Goal: Task Accomplishment & Management: Manage account settings

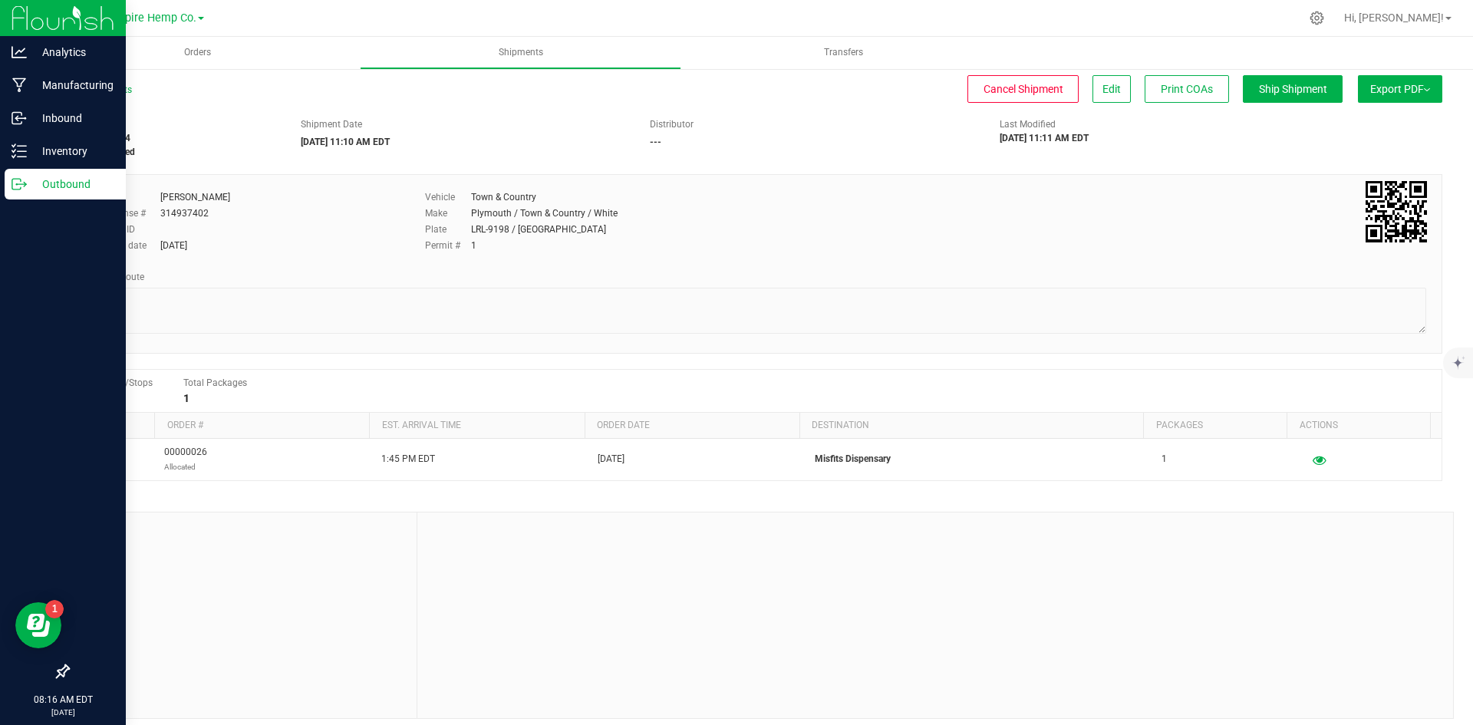
click at [27, 187] on p "Outbound" at bounding box center [73, 184] width 92 height 18
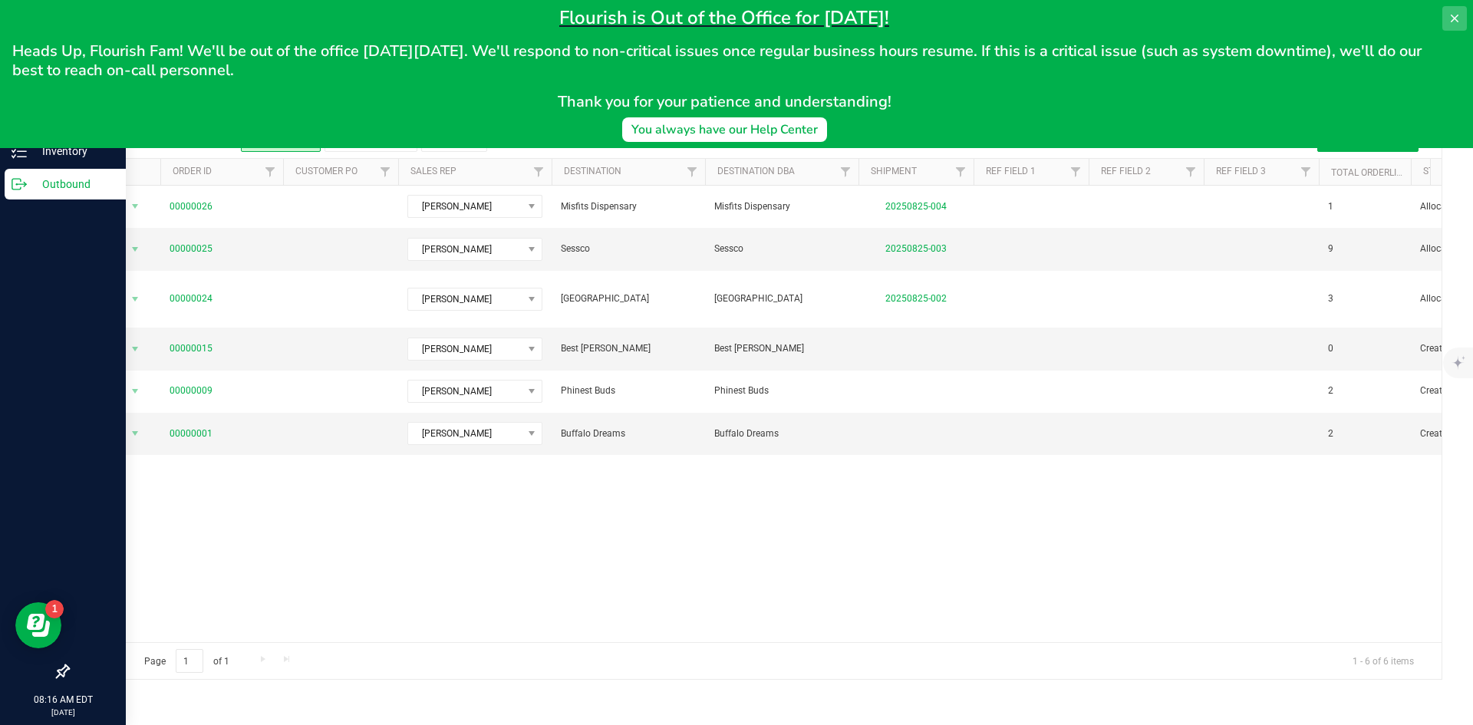
click at [1453, 21] on icon at bounding box center [1455, 18] width 12 height 12
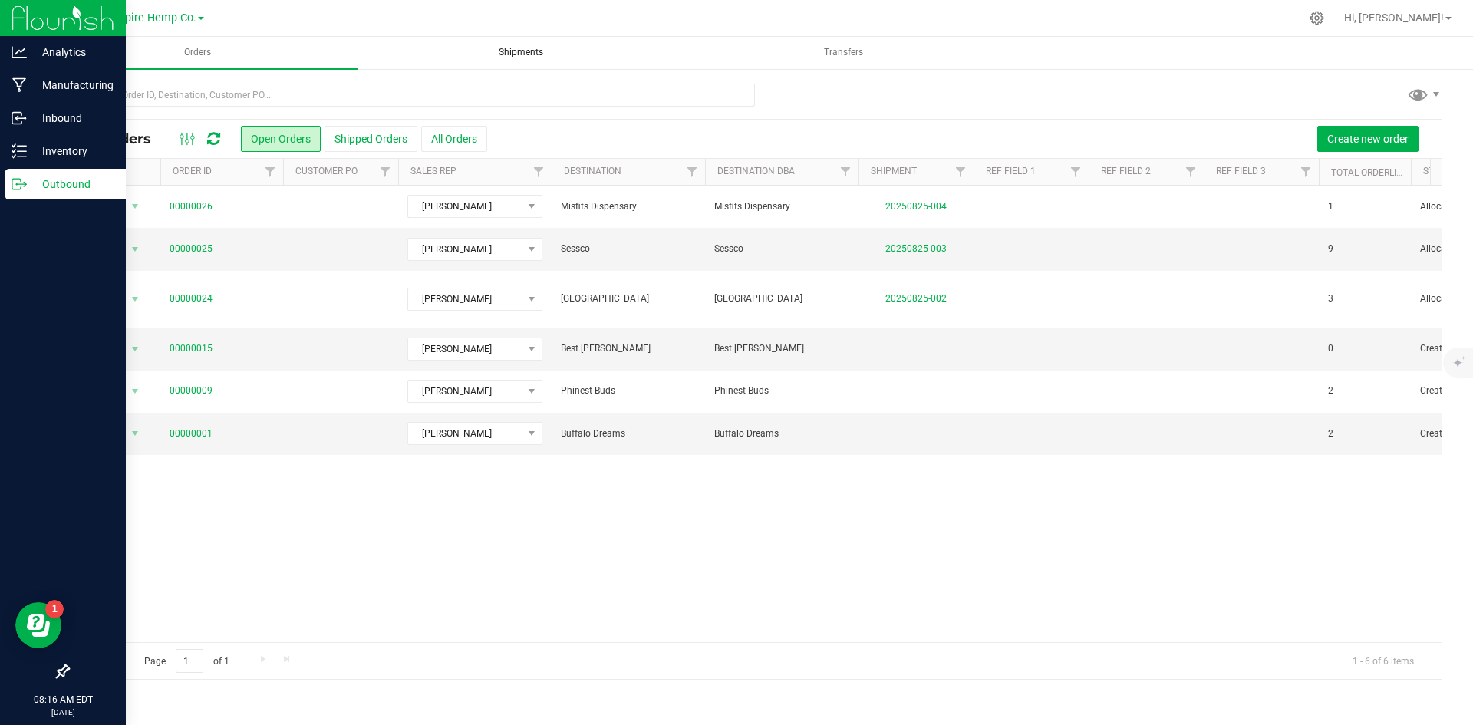
click at [526, 49] on span "Shipments" at bounding box center [521, 52] width 86 height 13
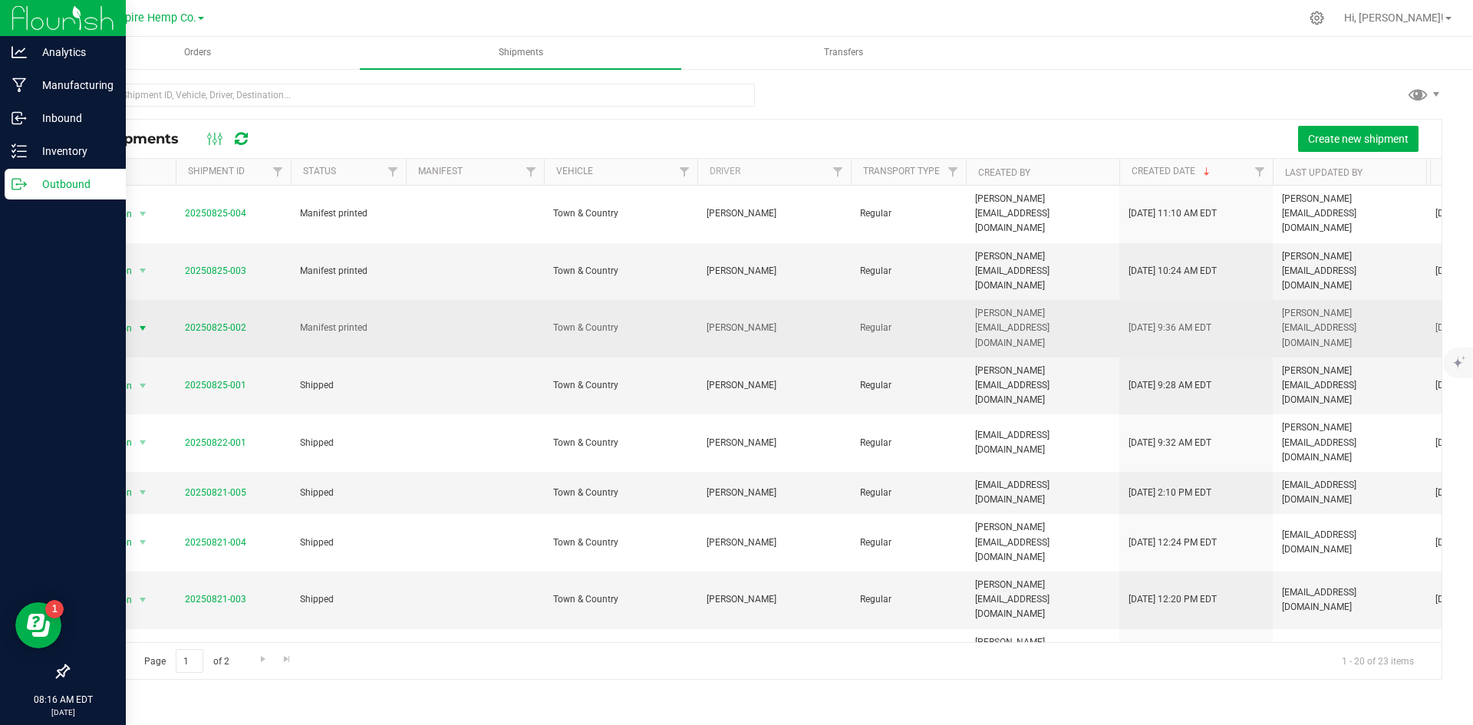
click at [144, 322] on span "select" at bounding box center [143, 328] width 12 height 12
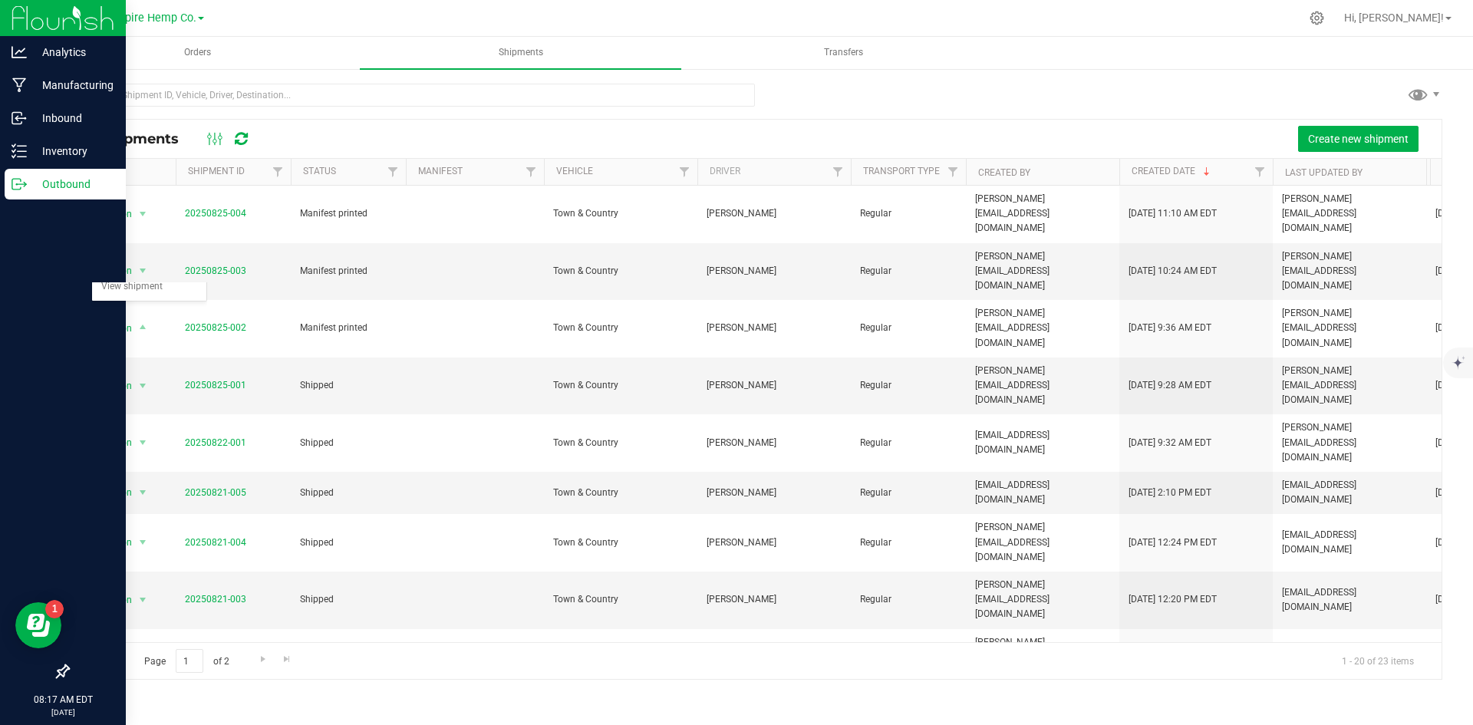
click at [787, 111] on div at bounding box center [755, 101] width 1375 height 35
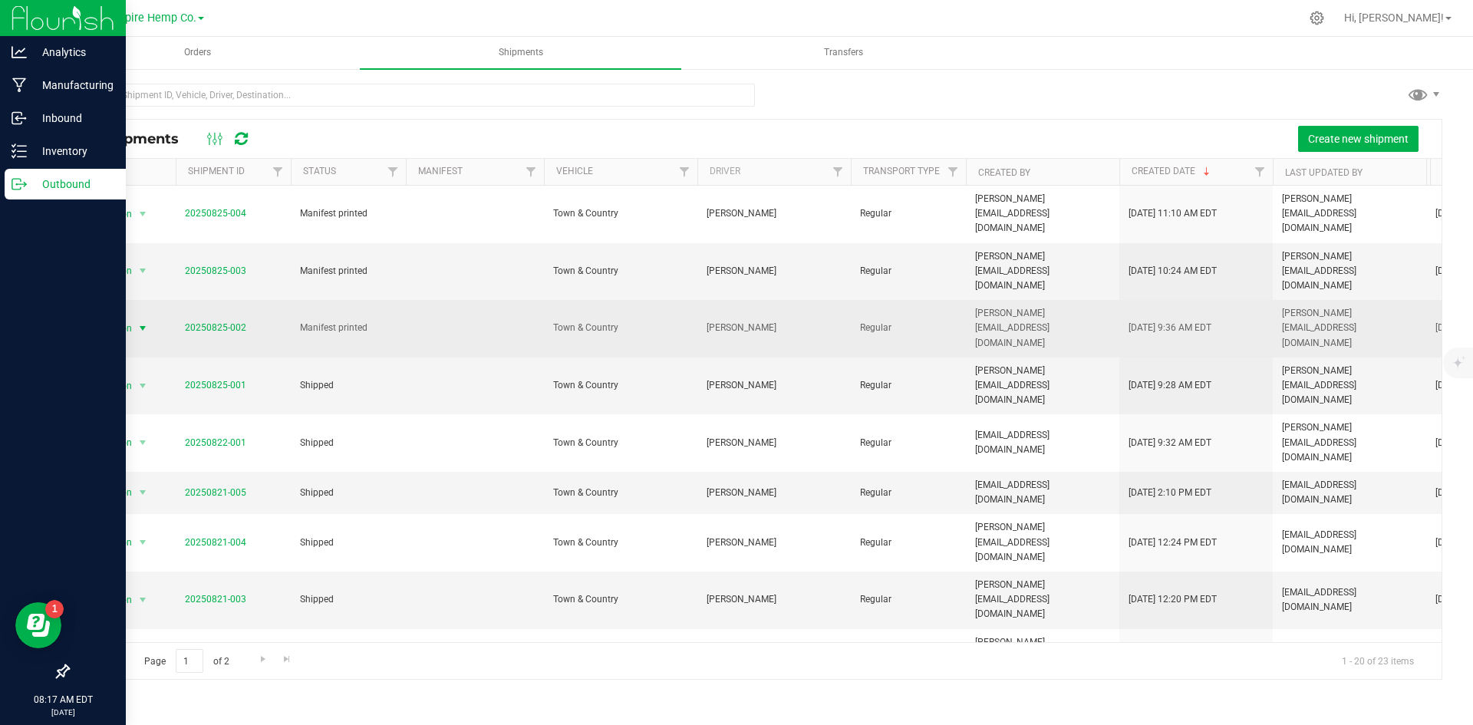
click at [144, 322] on span "select" at bounding box center [143, 328] width 12 height 12
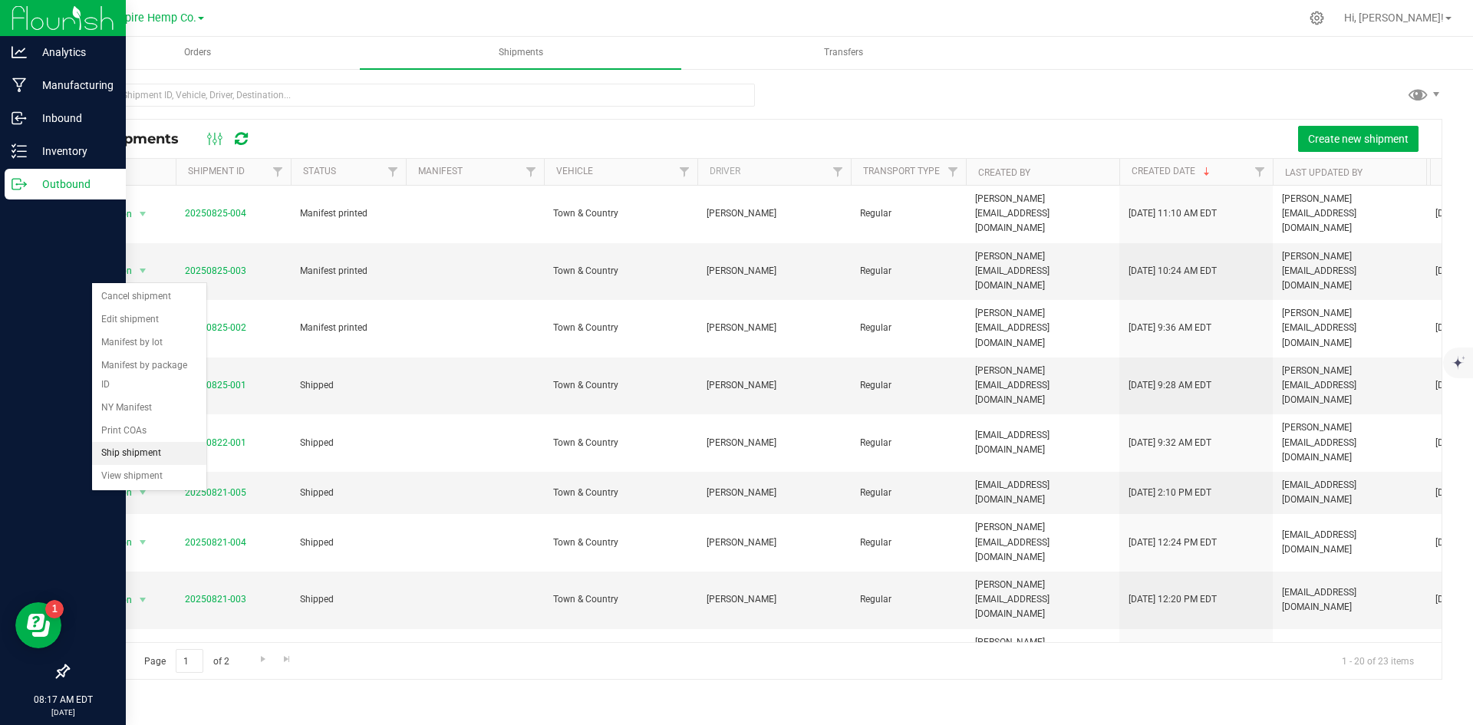
click at [158, 442] on li "Ship shipment" at bounding box center [149, 453] width 114 height 23
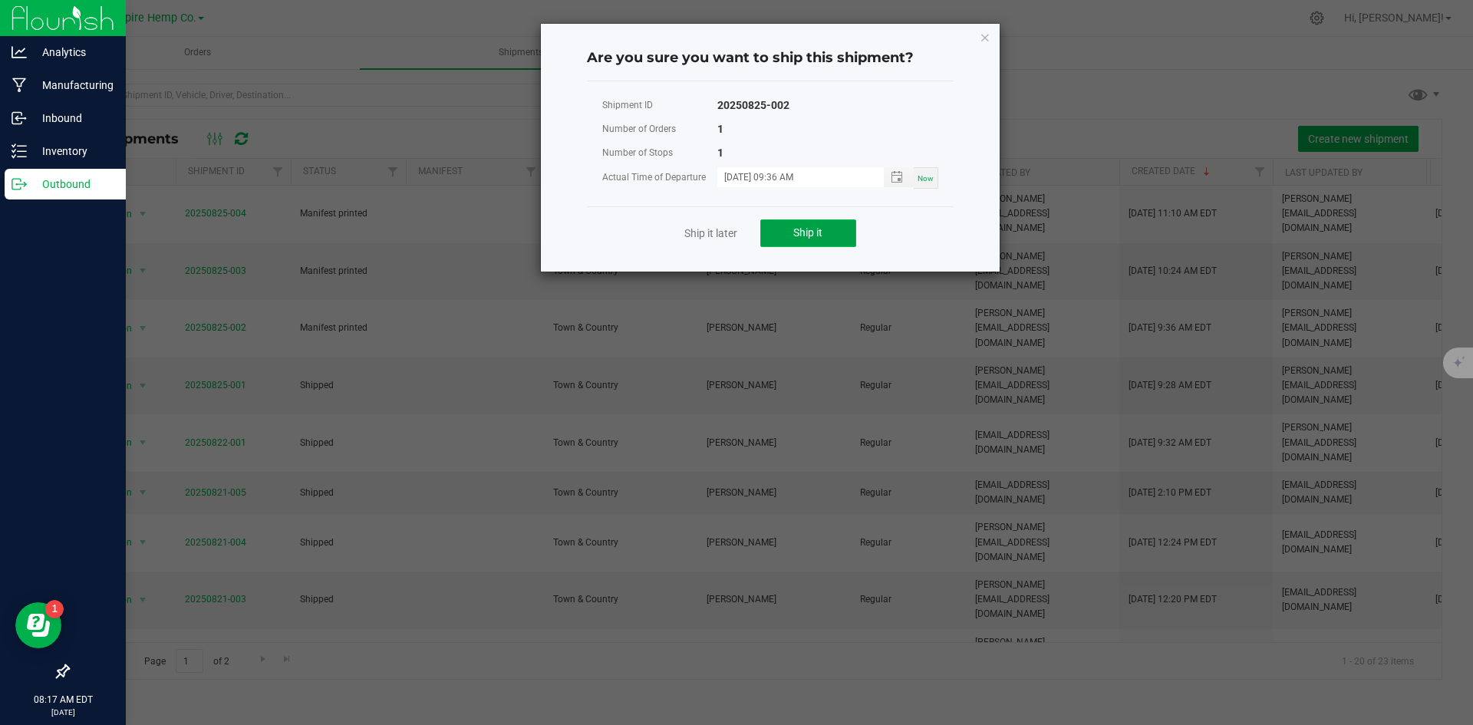
click at [822, 229] on span "Ship it" at bounding box center [807, 232] width 29 height 12
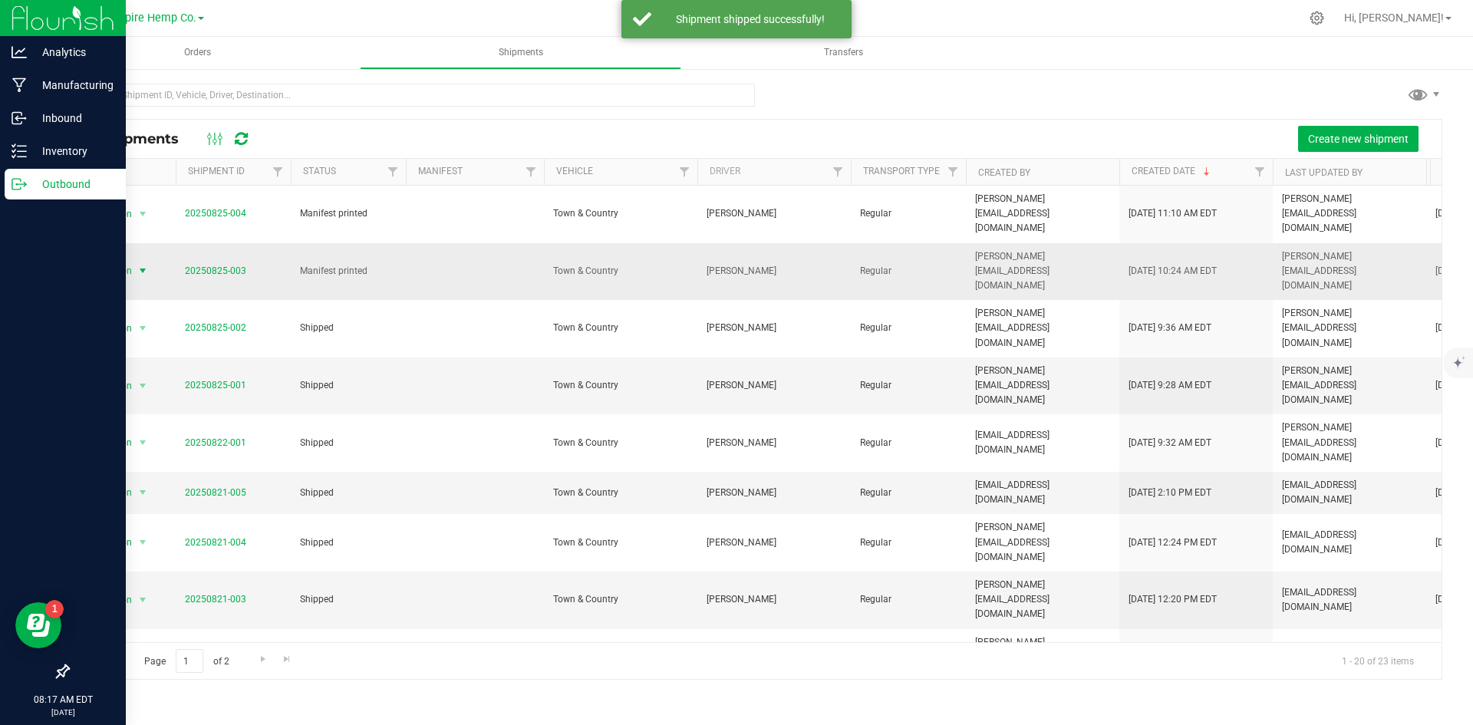
click at [140, 265] on span "select" at bounding box center [143, 271] width 12 height 12
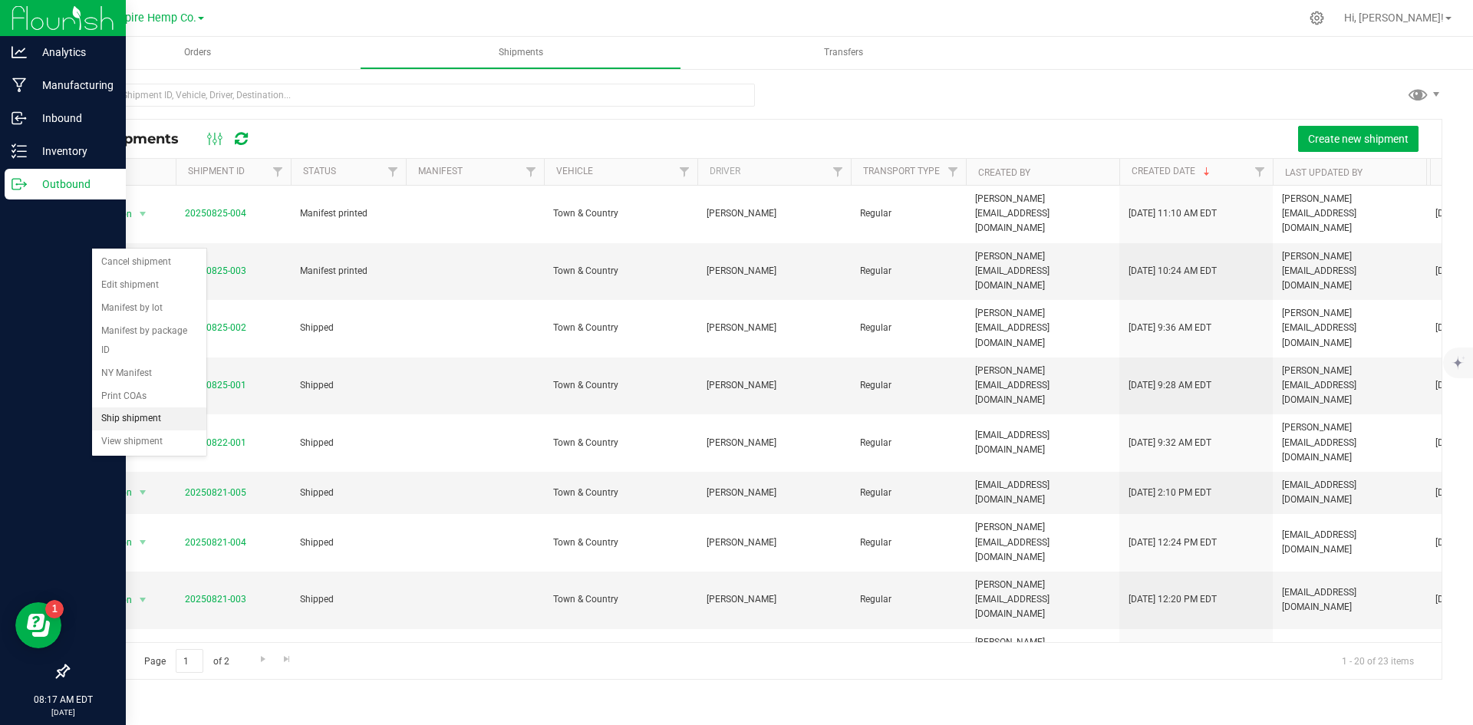
click at [150, 407] on li "Ship shipment" at bounding box center [149, 418] width 114 height 23
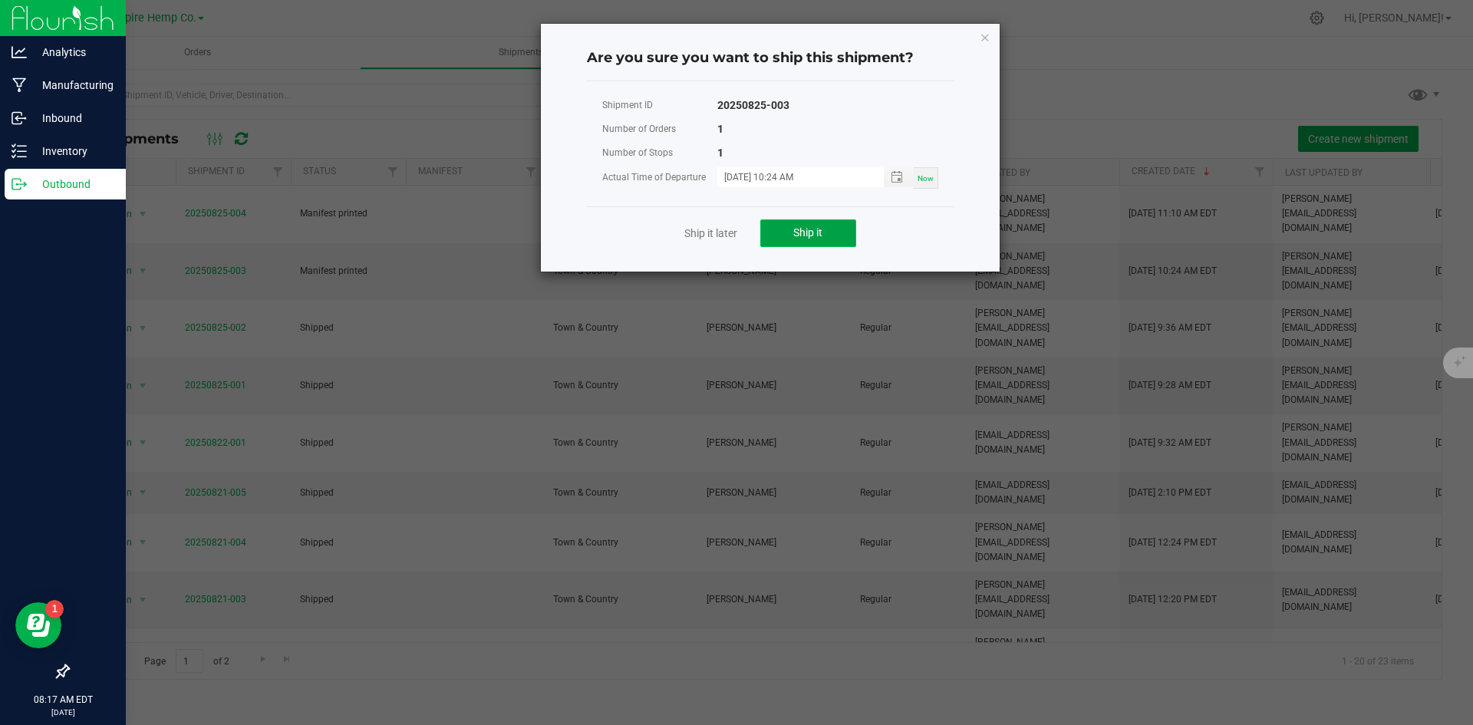
click at [829, 228] on button "Ship it" at bounding box center [808, 233] width 96 height 28
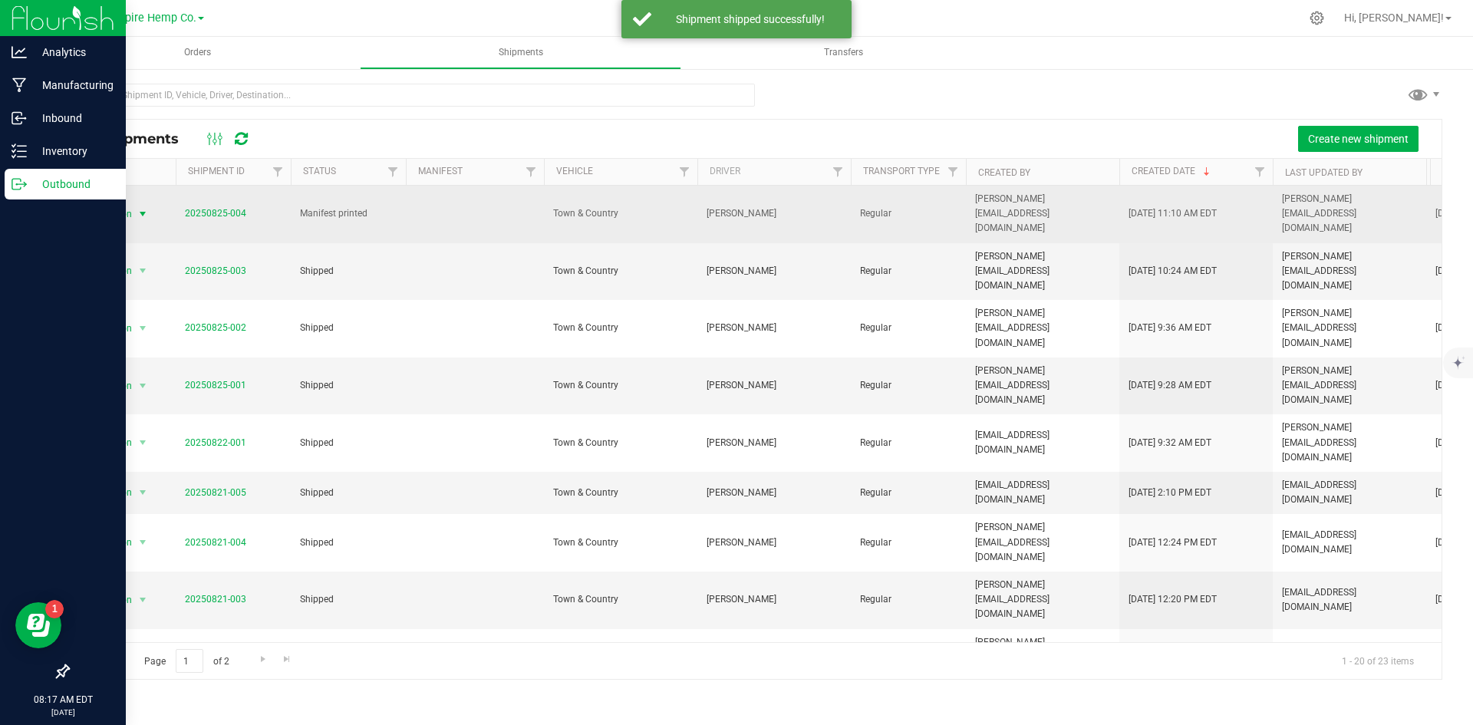
click at [145, 208] on span "select" at bounding box center [143, 214] width 12 height 12
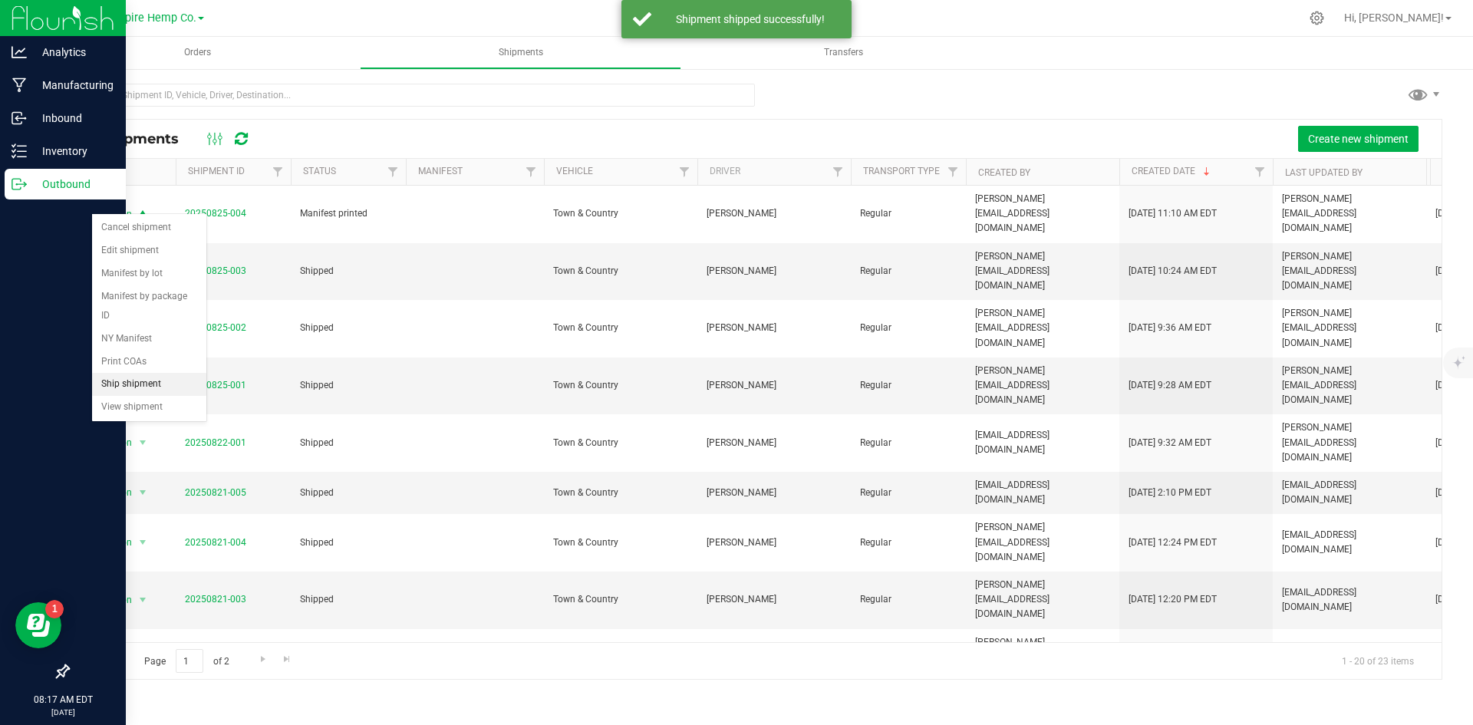
click at [153, 373] on li "Ship shipment" at bounding box center [149, 384] width 114 height 23
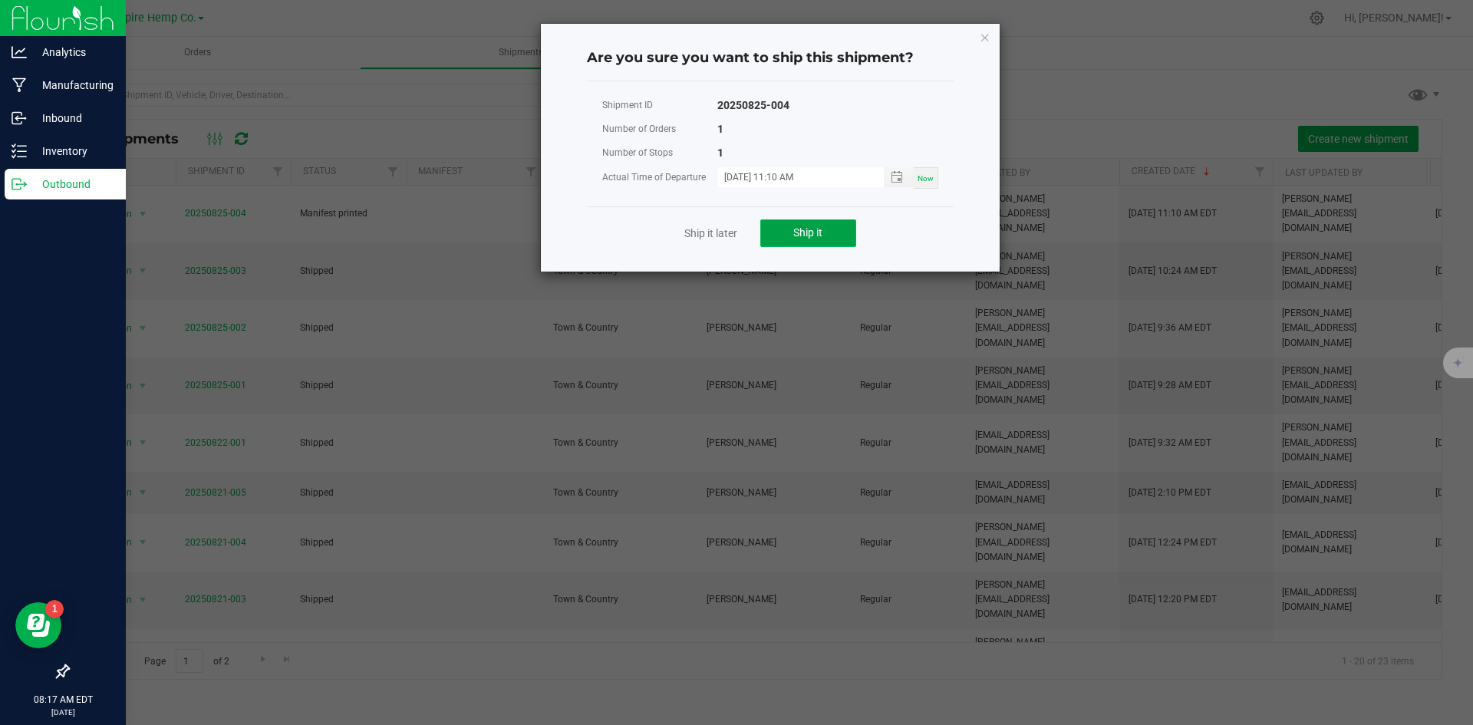
click at [796, 233] on span "Ship it" at bounding box center [807, 232] width 29 height 12
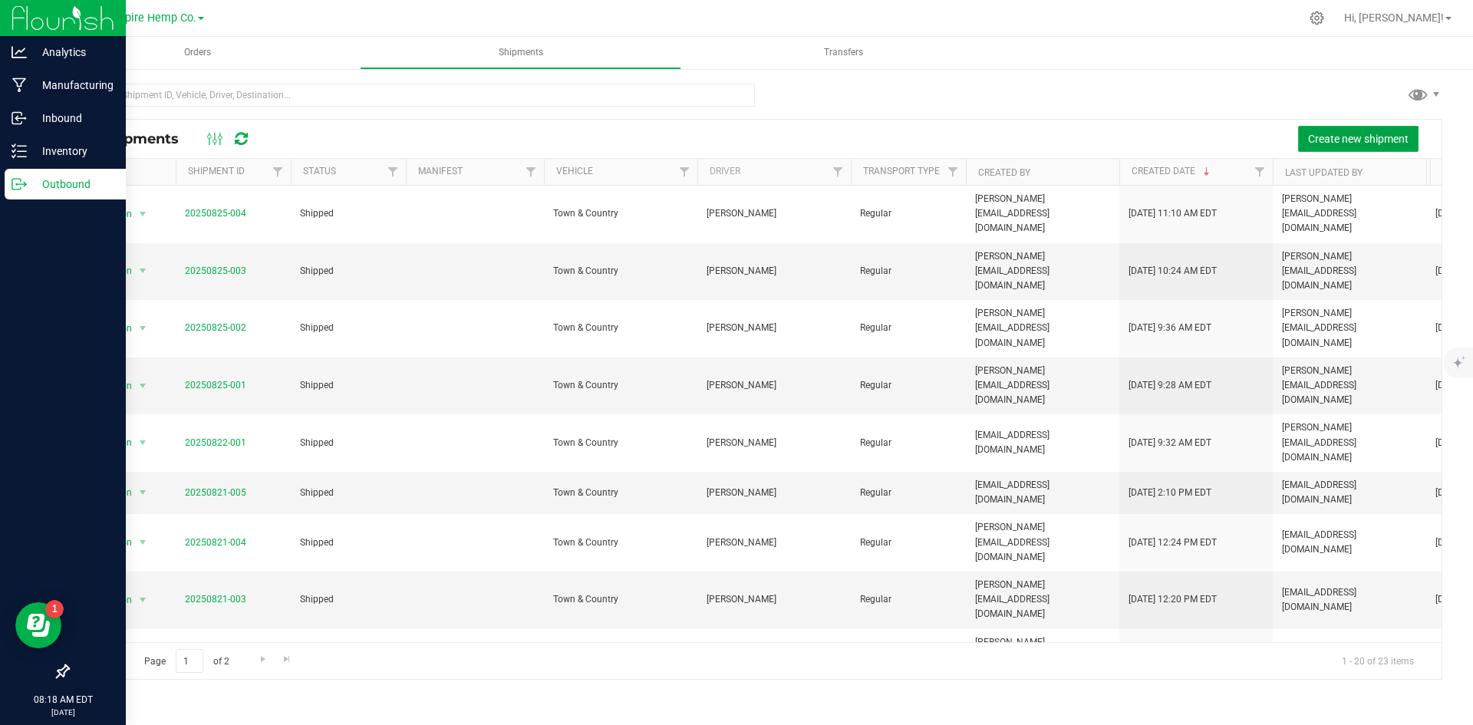
click at [1358, 143] on span "Create new shipment" at bounding box center [1358, 139] width 101 height 12
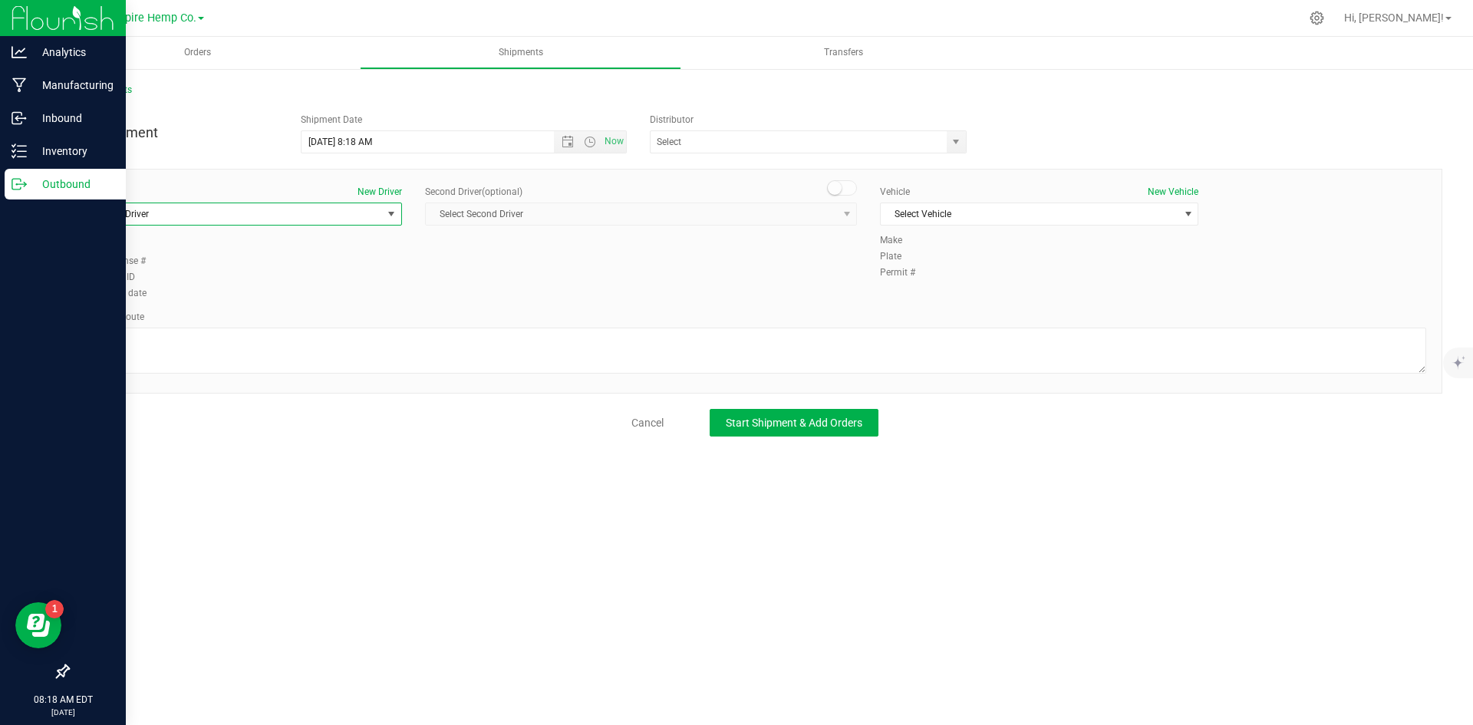
click at [388, 216] on span "select" at bounding box center [391, 214] width 12 height 12
click at [320, 292] on li "[PERSON_NAME]" at bounding box center [242, 300] width 317 height 23
click at [1188, 212] on span "select" at bounding box center [1188, 214] width 12 height 12
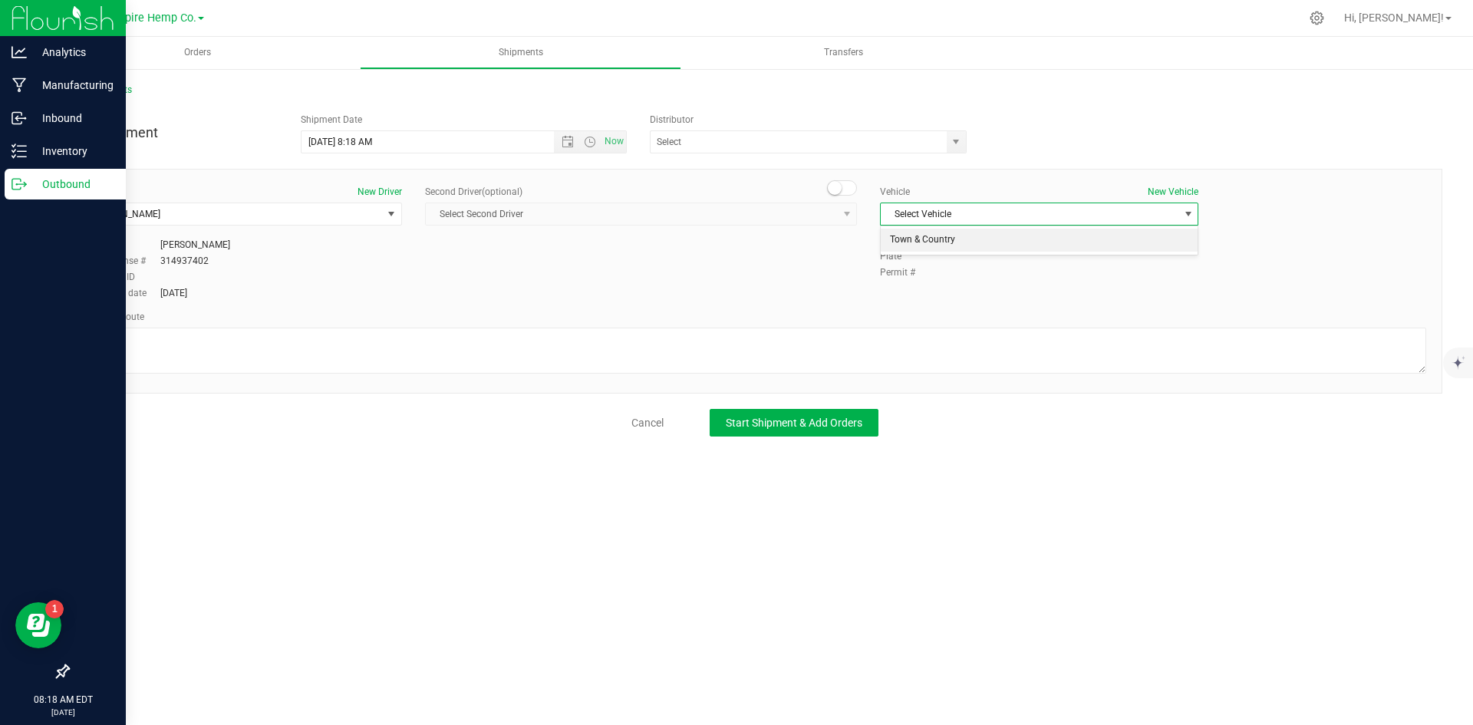
click at [1165, 239] on li "Town & Country" at bounding box center [1039, 240] width 317 height 23
click at [506, 331] on textarea at bounding box center [755, 351] width 1343 height 46
type textarea "I90"
click at [837, 430] on button "Start Shipment & Add Orders" at bounding box center [794, 423] width 169 height 28
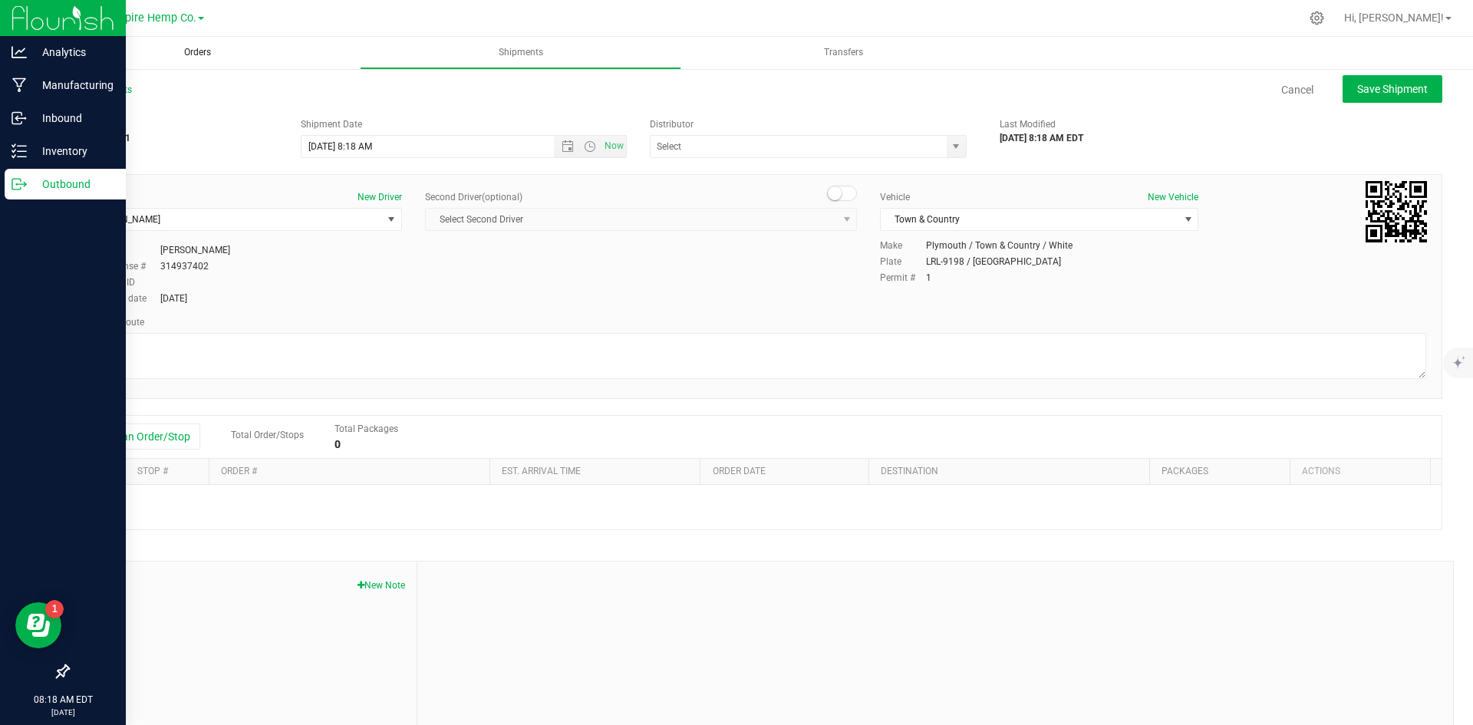
click at [227, 58] on span "Orders" at bounding box center [197, 52] width 68 height 13
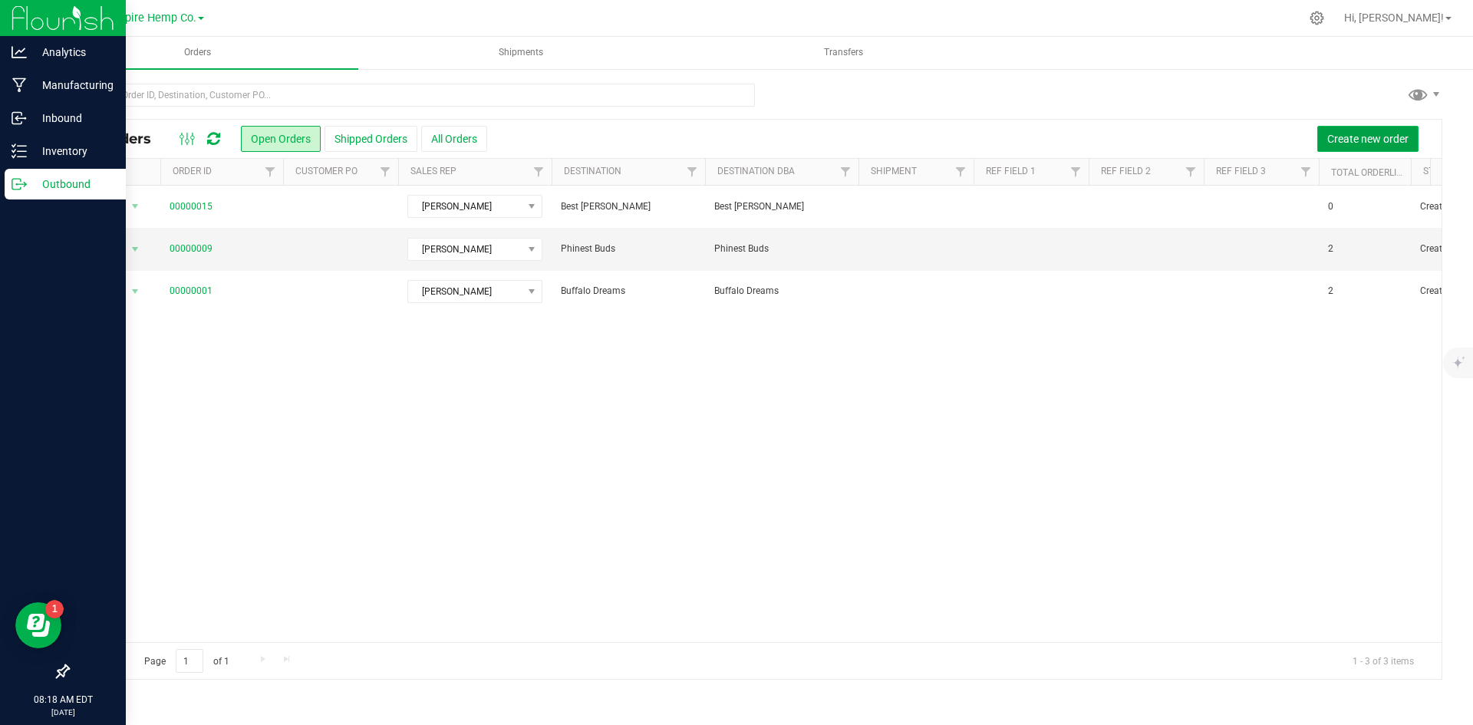
click at [1380, 143] on span "Create new order" at bounding box center [1368, 139] width 81 height 12
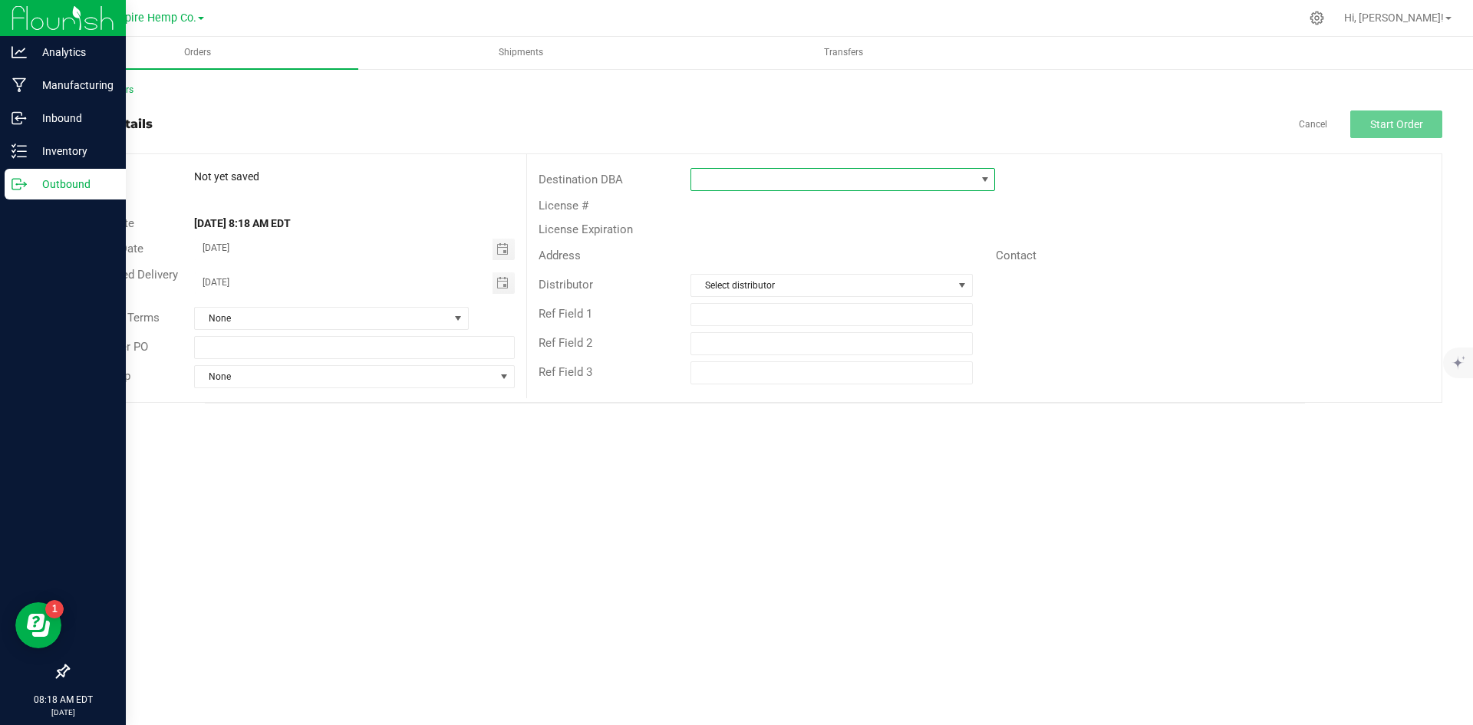
click at [990, 177] on span at bounding box center [985, 179] width 12 height 12
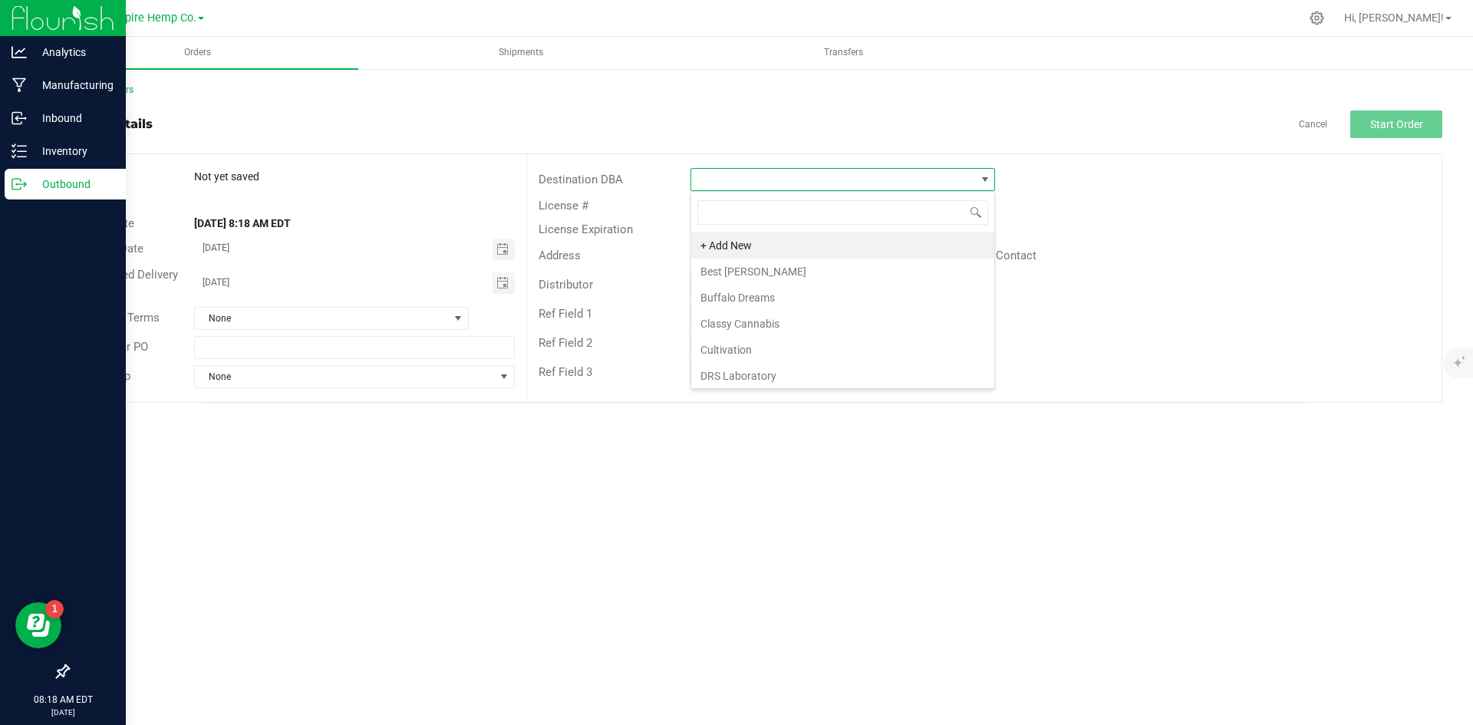
scroll to position [23, 305]
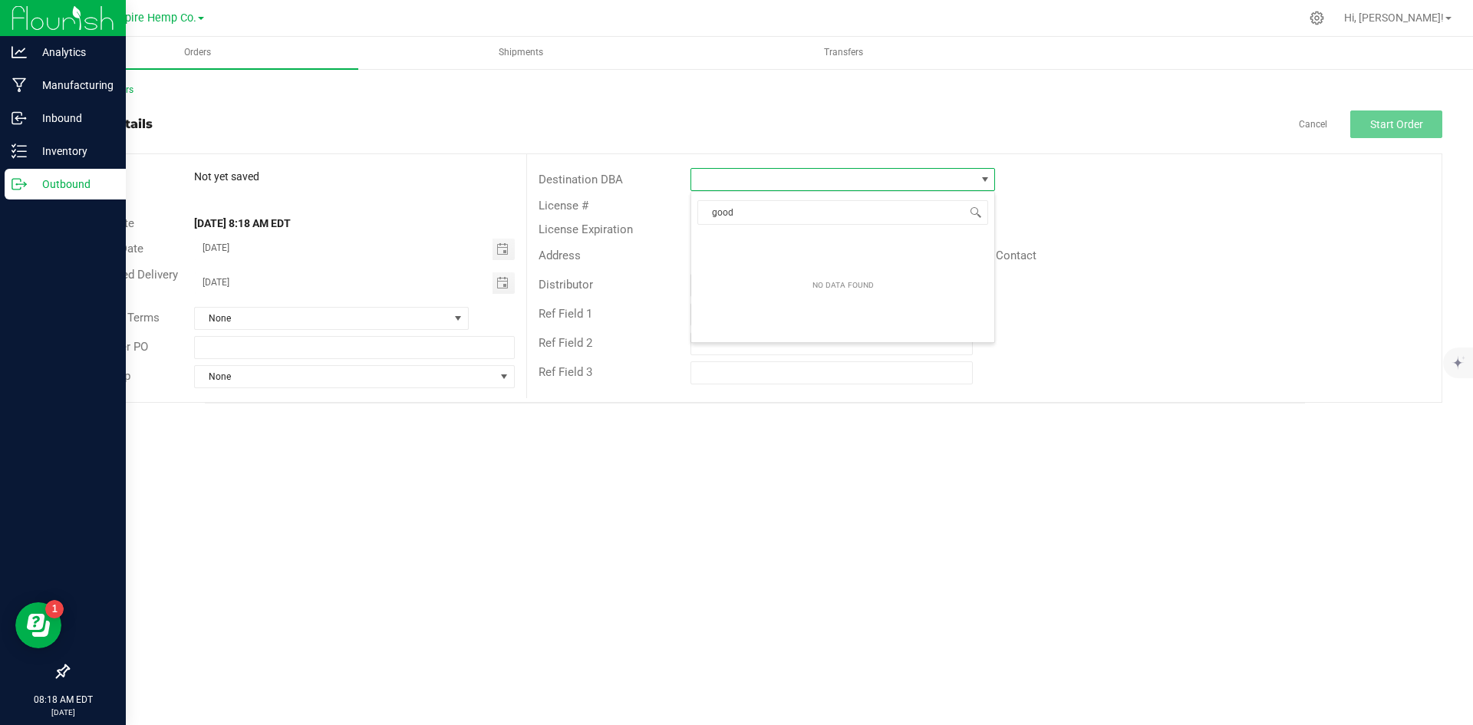
type input "good"
click at [958, 177] on span "NO DATA FOUND" at bounding box center [833, 179] width 284 height 21
click at [987, 183] on span "NO DATA FOUND" at bounding box center [985, 179] width 12 height 12
drag, startPoint x: 1102, startPoint y: 169, endPoint x: 1087, endPoint y: 173, distance: 16.0
click at [1100, 169] on div "Destination DBA" at bounding box center [984, 179] width 915 height 29
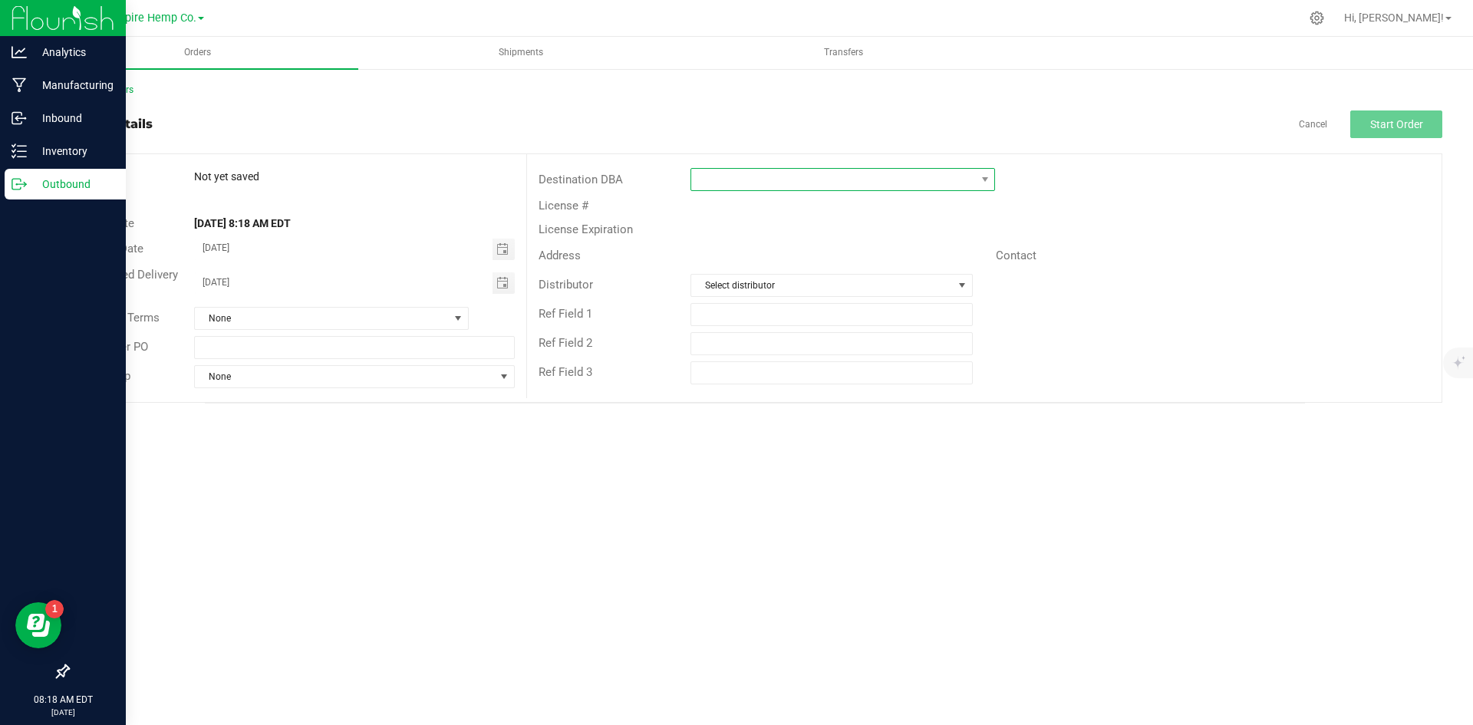
click at [831, 179] on span at bounding box center [833, 179] width 284 height 21
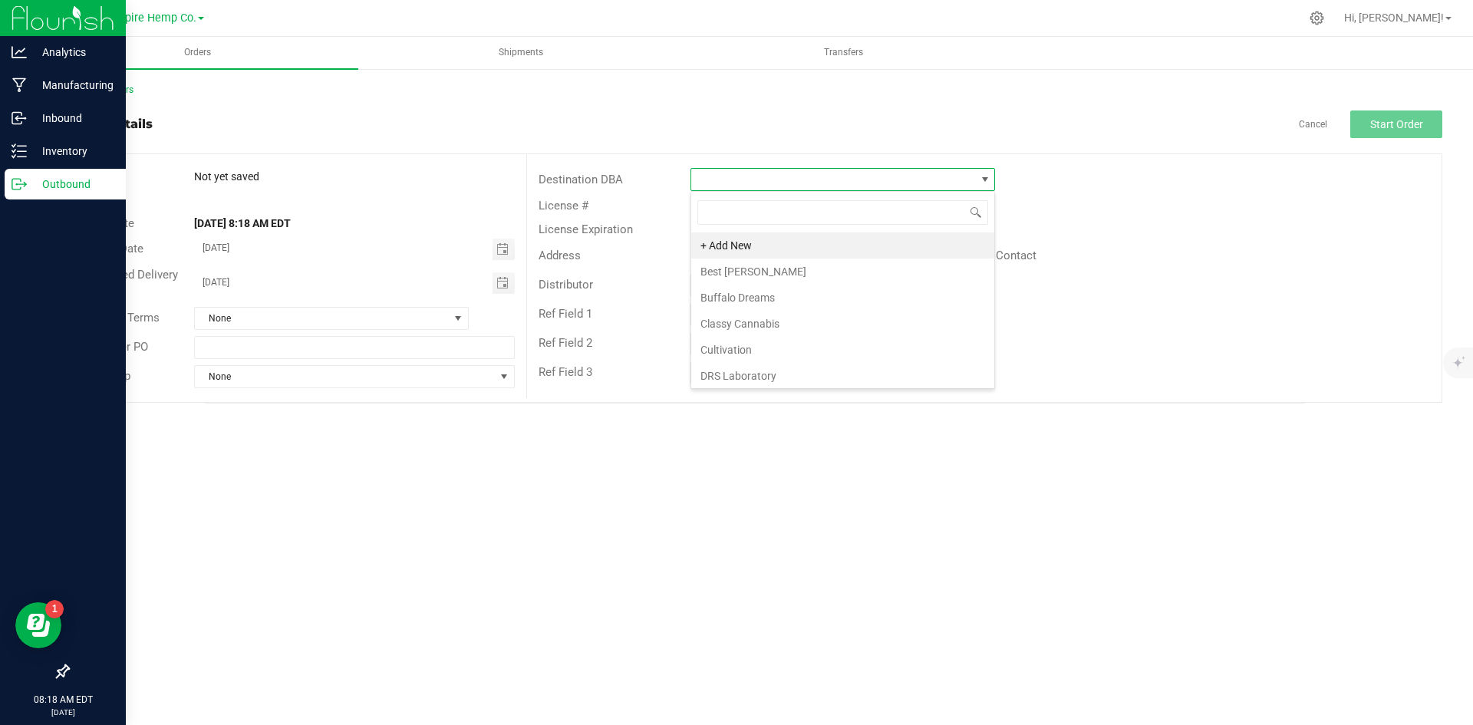
click at [1266, 229] on div "License Expiration" at bounding box center [984, 230] width 915 height 24
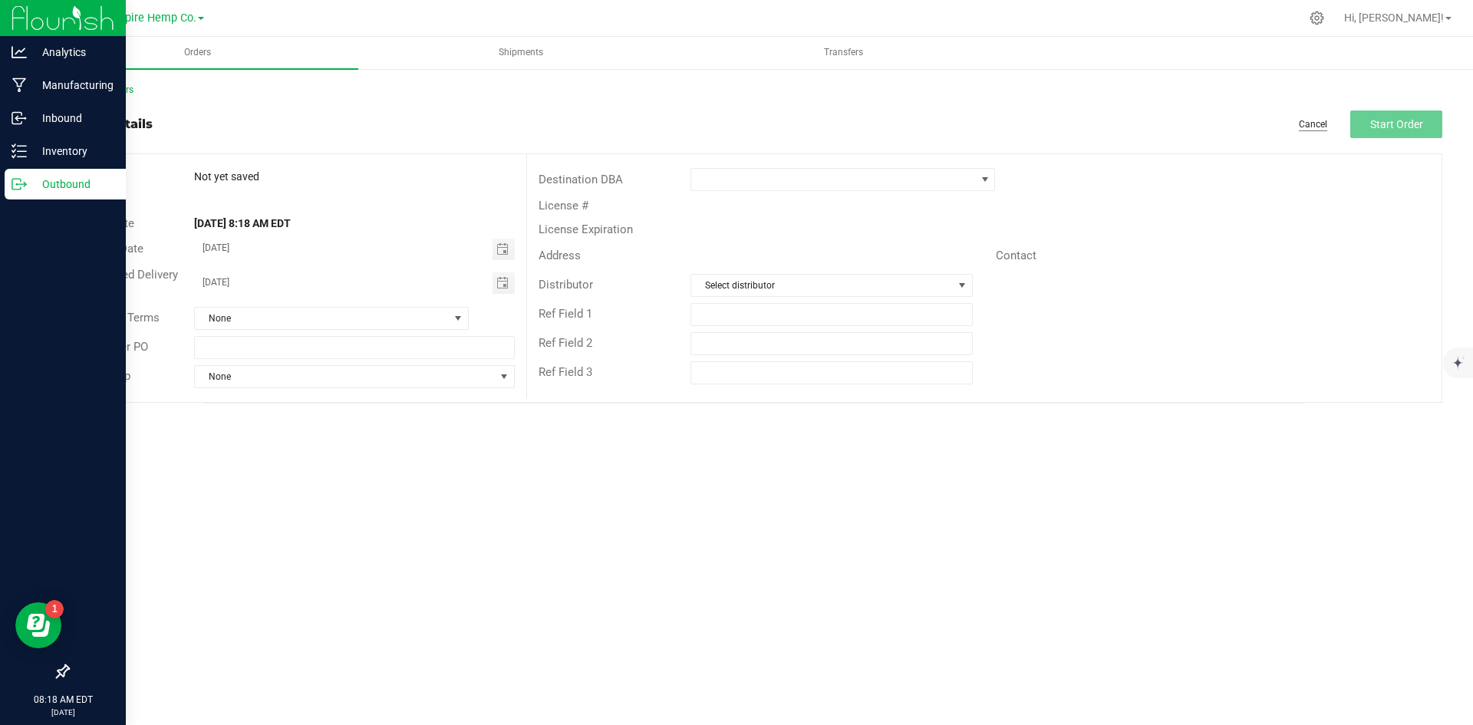
click at [1313, 122] on link "Cancel" at bounding box center [1313, 124] width 28 height 13
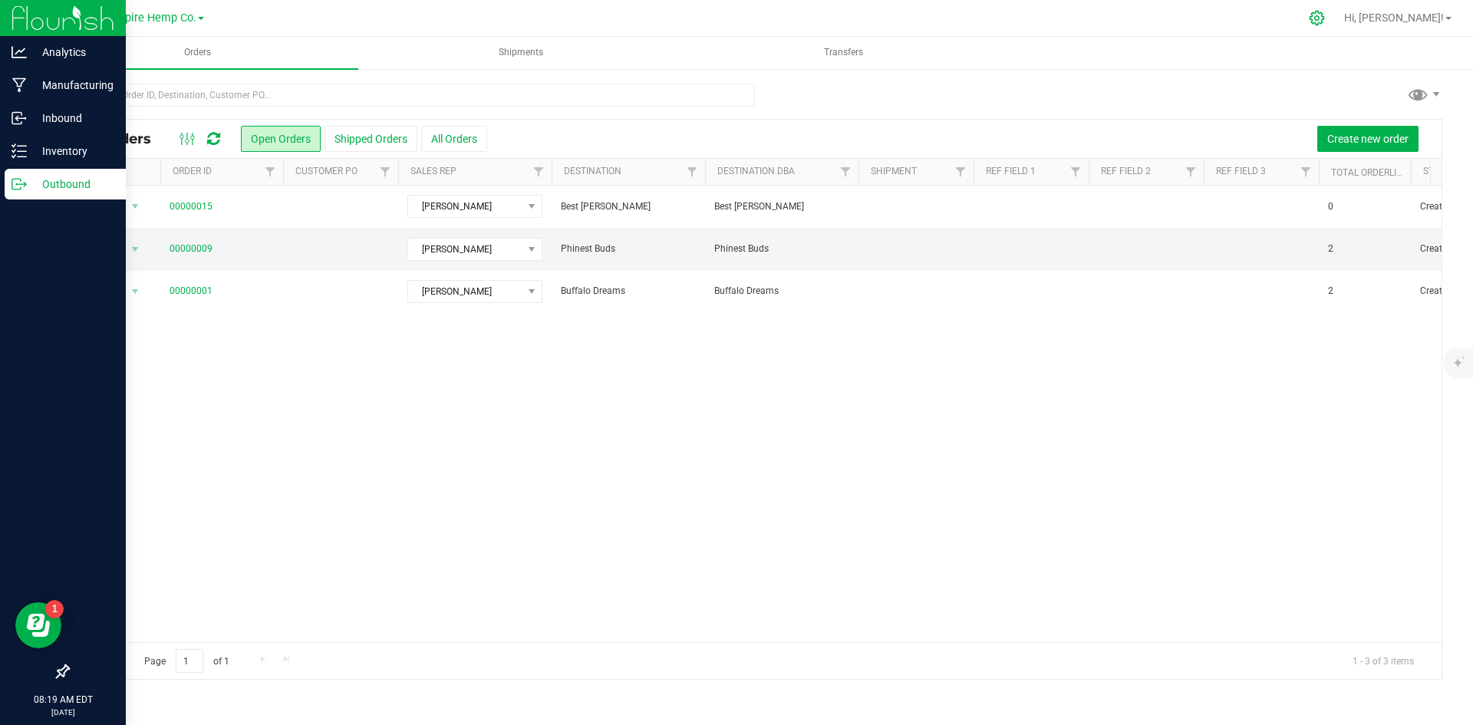
click at [1324, 16] on icon at bounding box center [1317, 18] width 15 height 15
click at [1219, 61] on ul "Orders Shipments Transfers" at bounding box center [773, 53] width 1473 height 33
click at [1325, 21] on icon at bounding box center [1317, 18] width 16 height 16
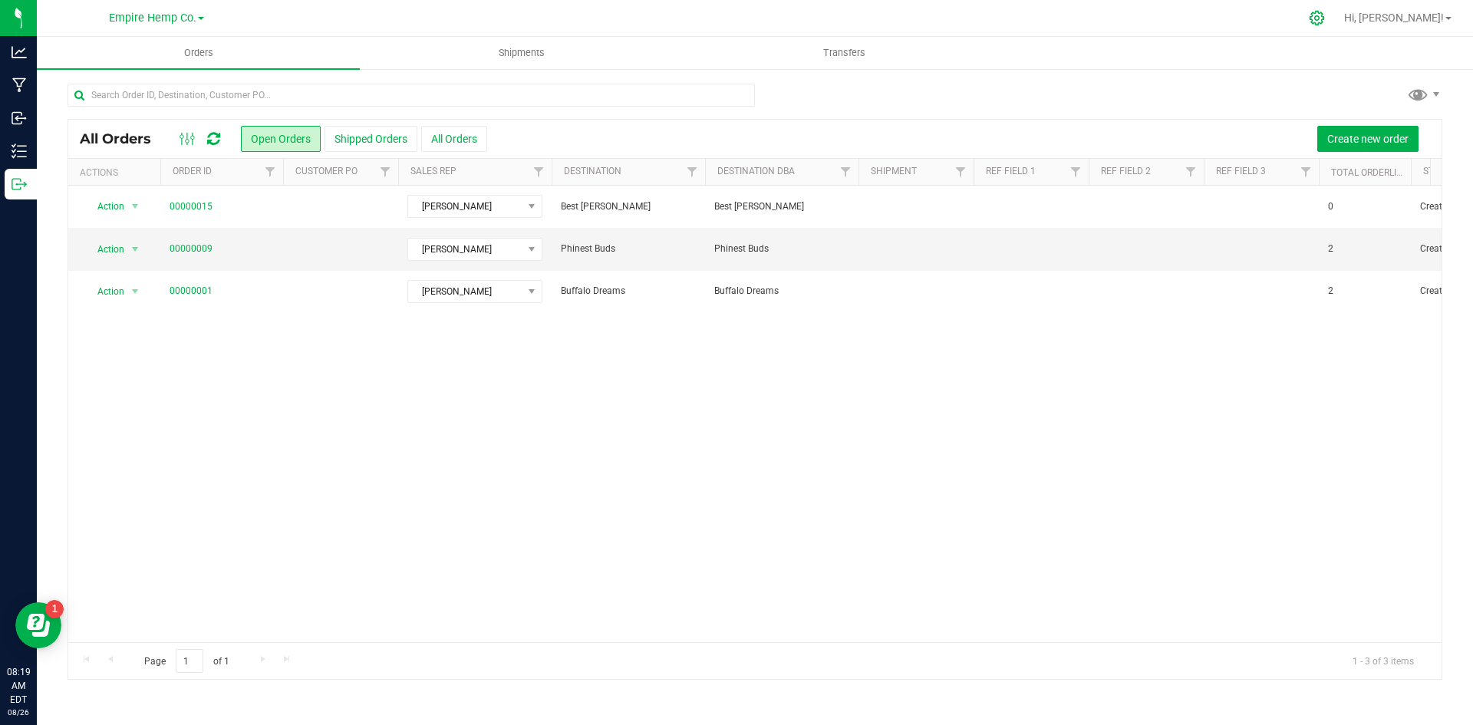
click at [1325, 18] on icon at bounding box center [1317, 18] width 16 height 16
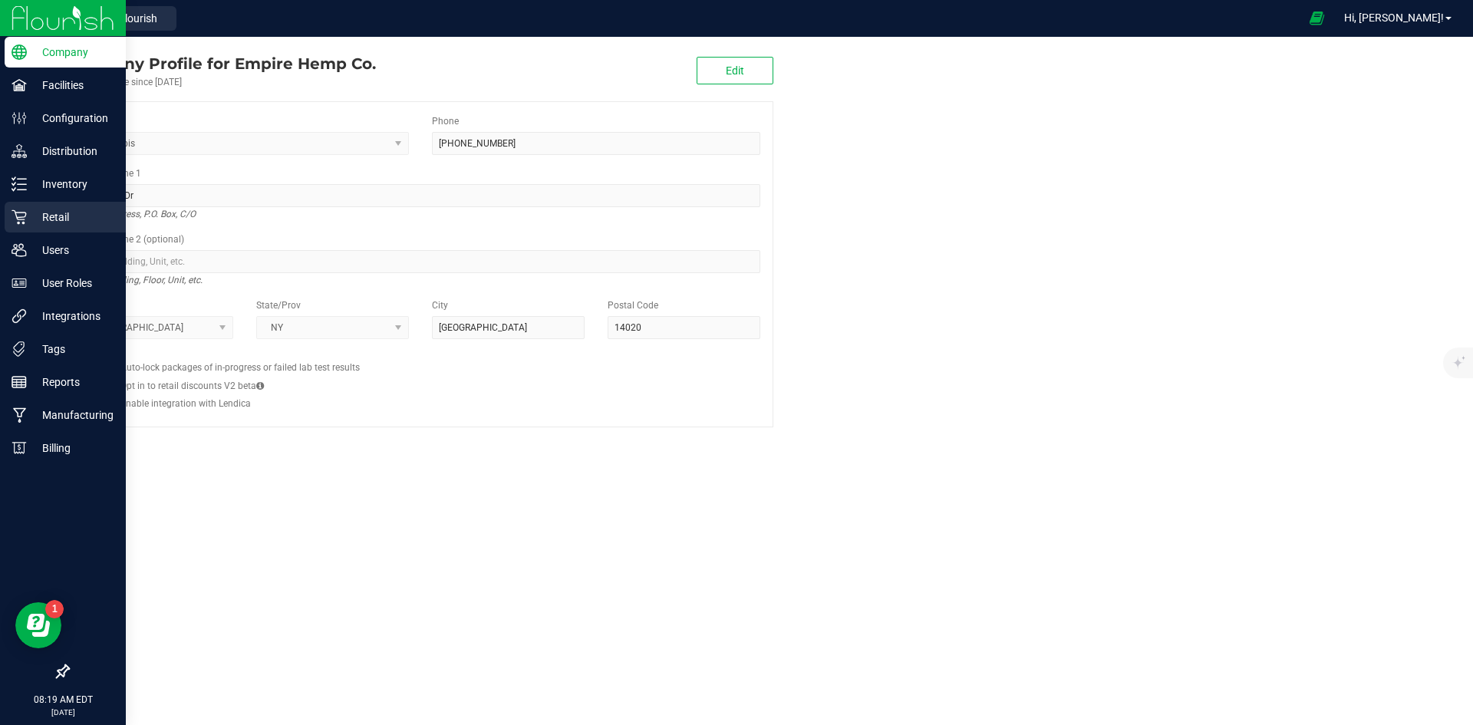
click at [57, 208] on p "Retail" at bounding box center [73, 217] width 92 height 18
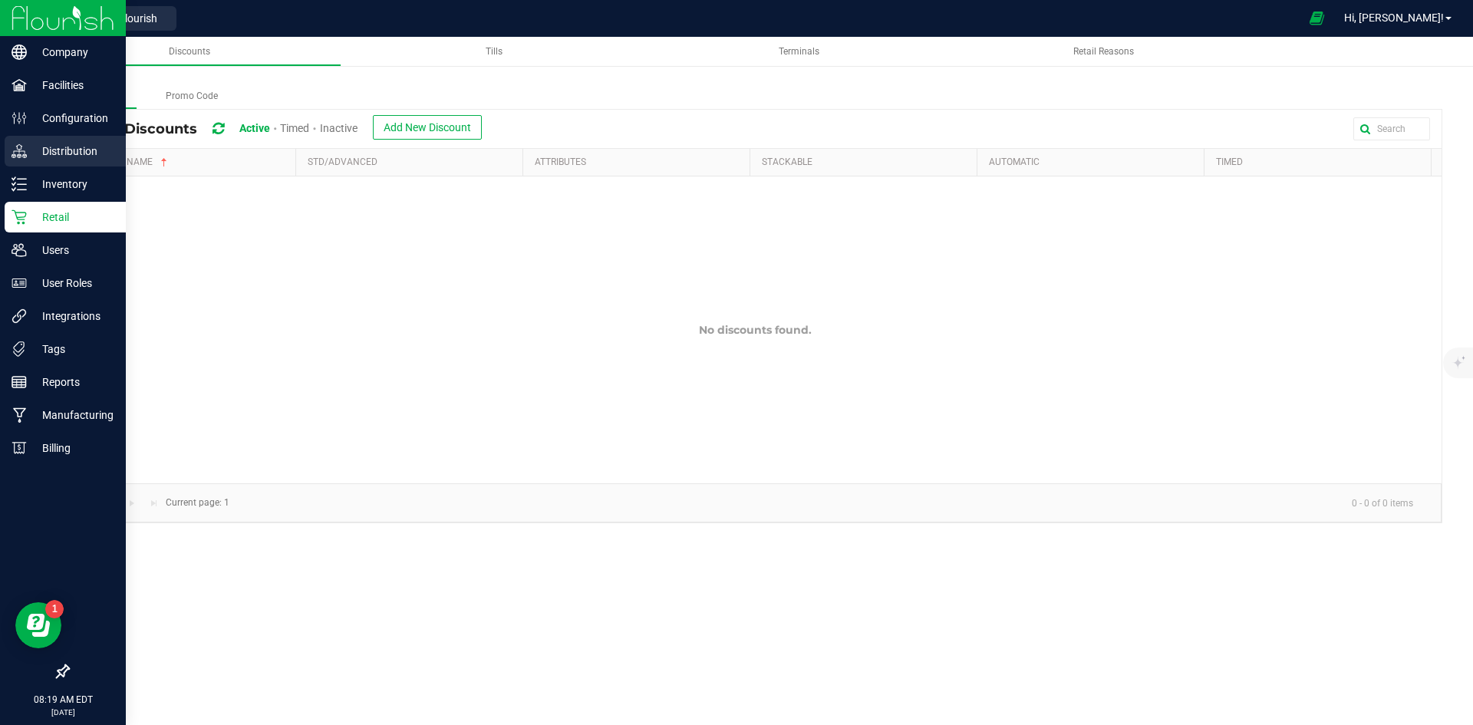
click at [77, 152] on p "Distribution" at bounding box center [73, 151] width 92 height 18
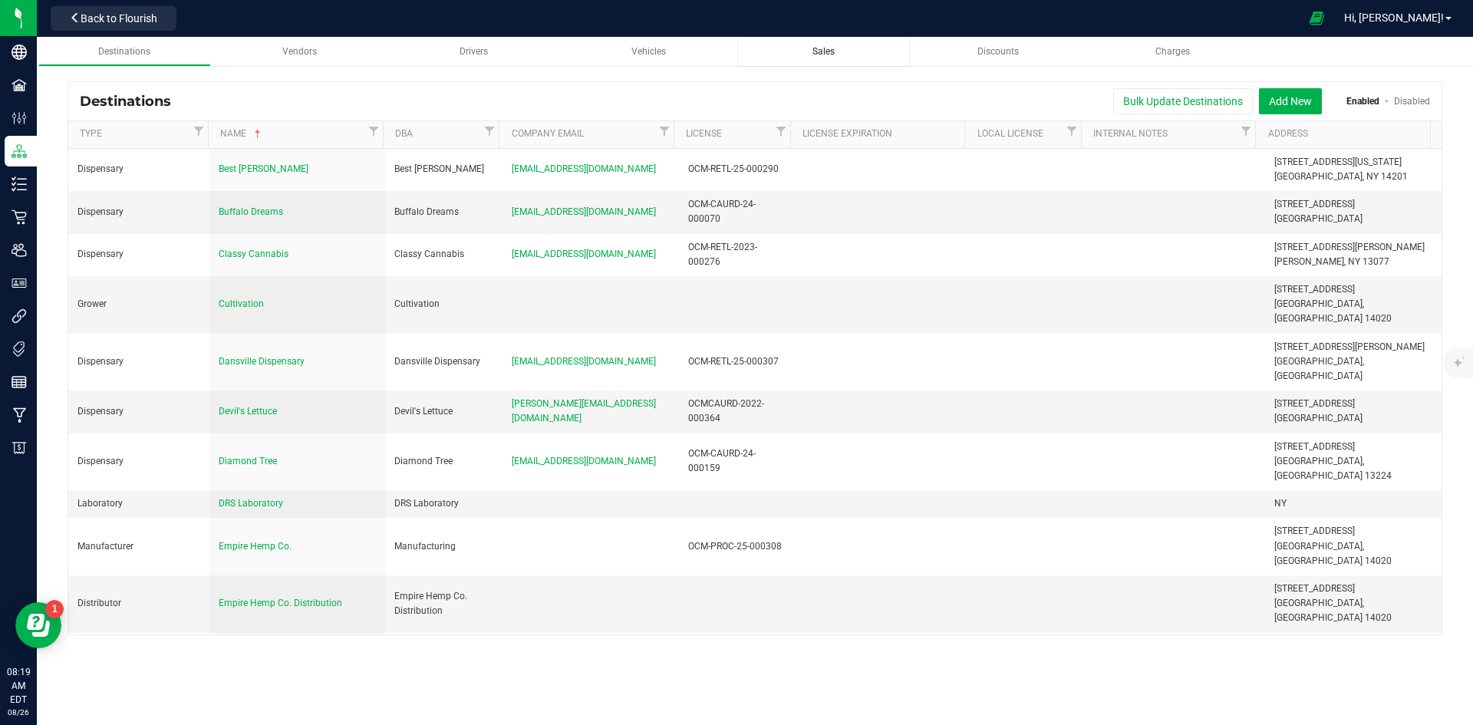
click at [826, 51] on span "Sales" at bounding box center [824, 51] width 22 height 11
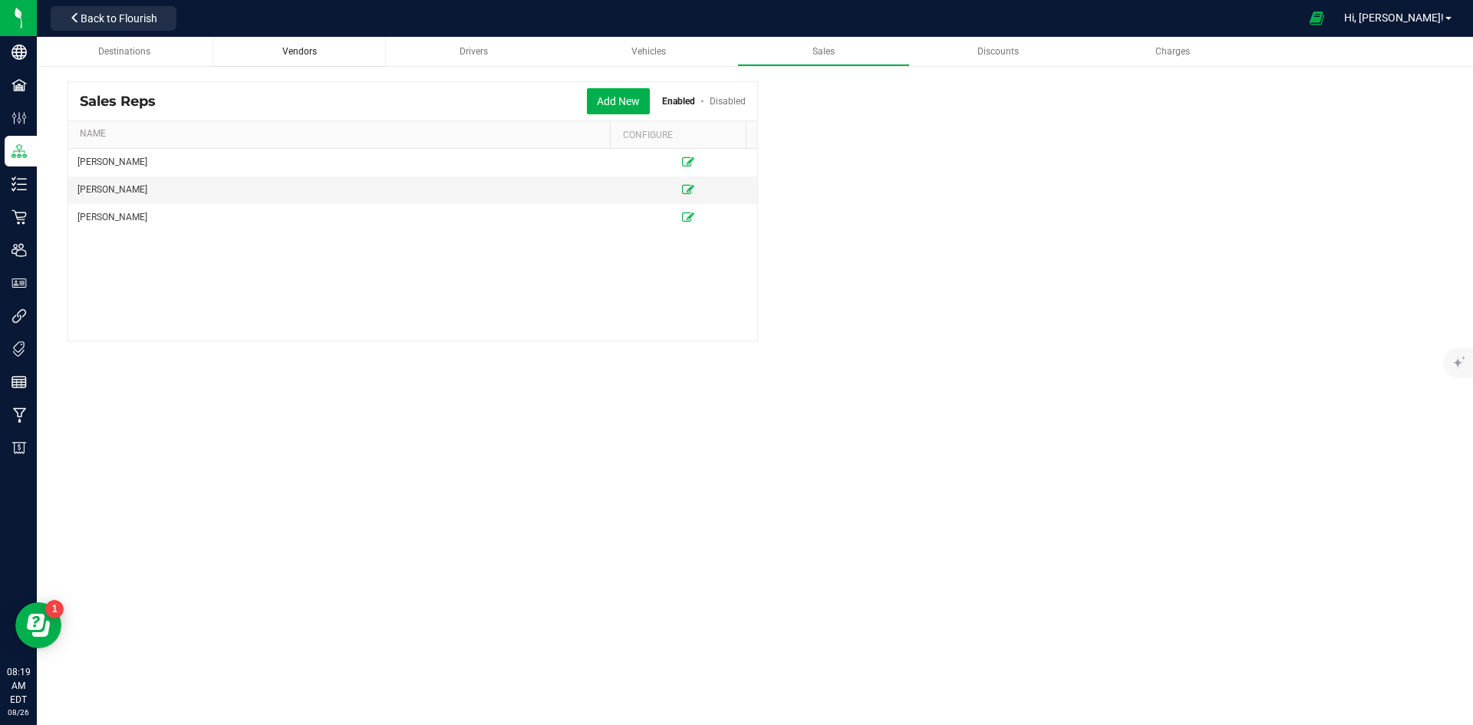
click at [298, 48] on span "Vendors" at bounding box center [299, 51] width 35 height 11
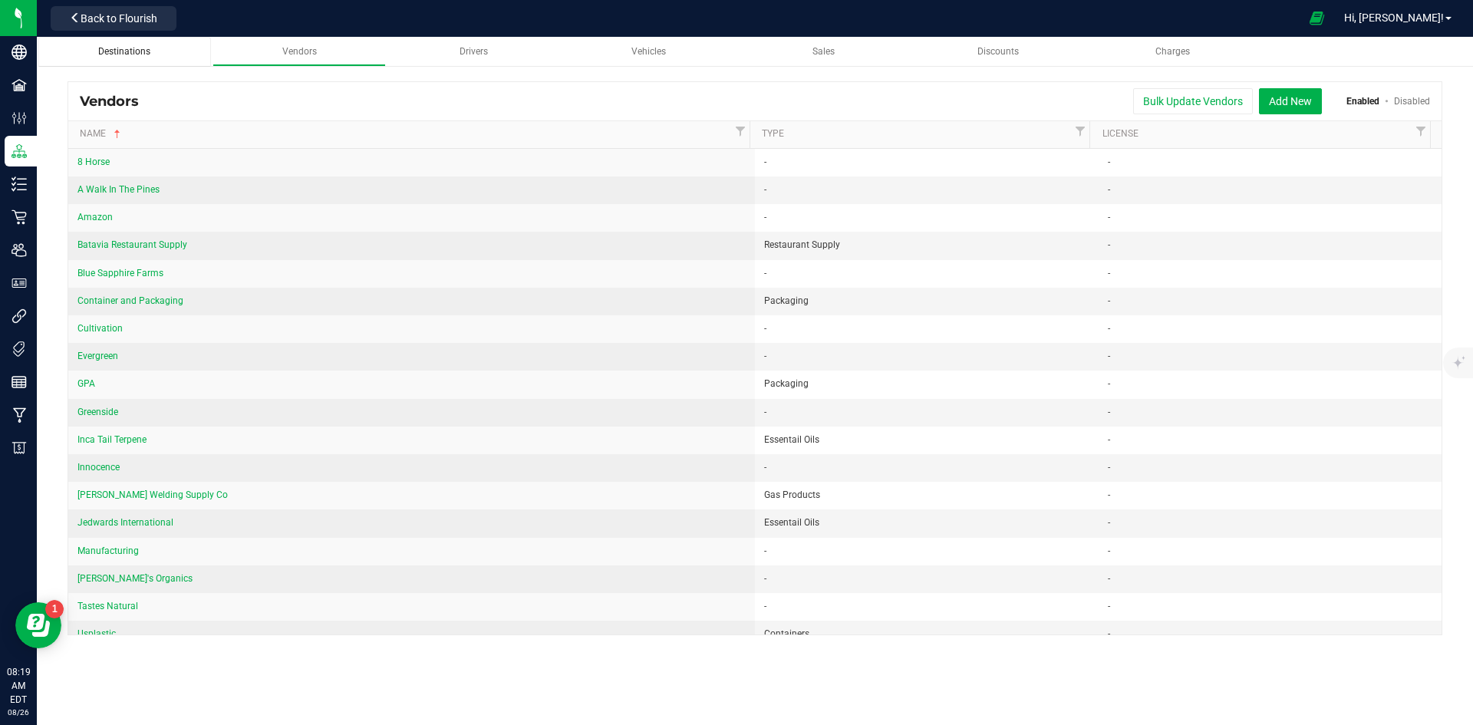
click at [125, 49] on span "Destinations" at bounding box center [124, 51] width 52 height 11
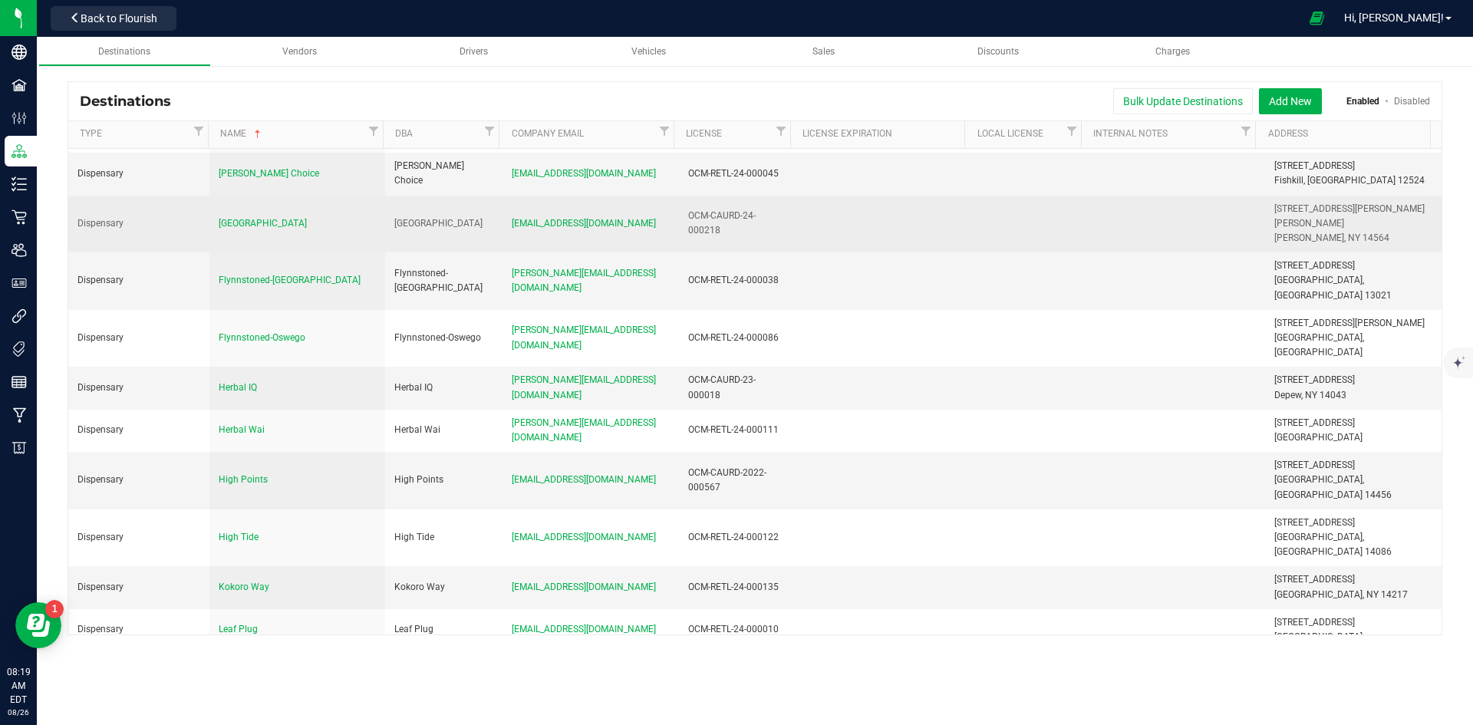
scroll to position [460, 0]
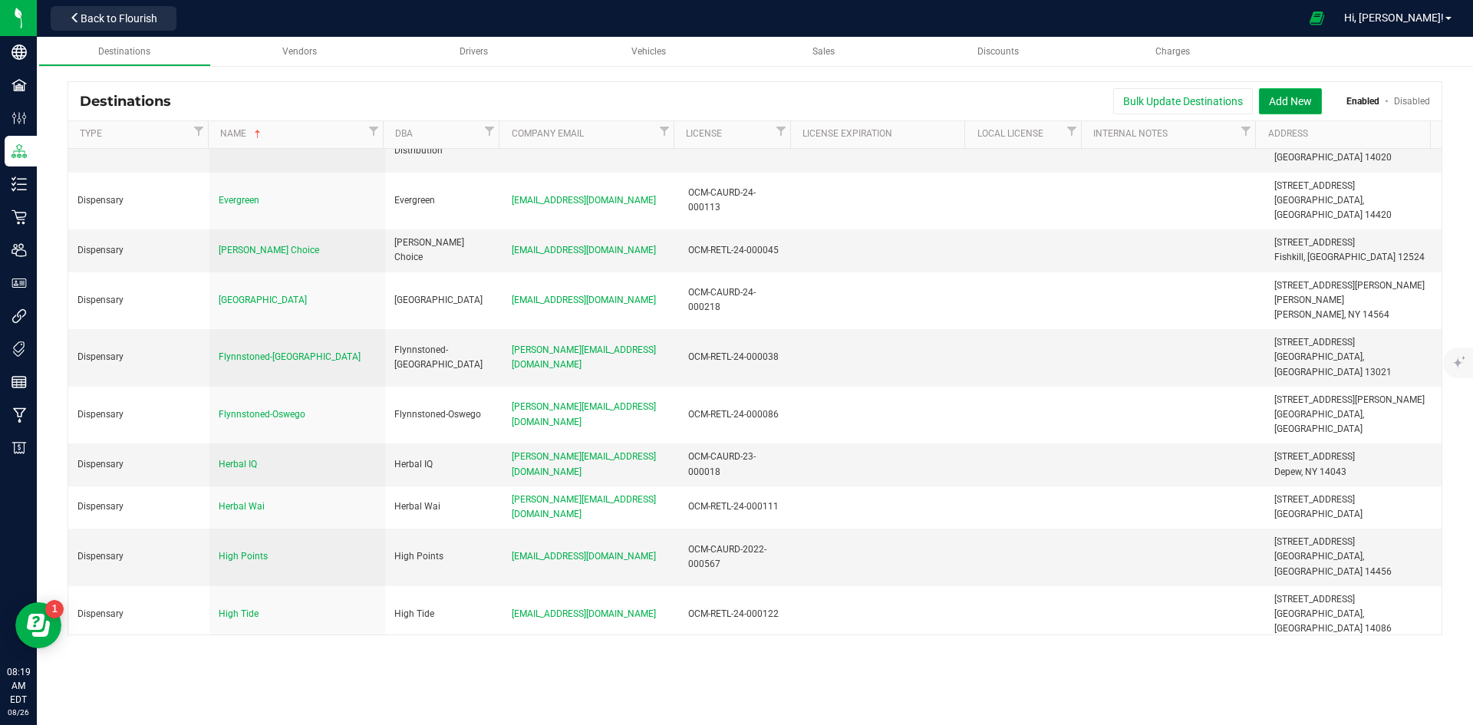
click at [1285, 98] on button "Add New" at bounding box center [1290, 101] width 63 height 26
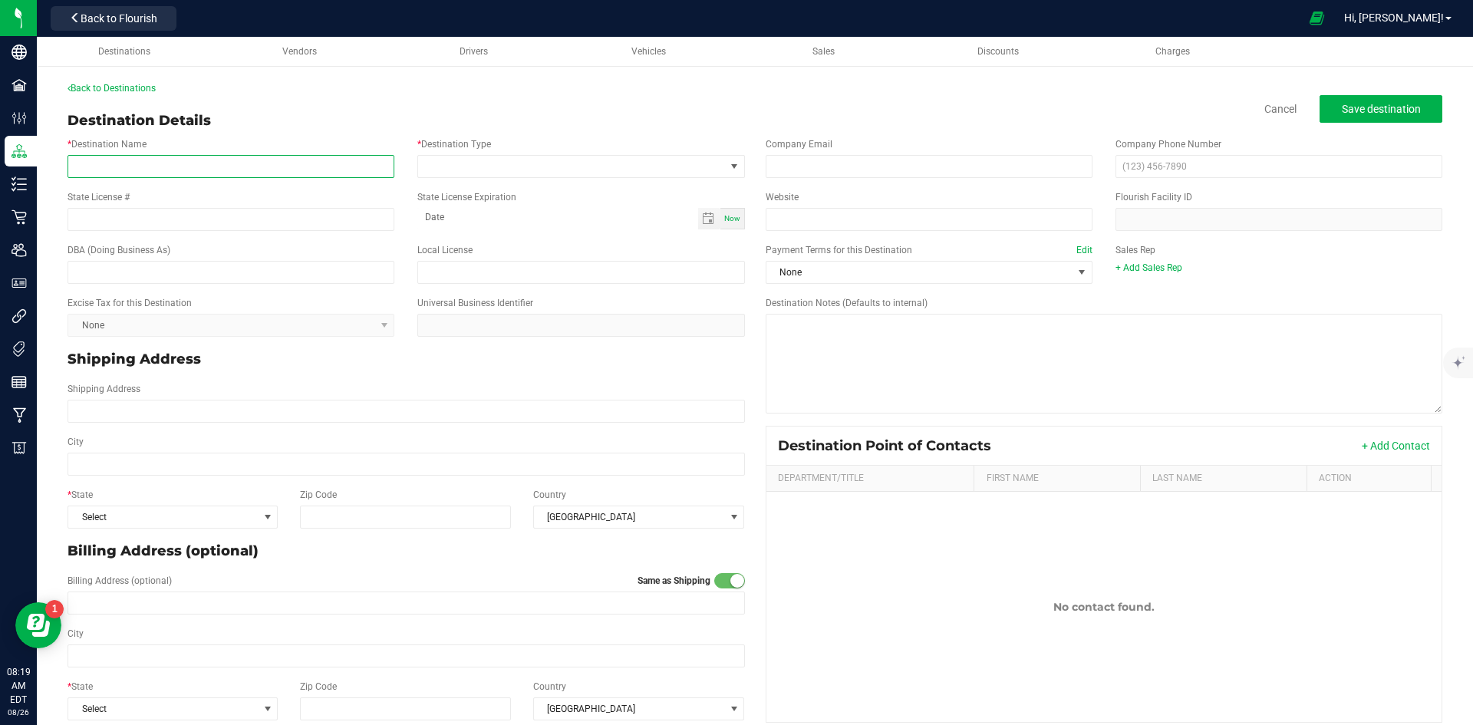
click at [318, 170] on input "* Destination Name" at bounding box center [231, 166] width 327 height 23
click at [717, 160] on span at bounding box center [571, 166] width 306 height 21
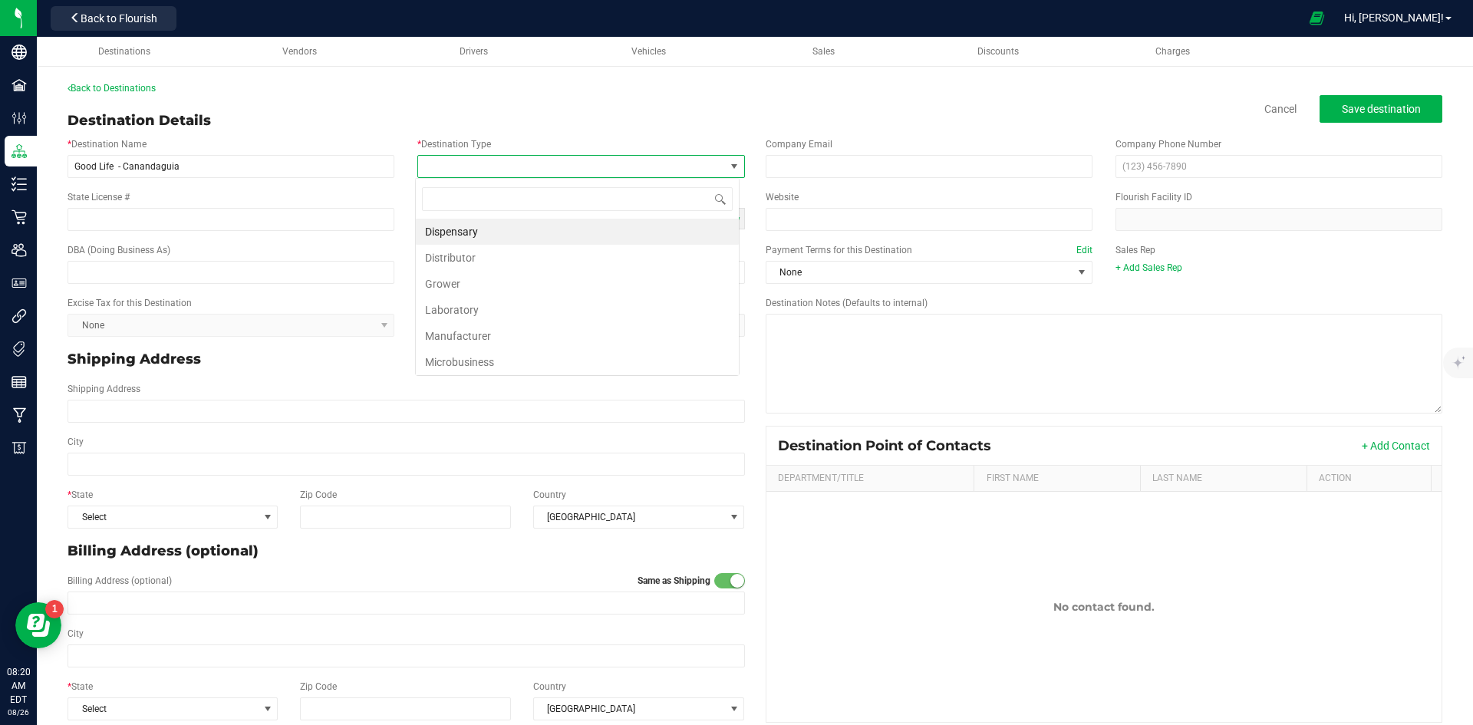
scroll to position [23, 324]
click at [652, 227] on li "Dispensary" at bounding box center [577, 232] width 323 height 26
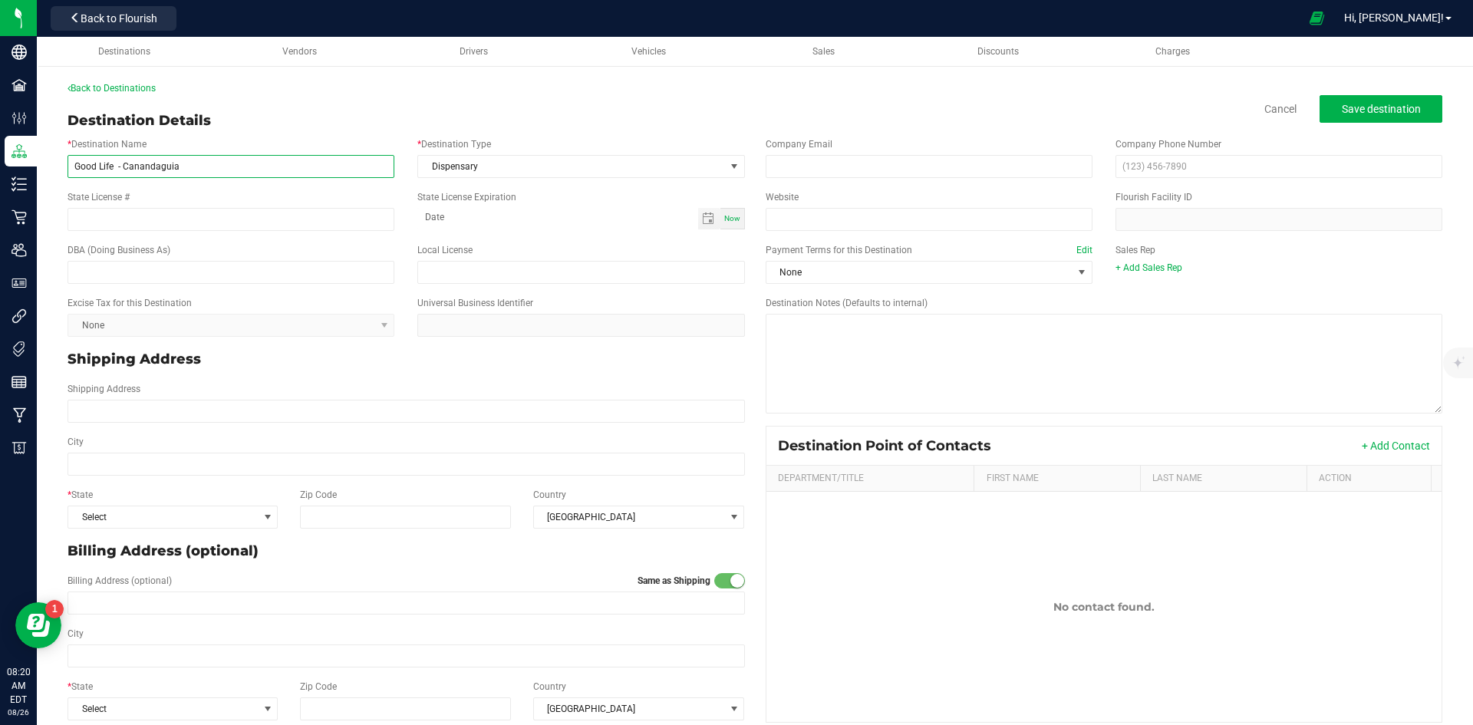
drag, startPoint x: 195, startPoint y: 162, endPoint x: 115, endPoint y: 169, distance: 80.1
click at [115, 169] on input "Good Life - Canandaguia" at bounding box center [231, 166] width 327 height 23
type input "Good Life Collective - Finger Lakes"
click at [316, 219] on input "State License #" at bounding box center [231, 219] width 327 height 23
paste input "OCM-CAURD-25-000257"
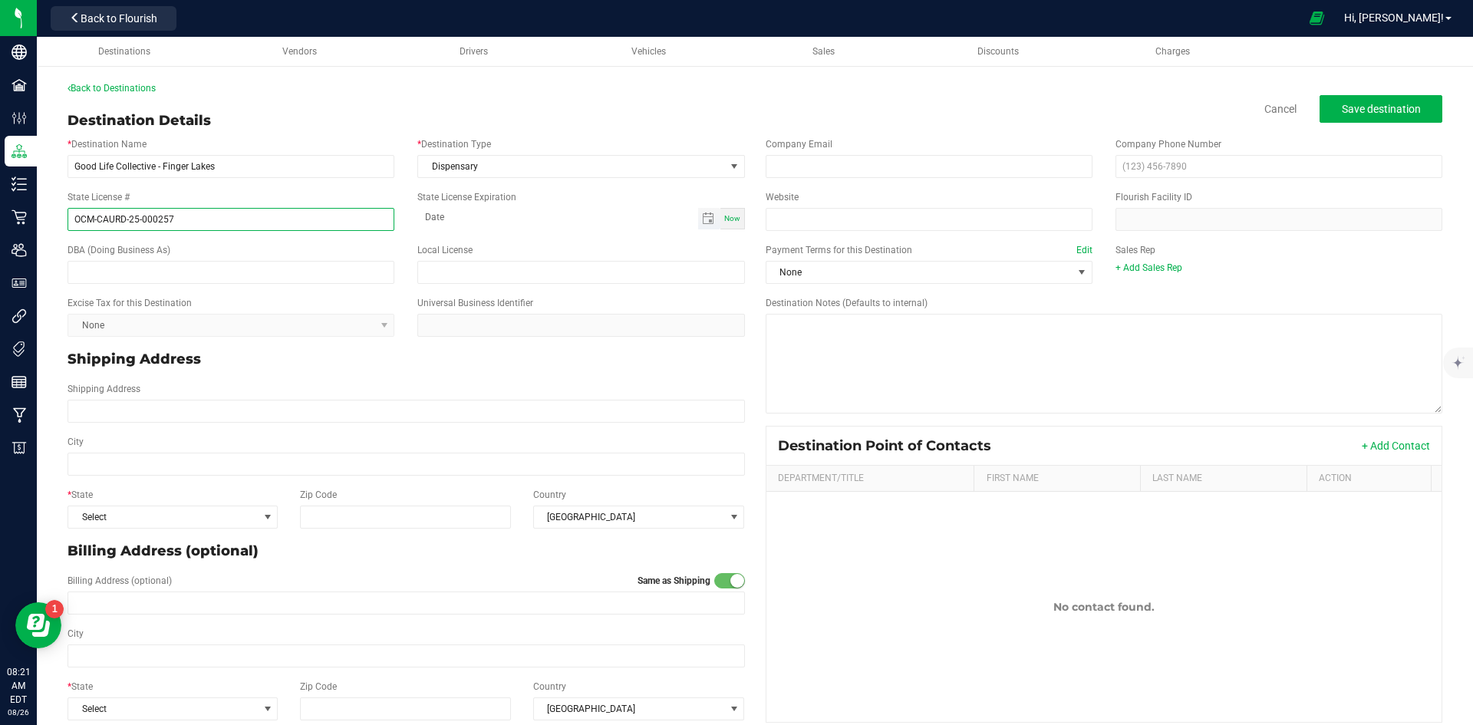
type input "OCM-CAURD-25-000257"
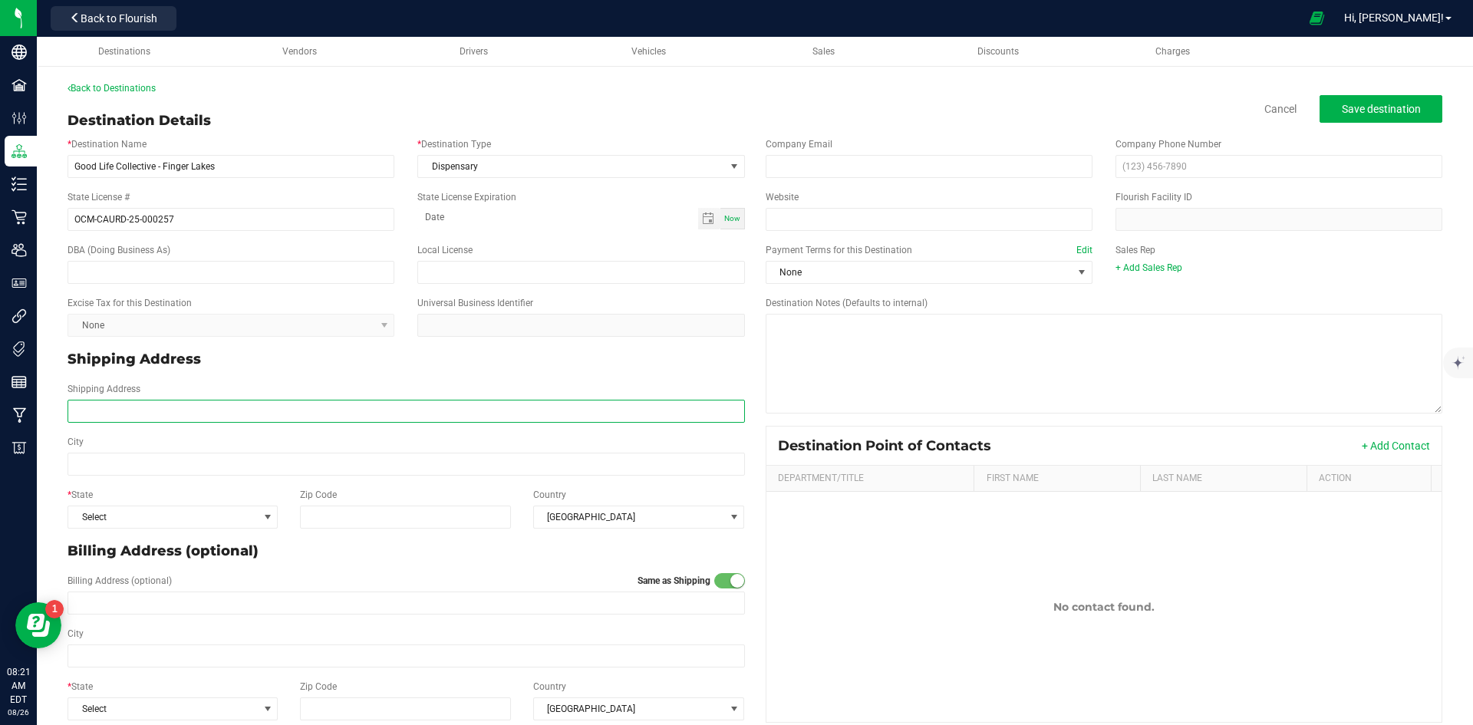
click at [227, 414] on input "Shipping Address" at bounding box center [407, 411] width 678 height 23
paste input "230 S Main St"
type input "230 S Main St"
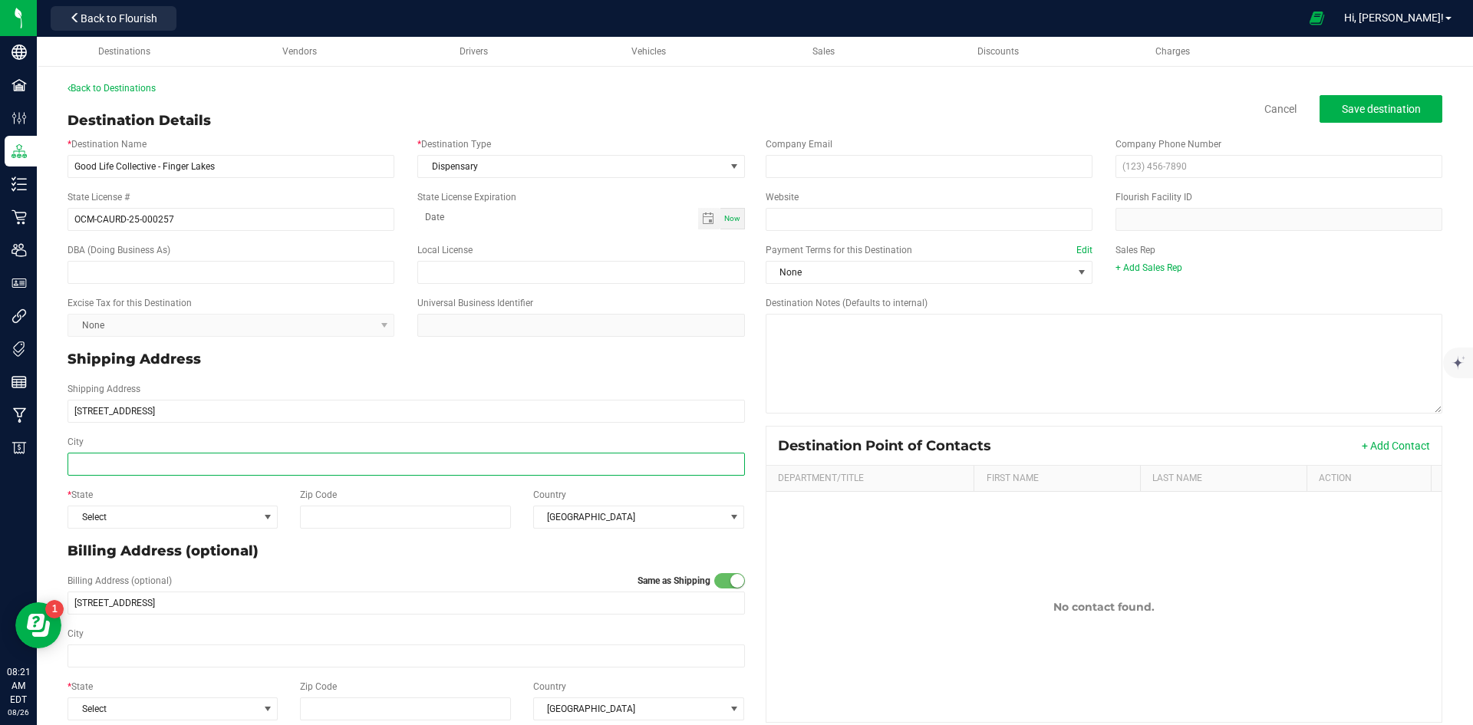
click at [244, 463] on input "City" at bounding box center [407, 464] width 678 height 23
paste input "Canandaigua"
type input "Canandaigua"
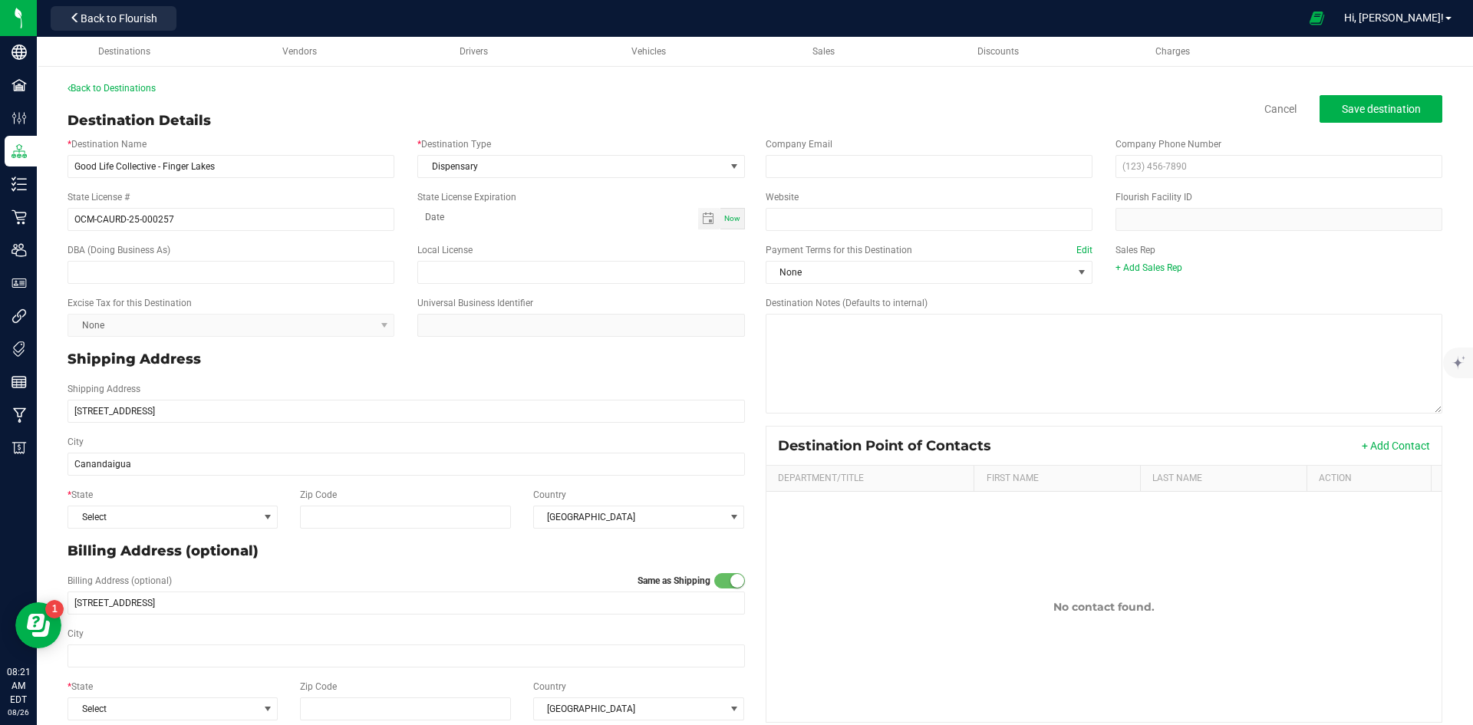
type input "Canandaigua"
click at [285, 431] on div "City Canandaigua" at bounding box center [406, 455] width 701 height 53
click at [266, 523] on span at bounding box center [267, 516] width 19 height 21
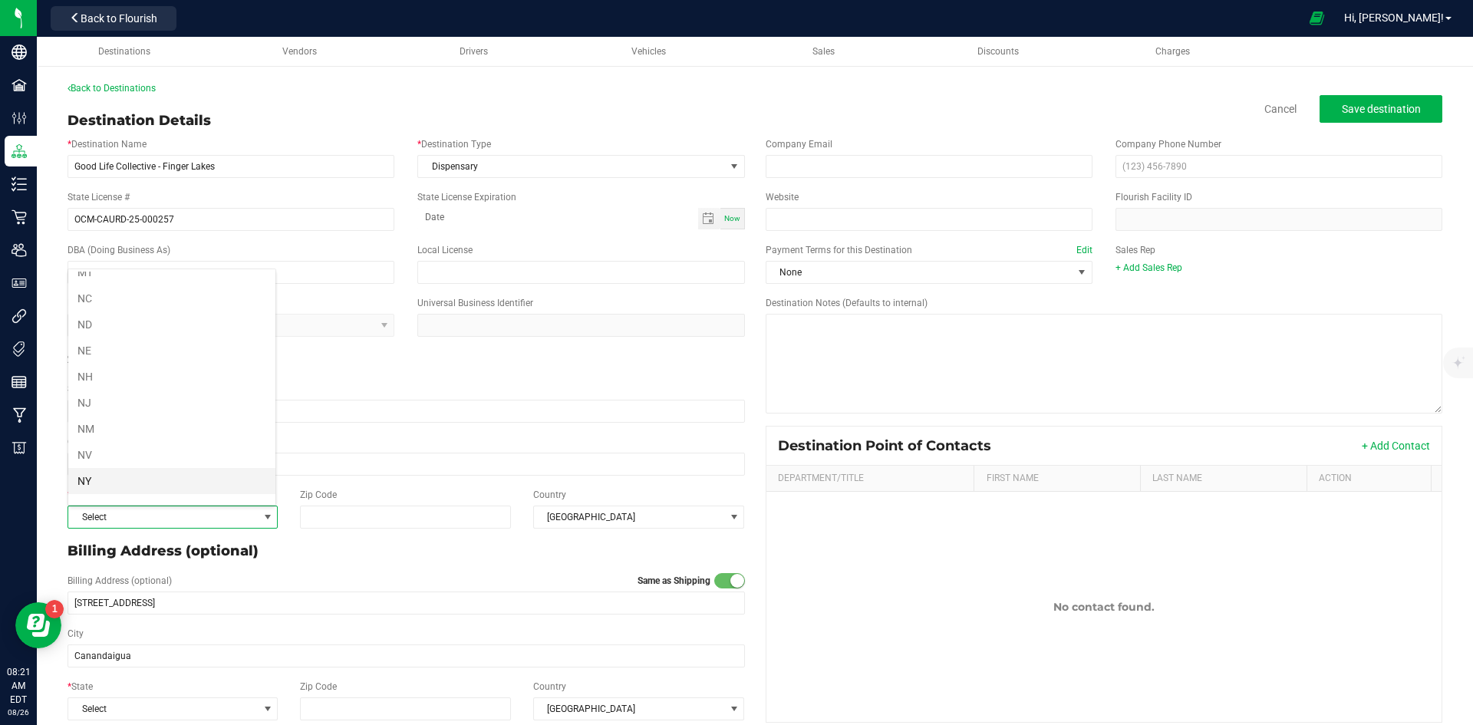
click at [186, 481] on li "NY" at bounding box center [171, 481] width 207 height 26
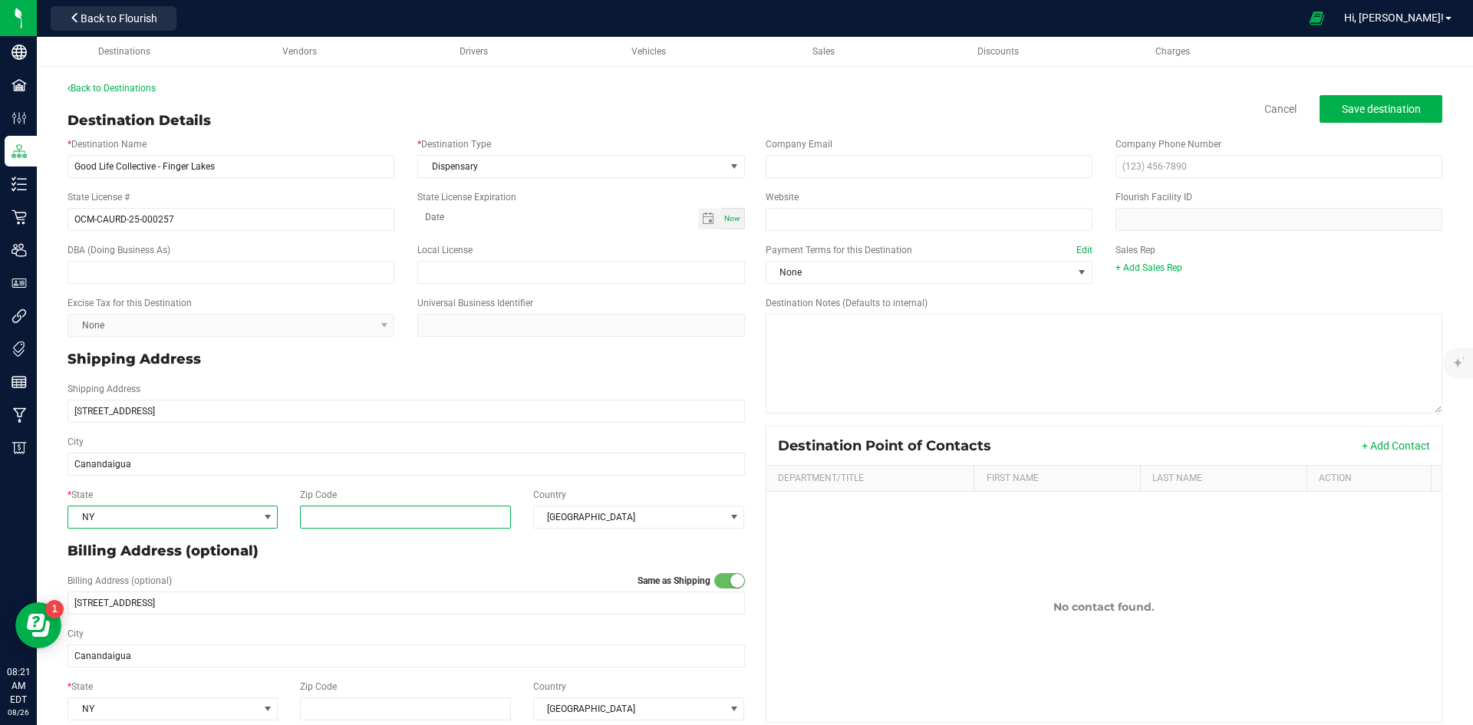
click at [467, 512] on input "Zip Code" at bounding box center [406, 517] width 212 height 23
type input "14020"
type input "Empire Hemp Co"
type input "14020"
drag, startPoint x: 206, startPoint y: 265, endPoint x: 51, endPoint y: 266, distance: 154.2
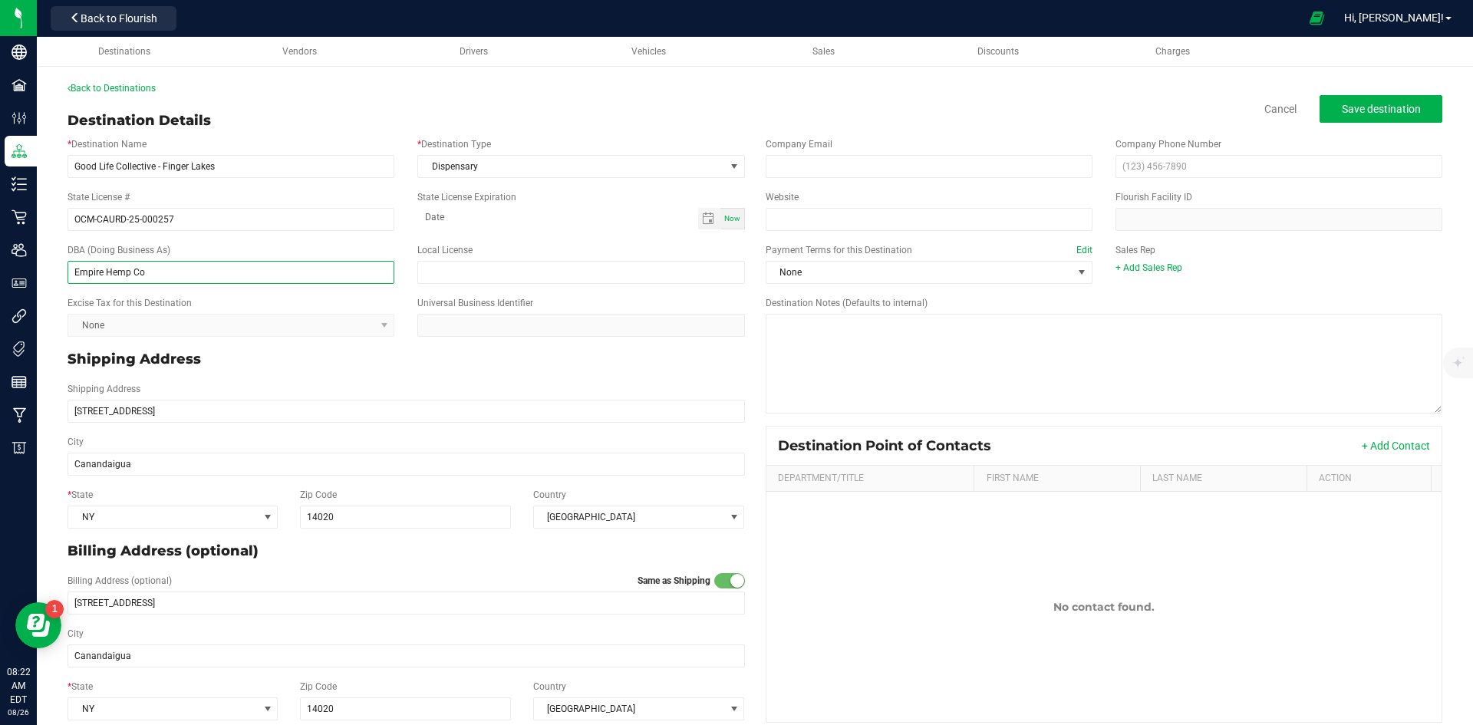
click at [51, 266] on div "Back to Destinations Destination Details Cancel Save destination * Destination …" at bounding box center [755, 405] width 1436 height 678
click at [439, 569] on div "Billing Address (optional) Same as Shipping 230 S Main St" at bounding box center [406, 594] width 701 height 53
click at [447, 568] on div "Billing Address (optional) Same as Shipping 230 S Main St" at bounding box center [406, 594] width 701 height 53
click at [453, 516] on input "14020" at bounding box center [406, 517] width 212 height 23
click at [569, 562] on div "Billing Address (optional)" at bounding box center [406, 551] width 701 height 33
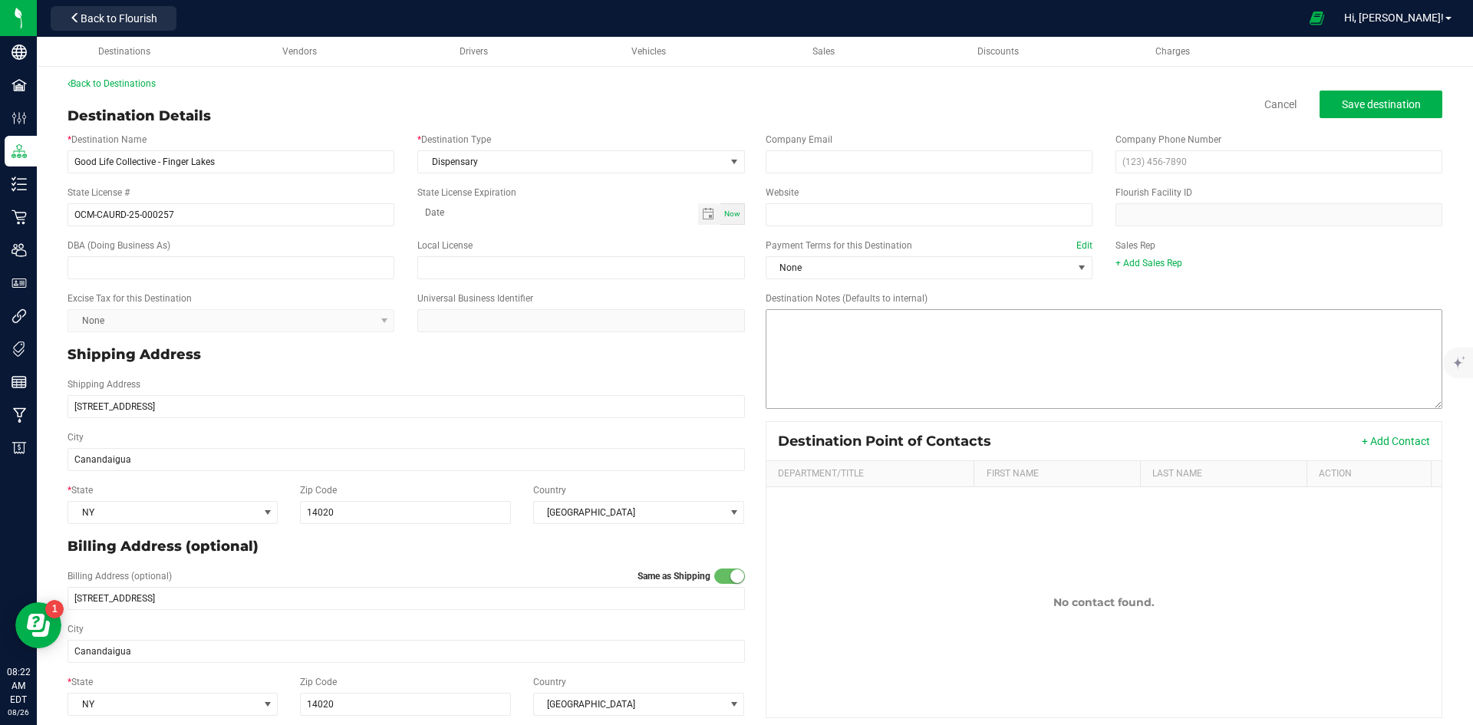
scroll to position [0, 0]
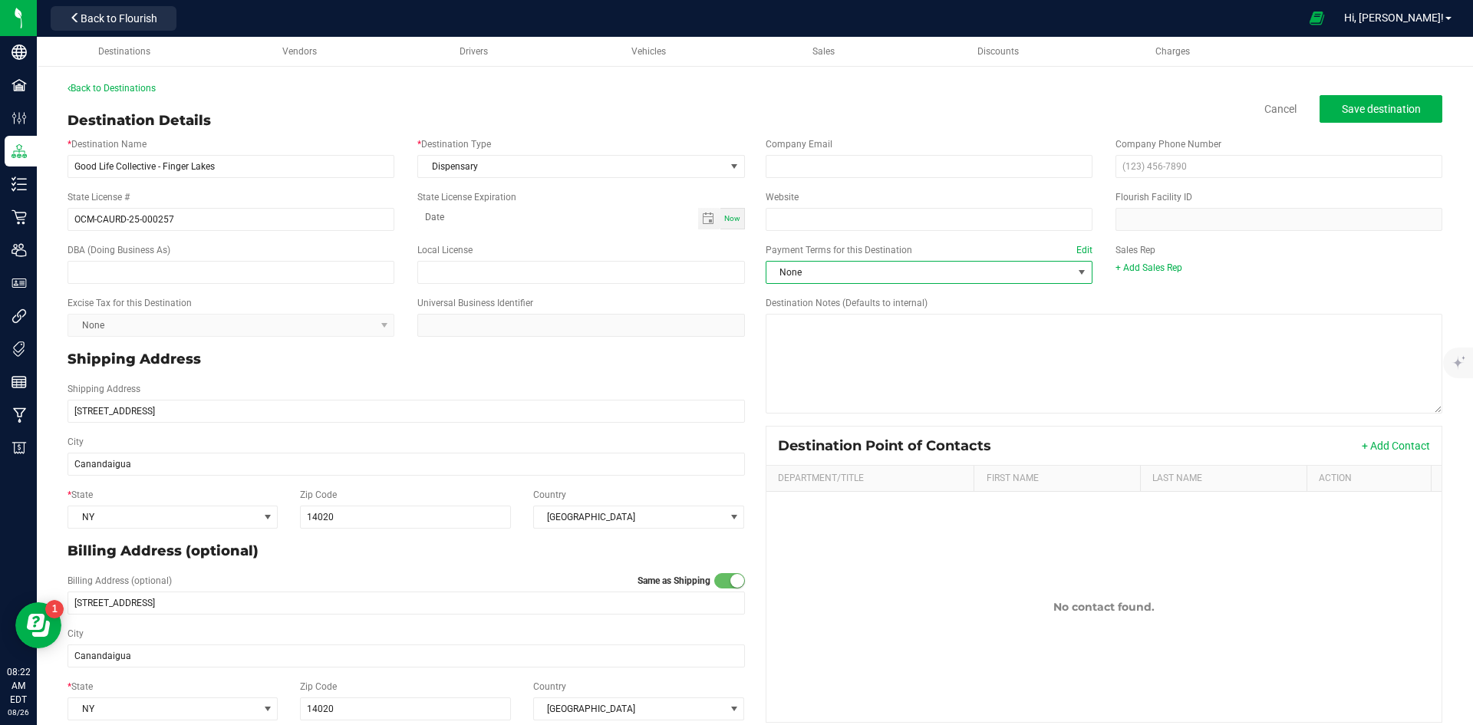
click at [1076, 270] on span at bounding box center [1082, 272] width 12 height 12
click at [875, 414] on li "Net 30" at bounding box center [921, 419] width 323 height 26
click at [1232, 281] on div "Payment Terms for this Destination Edit Net 30 Sales Rep + Add Sales Rep" at bounding box center [1104, 263] width 701 height 53
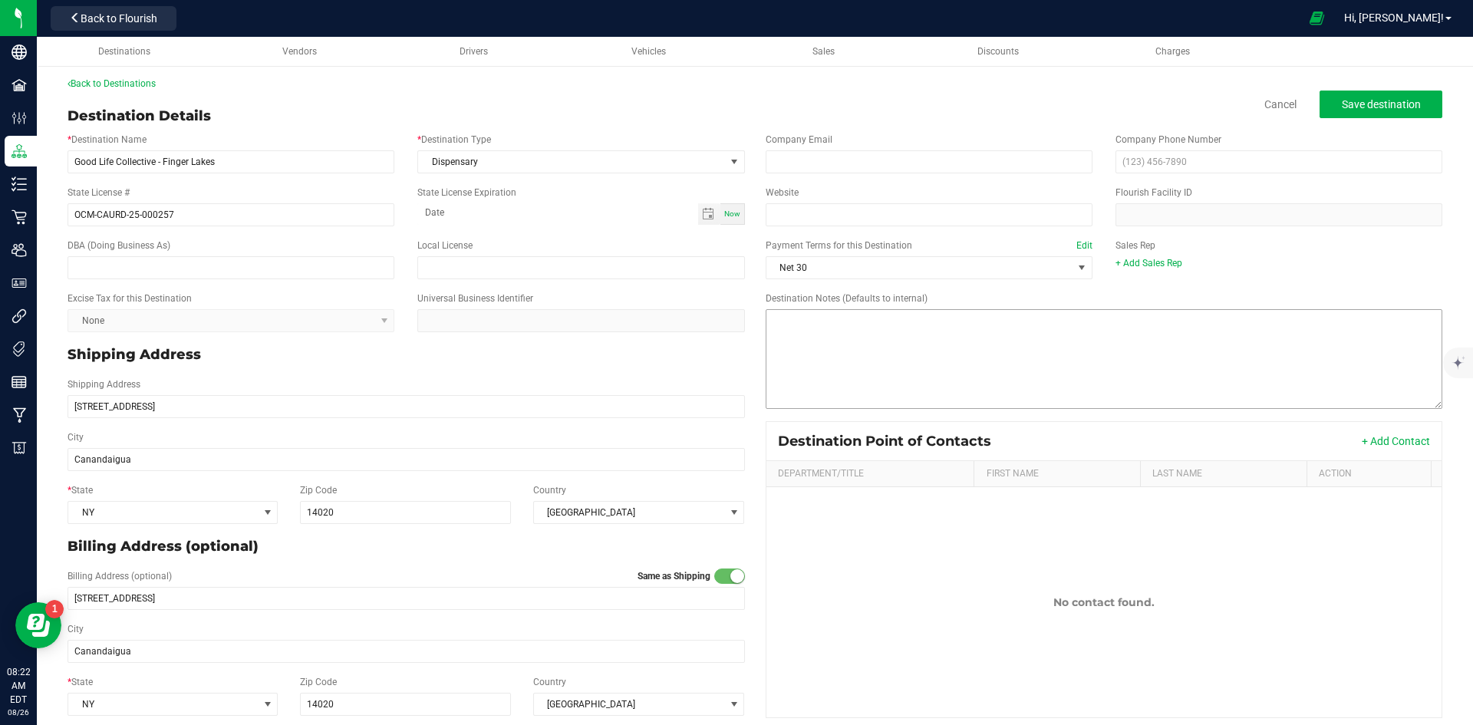
scroll to position [0, 0]
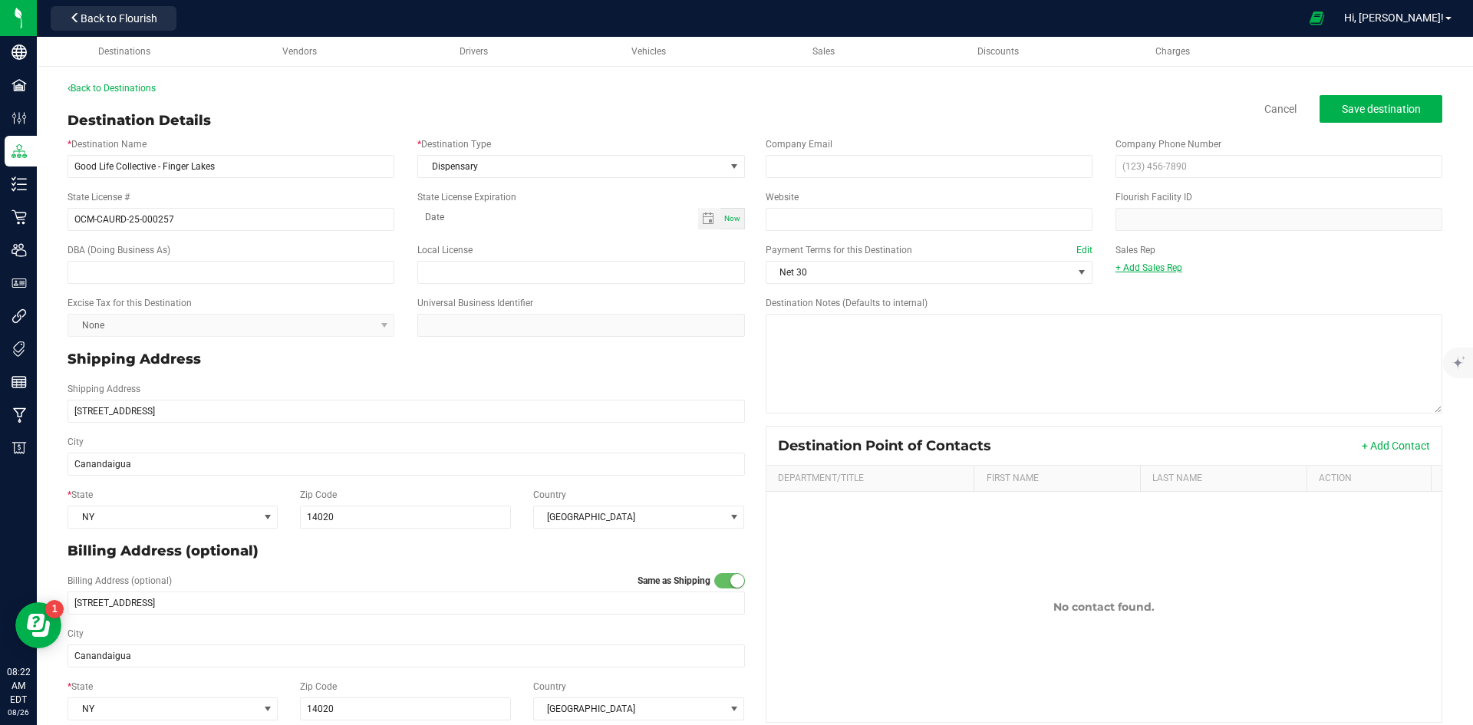
click at [1148, 271] on link "+ Add Sales Rep" at bounding box center [1149, 267] width 67 height 11
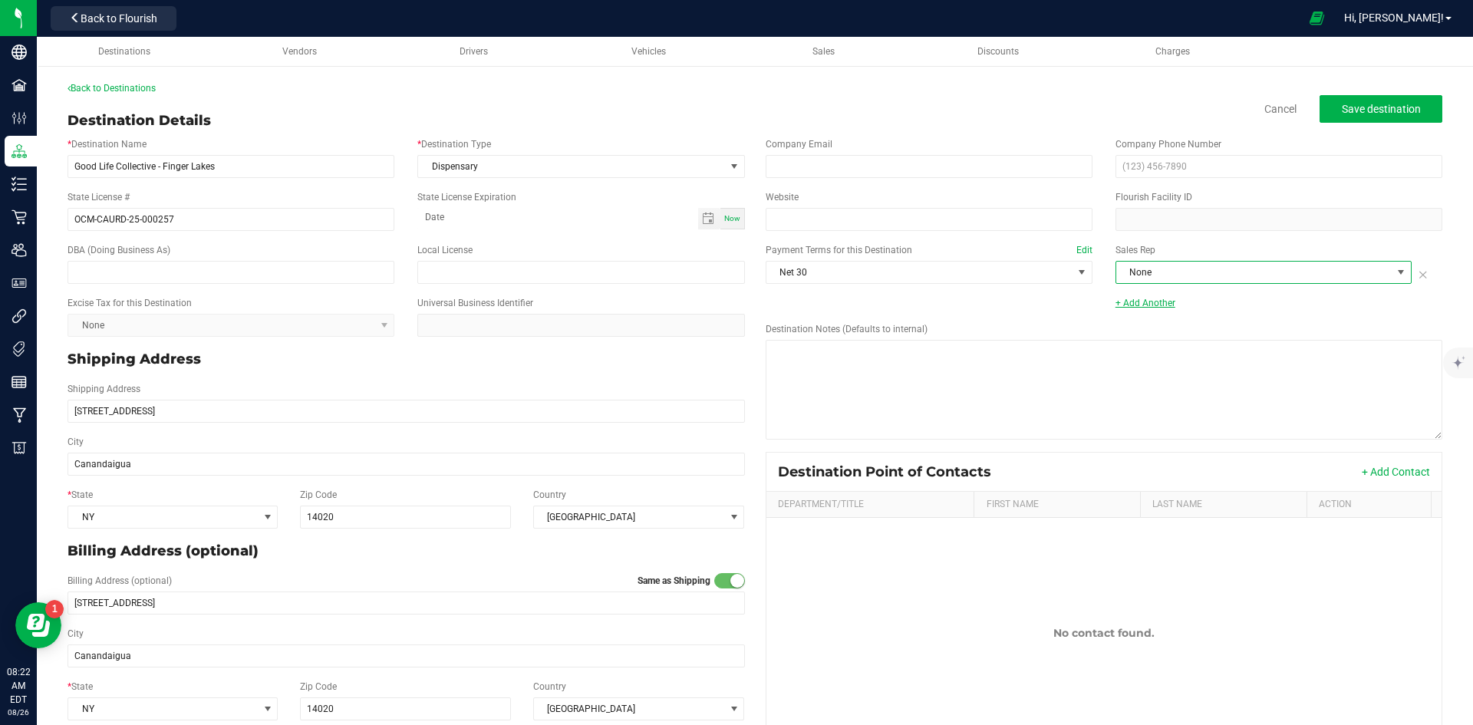
click at [1148, 271] on span "None" at bounding box center [1253, 272] width 275 height 21
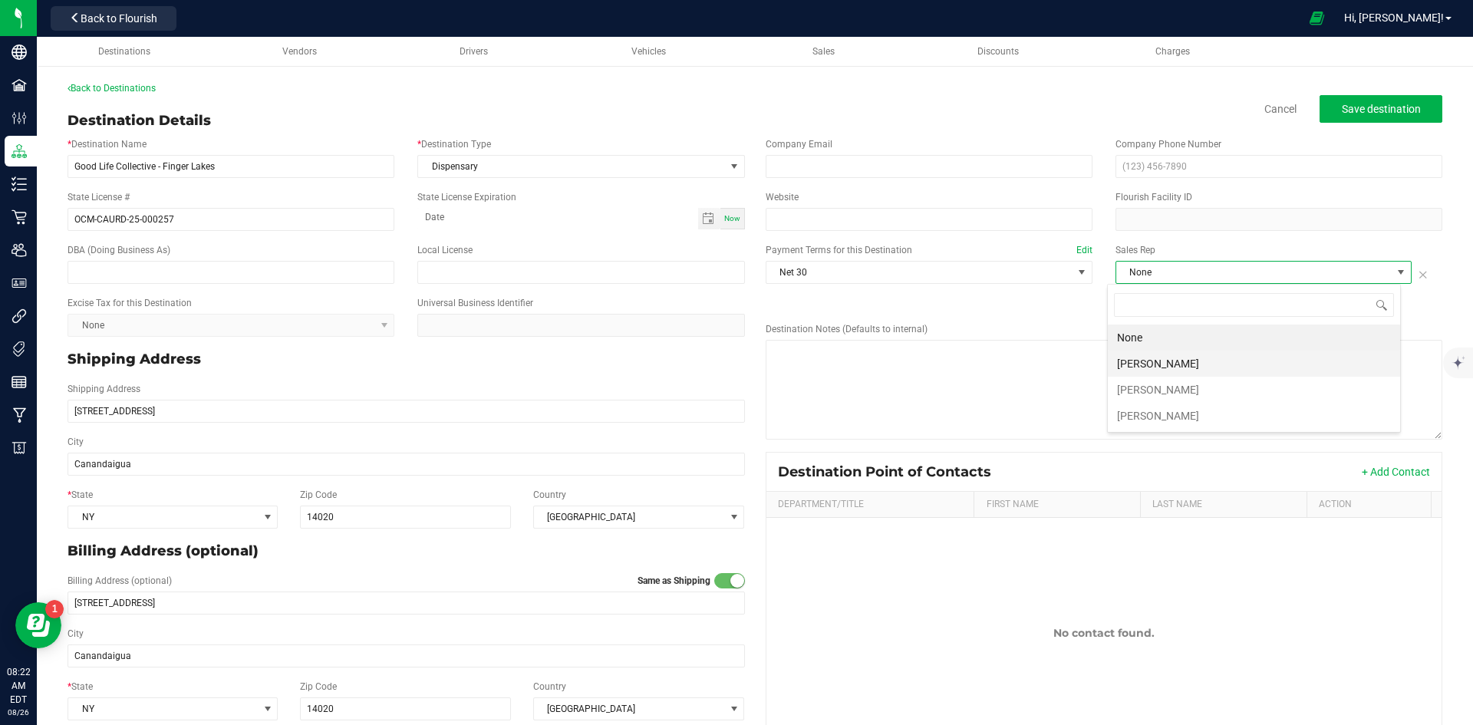
click at [1153, 357] on li "[PERSON_NAME]" at bounding box center [1254, 364] width 292 height 26
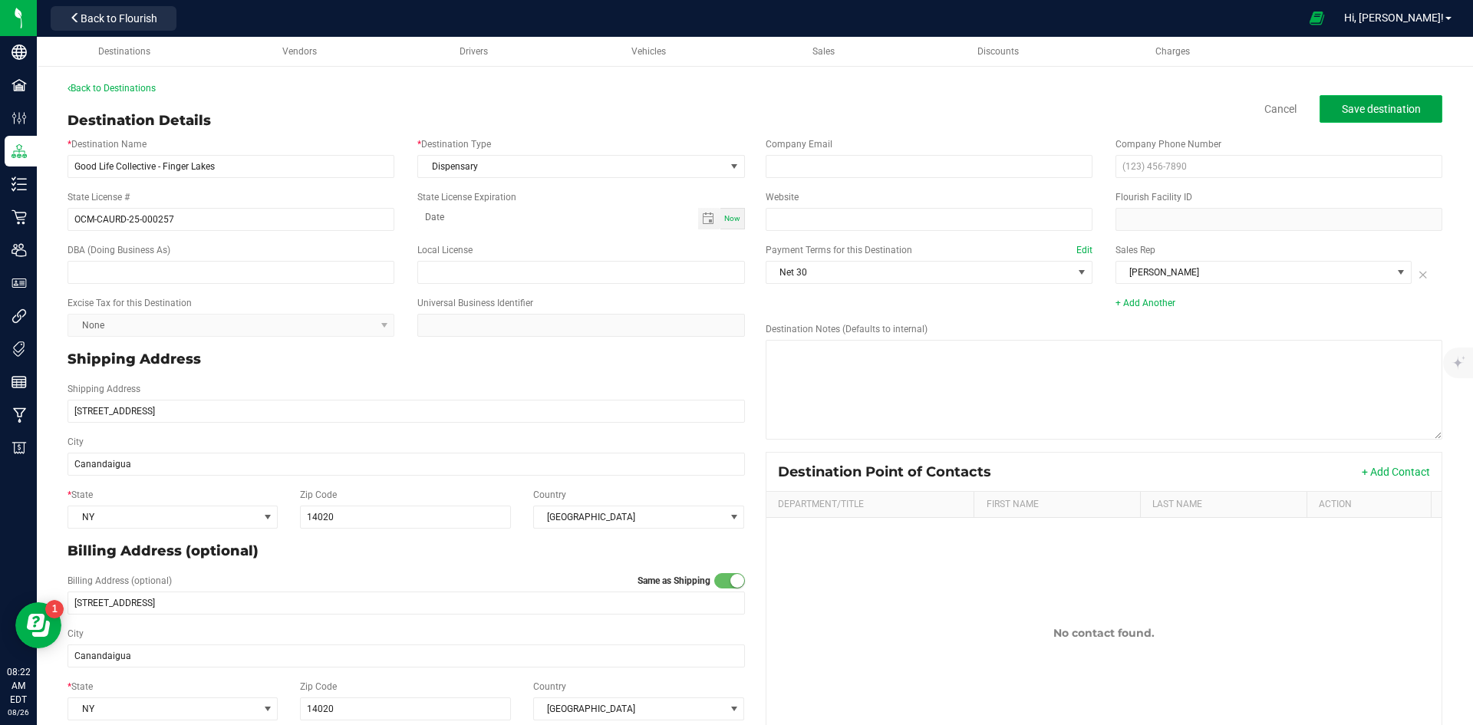
click at [1393, 105] on span "Save destination" at bounding box center [1381, 109] width 79 height 12
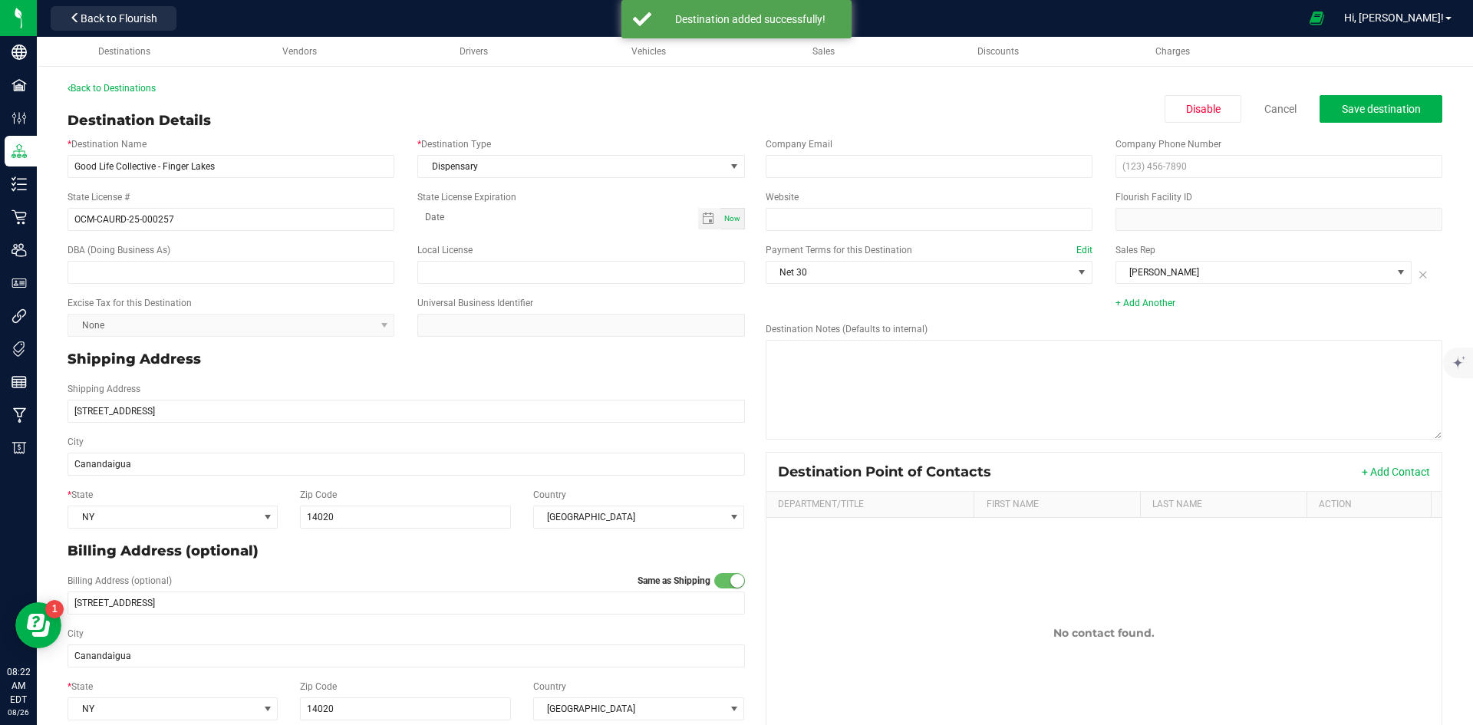
click at [375, 324] on kendo-dropdownlist "None" at bounding box center [231, 325] width 327 height 23
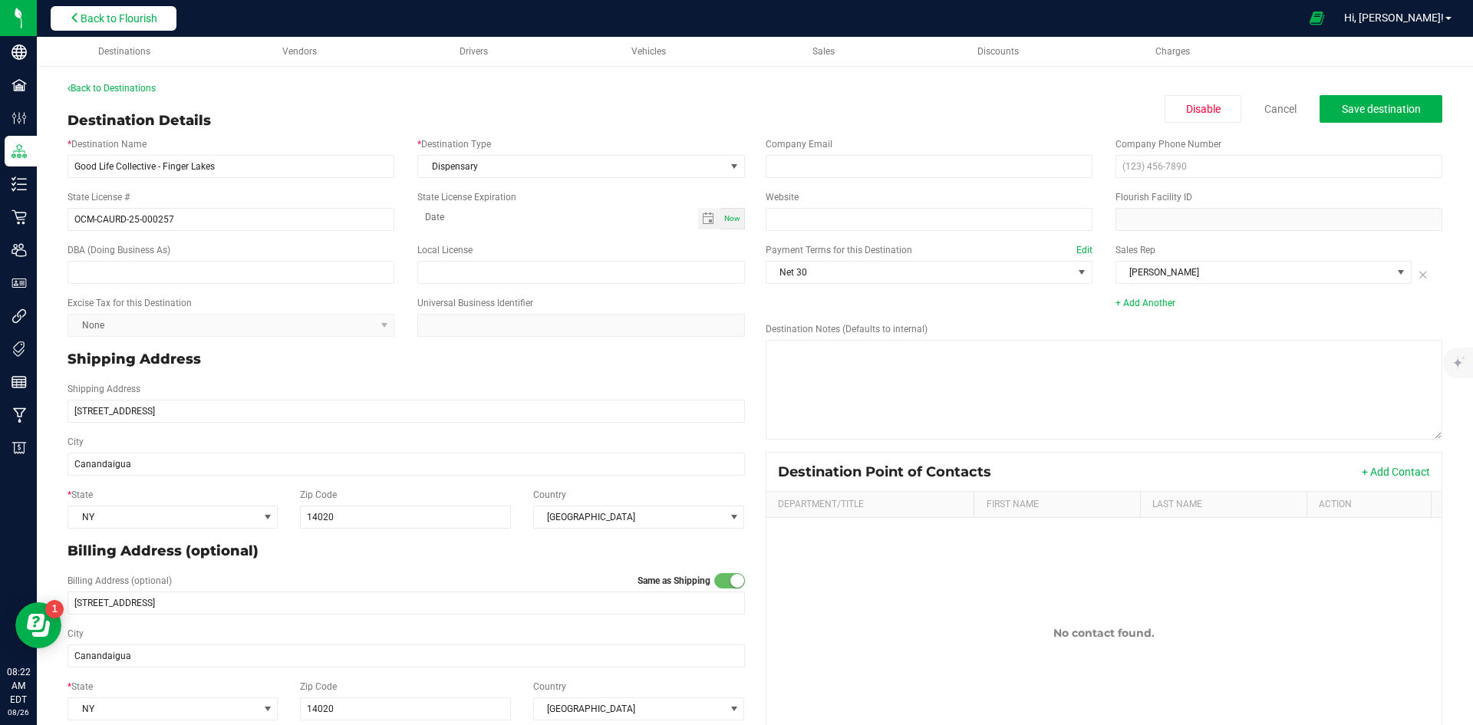
click at [121, 21] on span "Back to Flourish" at bounding box center [119, 18] width 77 height 12
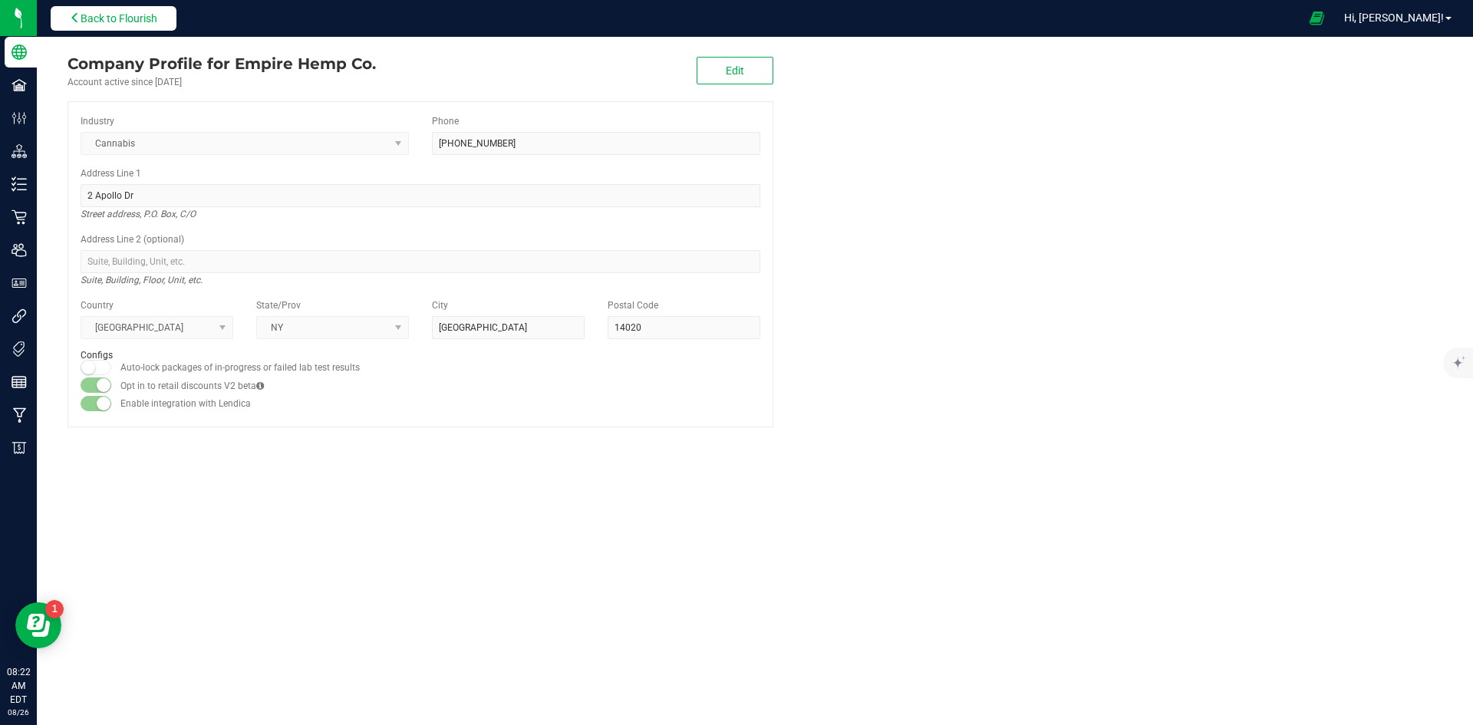
click at [114, 9] on button "Back to Flourish" at bounding box center [114, 18] width 126 height 25
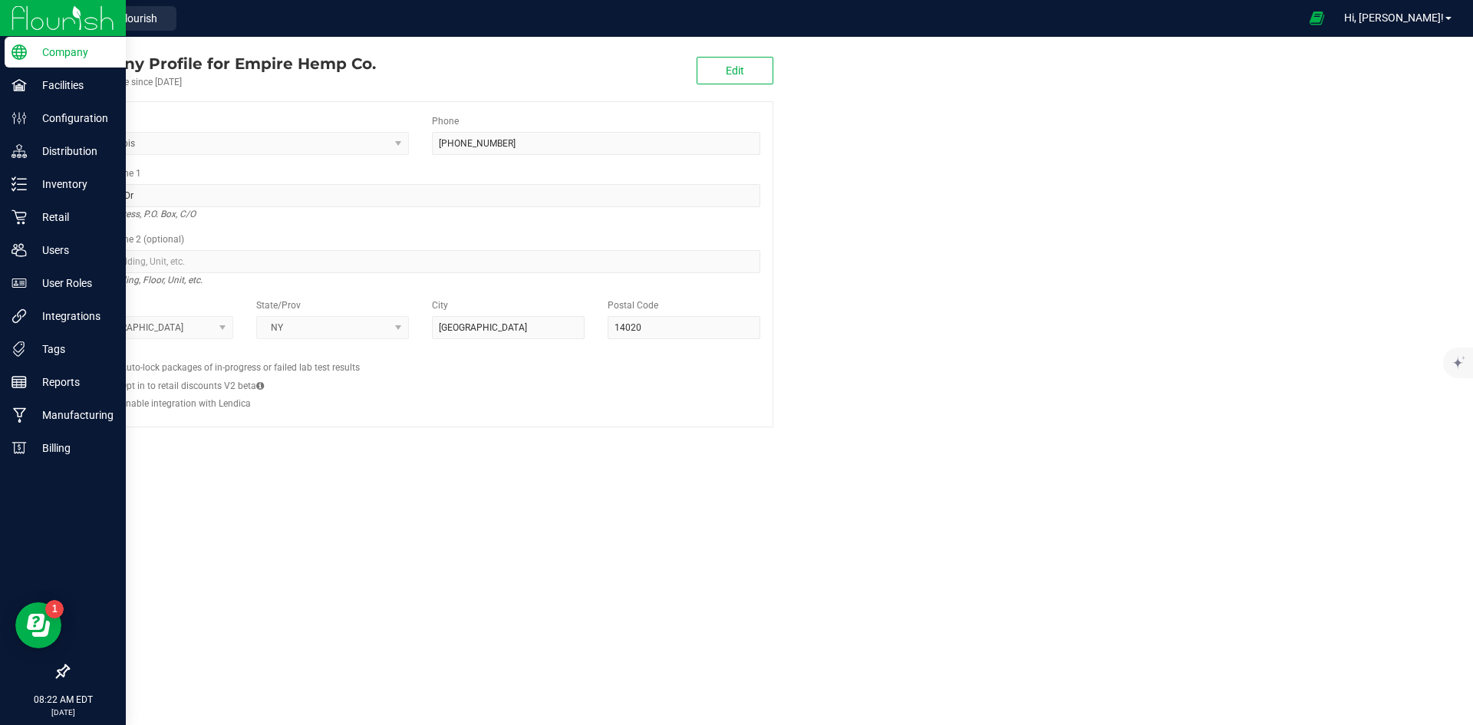
click at [17, 17] on img at bounding box center [63, 18] width 103 height 36
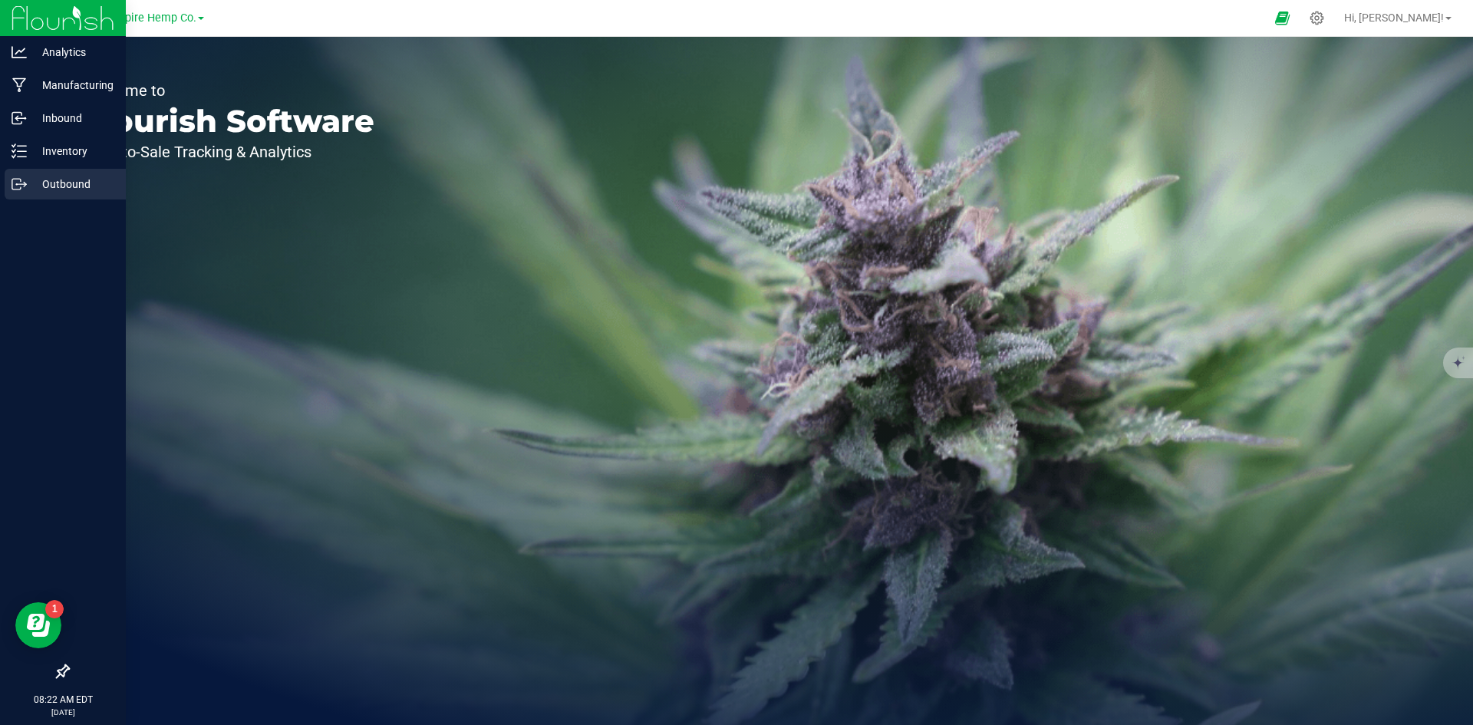
click at [60, 185] on p "Outbound" at bounding box center [73, 184] width 92 height 18
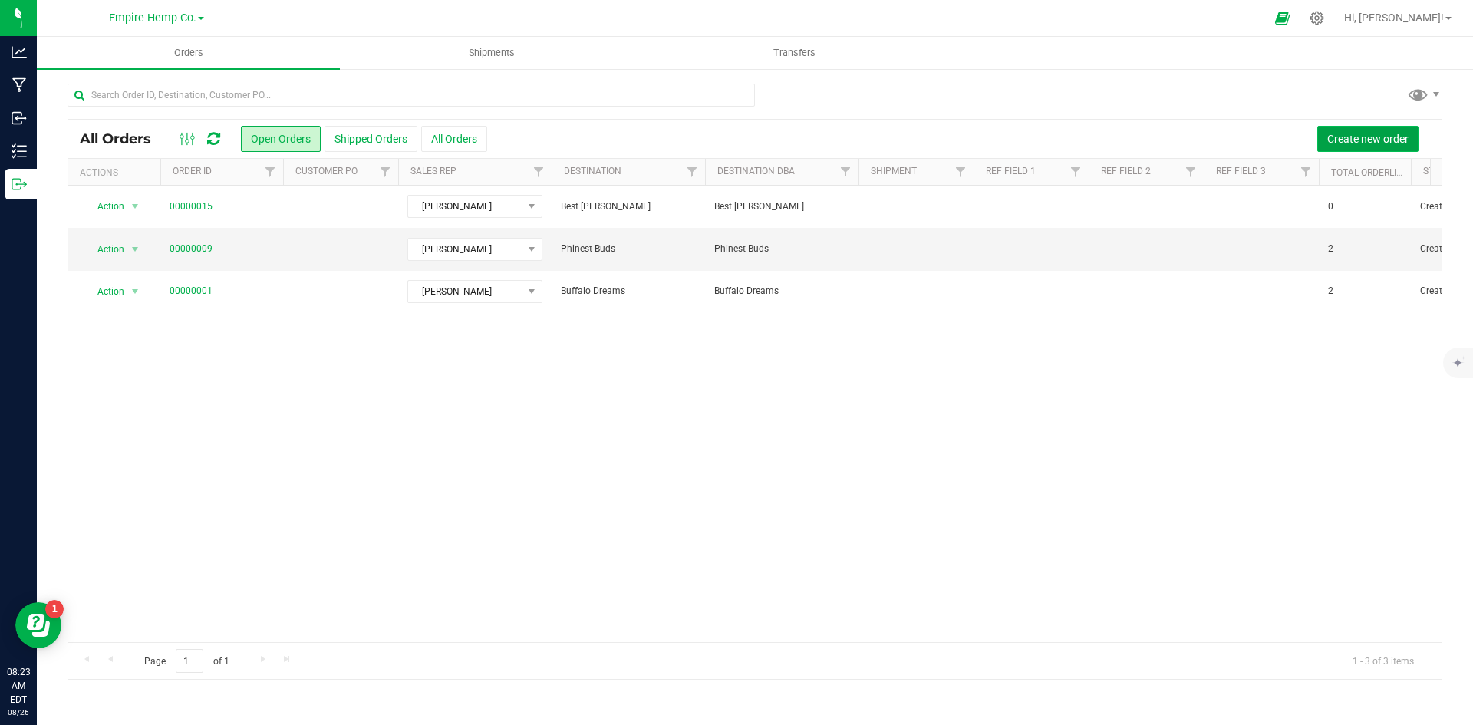
click at [1371, 140] on span "Create new order" at bounding box center [1368, 139] width 81 height 12
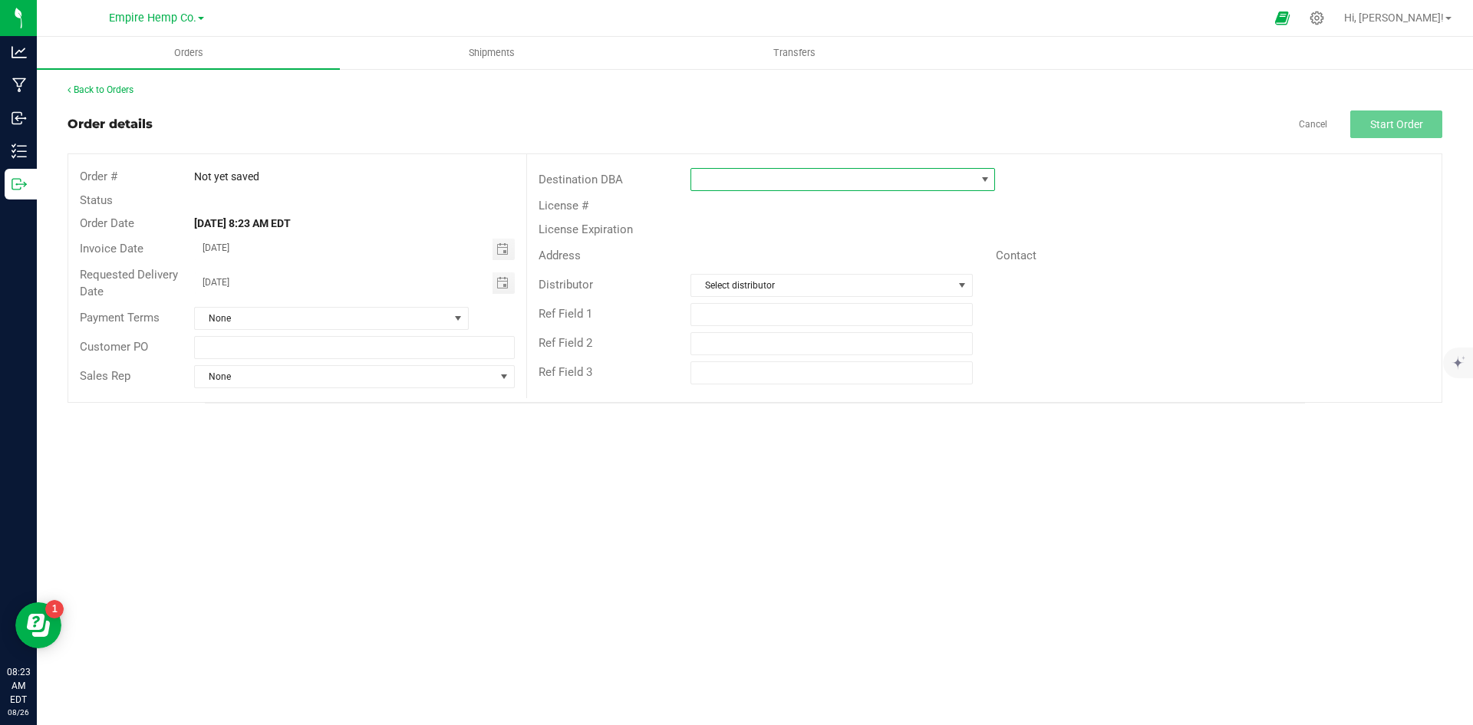
click at [873, 185] on span at bounding box center [833, 179] width 284 height 21
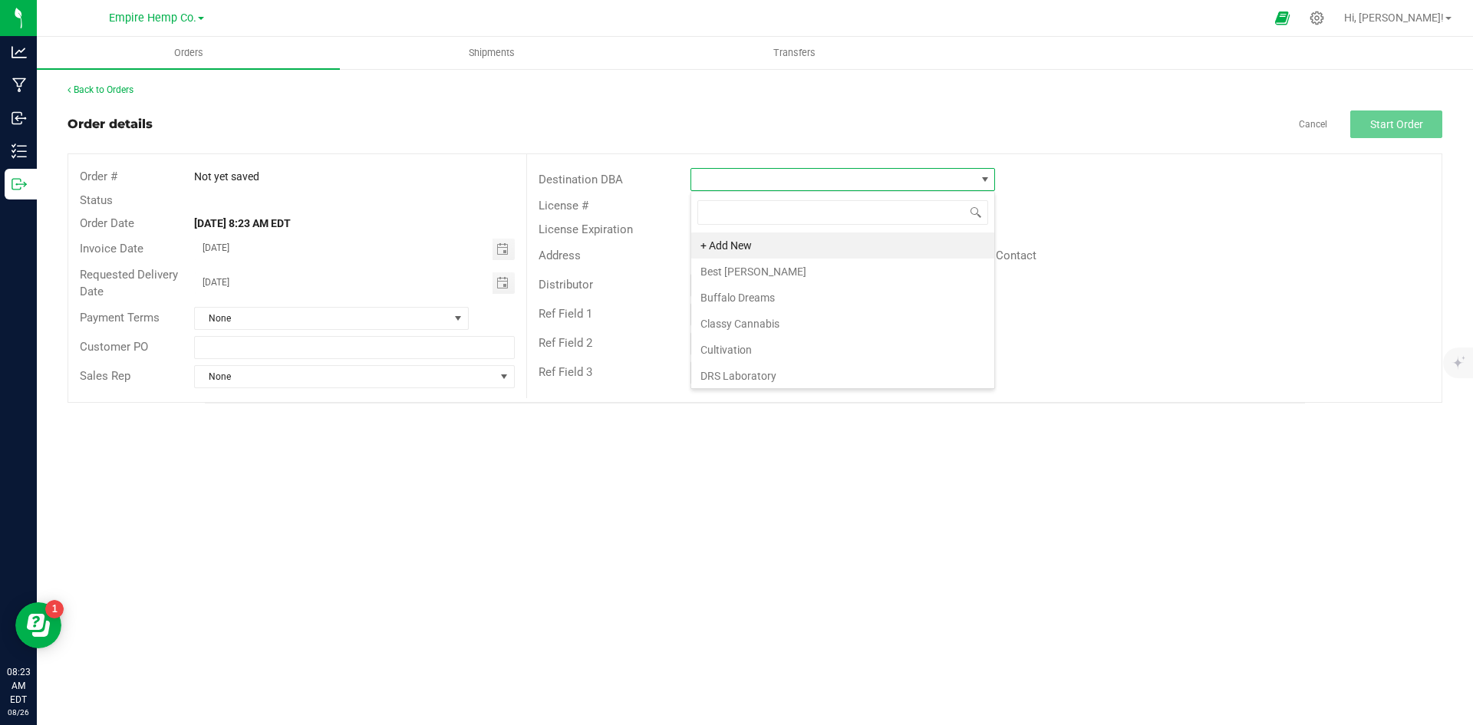
scroll to position [23, 305]
type input "goo"
click at [854, 242] on li "Good Life Collective - Finger Lakes" at bounding box center [842, 246] width 303 height 26
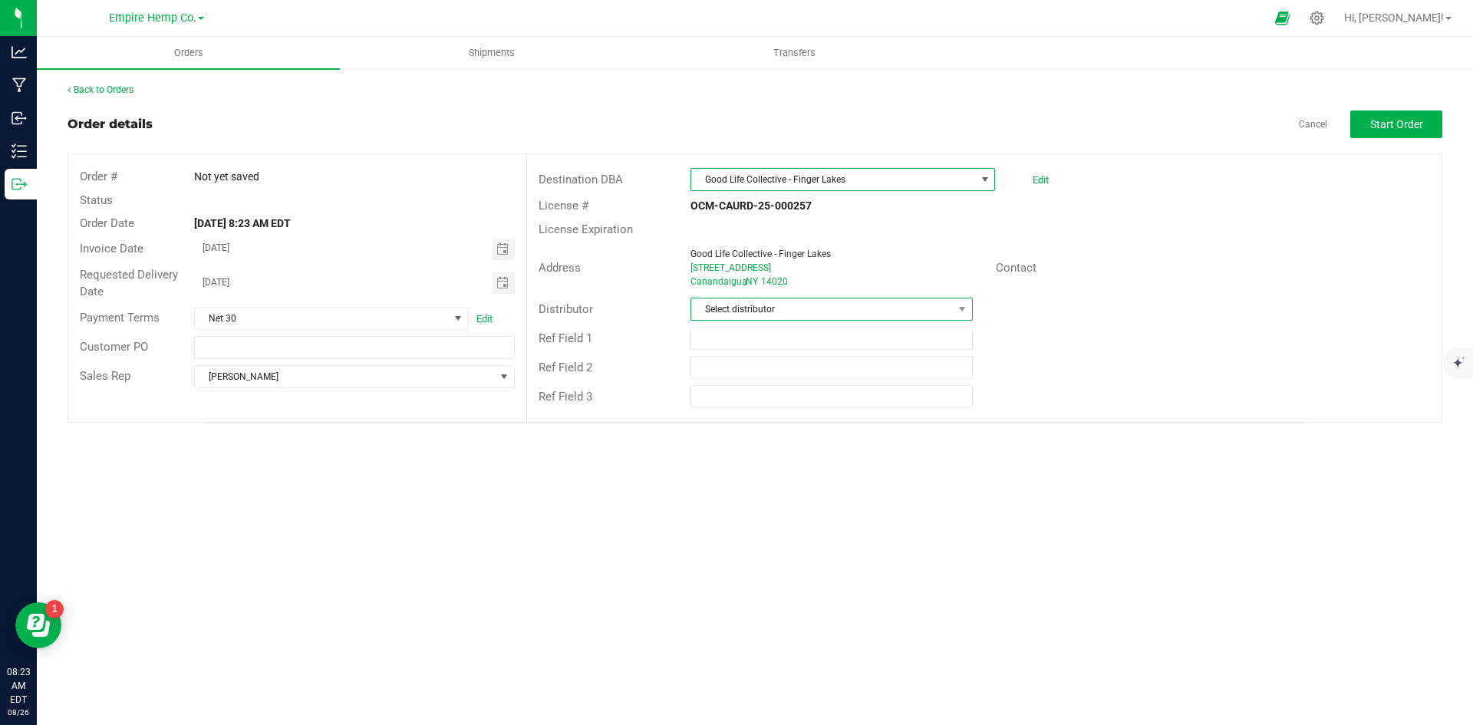
click at [824, 306] on span "Select distributor" at bounding box center [821, 308] width 261 height 21
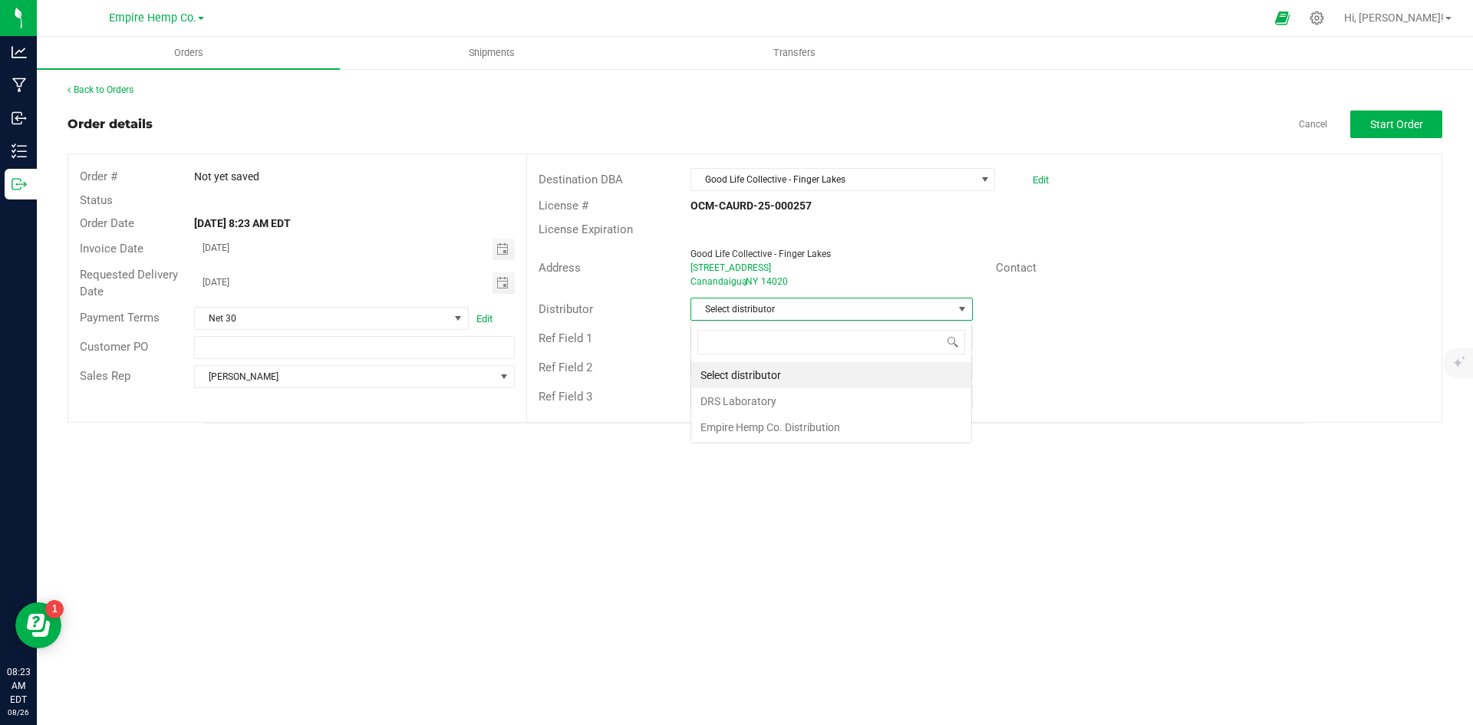
scroll to position [23, 282]
click at [813, 426] on li "Empire Hemp Co. Distribution" at bounding box center [831, 427] width 280 height 26
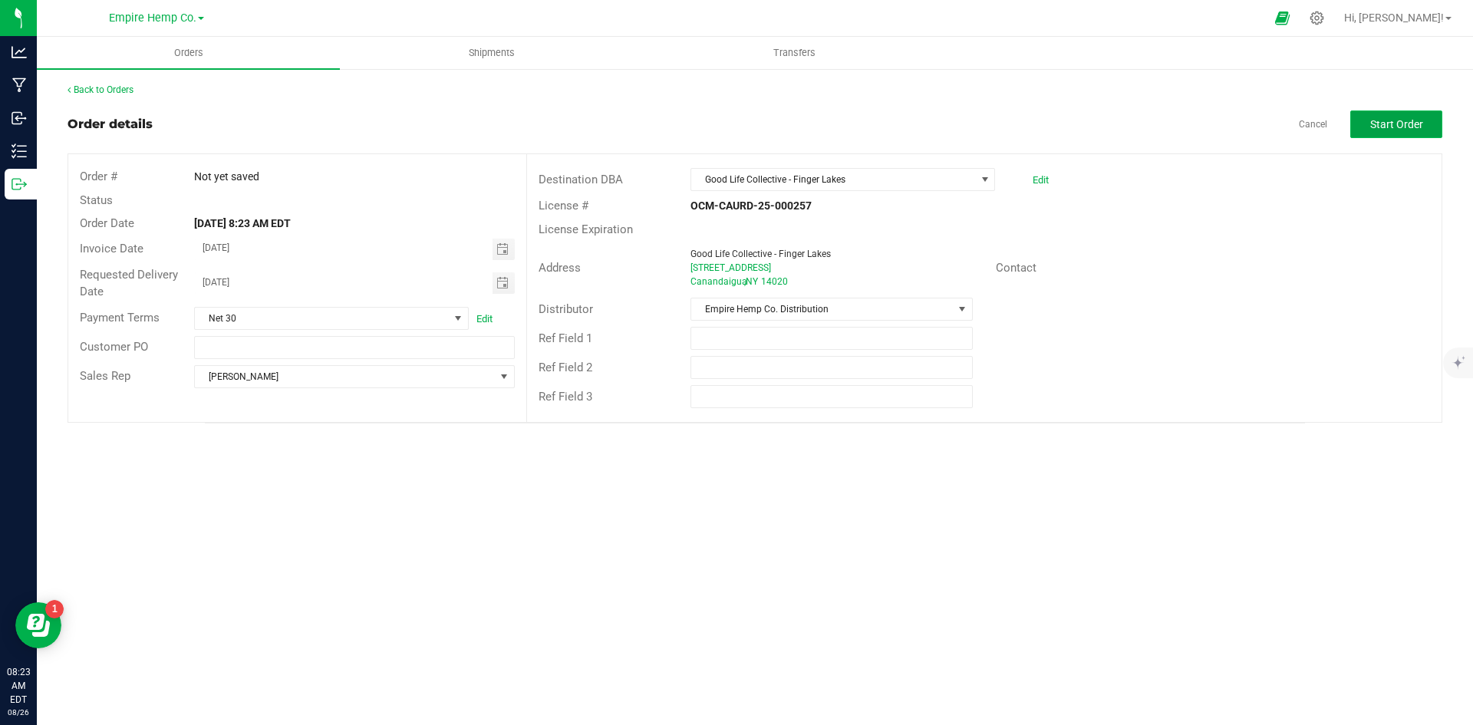
click at [1390, 126] on span "Start Order" at bounding box center [1396, 124] width 53 height 12
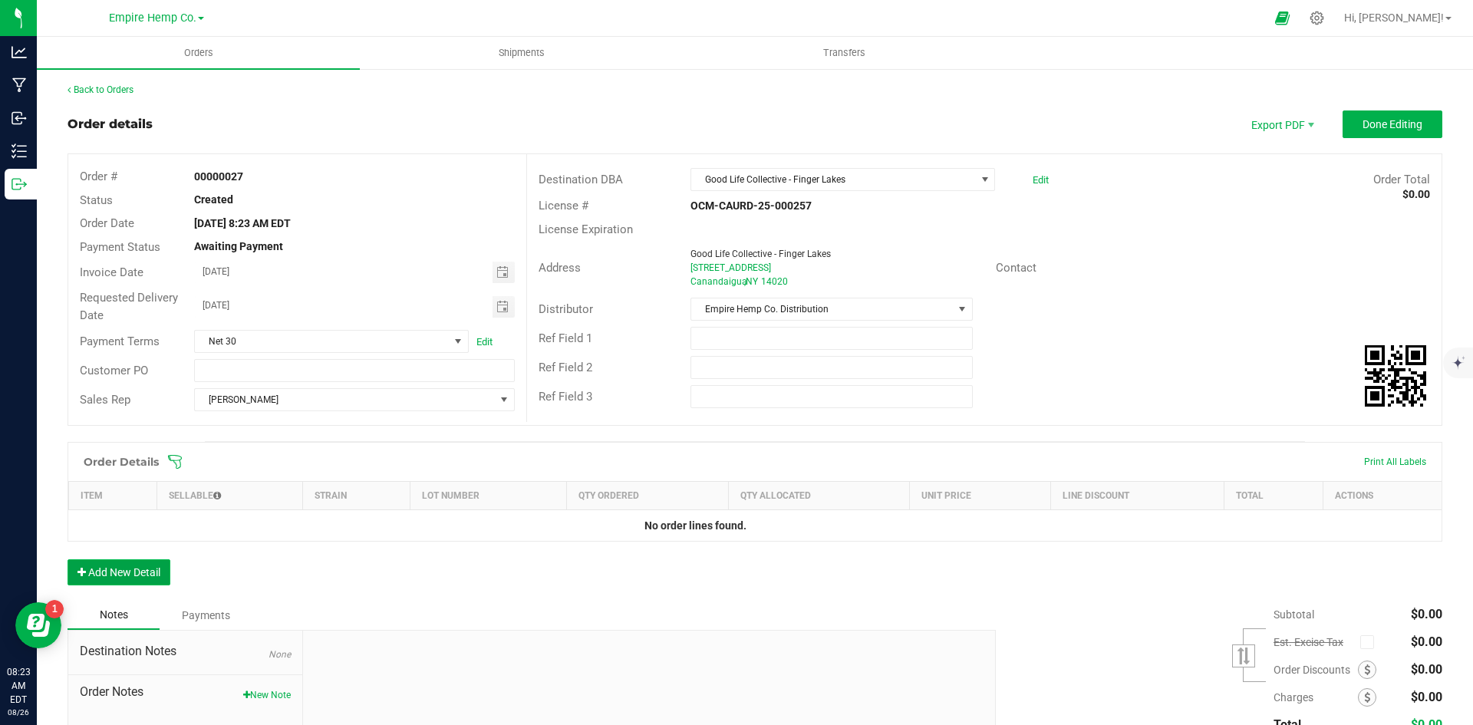
click at [144, 569] on button "Add New Detail" at bounding box center [119, 572] width 103 height 26
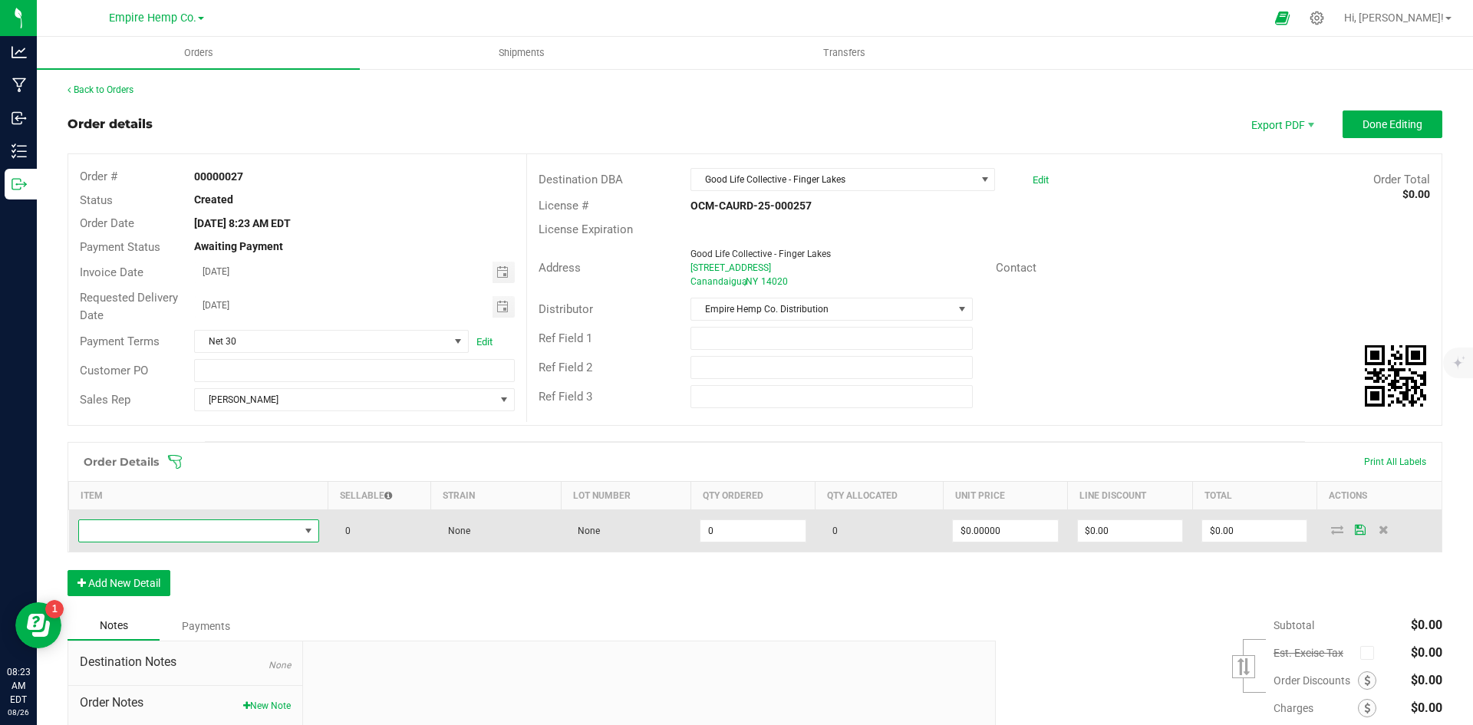
click at [183, 536] on span "NO DATA FOUND" at bounding box center [189, 530] width 220 height 21
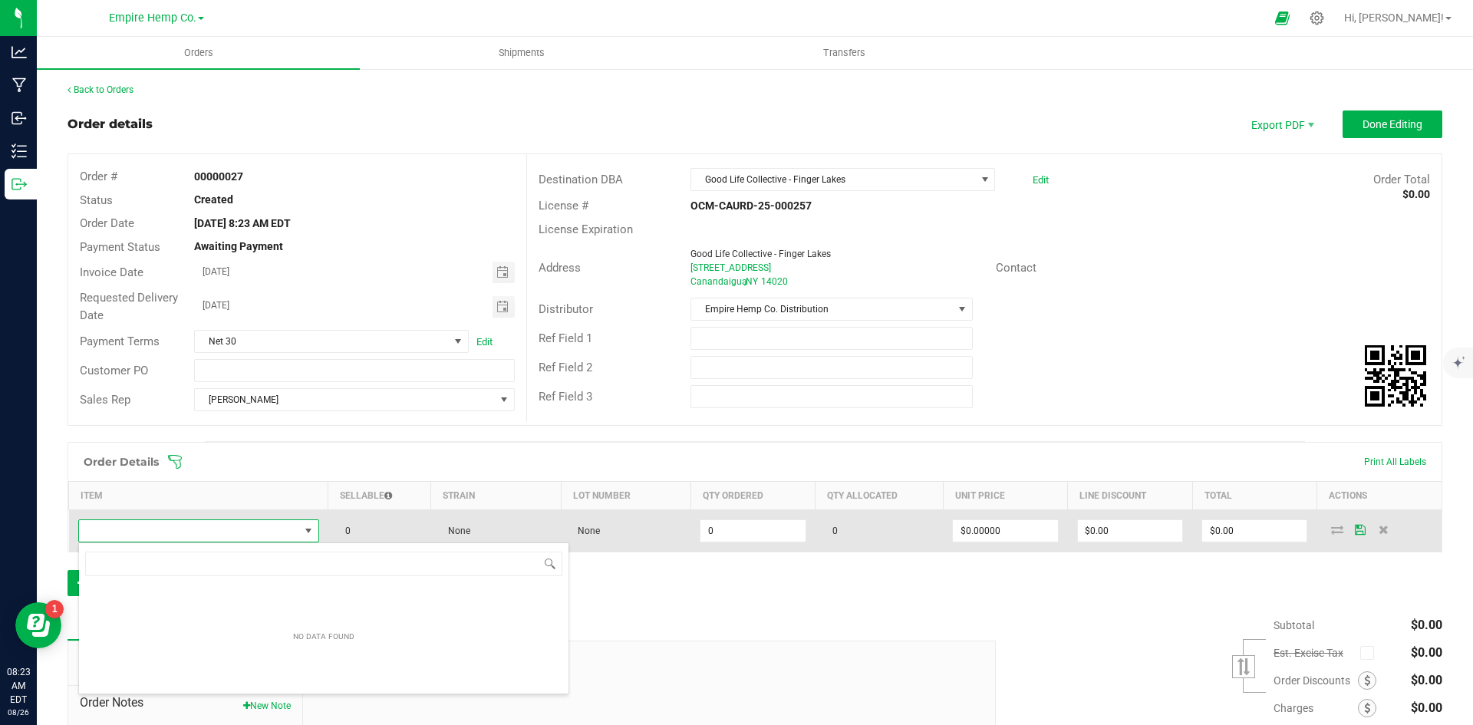
scroll to position [23, 237]
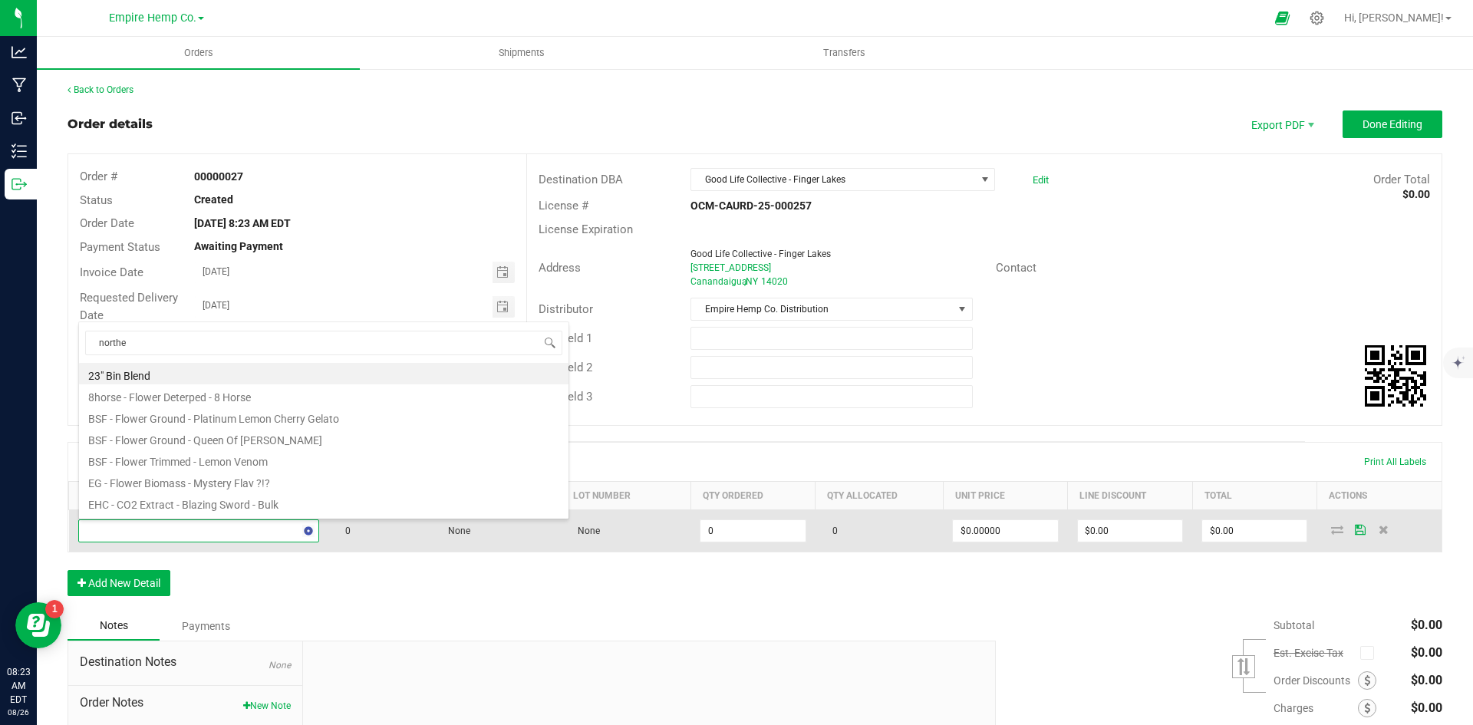
type input "norther"
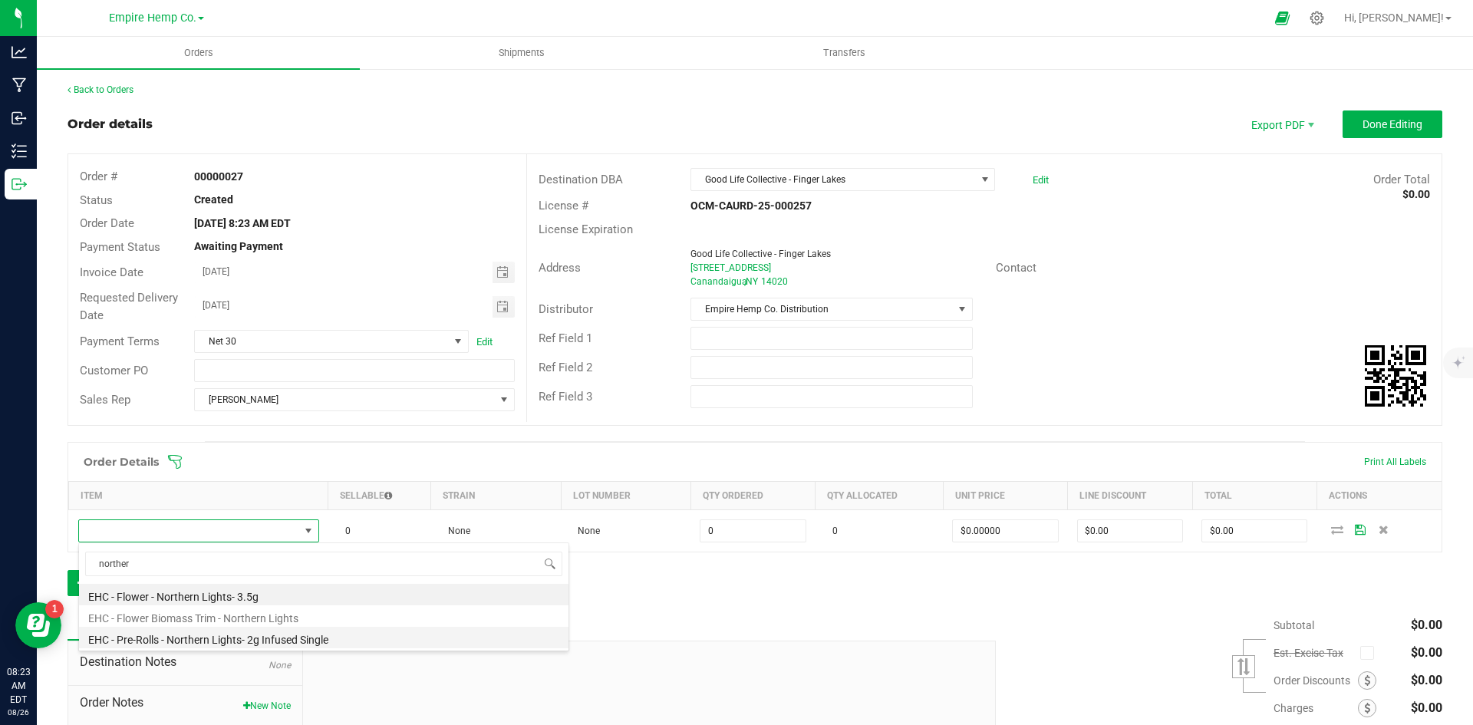
click at [259, 640] on li "EHC - Pre-Rolls - Northern Lights- 2g Infused Single" at bounding box center [324, 637] width 490 height 21
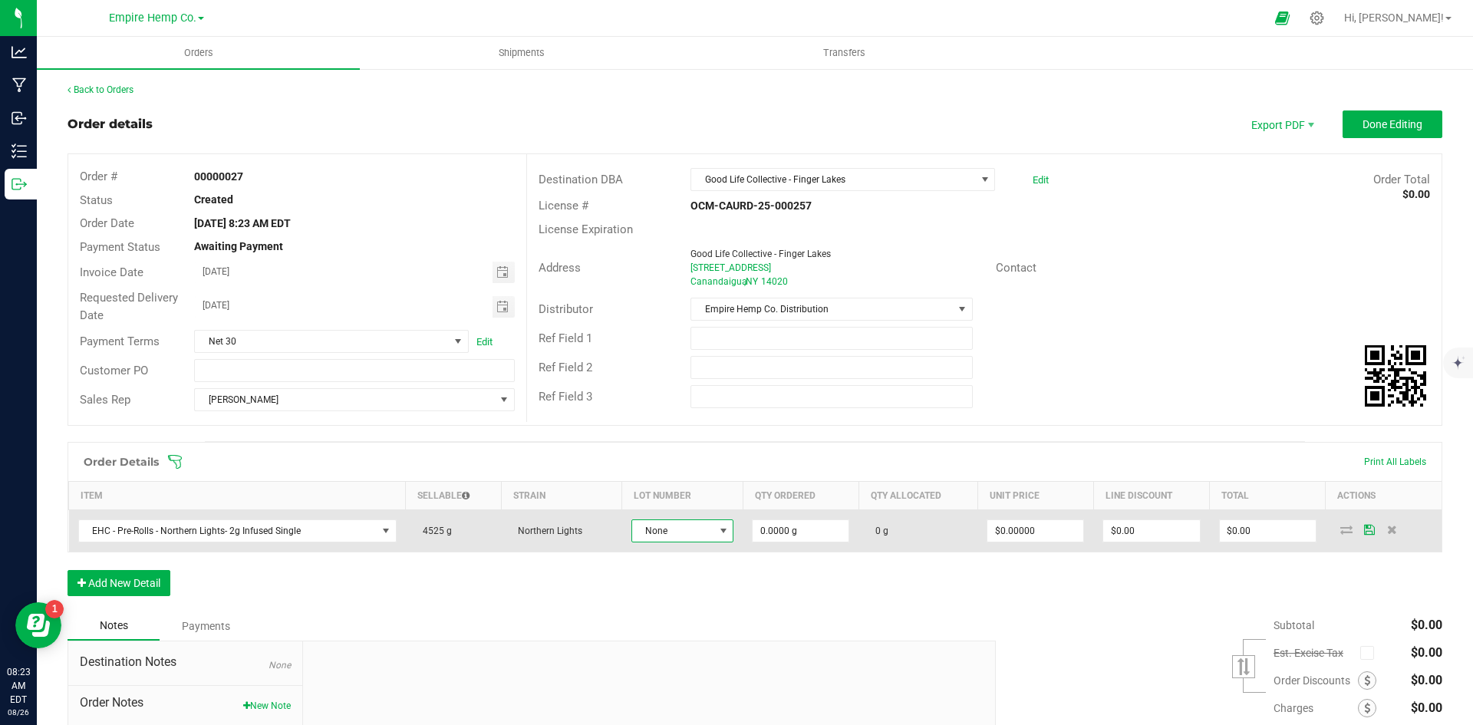
click at [724, 516] on td "None" at bounding box center [682, 531] width 120 height 42
click at [705, 536] on span "None" at bounding box center [672, 530] width 81 height 21
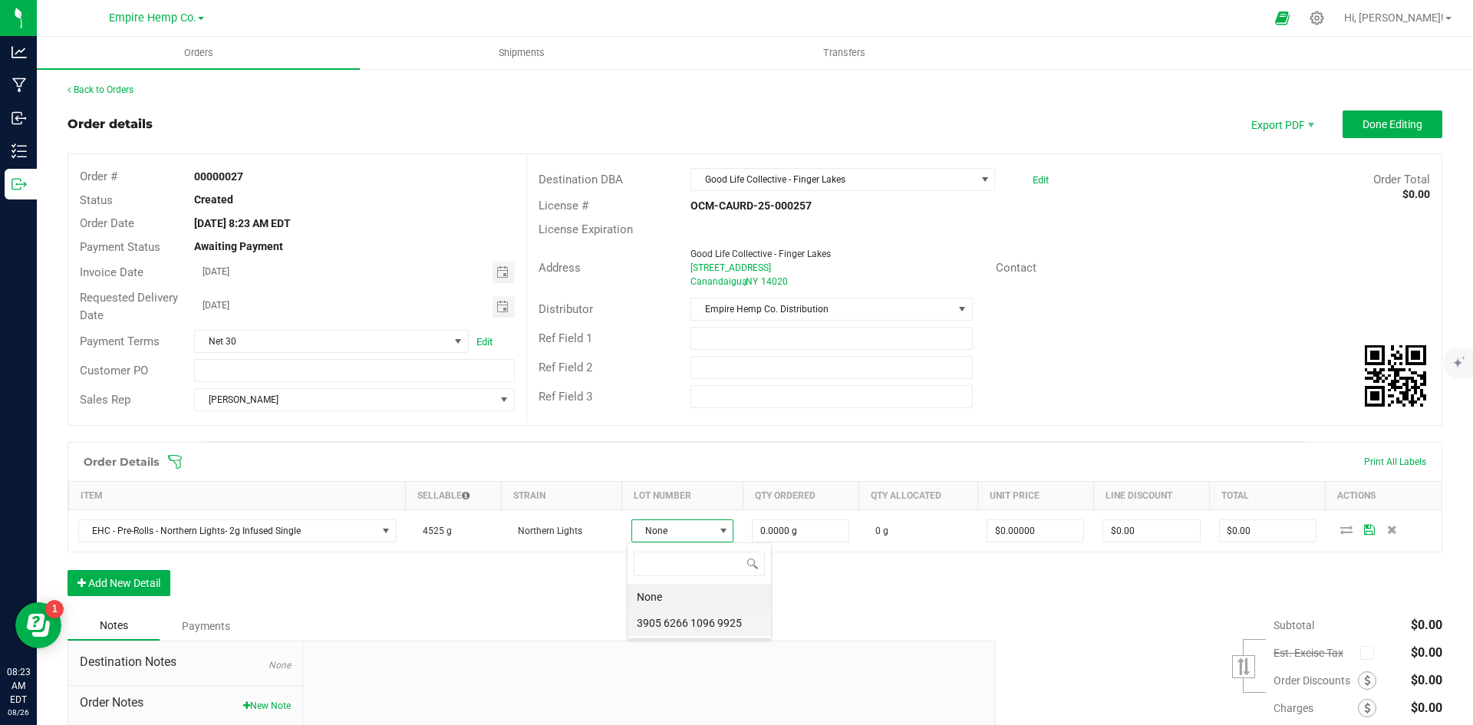
click at [707, 619] on 9925 "3905 6266 1096 9925" at bounding box center [699, 623] width 143 height 26
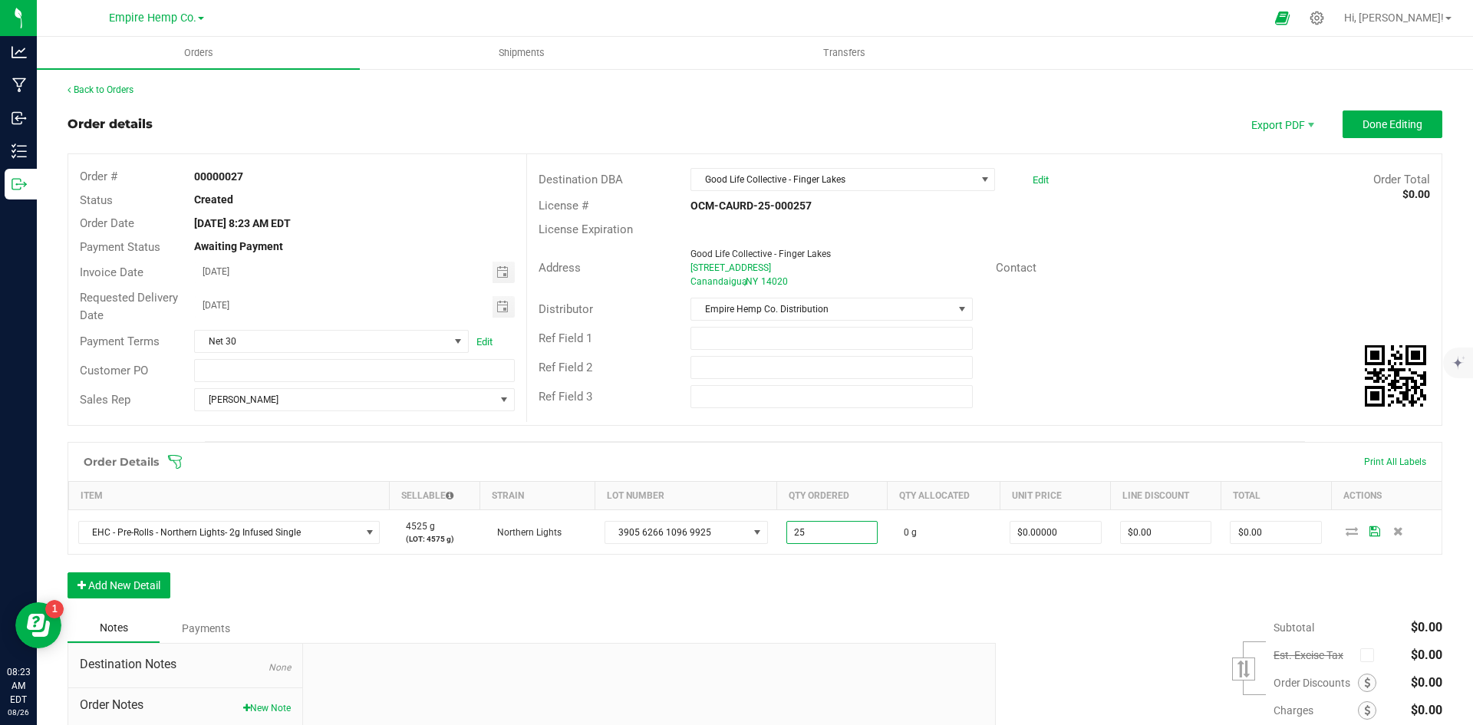
type input "25.0000 g"
type input "0"
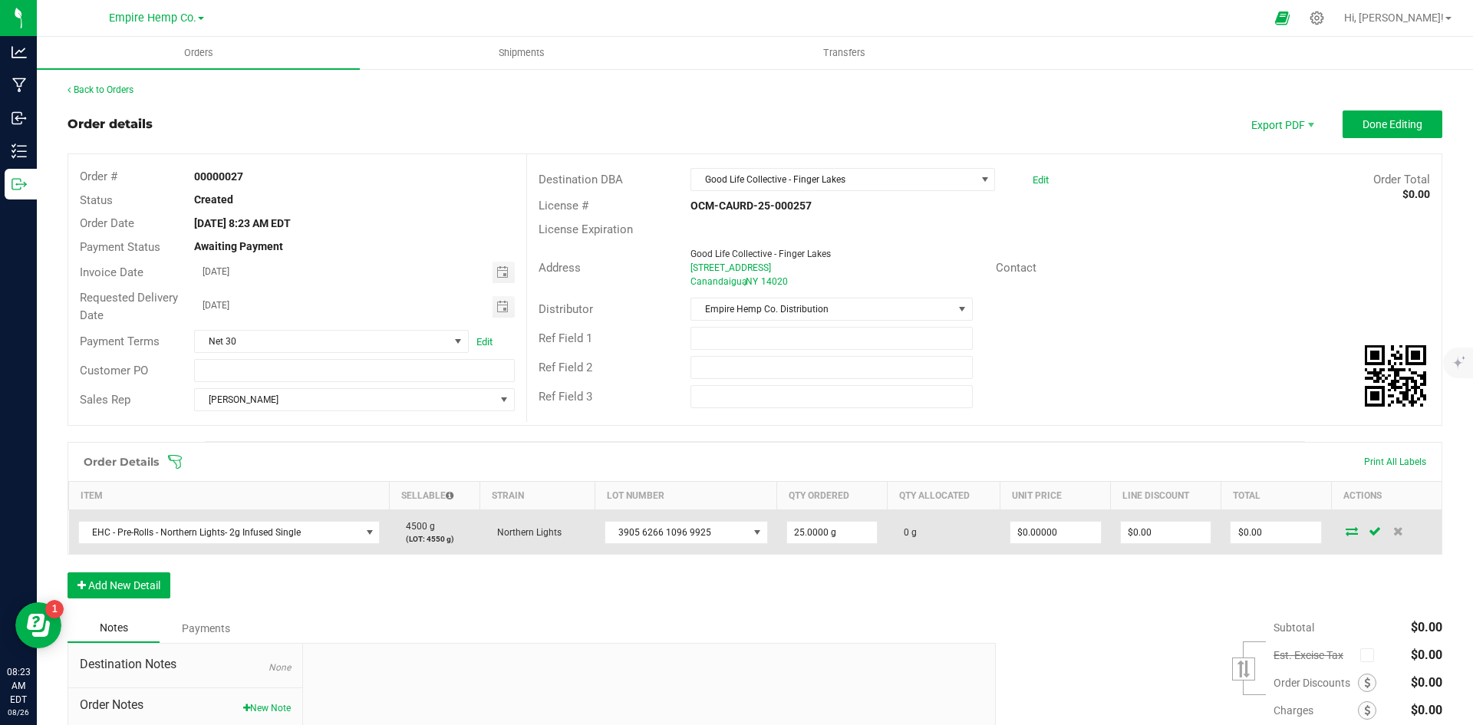
click at [1037, 547] on td "$0.00000" at bounding box center [1056, 532] width 110 height 45
click at [1042, 538] on input "0" at bounding box center [1056, 532] width 91 height 21
type input "$12.00000"
type input "0"
type input "$300.00"
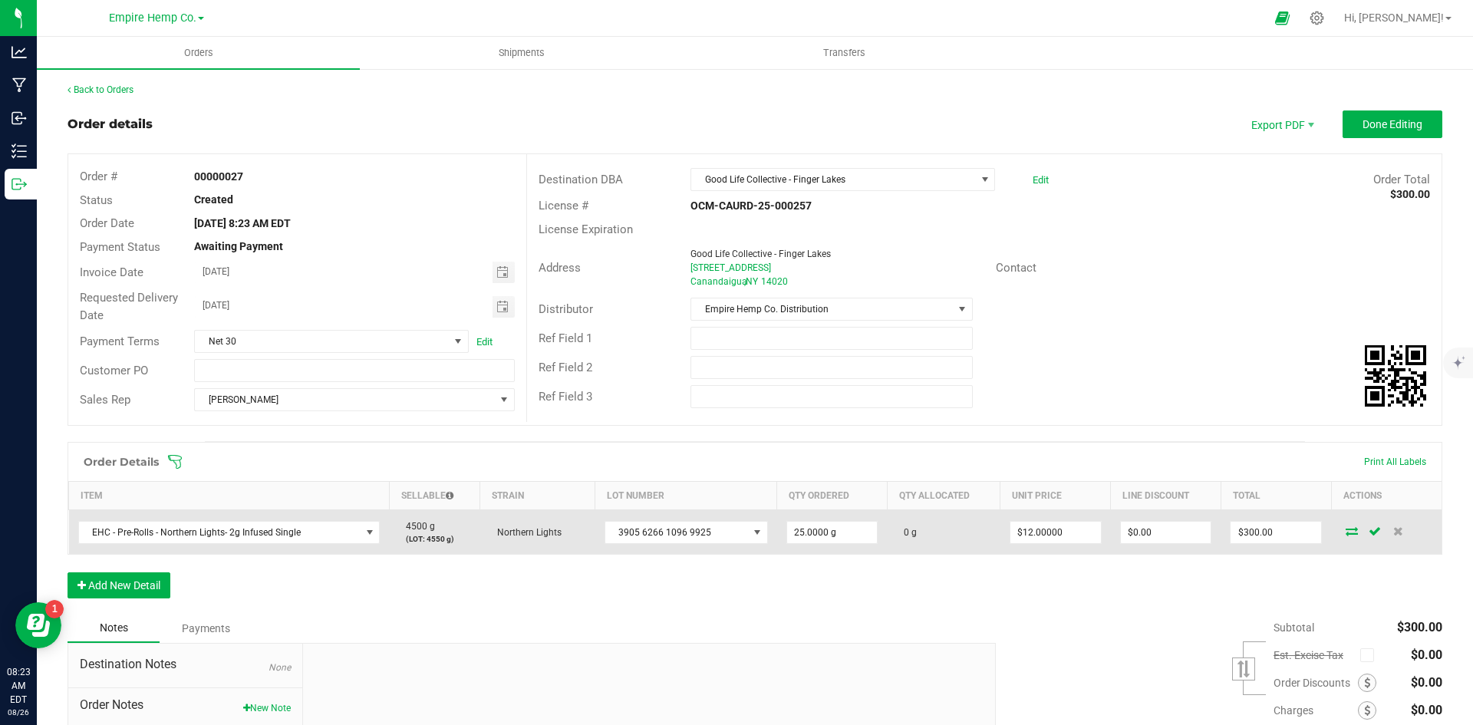
click at [1347, 530] on icon at bounding box center [1352, 530] width 12 height 9
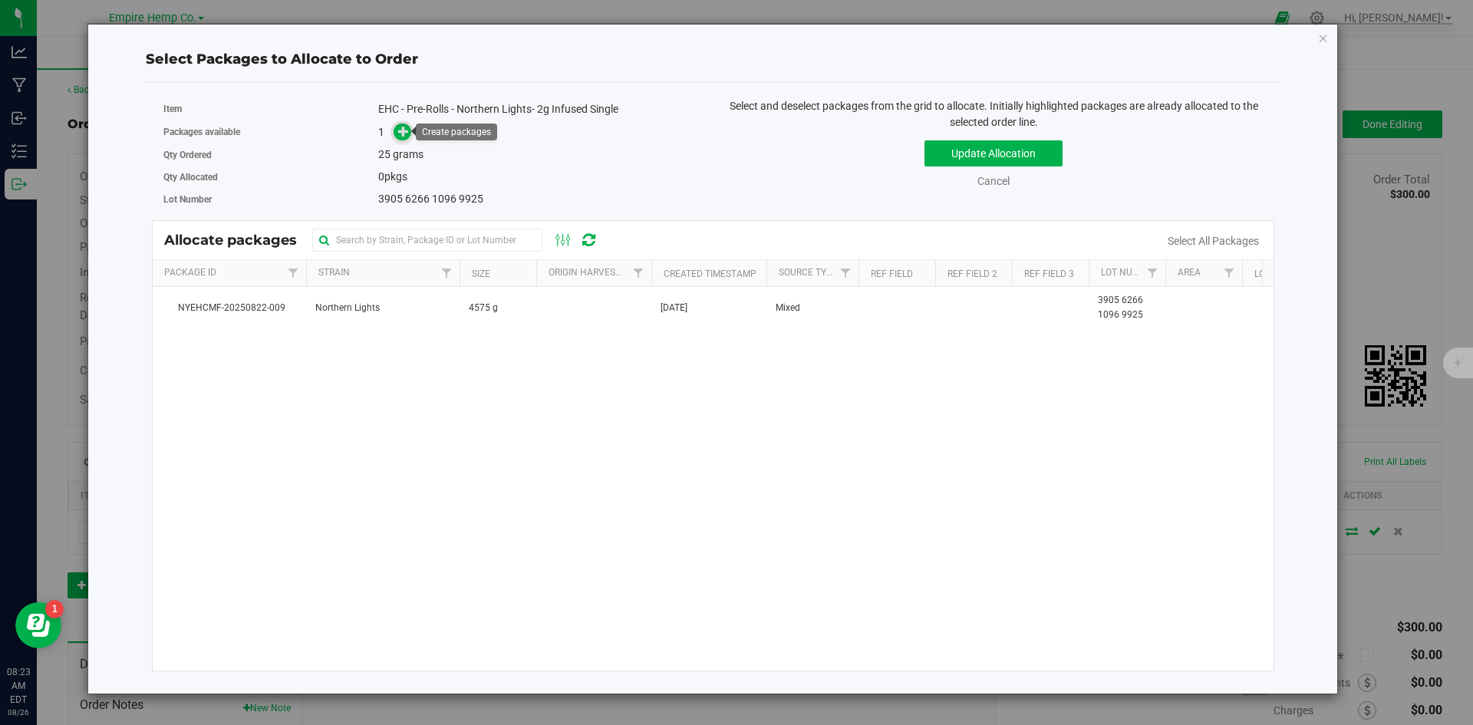
click at [402, 126] on icon at bounding box center [403, 131] width 11 height 11
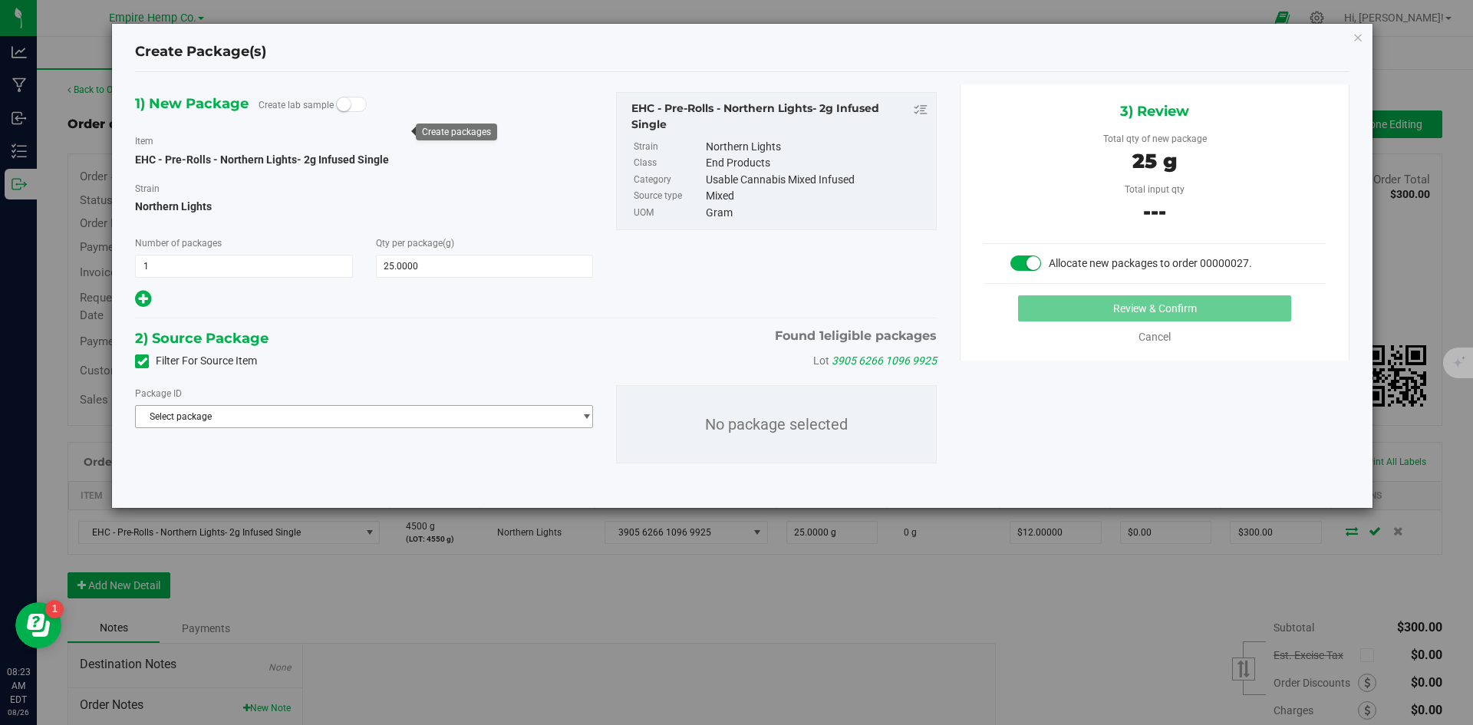
click at [542, 419] on span "Select package" at bounding box center [354, 416] width 437 height 21
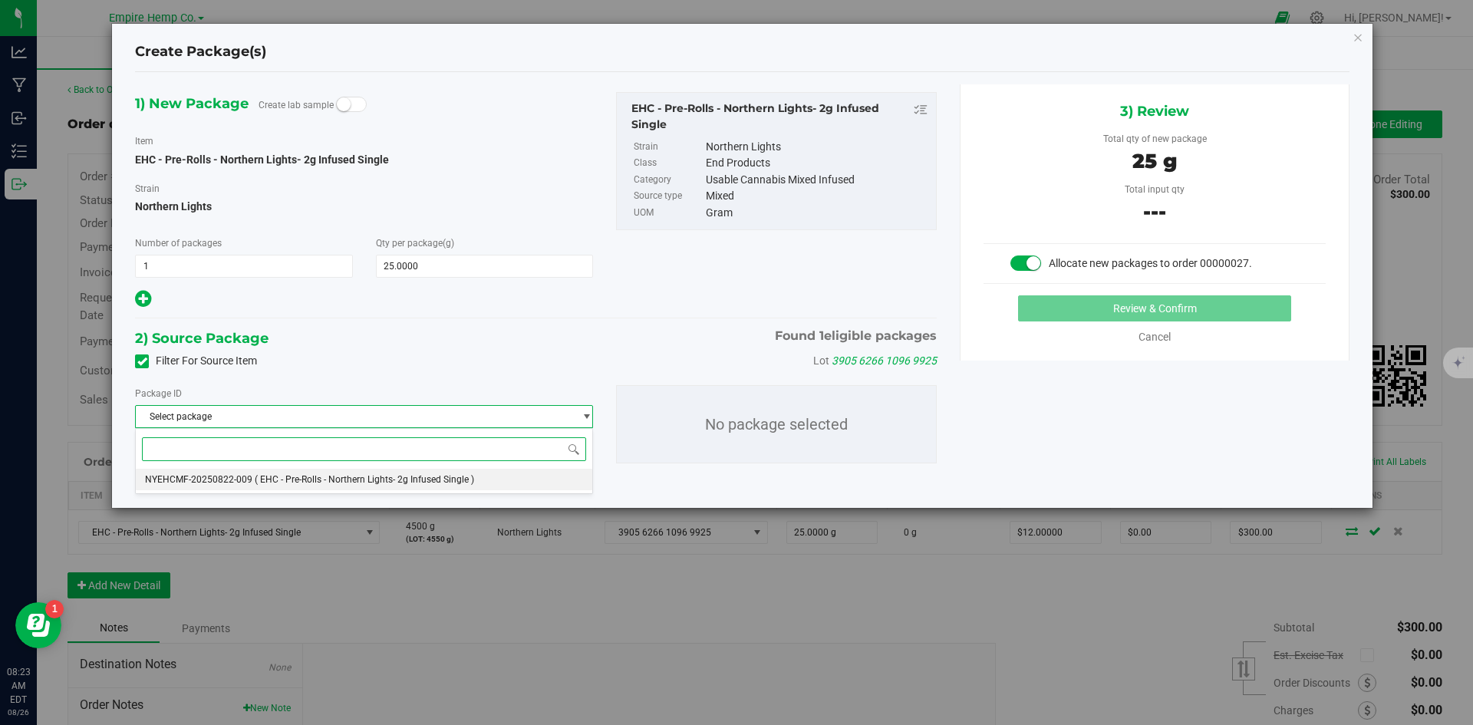
click at [504, 476] on li "NYEHCMF-20250822-009 ( EHC - Pre-Rolls - Northern Lights- 2g Infused Single )" at bounding box center [364, 479] width 457 height 21
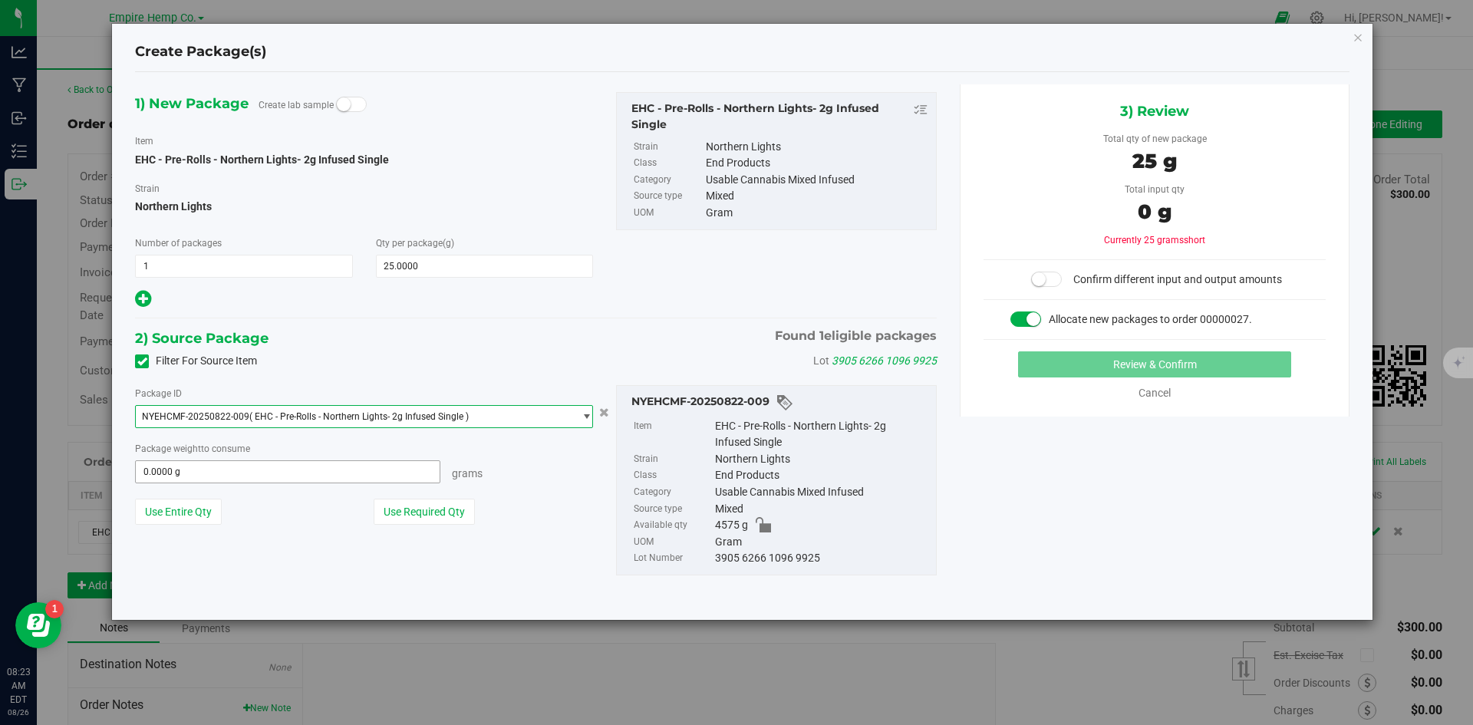
click at [404, 467] on span "0.0000 g 0" at bounding box center [287, 471] width 305 height 23
type input "25"
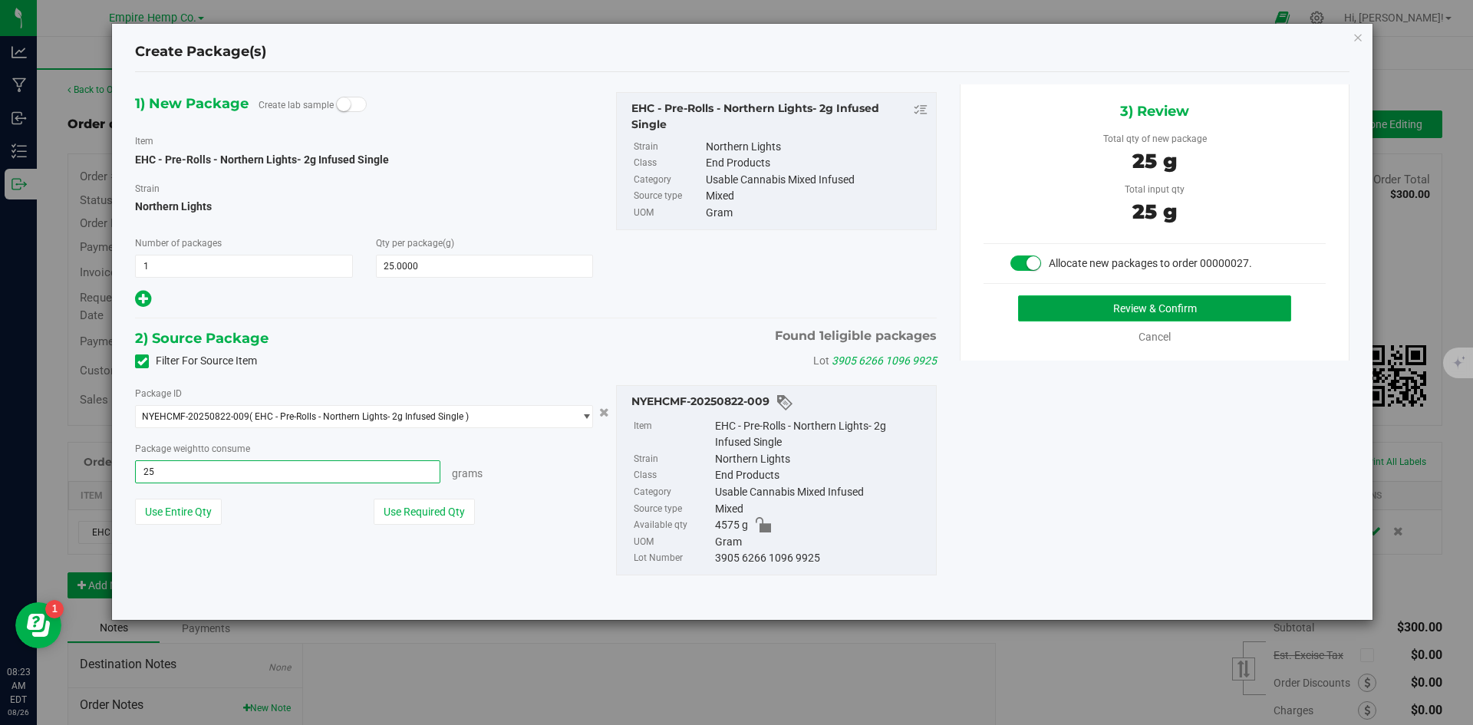
type input "25.0000 g"
click at [1137, 313] on button "Review & Confirm" at bounding box center [1154, 308] width 273 height 26
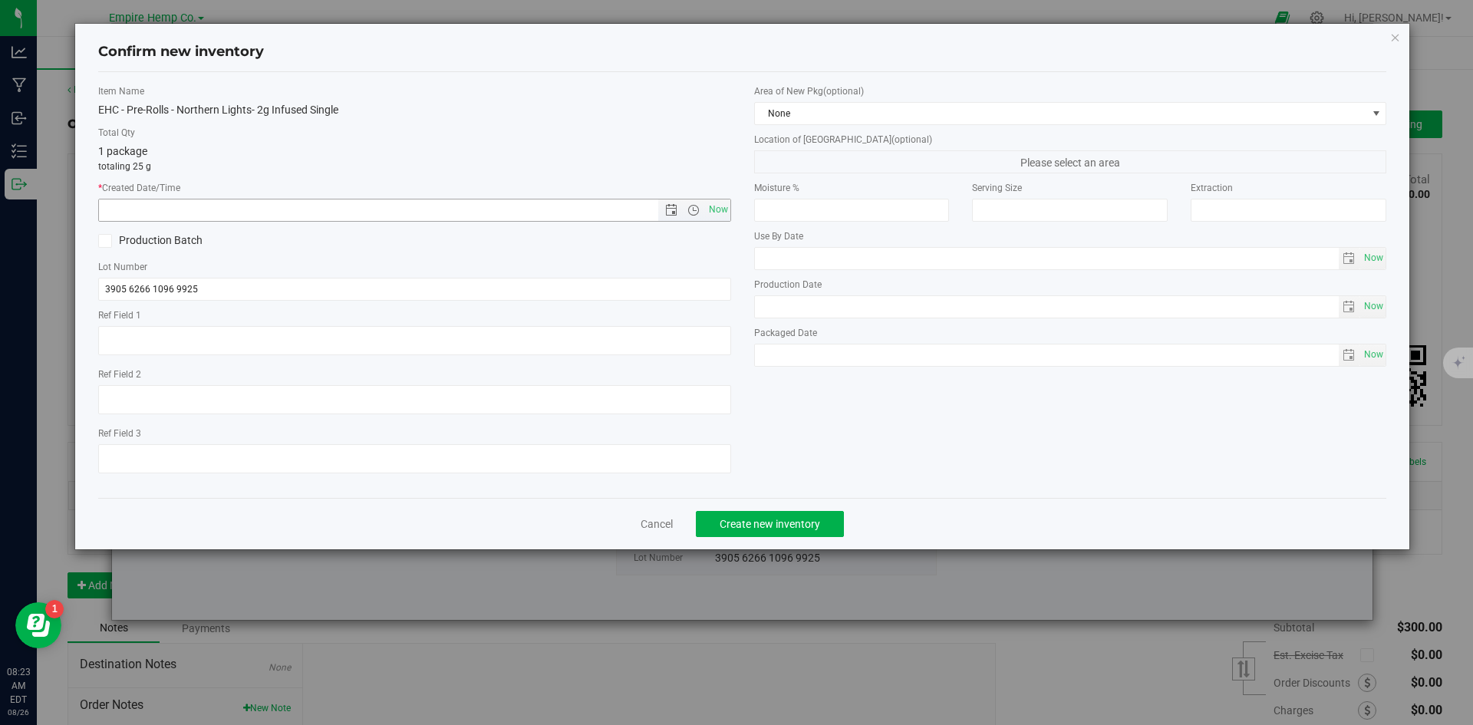
click at [698, 217] on span "Now" at bounding box center [694, 210] width 72 height 21
click at [717, 208] on span "Now" at bounding box center [718, 210] width 26 height 22
type input "8/26/2025 8:23 AM"
click at [800, 524] on span "Create new inventory" at bounding box center [770, 524] width 101 height 12
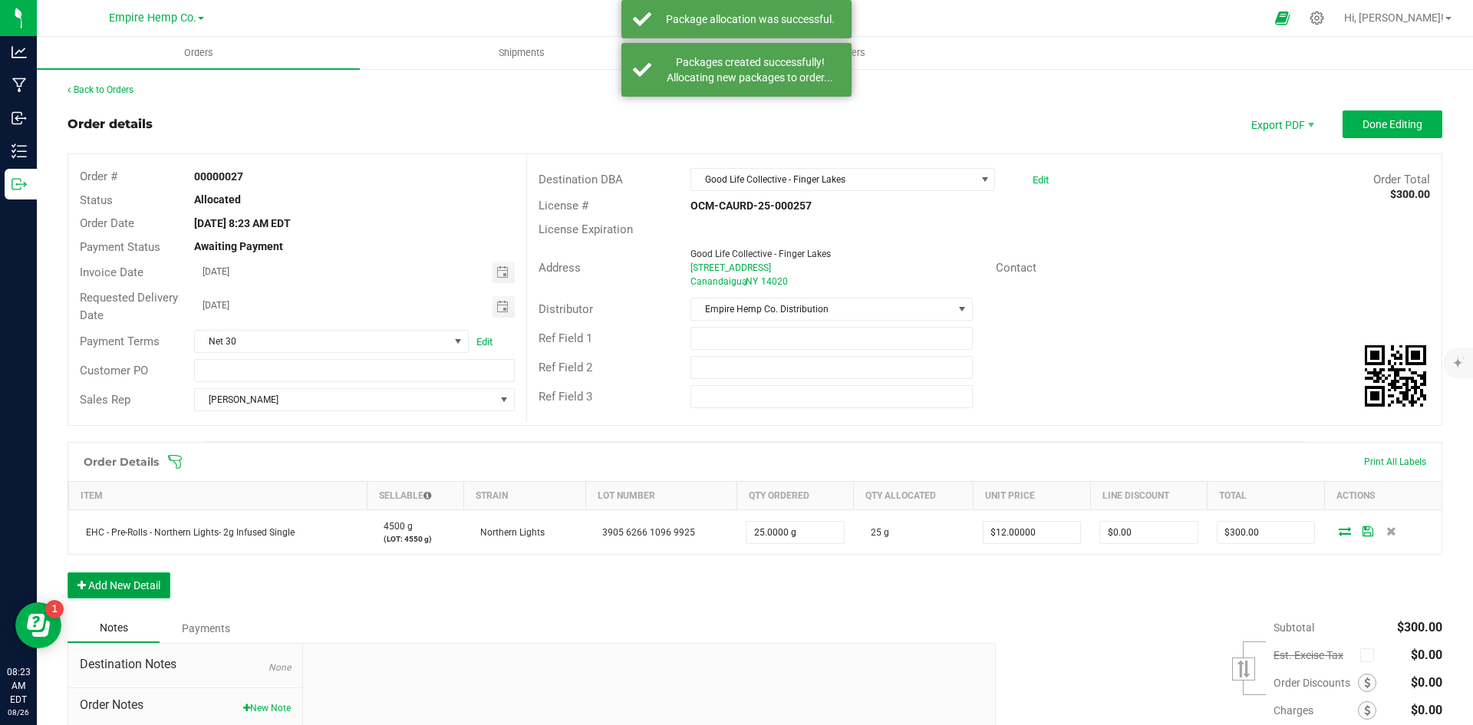
click at [120, 591] on button "Add New Detail" at bounding box center [119, 585] width 103 height 26
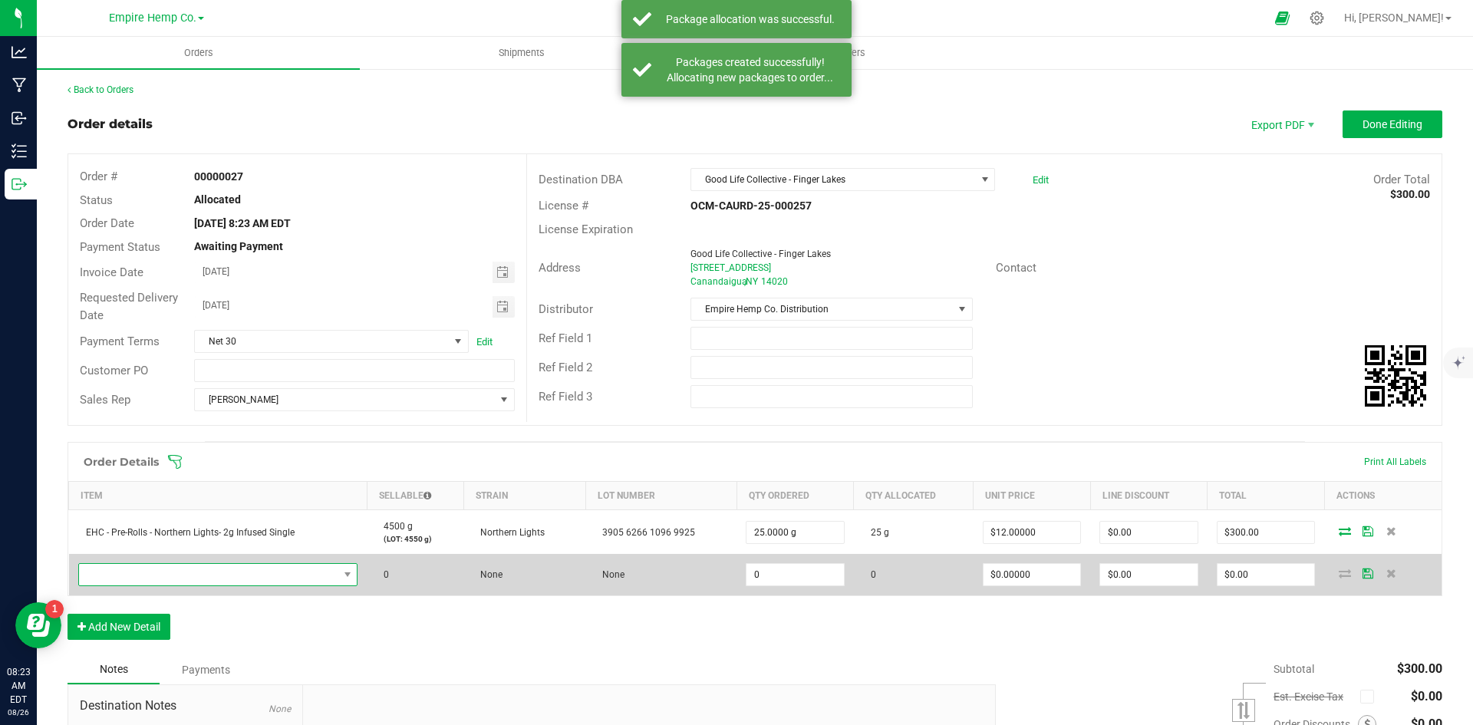
click at [181, 572] on span "NO DATA FOUND" at bounding box center [208, 574] width 259 height 21
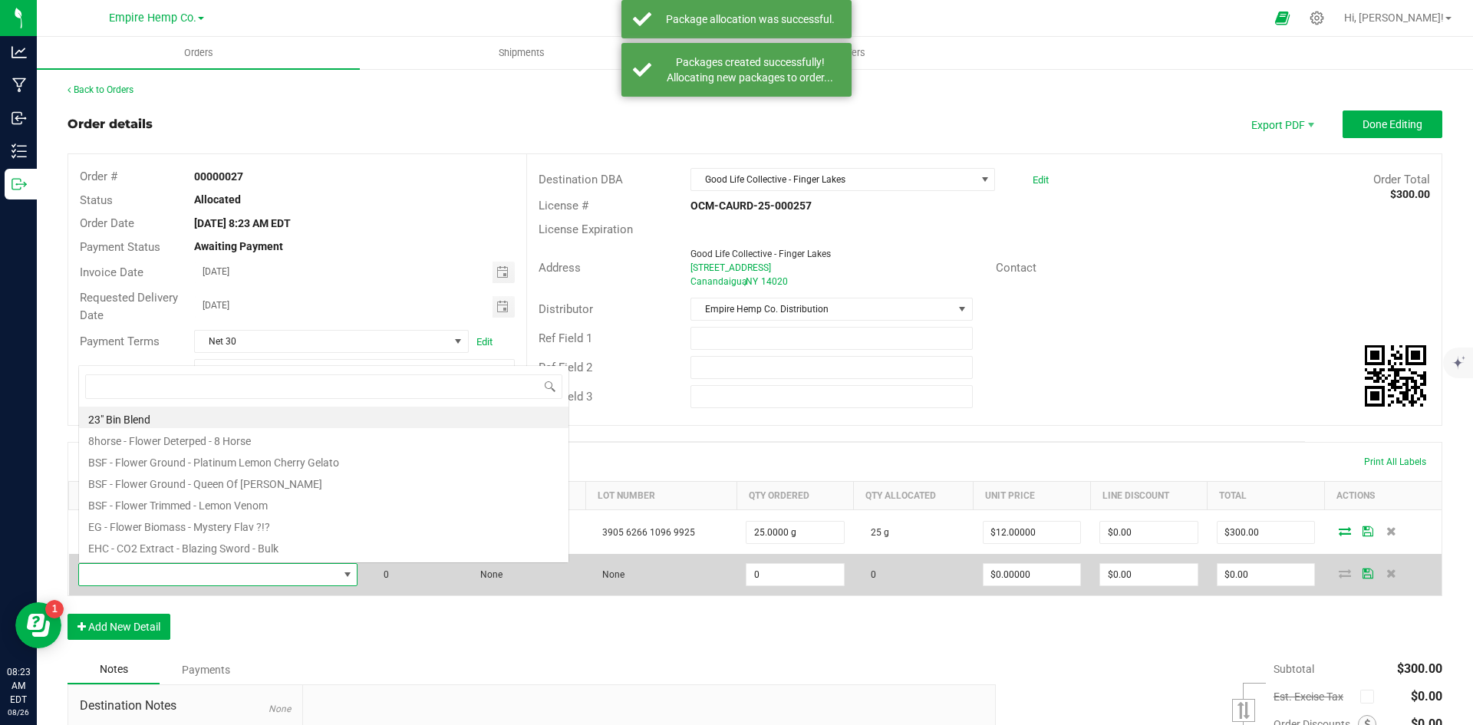
scroll to position [23, 275]
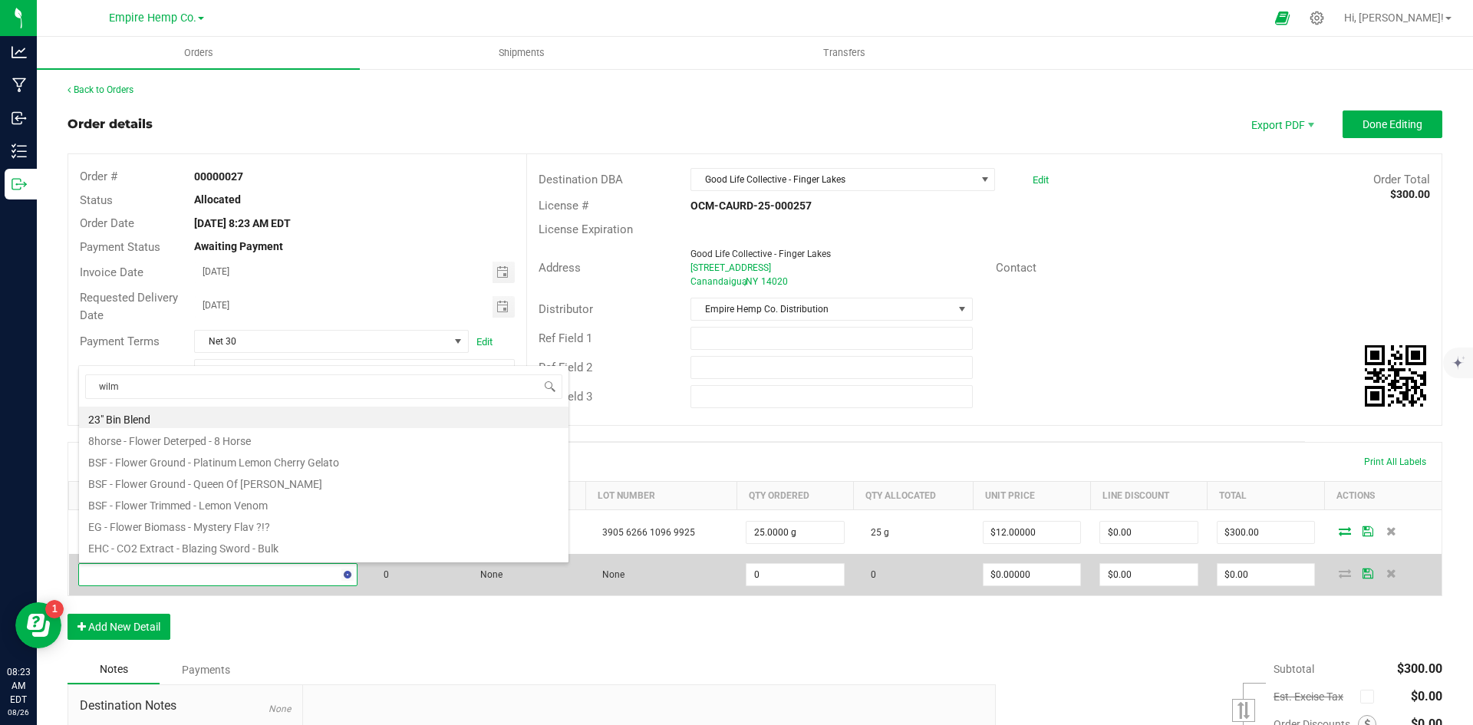
type input "[PERSON_NAME]"
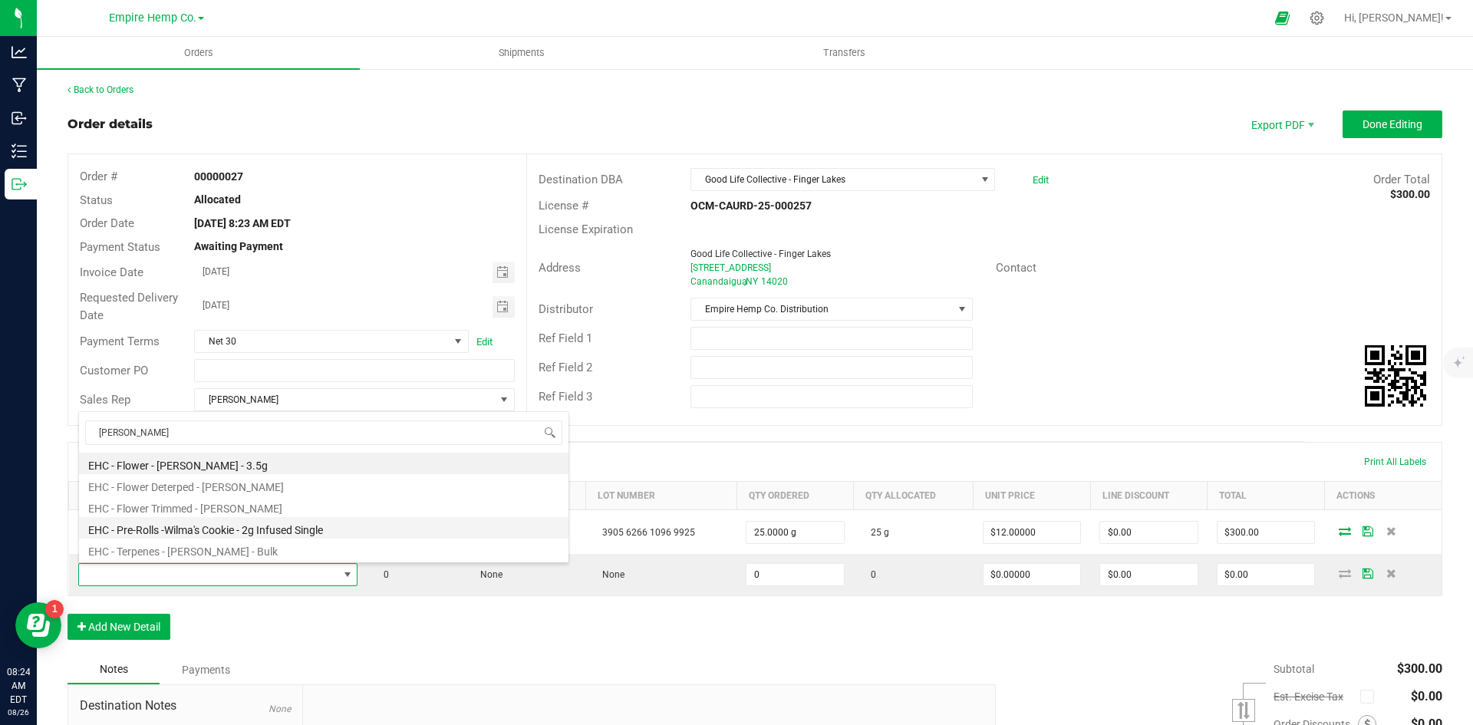
click at [266, 534] on li "EHC - Pre-Rolls -Wilma's Cookie - 2g Infused Single" at bounding box center [324, 527] width 490 height 21
type input "0.0000 g"
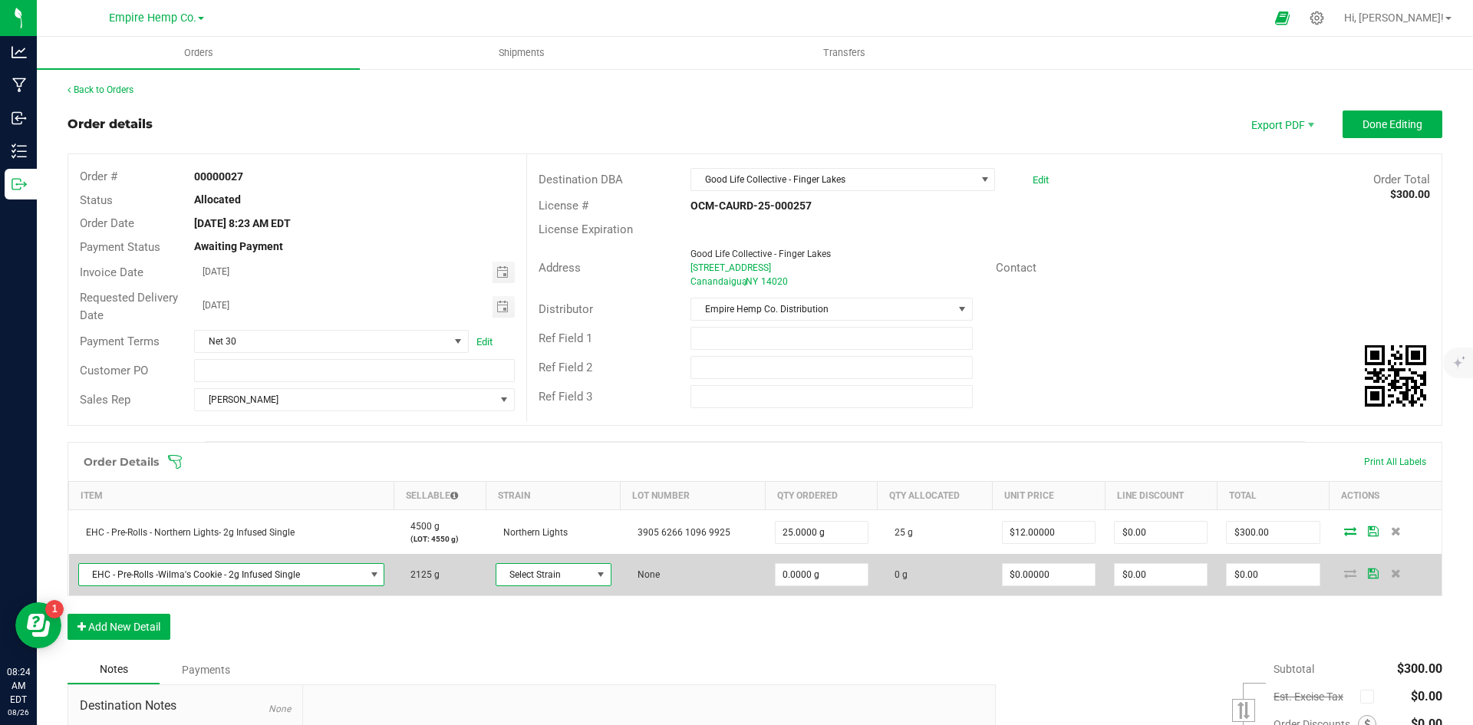
click at [595, 574] on span at bounding box center [601, 575] width 12 height 12
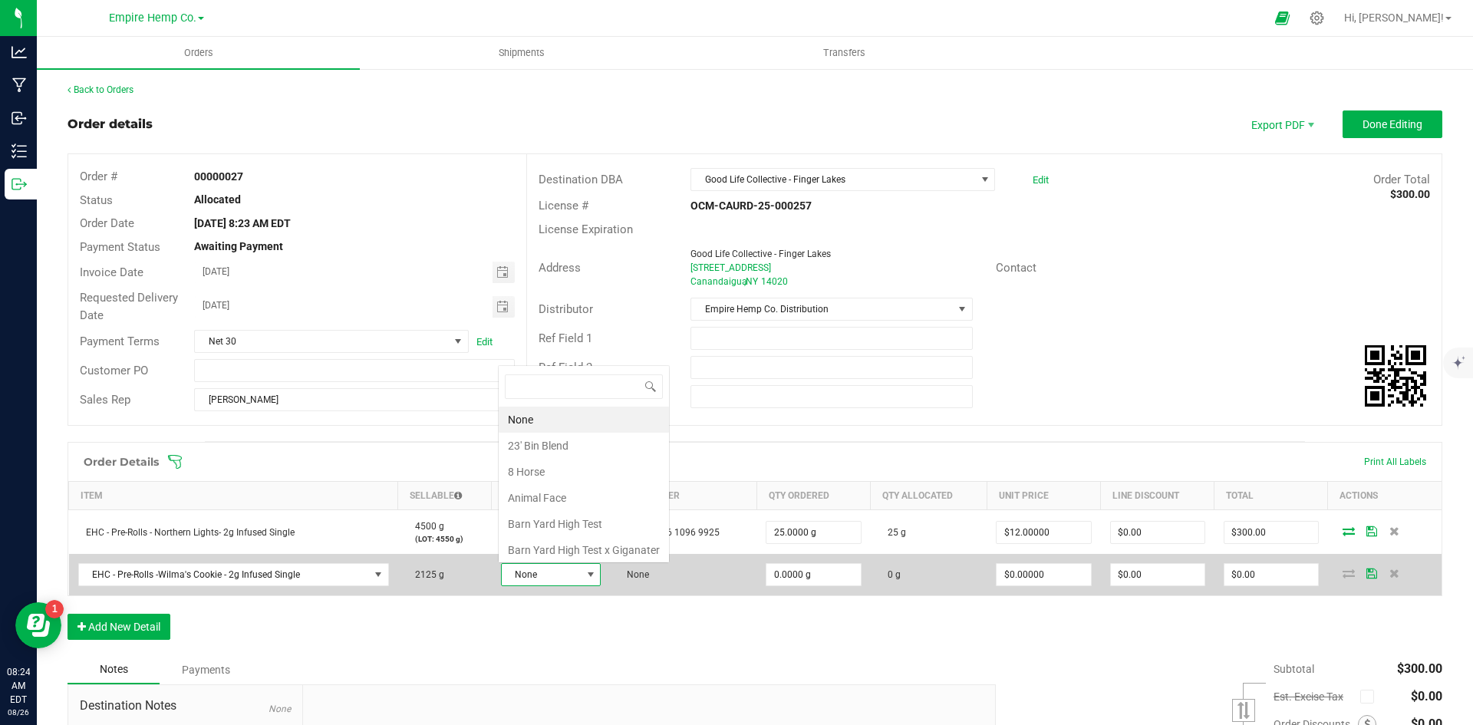
scroll to position [23, 99]
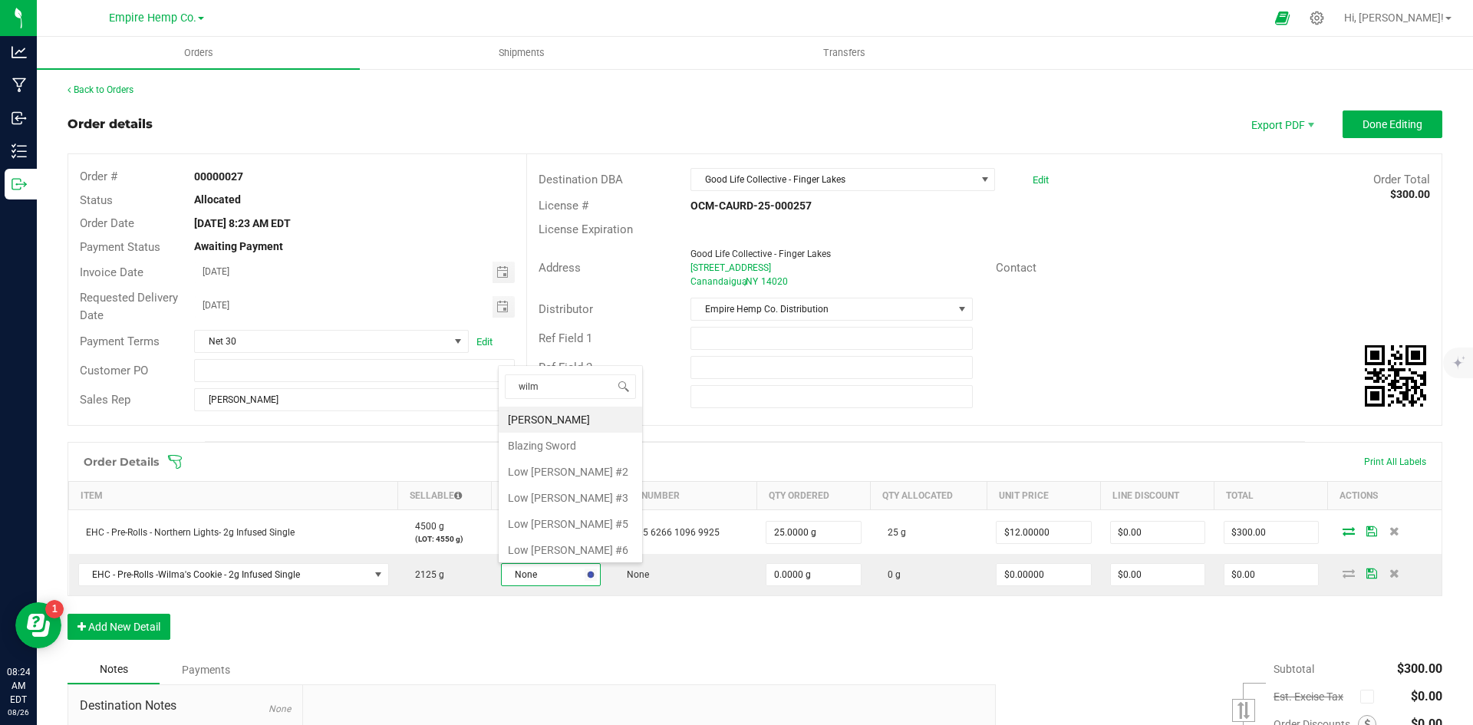
type input "[PERSON_NAME]"
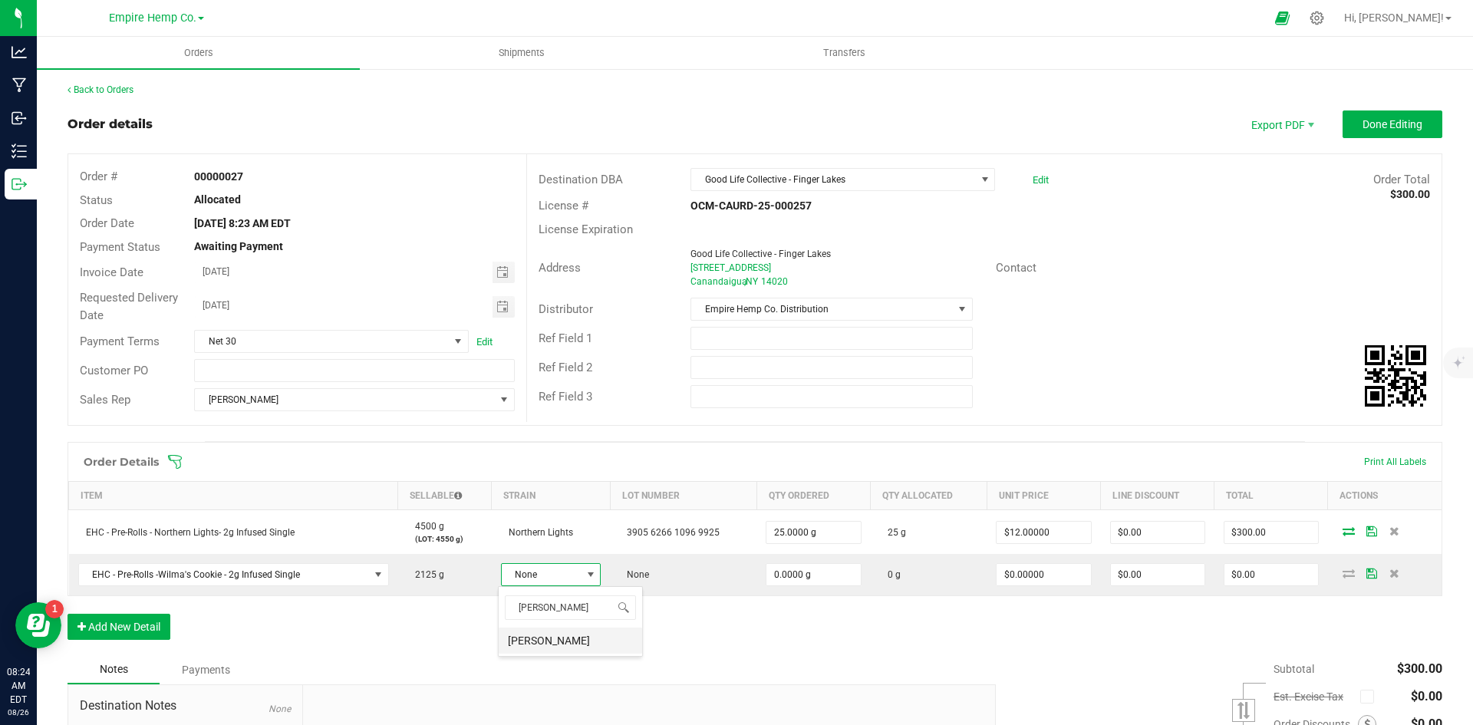
click at [582, 640] on li "[PERSON_NAME]" at bounding box center [570, 641] width 143 height 26
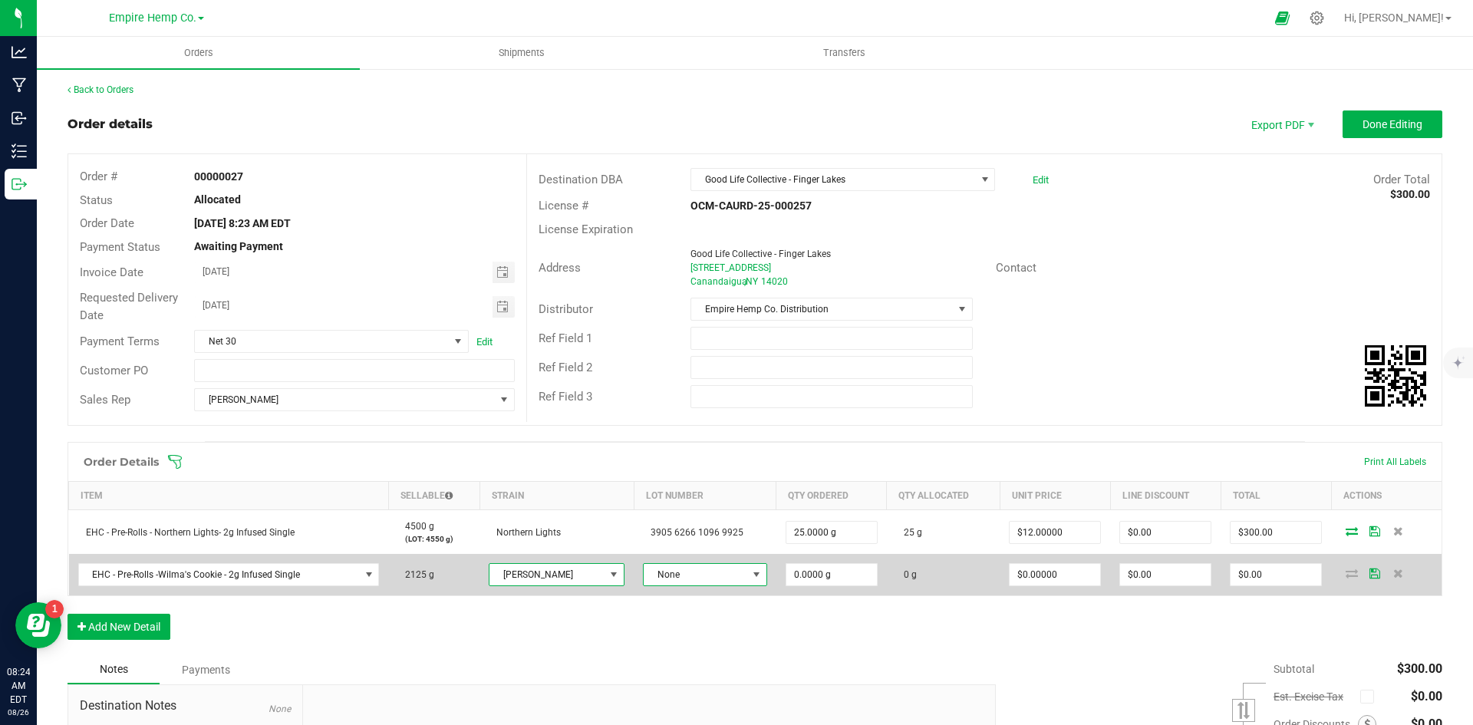
click at [750, 574] on span at bounding box center [756, 575] width 12 height 12
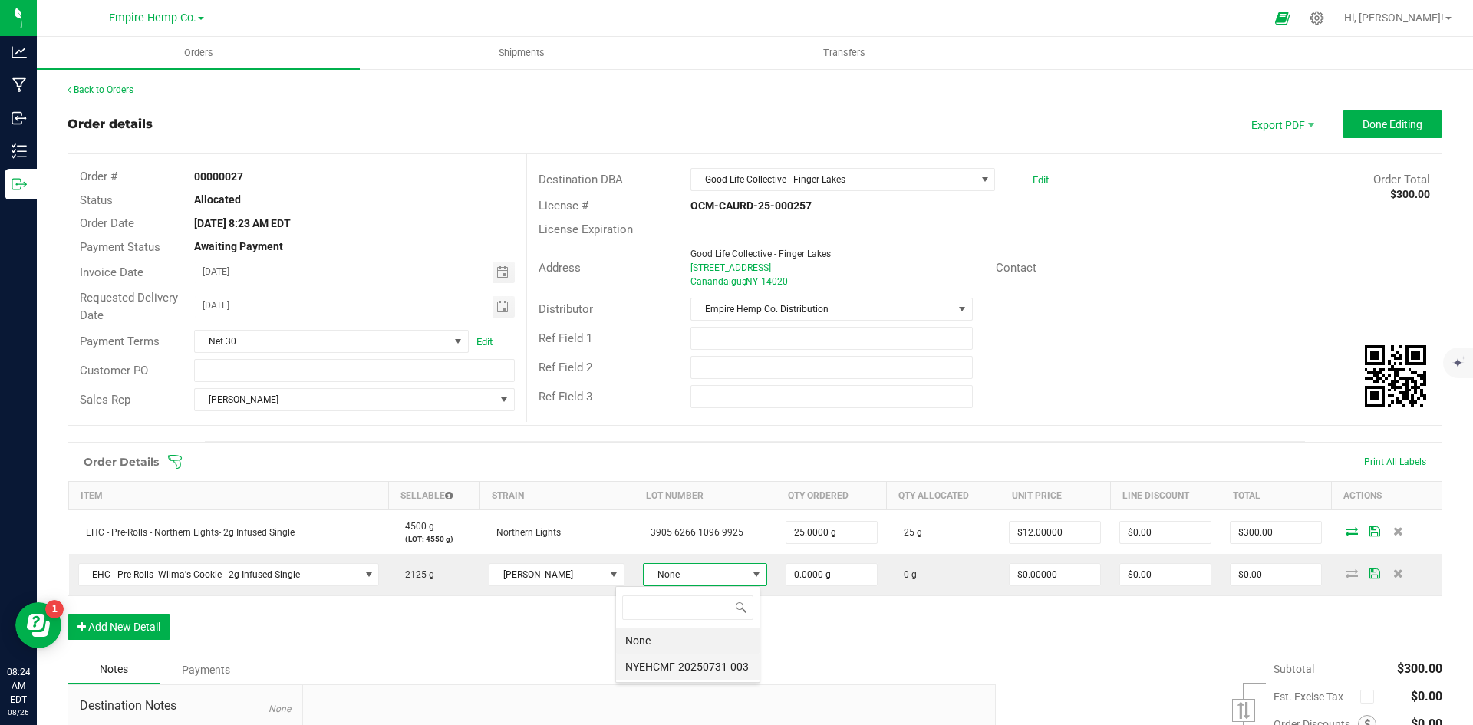
click at [704, 668] on li "NYEHCMF-20250731-003" at bounding box center [687, 667] width 143 height 26
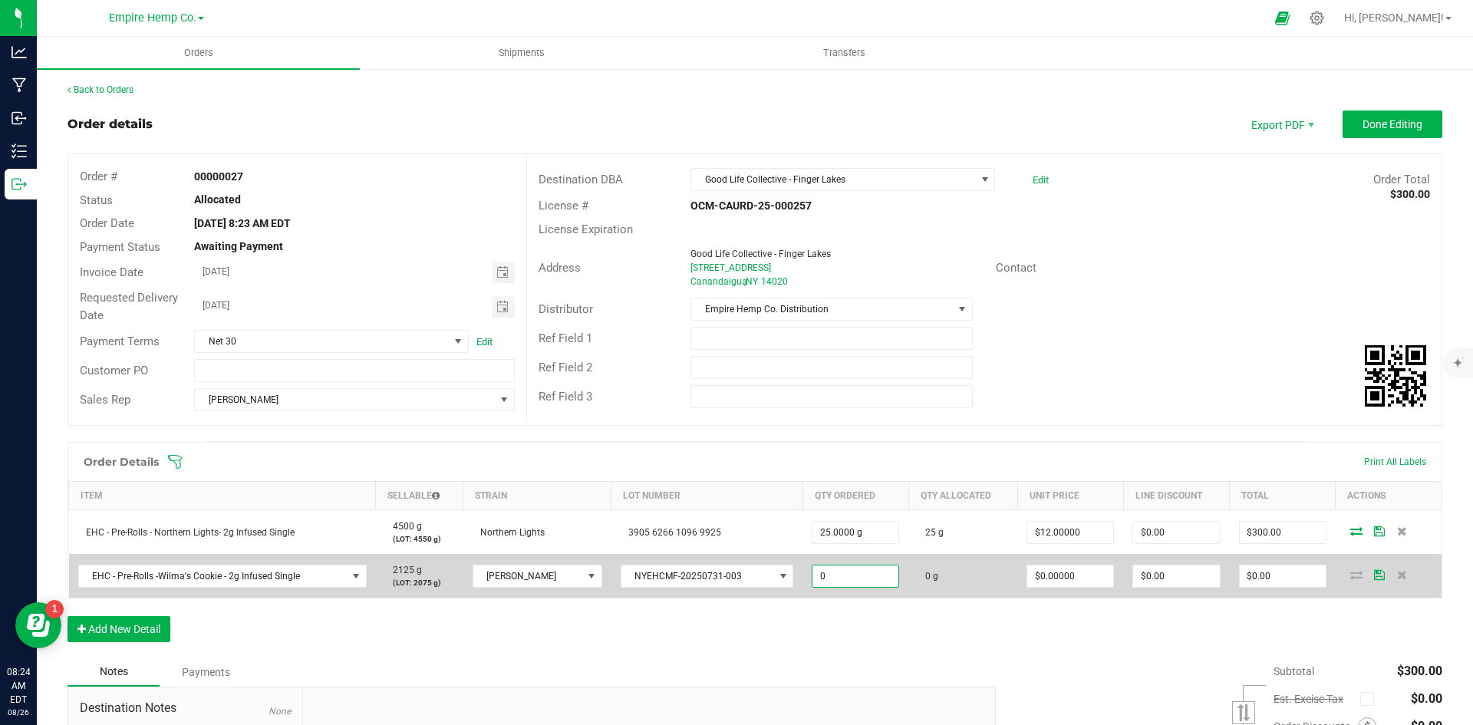
click at [822, 578] on input "0" at bounding box center [856, 576] width 86 height 21
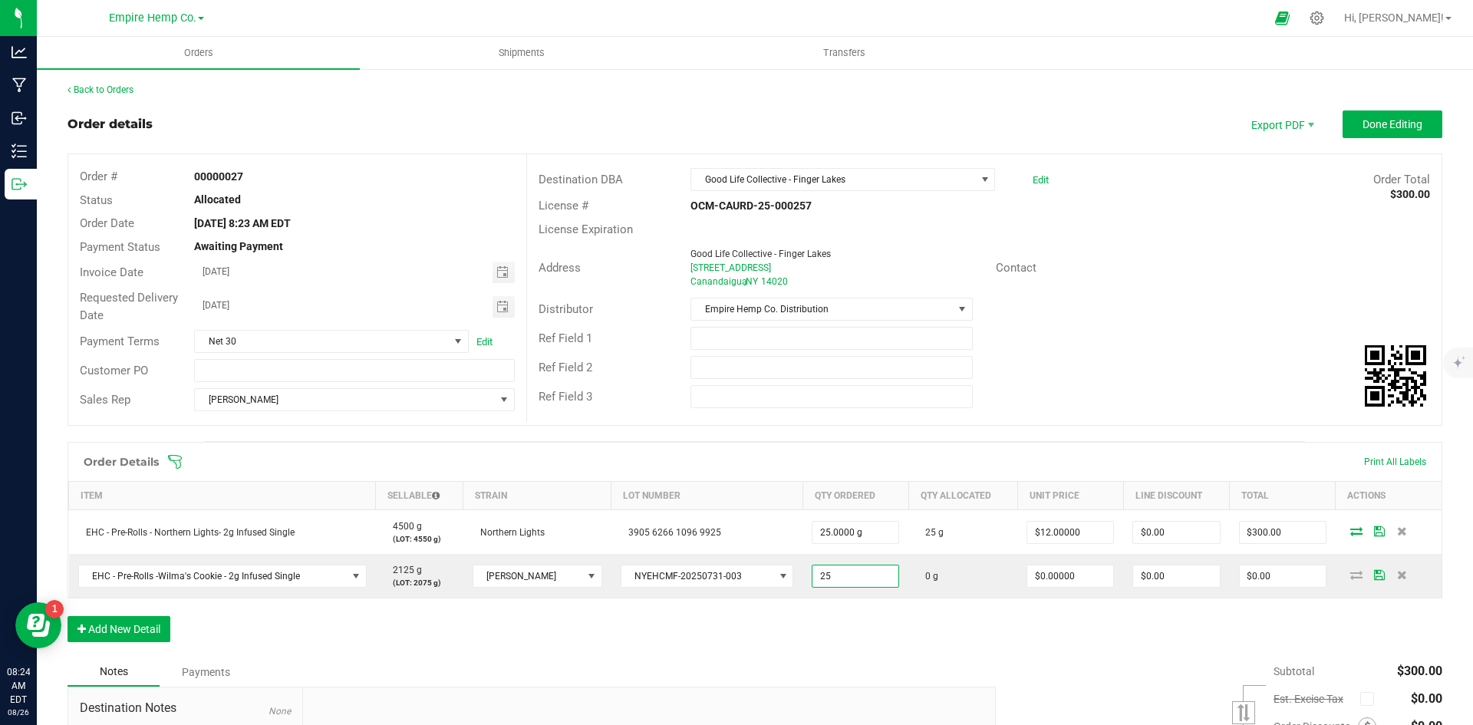
type input "25.0000 g"
type input "0"
click at [1052, 570] on input "0" at bounding box center [1070, 576] width 86 height 21
type input "$12.00000"
type input "$300.00"
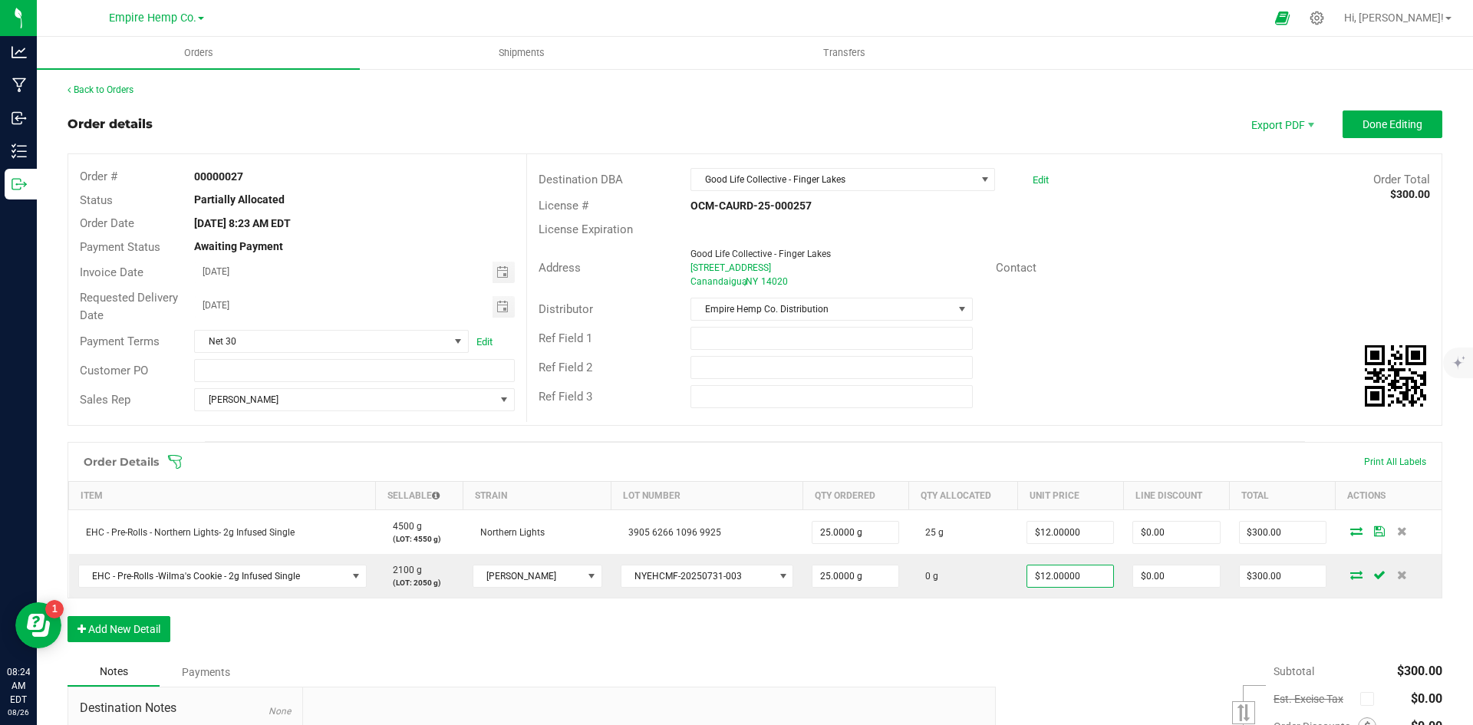
click at [1067, 635] on div "Order Details Print All Labels Item Sellable Strain Lot Number Qty Ordered Qty …" at bounding box center [755, 550] width 1375 height 216
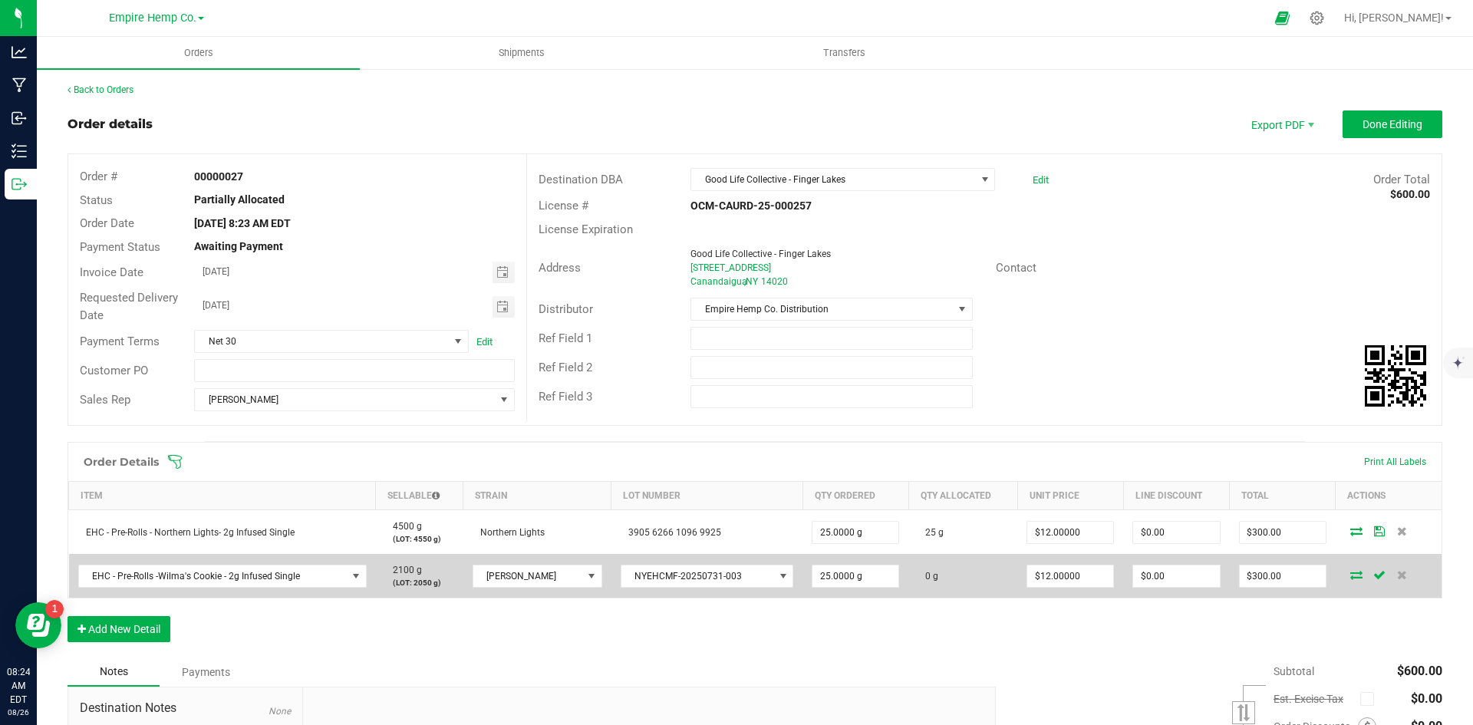
click at [1351, 575] on icon at bounding box center [1357, 574] width 12 height 9
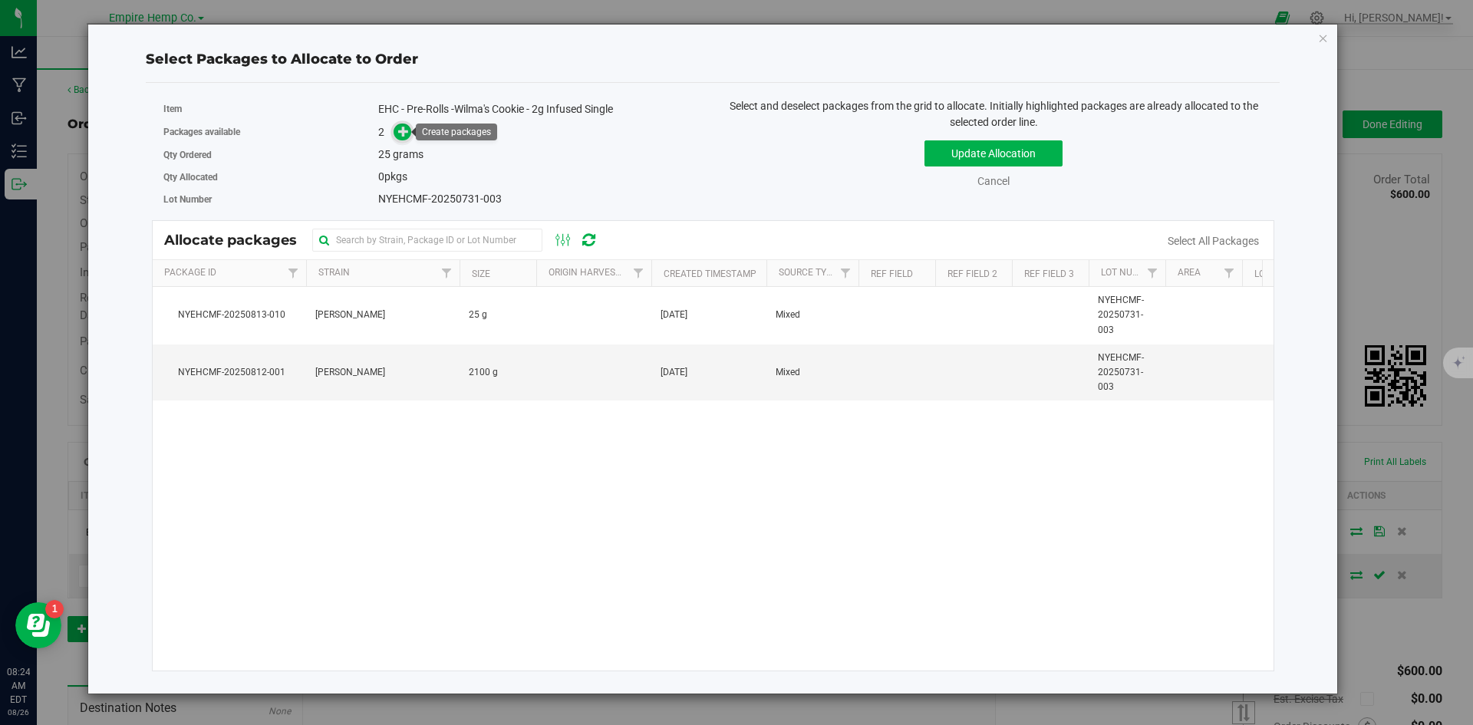
click at [400, 134] on icon at bounding box center [403, 131] width 11 height 11
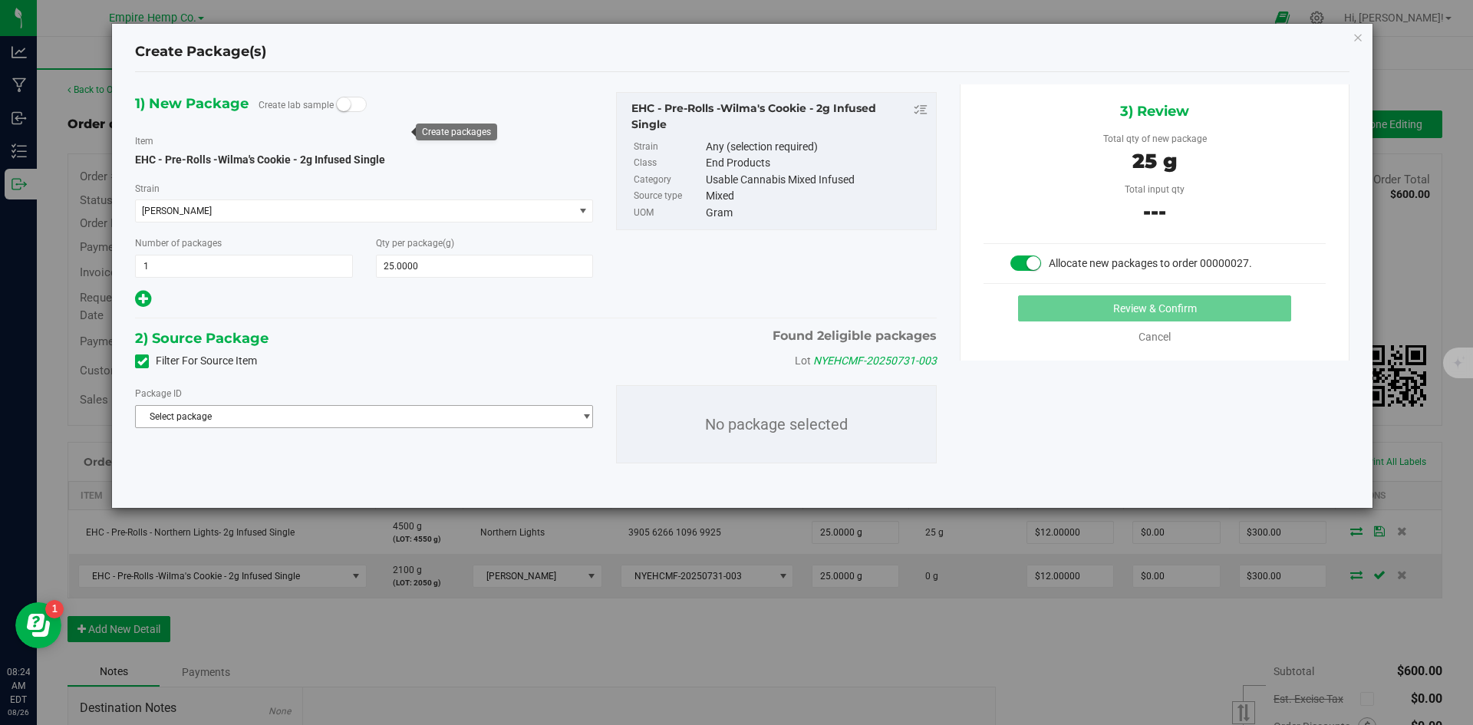
click at [519, 417] on span "Select package" at bounding box center [354, 416] width 437 height 21
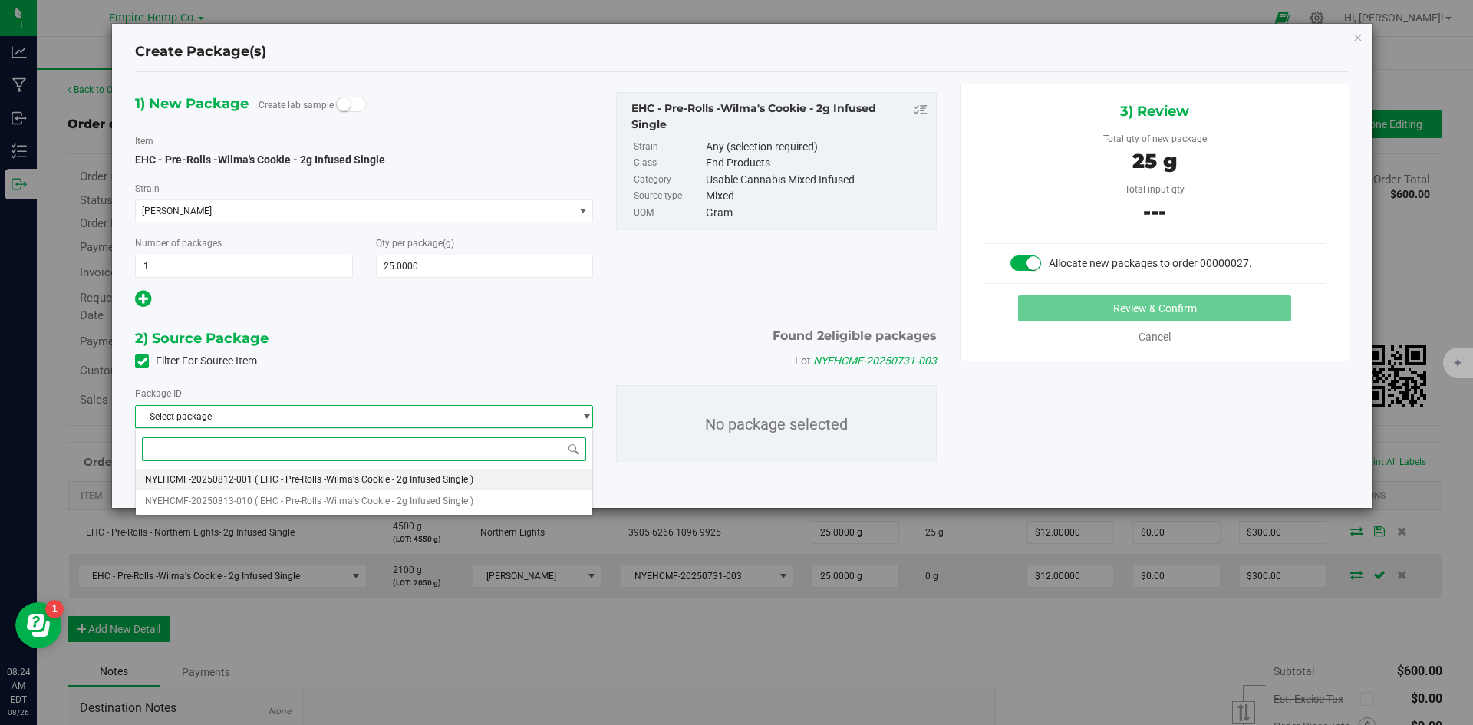
click at [457, 471] on li "NYEHCMF-20250812-001 ( EHC - Pre-Rolls -Wilma's Cookie - 2g Infused Single )" at bounding box center [364, 479] width 457 height 21
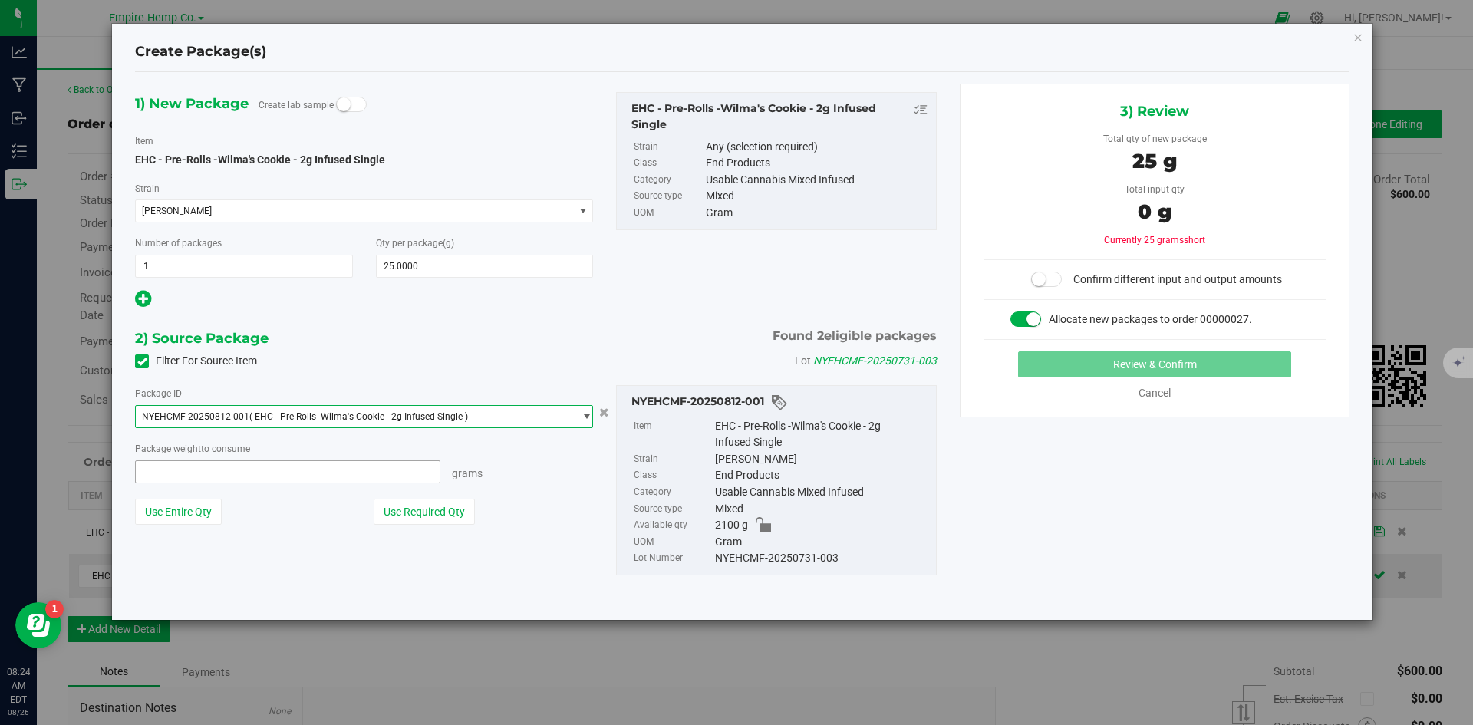
click at [370, 470] on span at bounding box center [287, 471] width 305 height 23
type input "25"
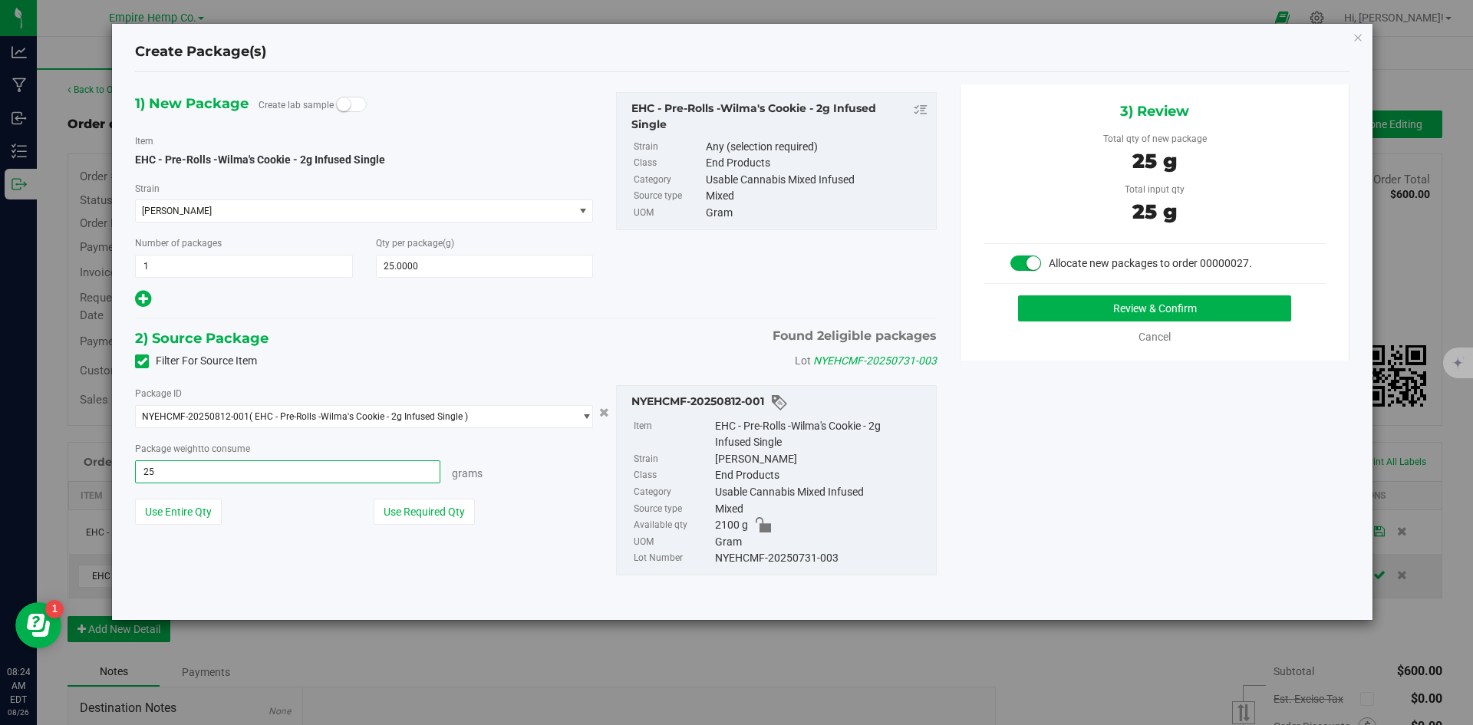
type input "25.0000 g"
click at [1190, 552] on div "1) New Package Create lab sample Item EHC - Pre-Rolls -Wilma's Cookie - 2g Infu…" at bounding box center [743, 345] width 1238 height 523
click at [1219, 311] on button "Review & Confirm" at bounding box center [1154, 308] width 273 height 26
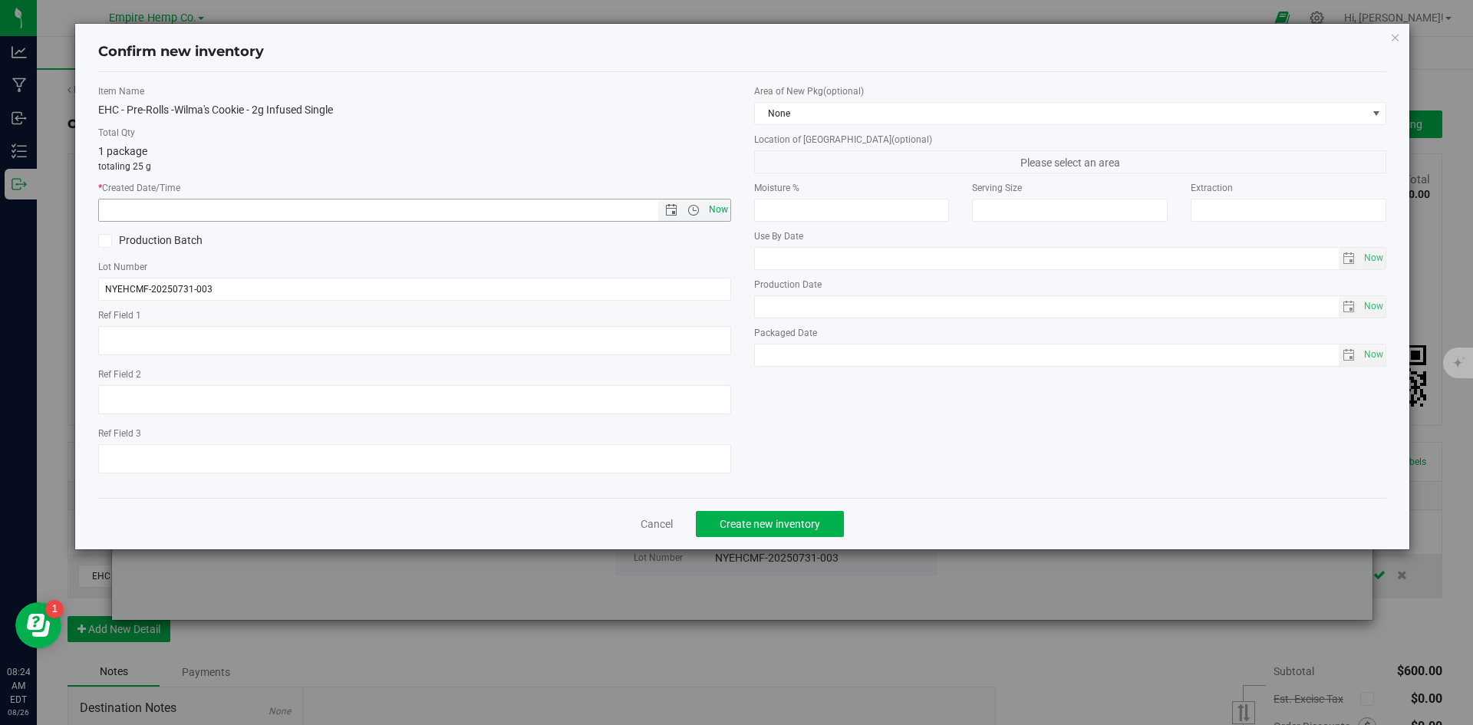
click at [709, 209] on span "Now" at bounding box center [718, 210] width 26 height 22
type input "8/26/2025 8:24 AM"
click at [787, 526] on span "Create new inventory" at bounding box center [770, 524] width 101 height 12
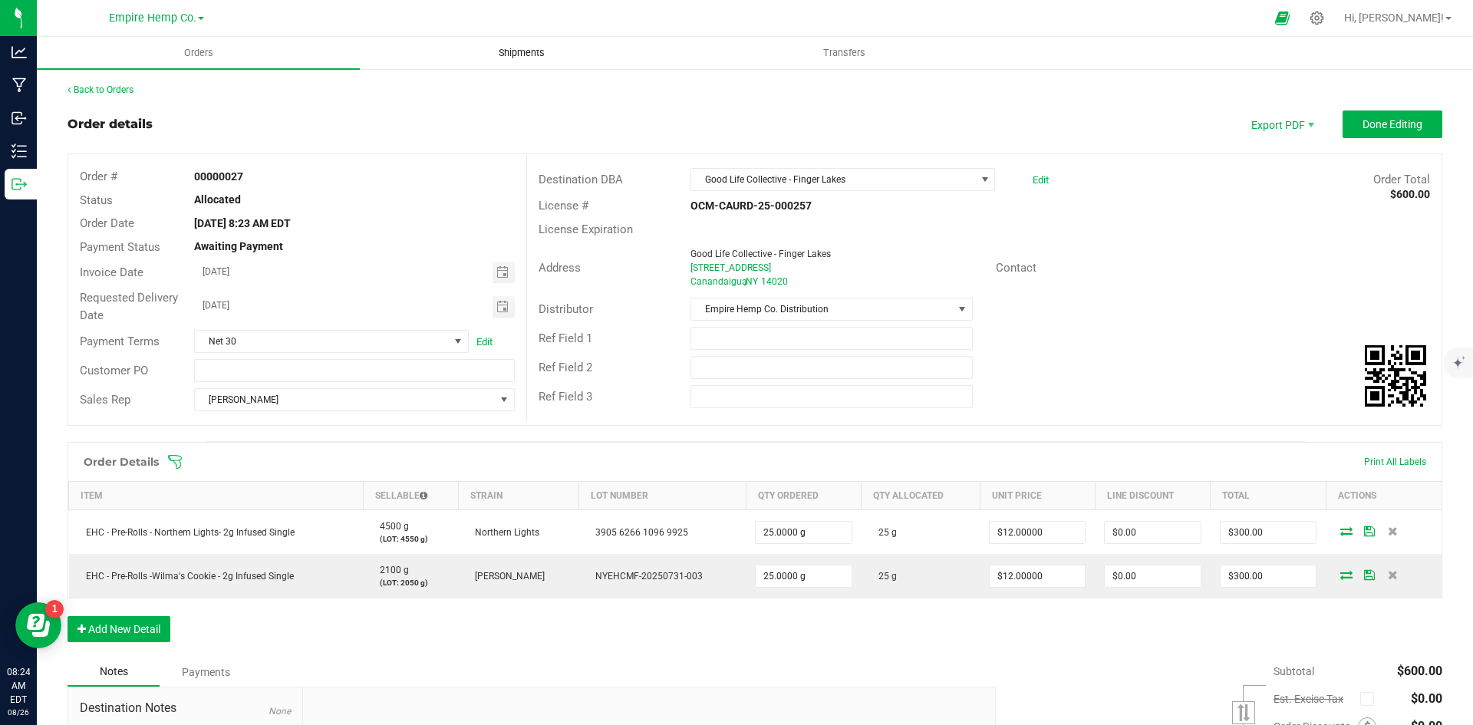
click at [521, 50] on span "Shipments" at bounding box center [521, 53] width 87 height 14
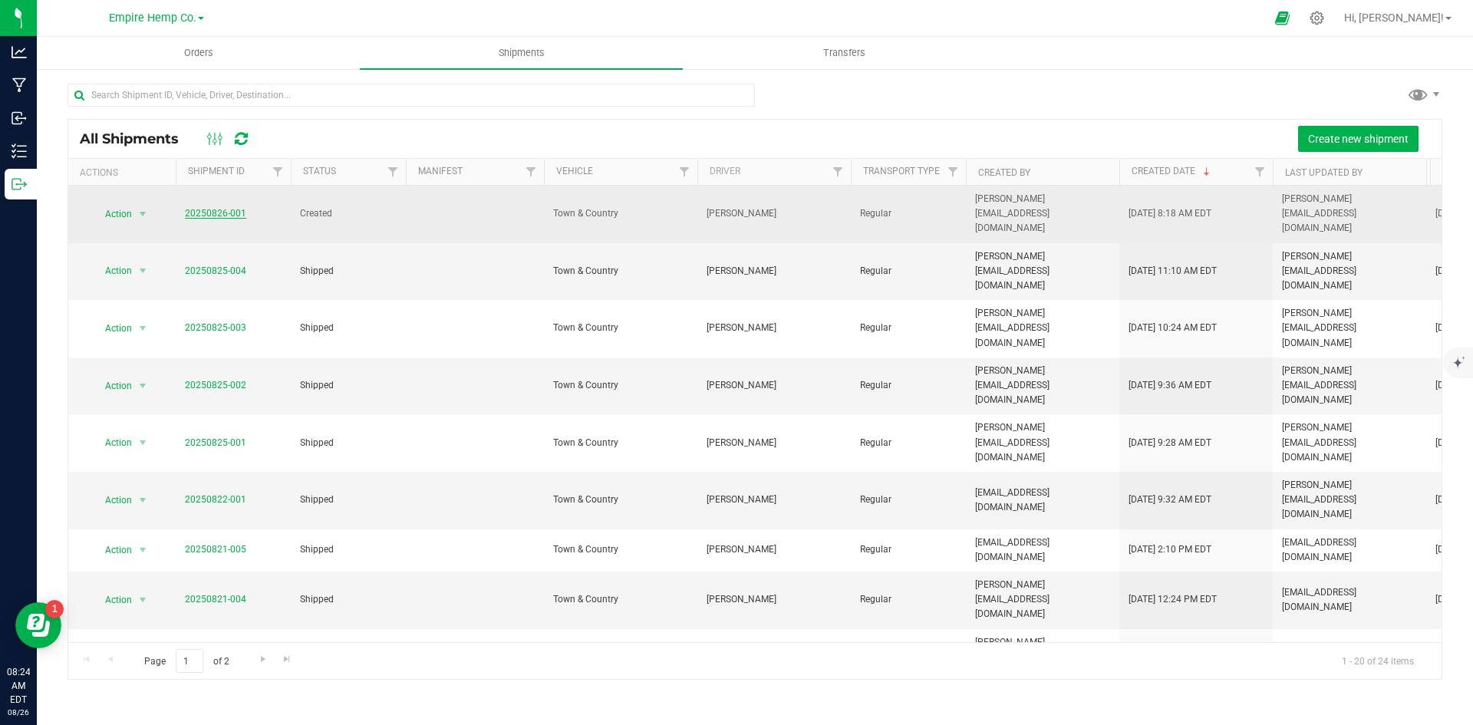
click at [214, 208] on link "20250826-001" at bounding box center [215, 213] width 61 height 11
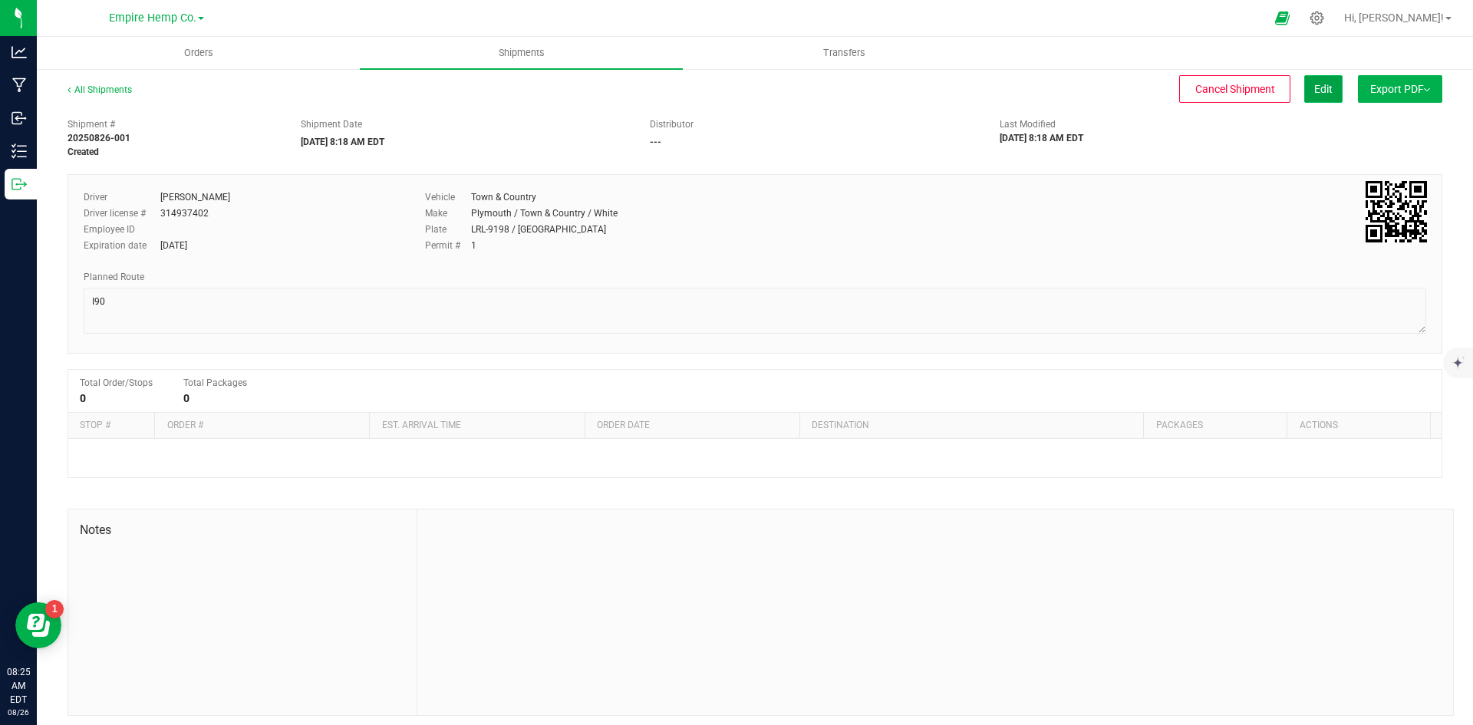
click at [1304, 87] on button "Edit" at bounding box center [1323, 89] width 38 height 28
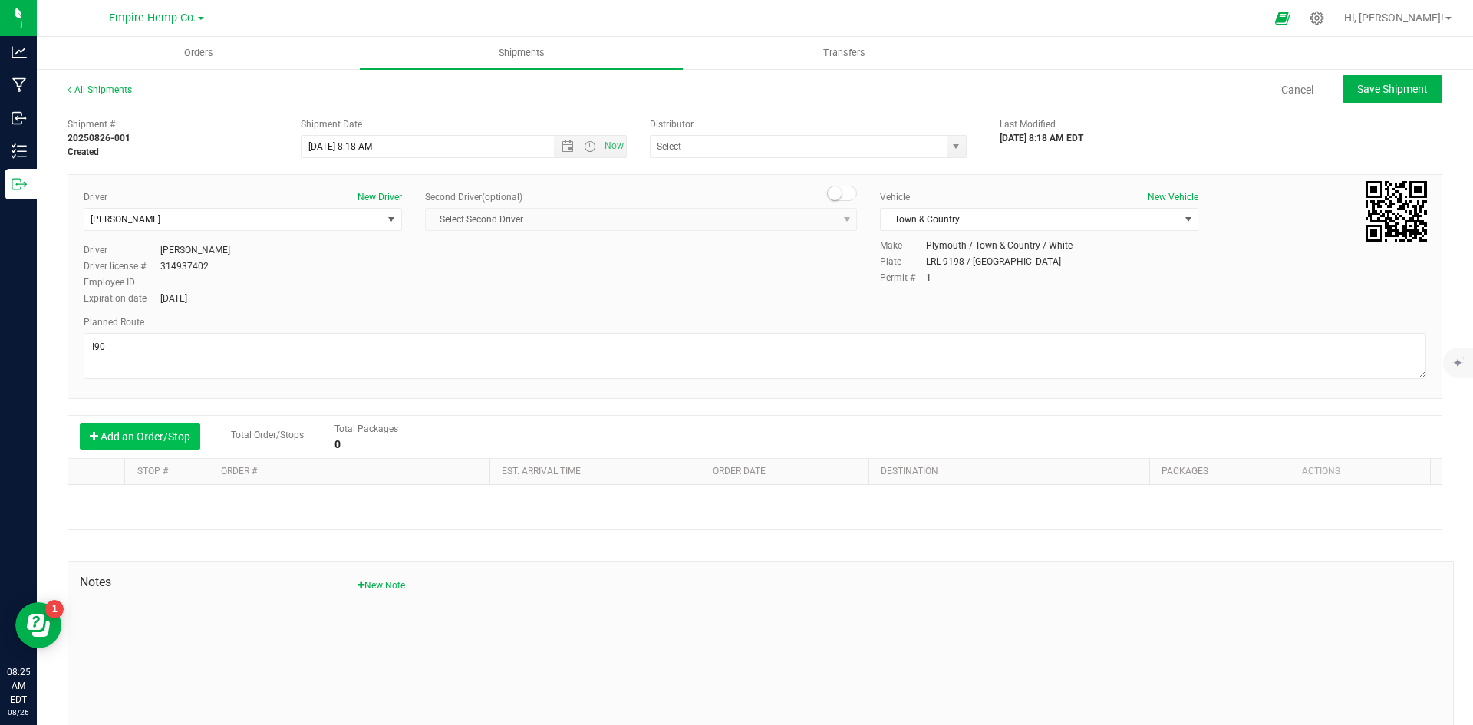
click at [112, 438] on button "Add an Order/Stop" at bounding box center [140, 437] width 120 height 26
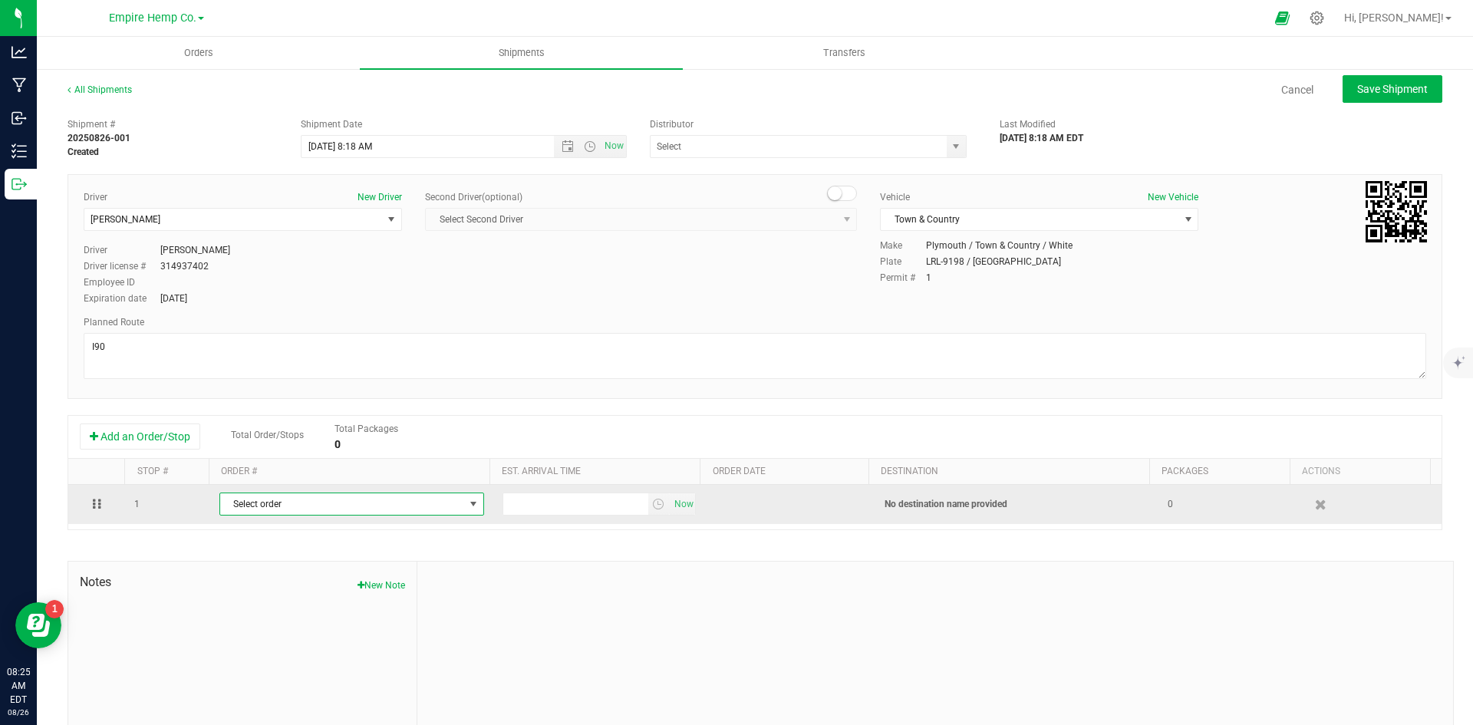
click at [373, 510] on span "Select order" at bounding box center [342, 503] width 244 height 21
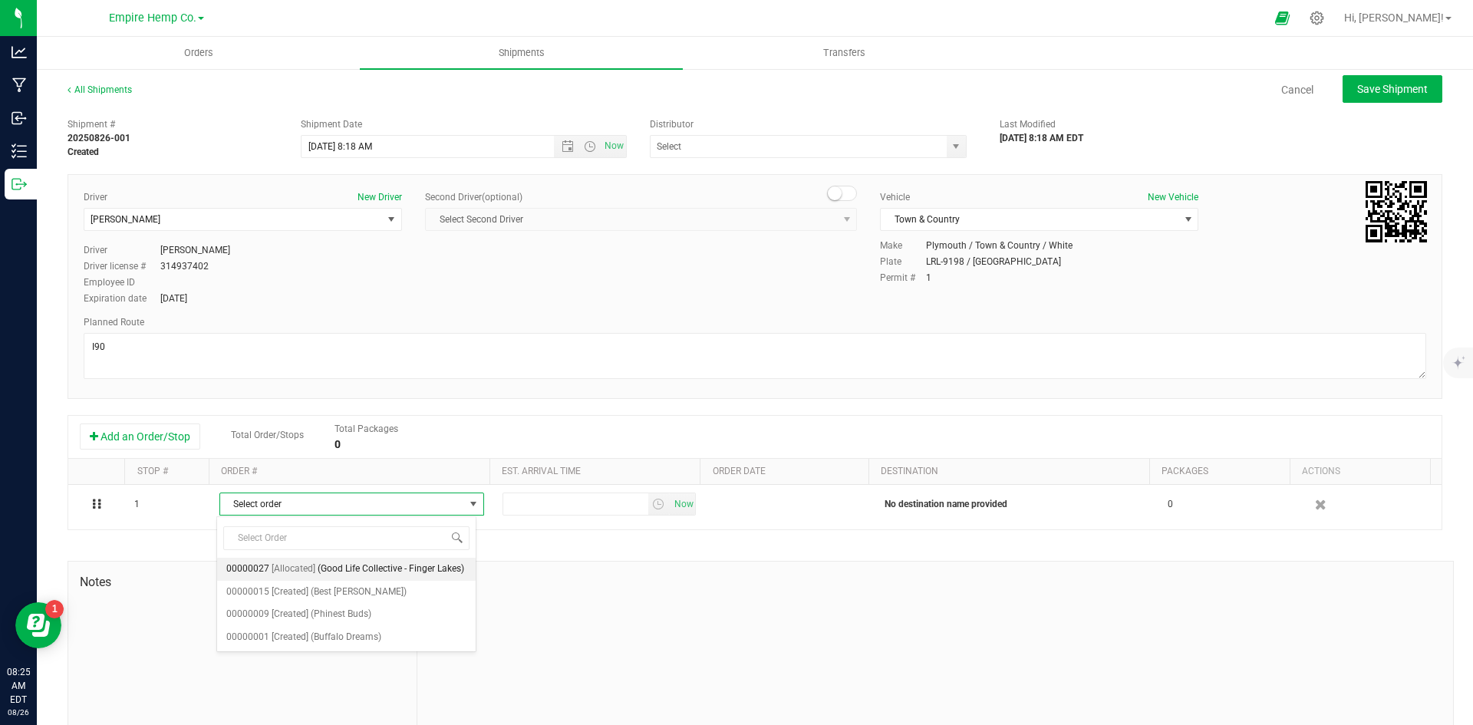
click at [366, 572] on span "(Good Life Collective - Finger Lakes)" at bounding box center [391, 569] width 147 height 20
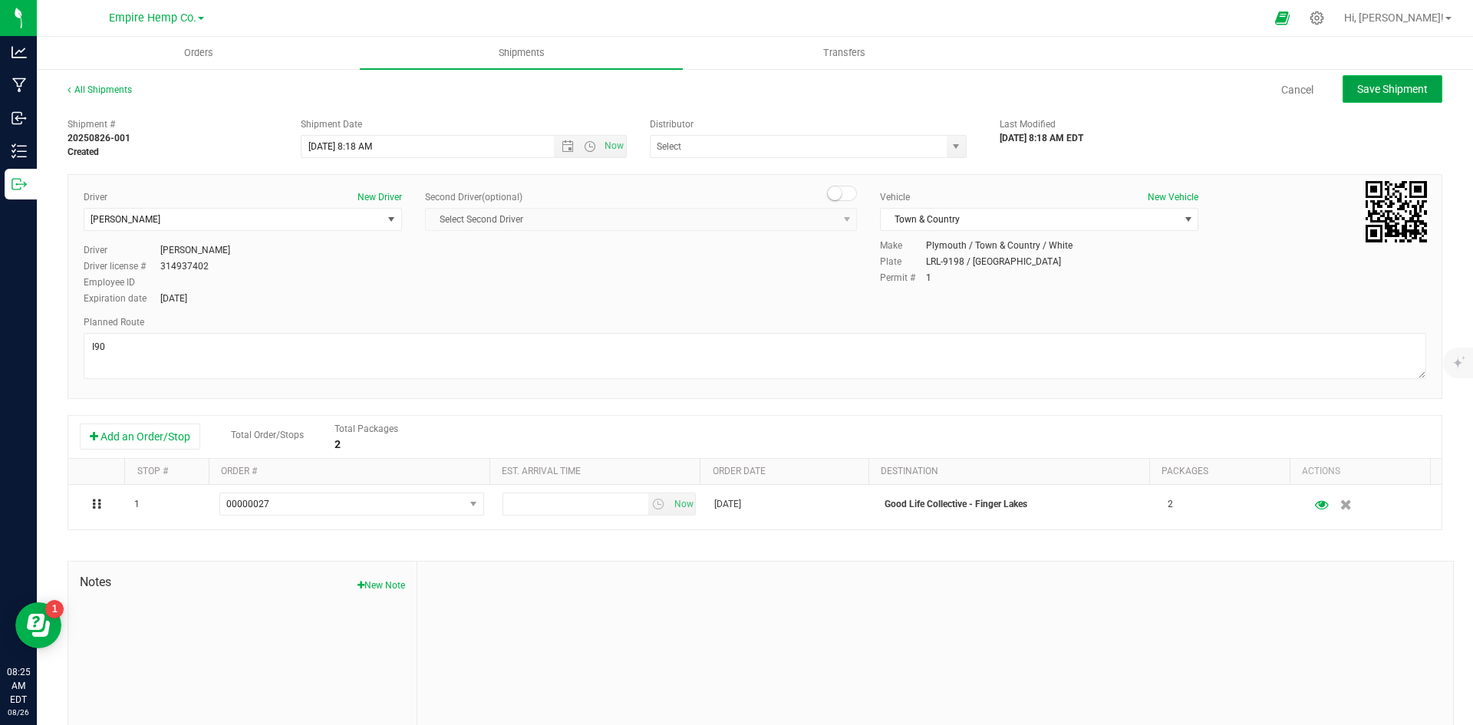
click at [1374, 99] on button "Save Shipment" at bounding box center [1393, 89] width 100 height 28
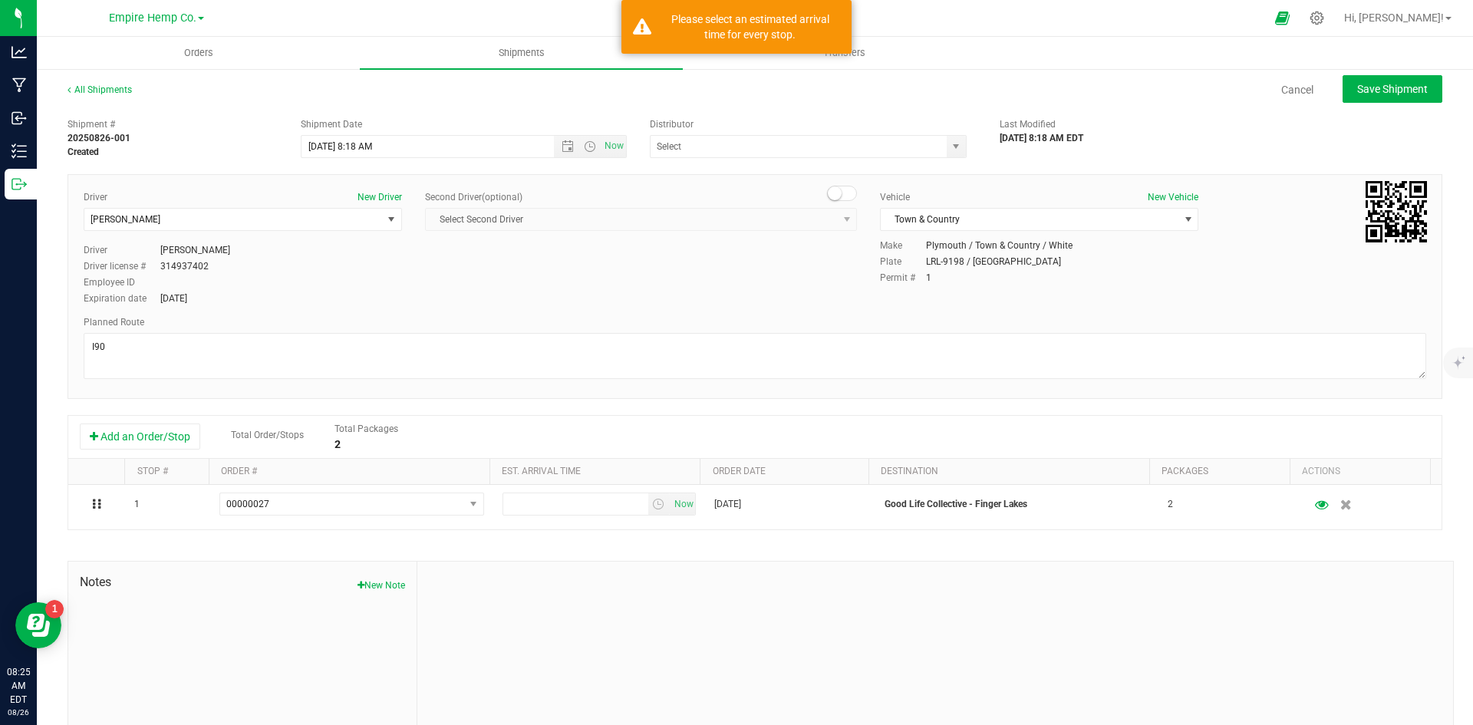
click at [536, 247] on div "Driver New Driver Zach Snyder Select Driver Pat Scutella Zach Snyder Chris VanD…" at bounding box center [755, 248] width 1366 height 117
click at [637, 315] on div "Planned Route" at bounding box center [755, 322] width 1343 height 14
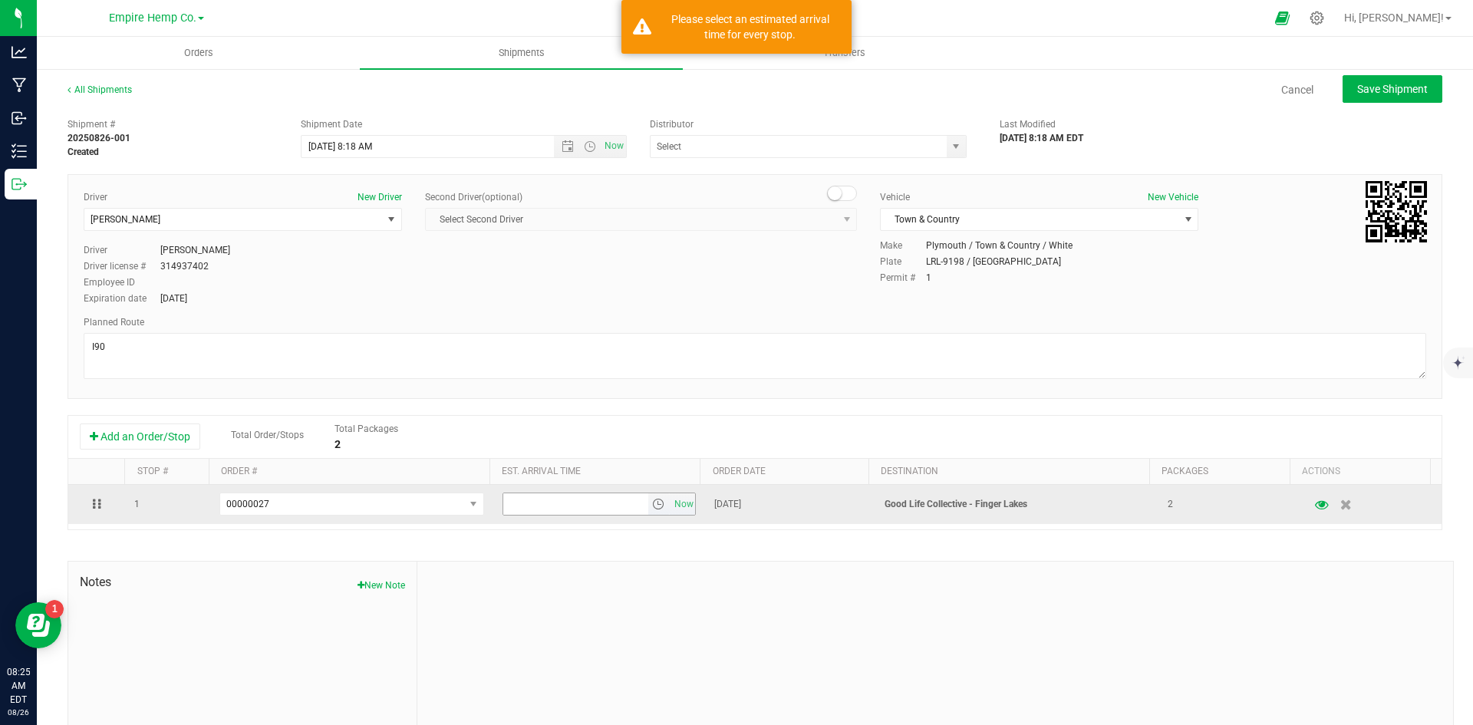
click at [652, 510] on span "select" at bounding box center [658, 504] width 12 height 12
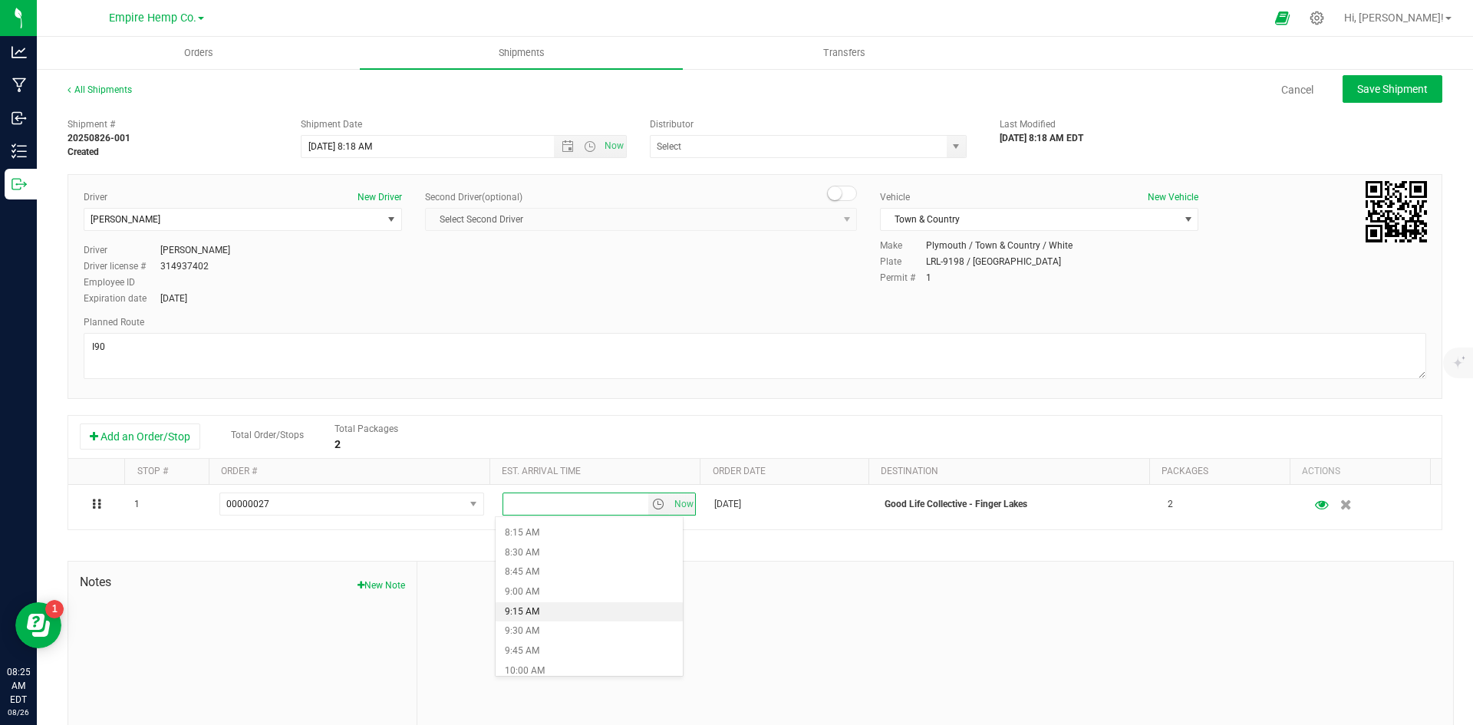
scroll to position [691, 0]
click at [585, 631] on li "10:00 AM" at bounding box center [589, 628] width 187 height 20
click at [1369, 87] on span "Save Shipment" at bounding box center [1392, 89] width 71 height 12
type input "8/26/2025 12:18 PM"
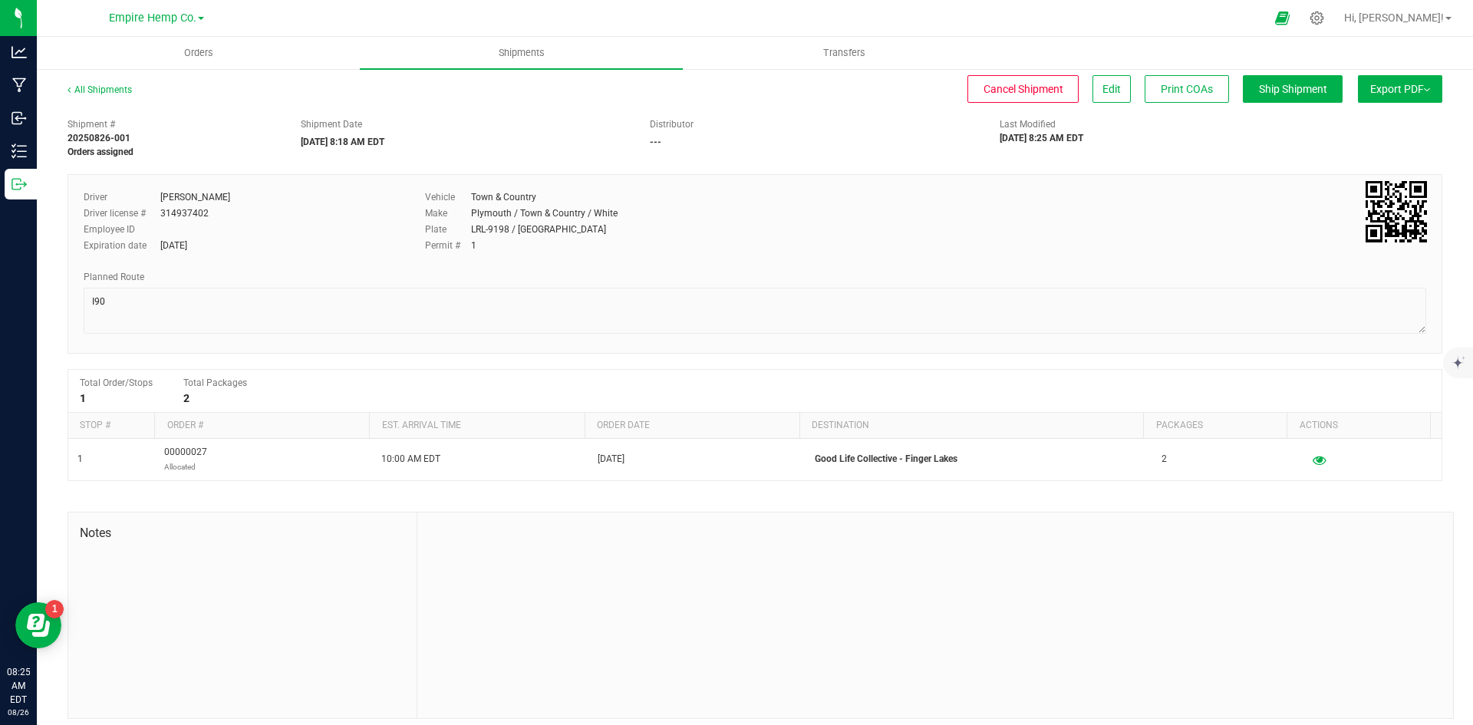
click at [1420, 87] on button "Export PDF" at bounding box center [1400, 89] width 84 height 28
click at [1282, 126] on div "Shipment # 20250826-001 Orders assigned Shipment Date 08/26/2025 8:18 AM EDT Di…" at bounding box center [755, 134] width 1398 height 48
click at [1249, 160] on div "Shipment # 20250826-001 Orders assigned Shipment Date 08/26/2025 8:18 AM EDT Di…" at bounding box center [755, 414] width 1375 height 609
click at [212, 51] on span "Orders" at bounding box center [198, 53] width 71 height 14
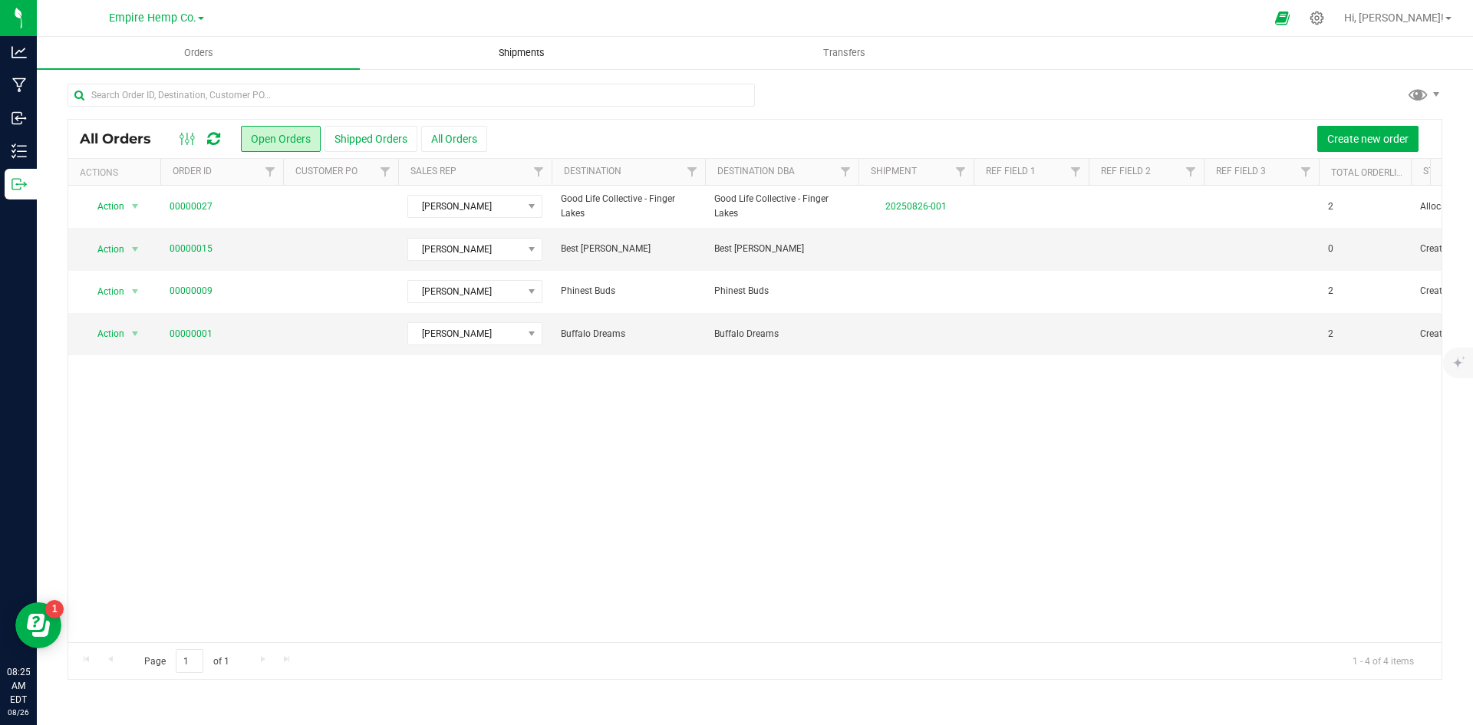
click at [517, 51] on span "Shipments" at bounding box center [521, 53] width 87 height 14
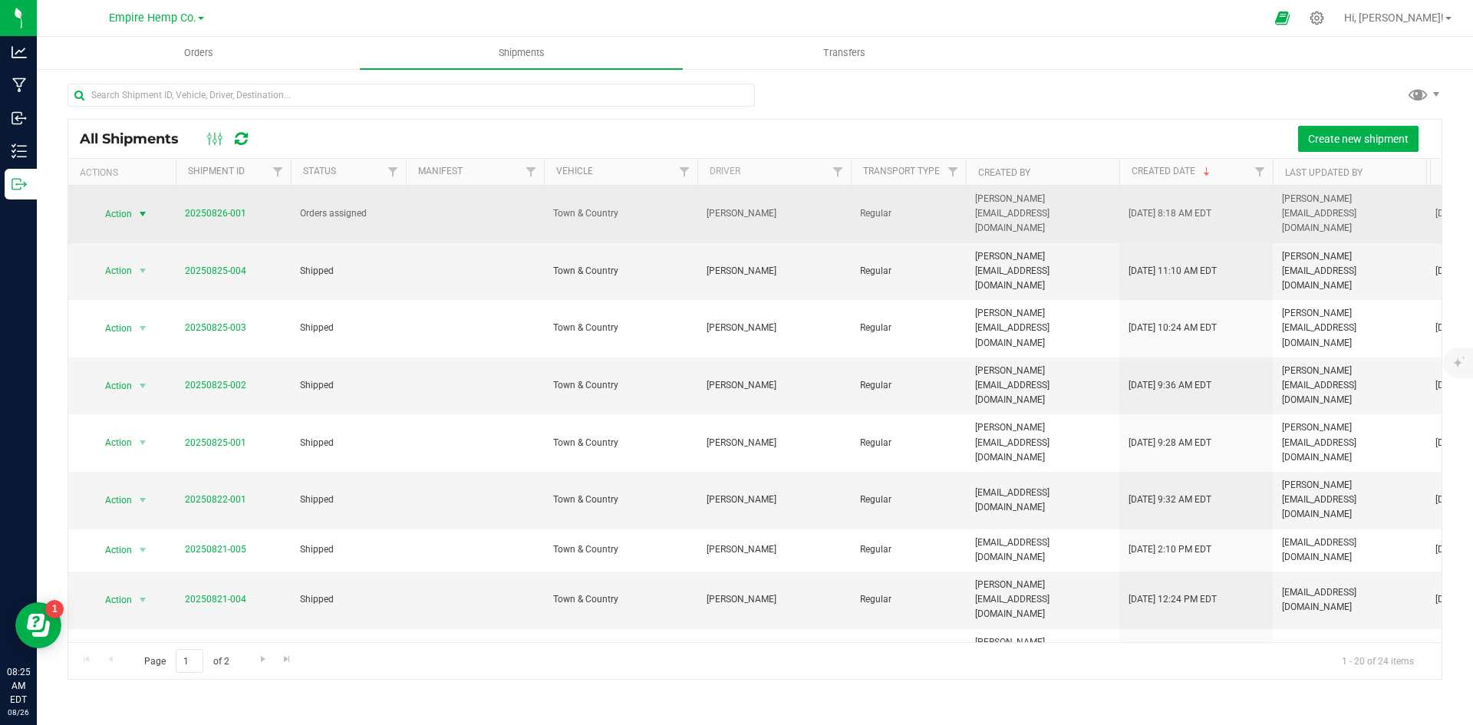
click at [142, 208] on span "select" at bounding box center [143, 214] width 12 height 12
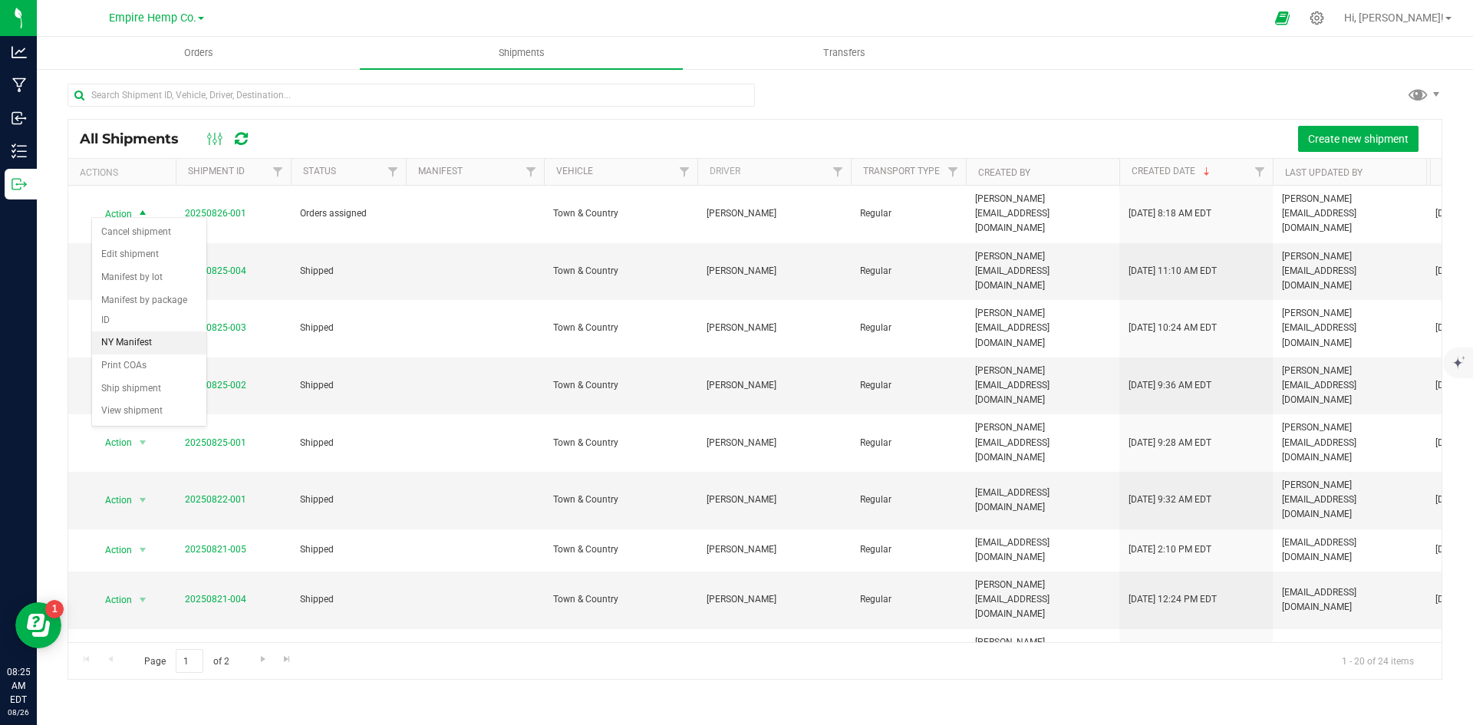
click at [168, 331] on li "NY Manifest" at bounding box center [149, 342] width 114 height 23
click at [1375, 147] on button "Create new shipment" at bounding box center [1358, 139] width 120 height 26
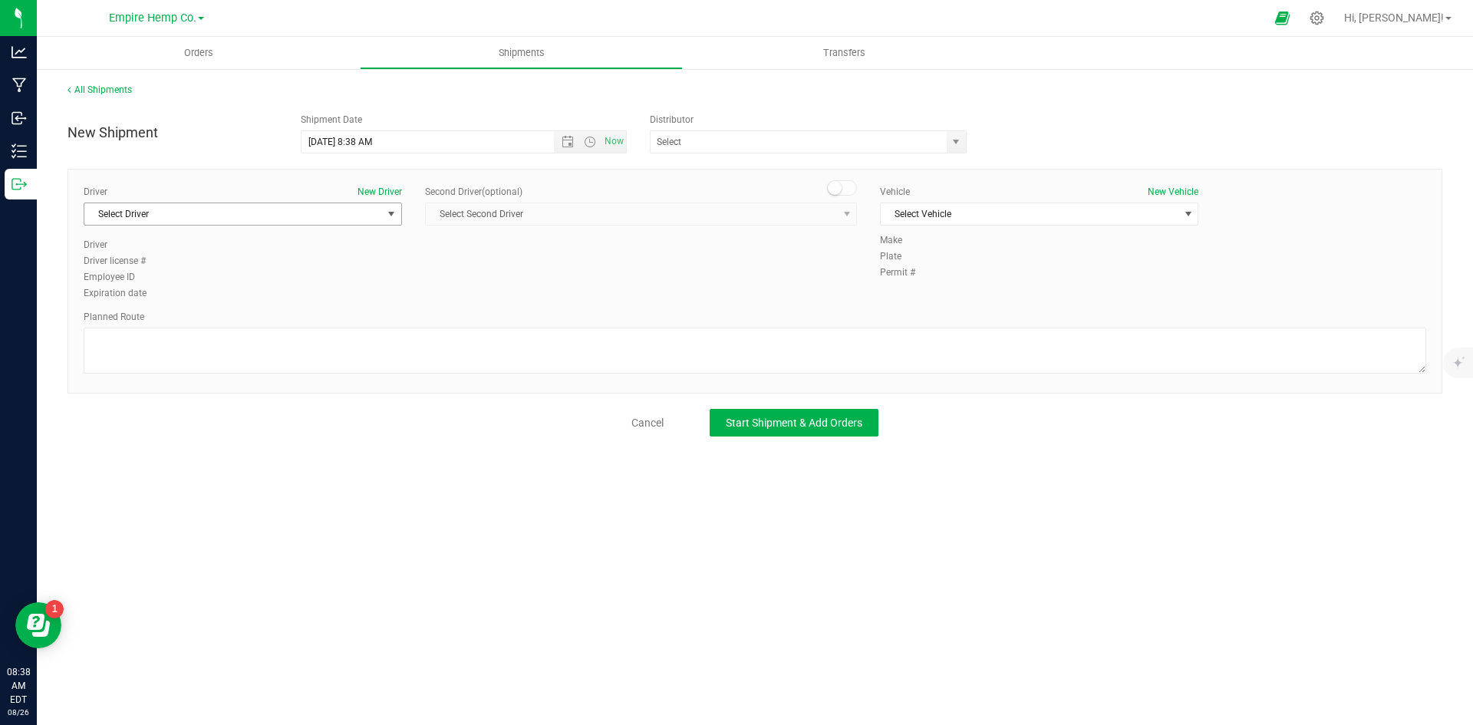
click at [388, 213] on span "select" at bounding box center [391, 214] width 12 height 12
click at [314, 294] on li "[PERSON_NAME]" at bounding box center [242, 300] width 317 height 23
click at [971, 209] on span "Select Vehicle" at bounding box center [1030, 213] width 298 height 21
click at [191, 52] on span "Orders" at bounding box center [198, 53] width 71 height 14
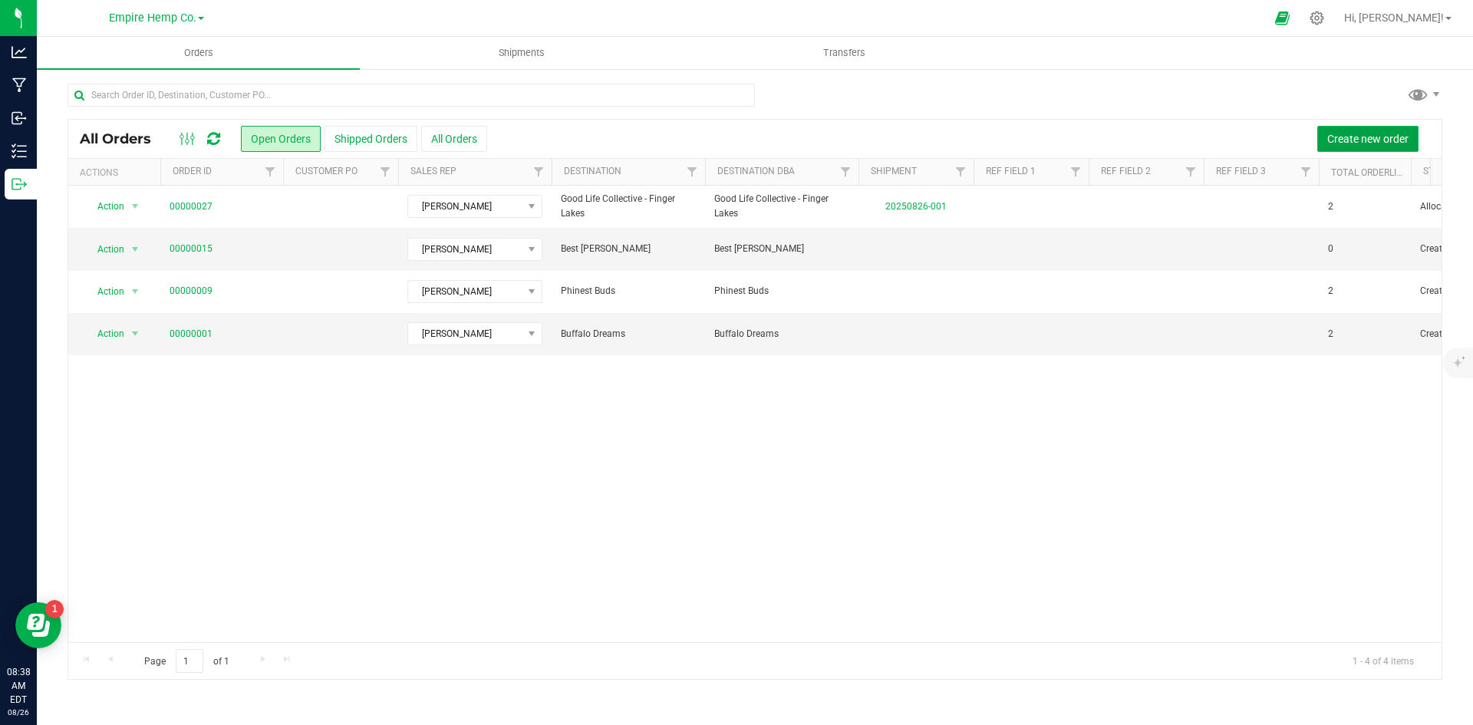
click at [1387, 146] on button "Create new order" at bounding box center [1368, 139] width 101 height 26
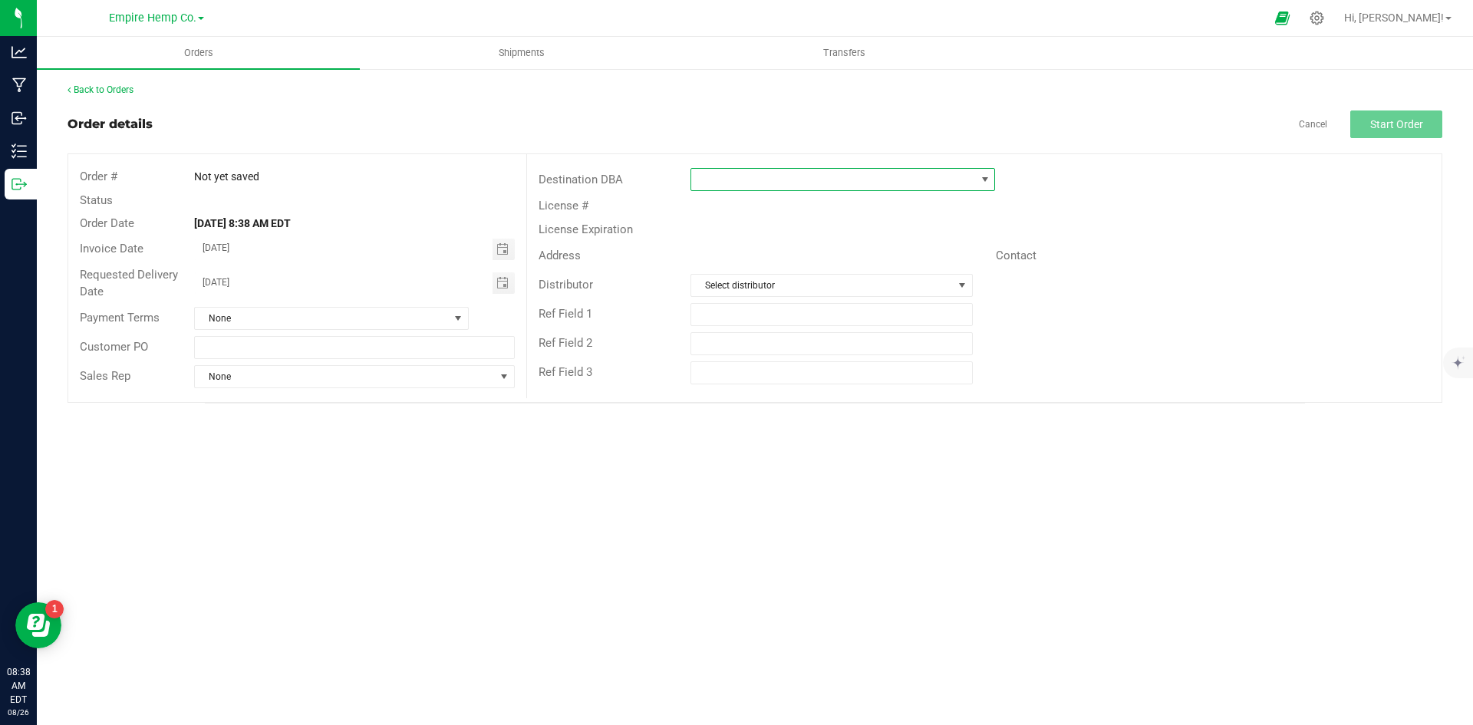
click at [961, 180] on span at bounding box center [833, 179] width 284 height 21
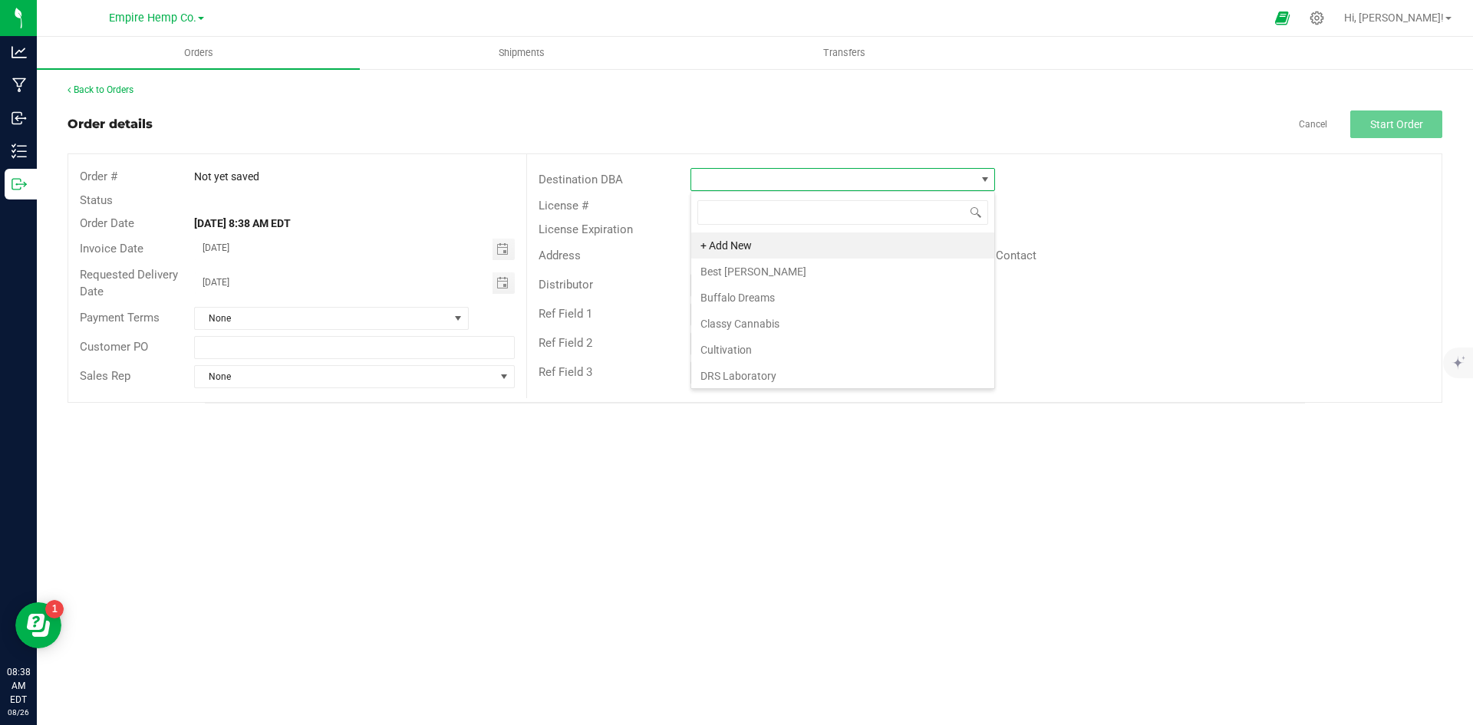
scroll to position [23, 305]
type input "tj"
click at [849, 243] on li "TJ's Cannabis Co." at bounding box center [842, 246] width 303 height 26
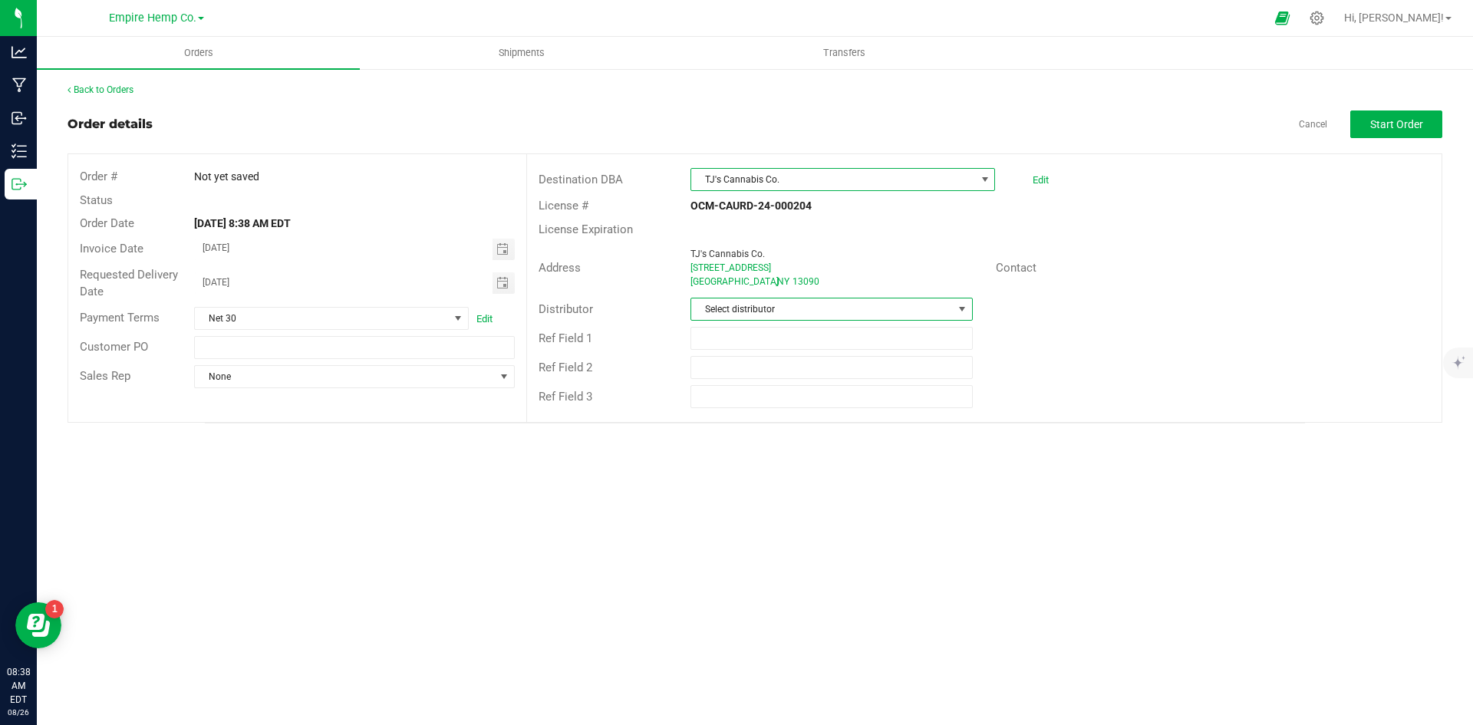
click at [959, 312] on span at bounding box center [962, 309] width 12 height 12
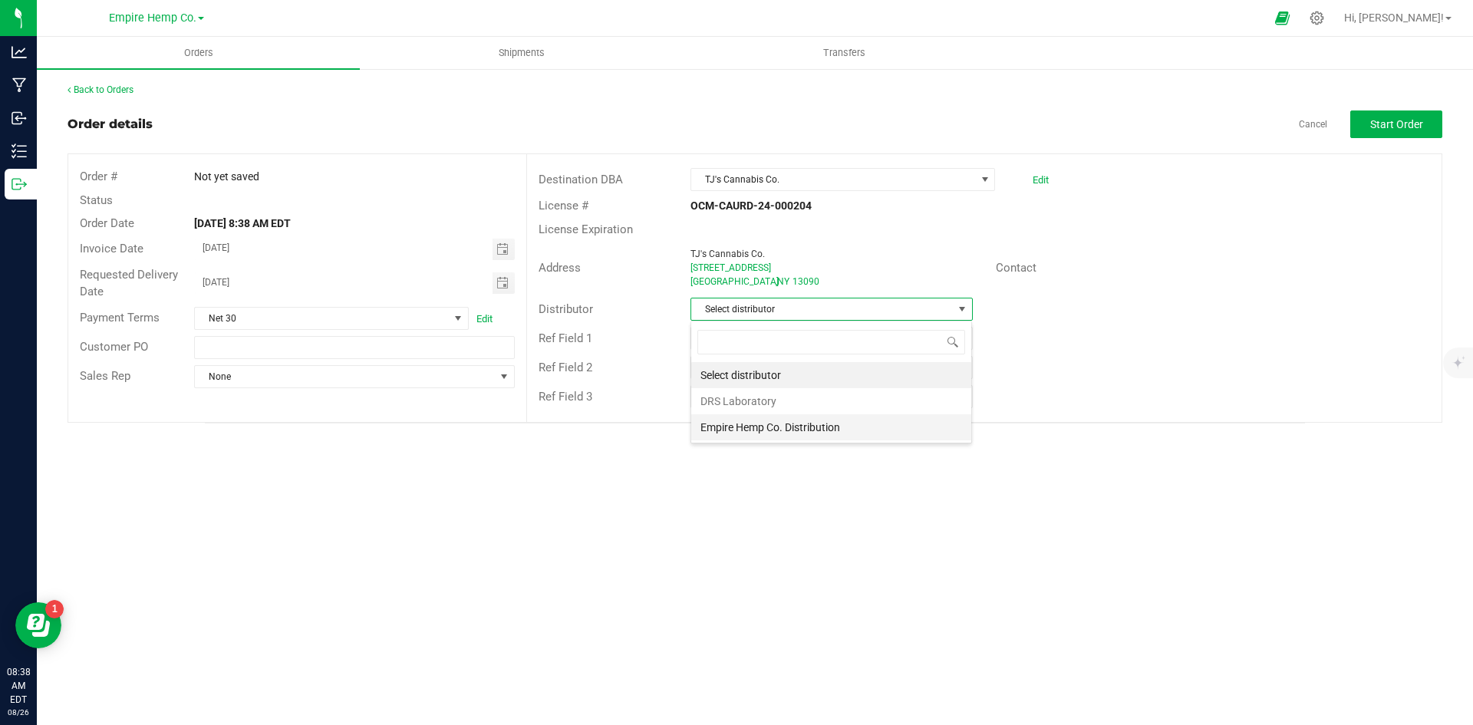
click at [883, 430] on li "Empire Hemp Co. Distribution" at bounding box center [831, 427] width 280 height 26
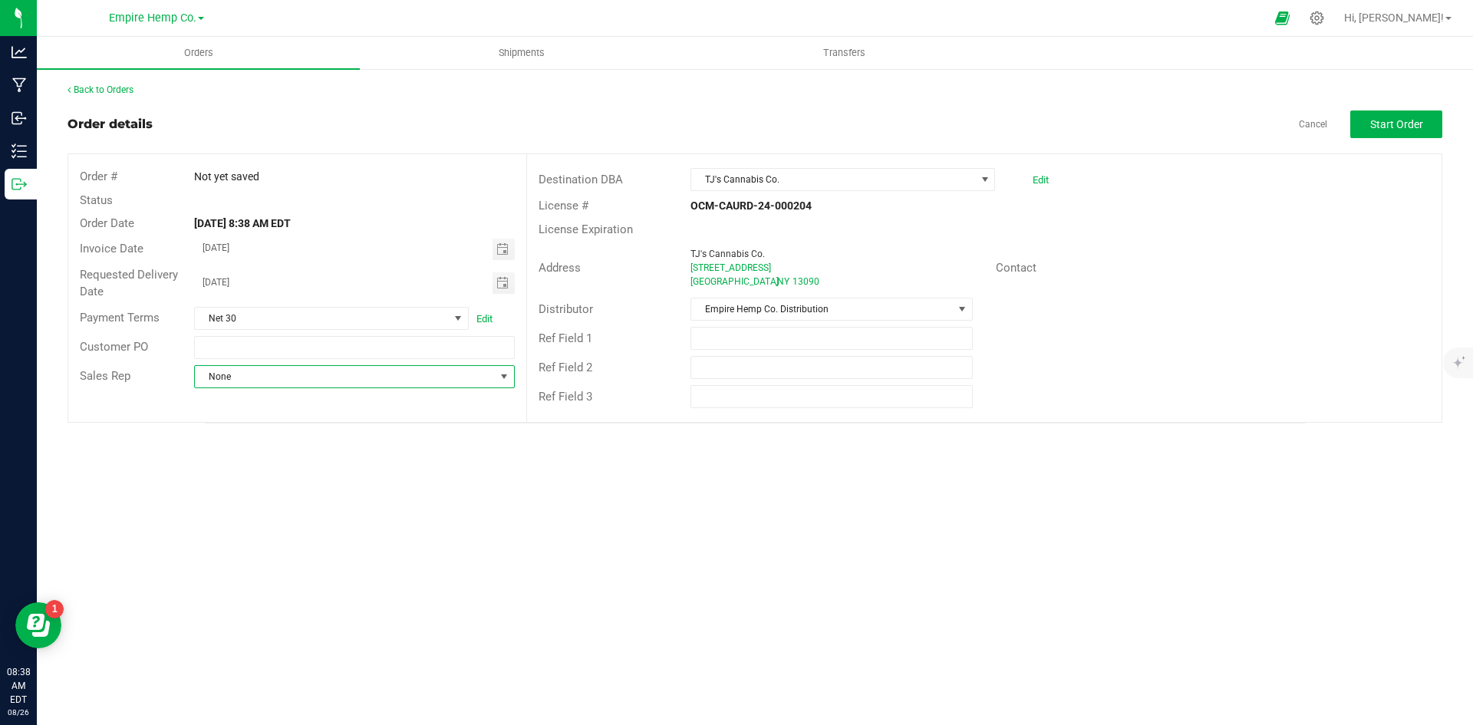
click at [450, 378] on span "None" at bounding box center [344, 376] width 299 height 21
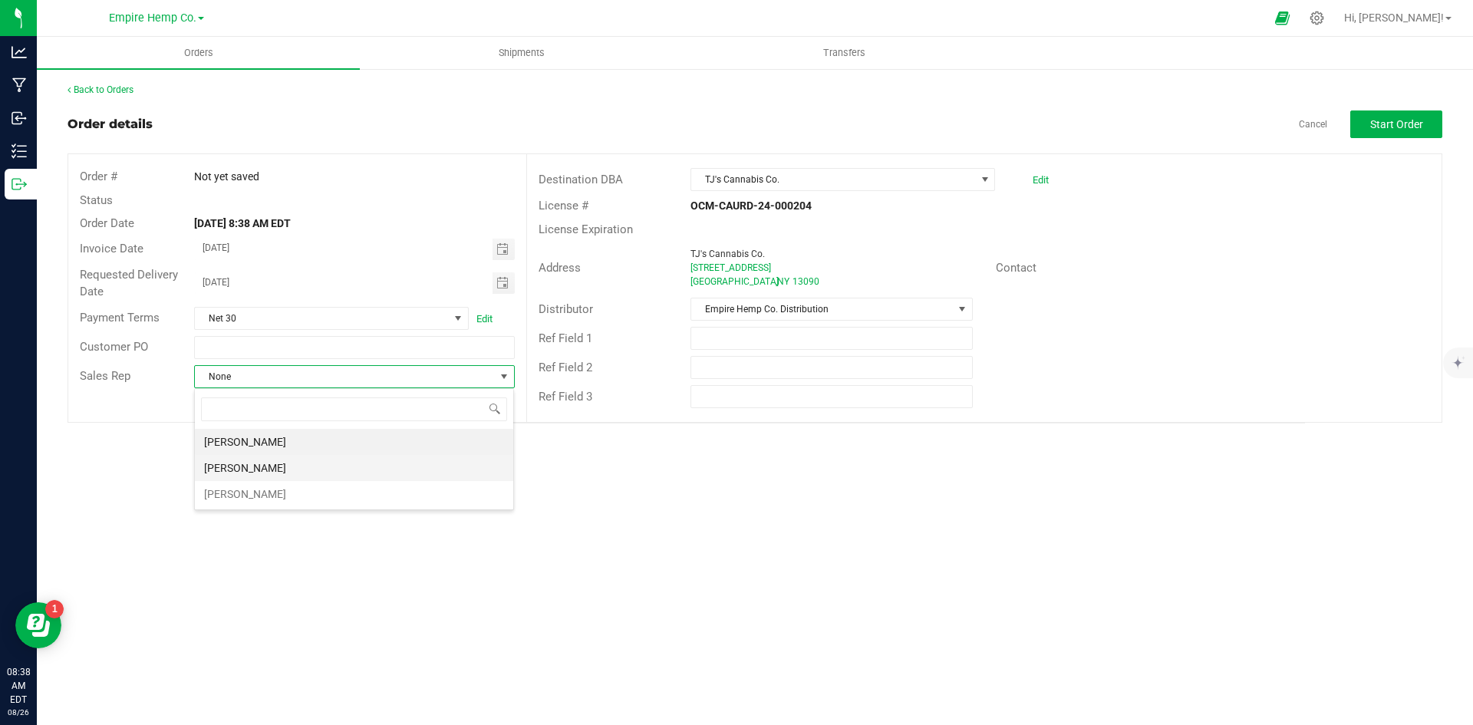
click at [404, 463] on li "[PERSON_NAME]" at bounding box center [354, 468] width 318 height 26
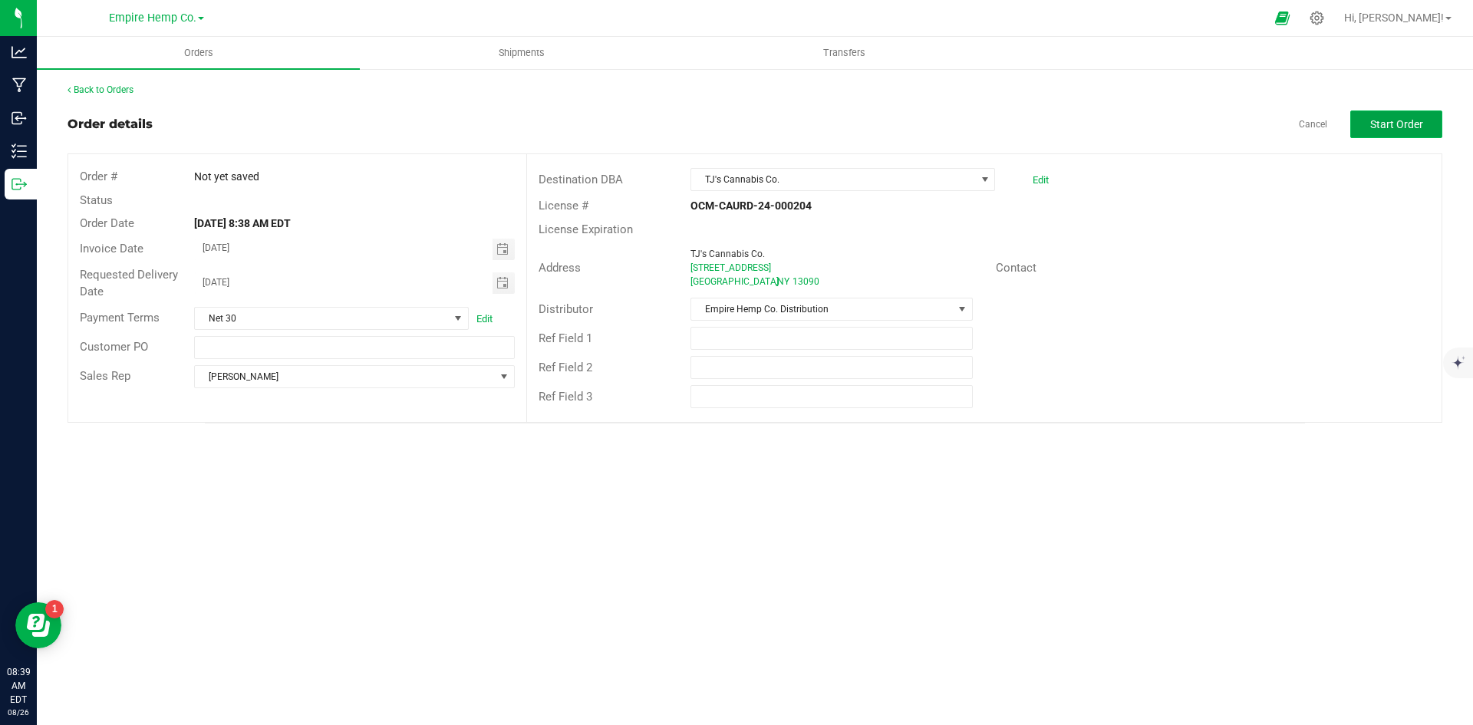
click at [1417, 113] on button "Start Order" at bounding box center [1397, 124] width 92 height 28
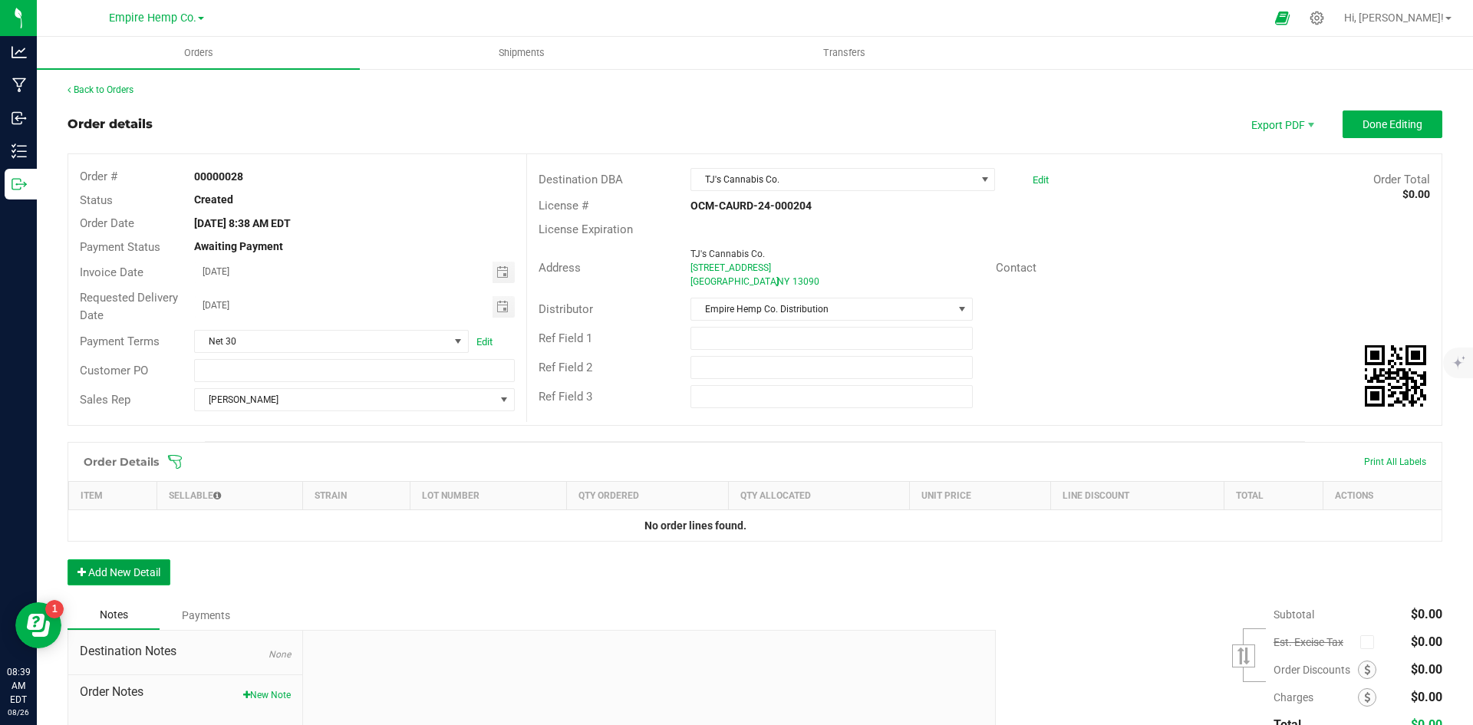
click at [140, 569] on button "Add New Detail" at bounding box center [119, 572] width 103 height 26
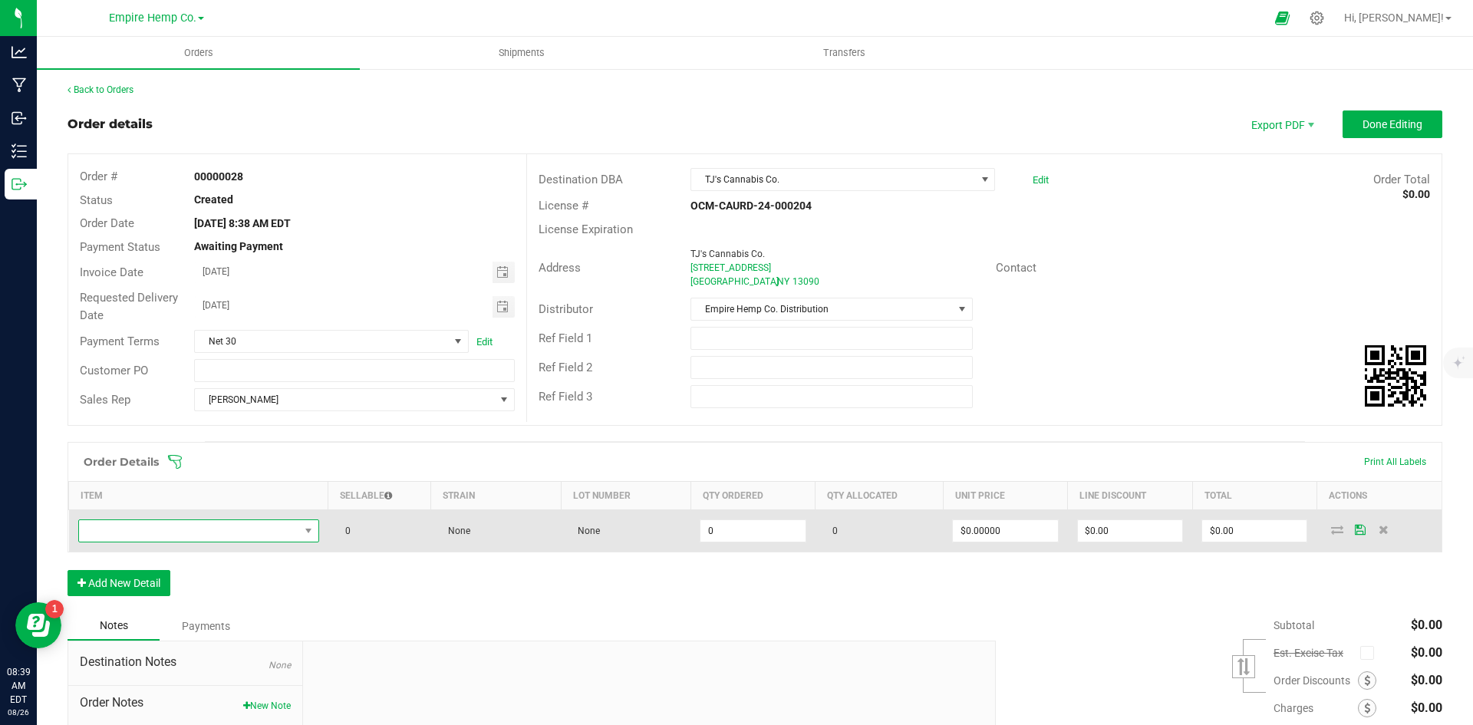
click at [203, 536] on span "NO DATA FOUND" at bounding box center [189, 530] width 220 height 21
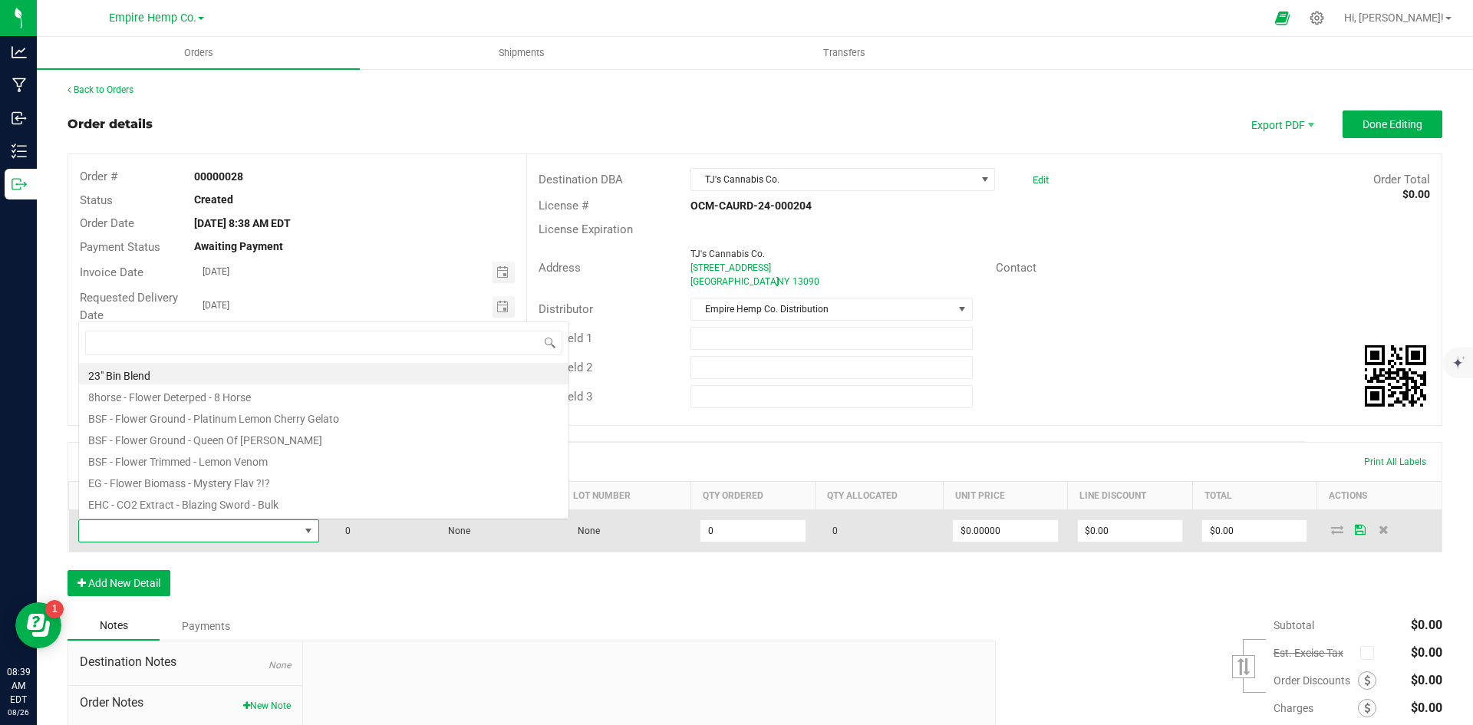
scroll to position [23, 237]
type input "[PERSON_NAME]"
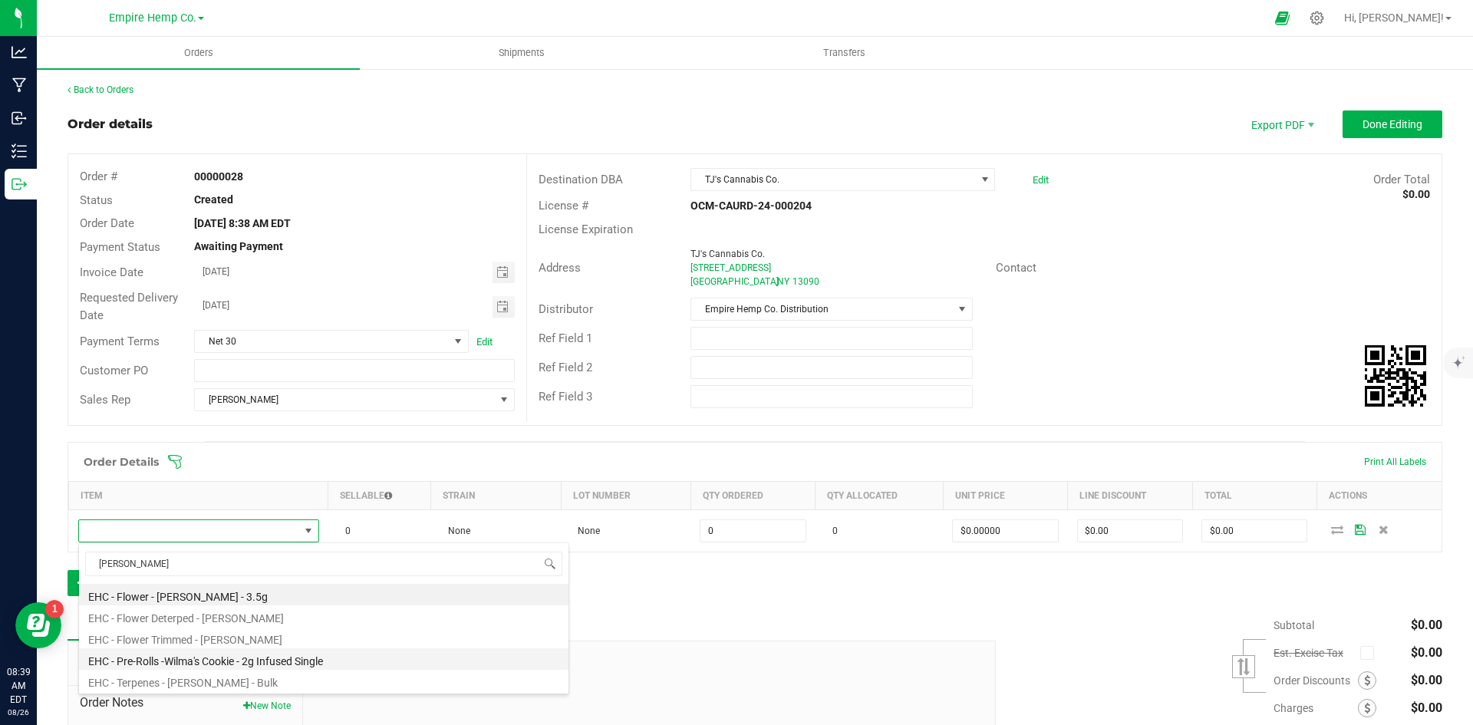
click at [262, 659] on li "EHC - Pre-Rolls -Wilma's Cookie - 2g Infused Single" at bounding box center [324, 658] width 490 height 21
type input "0.0000 g"
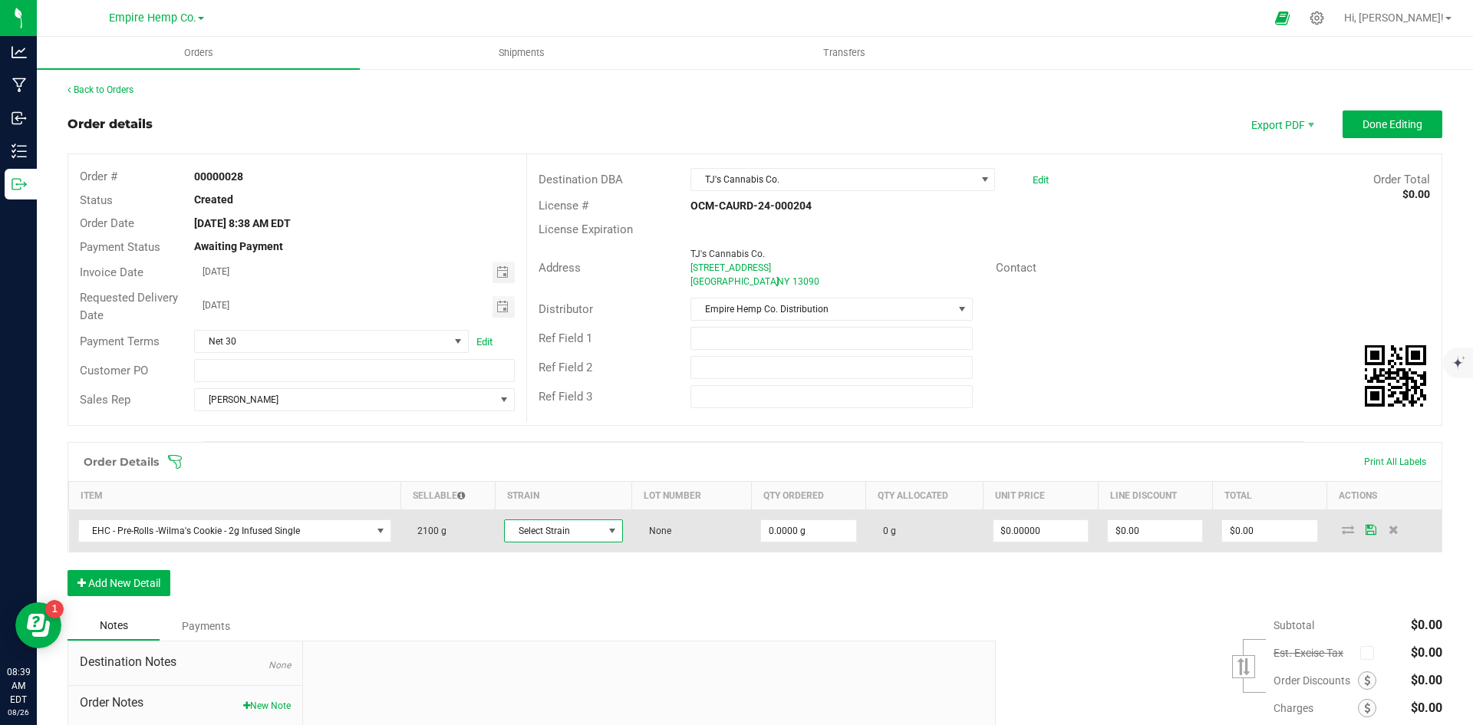
click at [608, 530] on span at bounding box center [612, 531] width 12 height 12
type input "wilm"
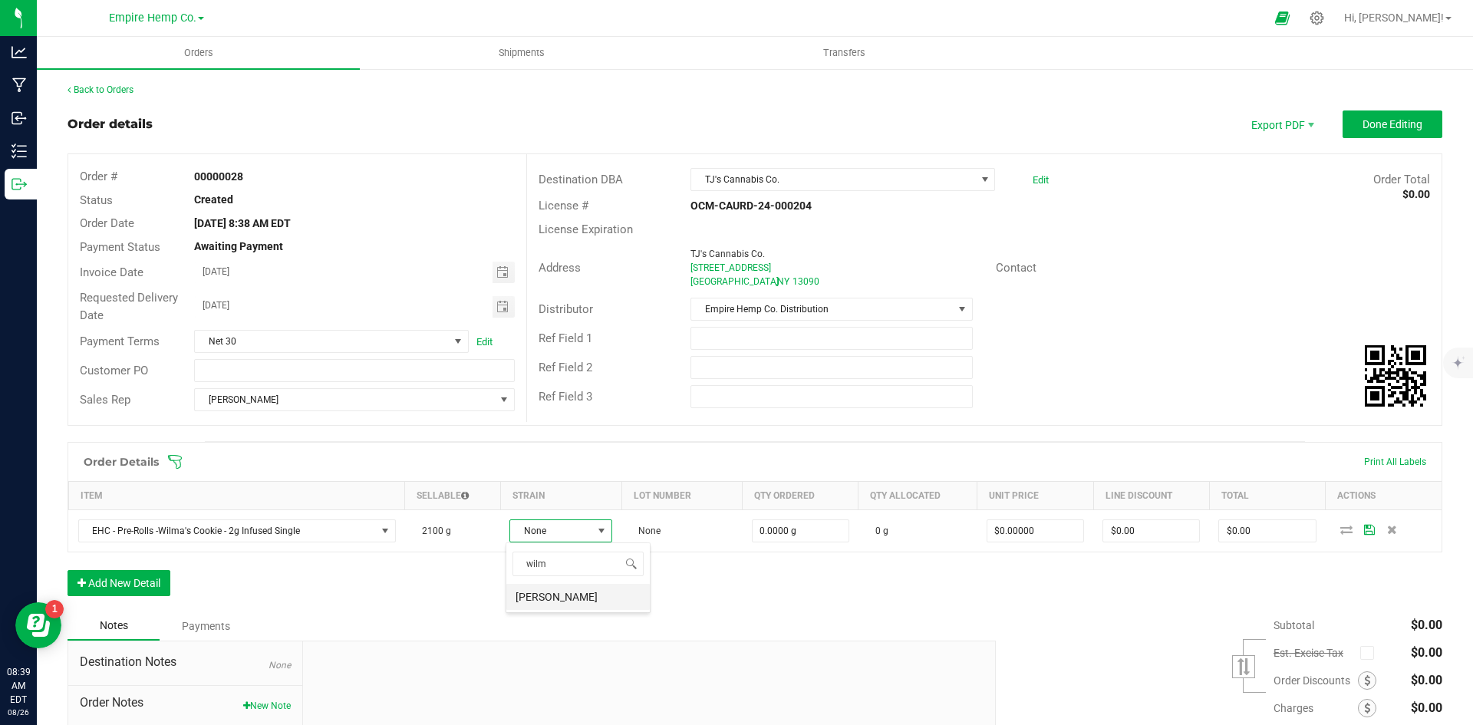
click at [584, 602] on li "[PERSON_NAME]" at bounding box center [577, 597] width 143 height 26
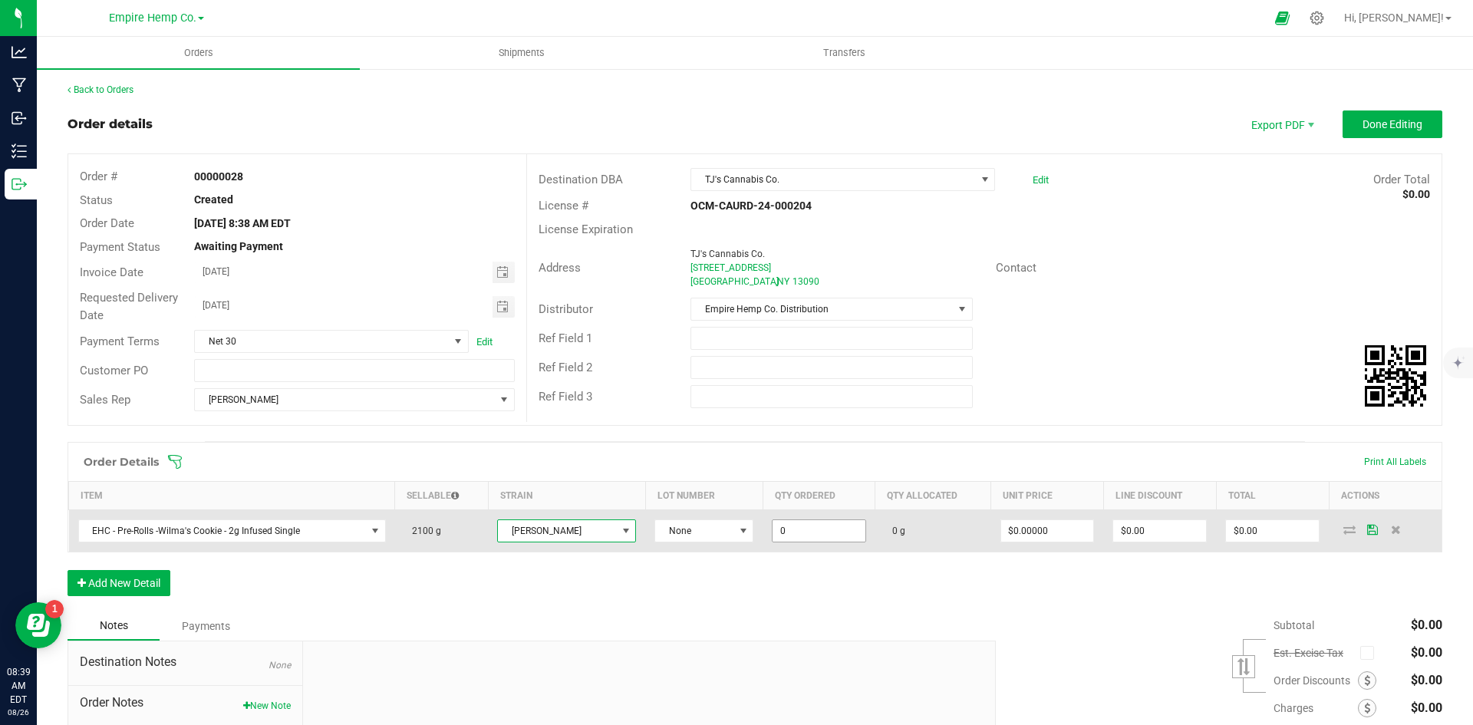
click at [791, 538] on input "0" at bounding box center [819, 530] width 93 height 21
click at [796, 533] on input "0" at bounding box center [819, 530] width 93 height 21
click at [798, 534] on input "0" at bounding box center [819, 530] width 93 height 21
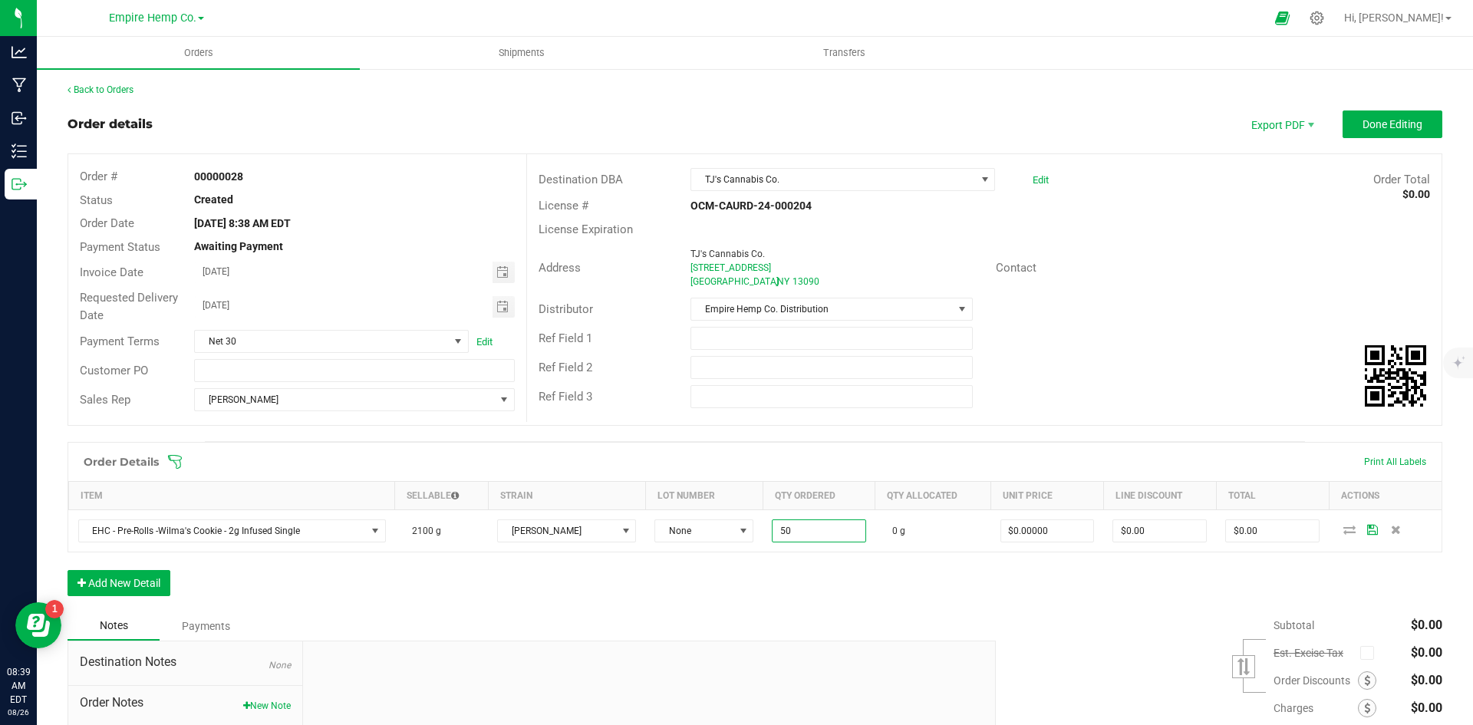
type input "50.0000 g"
click at [935, 559] on div "Order Details Print All Labels Item Sellable Strain Lot Number Qty Ordered Qty …" at bounding box center [755, 527] width 1375 height 170
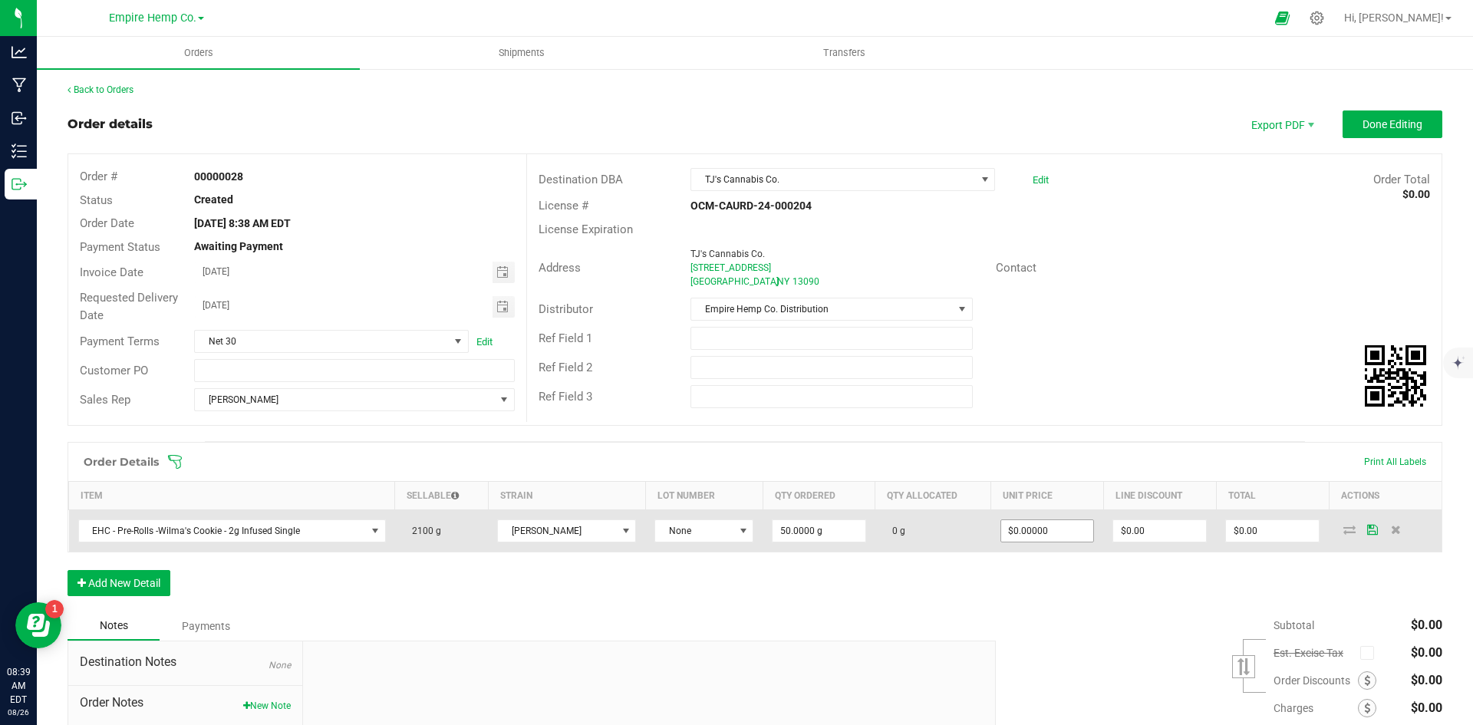
type input "0"
click at [1008, 533] on input "0" at bounding box center [1047, 530] width 93 height 21
click at [1008, 536] on input "0" at bounding box center [1047, 530] width 93 height 21
type input "$12.00000"
type input "$600.00"
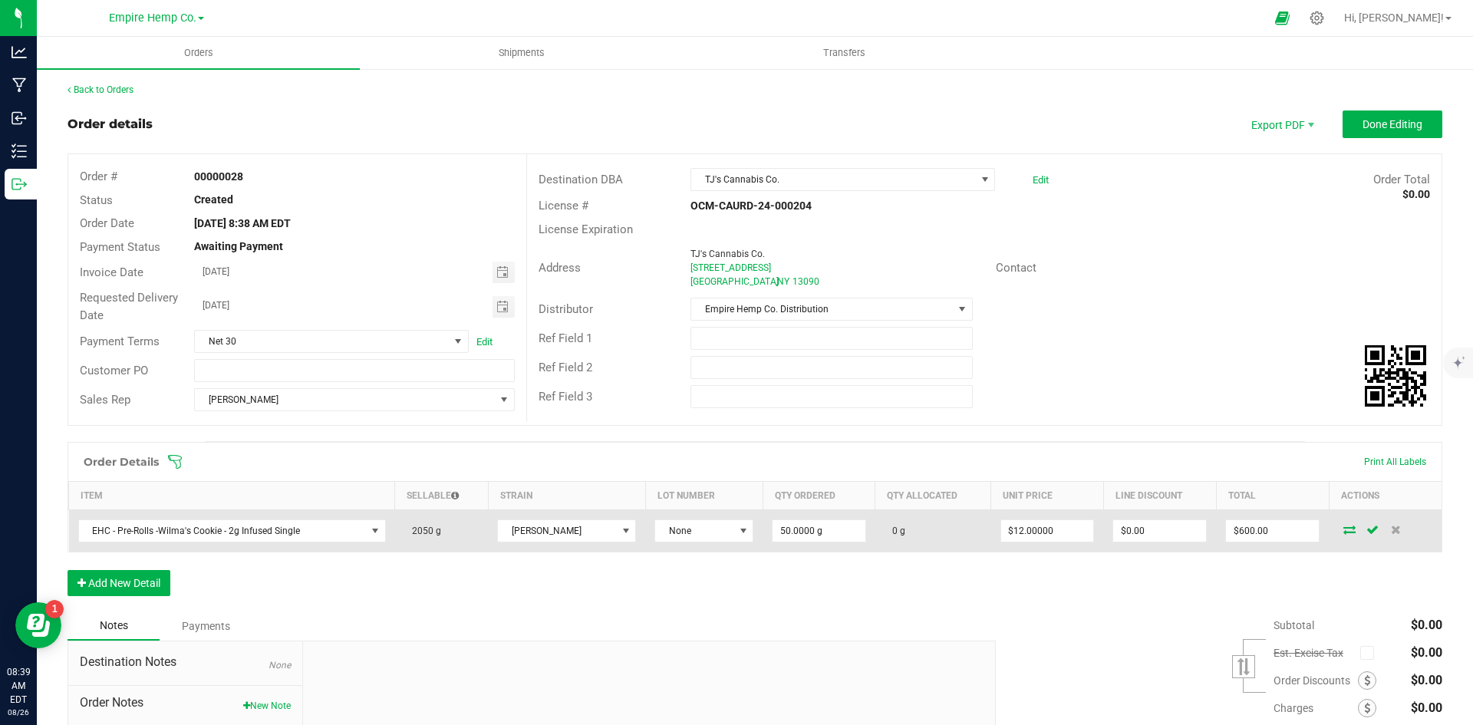
click at [1337, 536] on td at bounding box center [1385, 531] width 113 height 42
click at [1344, 530] on icon at bounding box center [1350, 529] width 12 height 9
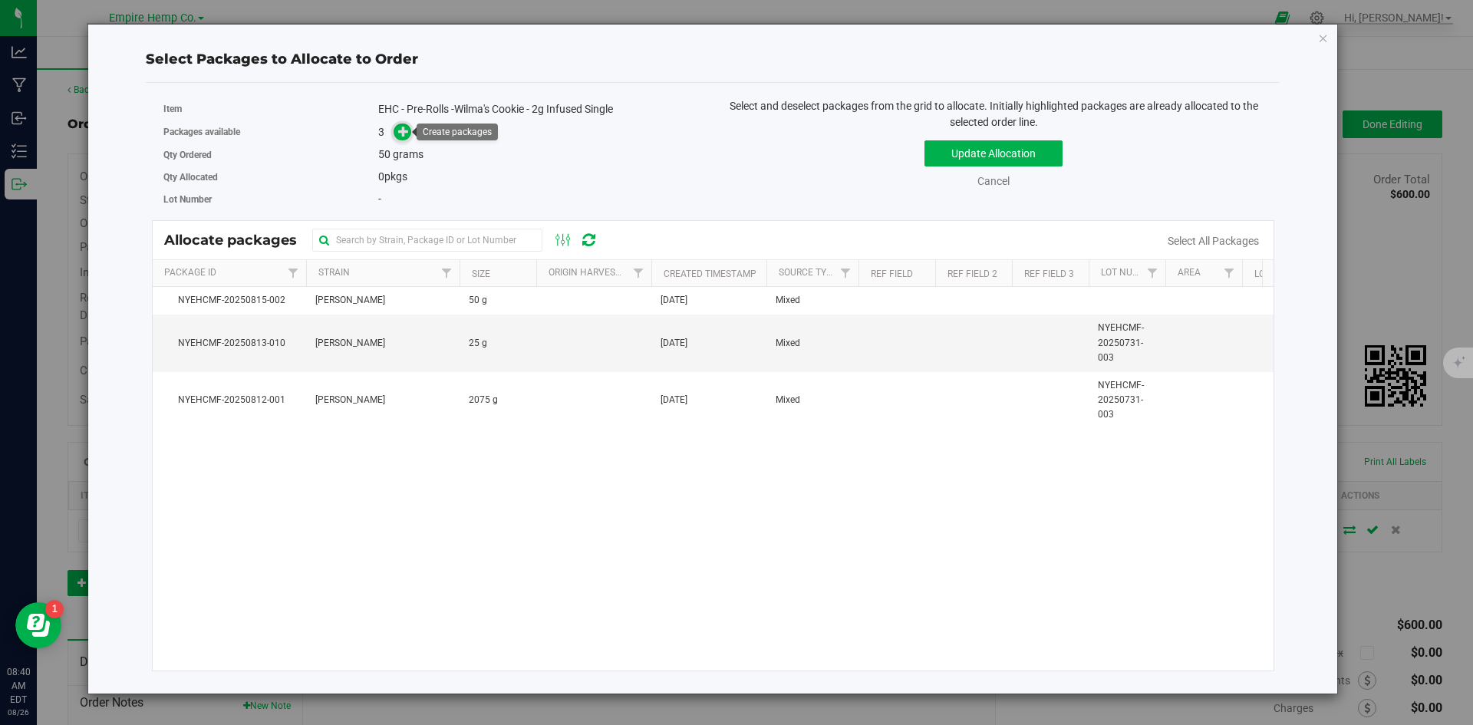
click at [406, 138] on span at bounding box center [403, 133] width 18 height 18
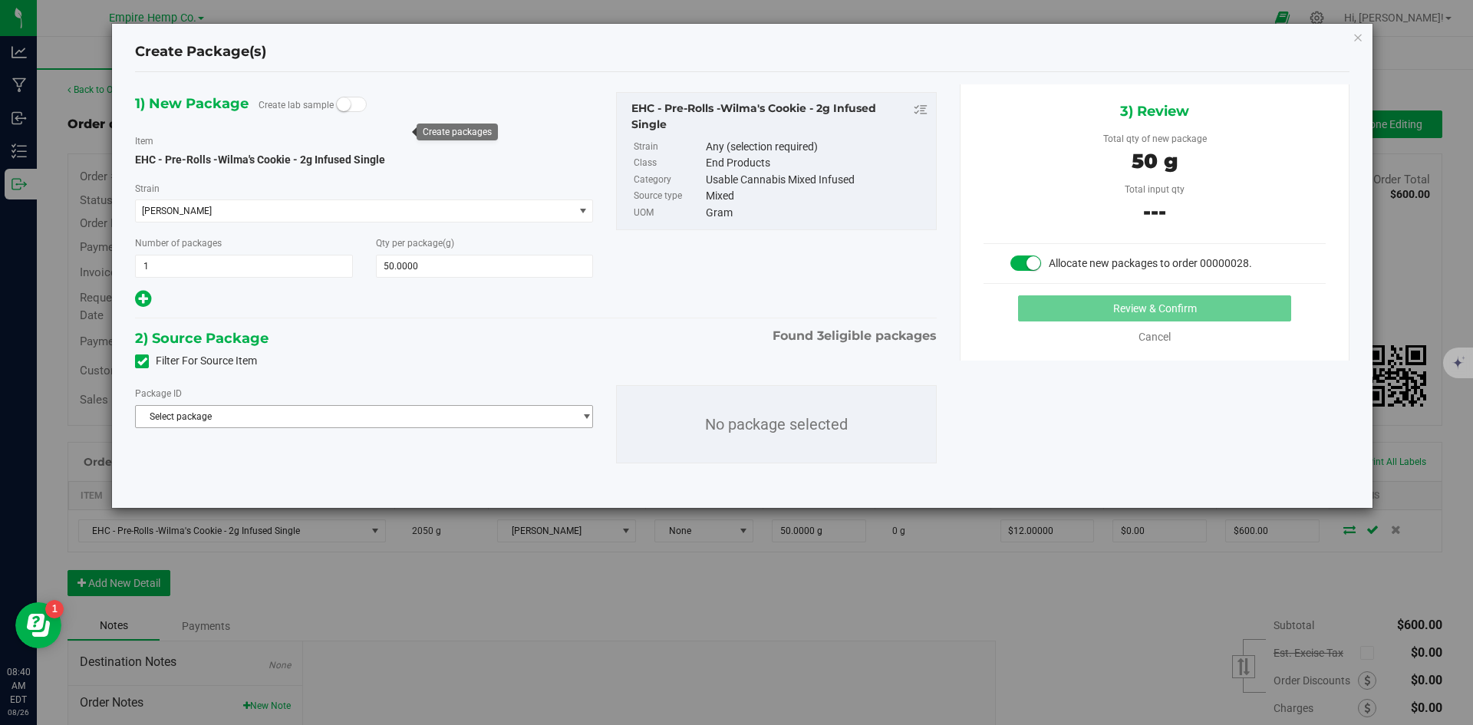
click at [569, 414] on span "Select package" at bounding box center [354, 416] width 437 height 21
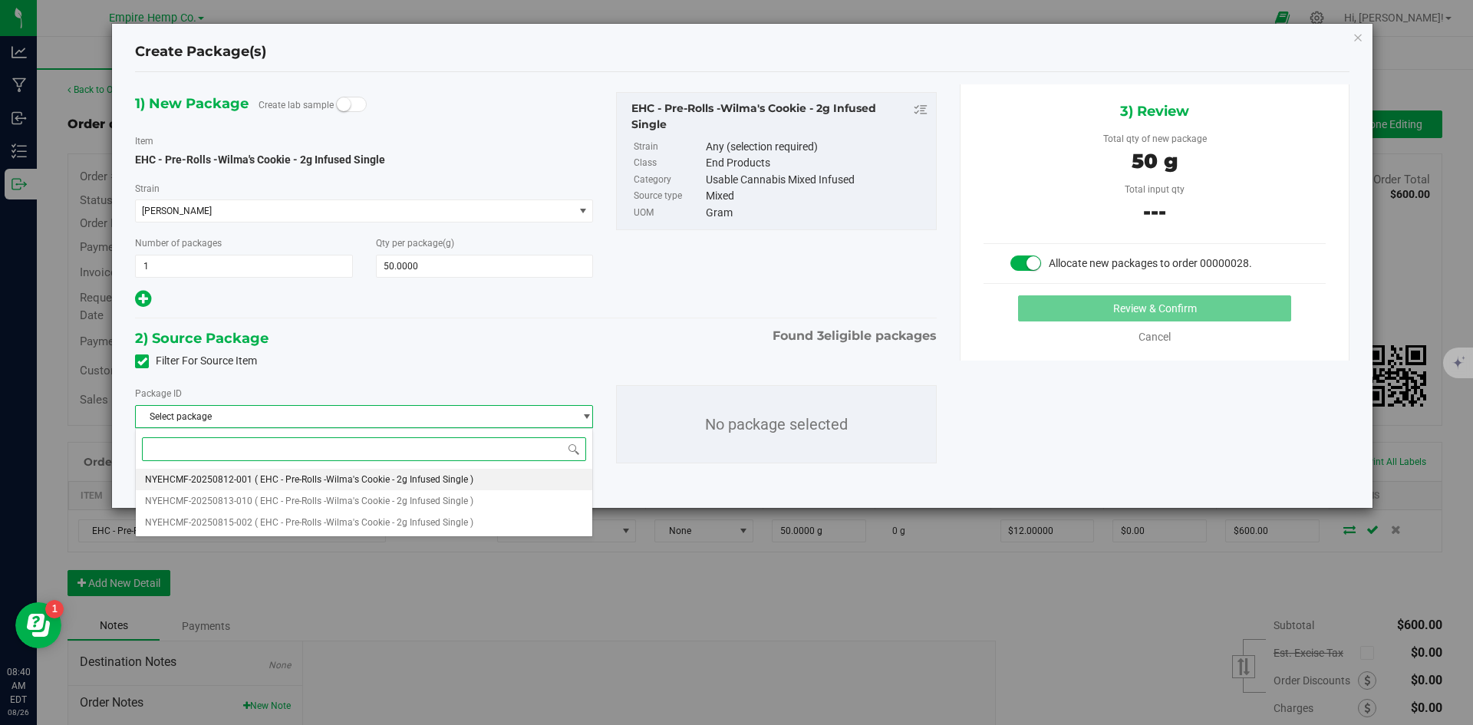
click at [506, 474] on li "NYEHCMF-20250812-001 ( EHC - Pre-Rolls -Wilma's Cookie - 2g Infused Single )" at bounding box center [364, 479] width 457 height 21
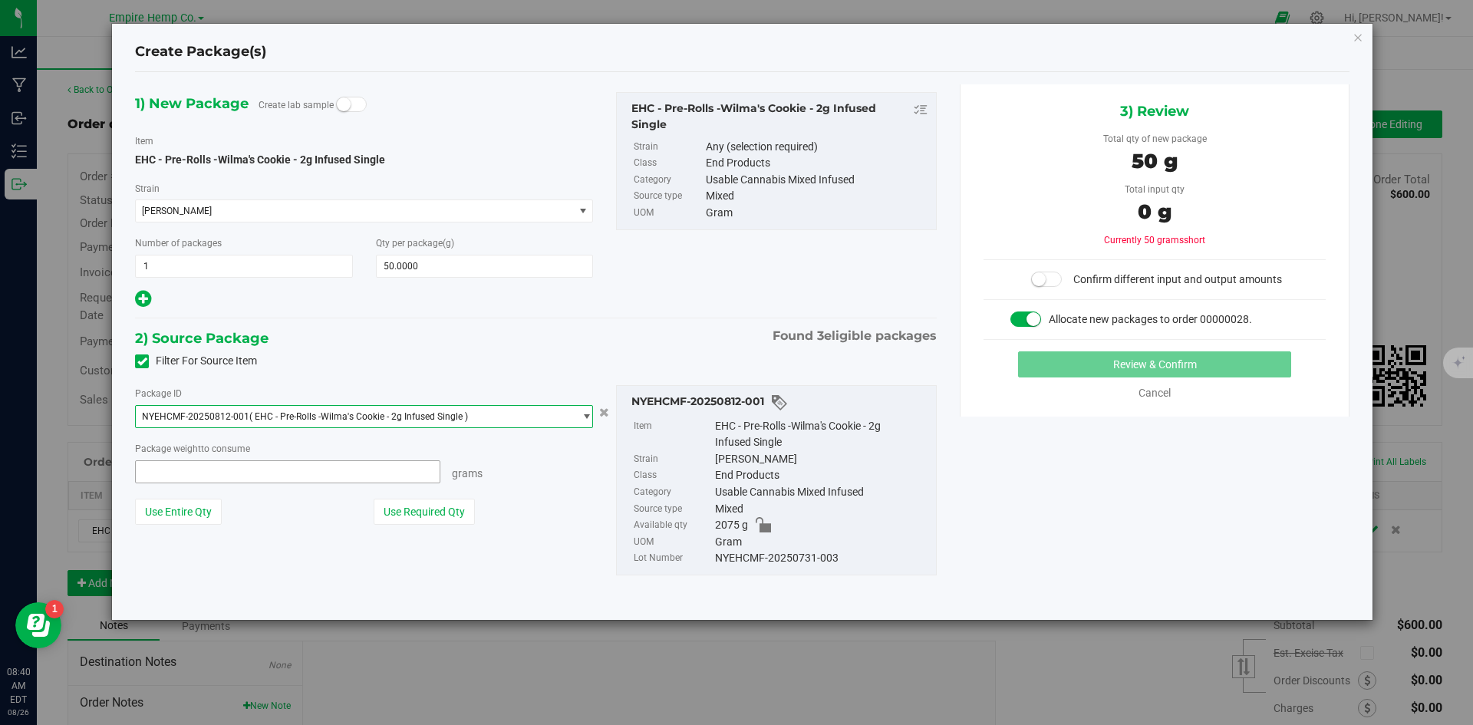
click at [374, 475] on span at bounding box center [287, 471] width 305 height 23
type input "50"
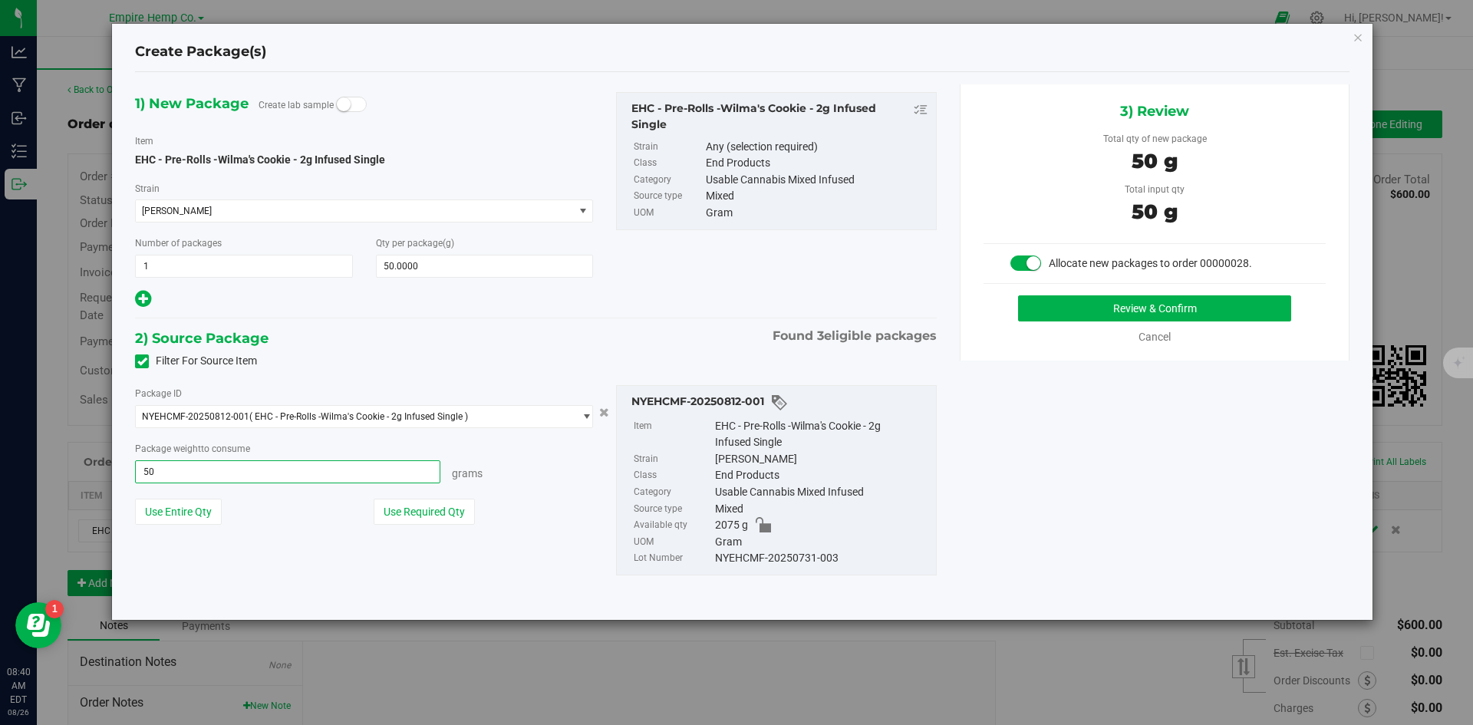
type input "50.0000 g"
click at [1212, 548] on div "1) New Package Create lab sample Item EHC - Pre-Rolls -Wilma's Cookie - 2g Infu…" at bounding box center [743, 345] width 1238 height 523
click at [1229, 314] on button "Review & Confirm" at bounding box center [1154, 308] width 273 height 26
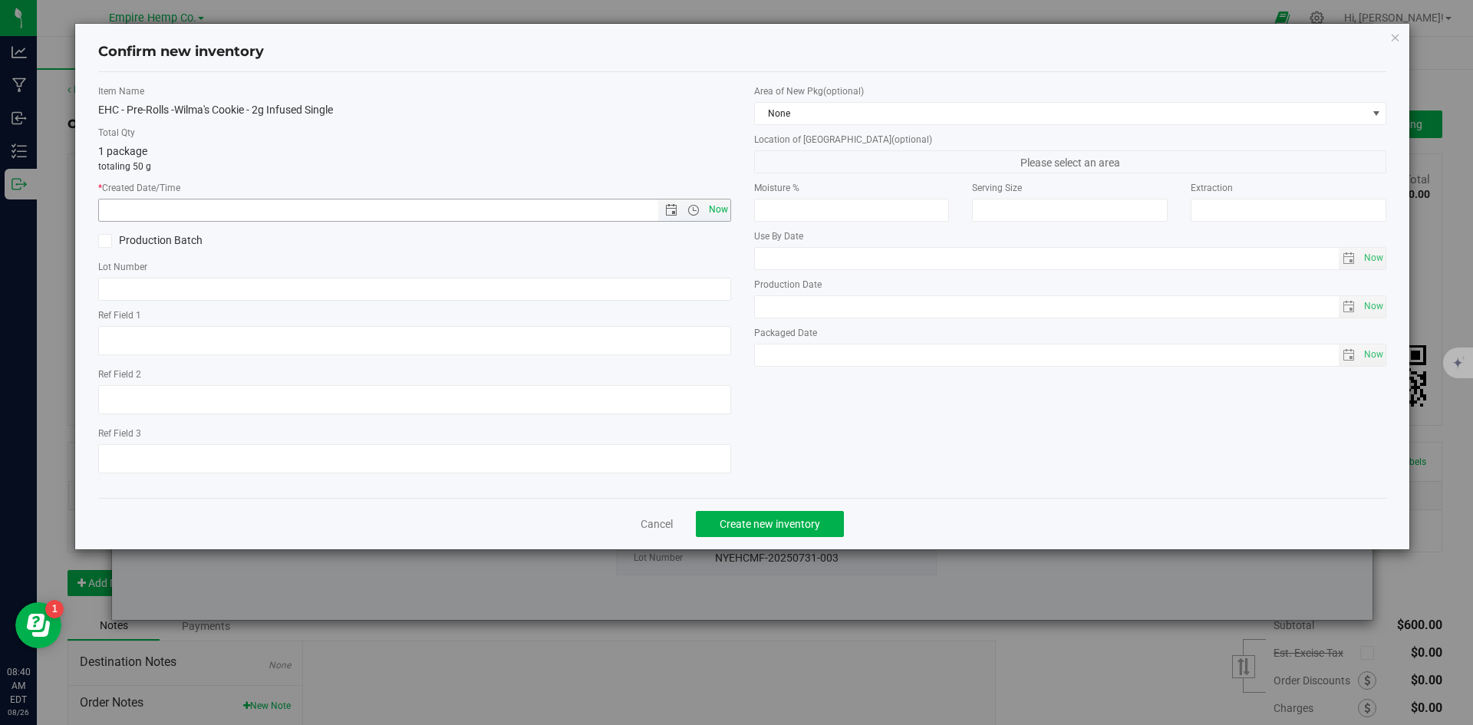
click at [717, 207] on span "Now" at bounding box center [718, 210] width 26 height 22
type input "8/26/2025 8:40 AM"
click at [664, 519] on link "Cancel" at bounding box center [657, 523] width 32 height 15
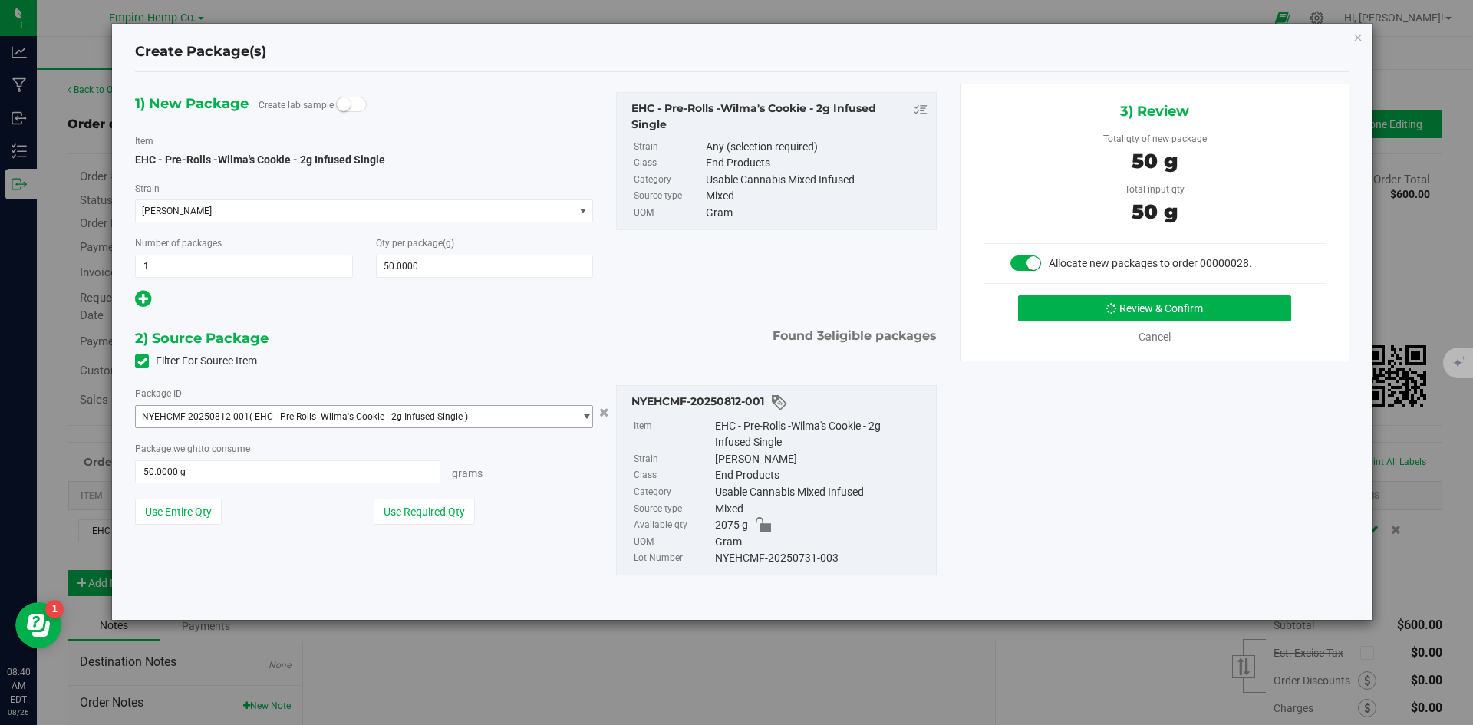
click at [577, 414] on span "select" at bounding box center [582, 416] width 19 height 21
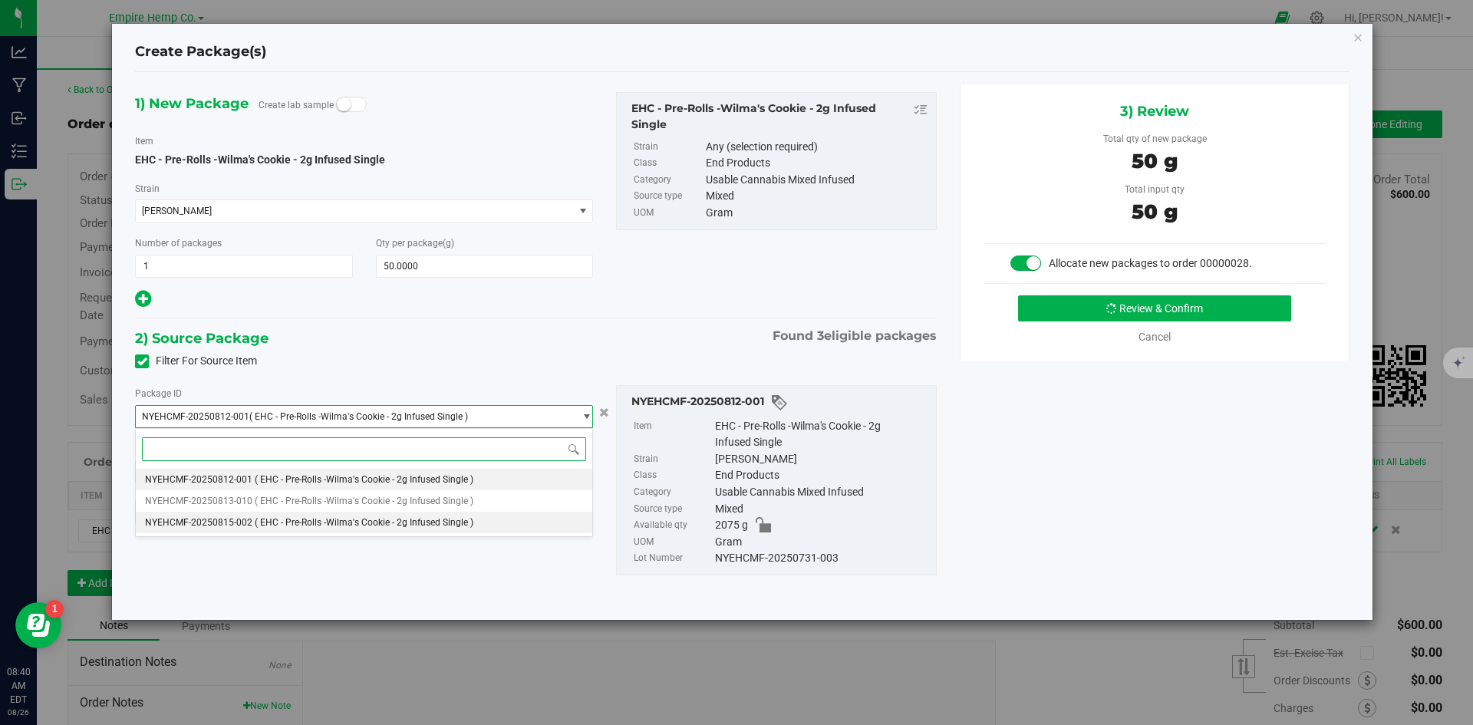
click at [477, 519] on li "NYEHCMF-20250815-002 ( EHC - Pre-Rolls -Wilma's Cookie - 2g Infused Single )" at bounding box center [364, 522] width 457 height 21
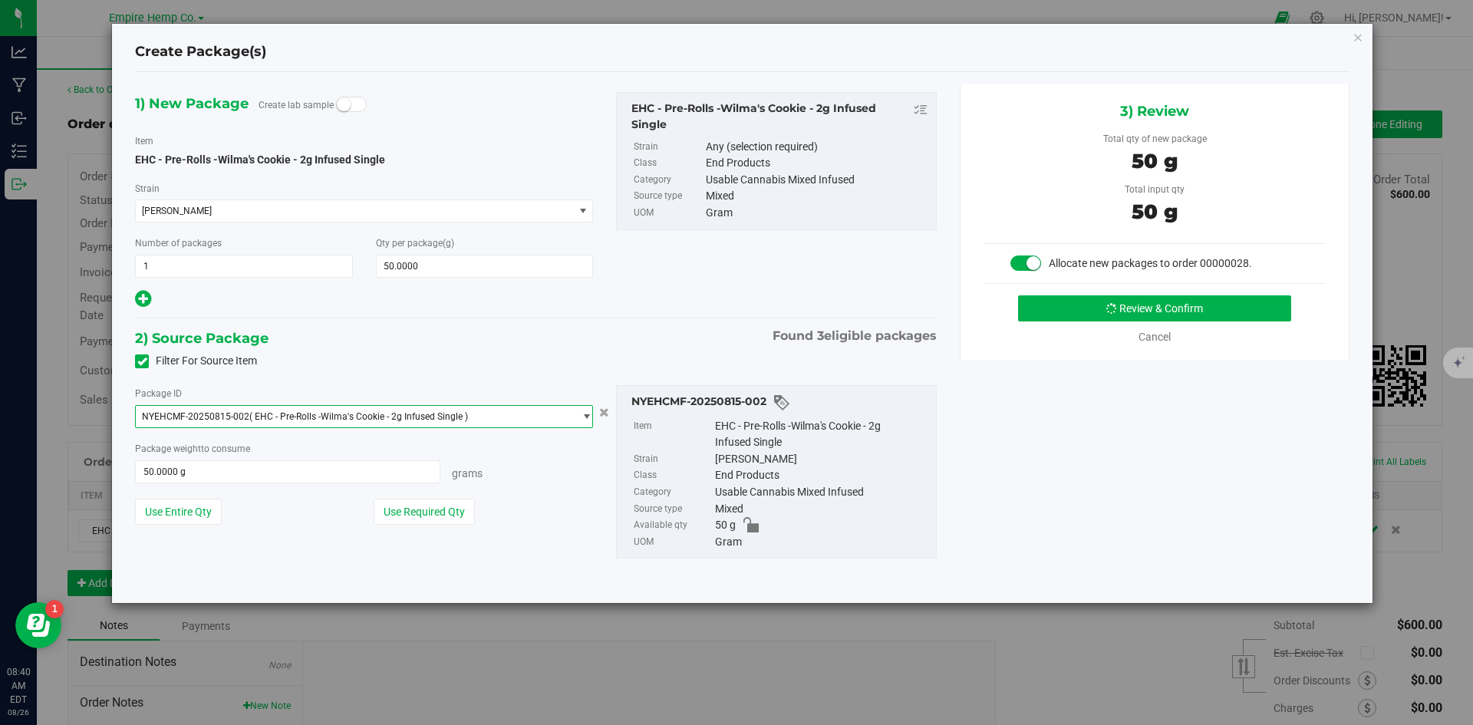
click at [582, 416] on span "select" at bounding box center [587, 417] width 12 height 12
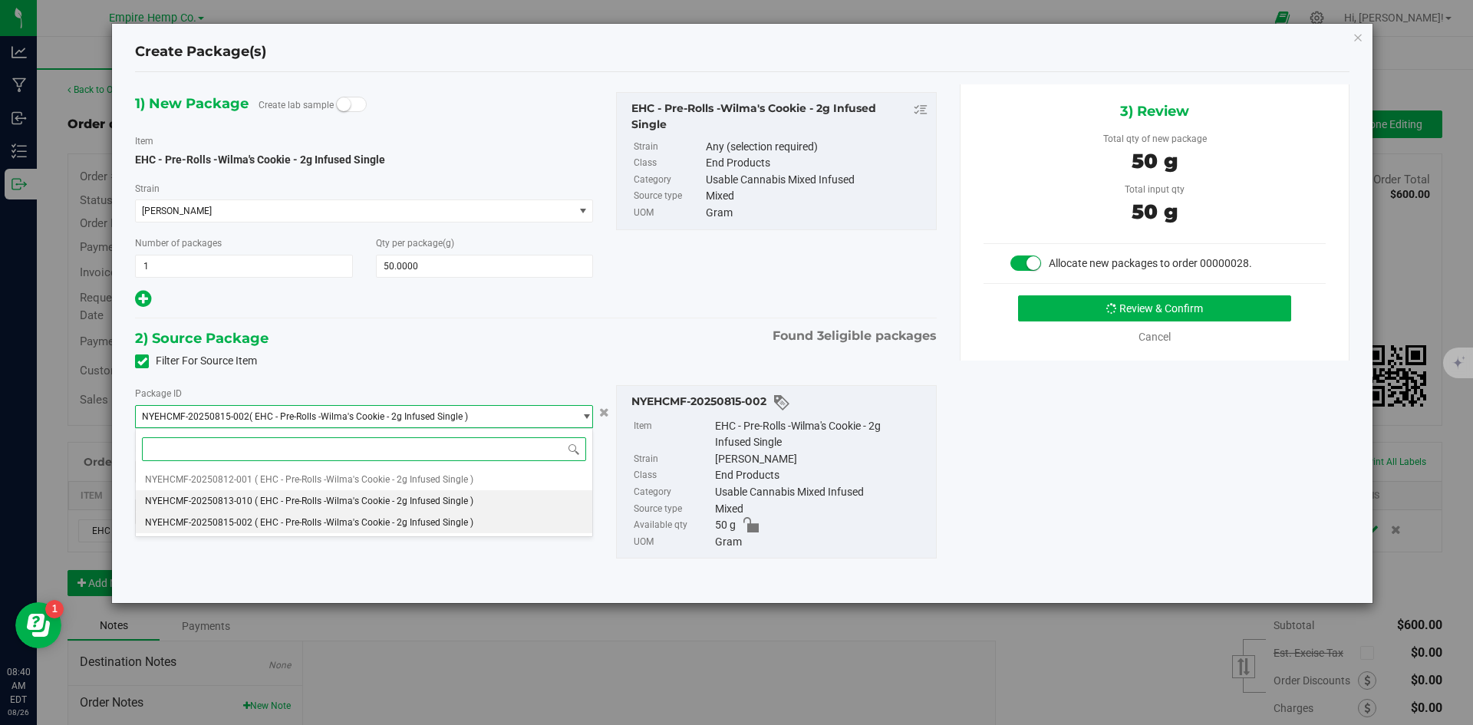
click at [513, 496] on li "NYEHCMF-20250813-010 ( EHC - Pre-Rolls -Wilma's Cookie - 2g Infused Single )" at bounding box center [364, 500] width 457 height 21
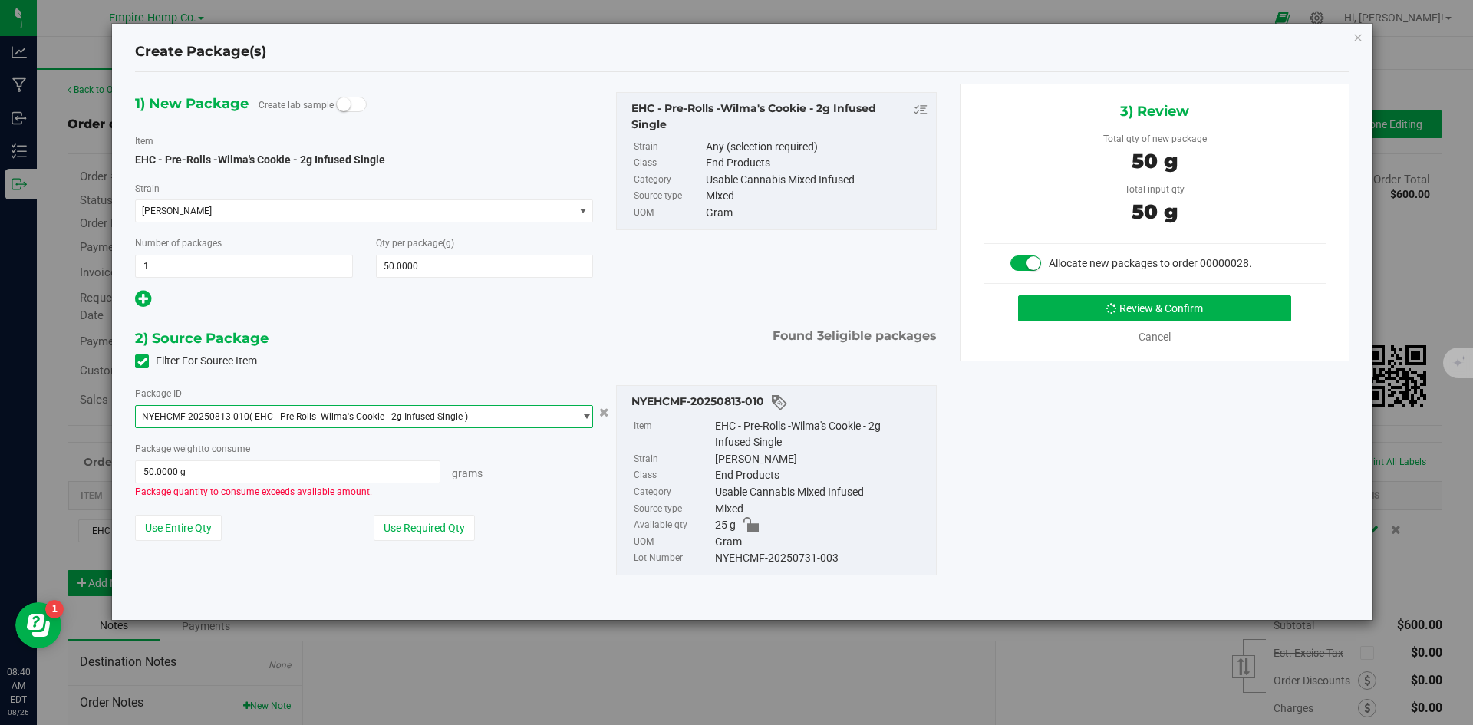
click at [582, 415] on span "select" at bounding box center [587, 417] width 12 height 12
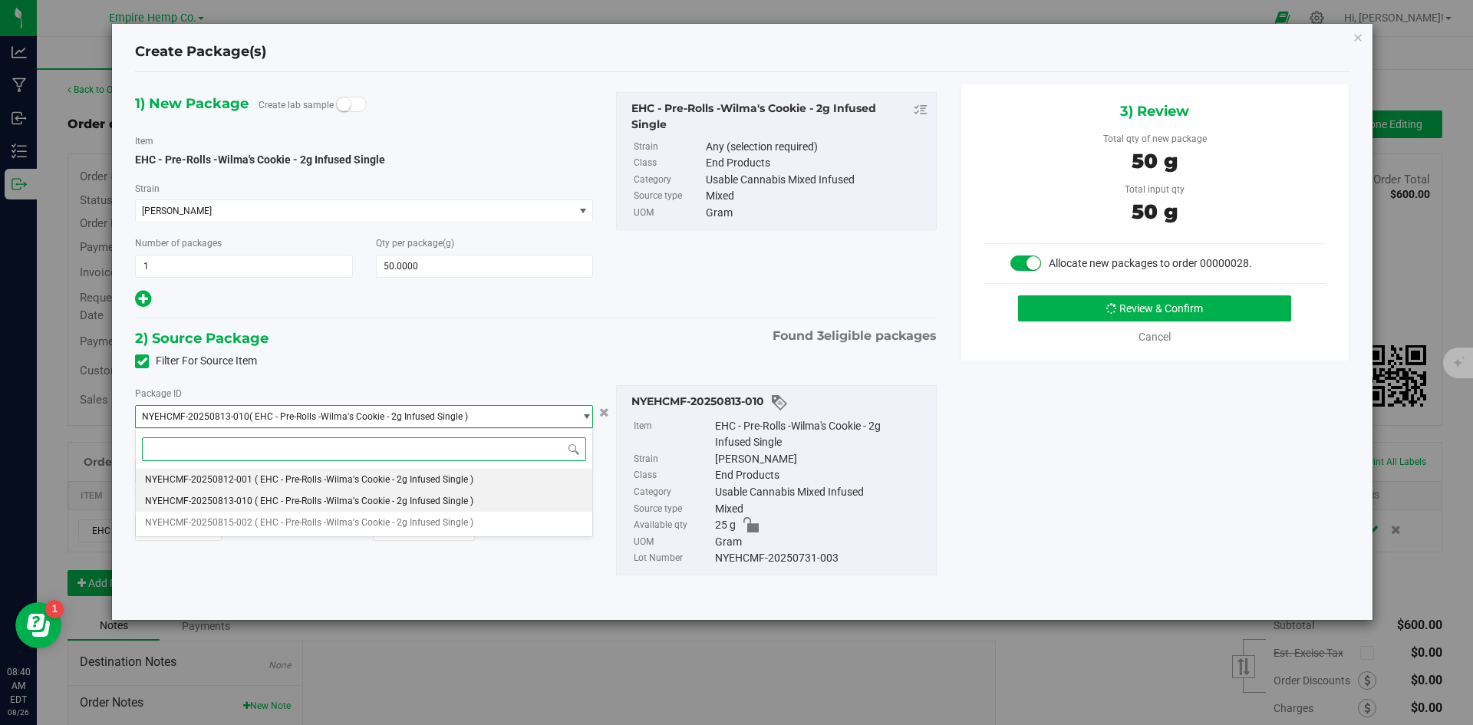
click at [516, 477] on li "NYEHCMF-20250812-001 ( EHC - Pre-Rolls -Wilma's Cookie - 2g Infused Single )" at bounding box center [364, 479] width 457 height 21
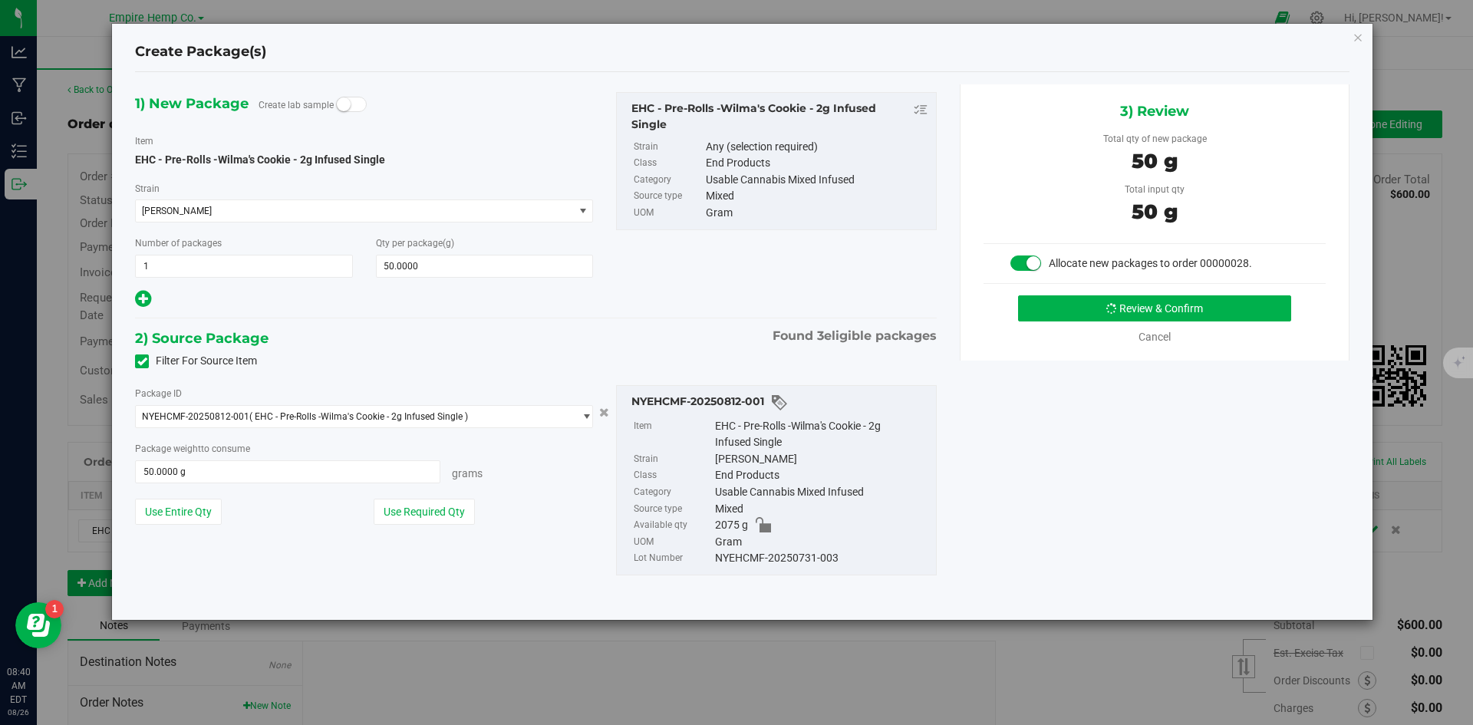
click at [1093, 477] on div "1) New Package Create lab sample Item EHC - Pre-Rolls -Wilma's Cookie - 2g Infu…" at bounding box center [743, 345] width 1238 height 523
drag, startPoint x: 839, startPoint y: 558, endPoint x: 710, endPoint y: 555, distance: 129.7
click at [710, 555] on li "Lot Number NYEHCMF-20250731-003" at bounding box center [781, 558] width 295 height 17
copy li "NYEHCMF-20250731-003"
click at [1154, 338] on link "Cancel" at bounding box center [1155, 337] width 32 height 12
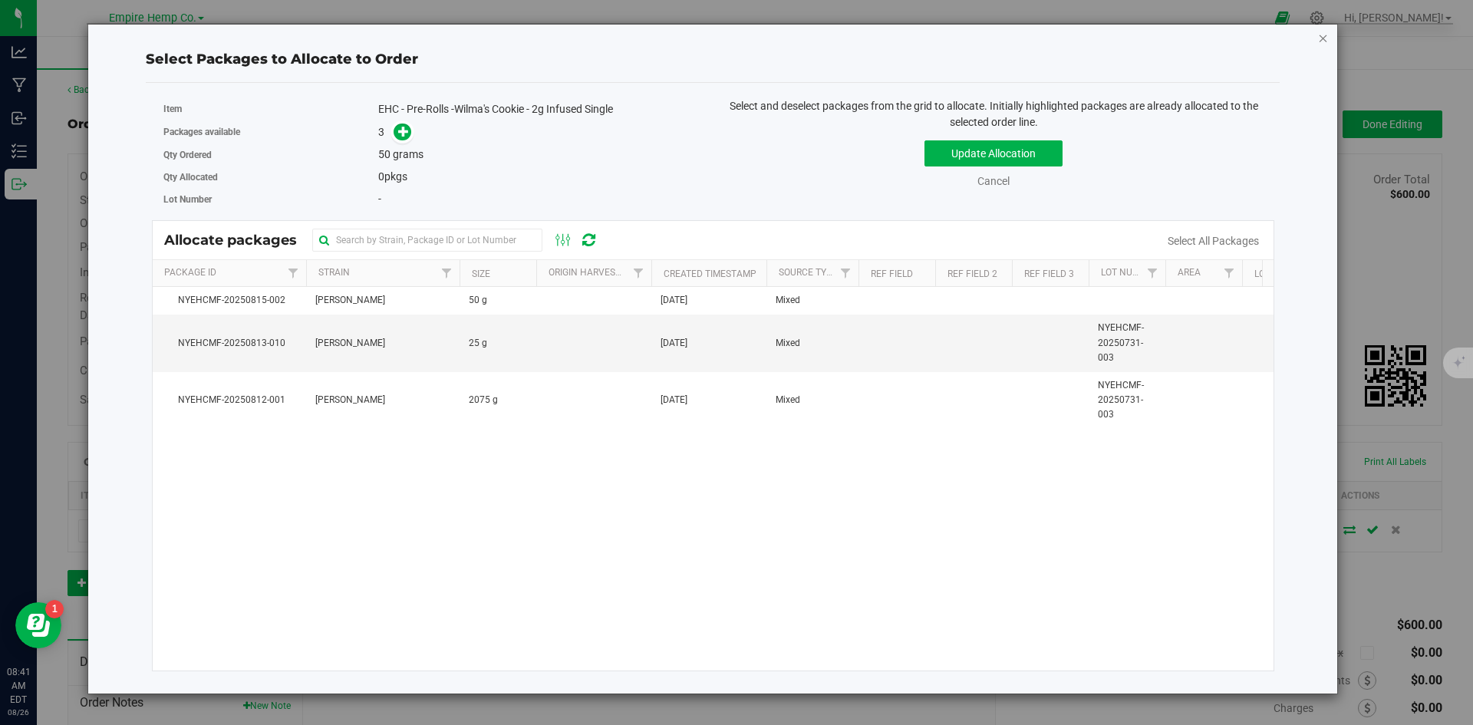
click at [1324, 41] on icon "button" at bounding box center [1323, 37] width 11 height 18
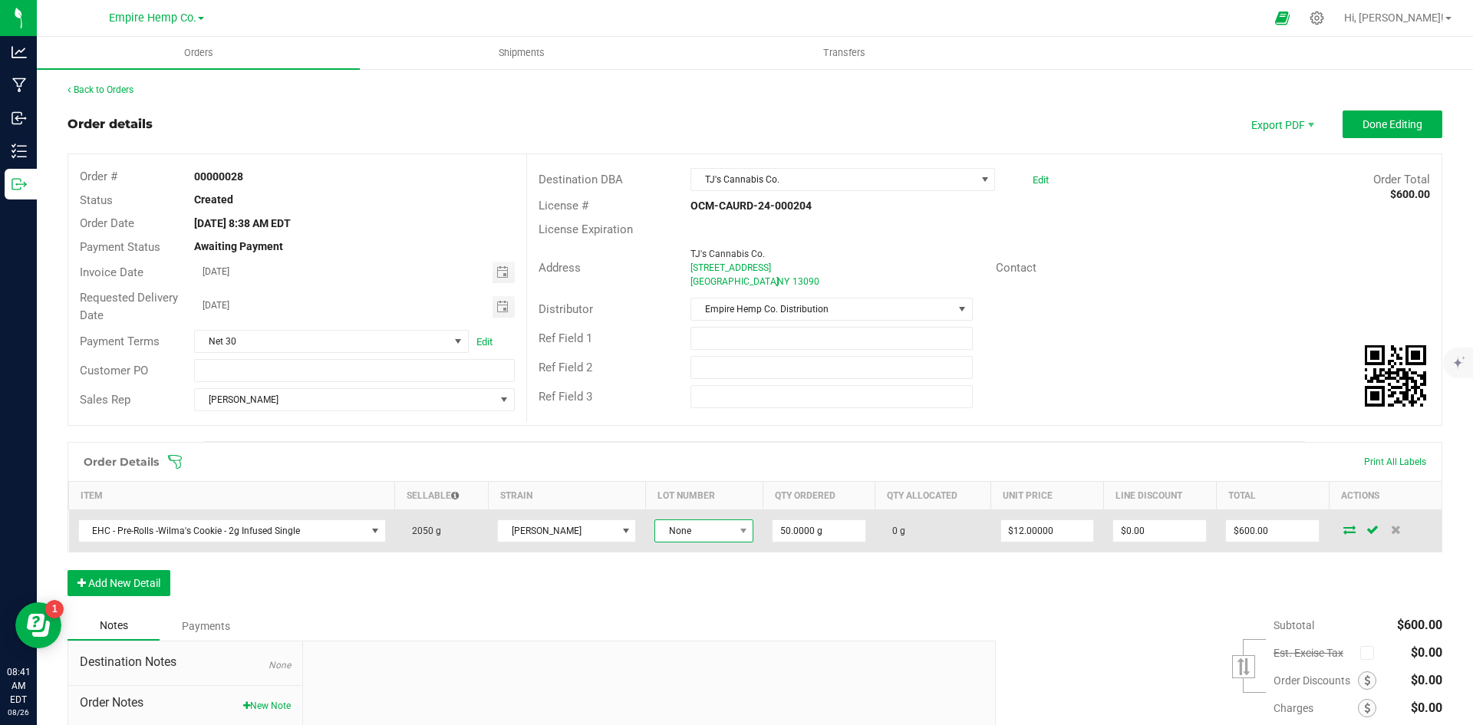
click at [674, 532] on span "None" at bounding box center [694, 530] width 78 height 21
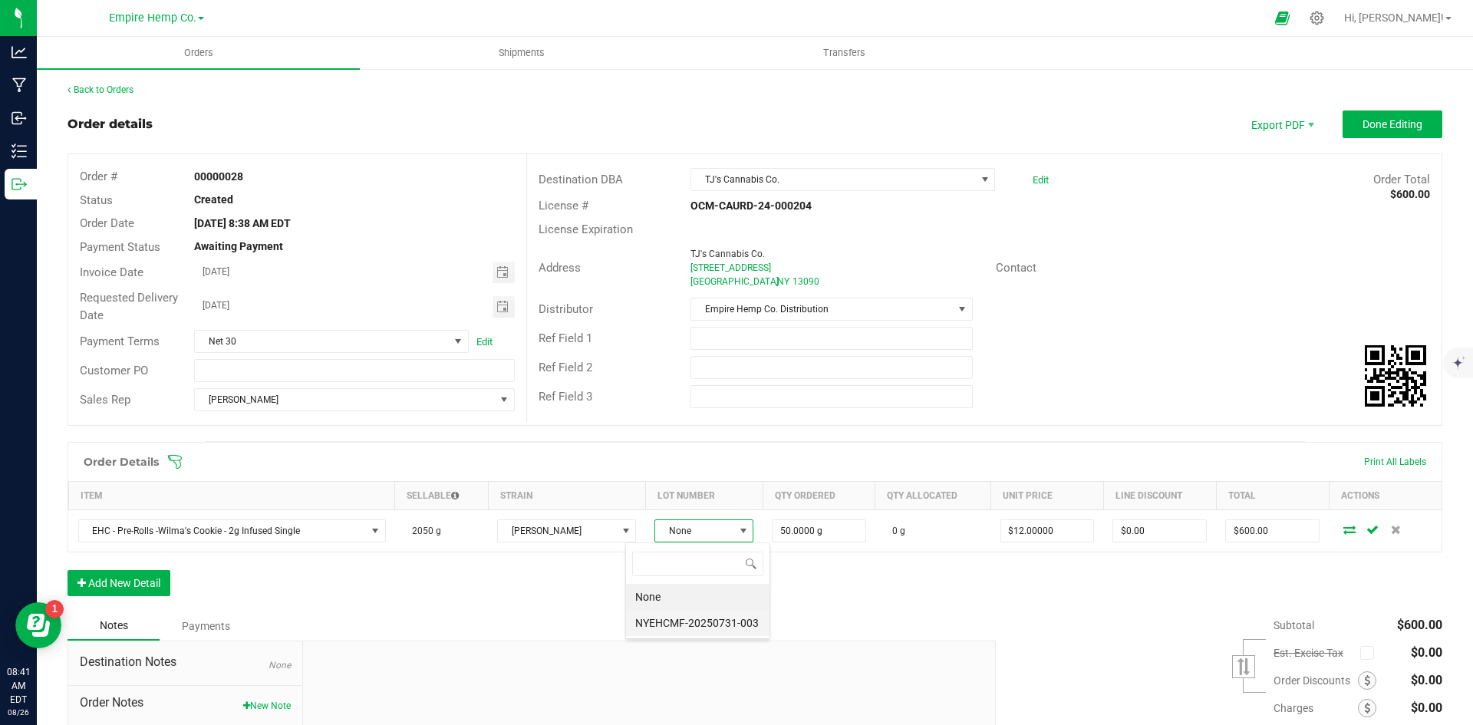
click at [730, 621] on li "NYEHCMF-20250731-003" at bounding box center [697, 623] width 143 height 26
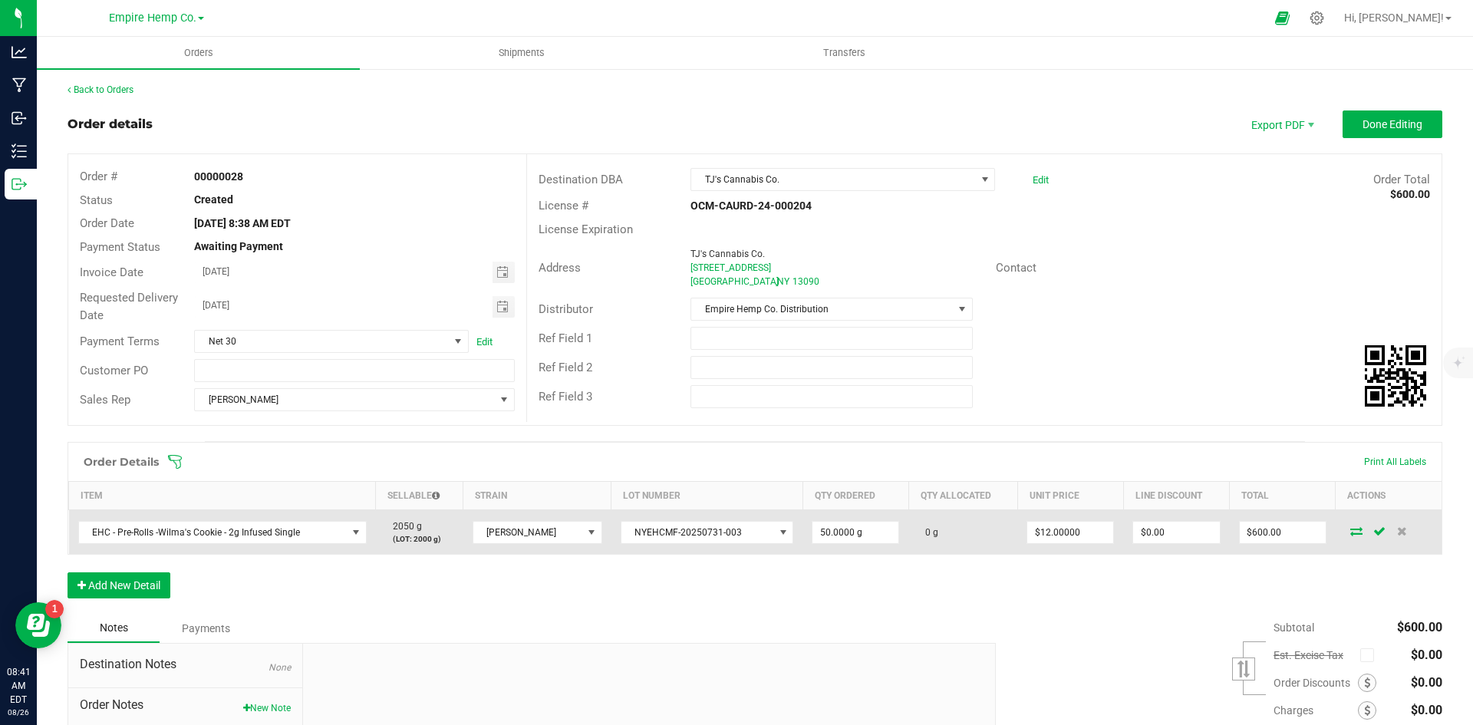
click at [1351, 533] on icon at bounding box center [1357, 530] width 12 height 9
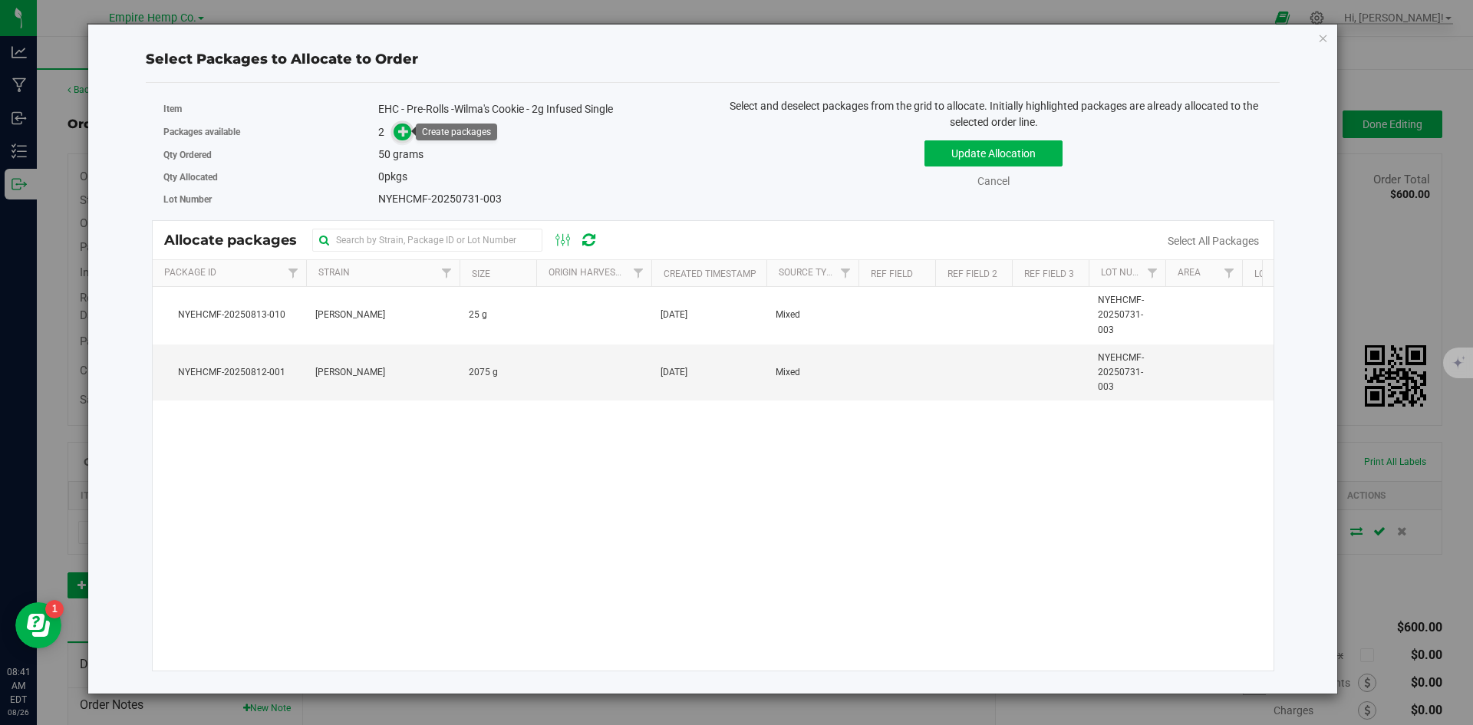
click at [404, 132] on icon at bounding box center [403, 131] width 11 height 11
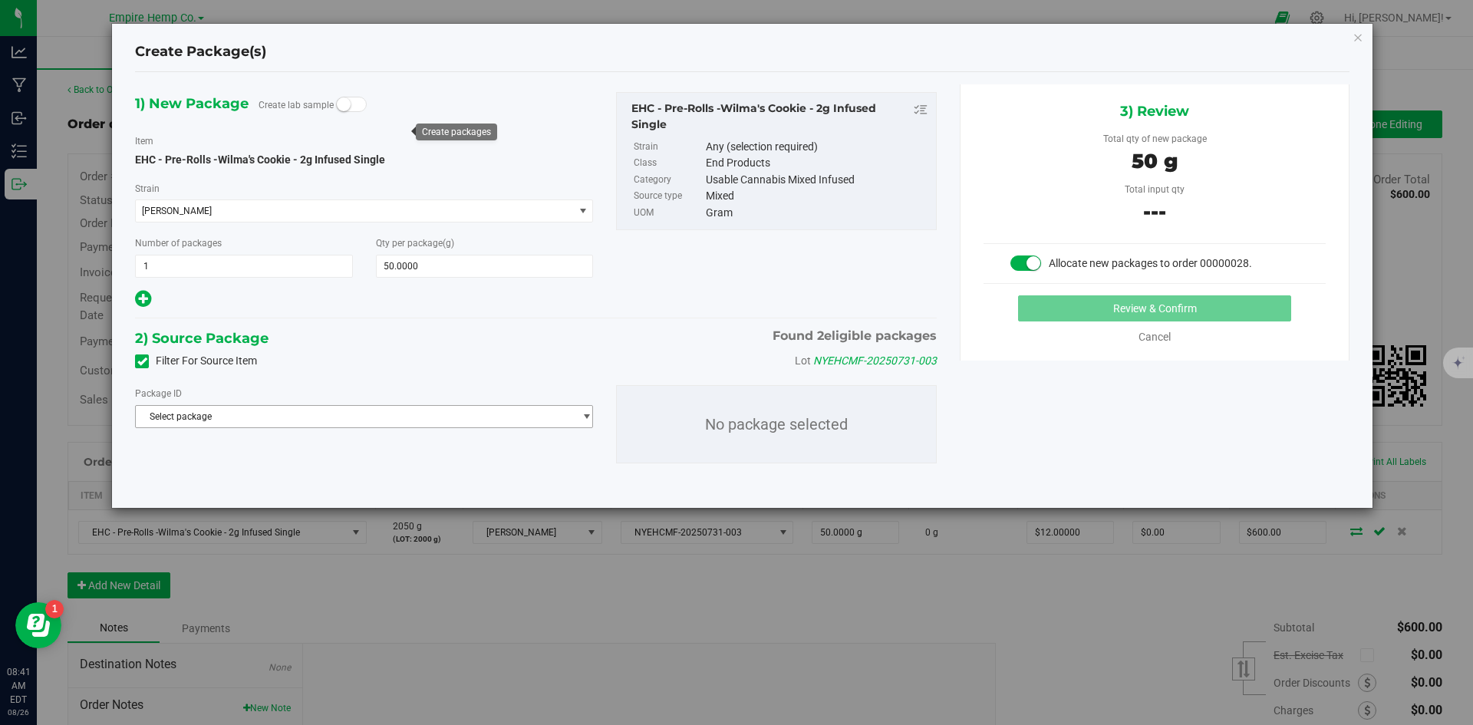
click at [562, 421] on span "Select package" at bounding box center [354, 416] width 437 height 21
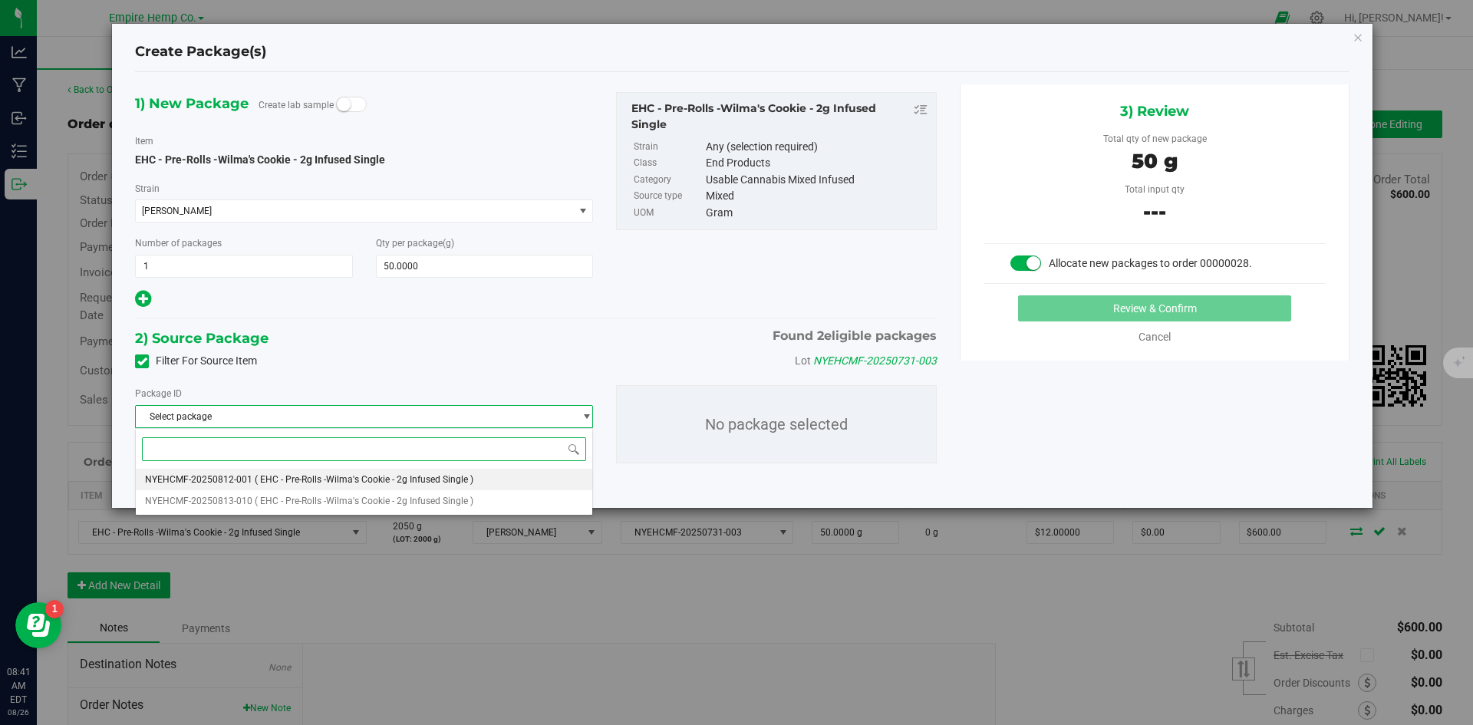
click at [516, 475] on li "NYEHCMF-20250812-001 ( EHC - Pre-Rolls -Wilma's Cookie - 2g Infused Single )" at bounding box center [364, 479] width 457 height 21
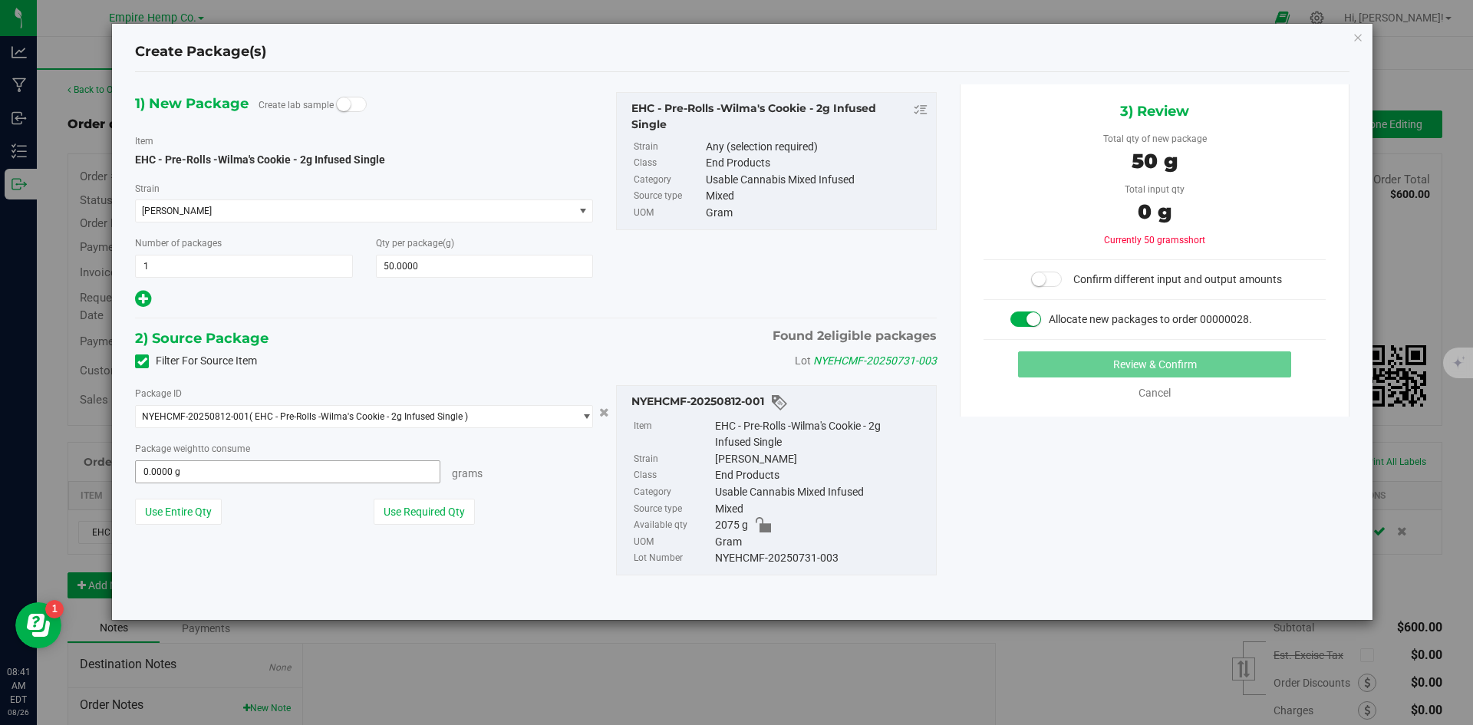
click at [394, 483] on span "0.0000 g 0" at bounding box center [287, 471] width 305 height 23
click at [371, 465] on span "0.0000 g 0" at bounding box center [287, 471] width 305 height 23
type input "50"
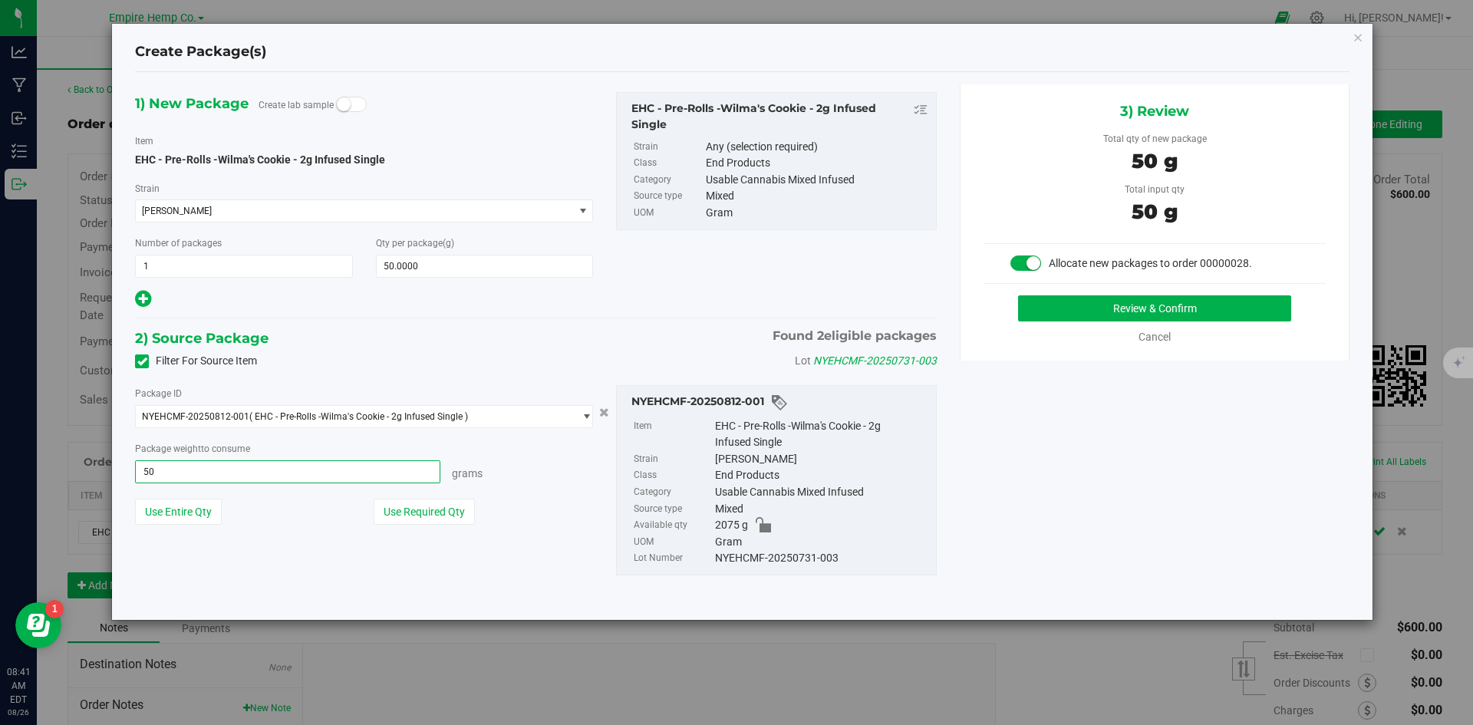
type input "50.0000 g"
click at [1087, 455] on div "1) New Package Create lab sample Item EHC - Pre-Rolls -Wilma's Cookie - 2g Infu…" at bounding box center [743, 345] width 1238 height 523
click at [1034, 307] on button "Review & Confirm" at bounding box center [1154, 308] width 273 height 26
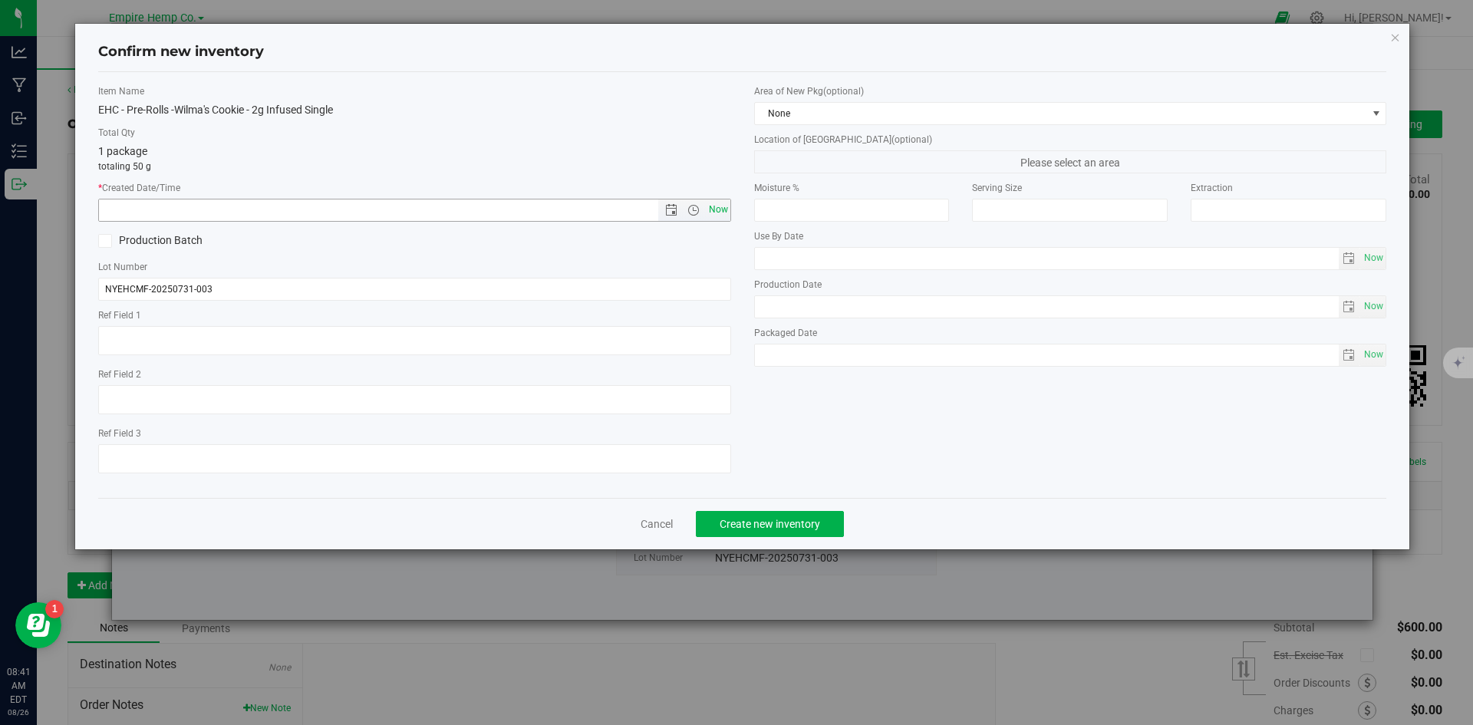
click at [720, 212] on span "Now" at bounding box center [718, 210] width 26 height 22
type input "8/26/2025 8:41 AM"
click at [814, 521] on span "Create new inventory" at bounding box center [770, 524] width 101 height 12
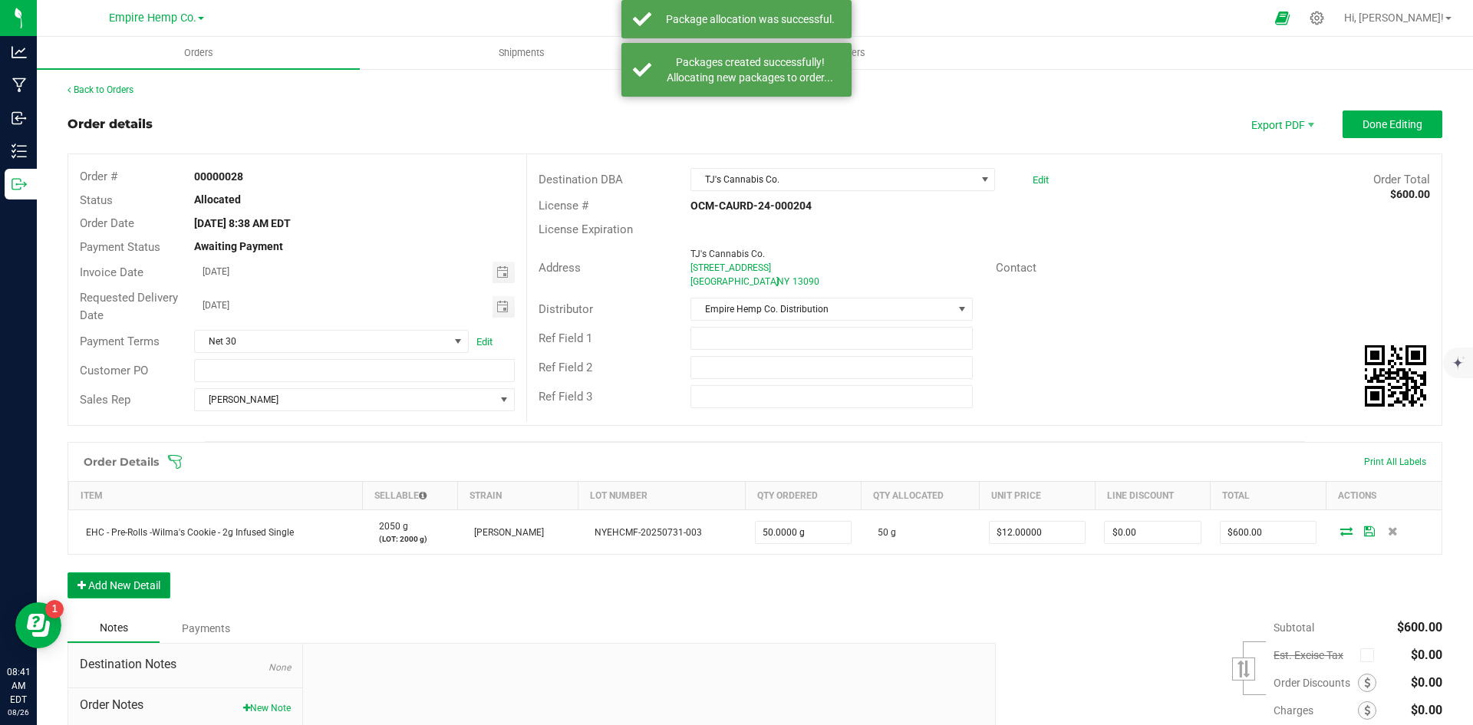
click at [136, 583] on button "Add New Detail" at bounding box center [119, 585] width 103 height 26
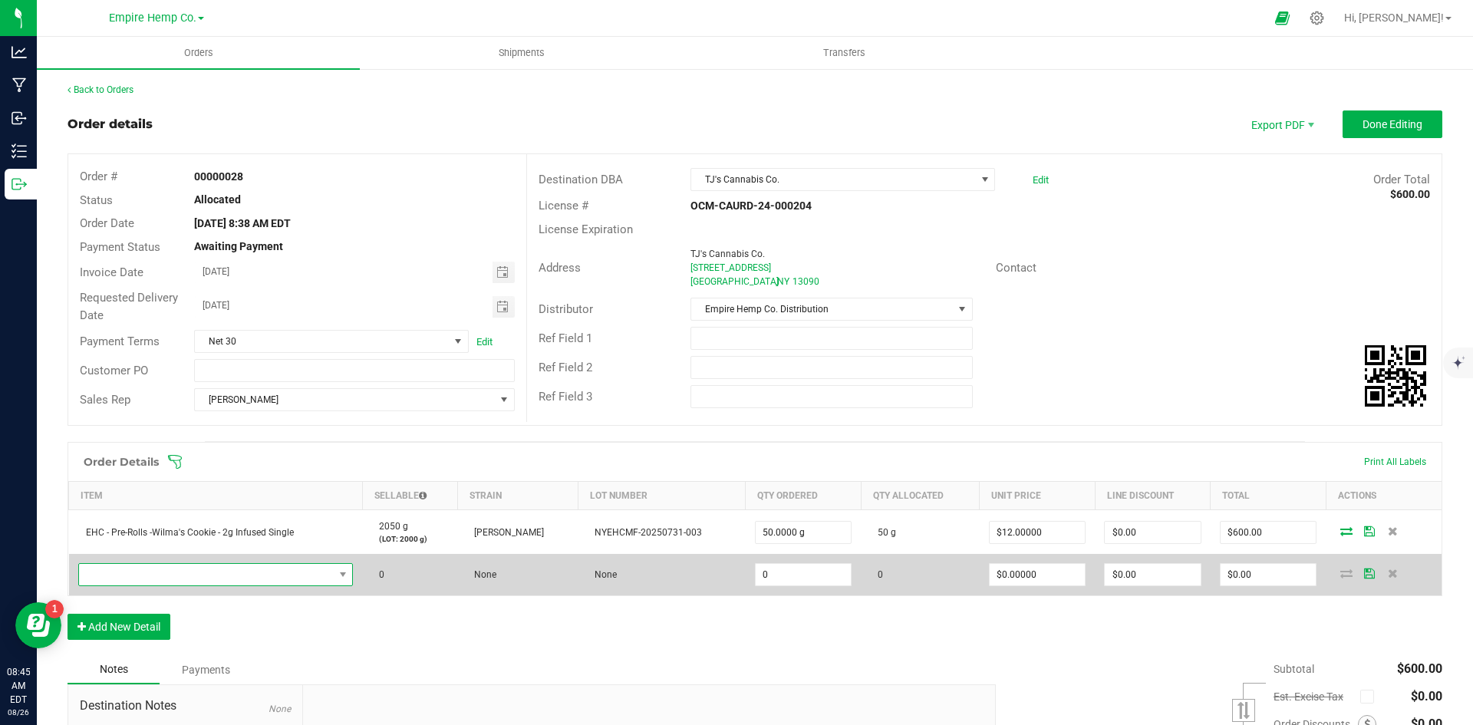
click at [291, 581] on span "NO DATA FOUND" at bounding box center [206, 574] width 255 height 21
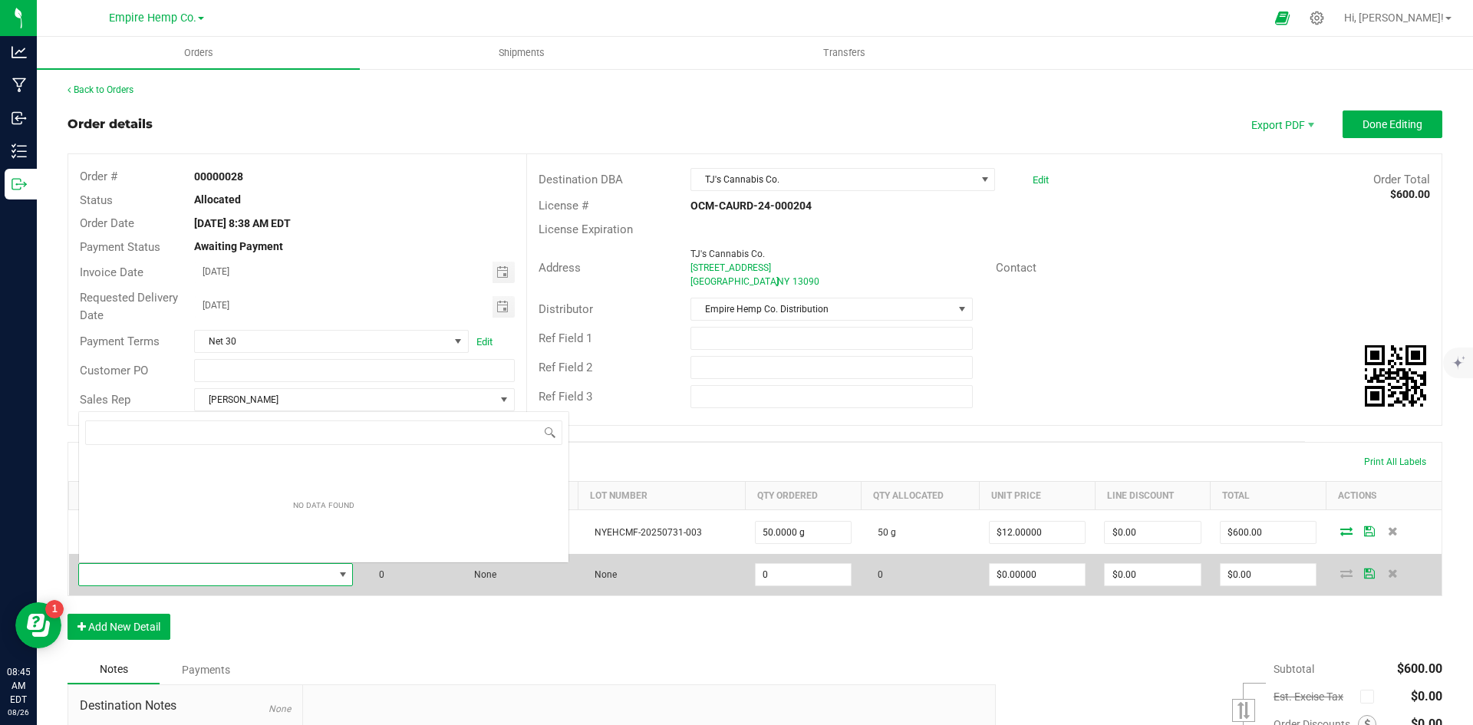
scroll to position [23, 269]
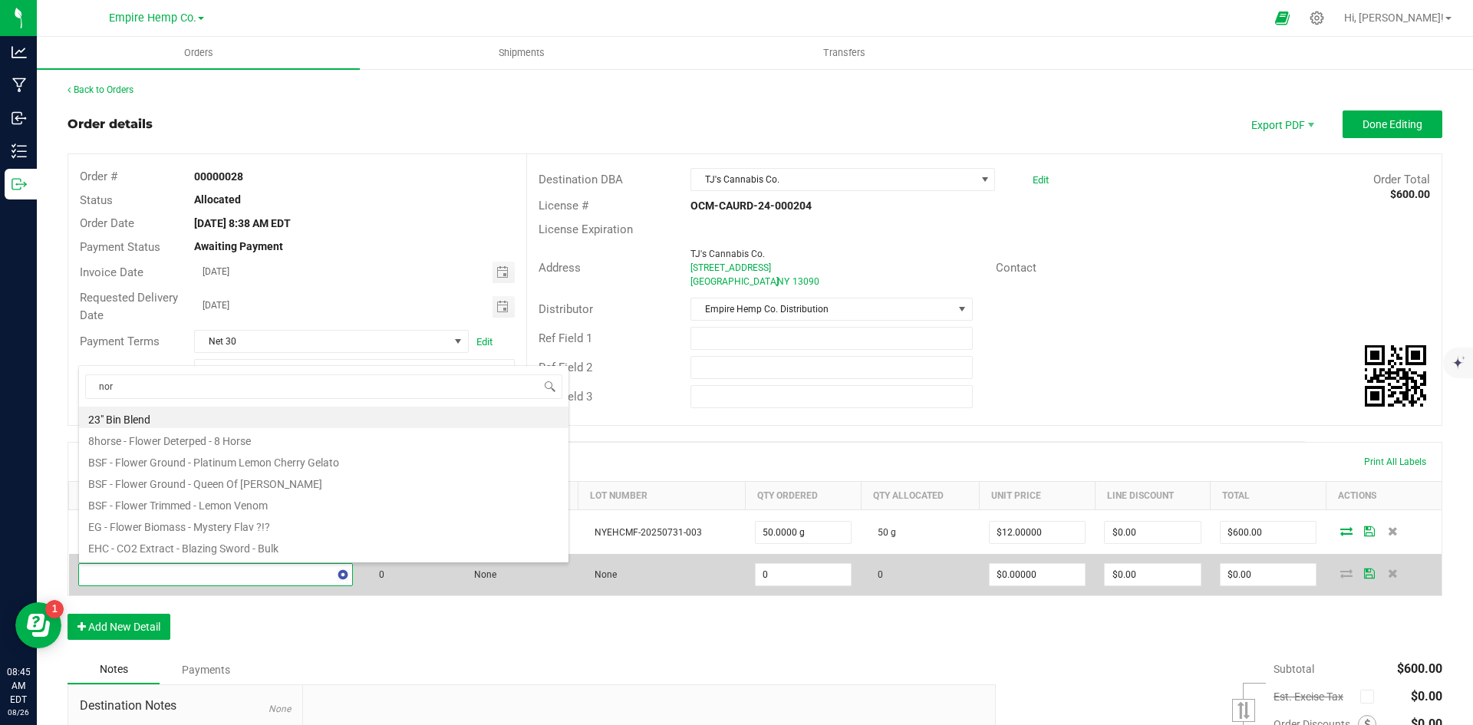
type input "nort"
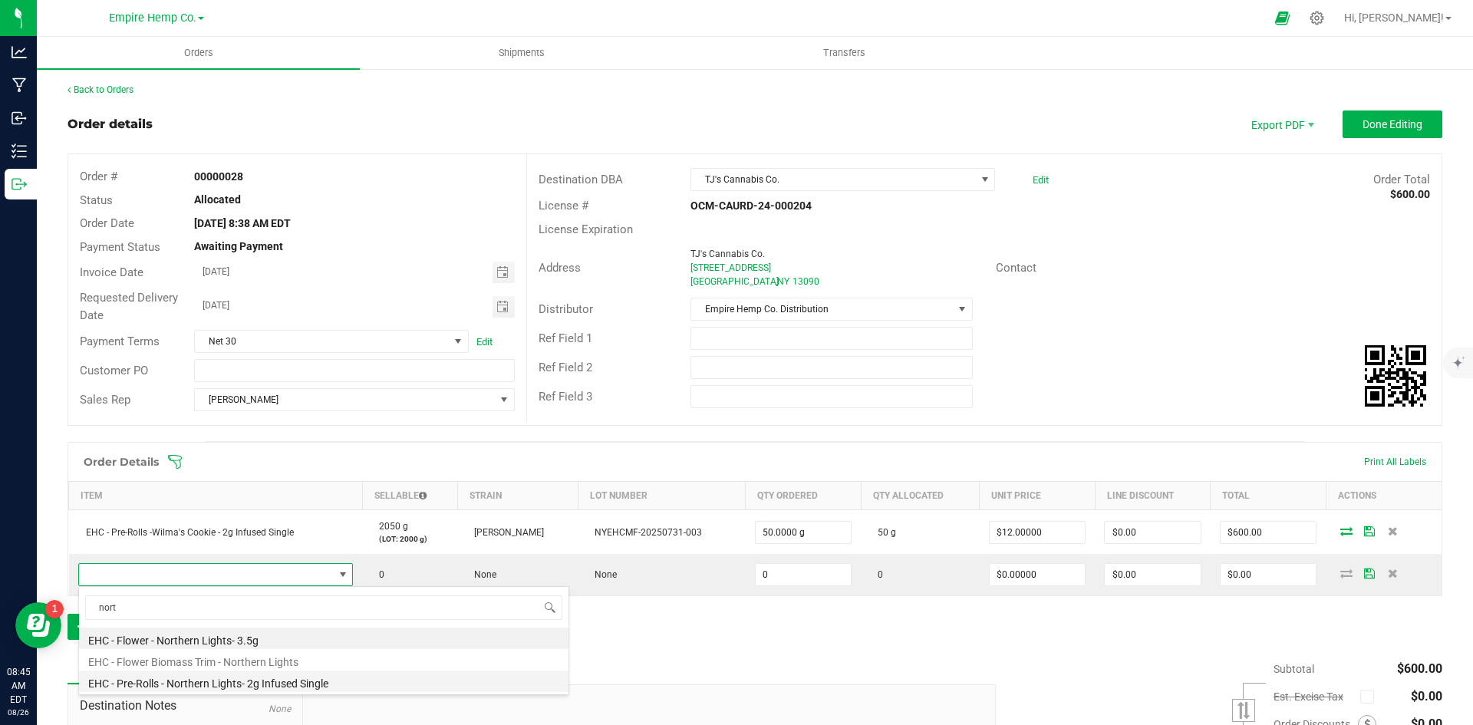
click at [303, 684] on li "EHC - Pre-Rolls - Northern Lights- 2g Infused Single" at bounding box center [324, 681] width 490 height 21
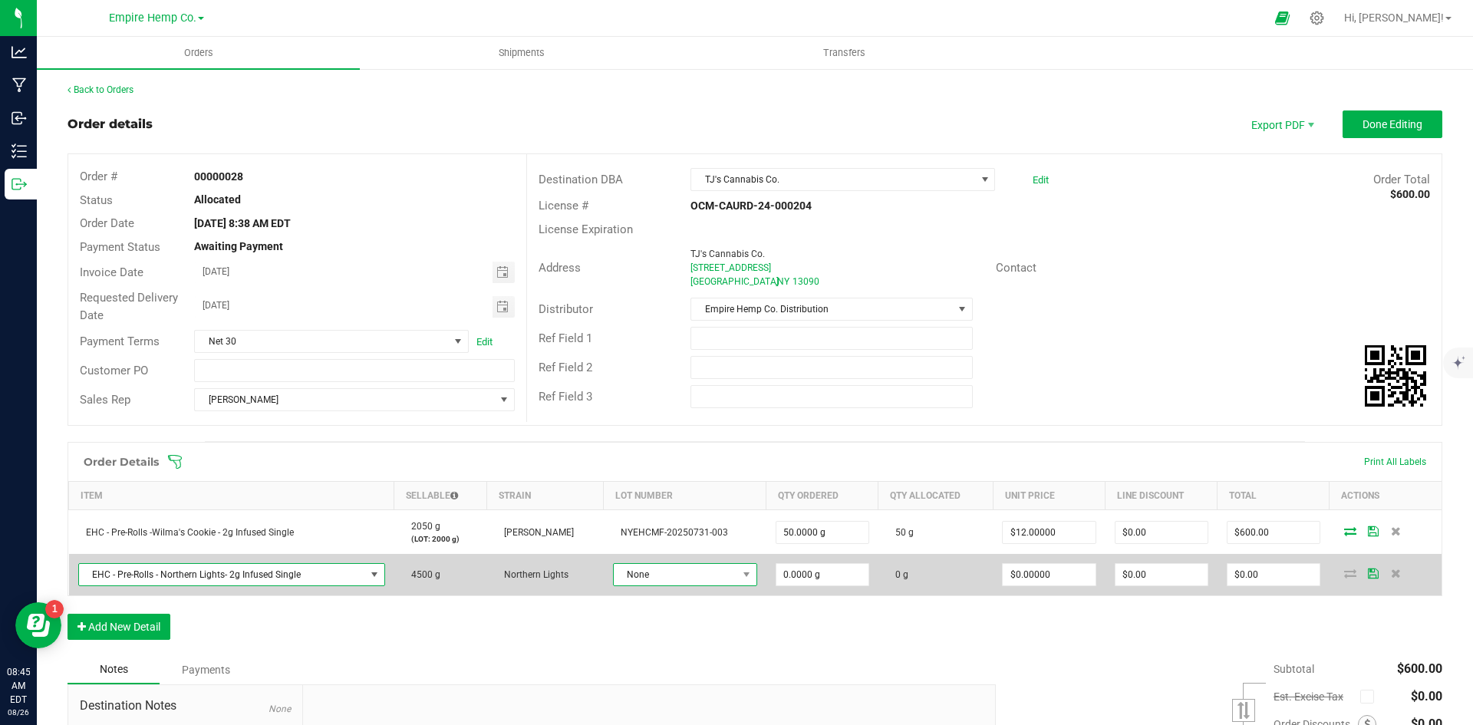
click at [737, 573] on span at bounding box center [746, 574] width 19 height 21
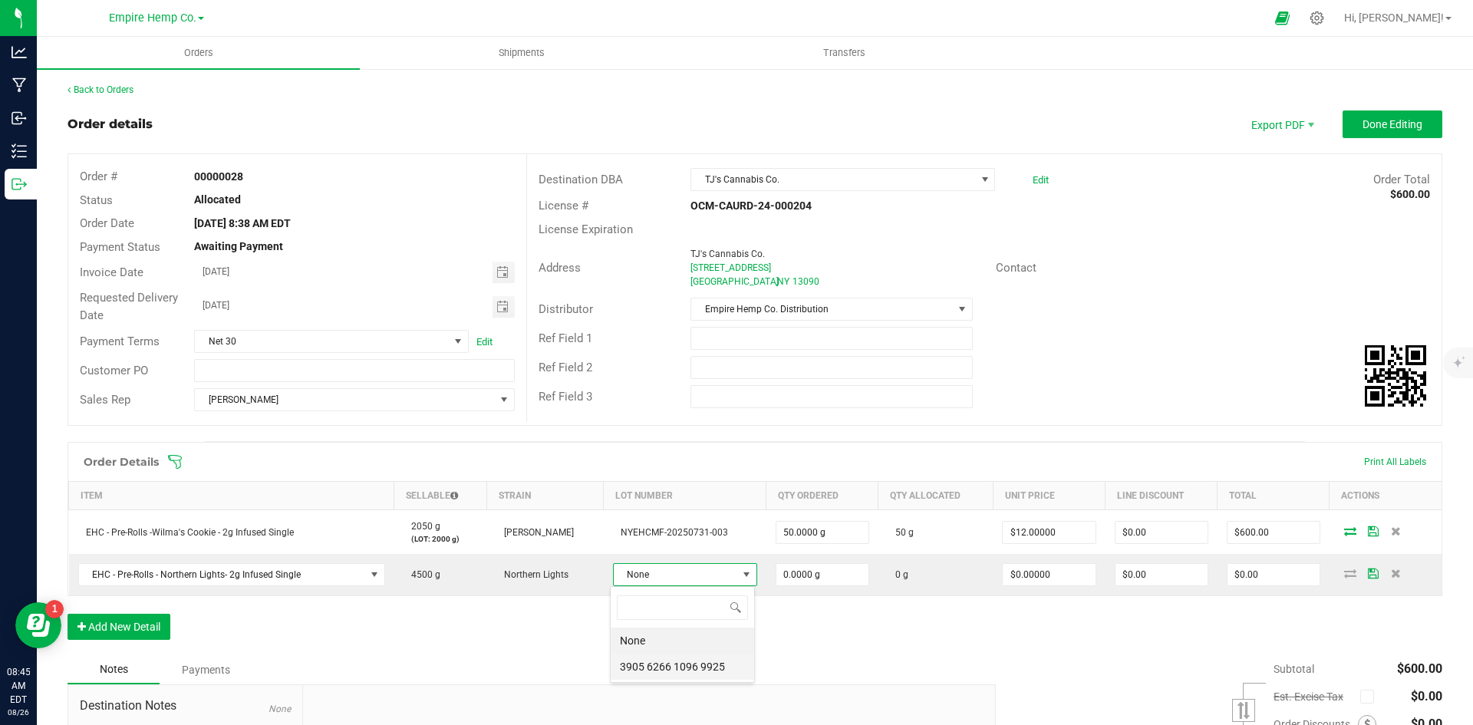
click at [710, 668] on 9925 "3905 6266 1096 9925" at bounding box center [682, 667] width 143 height 26
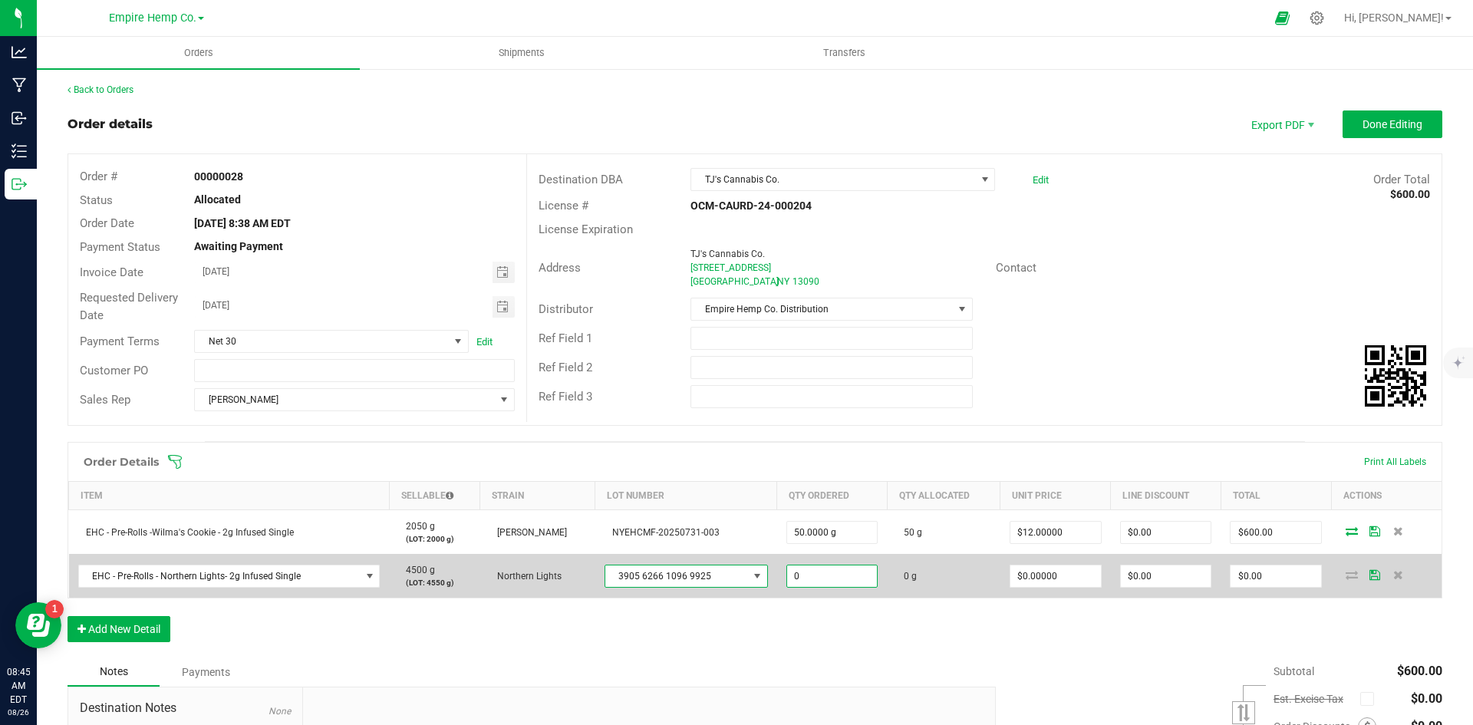
click at [813, 569] on input "0" at bounding box center [832, 576] width 91 height 21
type input "50.0000 g"
type input "0"
click at [1047, 576] on input "0" at bounding box center [1056, 576] width 91 height 21
click at [1033, 576] on input "0" at bounding box center [1056, 576] width 91 height 21
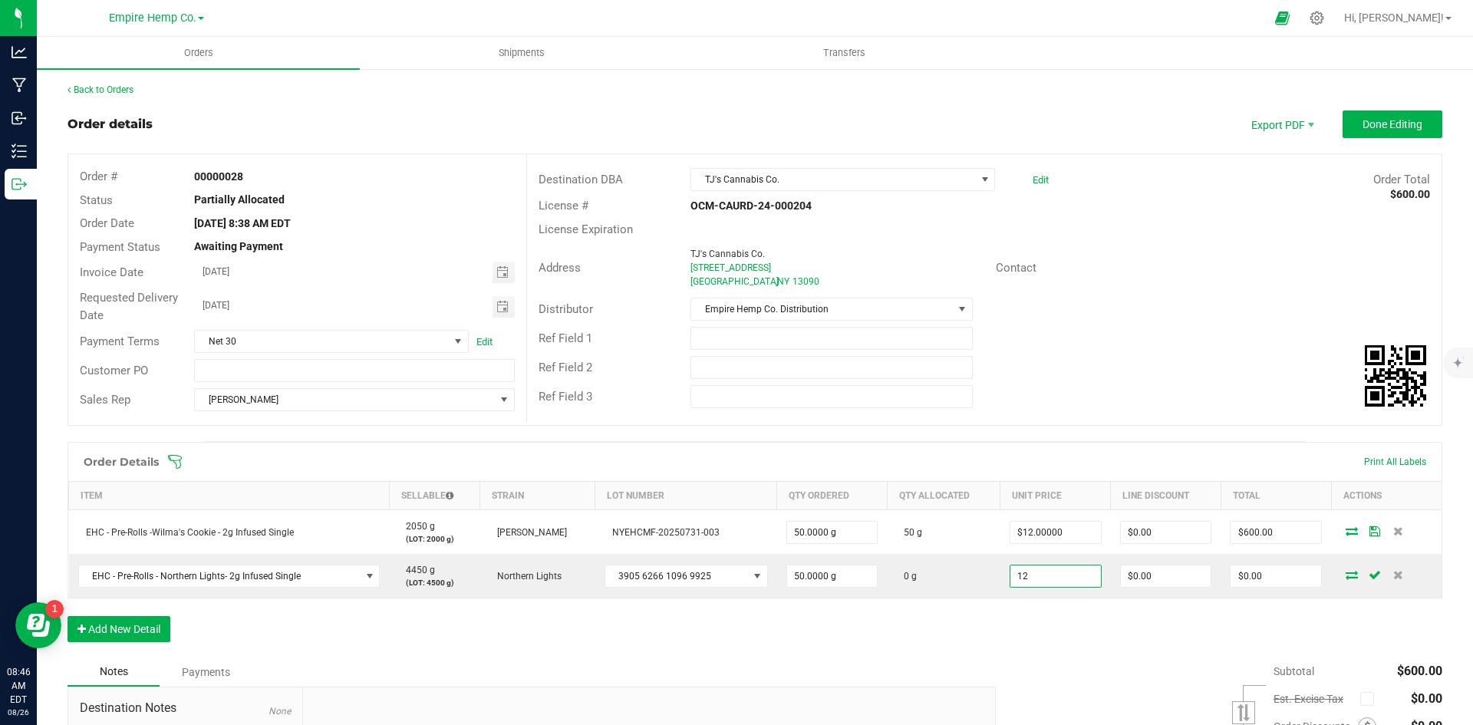
type input "$12.00000"
type input "$600.00"
click at [915, 661] on div "Notes Payments" at bounding box center [526, 672] width 917 height 29
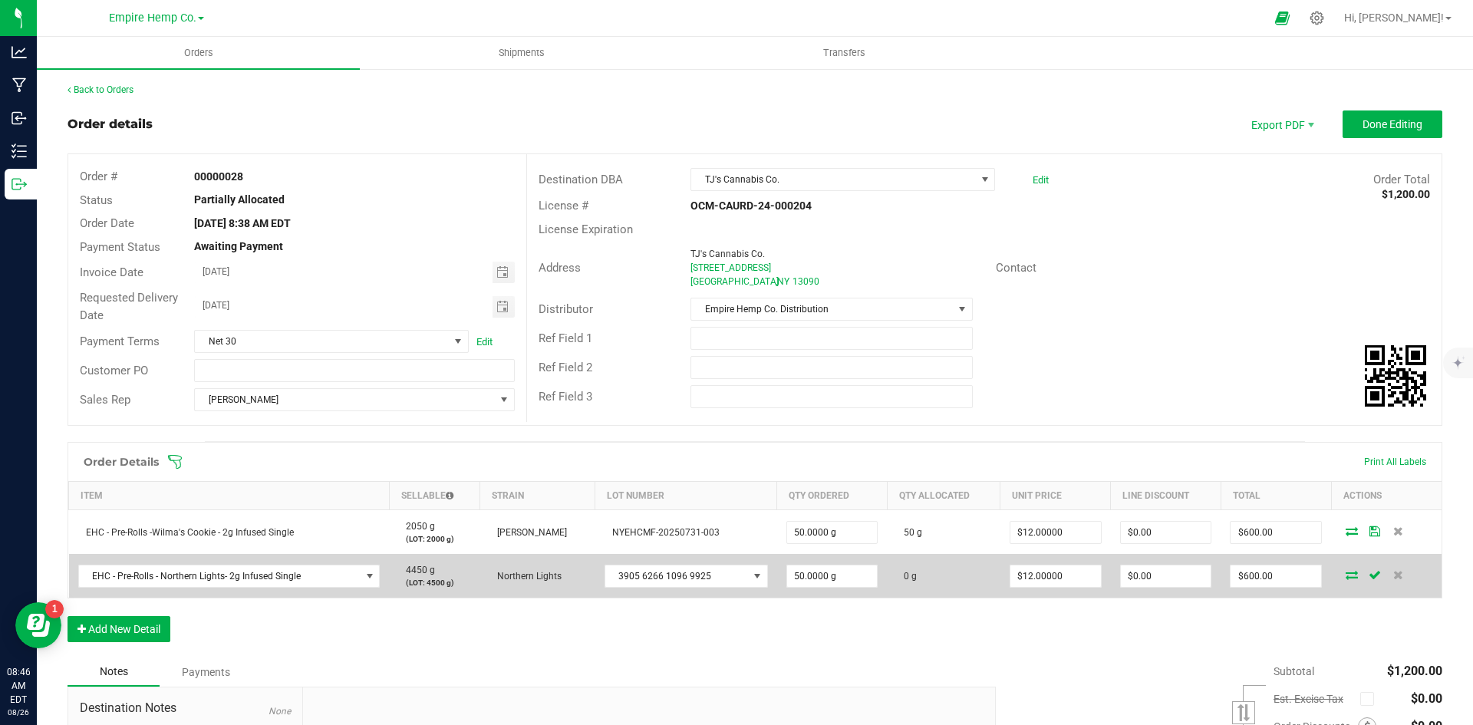
click at [1346, 575] on icon at bounding box center [1352, 574] width 12 height 9
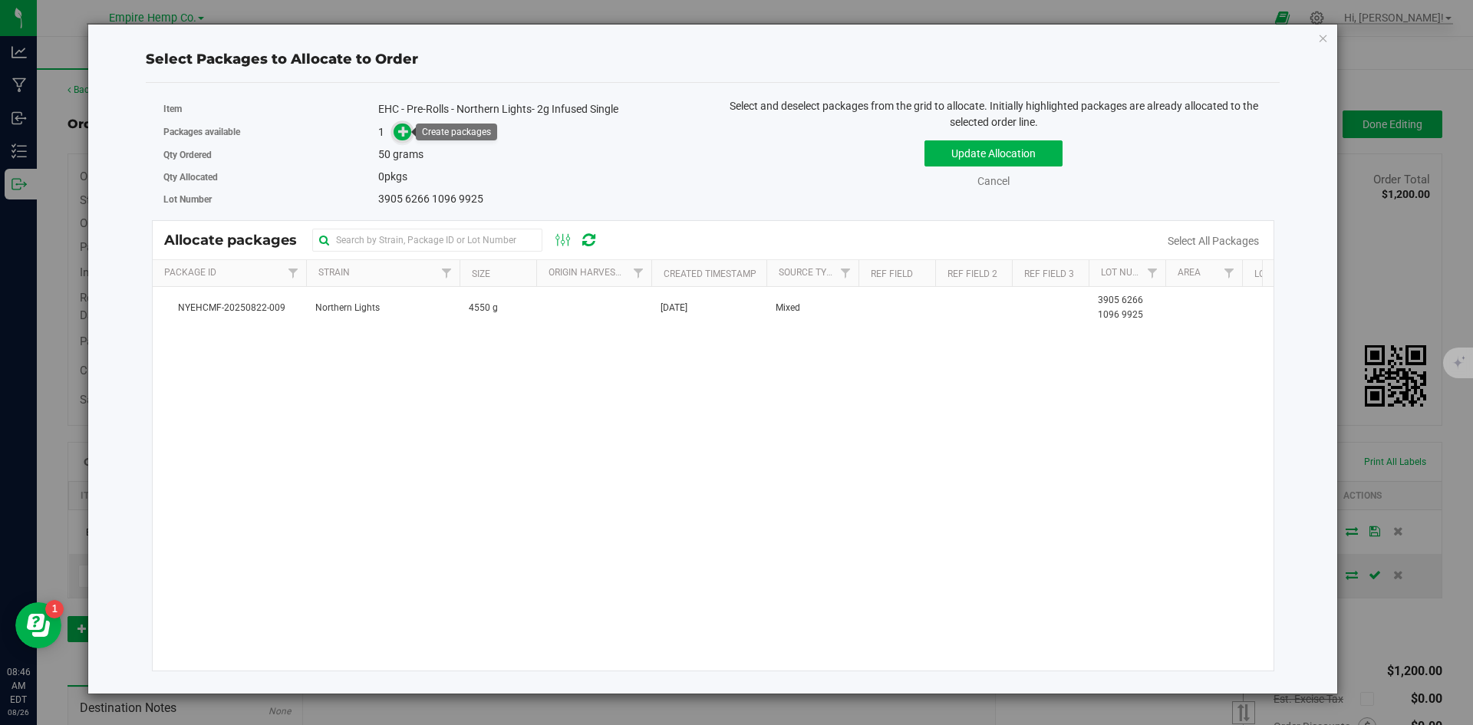
click at [401, 132] on icon at bounding box center [403, 131] width 11 height 11
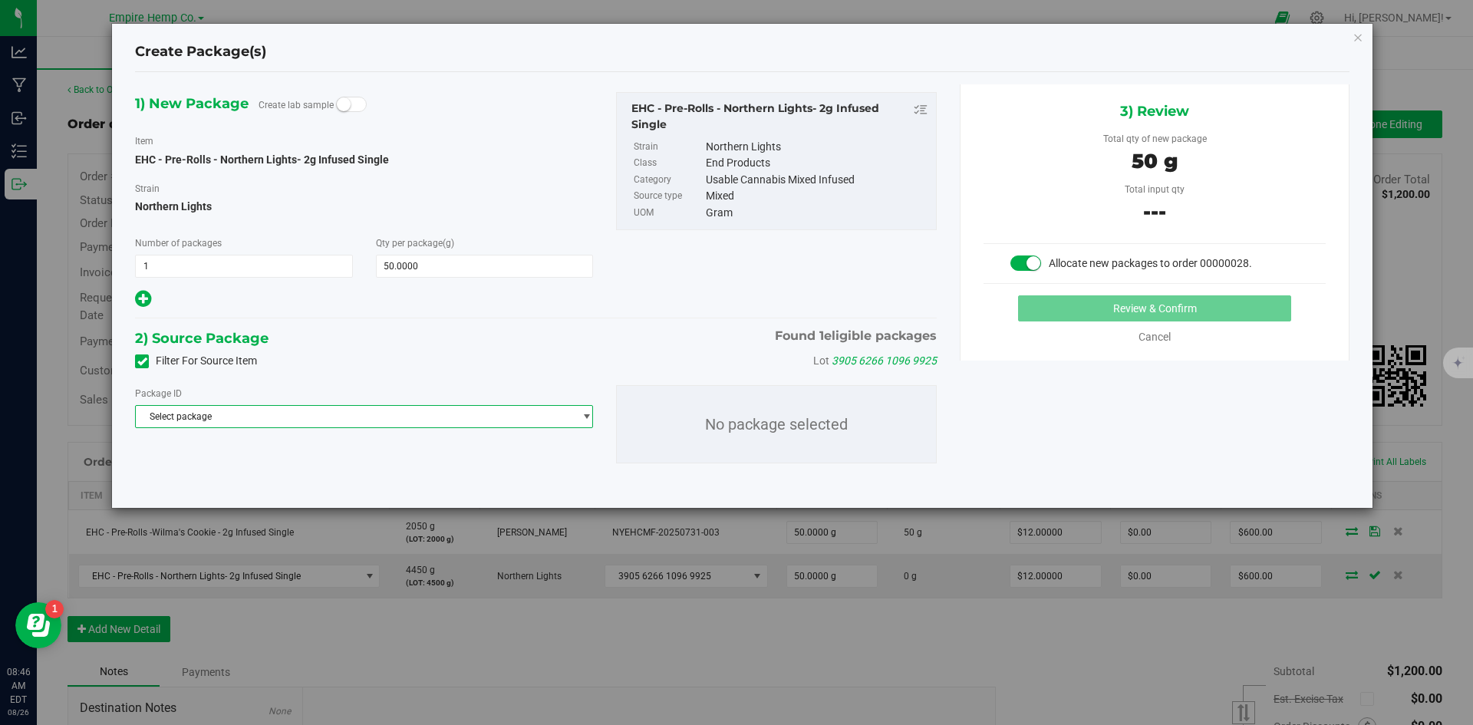
click at [416, 415] on span "Select package" at bounding box center [354, 416] width 437 height 21
click at [426, 477] on span "( EHC - Pre-Rolls - Northern Lights- 2g Infused Single )" at bounding box center [364, 479] width 219 height 11
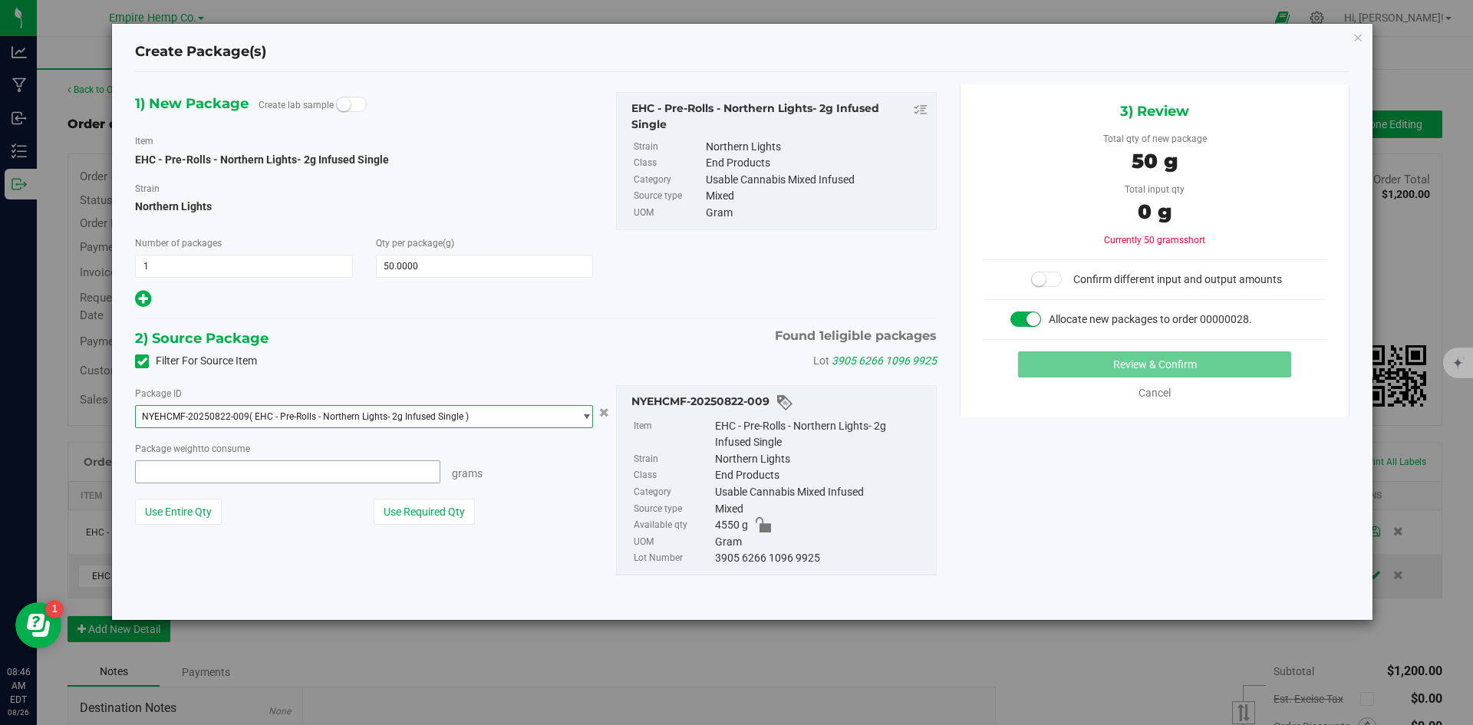
click at [365, 475] on span at bounding box center [287, 471] width 305 height 23
type input "50"
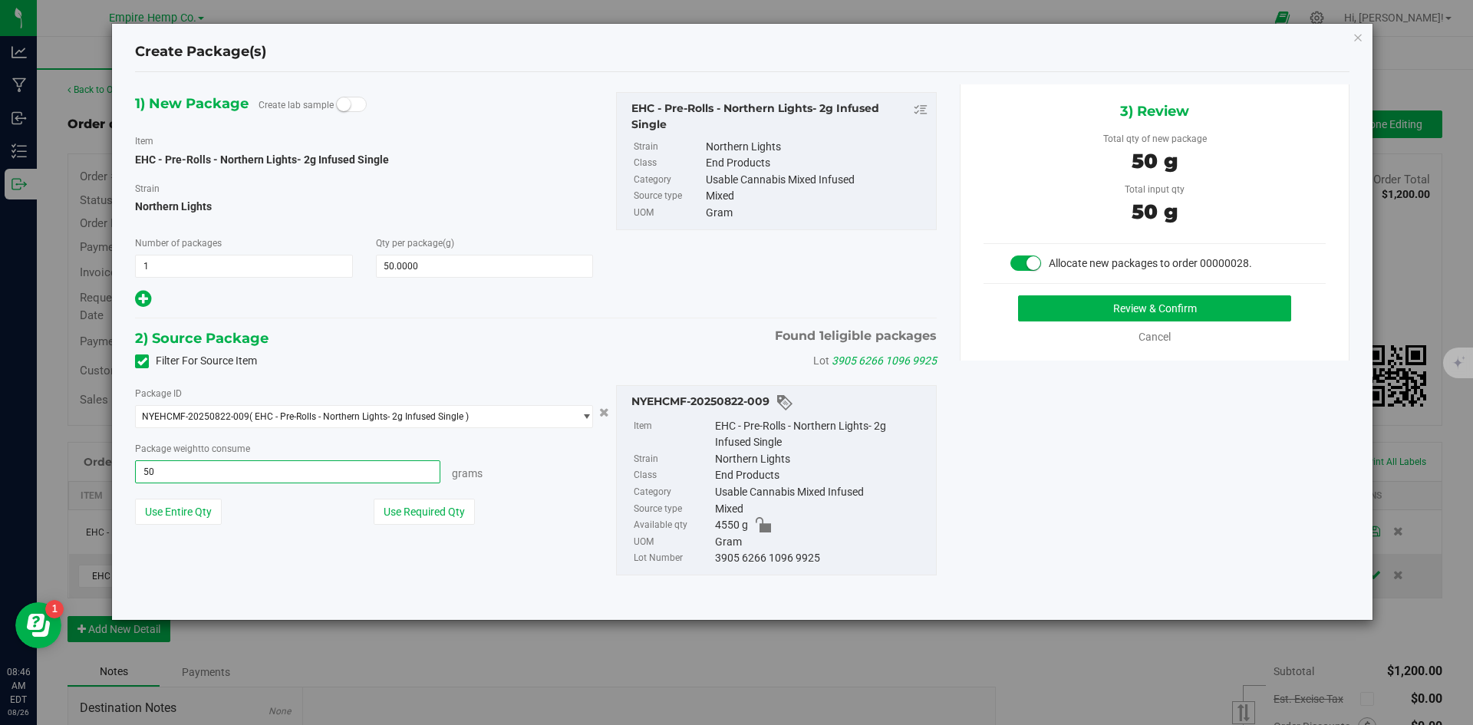
type input "50.0000 g"
click at [1280, 485] on div "1) New Package Create lab sample Item EHC - Pre-Rolls - Northern Lights- 2g Inf…" at bounding box center [743, 345] width 1238 height 523
click at [1262, 313] on button "Review & Confirm" at bounding box center [1154, 308] width 273 height 26
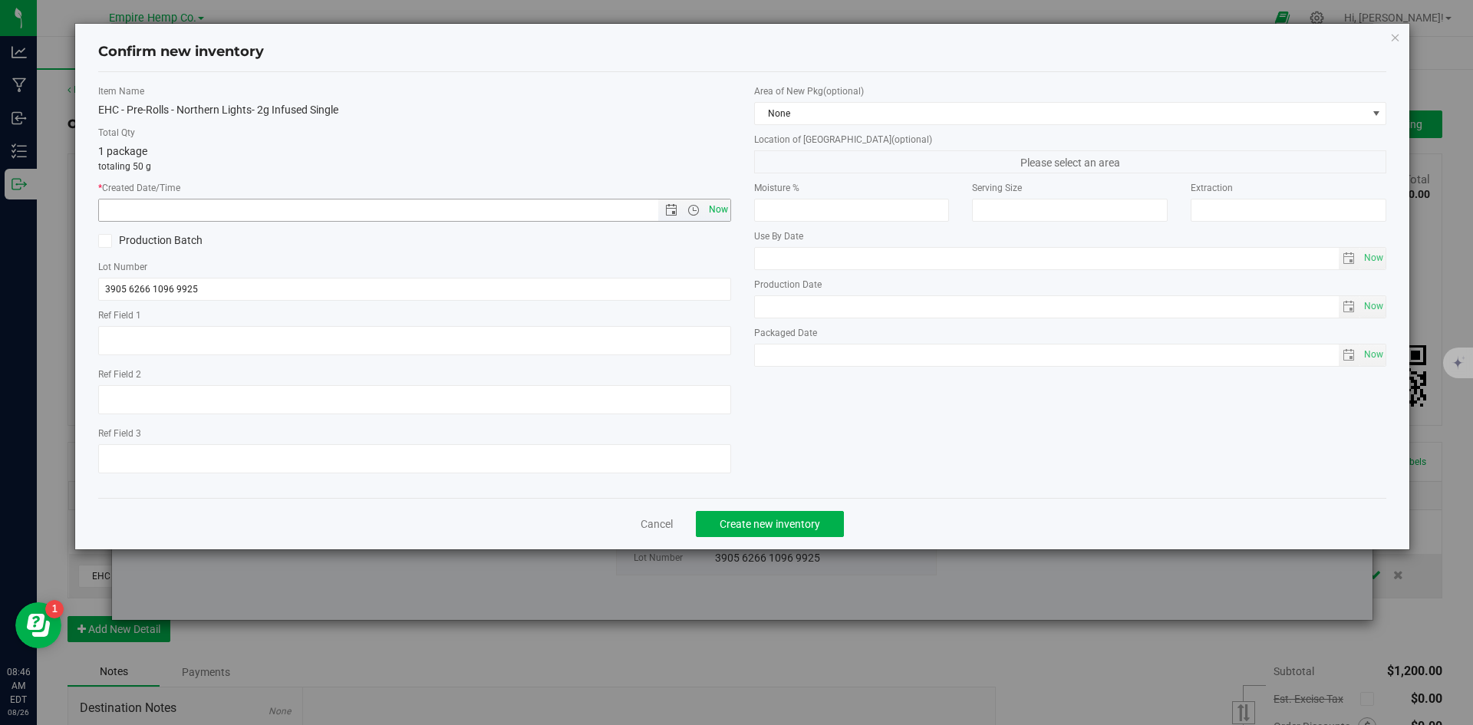
click at [720, 209] on span "Now" at bounding box center [718, 210] width 26 height 22
type input "8/26/2025 8:46 AM"
click at [670, 121] on div "Item Name EHC - Pre-Rolls - Northern Lights- 2g Infused Single Total Qty 1 pack…" at bounding box center [415, 284] width 656 height 401
click at [772, 522] on span "Create new inventory" at bounding box center [770, 524] width 101 height 12
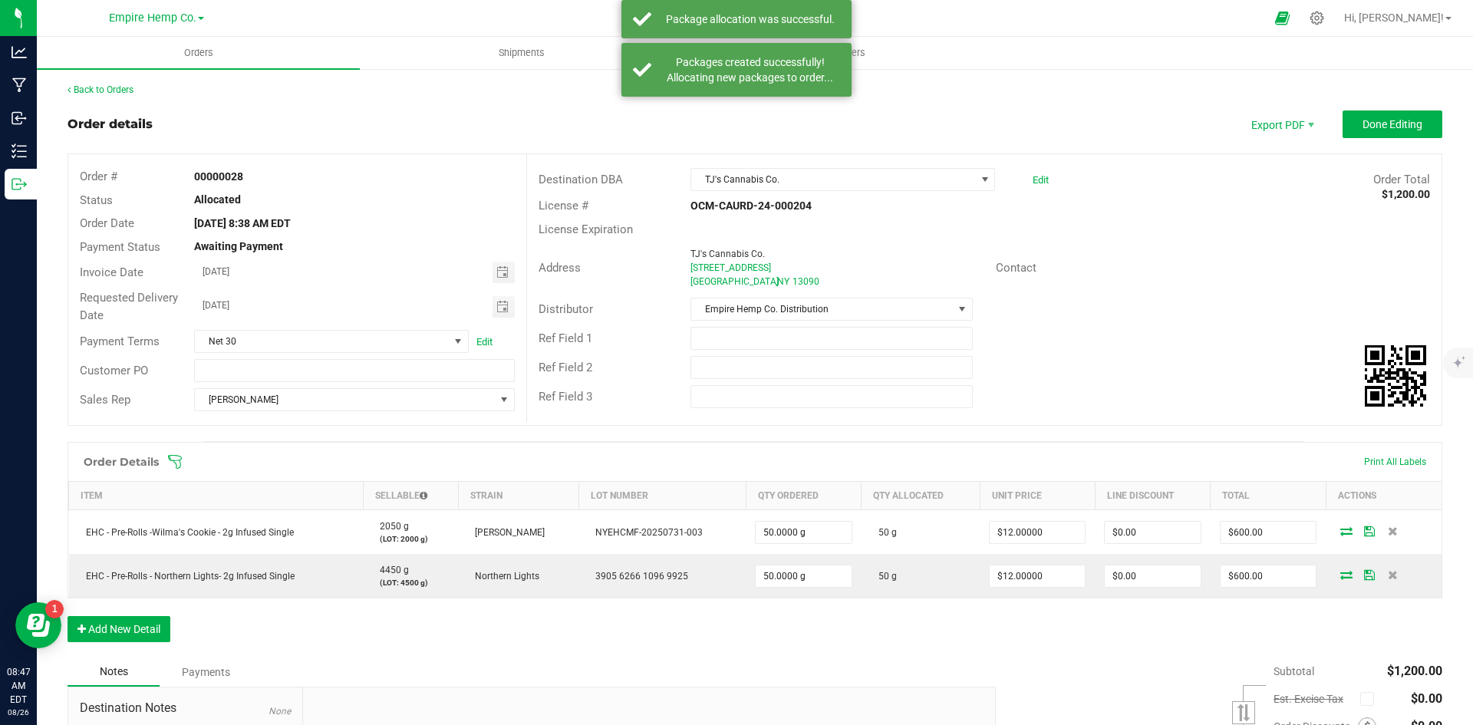
click at [1137, 648] on div "Order Details Print All Labels Item Sellable Strain Lot Number Qty Ordered Qty …" at bounding box center [755, 550] width 1375 height 216
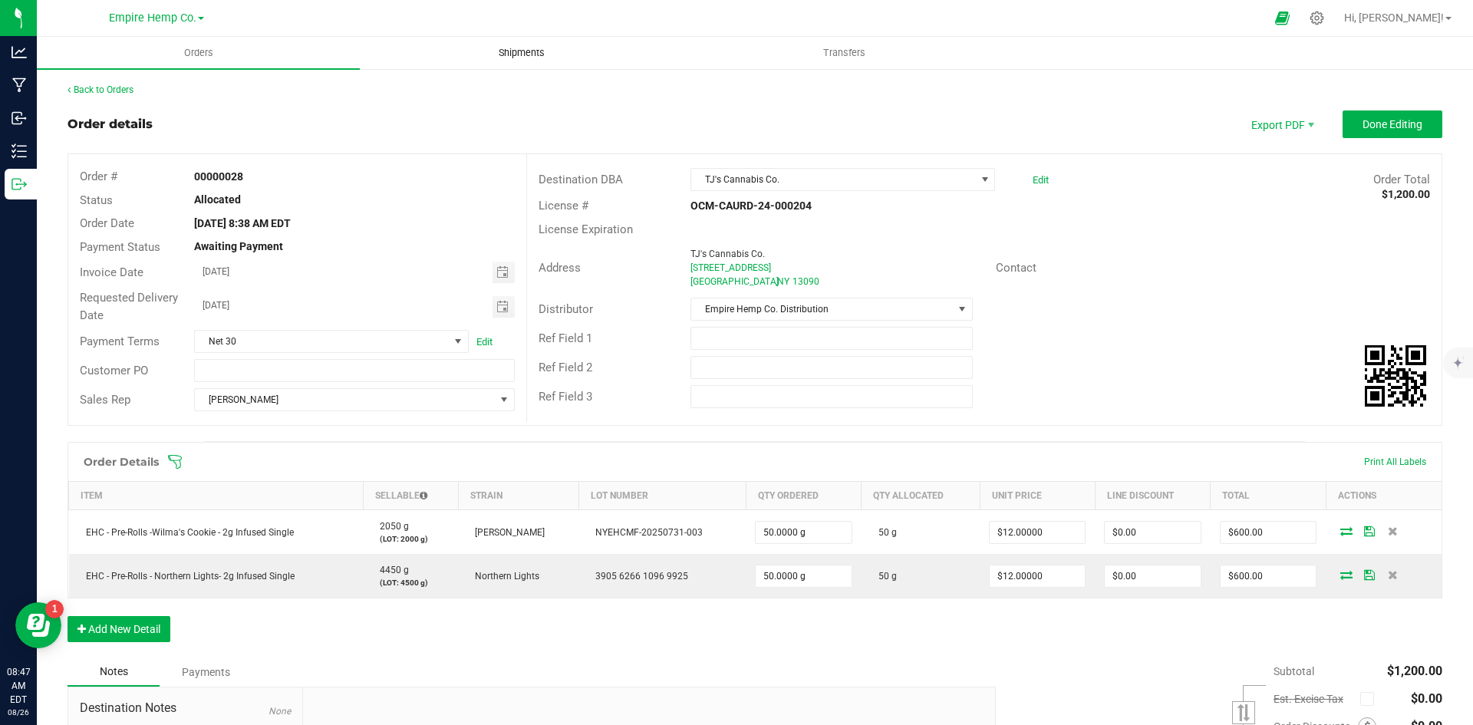
click at [517, 51] on span "Shipments" at bounding box center [521, 53] width 87 height 14
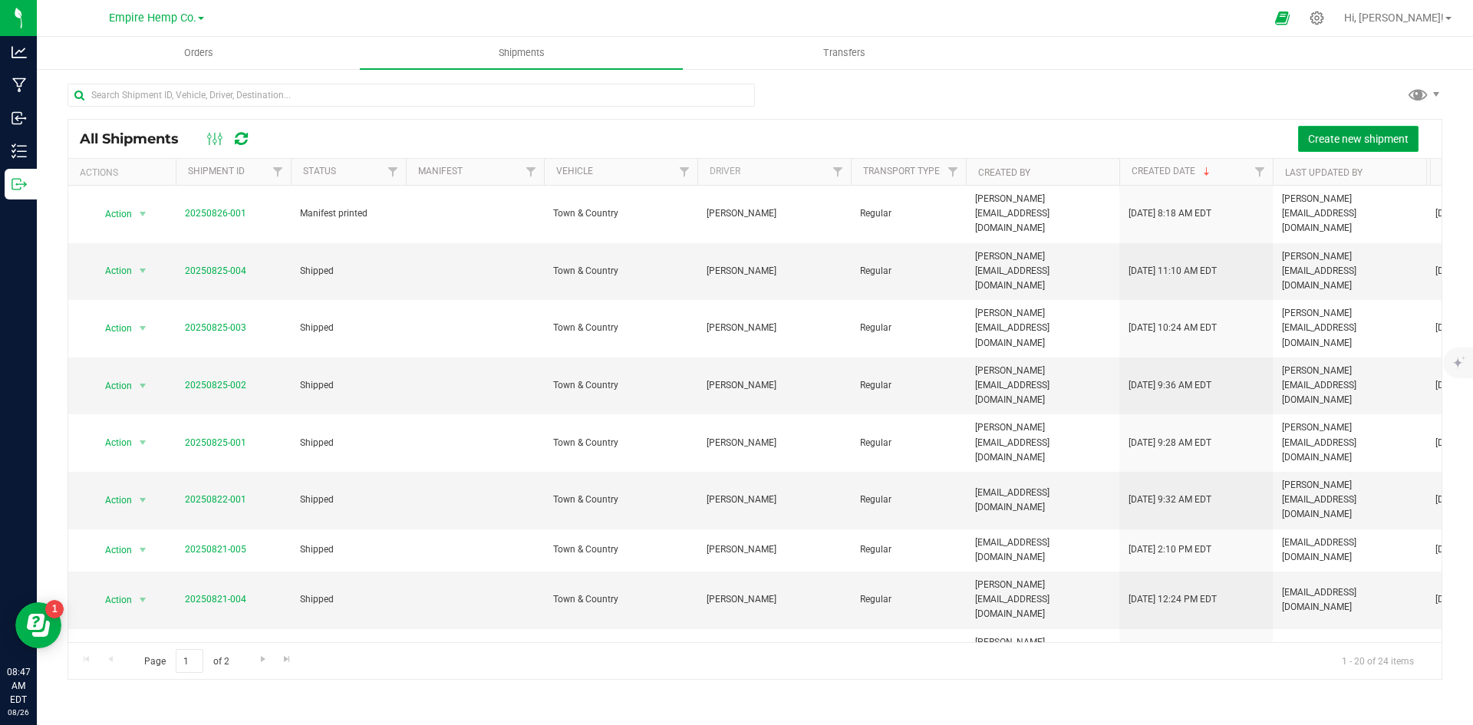
click at [1348, 144] on span "Create new shipment" at bounding box center [1358, 139] width 101 height 12
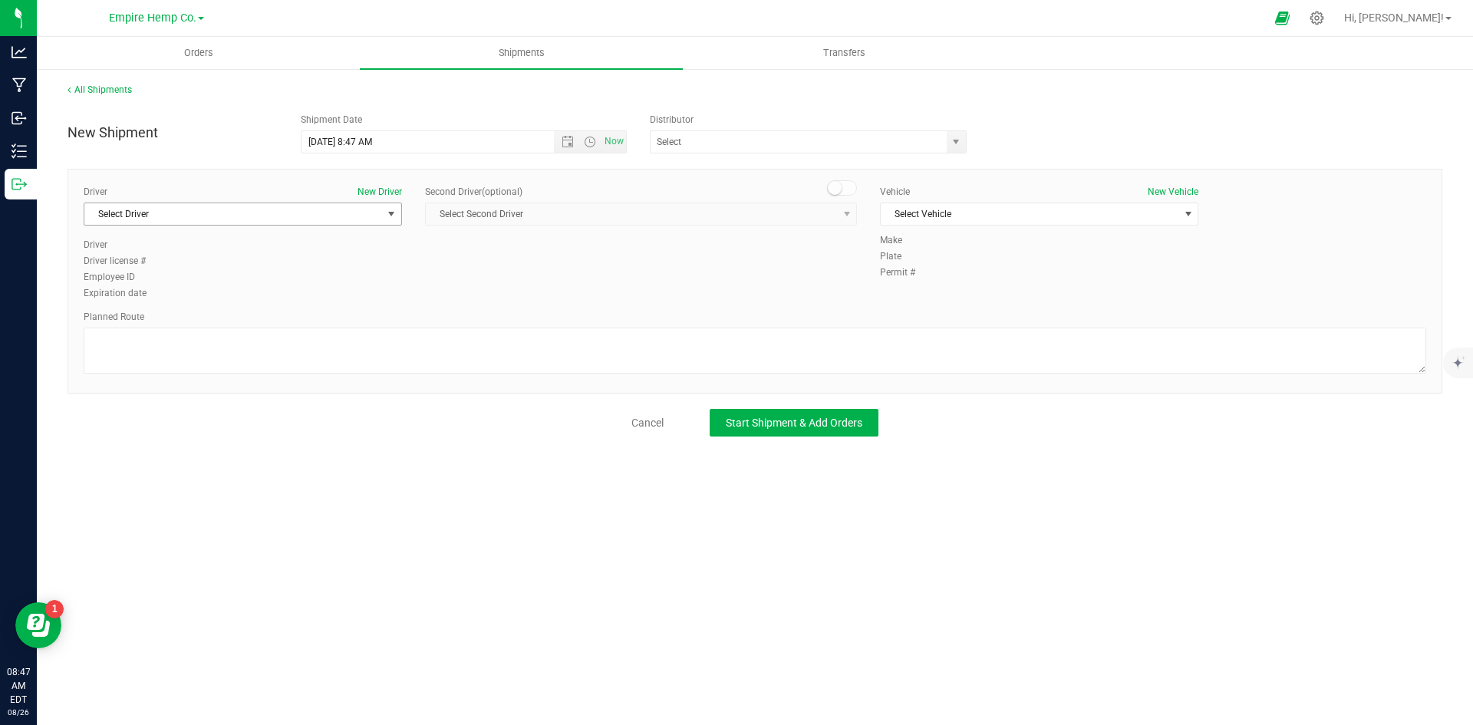
click at [384, 216] on span "select" at bounding box center [391, 213] width 19 height 21
click at [337, 292] on li "[PERSON_NAME]" at bounding box center [242, 300] width 317 height 23
click at [571, 311] on div "Planned Route" at bounding box center [755, 317] width 1343 height 14
click at [1076, 214] on span "Select Vehicle" at bounding box center [1030, 213] width 298 height 21
click at [1060, 242] on li "Town & Country" at bounding box center [1039, 240] width 317 height 23
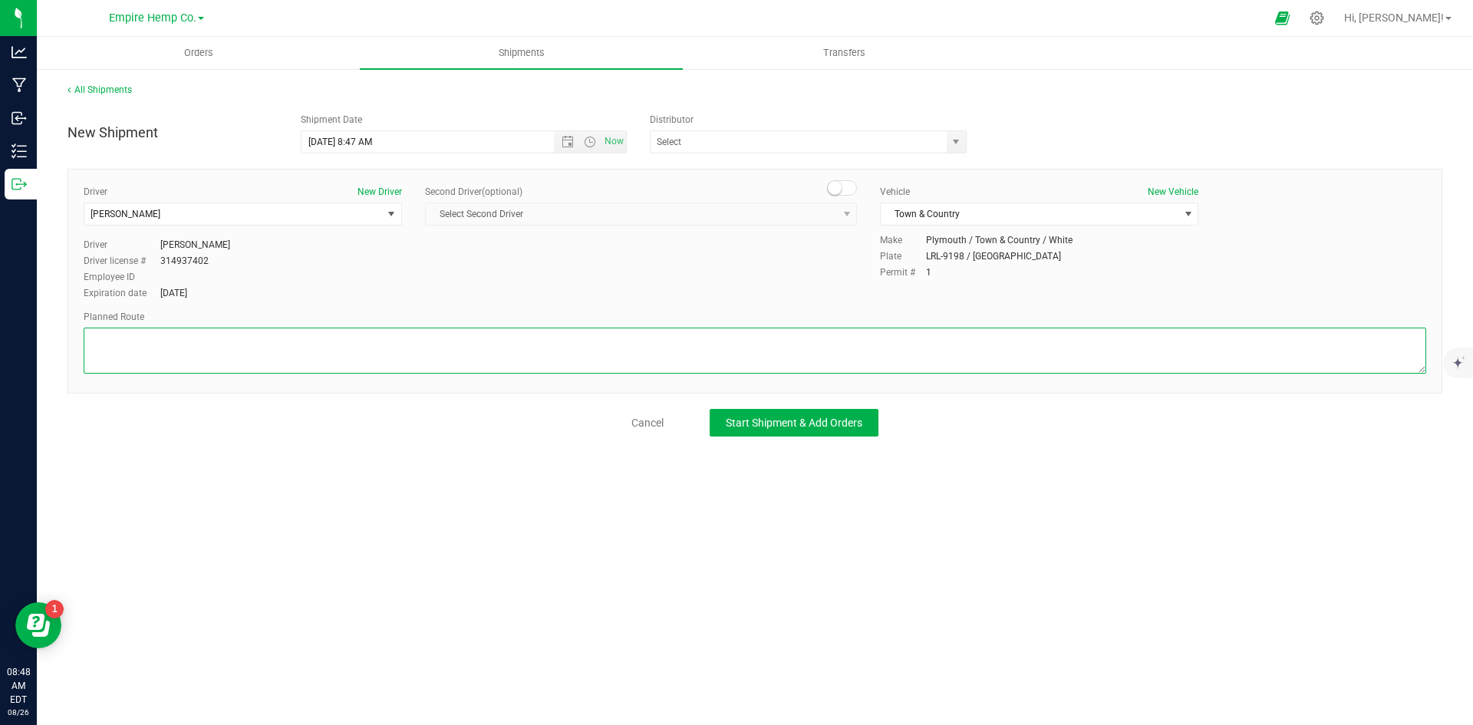
click at [556, 338] on textarea at bounding box center [755, 351] width 1343 height 46
type textarea "I90"
drag, startPoint x: 826, startPoint y: 529, endPoint x: 839, endPoint y: 536, distance: 14.4
click at [826, 530] on div "Orders Shipments Transfers All Shipments New Shipment Shipment Date 8/26/2025 8…" at bounding box center [755, 381] width 1436 height 688
click at [843, 433] on button "Start Shipment & Add Orders" at bounding box center [794, 423] width 169 height 28
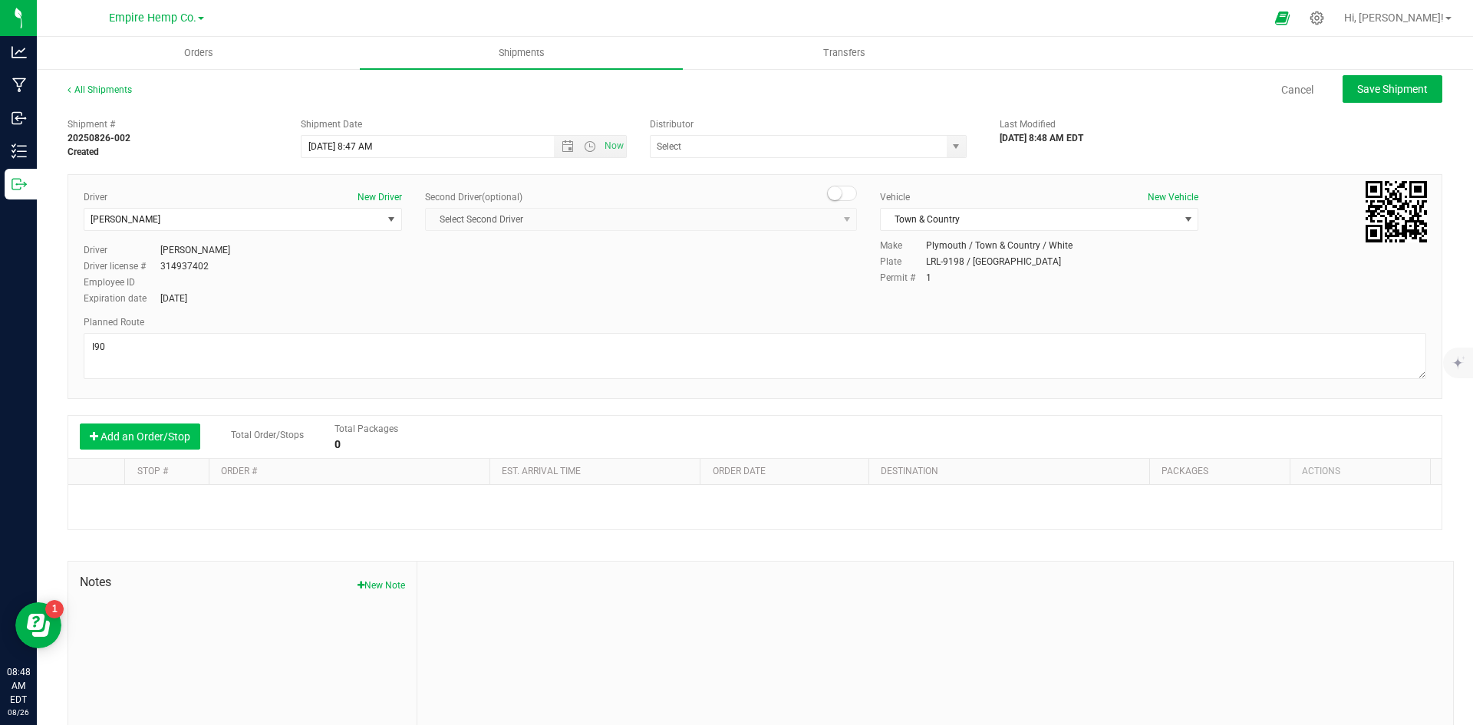
click at [145, 438] on button "Add an Order/Stop" at bounding box center [140, 437] width 120 height 26
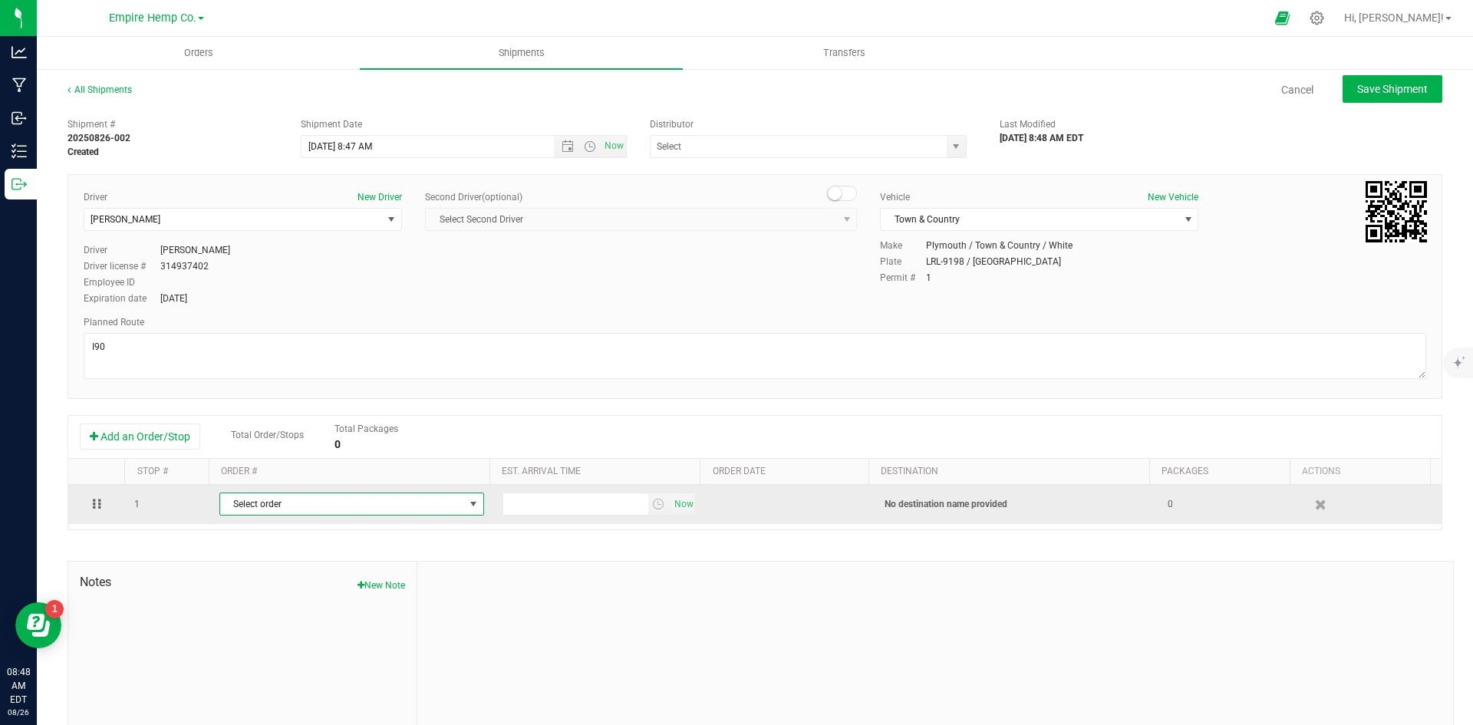
click at [440, 513] on span "Select order" at bounding box center [342, 503] width 244 height 21
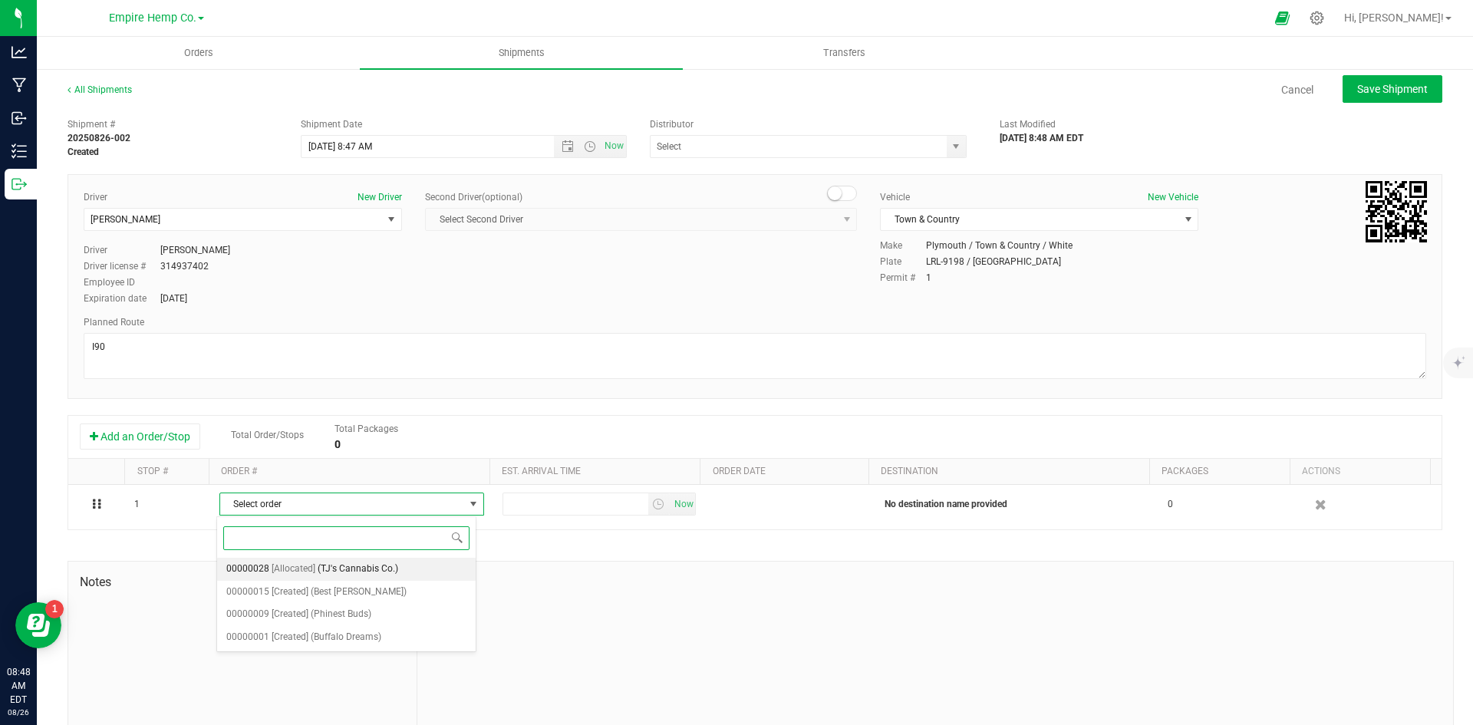
click at [418, 564] on li "00000028 [Allocated] (TJ's Cannabis Co.)" at bounding box center [346, 569] width 259 height 23
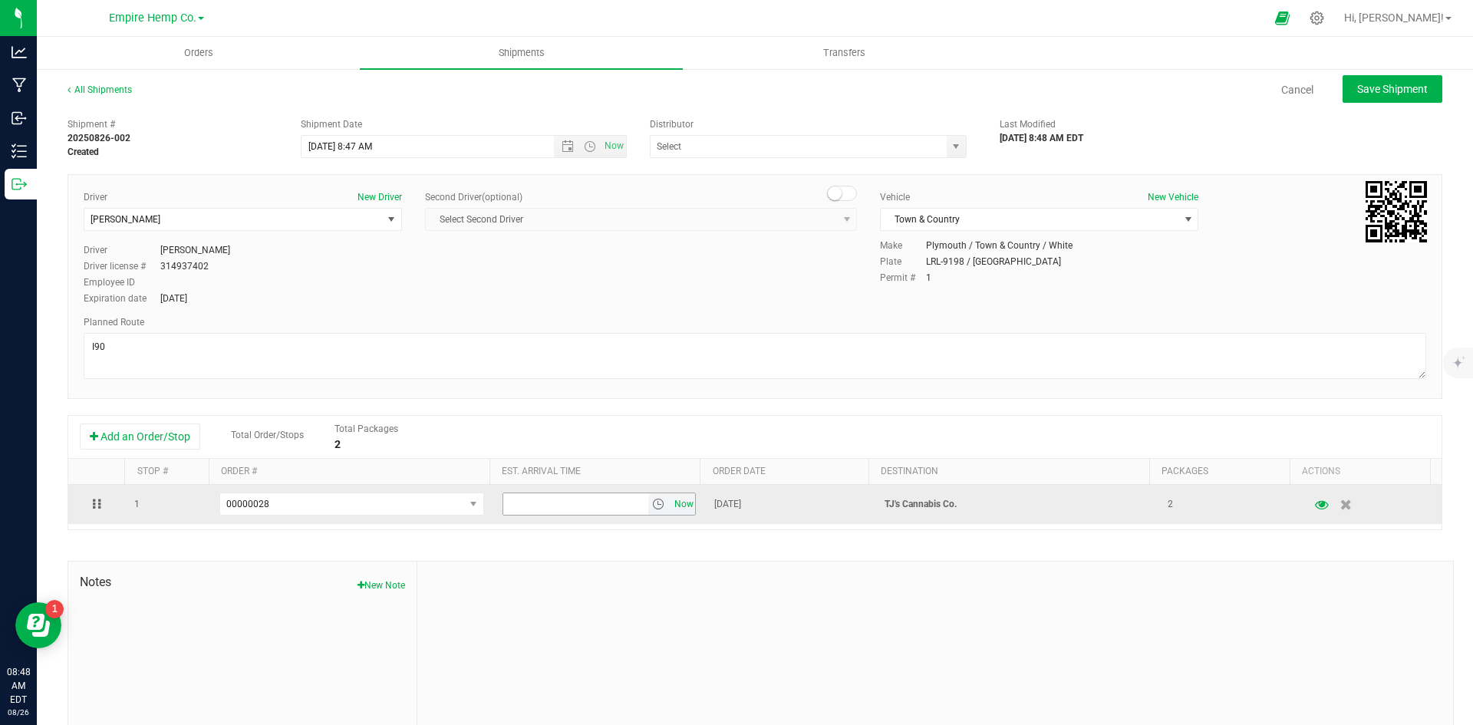
click at [678, 506] on span "Now" at bounding box center [684, 504] width 26 height 22
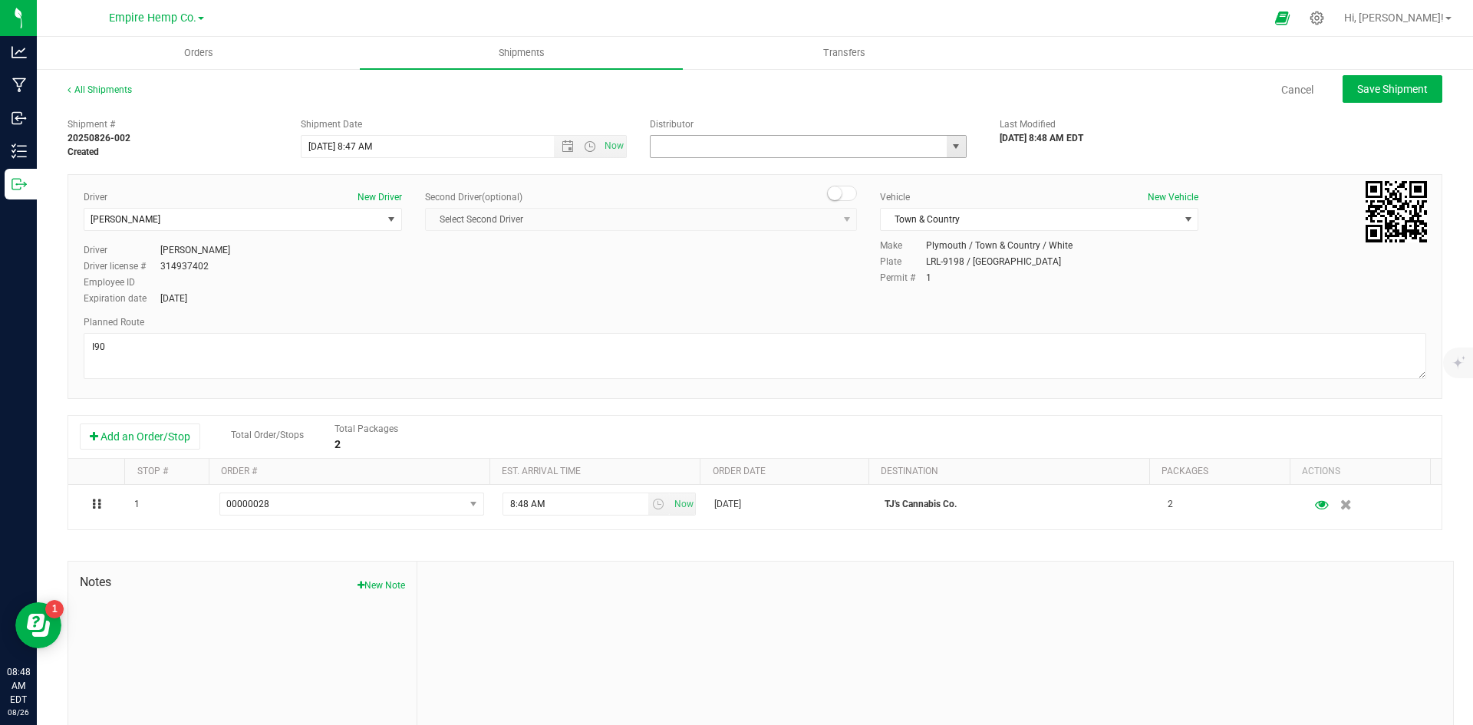
click at [804, 147] on input "text" at bounding box center [794, 146] width 287 height 21
click at [952, 145] on span "select" at bounding box center [956, 146] width 12 height 12
click at [806, 194] on li "Empire Hemp Co. Distribution" at bounding box center [802, 195] width 312 height 23
type input "Empire Hemp Co. Distribution"
click at [575, 310] on div "Driver New Driver Zach Snyder Select Driver Pat Scutella Zach Snyder Chris VanD…" at bounding box center [755, 286] width 1375 height 225
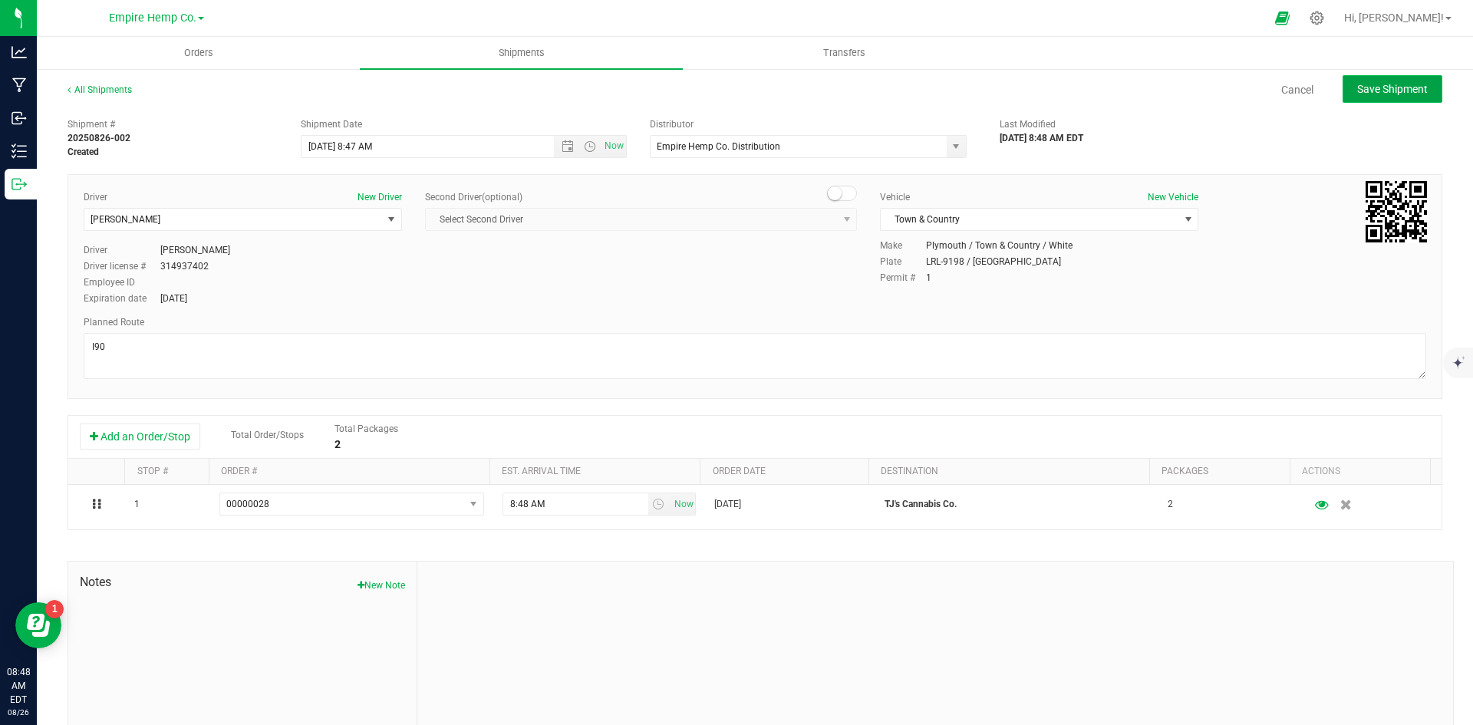
click at [1386, 94] on span "Save Shipment" at bounding box center [1392, 89] width 71 height 12
type input "8/26/2025 12:47 PM"
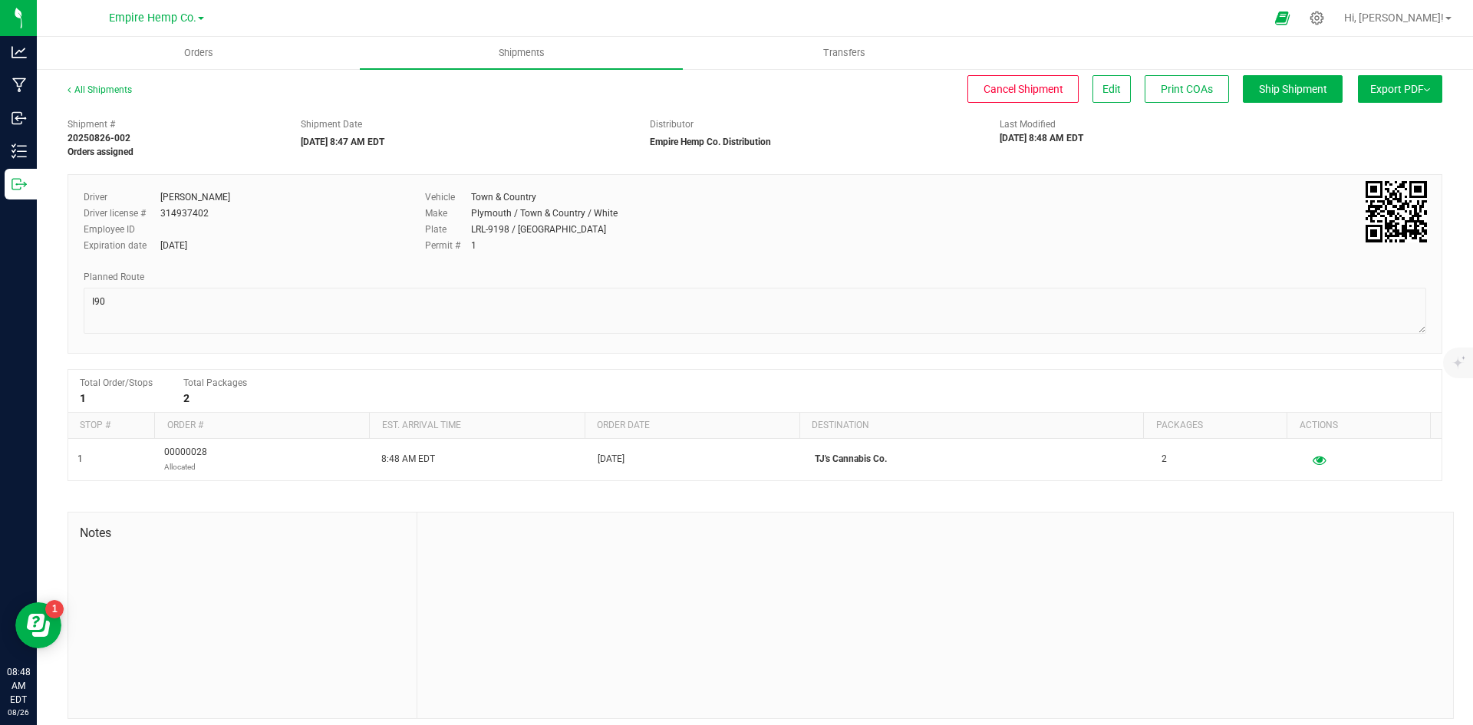
click at [1430, 92] on button "Export PDF" at bounding box center [1400, 89] width 84 height 28
click at [1233, 198] on div "Driver Zach Snyder Driver license # 314937402 Employee ID Expiration date Jun 1…" at bounding box center [755, 226] width 1366 height 72
click at [1137, 228] on div "Driver Zach Snyder Driver license # 314937402 Employee ID Expiration date Jun 1…" at bounding box center [755, 226] width 1366 height 72
click at [200, 52] on span "Orders" at bounding box center [198, 53] width 71 height 14
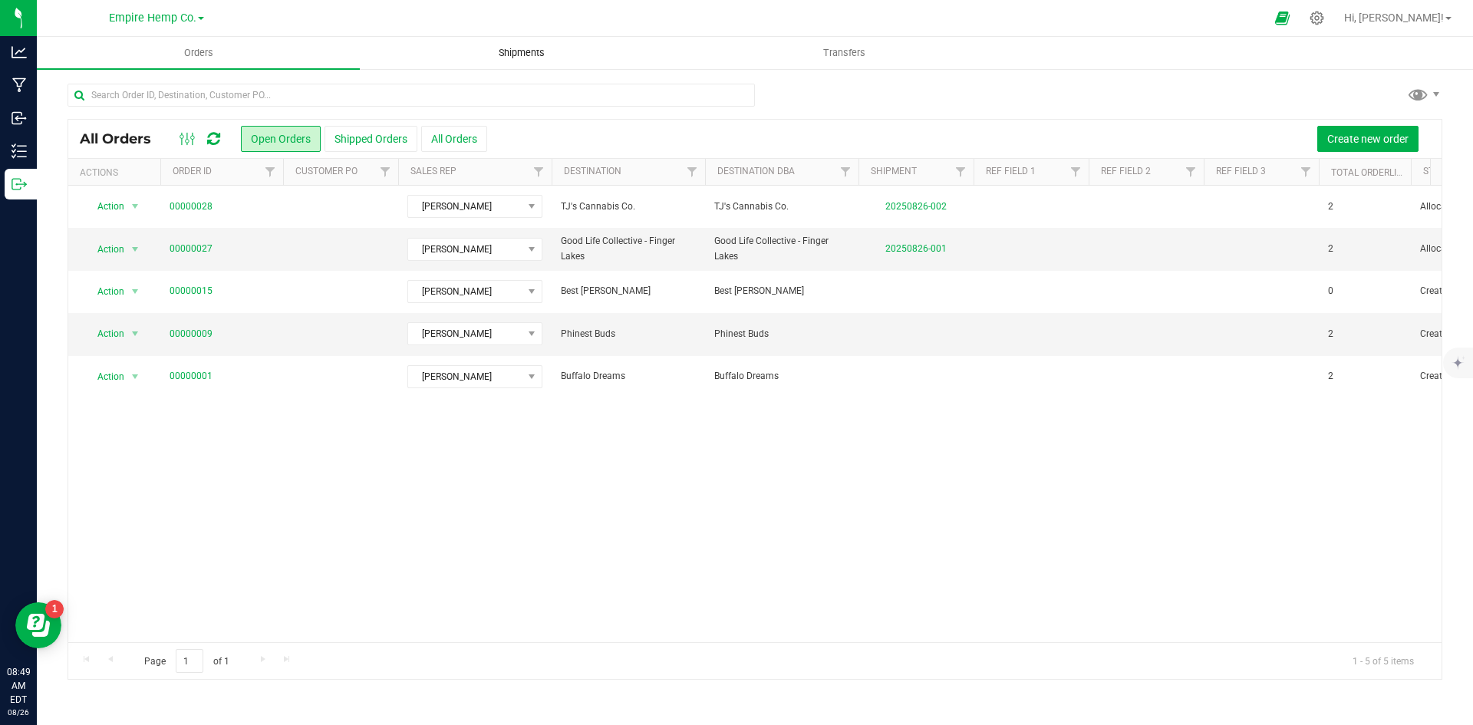
click at [509, 46] on span "Shipments" at bounding box center [521, 53] width 87 height 14
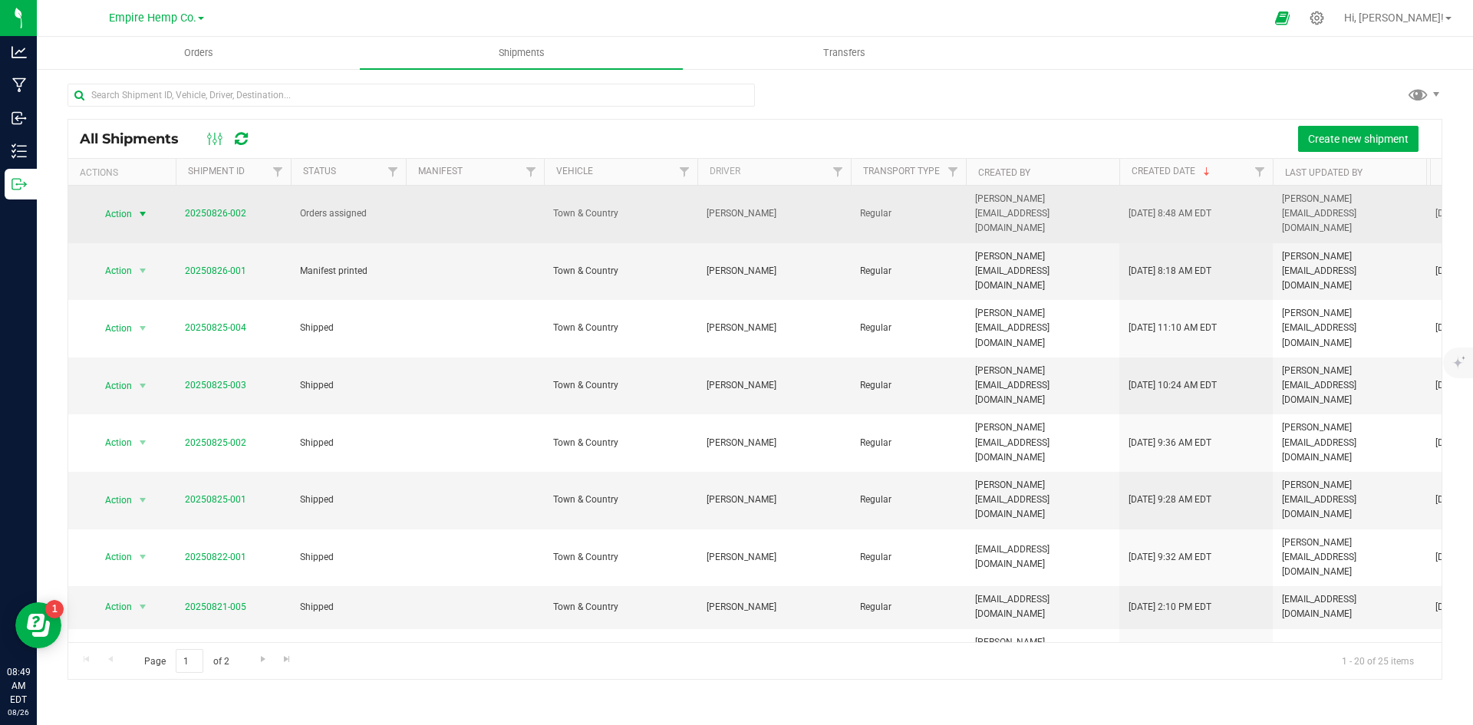
click at [141, 208] on span "select" at bounding box center [143, 214] width 12 height 12
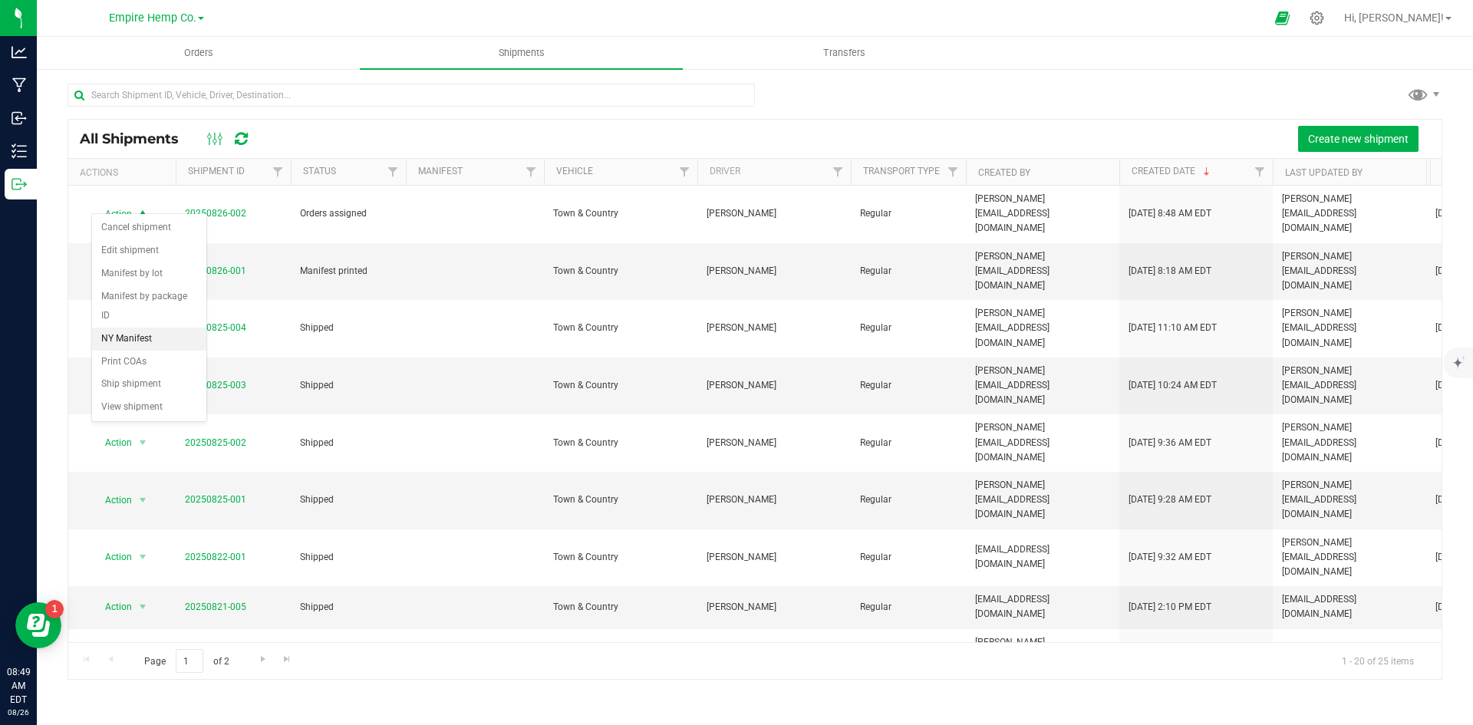
click at [152, 328] on li "NY Manifest" at bounding box center [149, 339] width 114 height 23
click at [203, 53] on span "Orders" at bounding box center [198, 53] width 71 height 14
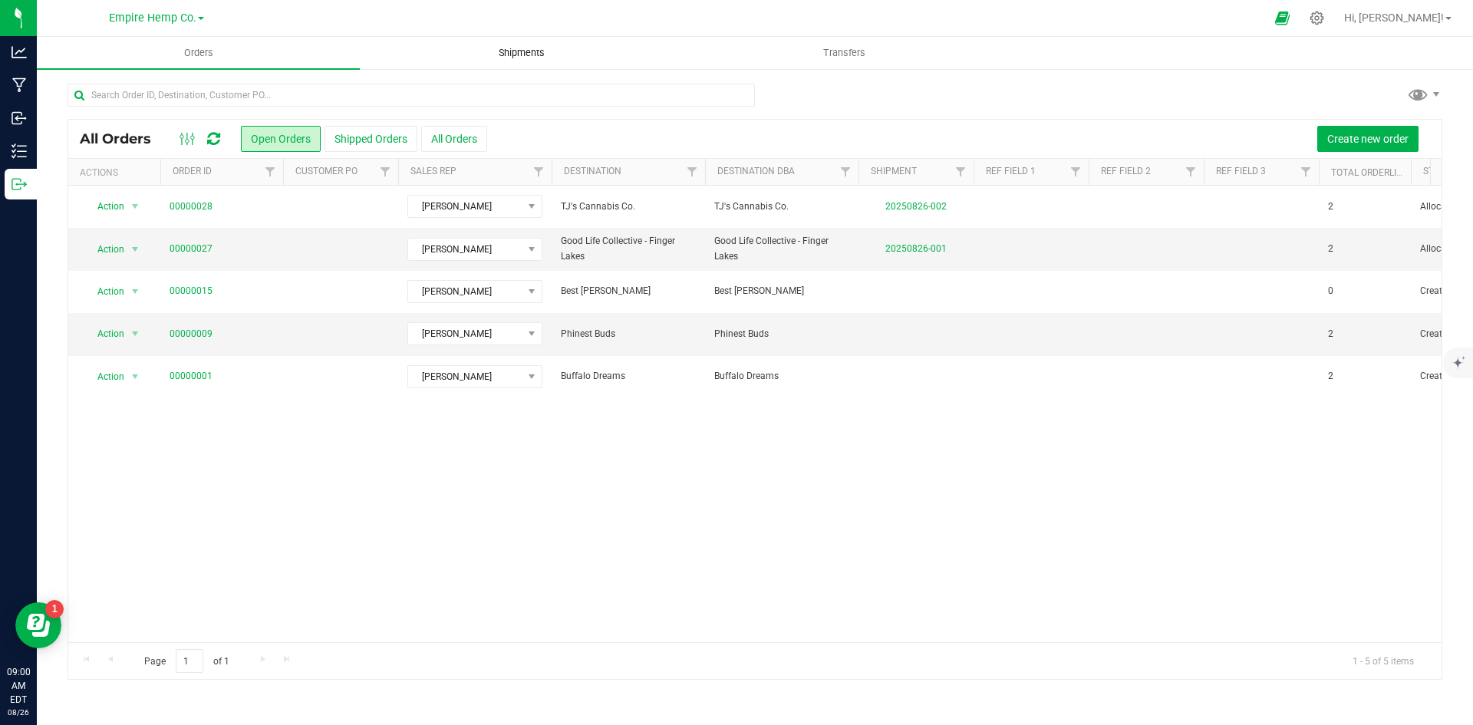
click at [533, 52] on span "Shipments" at bounding box center [521, 53] width 87 height 14
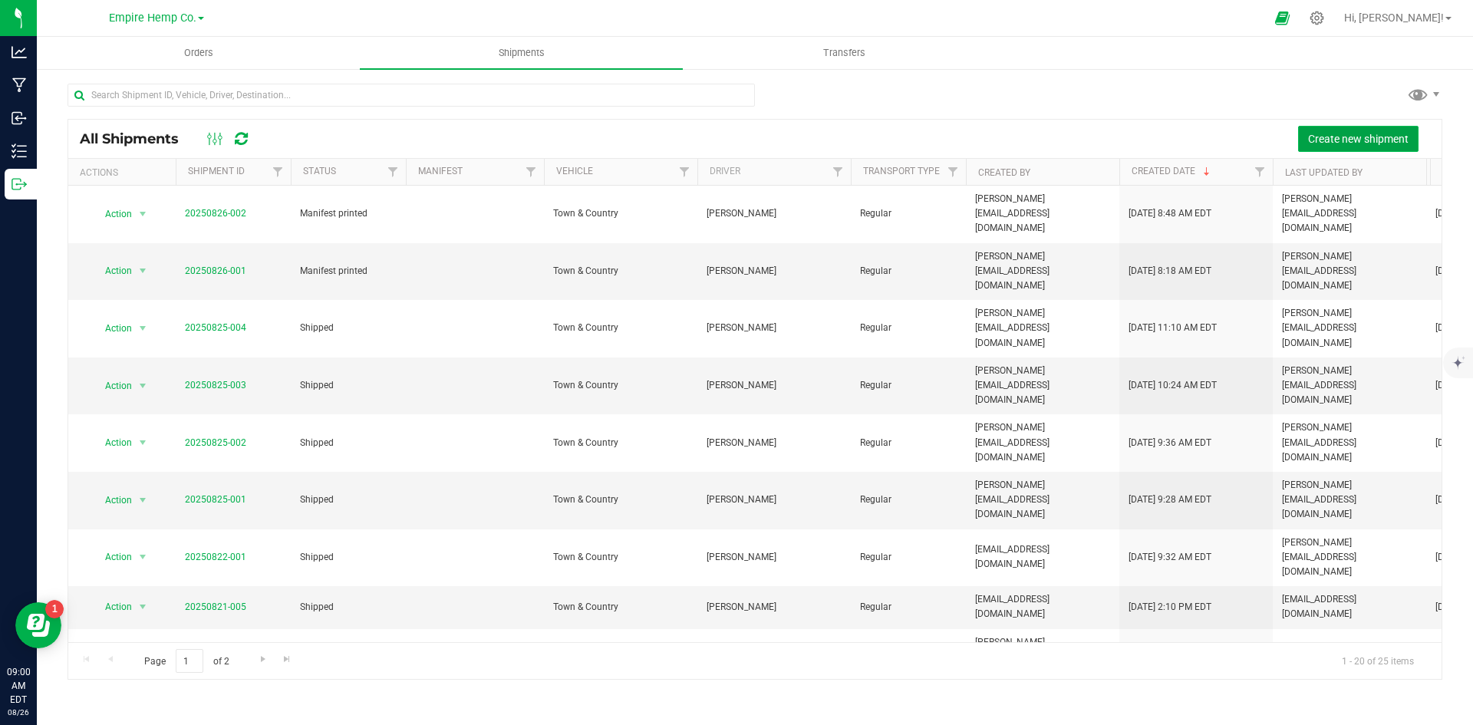
click at [1366, 140] on span "Create new shipment" at bounding box center [1358, 139] width 101 height 12
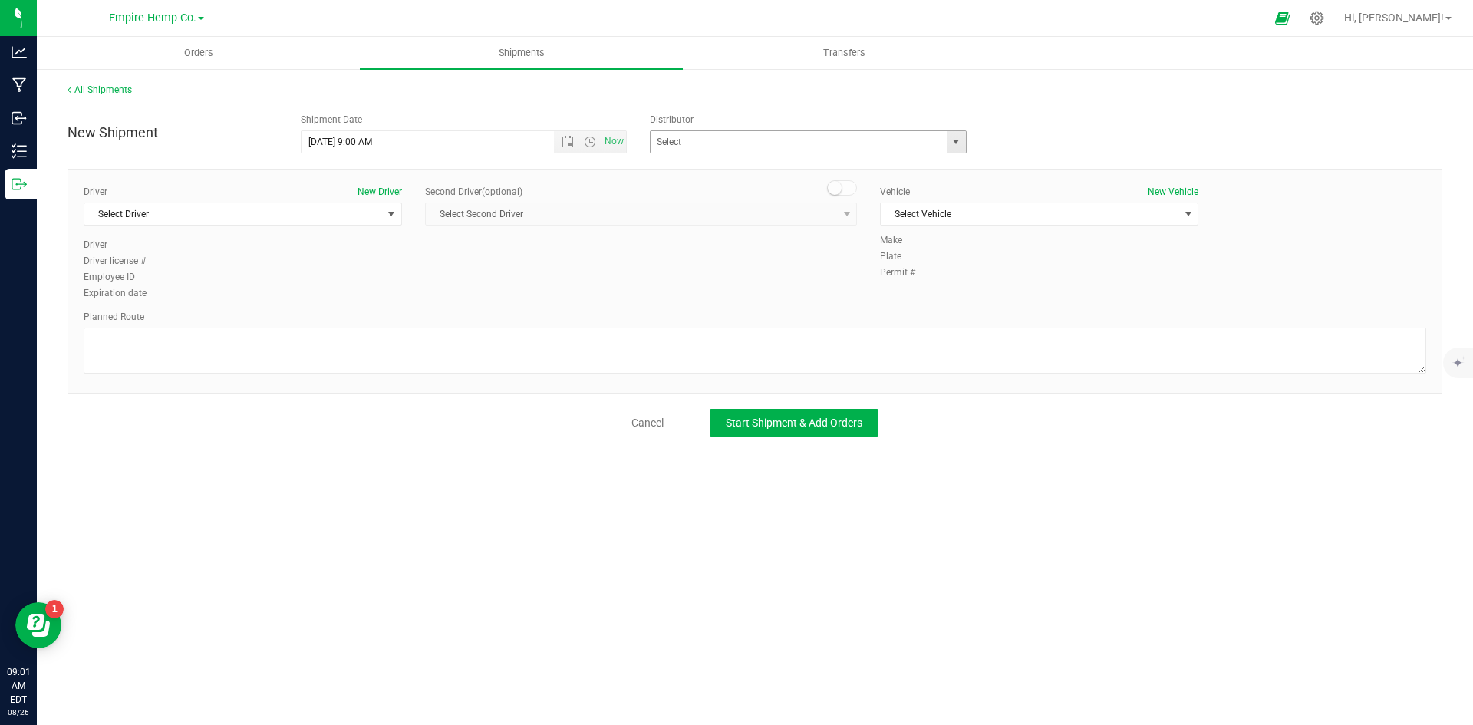
click at [960, 147] on span "select" at bounding box center [956, 142] width 12 height 12
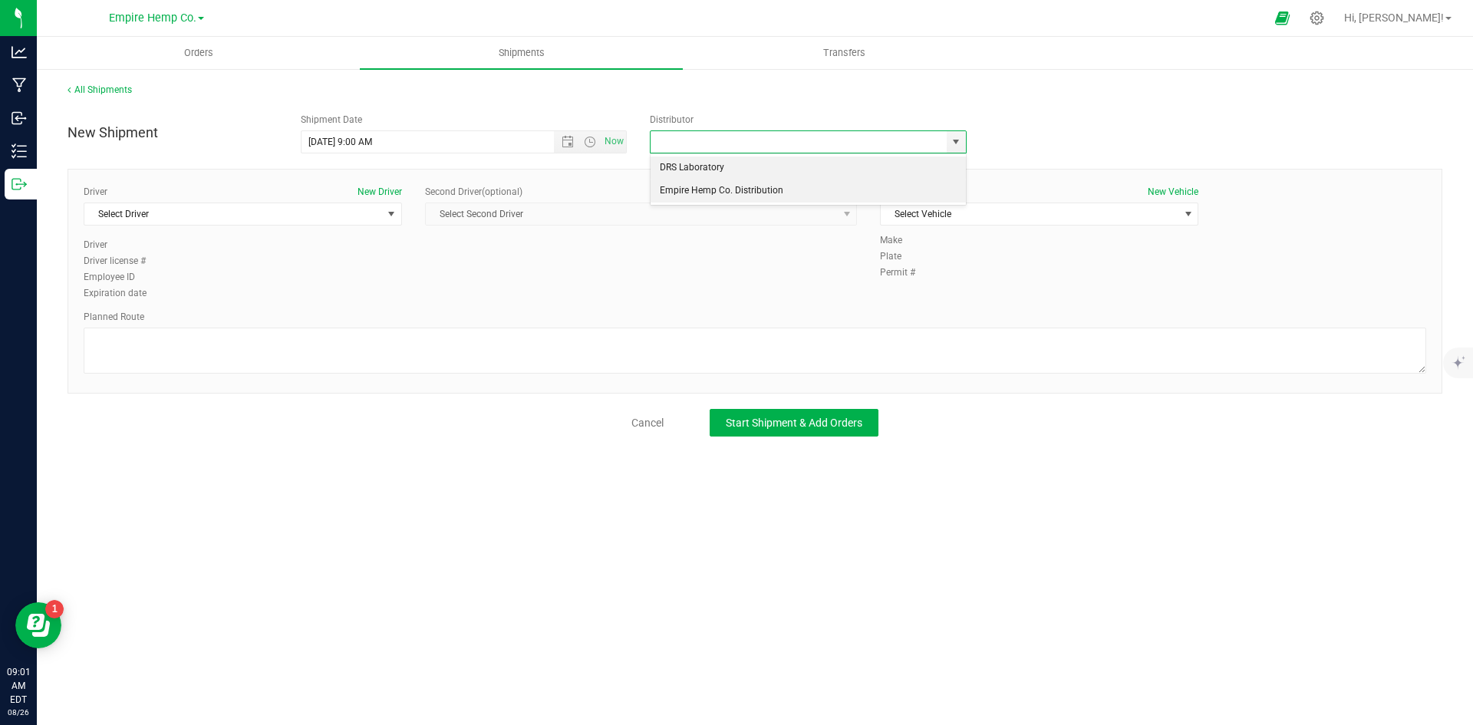
click at [801, 186] on li "Empire Hemp Co. Distribution" at bounding box center [808, 191] width 315 height 23
type input "Empire Hemp Co. Distribution"
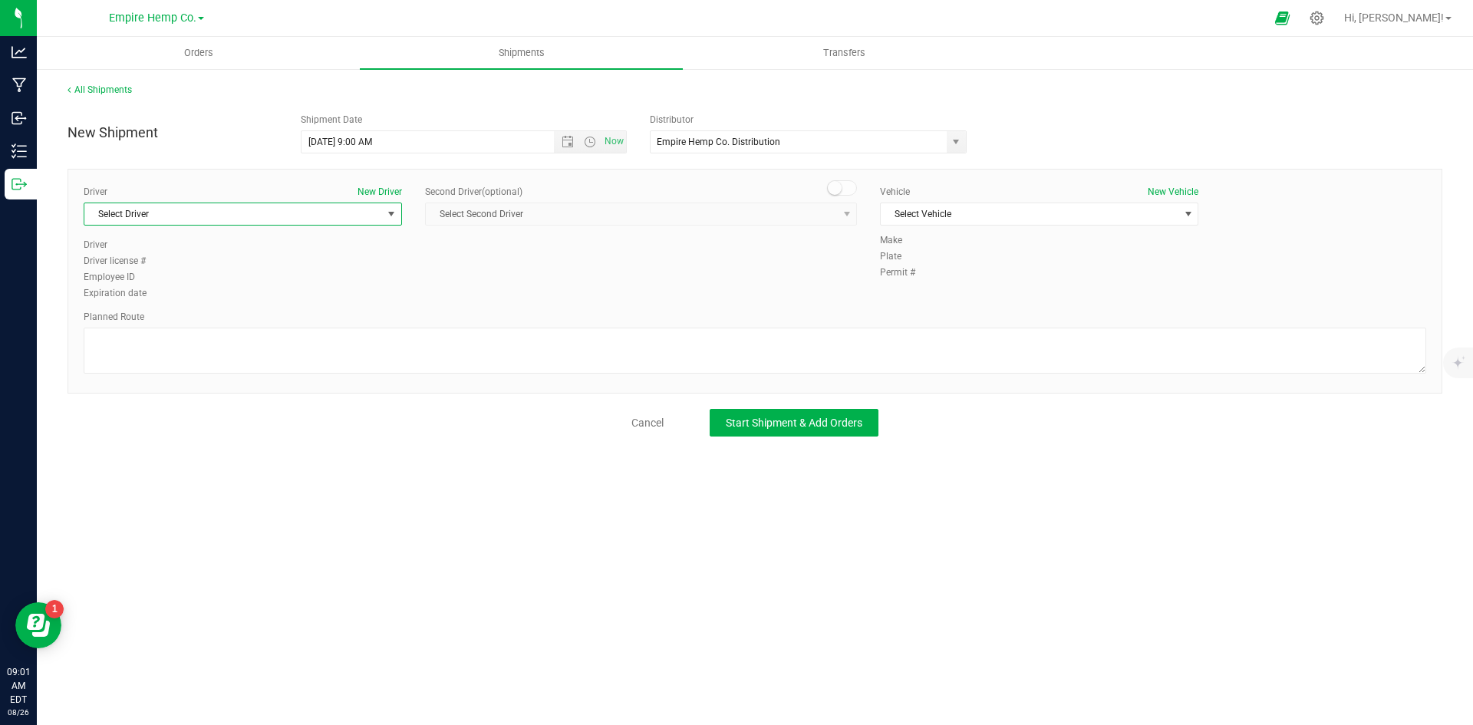
click at [366, 212] on span "Select Driver" at bounding box center [233, 213] width 298 height 21
click at [301, 293] on li "[PERSON_NAME]" at bounding box center [242, 300] width 317 height 23
click at [595, 279] on div "Driver New Driver Zach Snyder Select Driver Pat Scutella Zach Snyder Chris VanD…" at bounding box center [755, 243] width 1366 height 117
click at [1154, 215] on span "Select Vehicle" at bounding box center [1030, 213] width 298 height 21
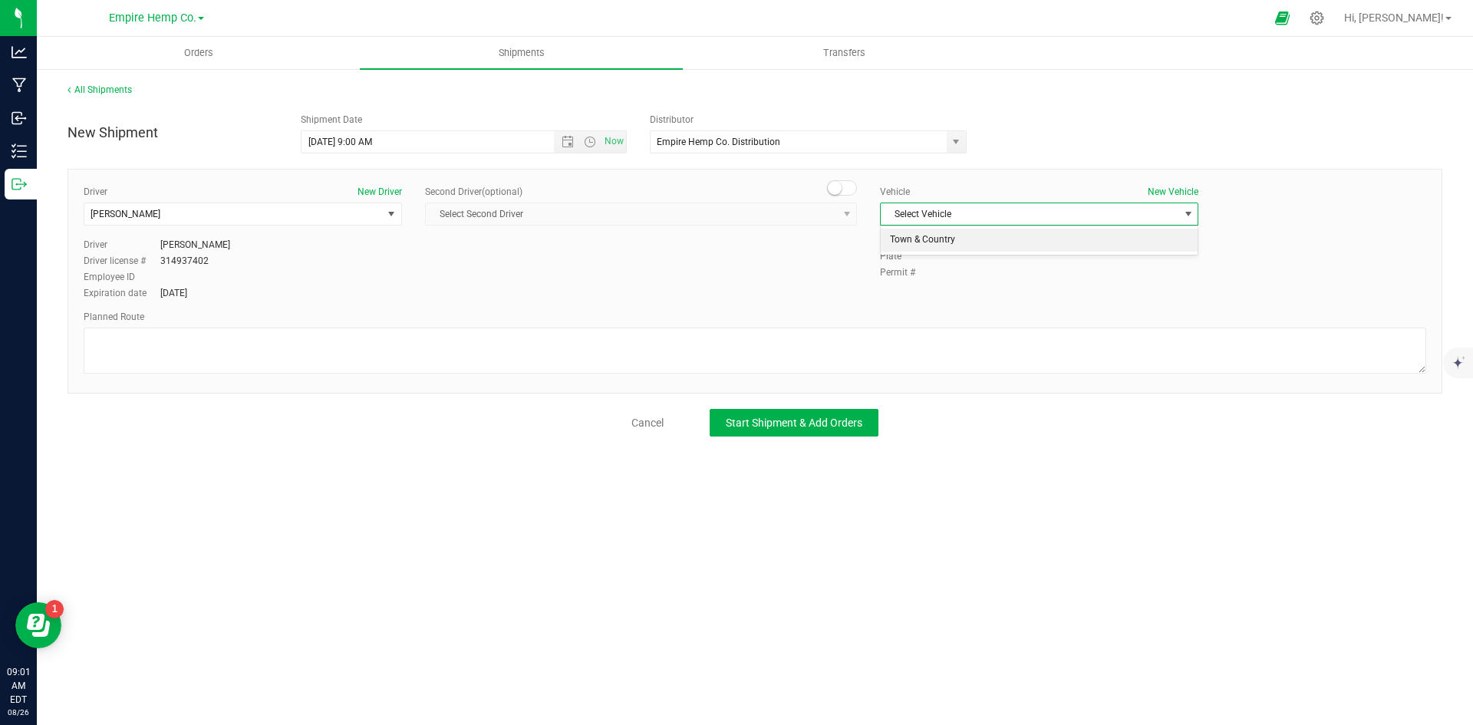
click at [1128, 245] on li "Town & Country" at bounding box center [1039, 240] width 317 height 23
click at [1238, 282] on div "Driver New Driver Zach Snyder Select Driver Pat Scutella Zach Snyder Chris VanD…" at bounding box center [755, 243] width 1366 height 117
click at [928, 350] on textarea at bounding box center [755, 351] width 1343 height 46
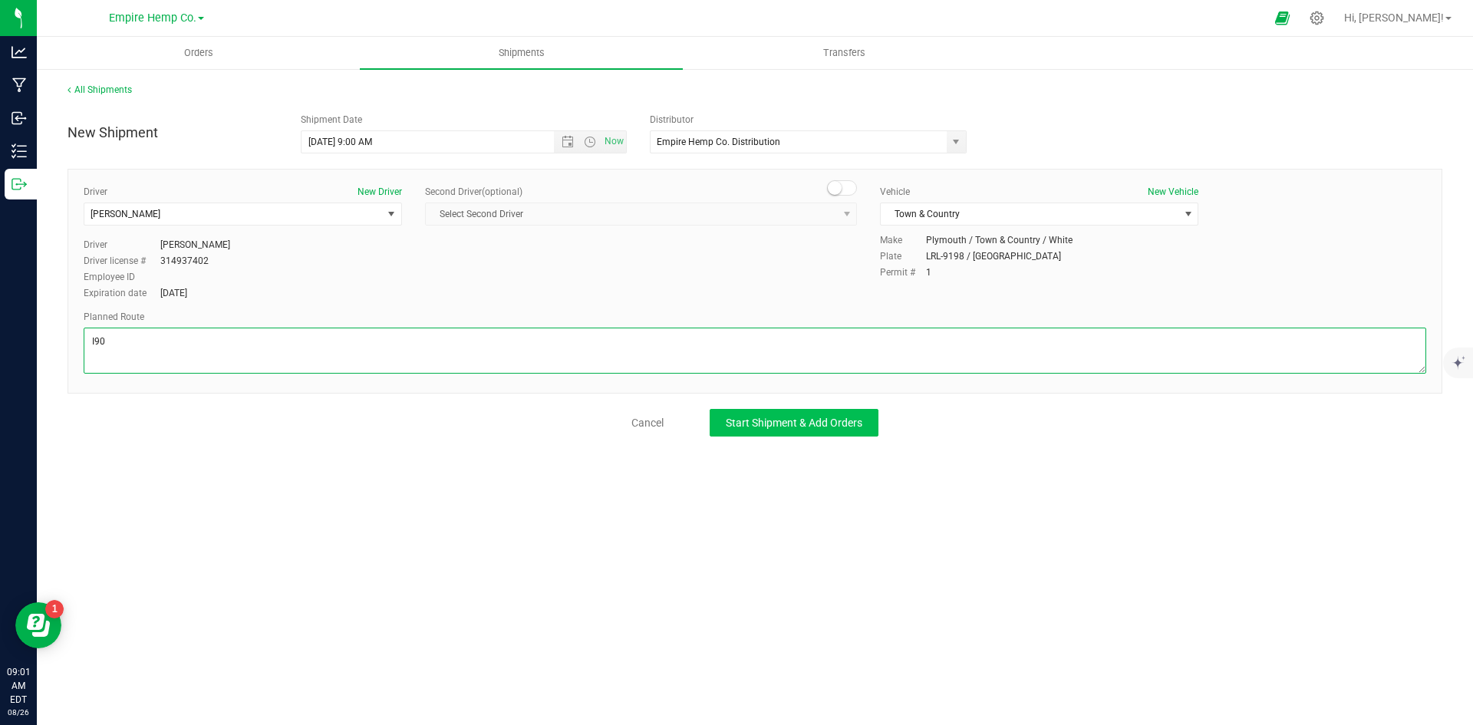
type textarea "I90"
click at [833, 431] on button "Start Shipment & Add Orders" at bounding box center [794, 423] width 169 height 28
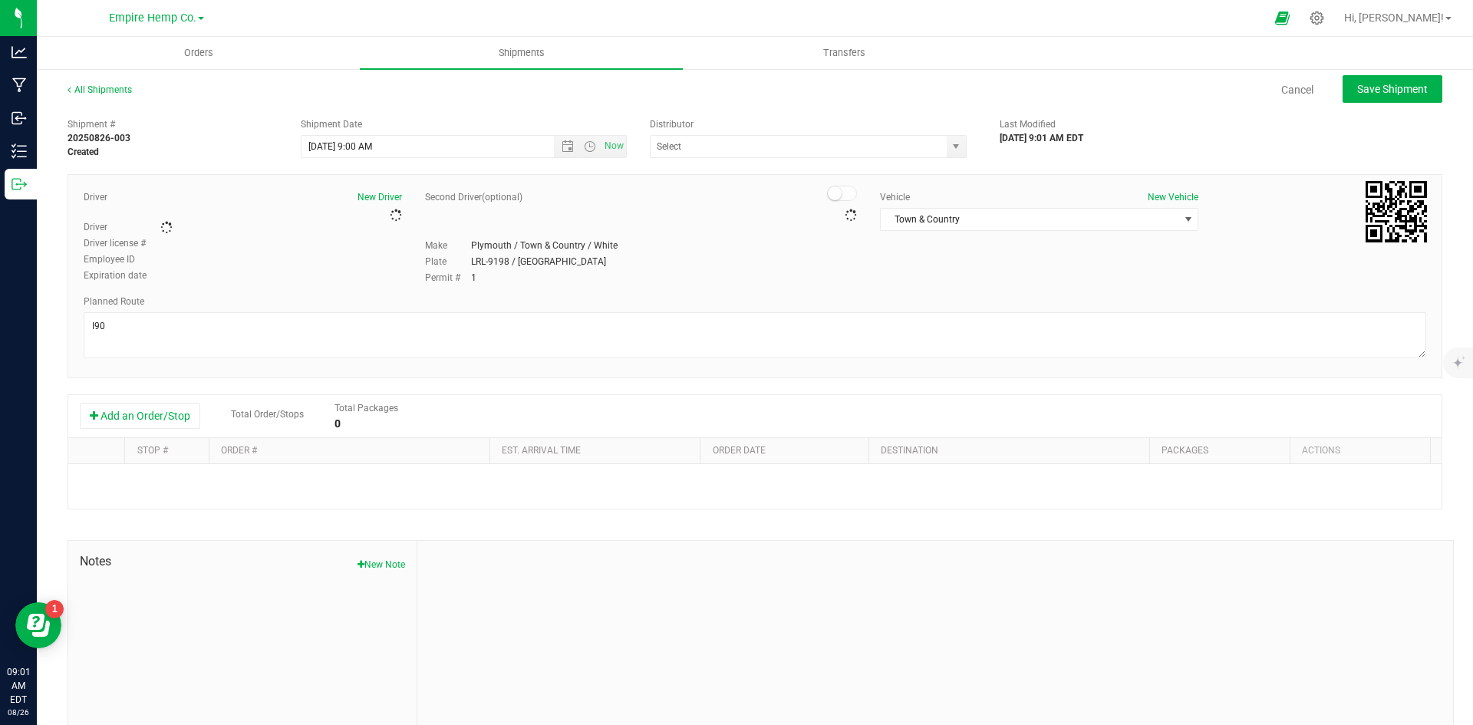
type input "Empire Hemp Co. Distribution"
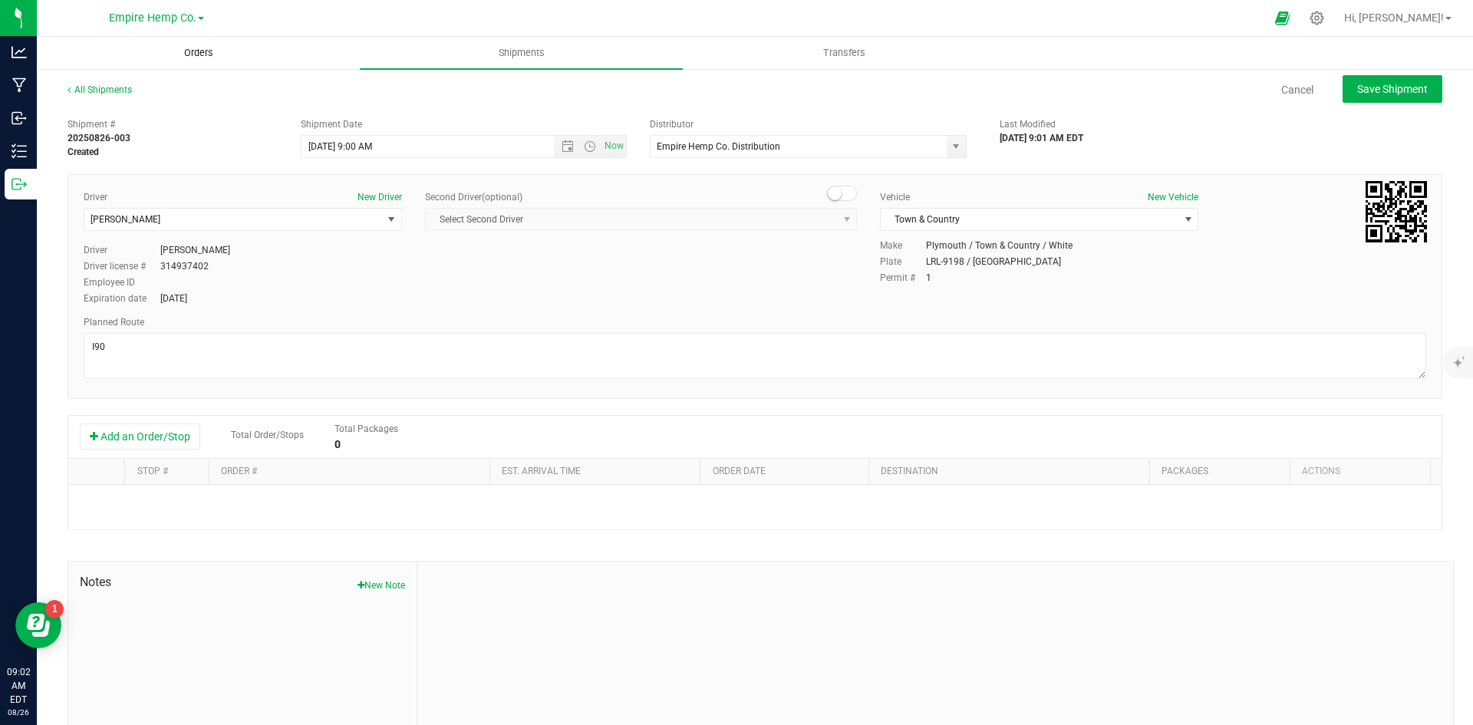
click at [204, 61] on uib-tab-heading "Orders" at bounding box center [199, 53] width 322 height 31
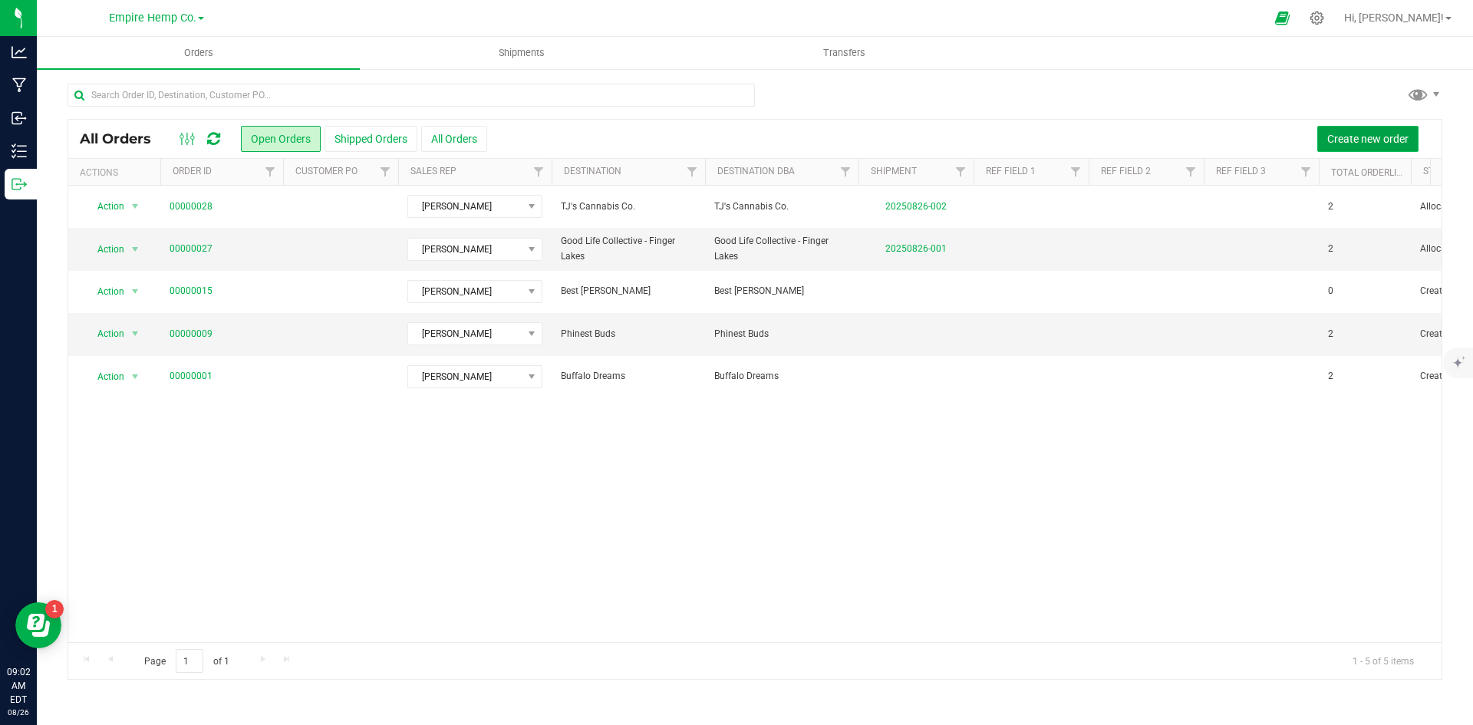
click at [1362, 133] on span "Create new order" at bounding box center [1368, 139] width 81 height 12
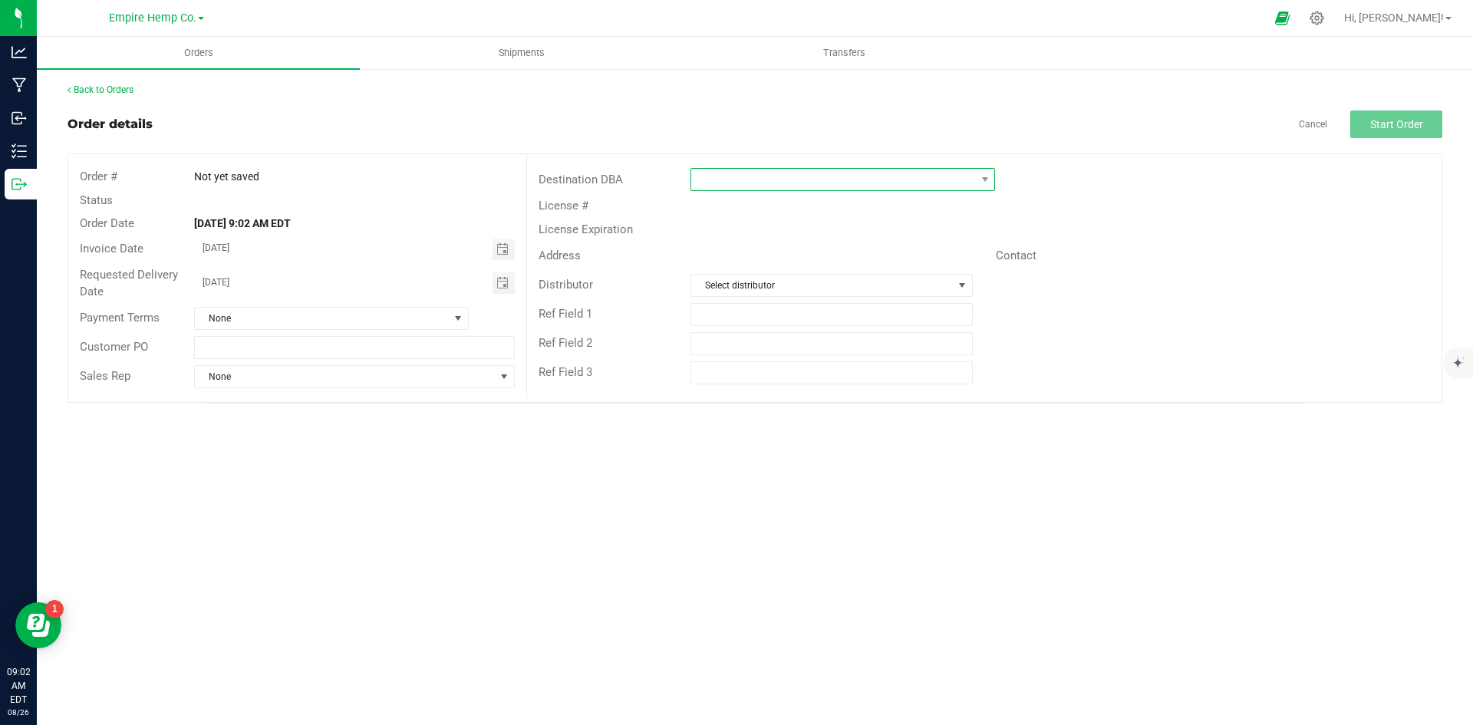
click at [907, 173] on span at bounding box center [833, 179] width 284 height 21
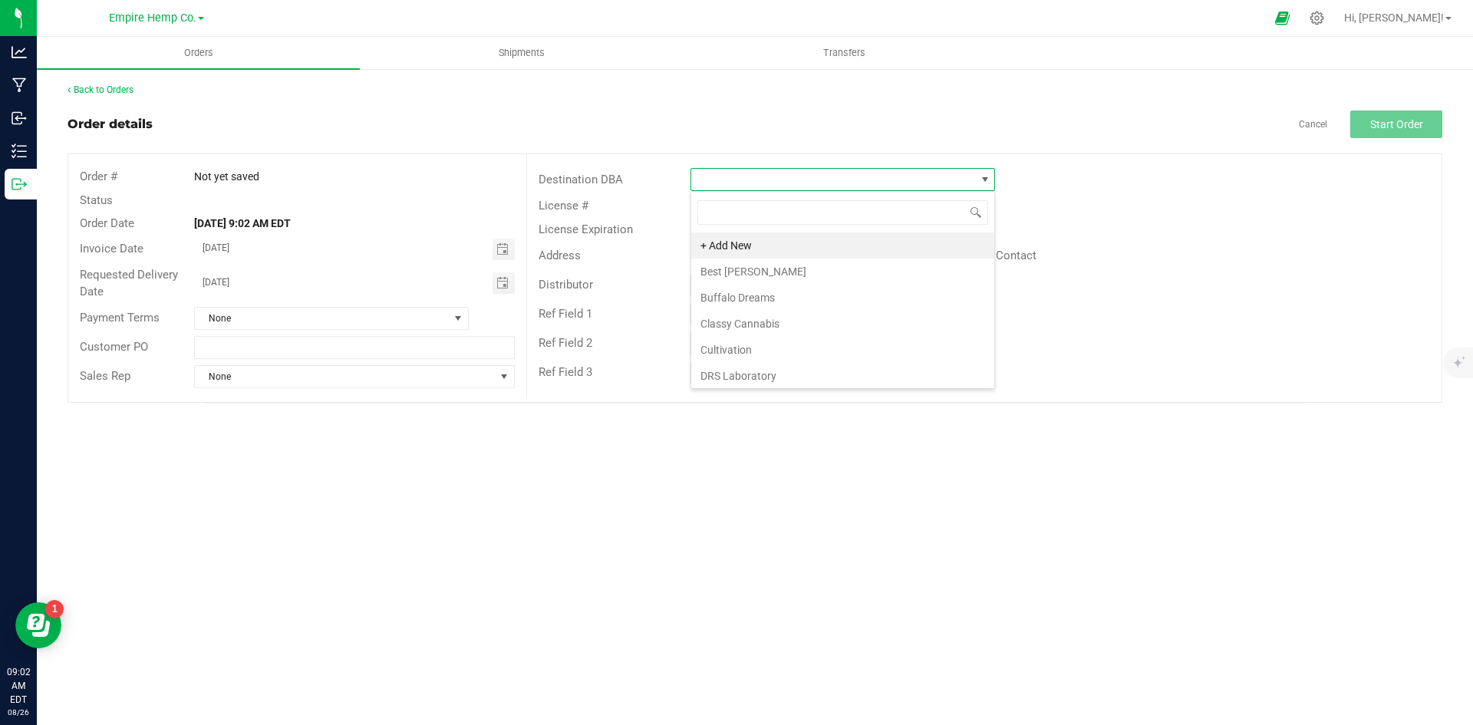
scroll to position [23, 305]
type input "leaf"
click at [805, 276] on li "Leafy Wonders" at bounding box center [842, 272] width 303 height 26
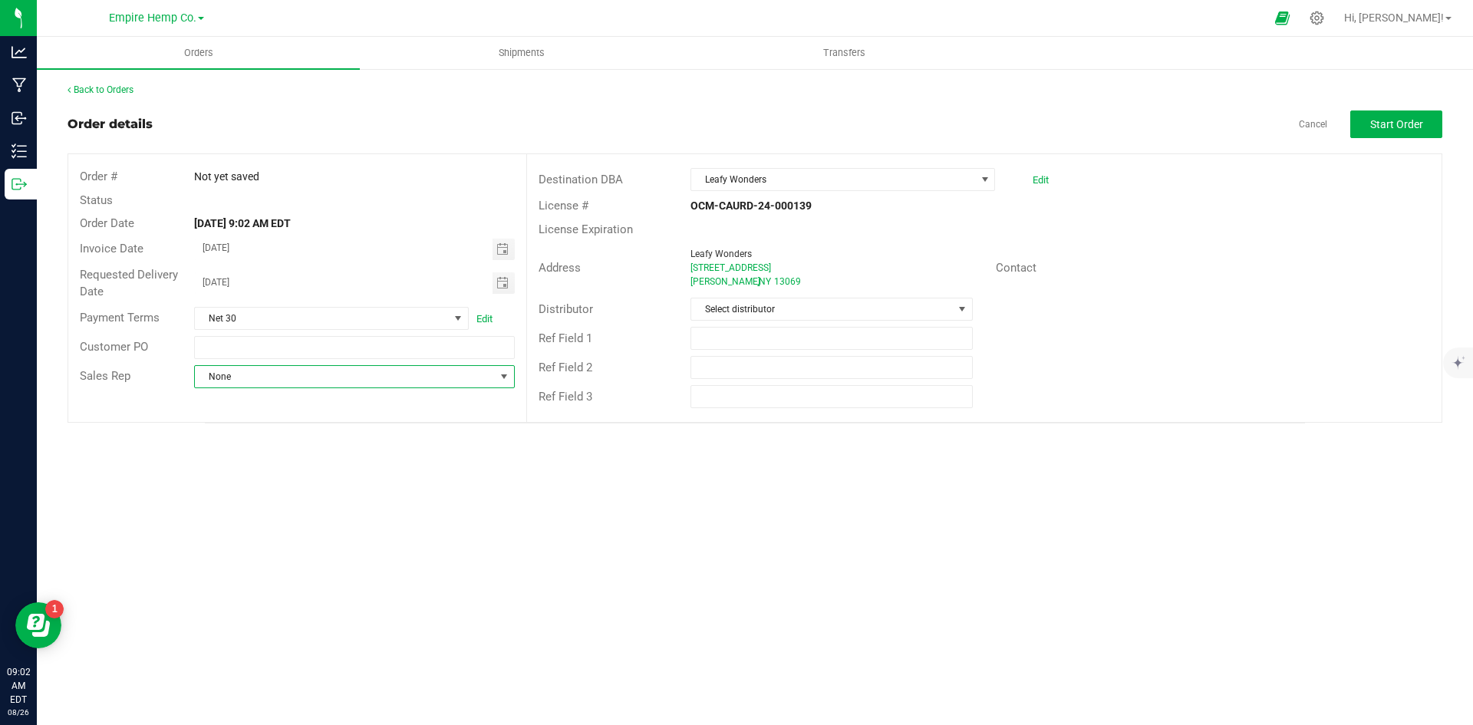
click at [454, 375] on span "None" at bounding box center [344, 376] width 299 height 21
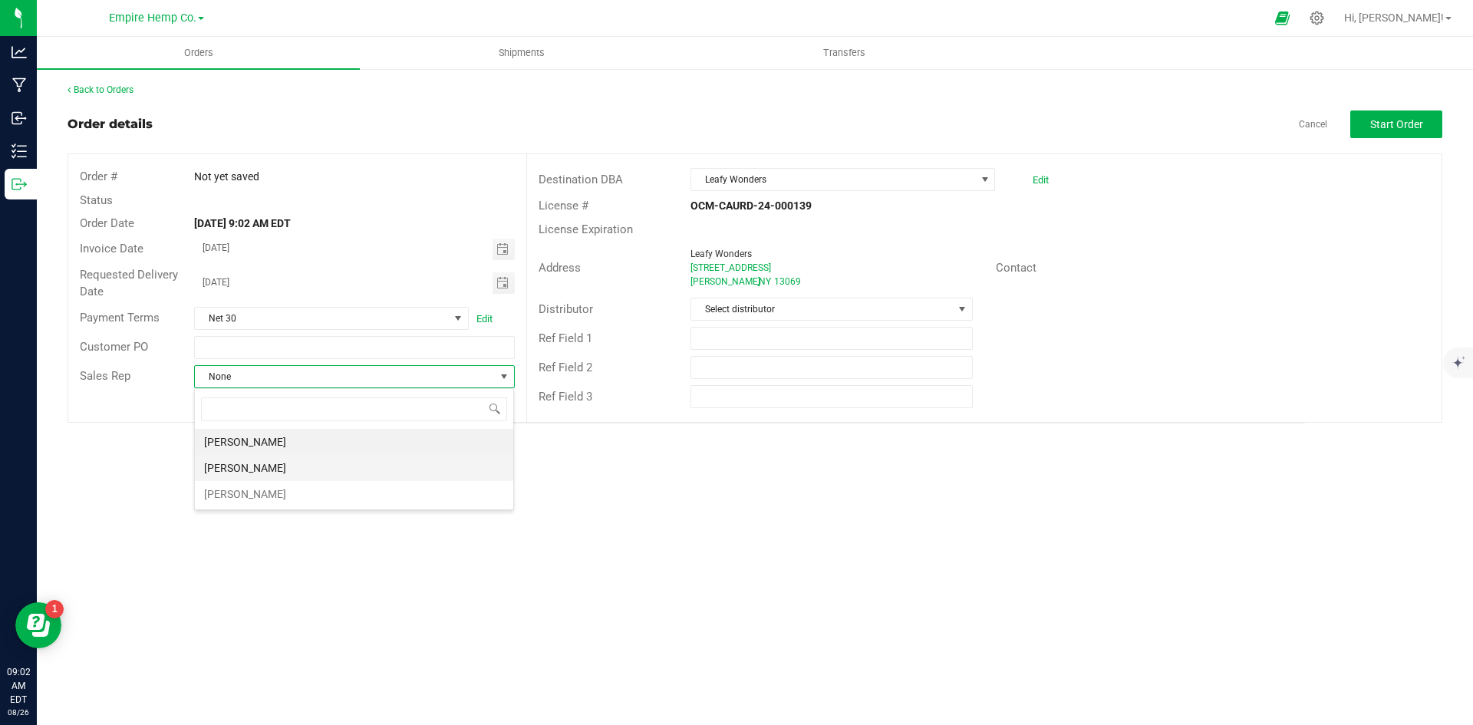
click at [404, 467] on li "[PERSON_NAME]" at bounding box center [354, 468] width 318 height 26
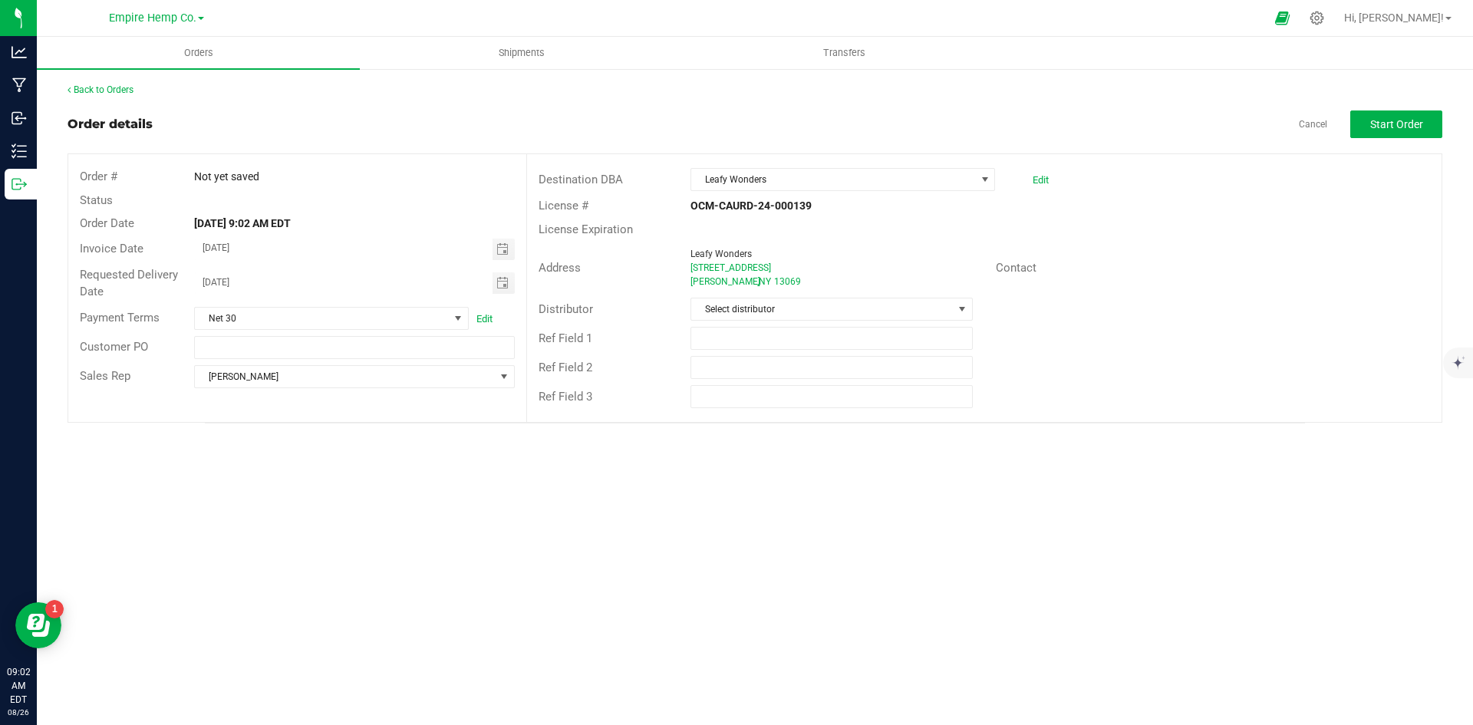
click at [862, 536] on div "Orders Shipments Transfers Back to Orders Order details Cancel Start Order Orde…" at bounding box center [755, 381] width 1436 height 688
click at [963, 308] on span at bounding box center [962, 309] width 12 height 12
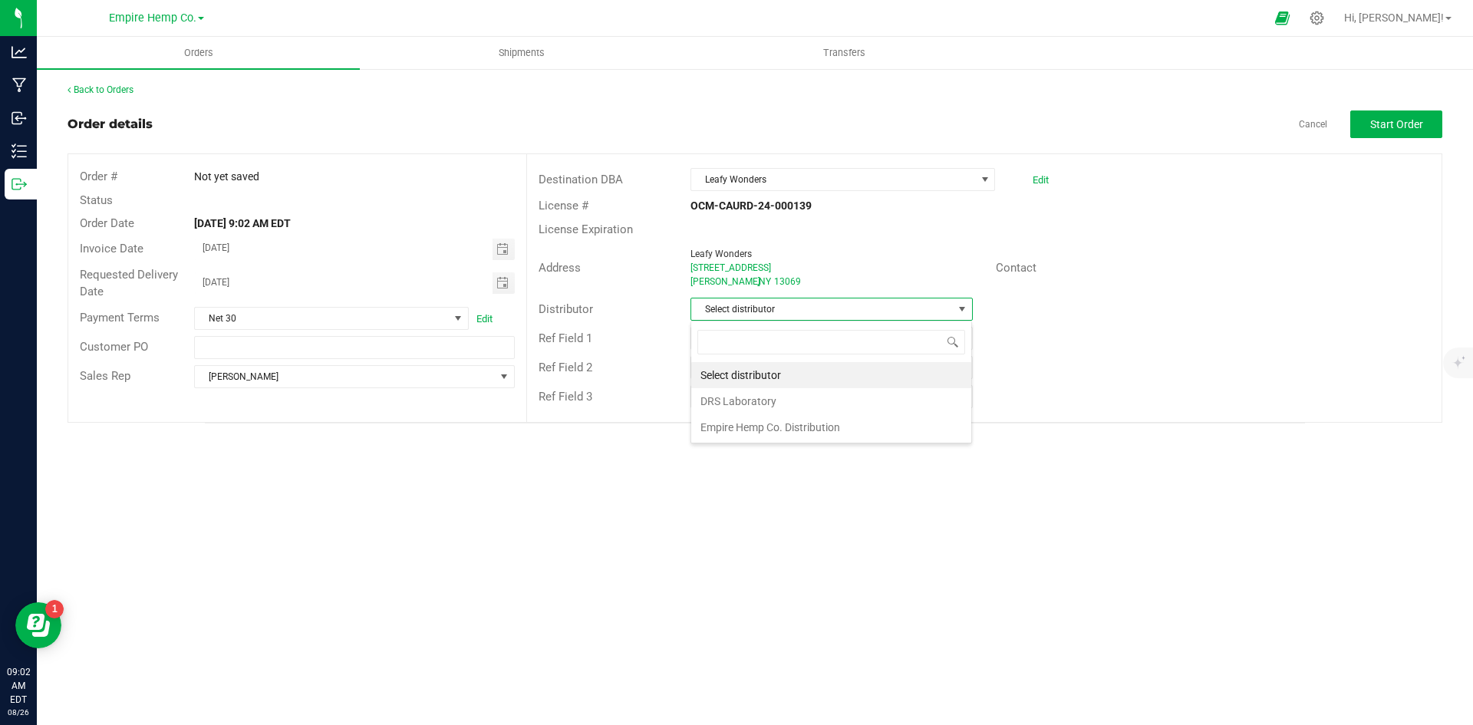
scroll to position [23, 282]
click at [850, 424] on li "Empire Hemp Co. Distribution" at bounding box center [831, 427] width 280 height 26
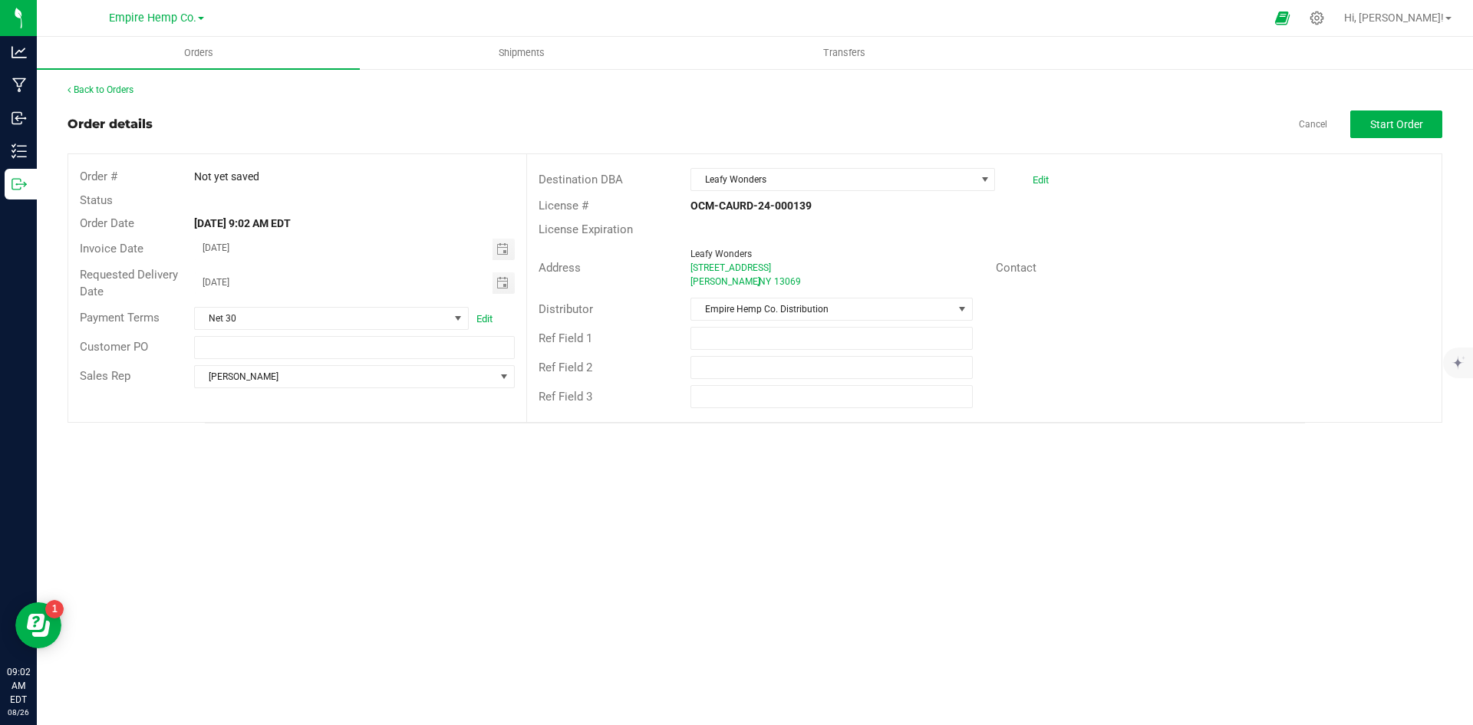
click at [1181, 338] on div "Ref Field 1" at bounding box center [984, 338] width 915 height 29
click at [1414, 118] on span "Start Order" at bounding box center [1396, 124] width 53 height 12
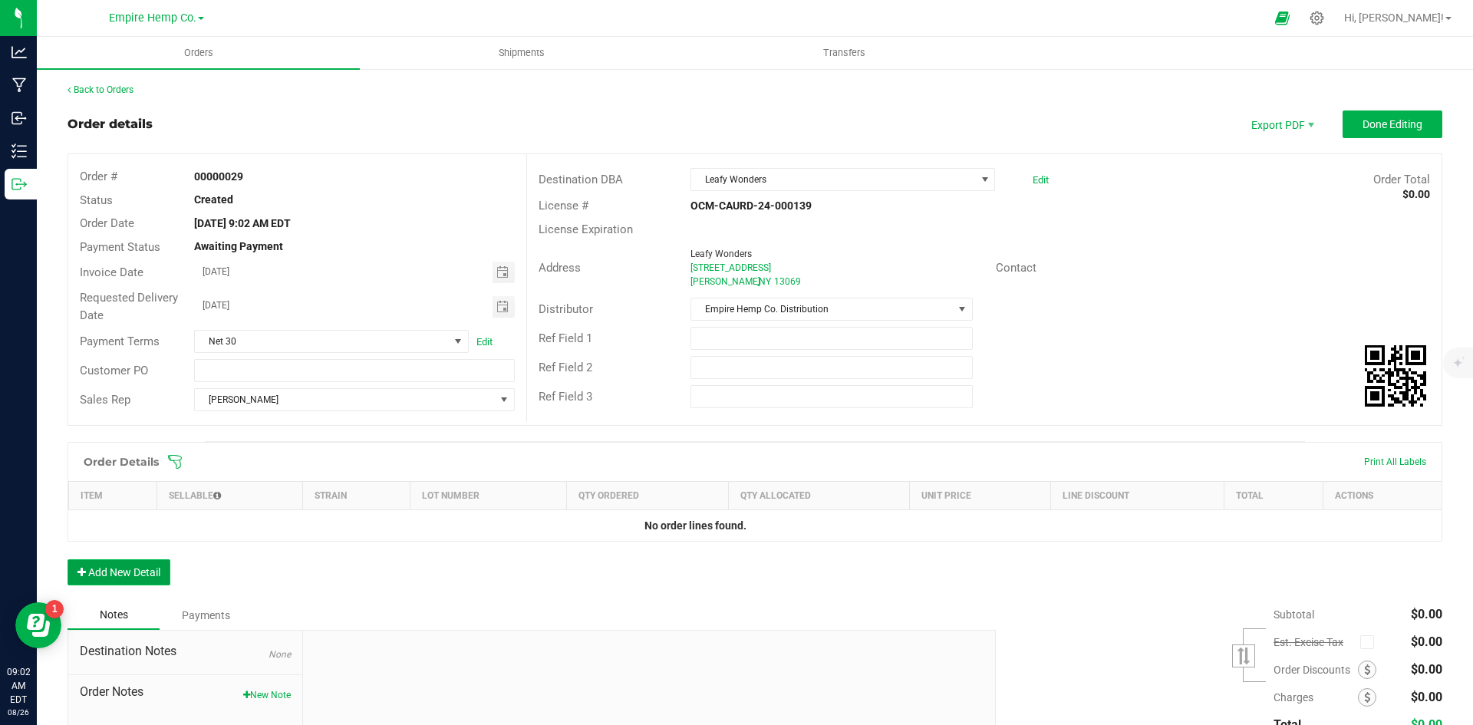
click at [119, 569] on button "Add New Detail" at bounding box center [119, 572] width 103 height 26
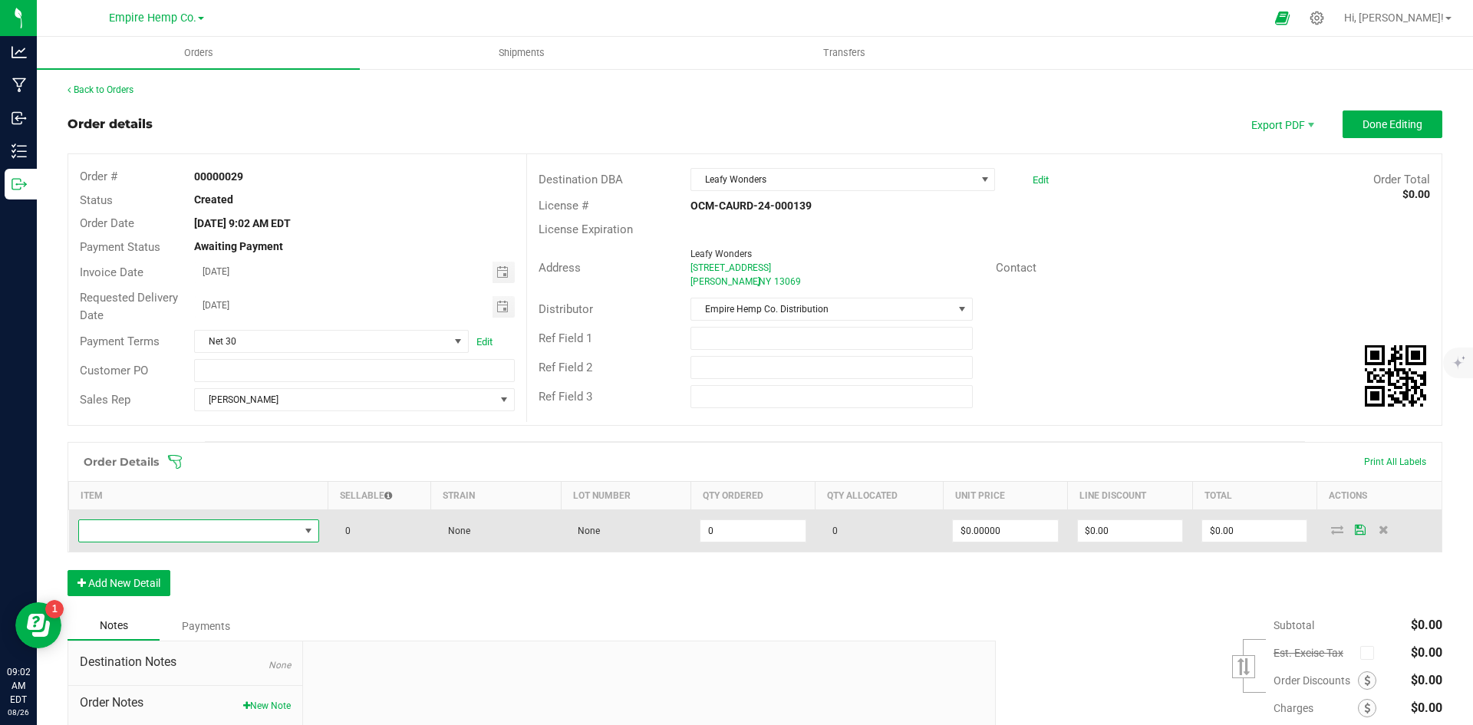
click at [305, 533] on span "NO DATA FOUND" at bounding box center [308, 531] width 12 height 12
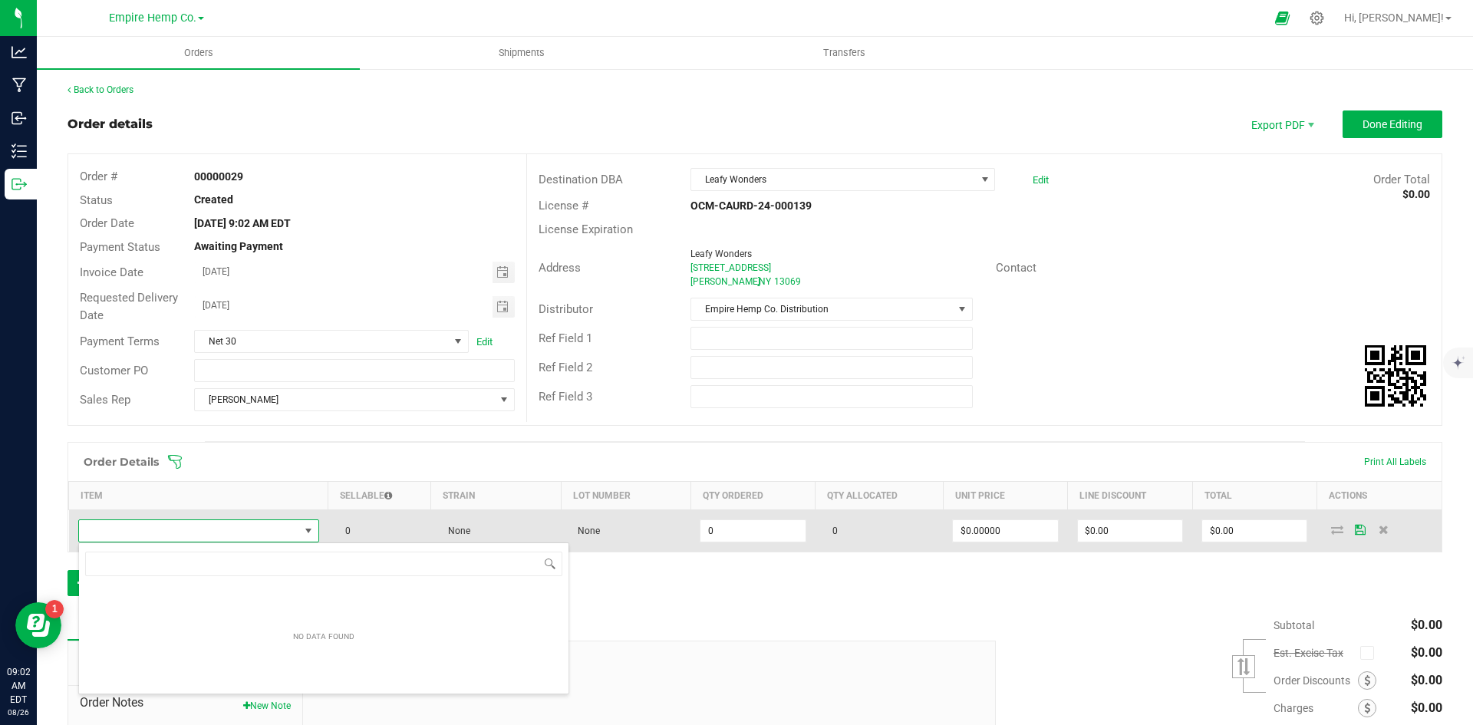
scroll to position [23, 237]
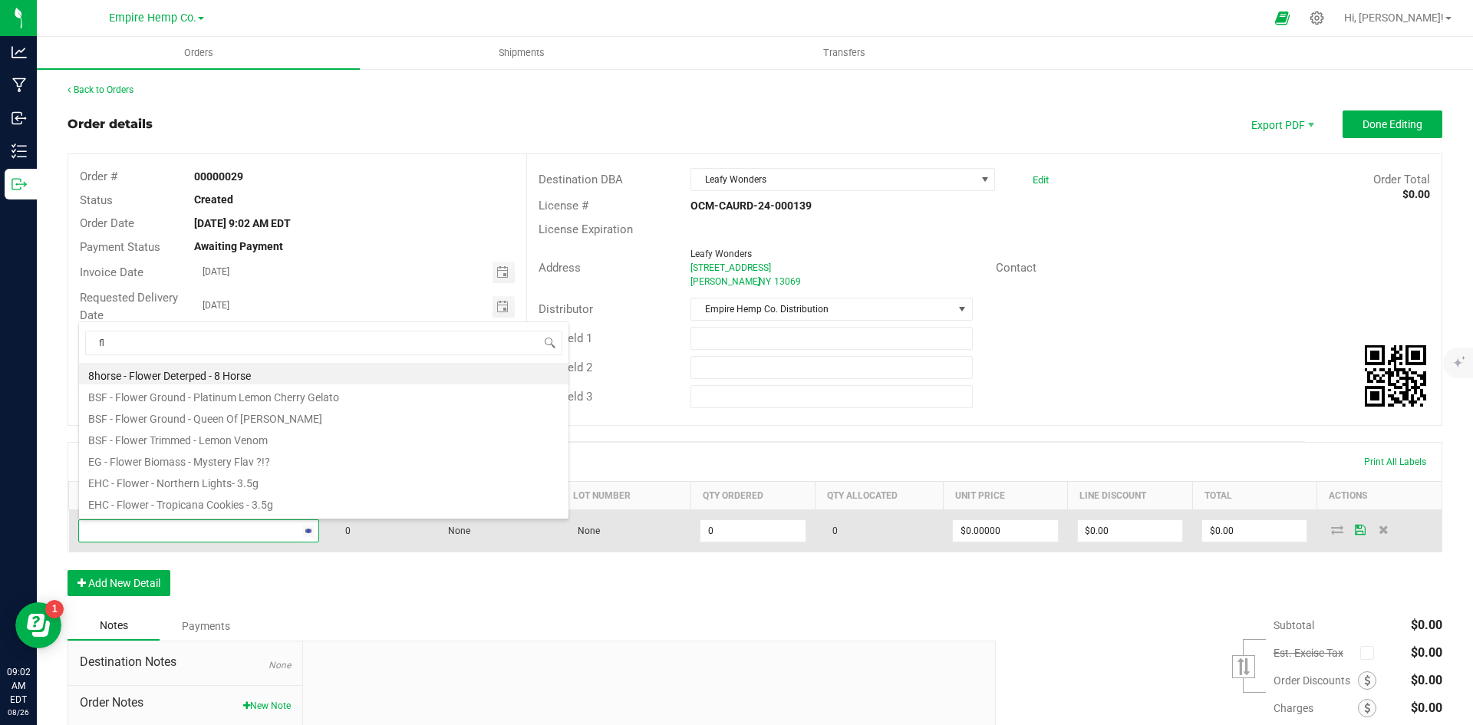
type input "f"
type input "sta"
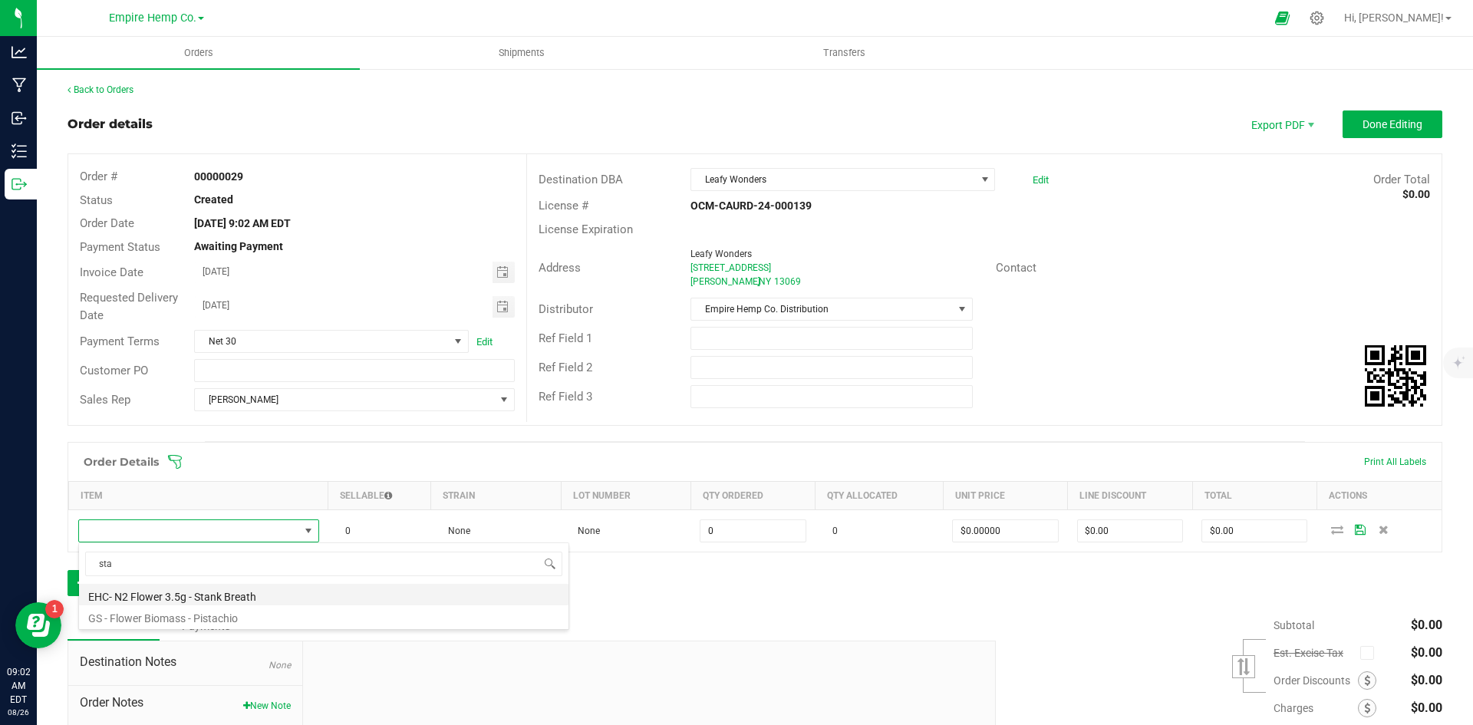
click at [328, 589] on li "EHC- N2 Flower 3.5g - Stank Breath" at bounding box center [324, 594] width 490 height 21
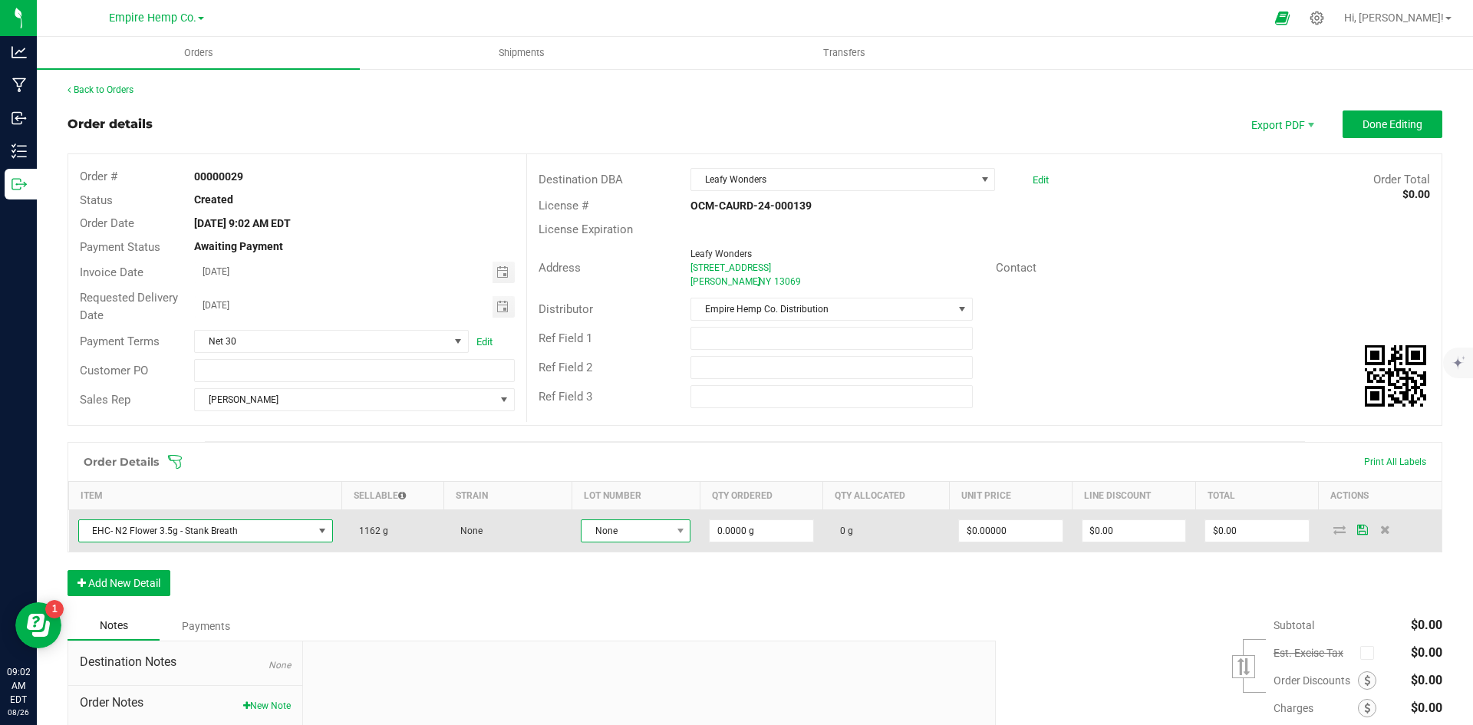
click at [655, 538] on span "None" at bounding box center [626, 530] width 89 height 21
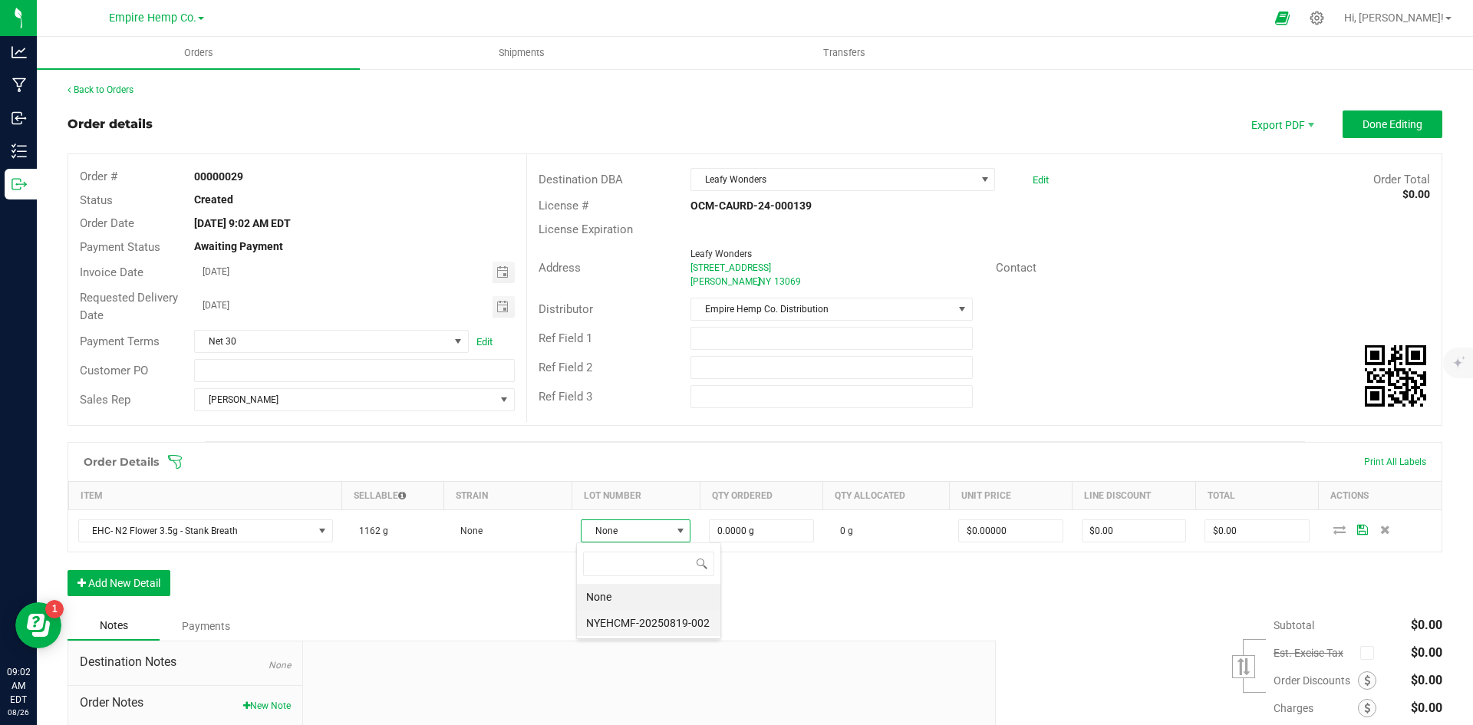
click at [660, 626] on li "NYEHCMF-20250819-002" at bounding box center [648, 623] width 143 height 26
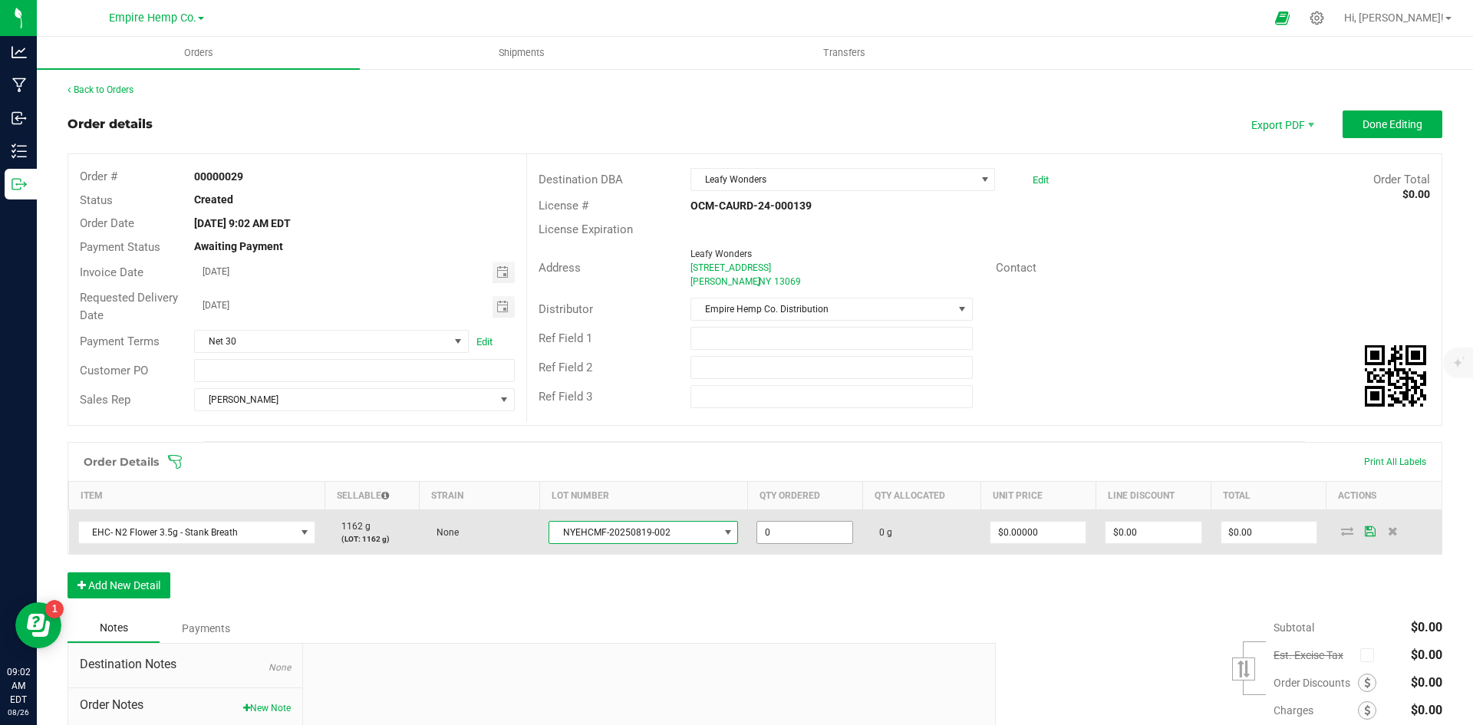
click at [811, 532] on input "0" at bounding box center [804, 532] width 95 height 21
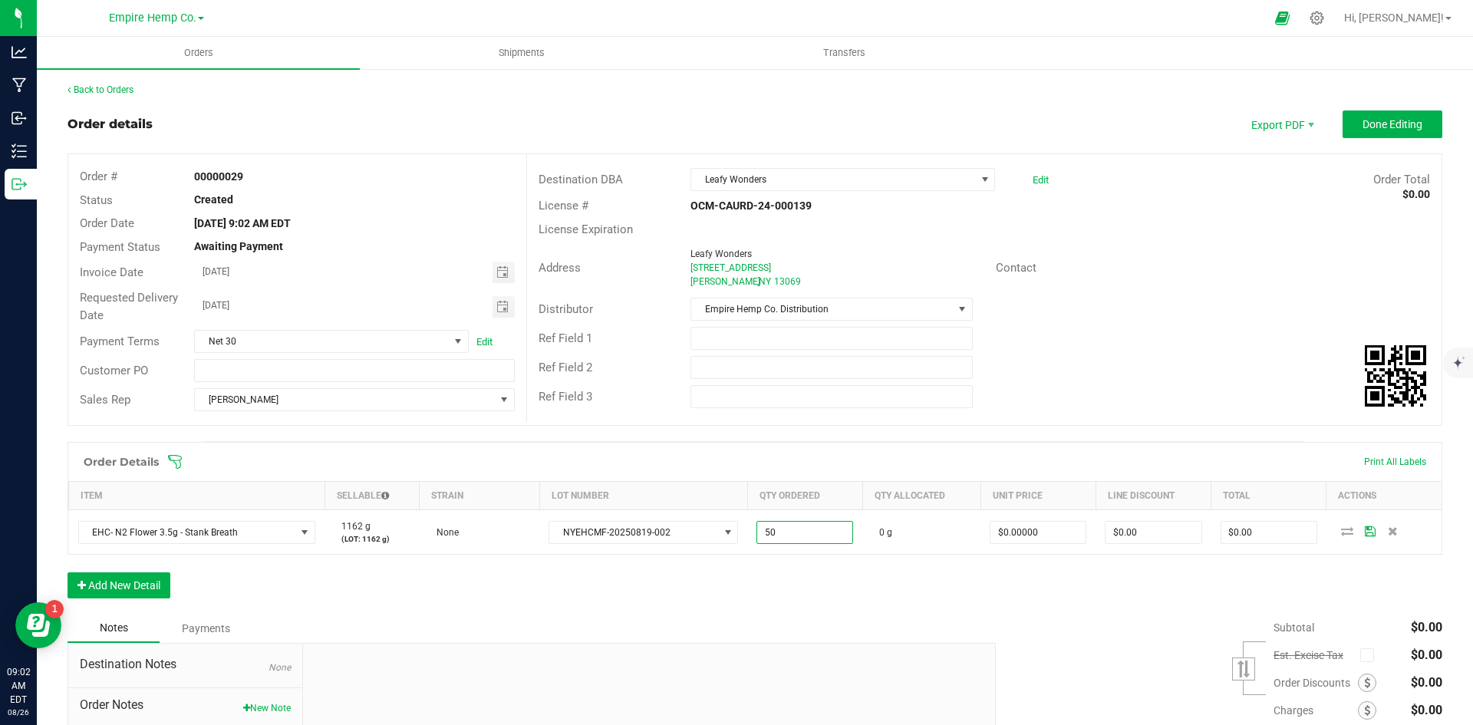
type input "50.0000 g"
type input "0"
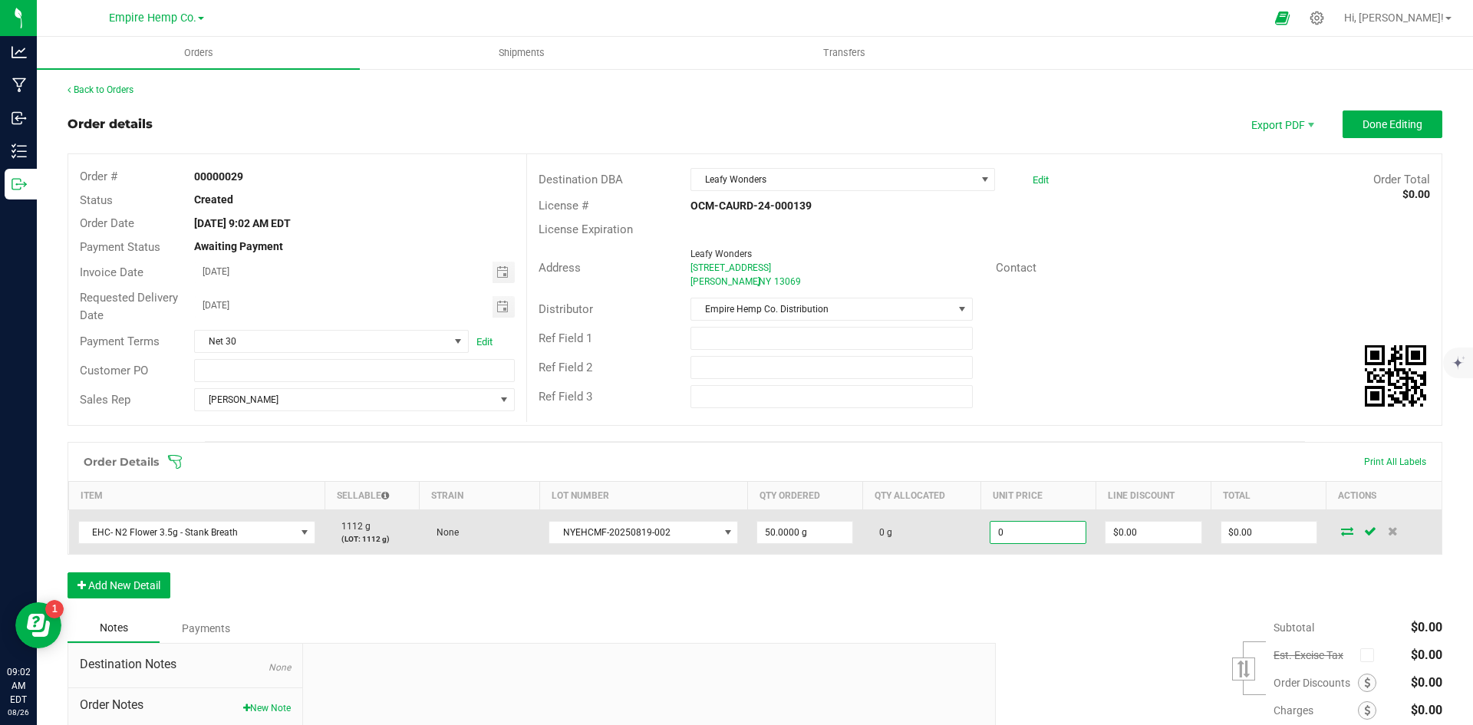
click at [1004, 533] on input "0" at bounding box center [1038, 532] width 95 height 21
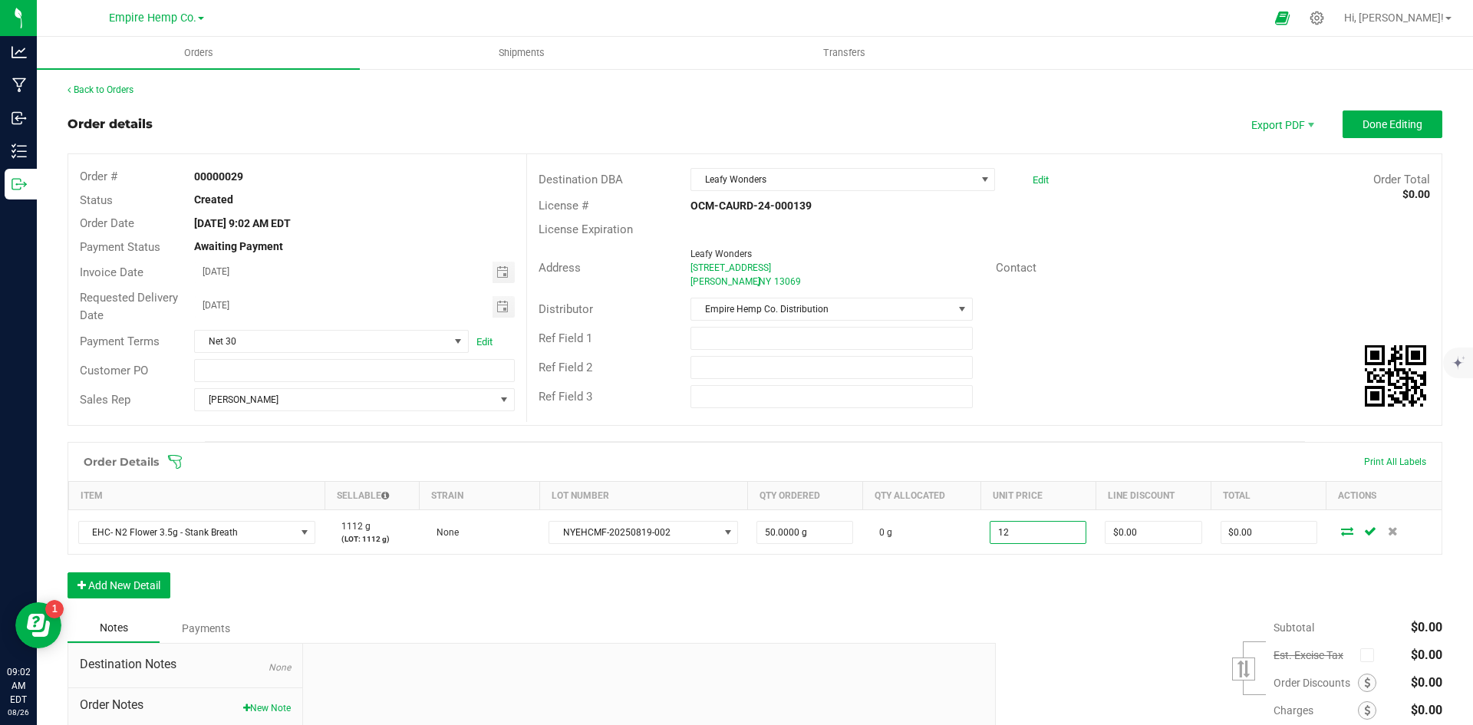
type input "$12.00000"
type input "$600.00"
click at [1128, 567] on div "Order Details Print All Labels Item Sellable Strain Lot Number Qty Ordered Qty …" at bounding box center [755, 528] width 1375 height 172
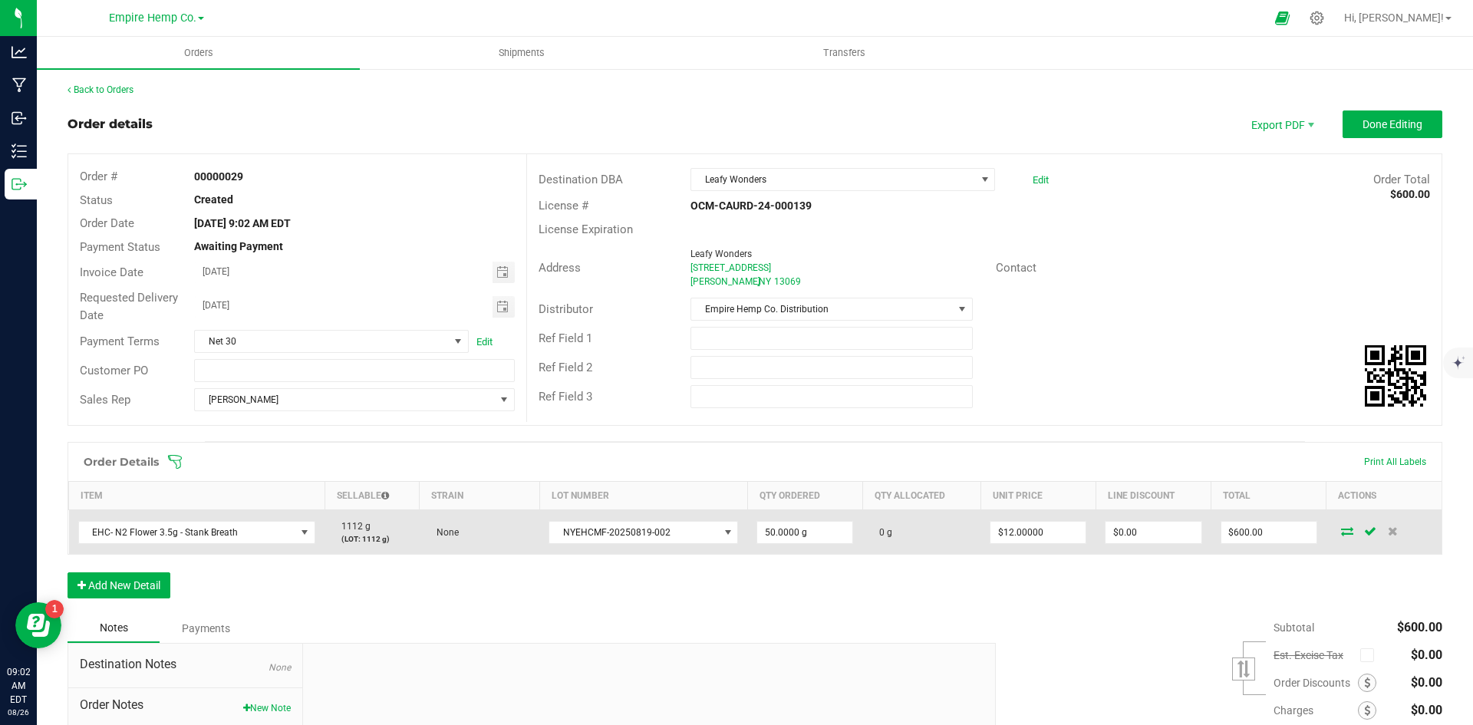
click at [1341, 533] on icon at bounding box center [1347, 530] width 12 height 9
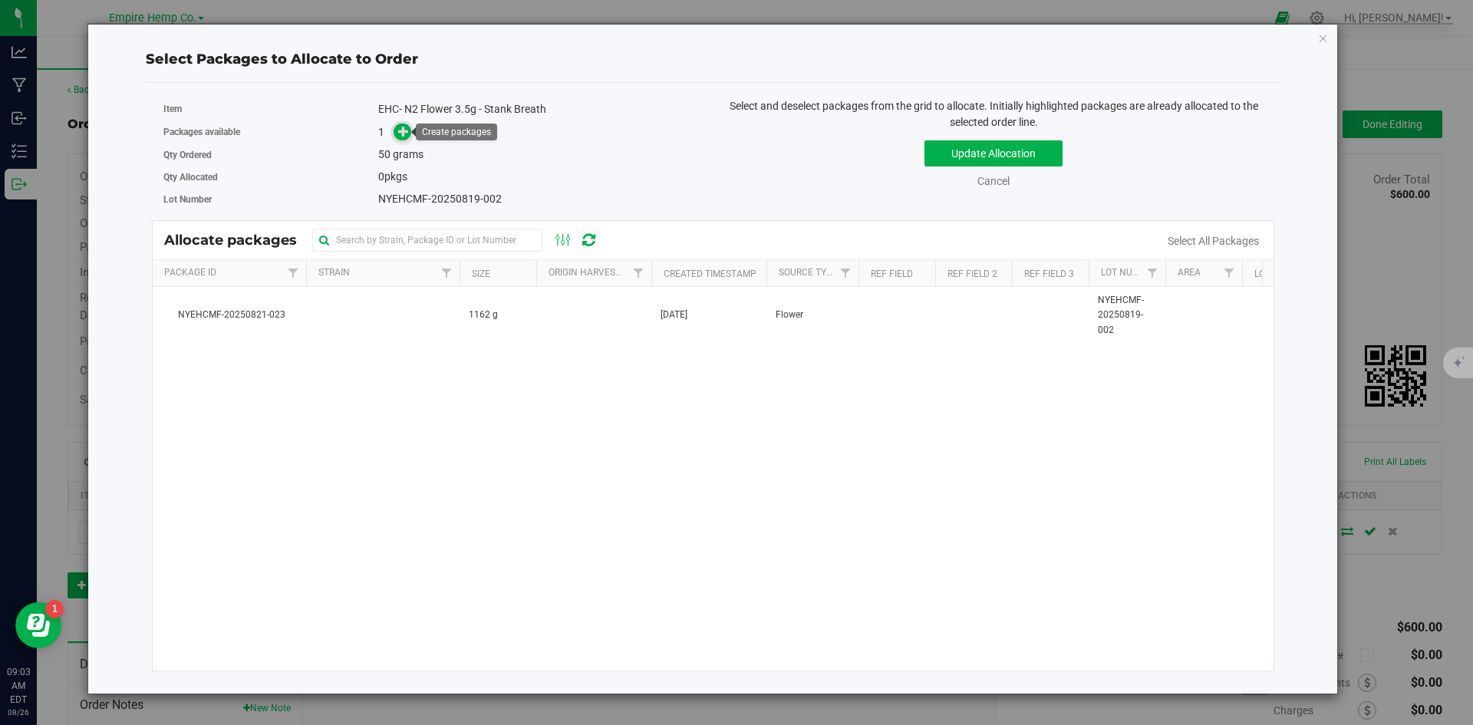
click at [400, 128] on icon at bounding box center [403, 131] width 11 height 11
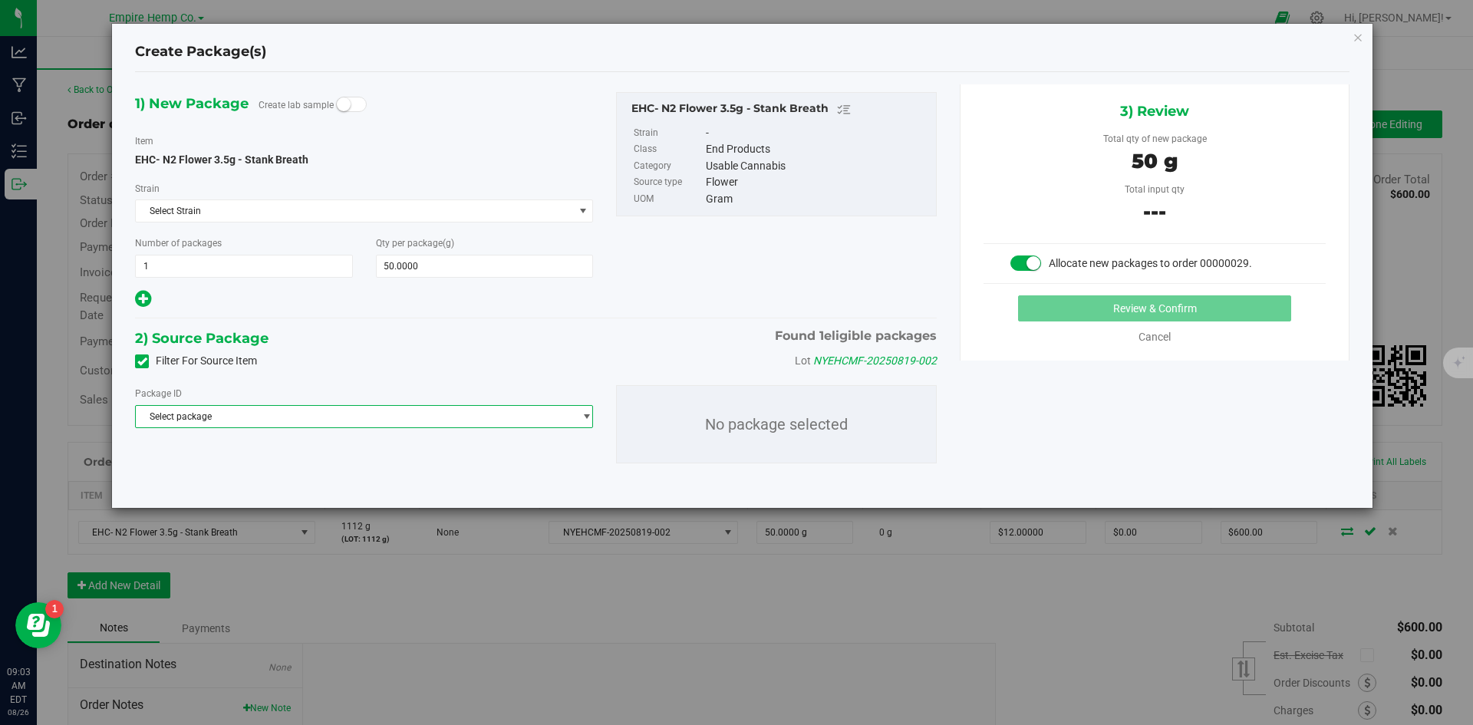
click at [557, 424] on span "Select package" at bounding box center [354, 416] width 437 height 21
click at [494, 480] on li "NYEHCMF-20250821-023 ( EHC- N2 Flower 3.5g - Stank Breath )" at bounding box center [364, 479] width 457 height 21
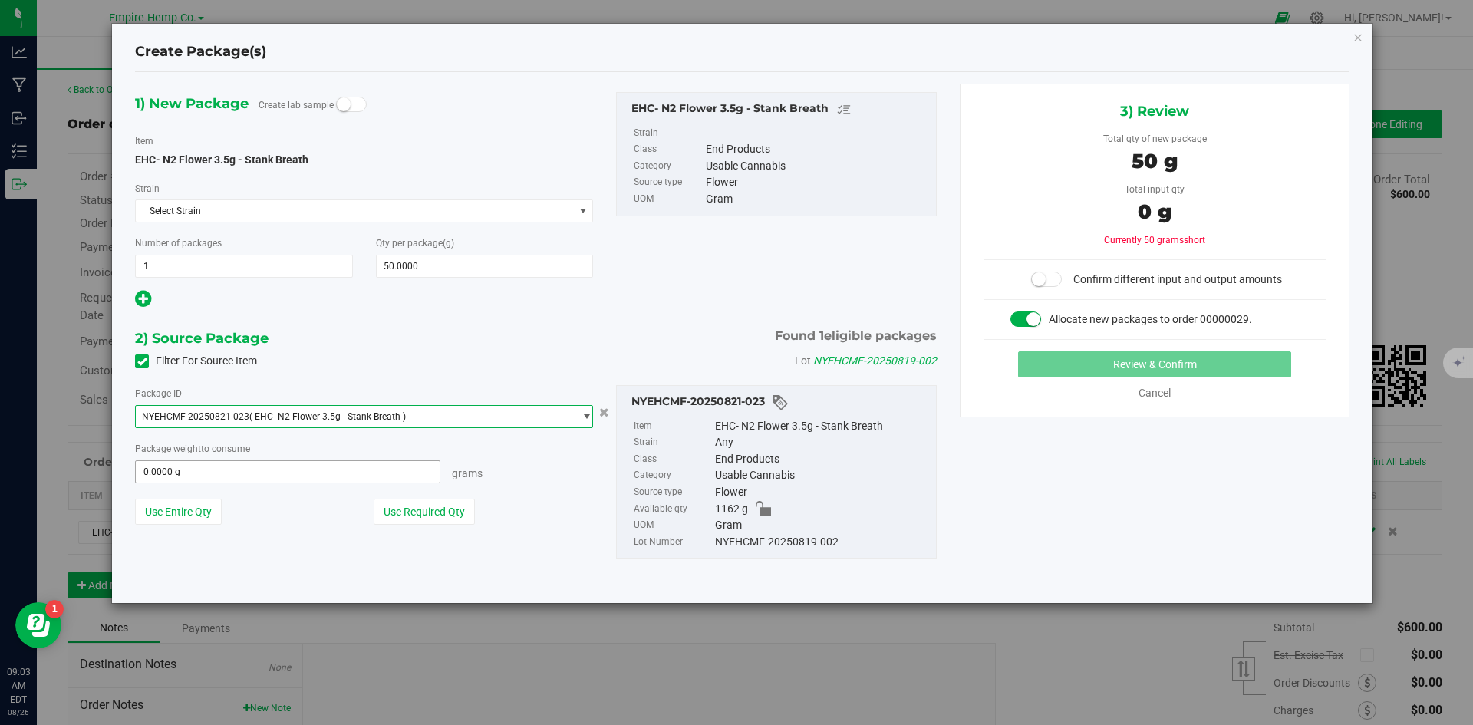
click at [271, 467] on span "0.0000 g 0" at bounding box center [287, 471] width 305 height 23
type input "50"
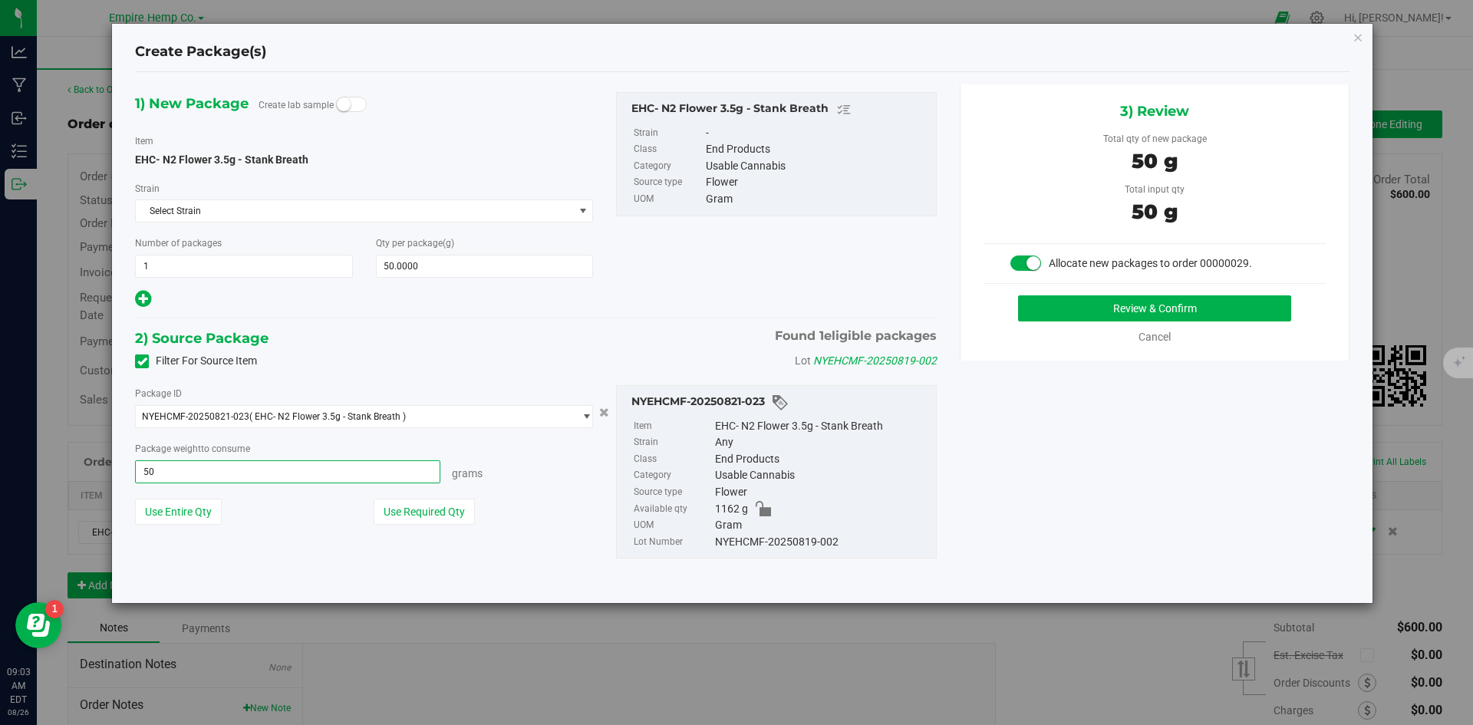
type input "50.0000 g"
click at [1235, 459] on div "1) New Package Create lab sample Item EHC- N2 Flower 3.5g - Stank Breath Strain…" at bounding box center [743, 337] width 1238 height 507
click at [1268, 298] on button "Review & Confirm" at bounding box center [1154, 308] width 273 height 26
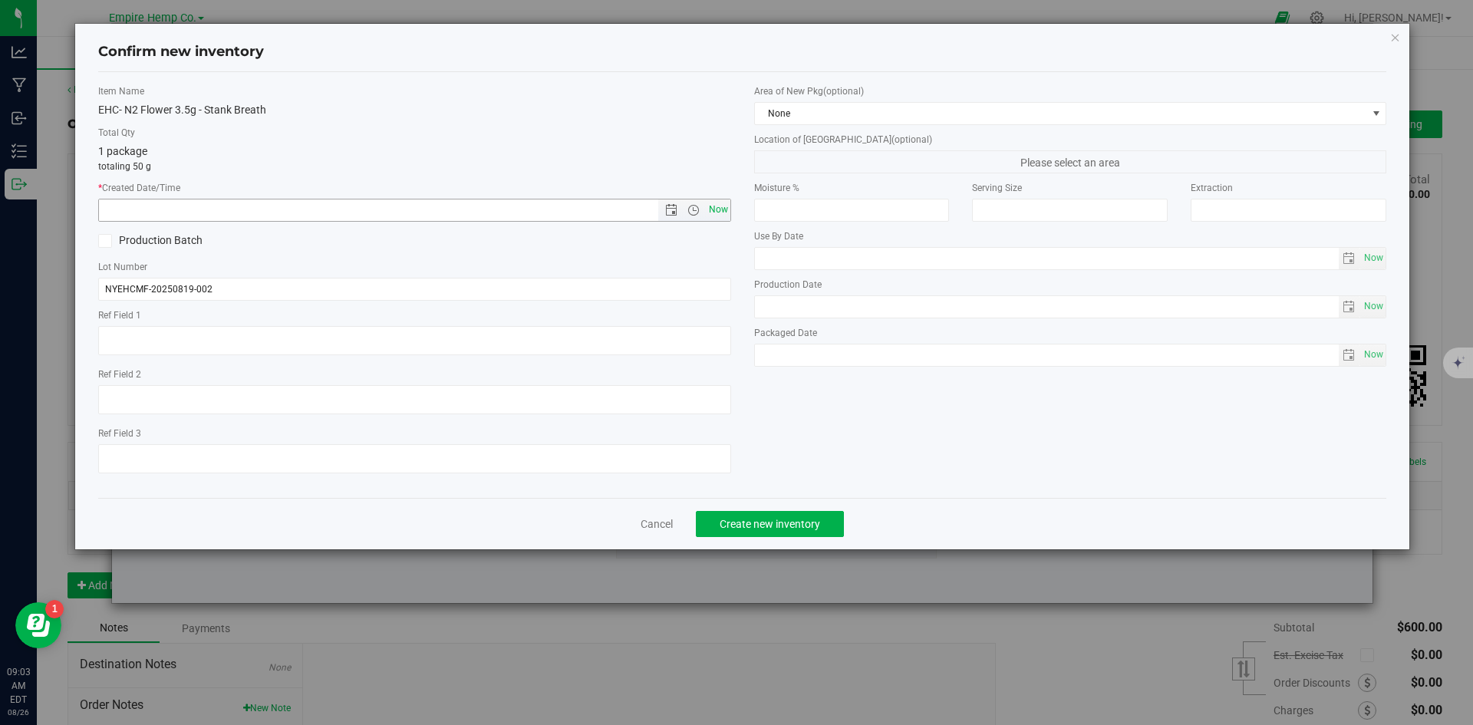
click at [721, 206] on span "Now" at bounding box center [718, 210] width 26 height 22
type input "8/26/2025 9:03 AM"
click at [803, 526] on span "Create new inventory" at bounding box center [770, 524] width 101 height 12
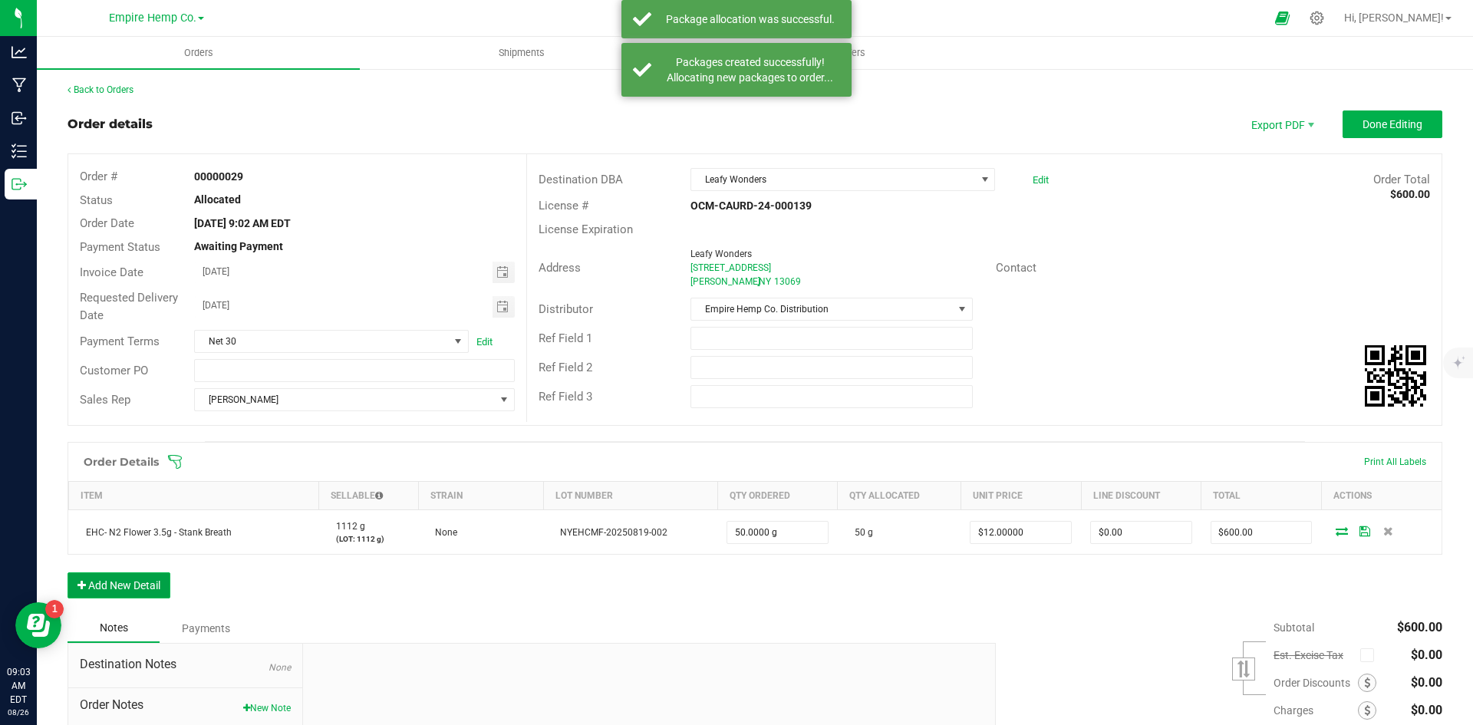
click at [155, 586] on button "Add New Detail" at bounding box center [119, 585] width 103 height 26
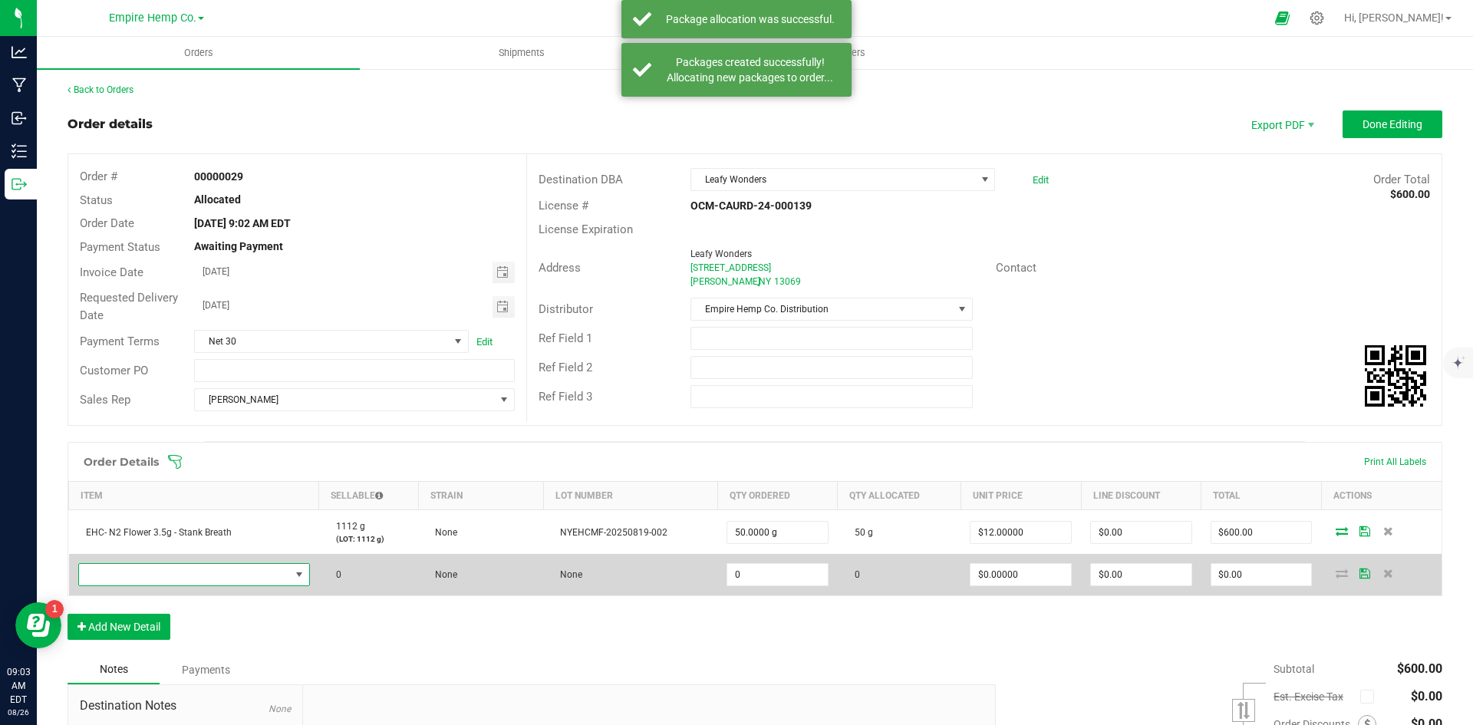
click at [158, 582] on span "NO DATA FOUND" at bounding box center [184, 574] width 211 height 21
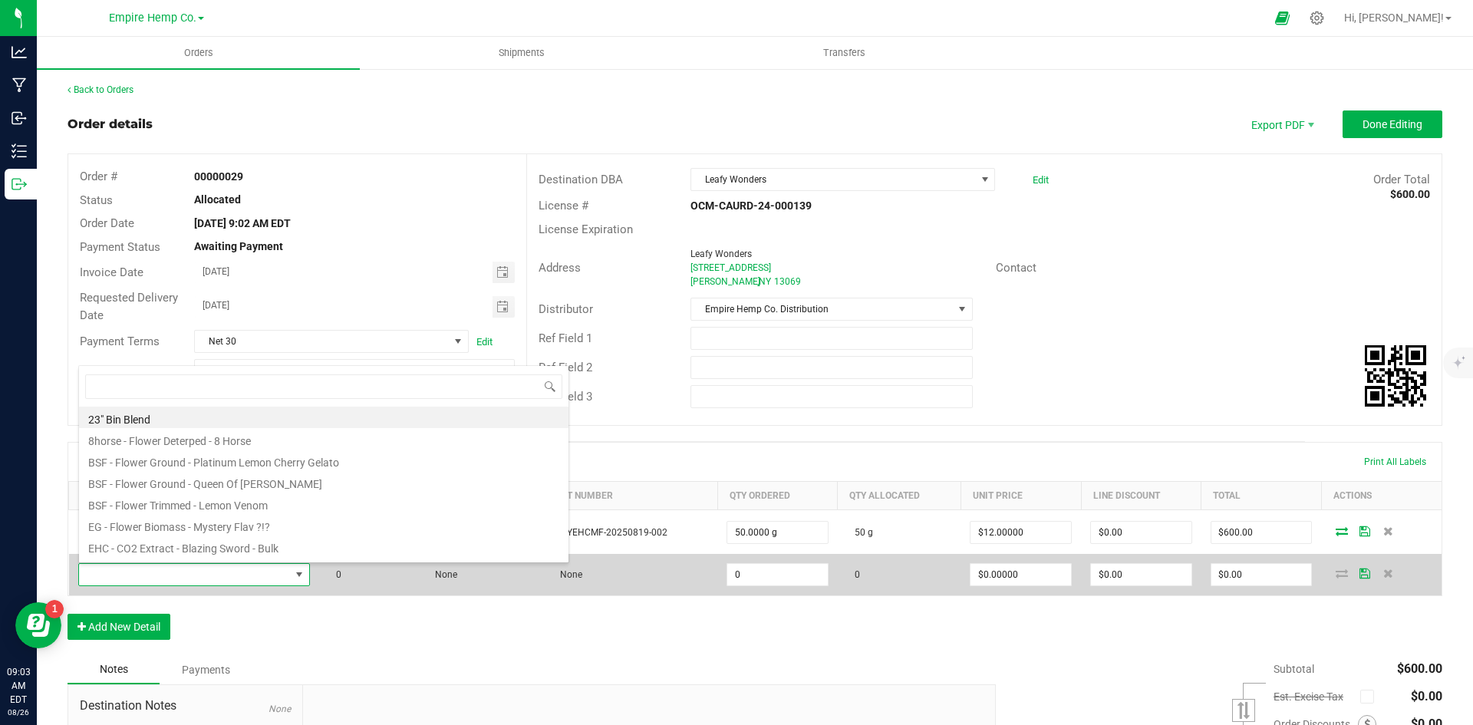
scroll to position [23, 228]
type input "ani"
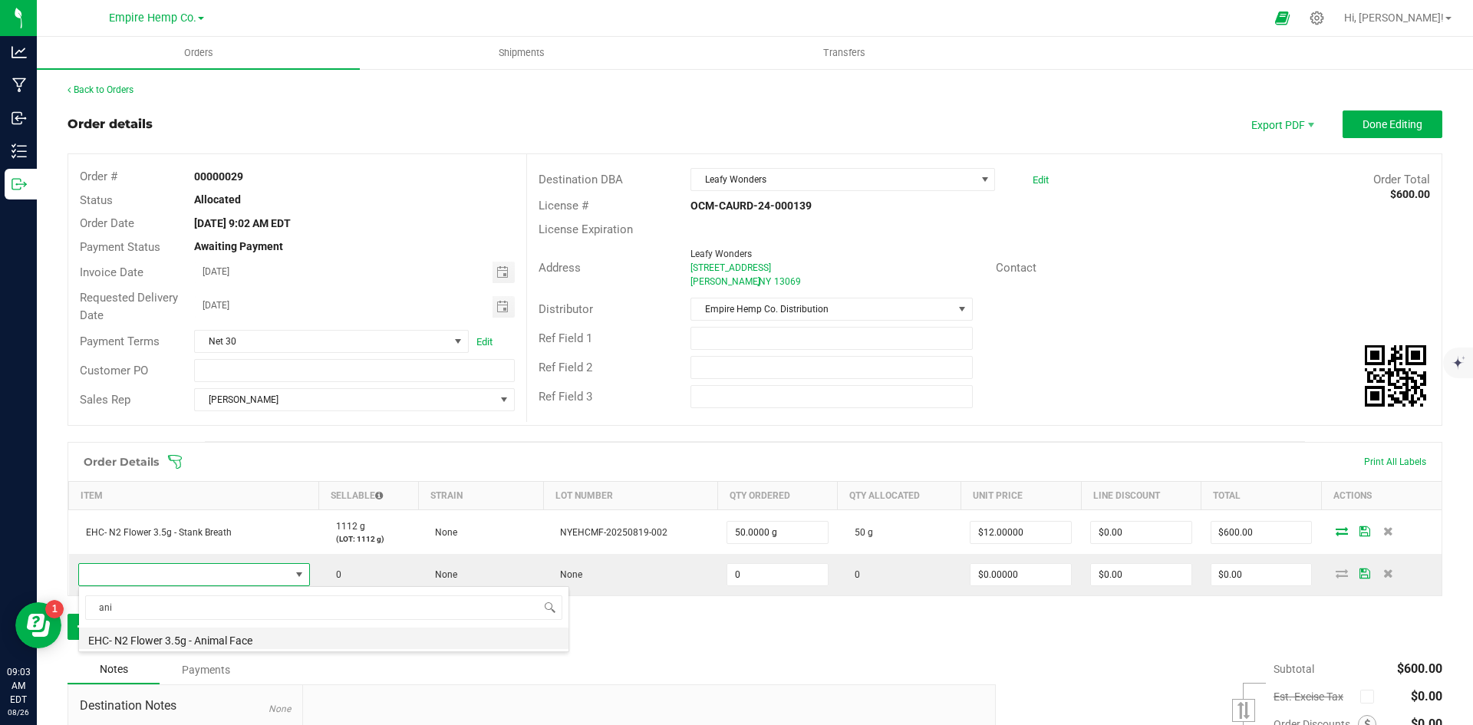
click at [219, 639] on li "EHC- N2 Flower 3.5g - Animal Face" at bounding box center [324, 638] width 490 height 21
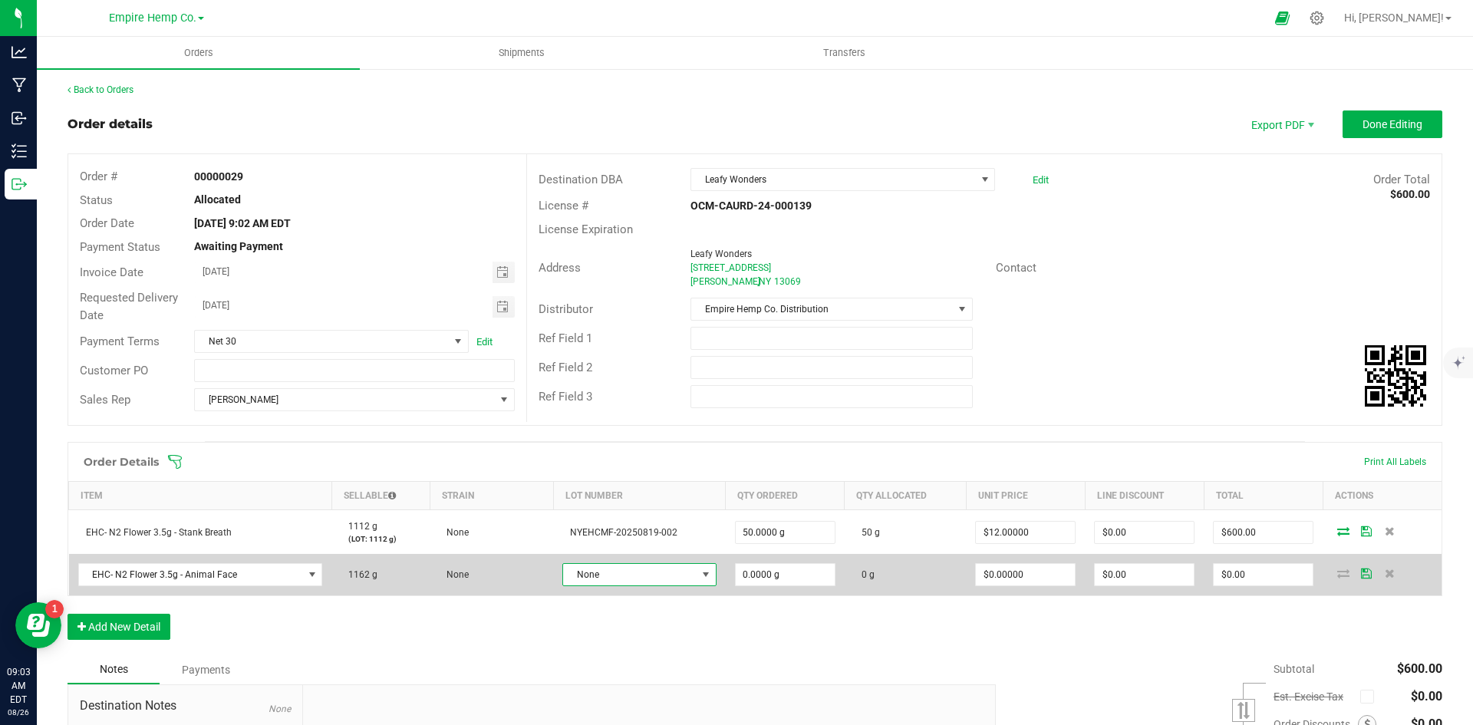
click at [669, 569] on span "None" at bounding box center [630, 574] width 134 height 21
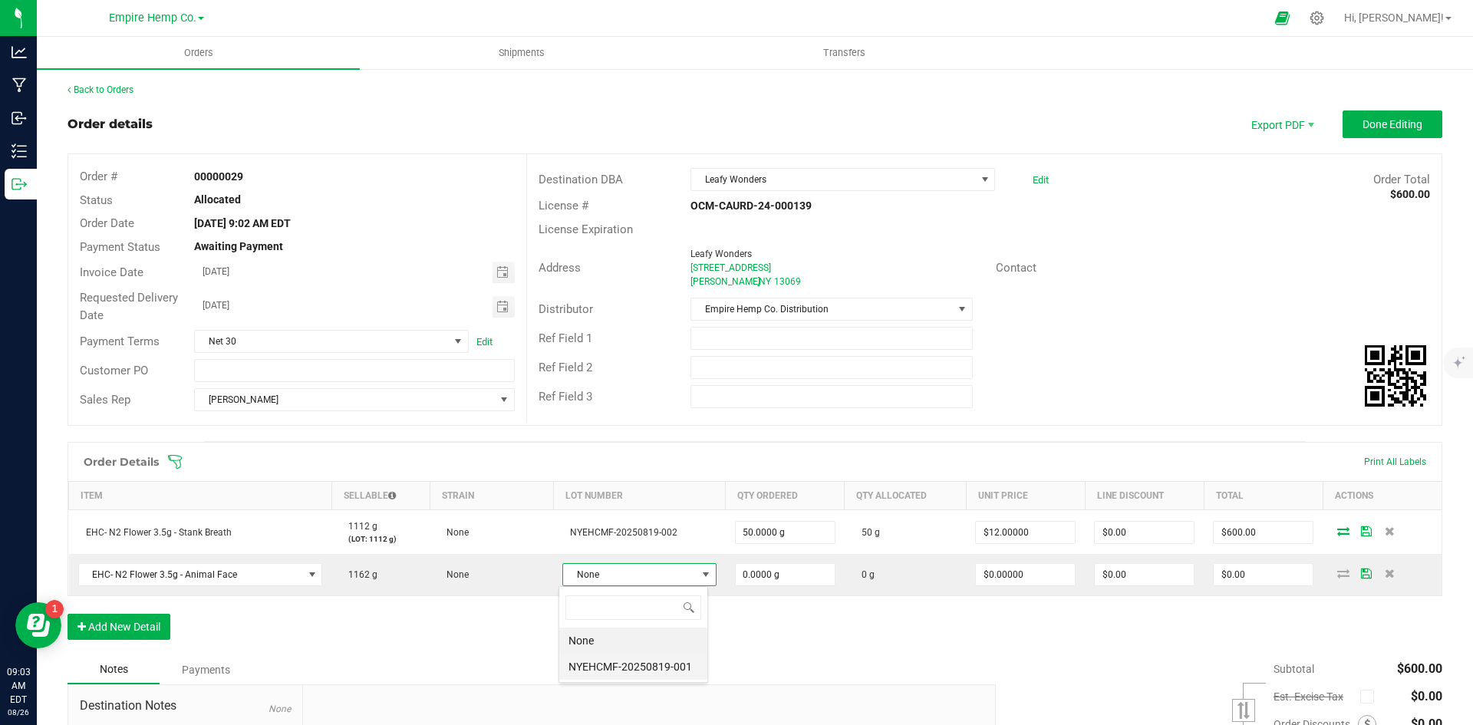
click at [664, 671] on li "NYEHCMF-20250819-001" at bounding box center [633, 667] width 148 height 26
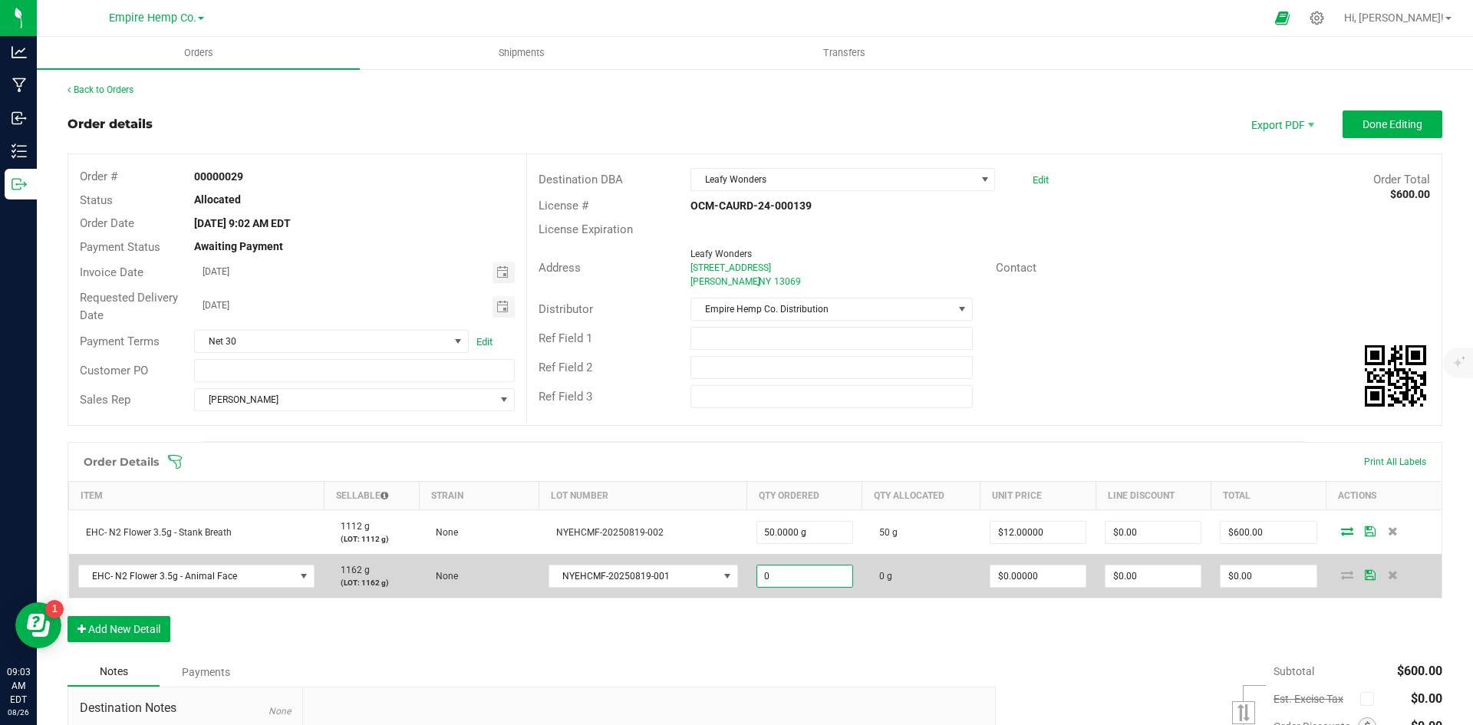
click at [820, 577] on input "0" at bounding box center [804, 576] width 95 height 21
type input "50.0000 g"
type input "0"
click at [1042, 576] on input "0" at bounding box center [1038, 576] width 95 height 21
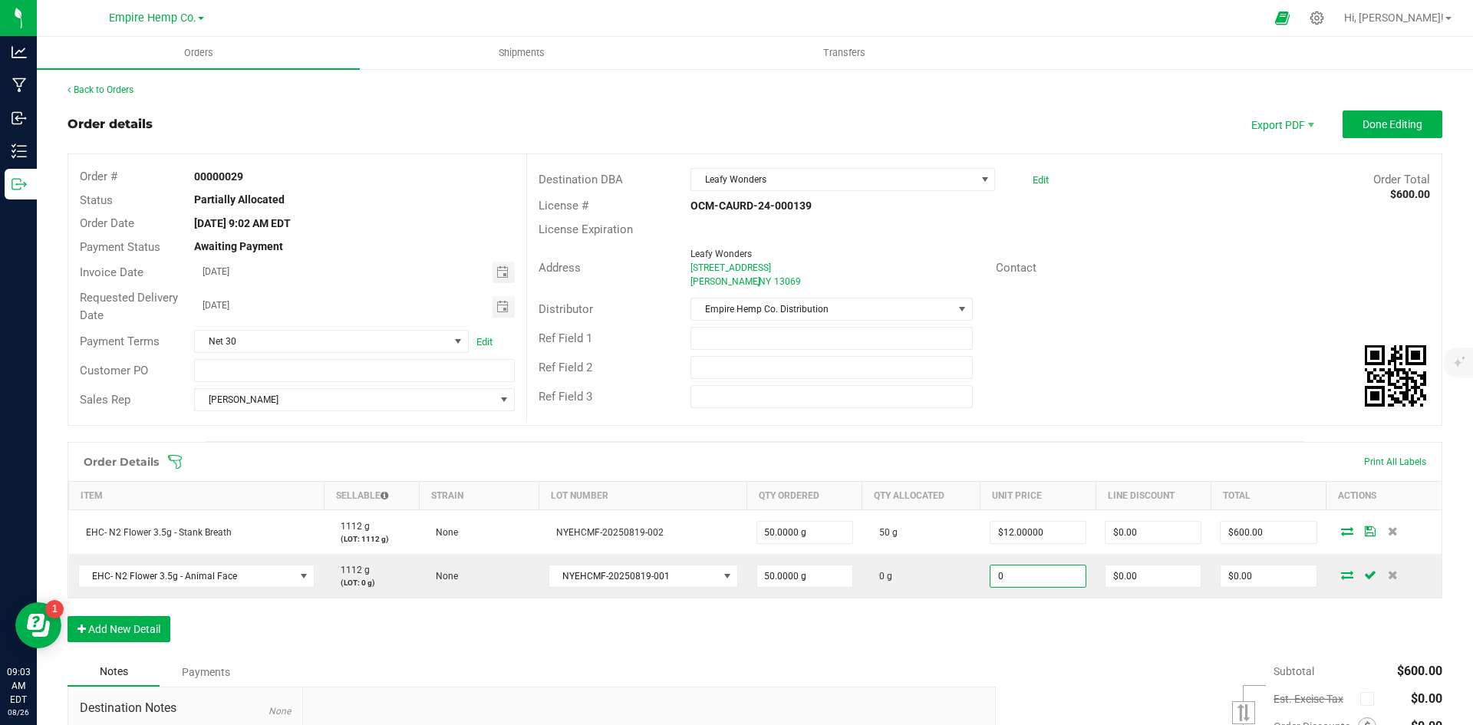
click at [1042, 576] on input "0" at bounding box center [1038, 576] width 95 height 21
type input "$12.00000"
type input "$600.00"
click at [1165, 615] on div "Order Details Print All Labels Item Sellable Strain Lot Number Qty Ordered Qty …" at bounding box center [755, 550] width 1375 height 216
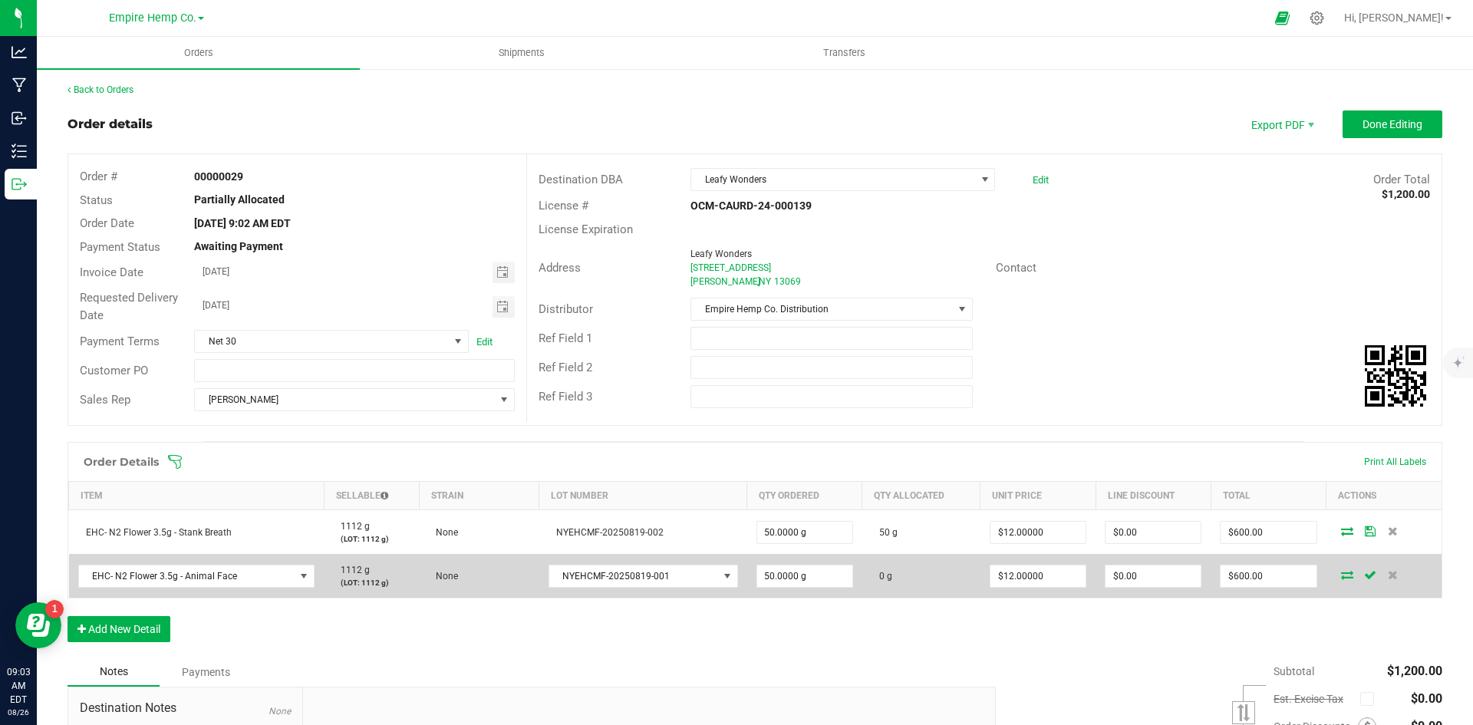
click at [1341, 579] on icon at bounding box center [1347, 574] width 12 height 9
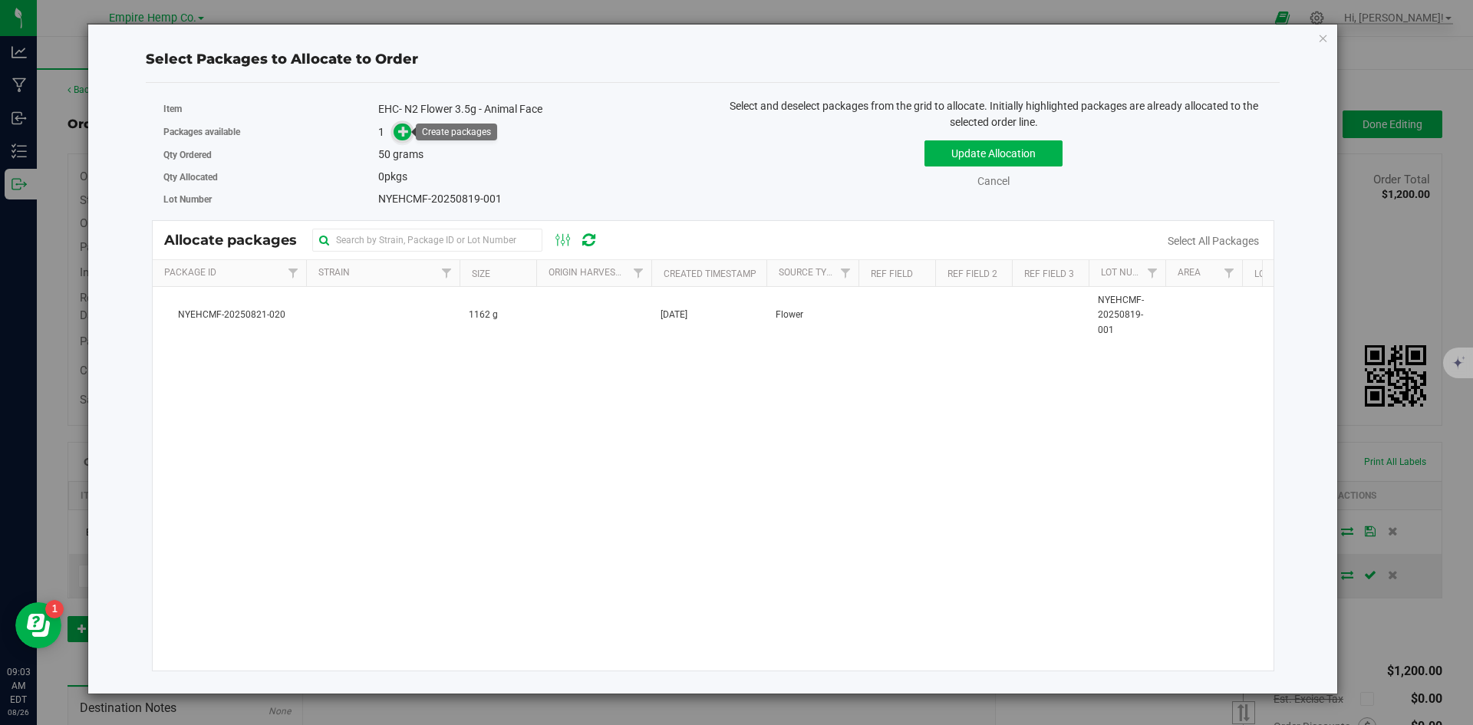
click at [411, 136] on span at bounding box center [403, 133] width 18 height 18
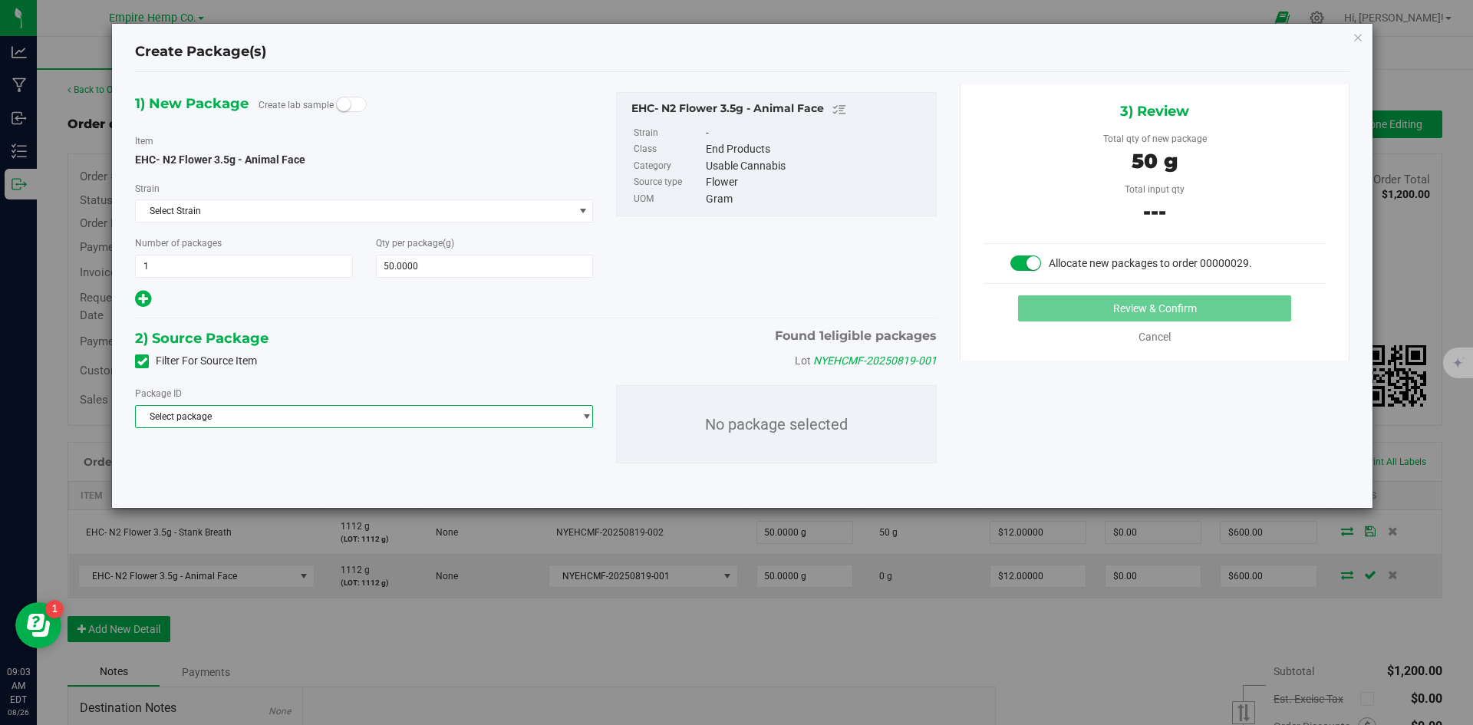
click at [324, 424] on span "Select package" at bounding box center [354, 416] width 437 height 21
click at [326, 479] on span "( EHC- N2 Flower 3.5g - Animal Face )" at bounding box center [333, 479] width 156 height 11
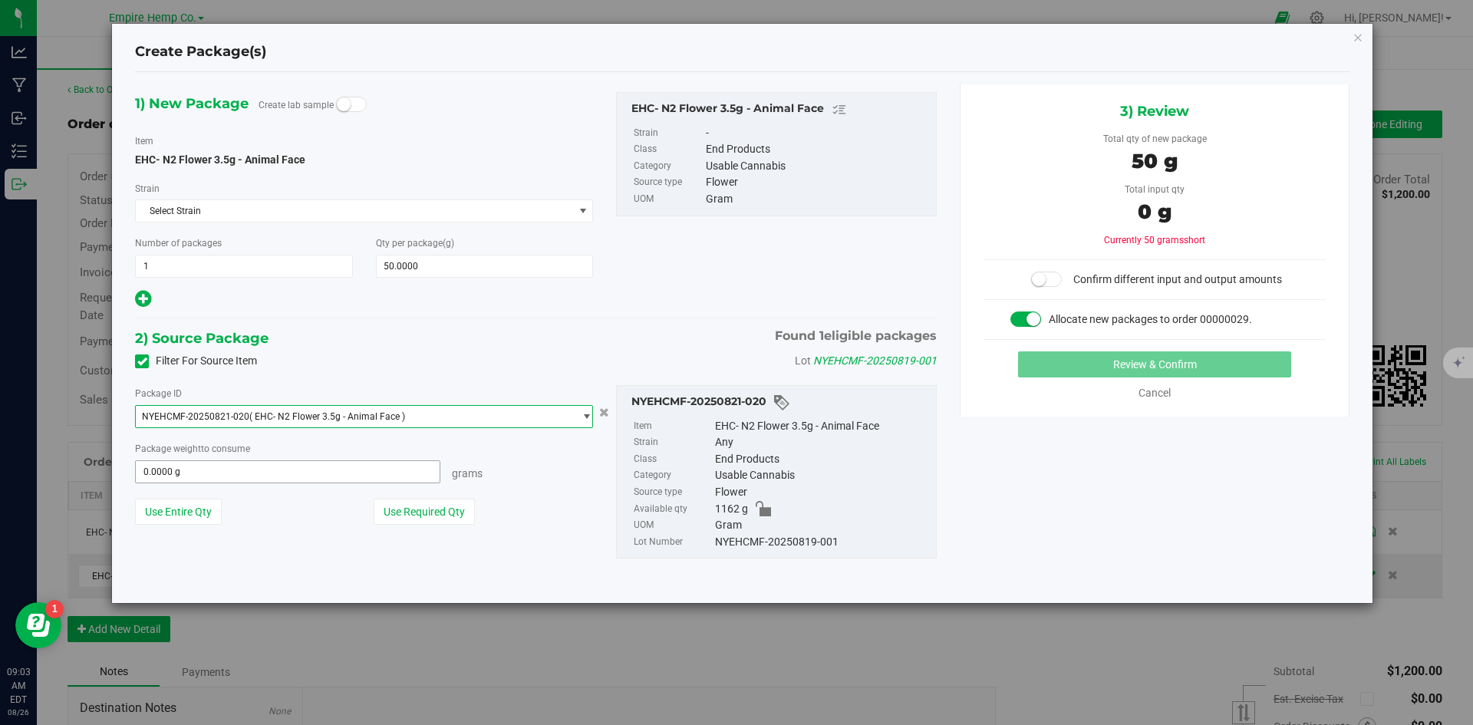
click at [316, 471] on span "0.0000 g 0" at bounding box center [287, 471] width 305 height 23
type input "50"
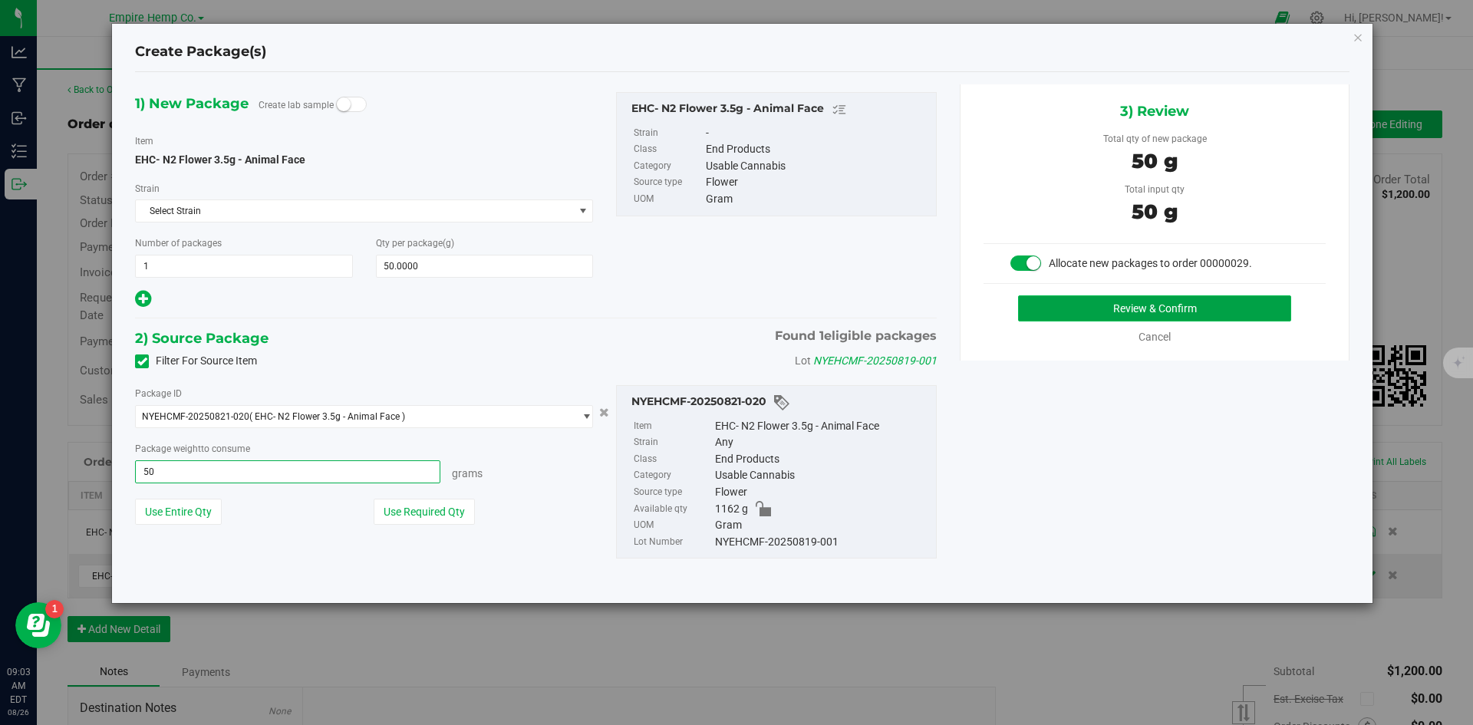
type input "50.0000 g"
click at [1087, 305] on button "Review & Confirm" at bounding box center [1154, 308] width 273 height 26
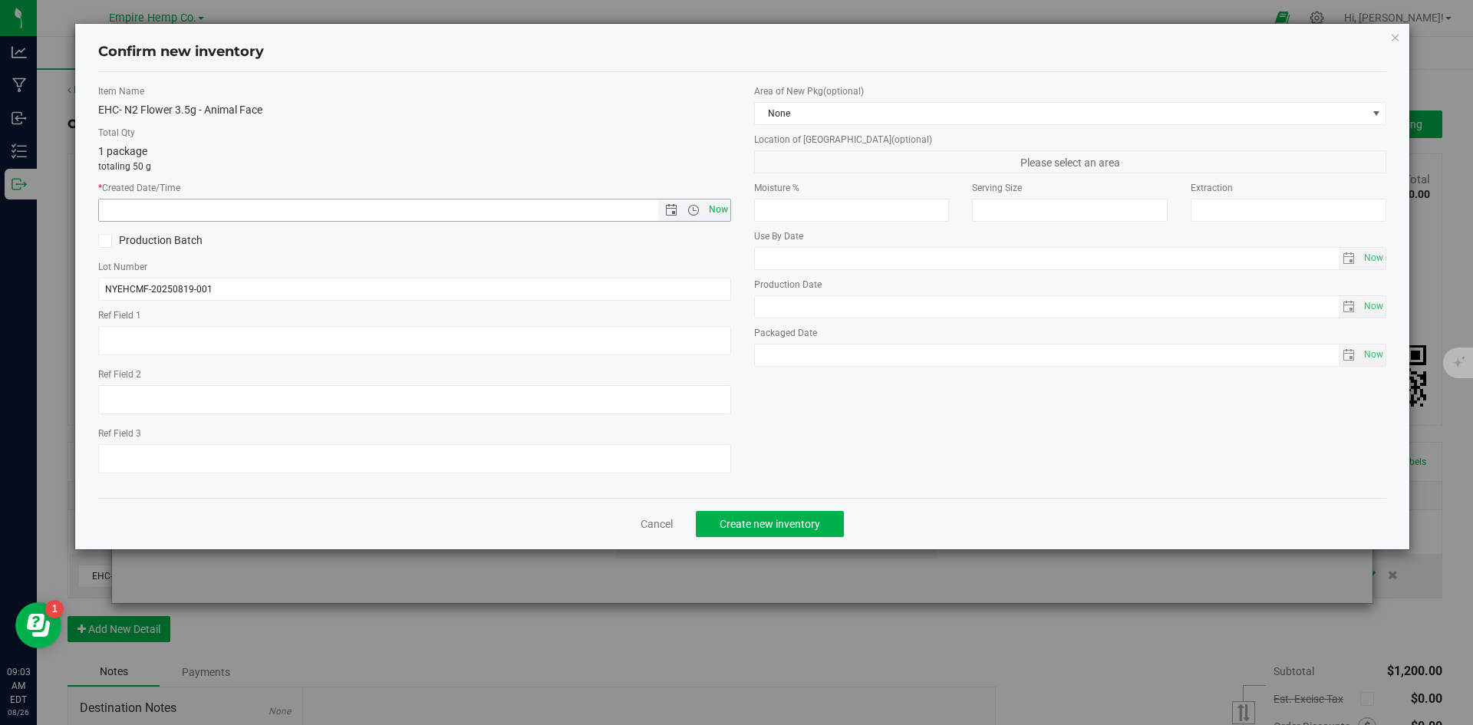
click at [716, 214] on span "Now" at bounding box center [718, 210] width 26 height 22
type input "8/26/2025 9:03 AM"
click at [782, 526] on span "Create new inventory" at bounding box center [770, 524] width 101 height 12
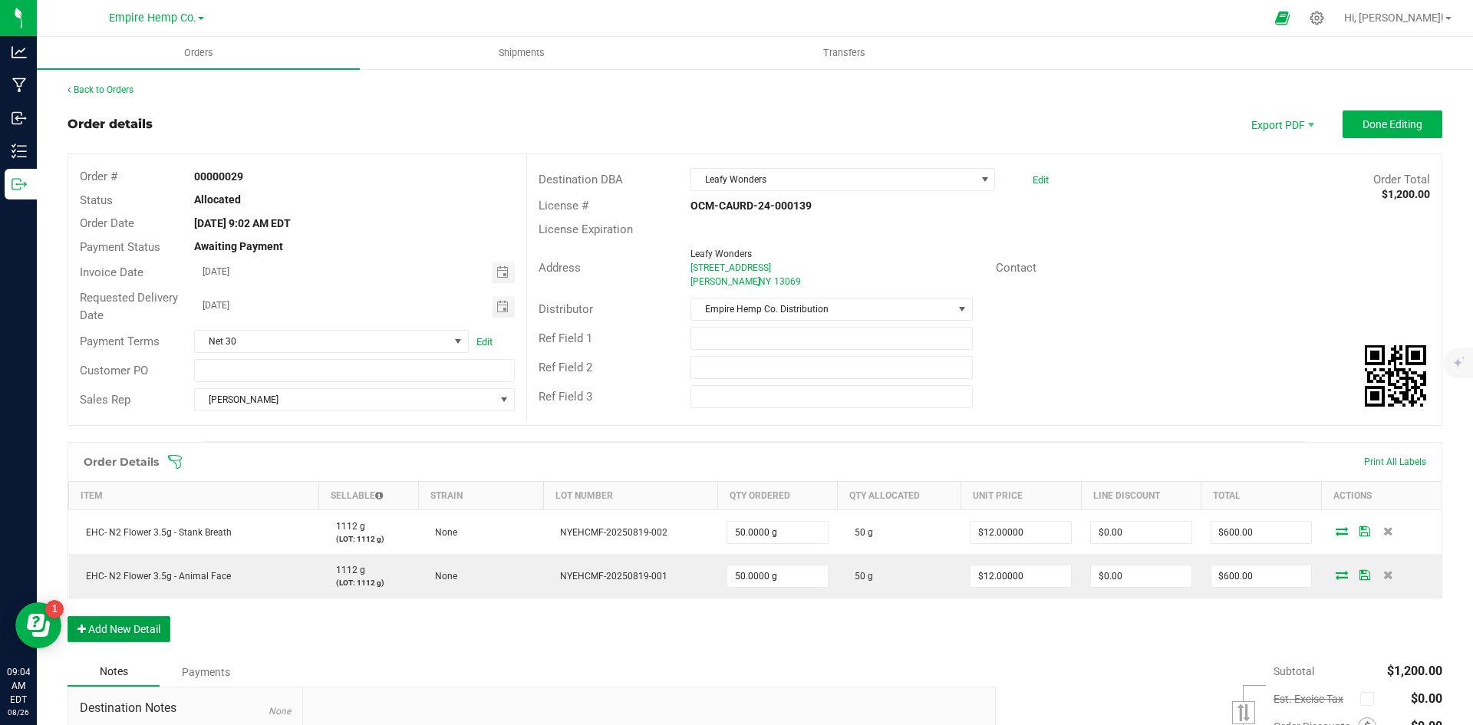
click at [114, 623] on button "Add New Detail" at bounding box center [119, 629] width 103 height 26
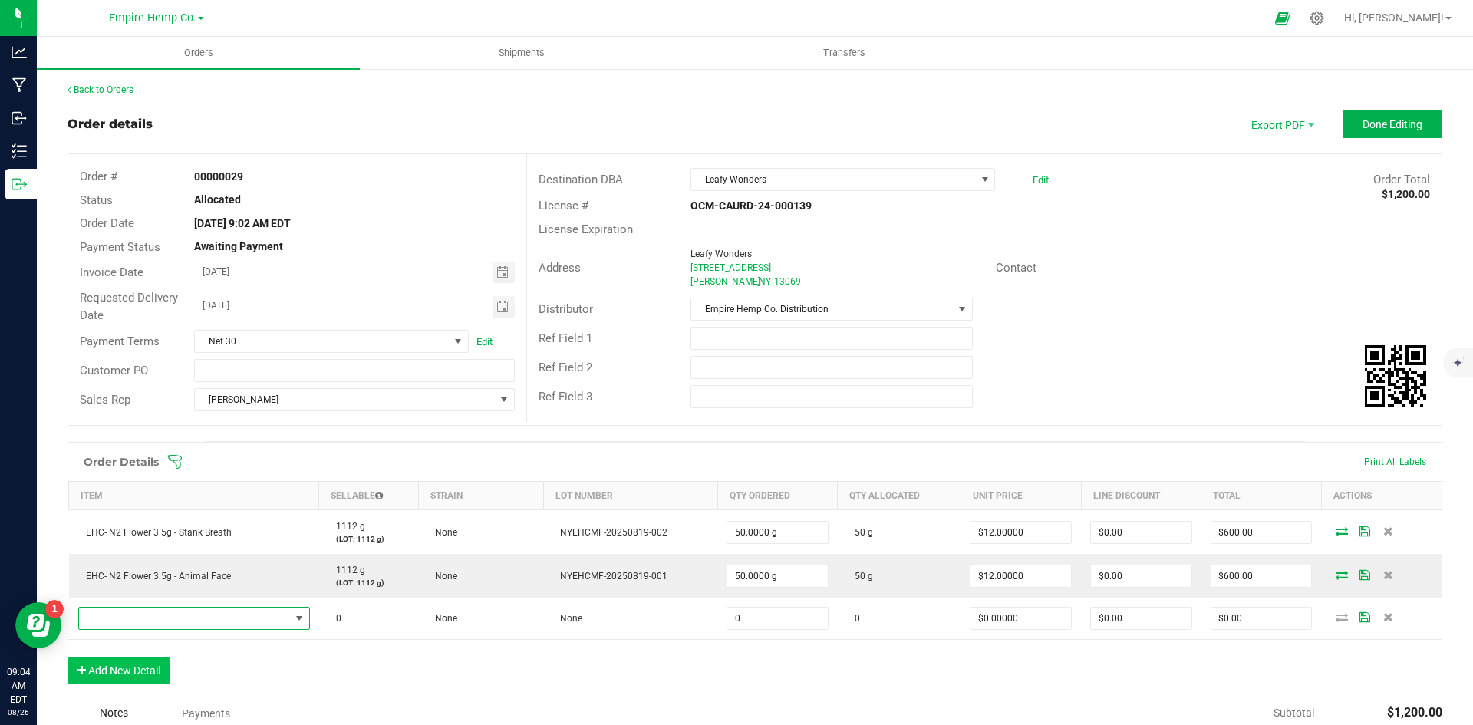
click at [114, 623] on span "NO DATA FOUND" at bounding box center [184, 618] width 211 height 21
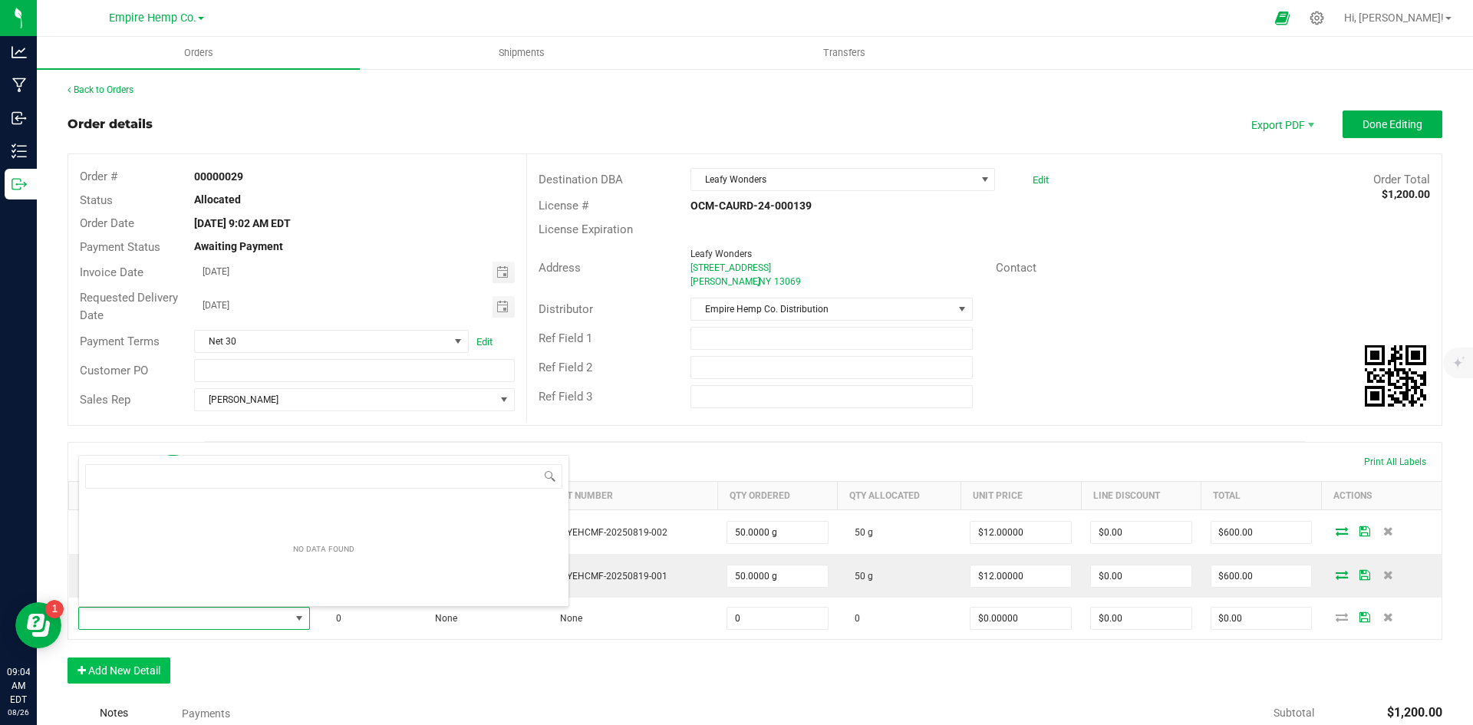
scroll to position [23, 228]
click at [114, 623] on span at bounding box center [184, 618] width 211 height 21
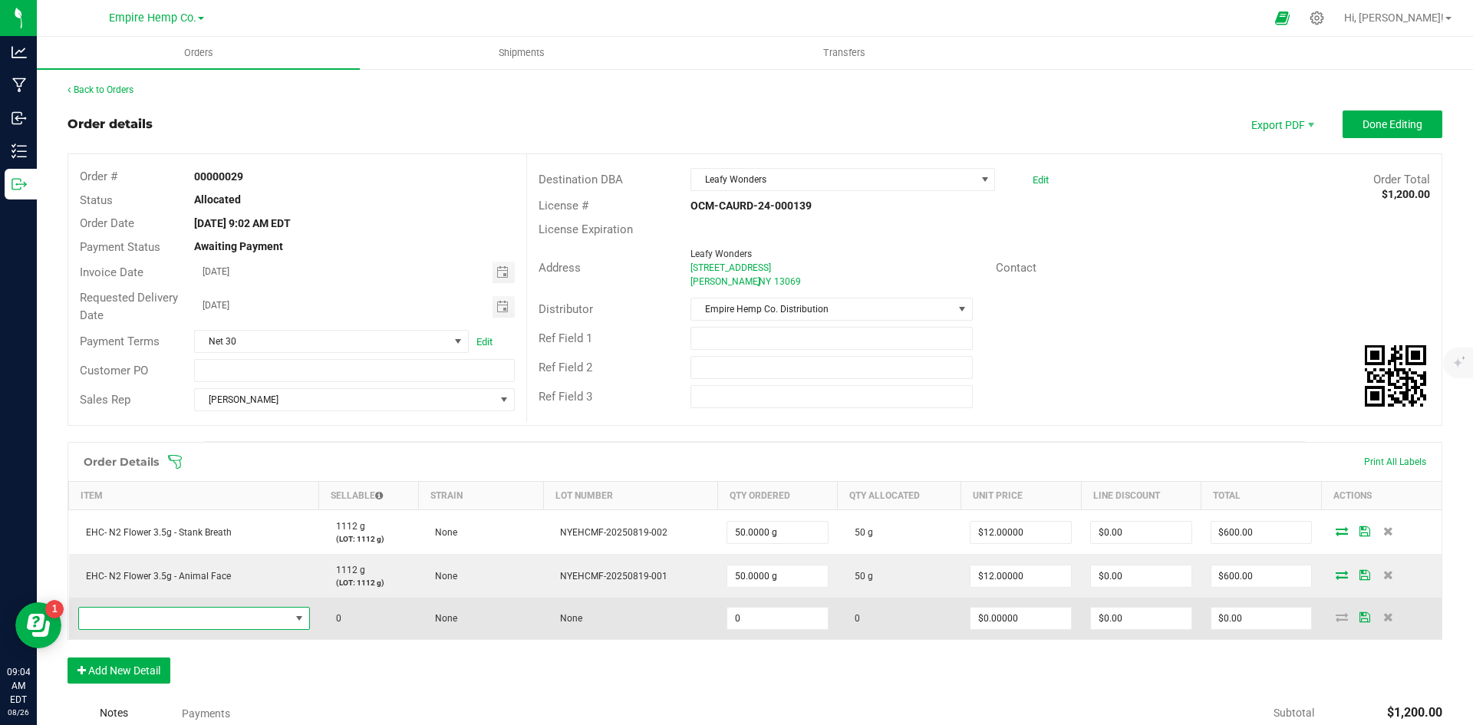
drag, startPoint x: 114, startPoint y: 623, endPoint x: 127, endPoint y: 629, distance: 13.7
click at [127, 629] on span "NO DATA FOUND" at bounding box center [194, 618] width 232 height 23
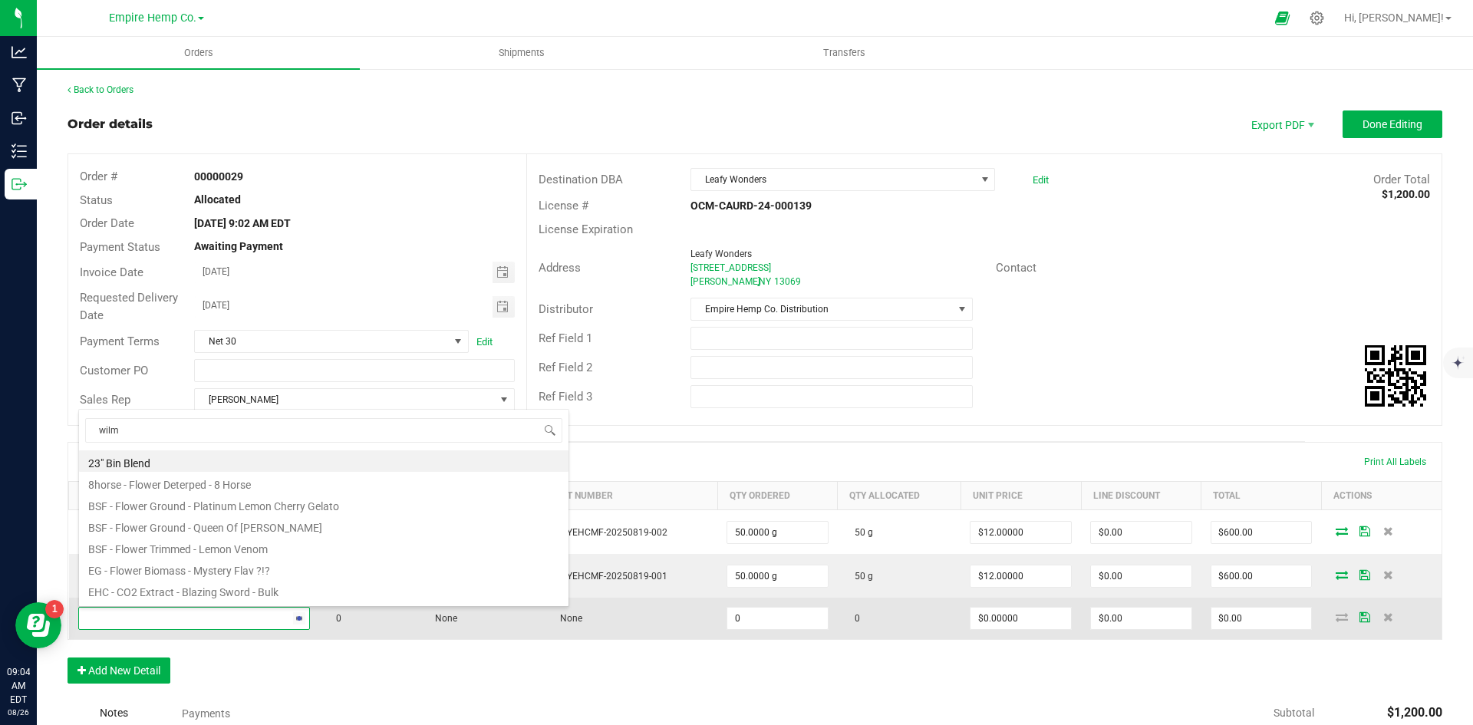
type input "[PERSON_NAME]"
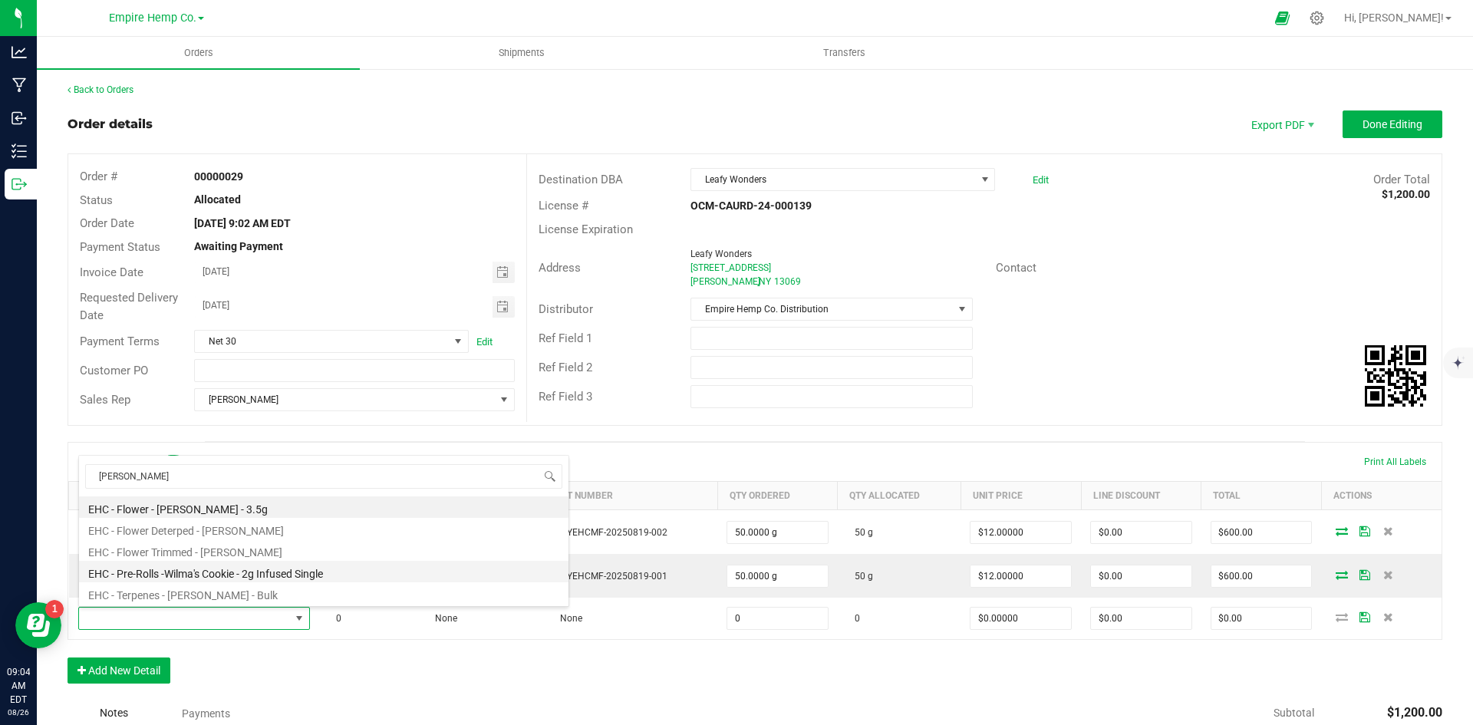
click at [269, 572] on li "EHC - Pre-Rolls -Wilma's Cookie - 2g Infused Single" at bounding box center [324, 571] width 490 height 21
type input "0.0000 g"
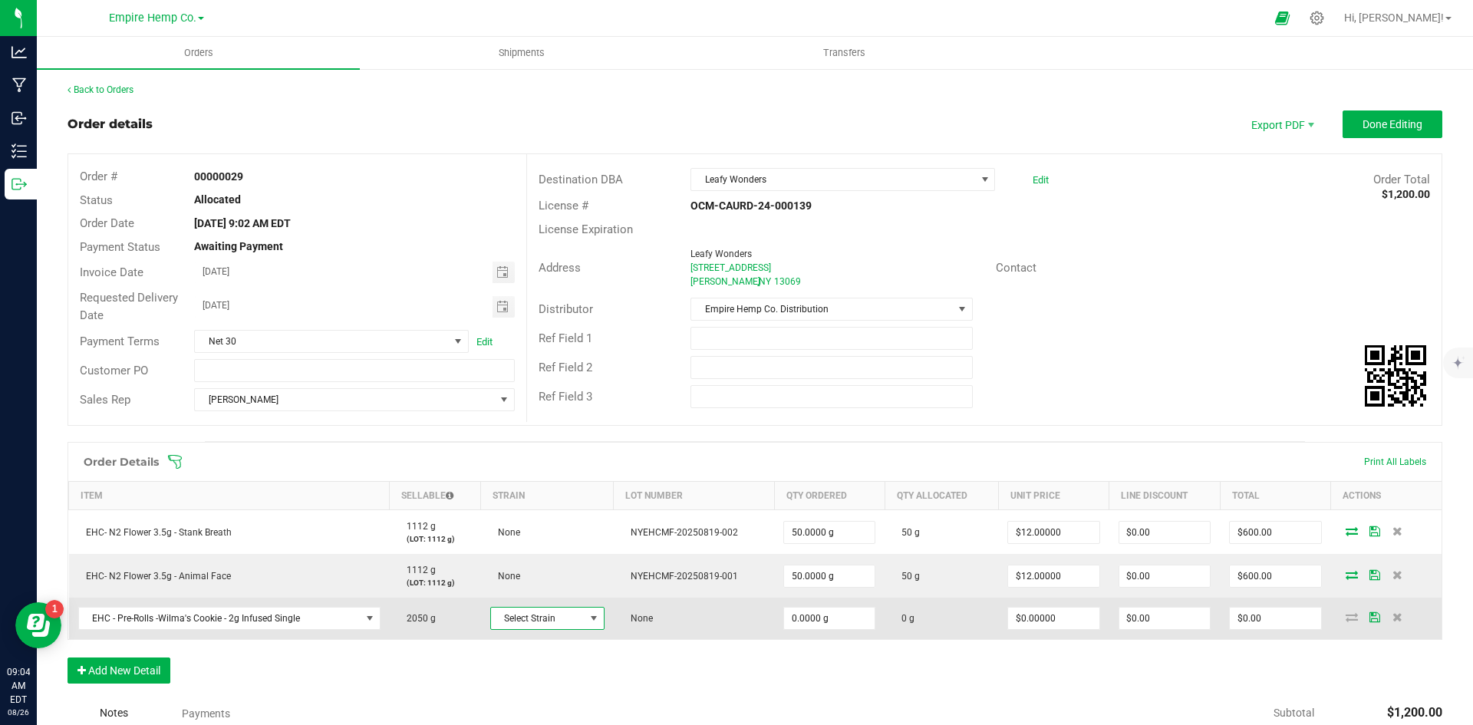
click at [588, 619] on span at bounding box center [594, 618] width 12 height 12
type input "wilm"
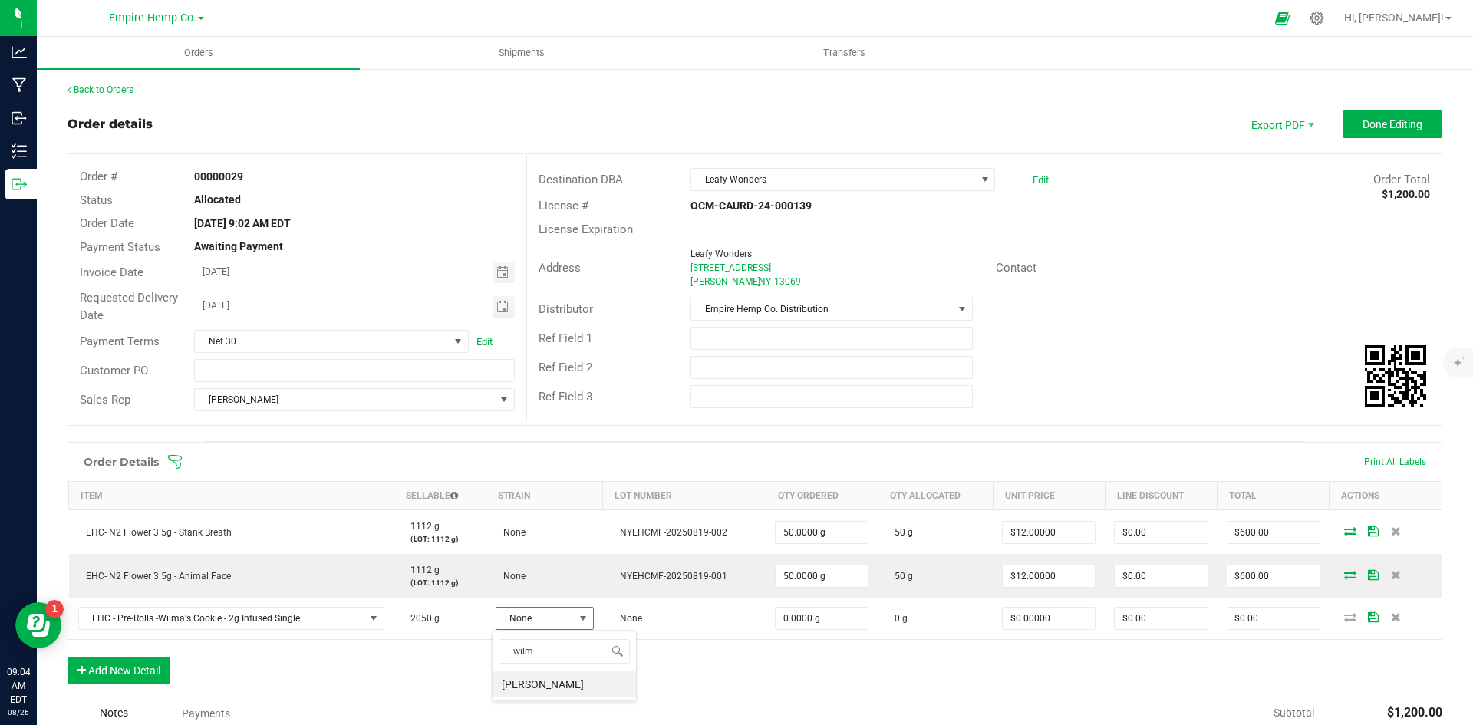
click at [558, 690] on li "[PERSON_NAME]" at bounding box center [564, 684] width 143 height 26
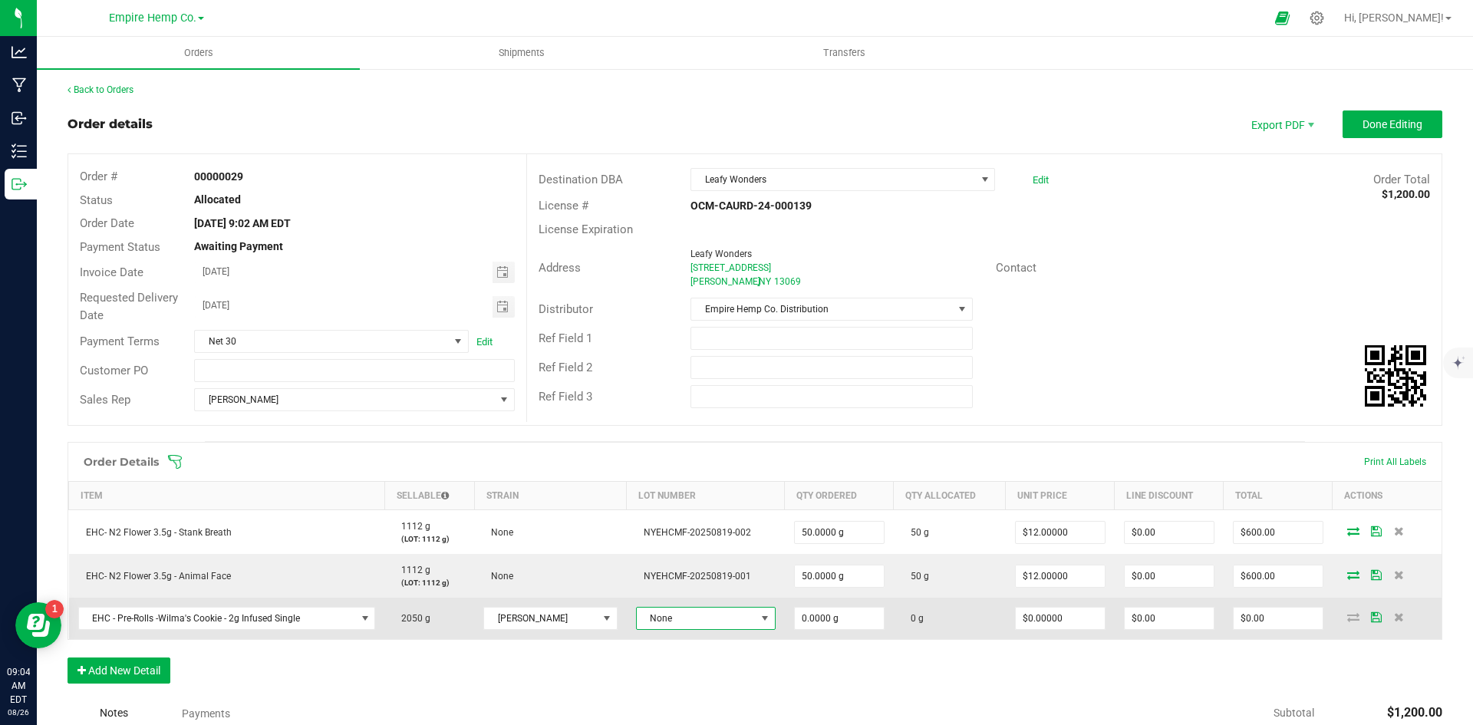
click at [756, 618] on span at bounding box center [765, 618] width 19 height 21
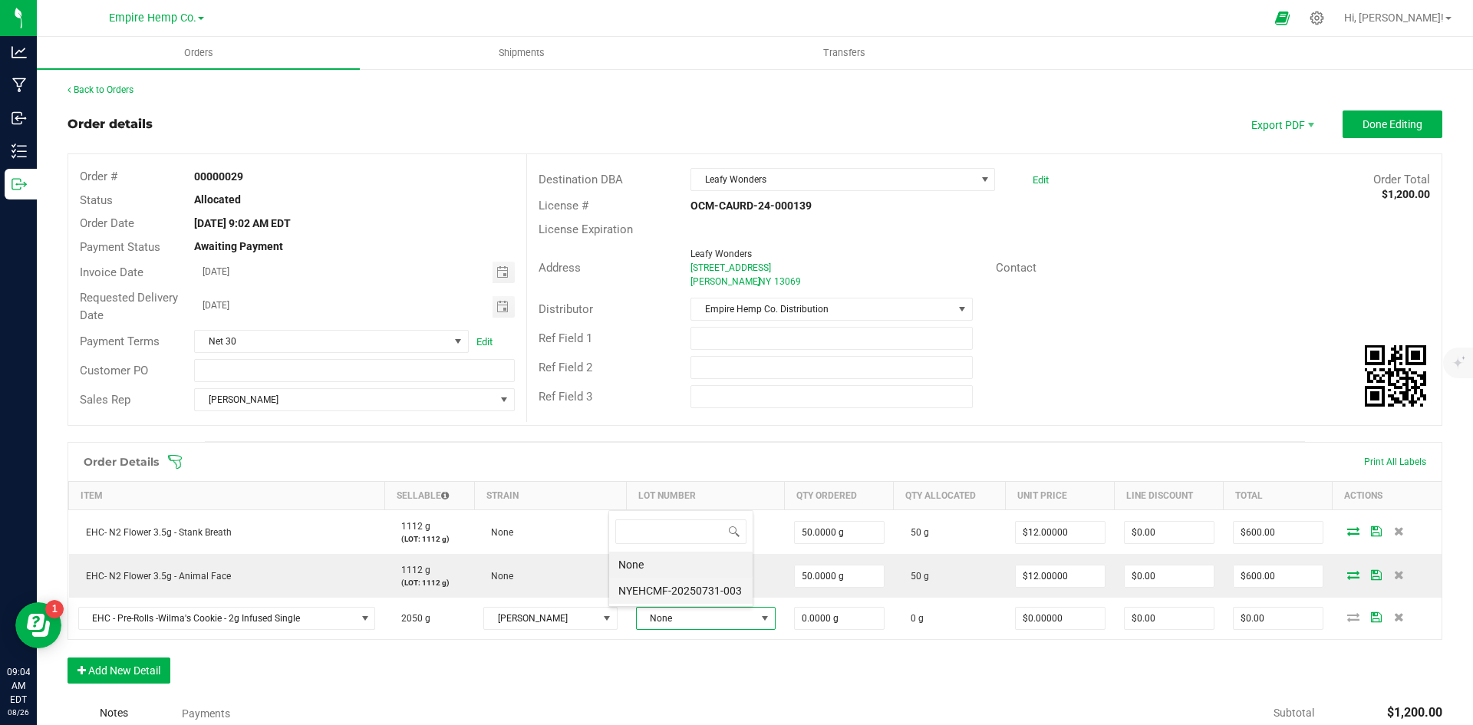
click at [735, 592] on li "NYEHCMF-20250731-003" at bounding box center [680, 591] width 143 height 26
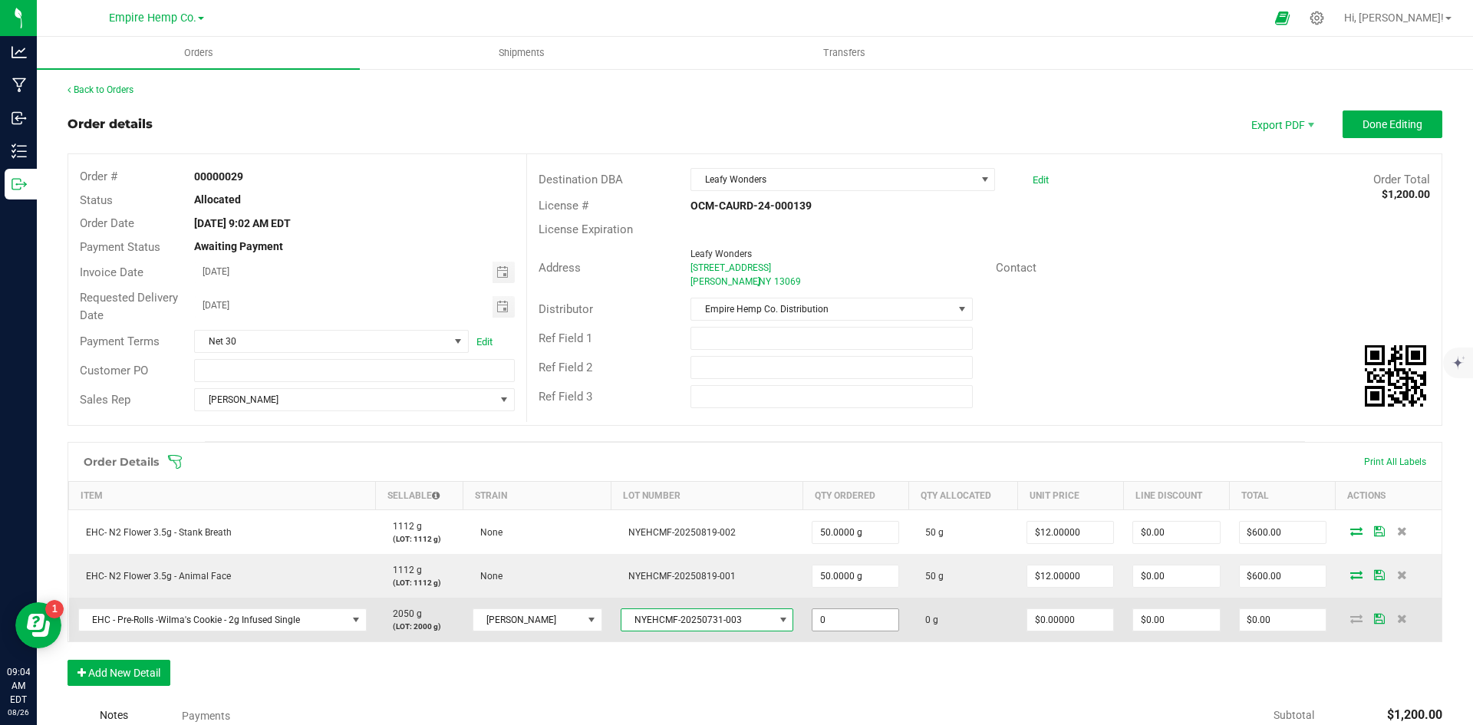
click at [834, 620] on input "0" at bounding box center [856, 619] width 86 height 21
type input "25.0000 g"
type input "0"
click at [1064, 613] on input "0" at bounding box center [1070, 619] width 86 height 21
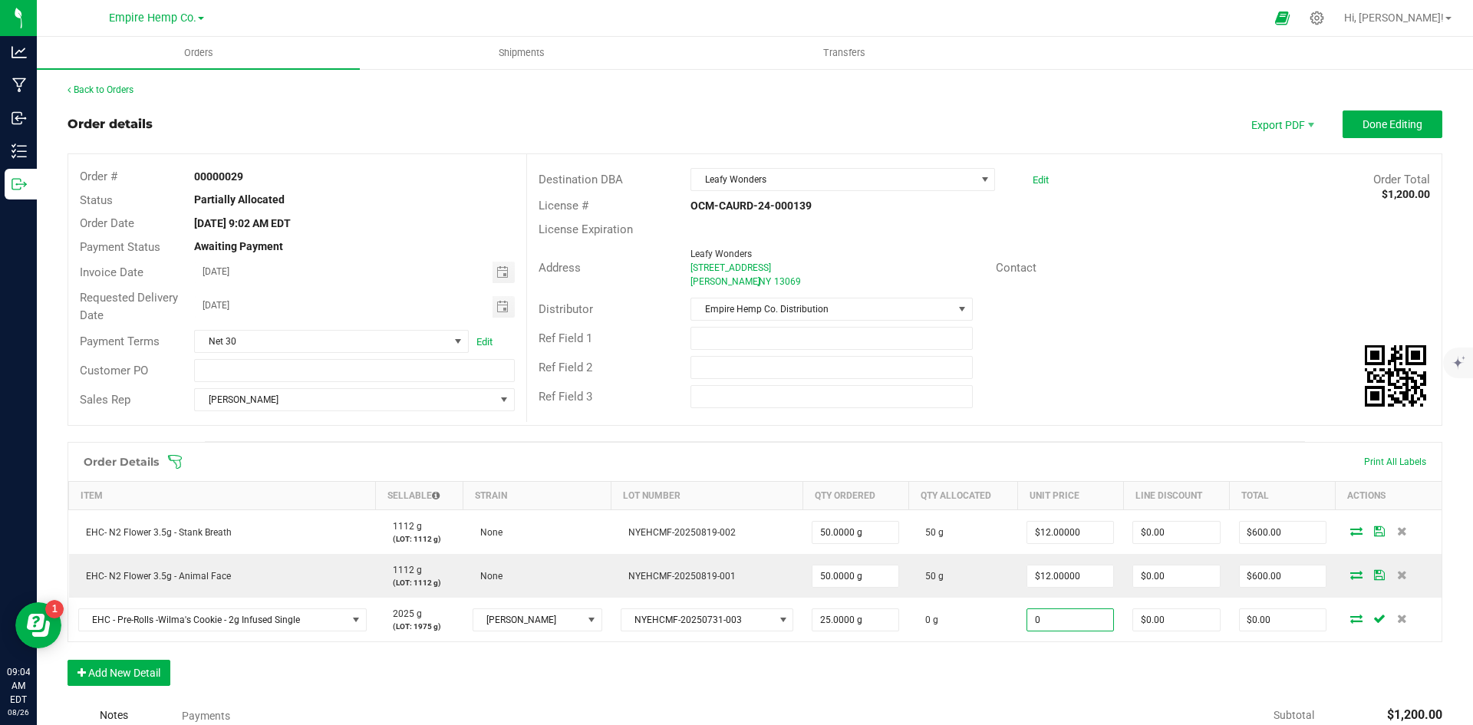
click at [1064, 613] on input "0" at bounding box center [1070, 619] width 86 height 21
type input "$12.00000"
type input "$300.00"
click at [1161, 653] on div "Order Details Print All Labels Item Sellable Strain Lot Number Qty Ordered Qty …" at bounding box center [755, 571] width 1375 height 259
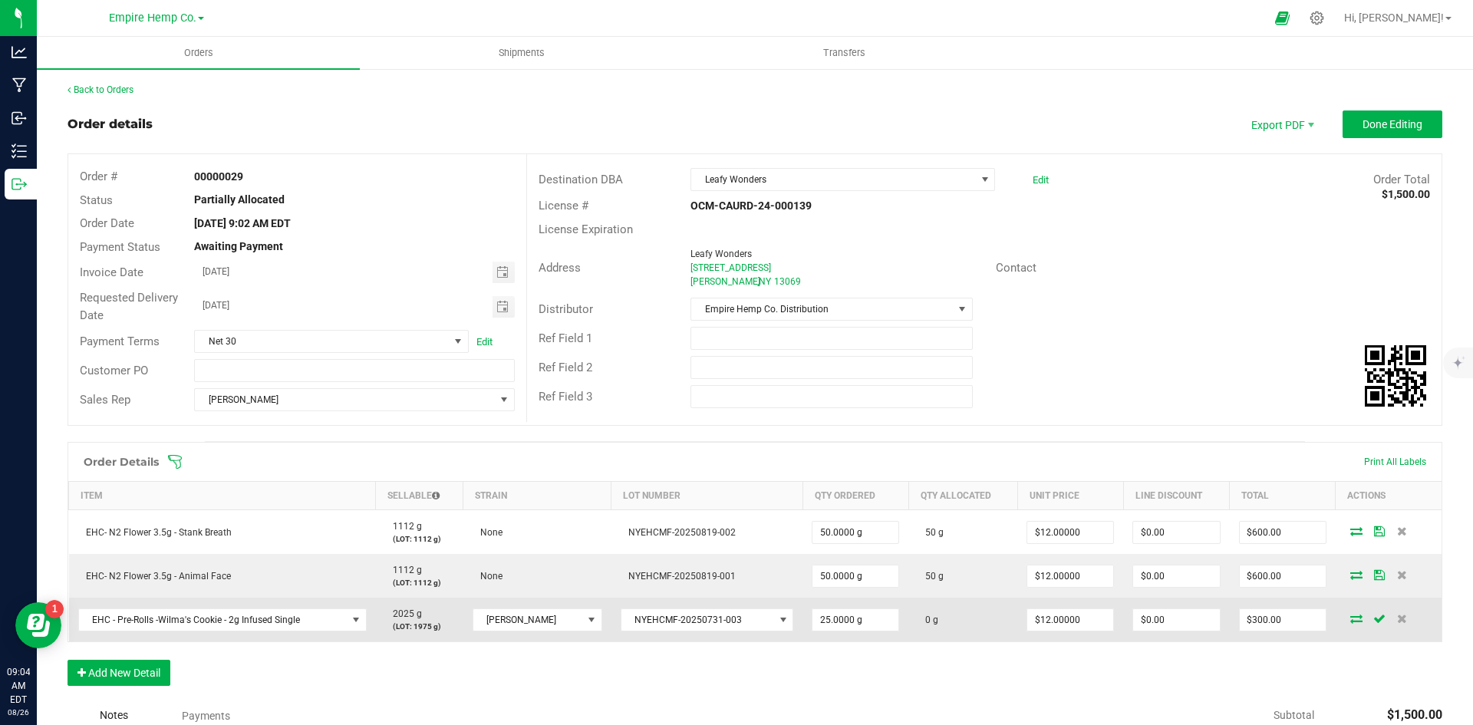
click at [1351, 623] on icon at bounding box center [1357, 618] width 12 height 9
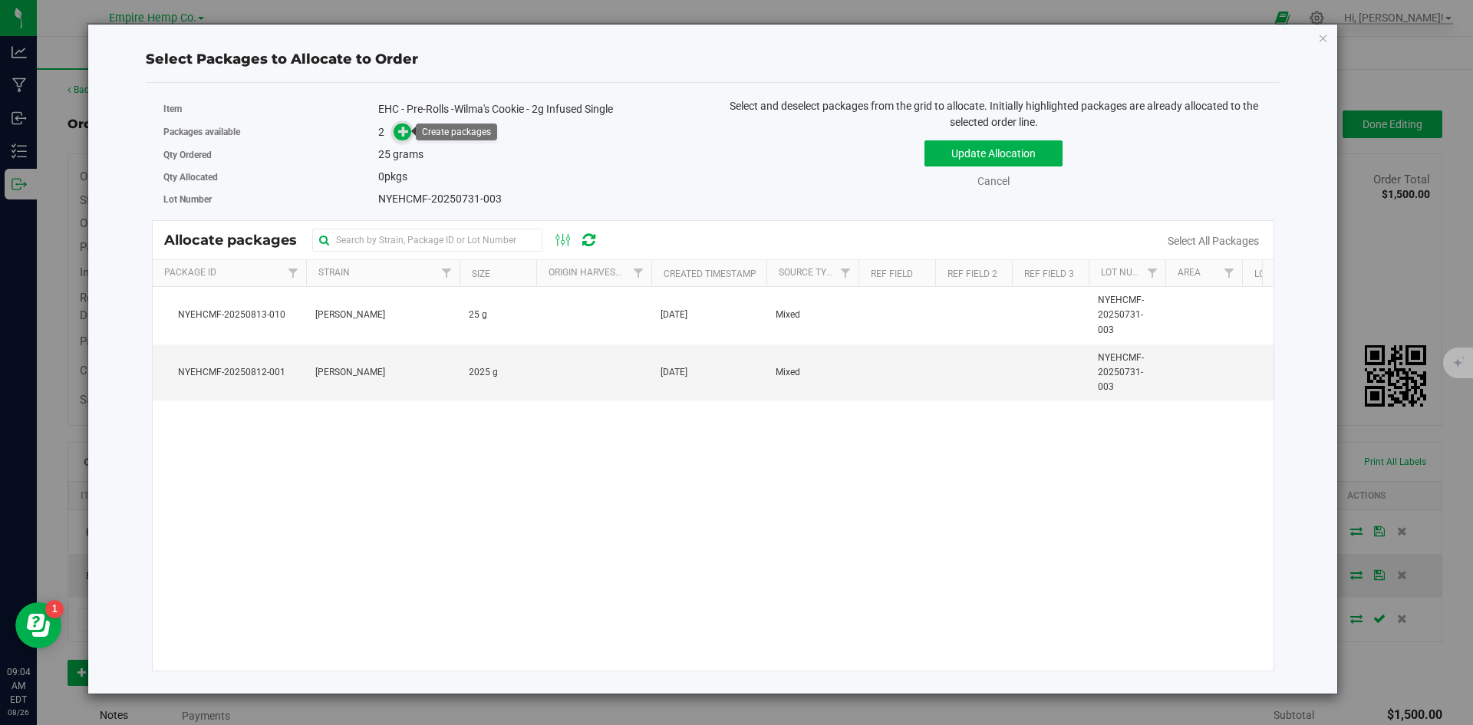
click at [399, 130] on icon at bounding box center [403, 131] width 11 height 11
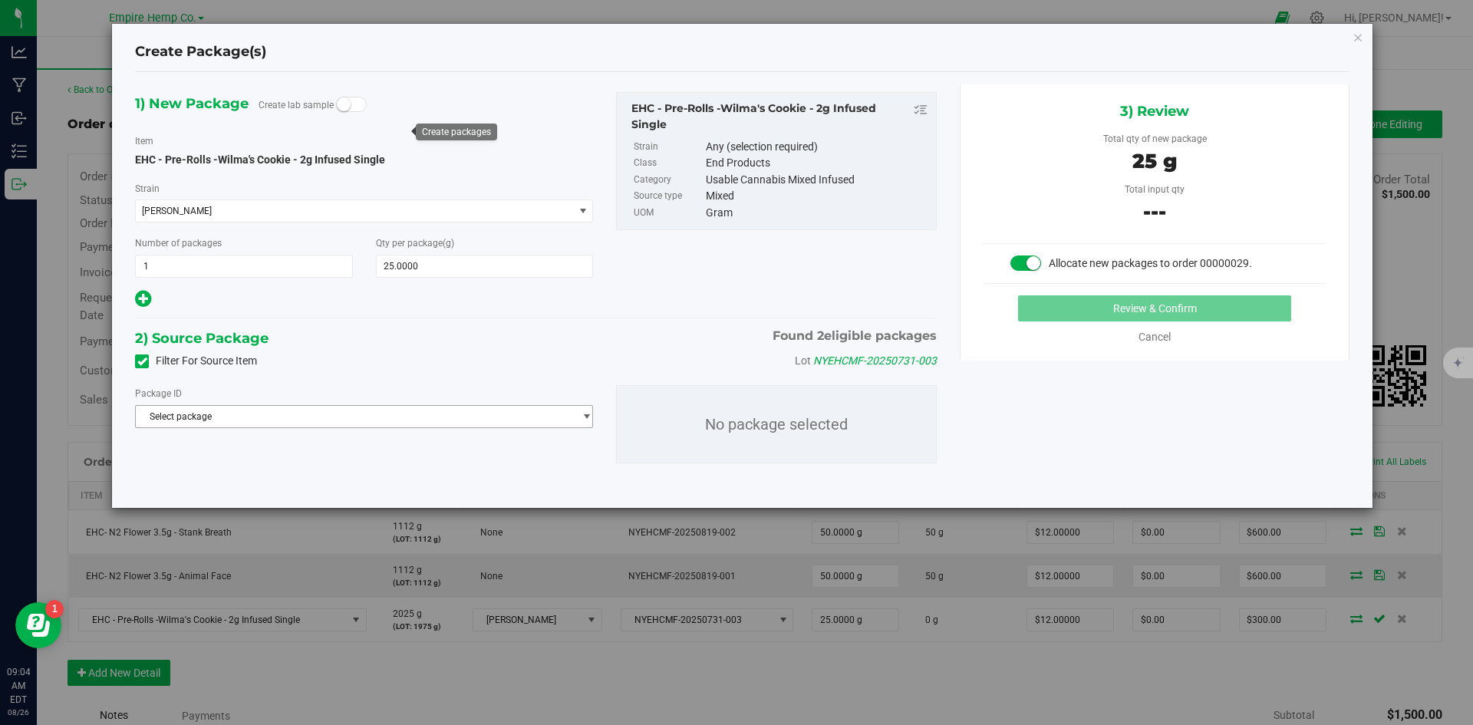
click at [305, 411] on span "Select package" at bounding box center [354, 416] width 437 height 21
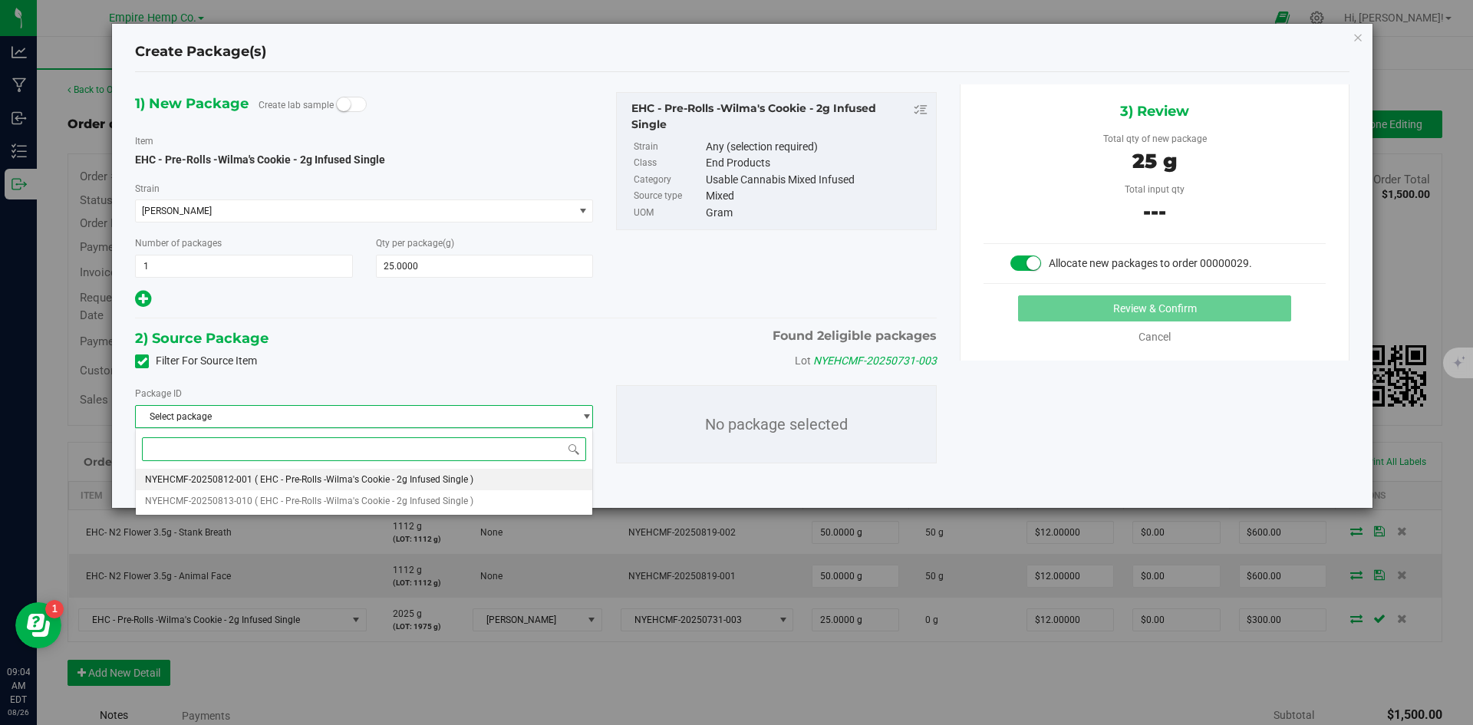
click at [301, 475] on span "( EHC - Pre-Rolls -Wilma's Cookie - 2g Infused Single )" at bounding box center [364, 479] width 219 height 11
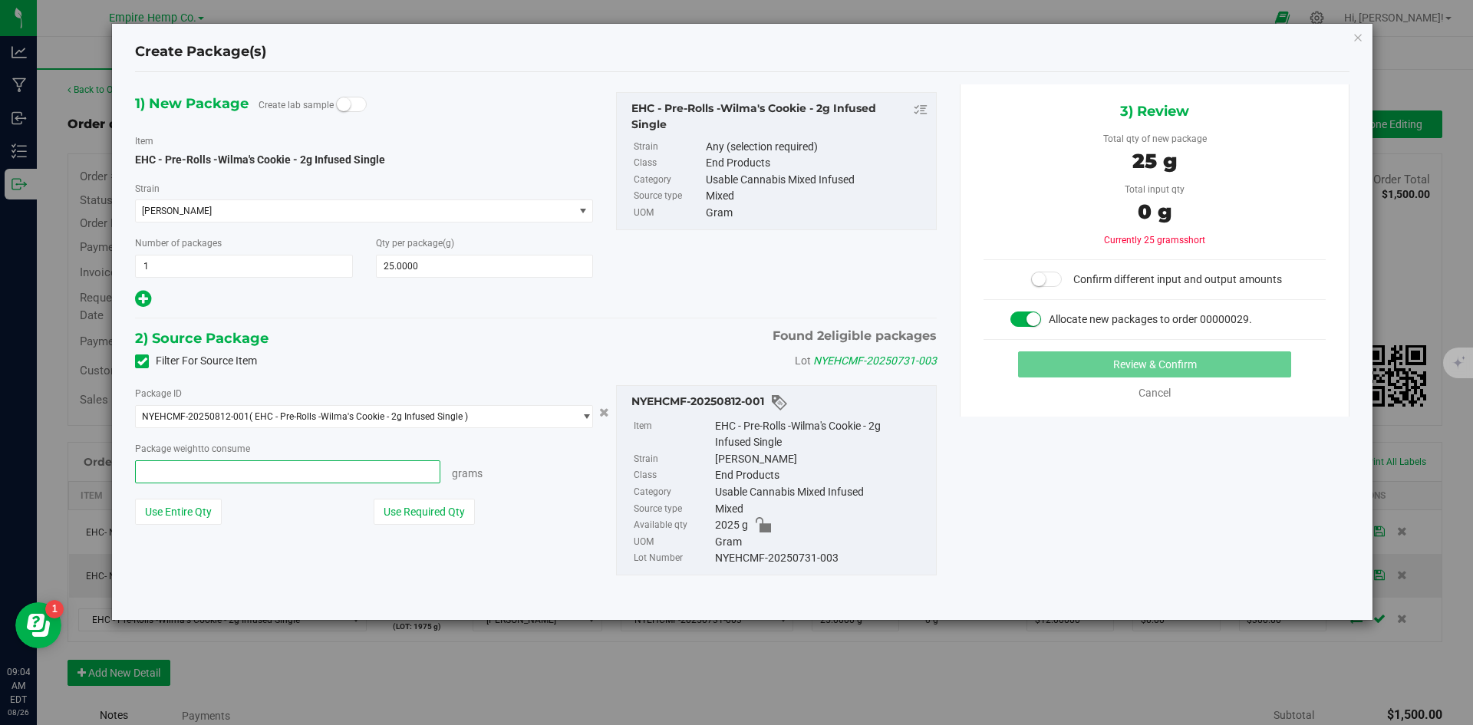
click at [301, 475] on span at bounding box center [287, 471] width 305 height 23
type input "25"
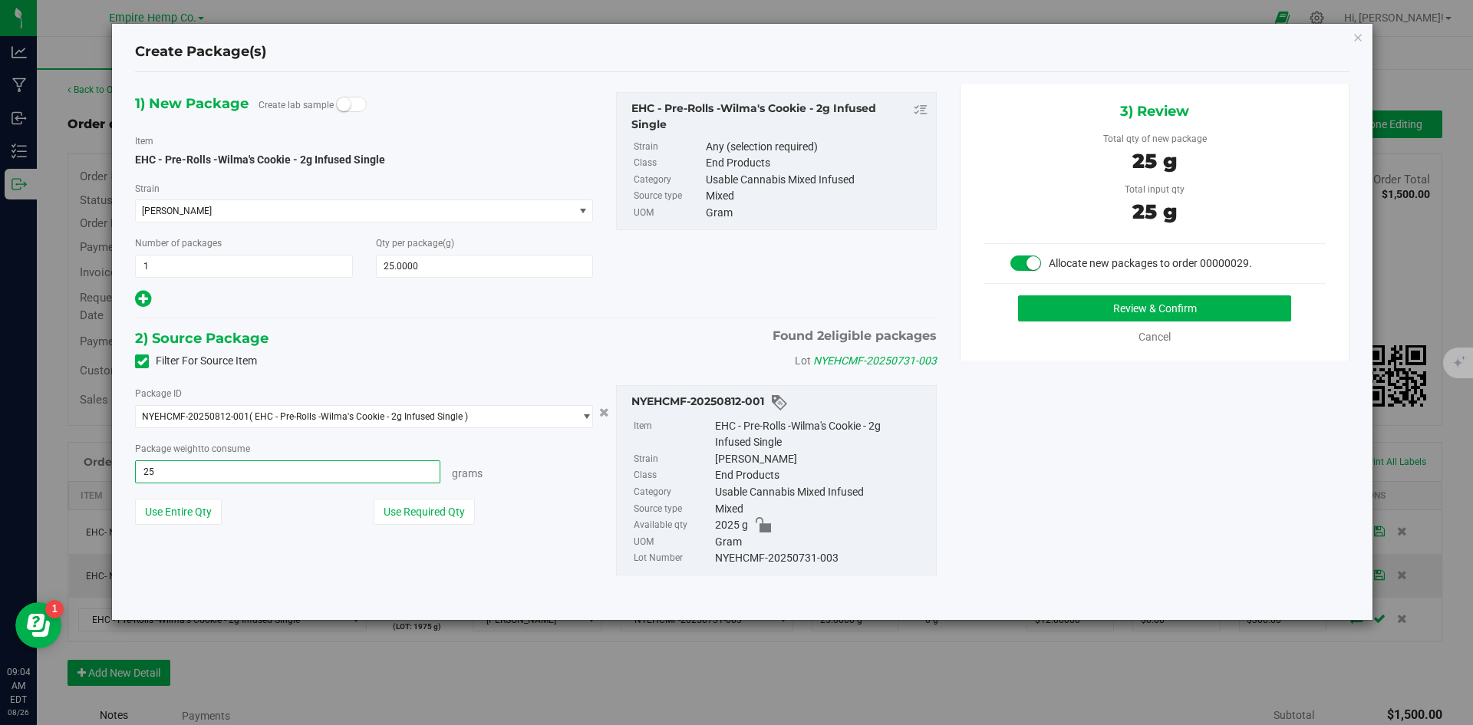
type input "25.0000 g"
click at [1017, 434] on div "1) New Package Create lab sample Item EHC - Pre-Rolls -Wilma's Cookie - 2g Infu…" at bounding box center [743, 345] width 1238 height 523
click at [1113, 310] on button "Review & Confirm" at bounding box center [1154, 308] width 273 height 26
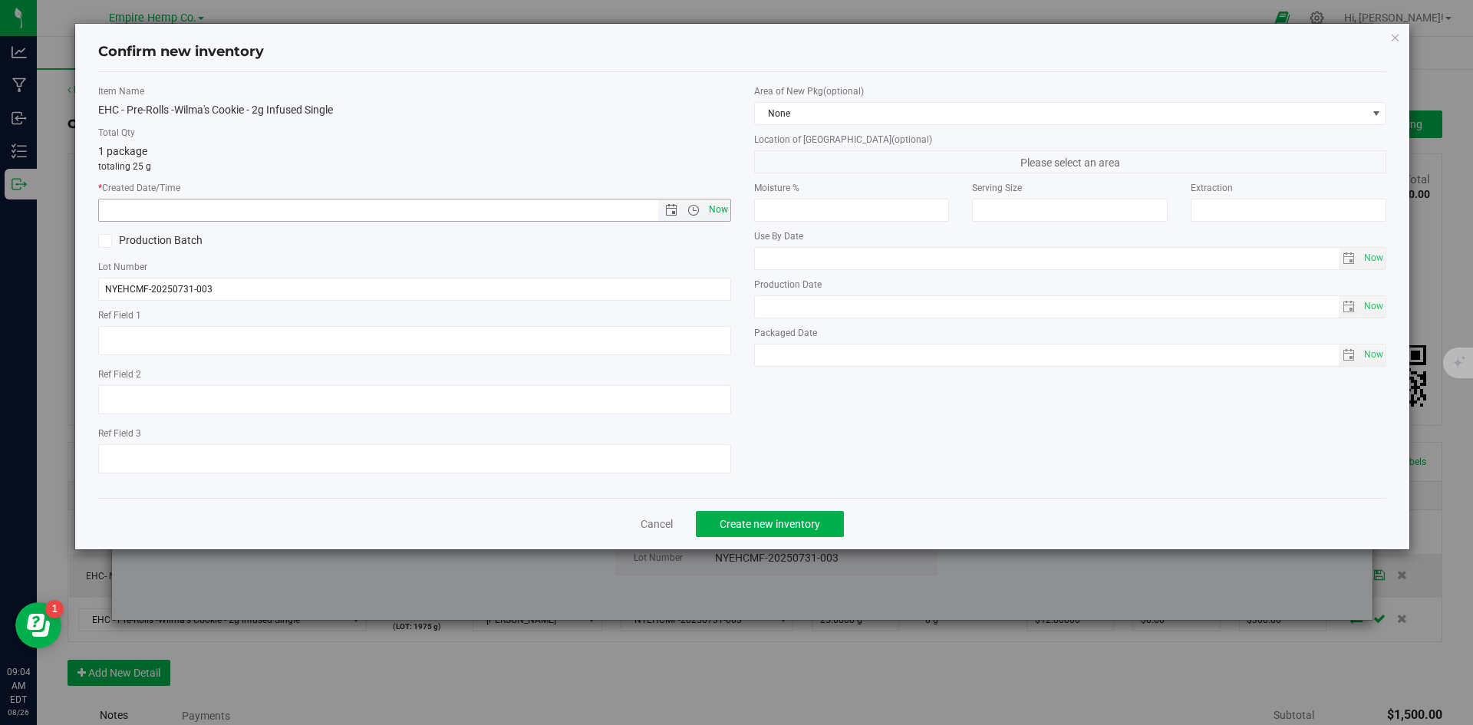
click at [716, 202] on span "Now" at bounding box center [718, 210] width 26 height 22
type input "8/26/2025 9:05 AM"
click at [798, 529] on span "Create new inventory" at bounding box center [770, 524] width 101 height 12
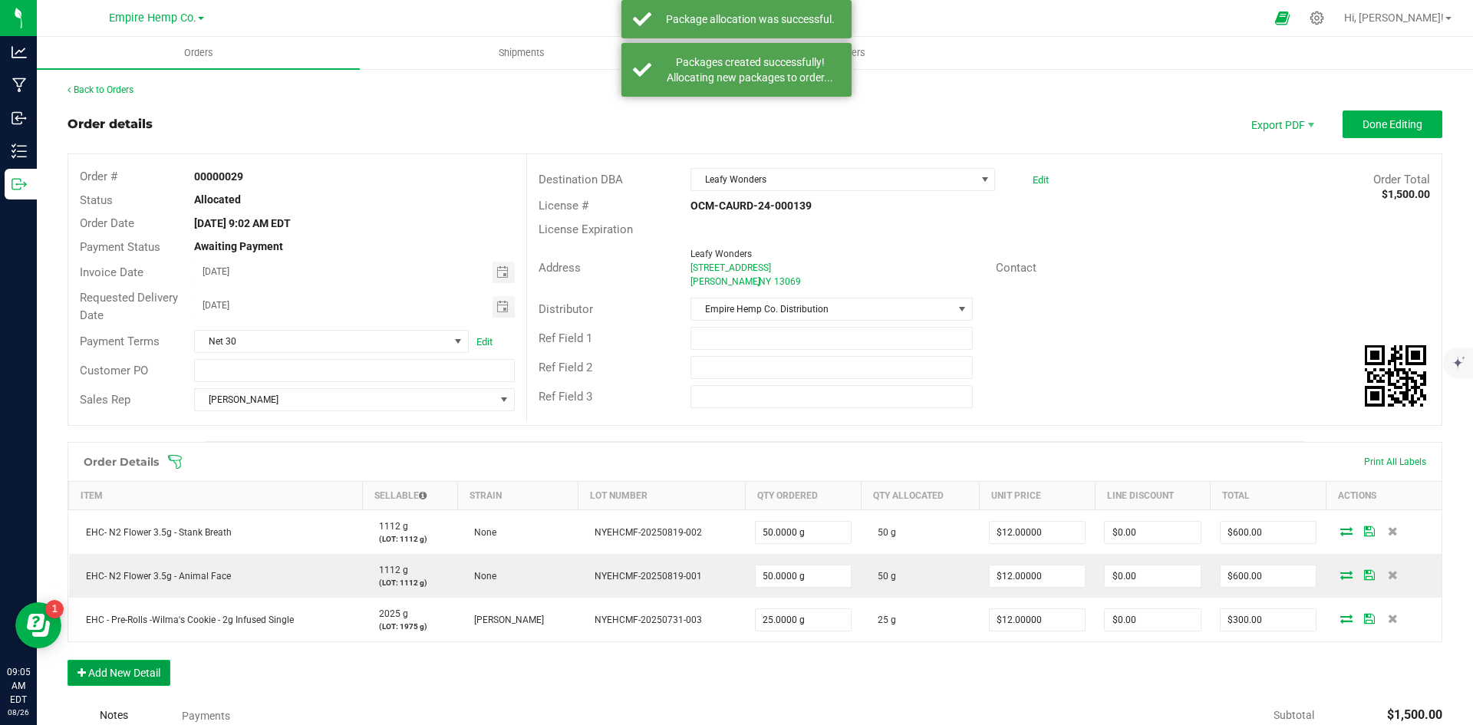
click at [107, 681] on button "Add New Detail" at bounding box center [119, 673] width 103 height 26
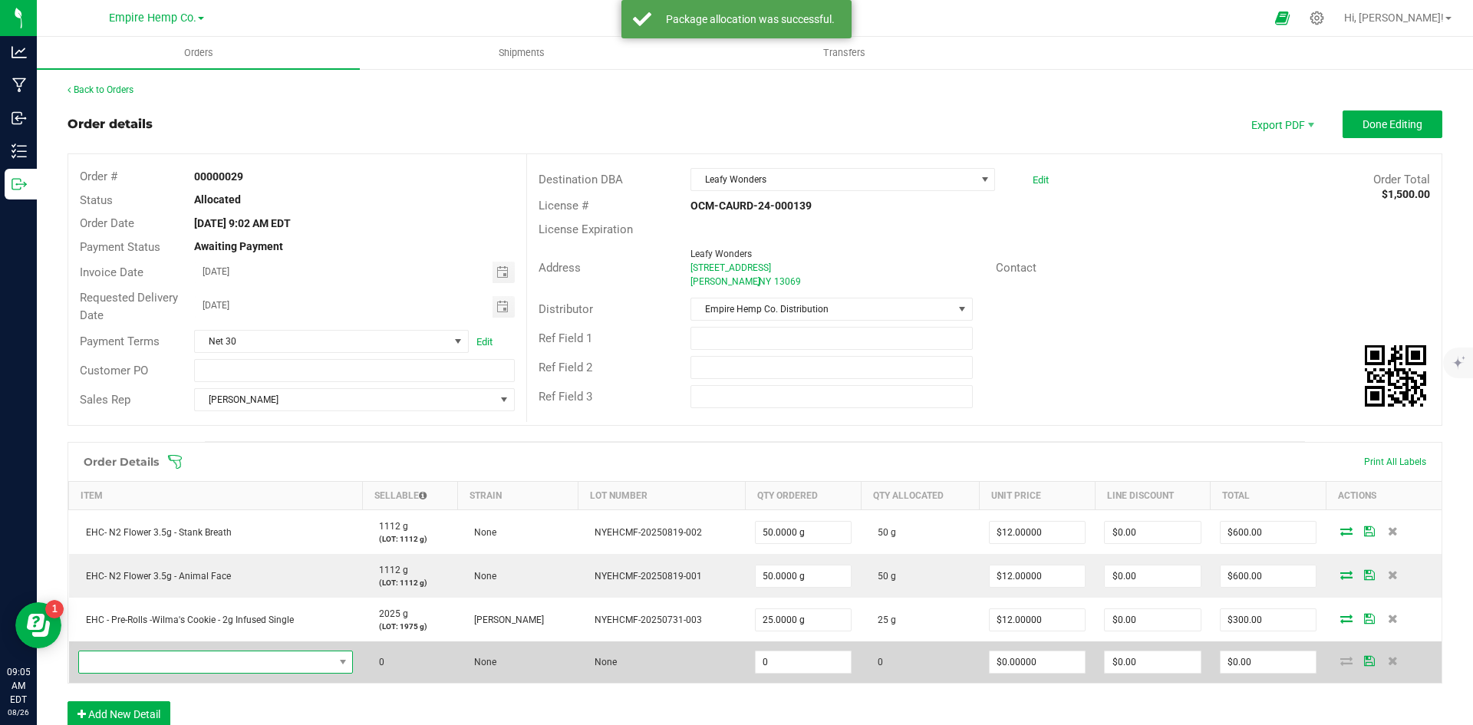
click at [147, 659] on span "NO DATA FOUND" at bounding box center [206, 661] width 255 height 21
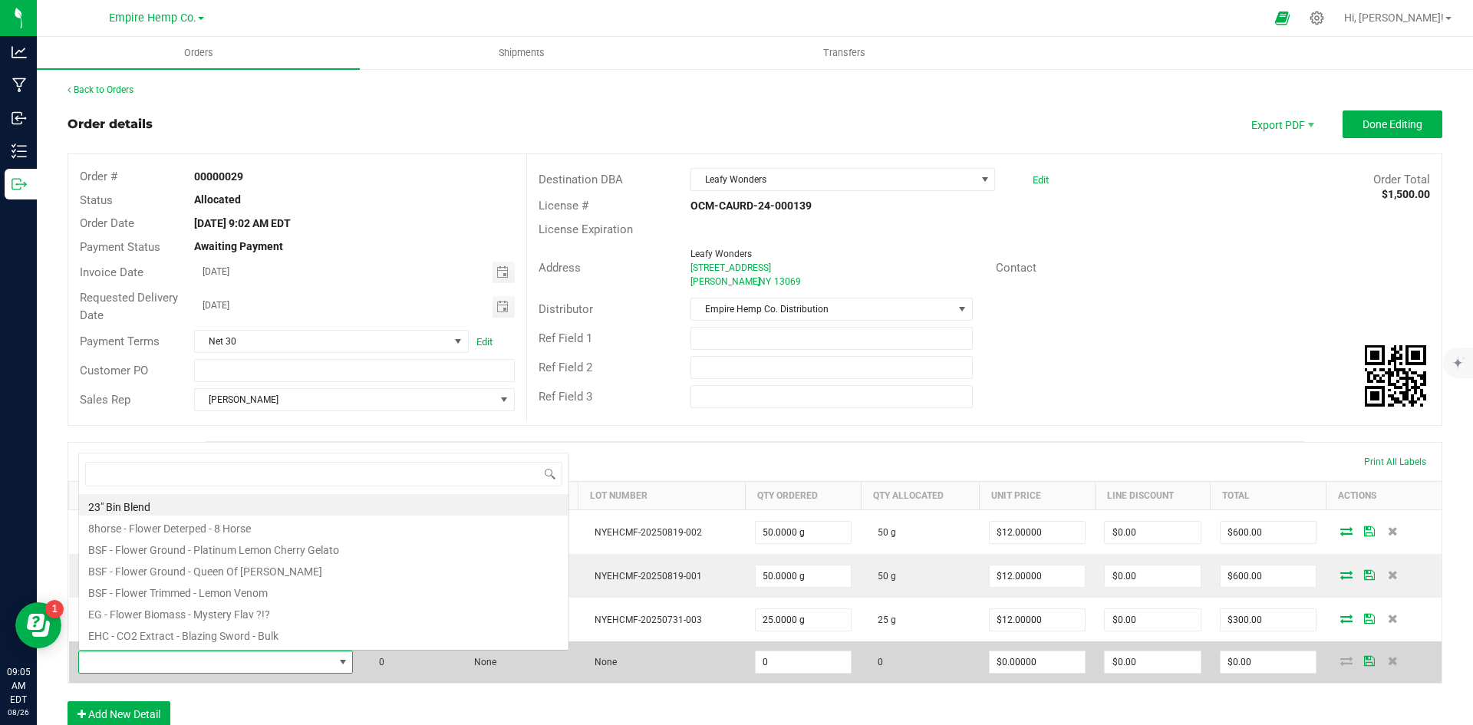
scroll to position [23, 269]
type input "norther"
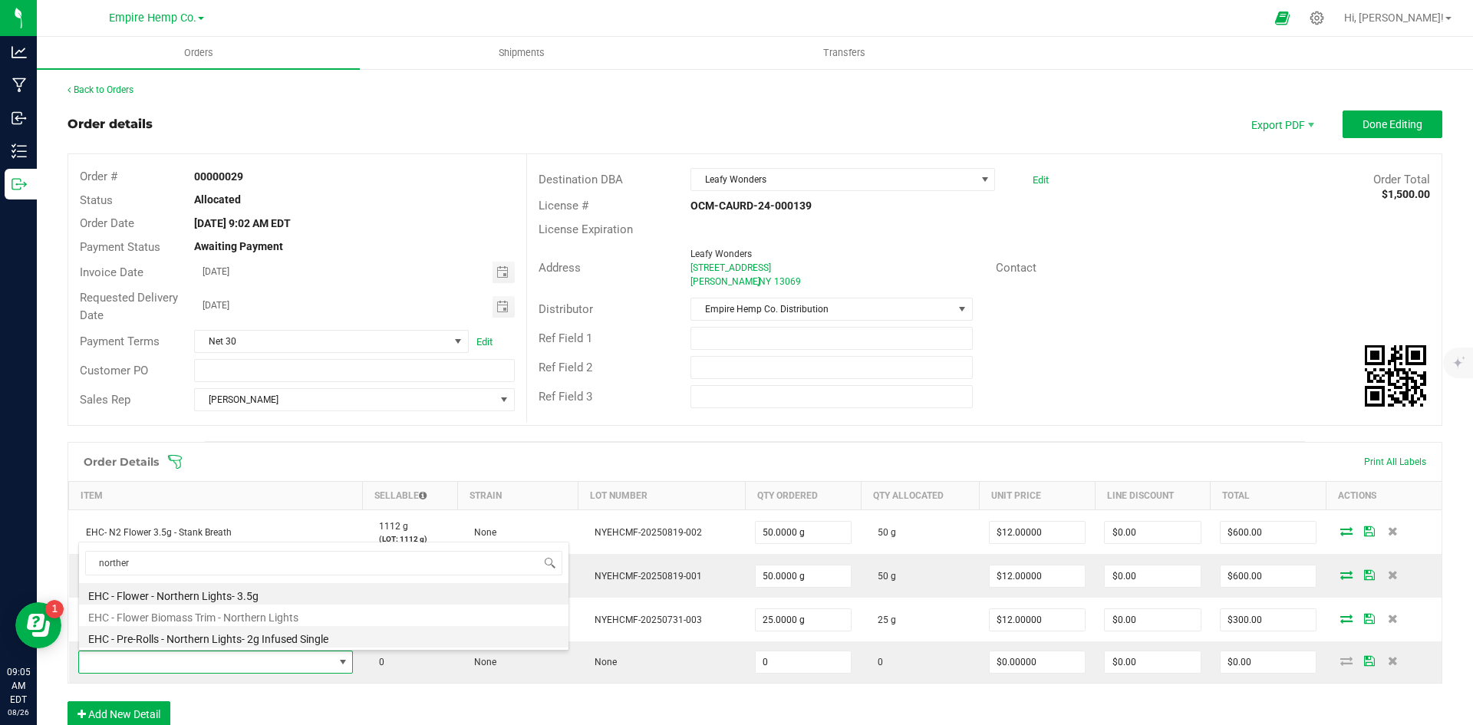
click at [185, 638] on li "EHC - Pre-Rolls - Northern Lights- 2g Infused Single" at bounding box center [324, 636] width 490 height 21
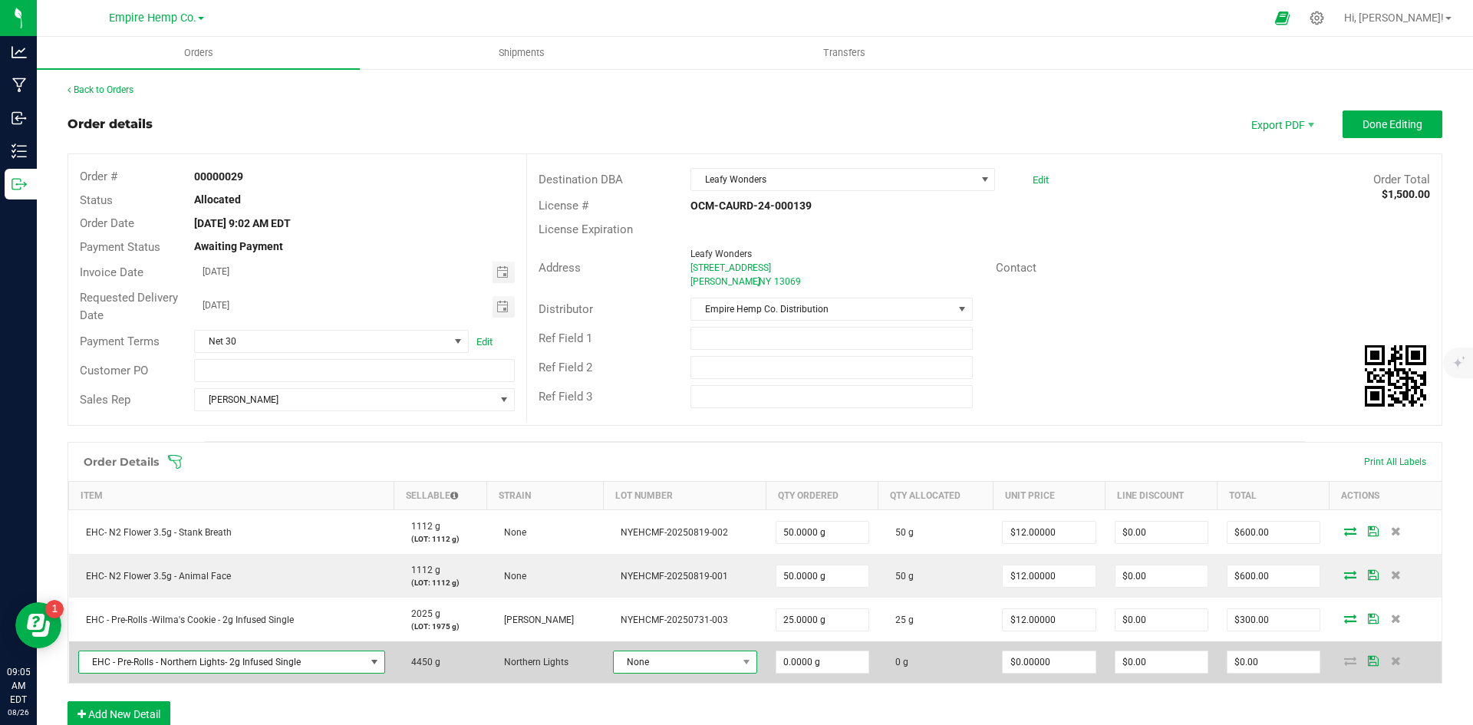
click at [678, 662] on span "None" at bounding box center [676, 661] width 124 height 21
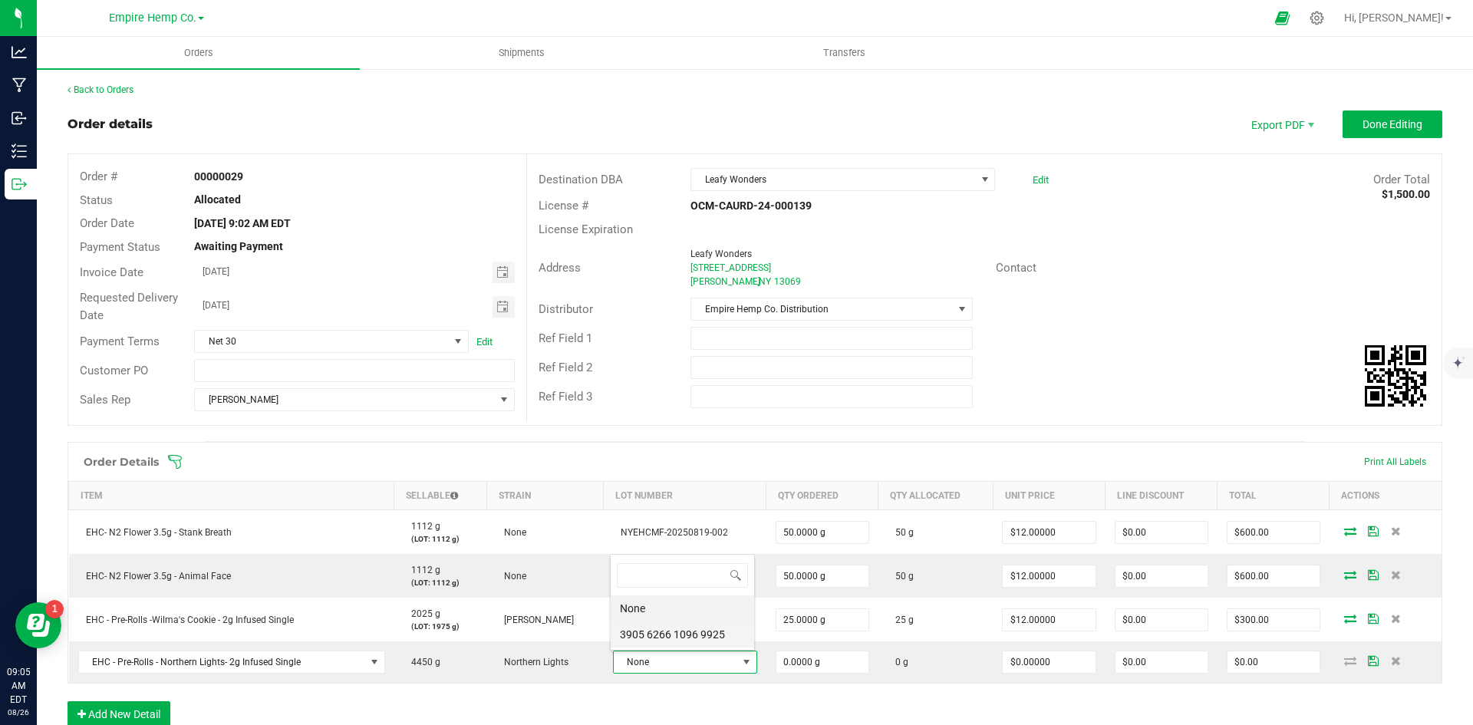
click at [701, 633] on 9925 "3905 6266 1096 9925" at bounding box center [682, 635] width 143 height 26
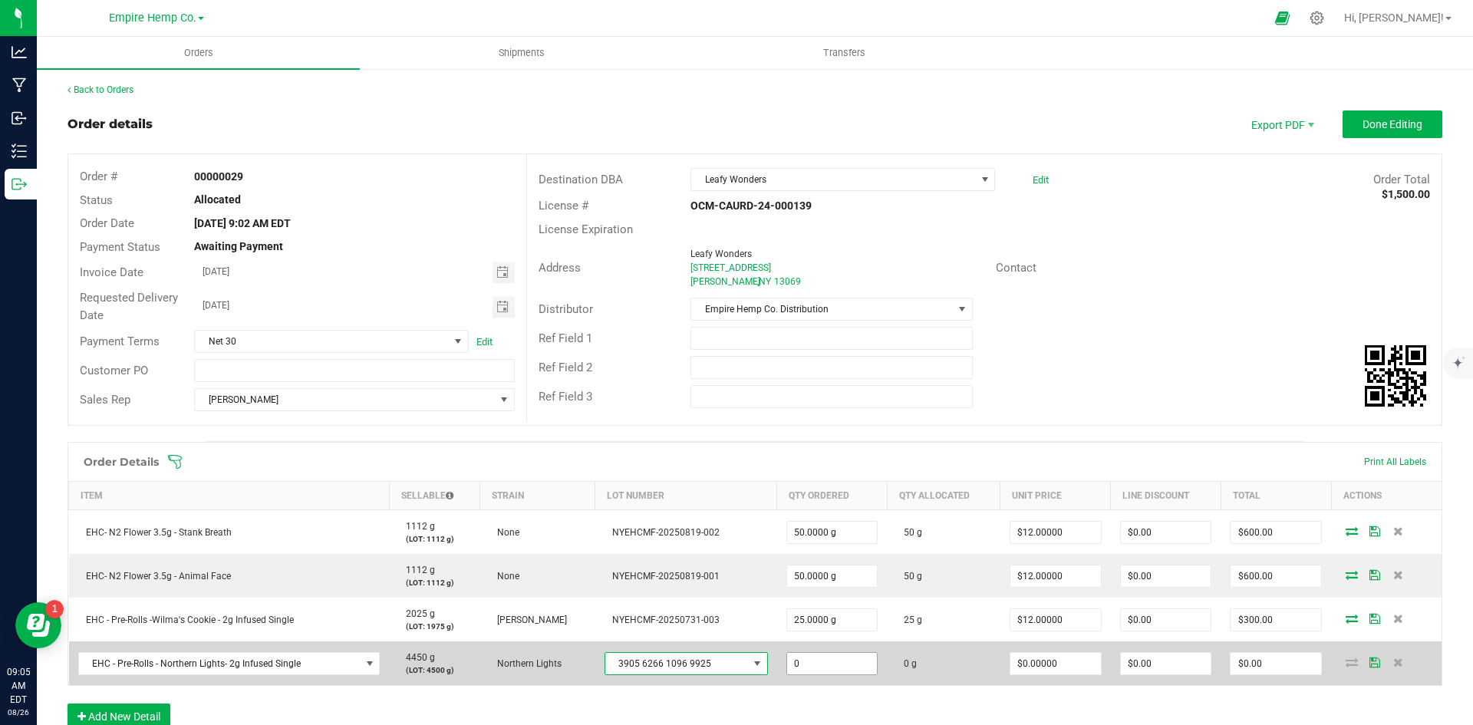
click at [796, 666] on input "0" at bounding box center [832, 663] width 91 height 21
type input "25.0000 g"
type input "0"
click at [1027, 665] on input "0" at bounding box center [1056, 663] width 91 height 21
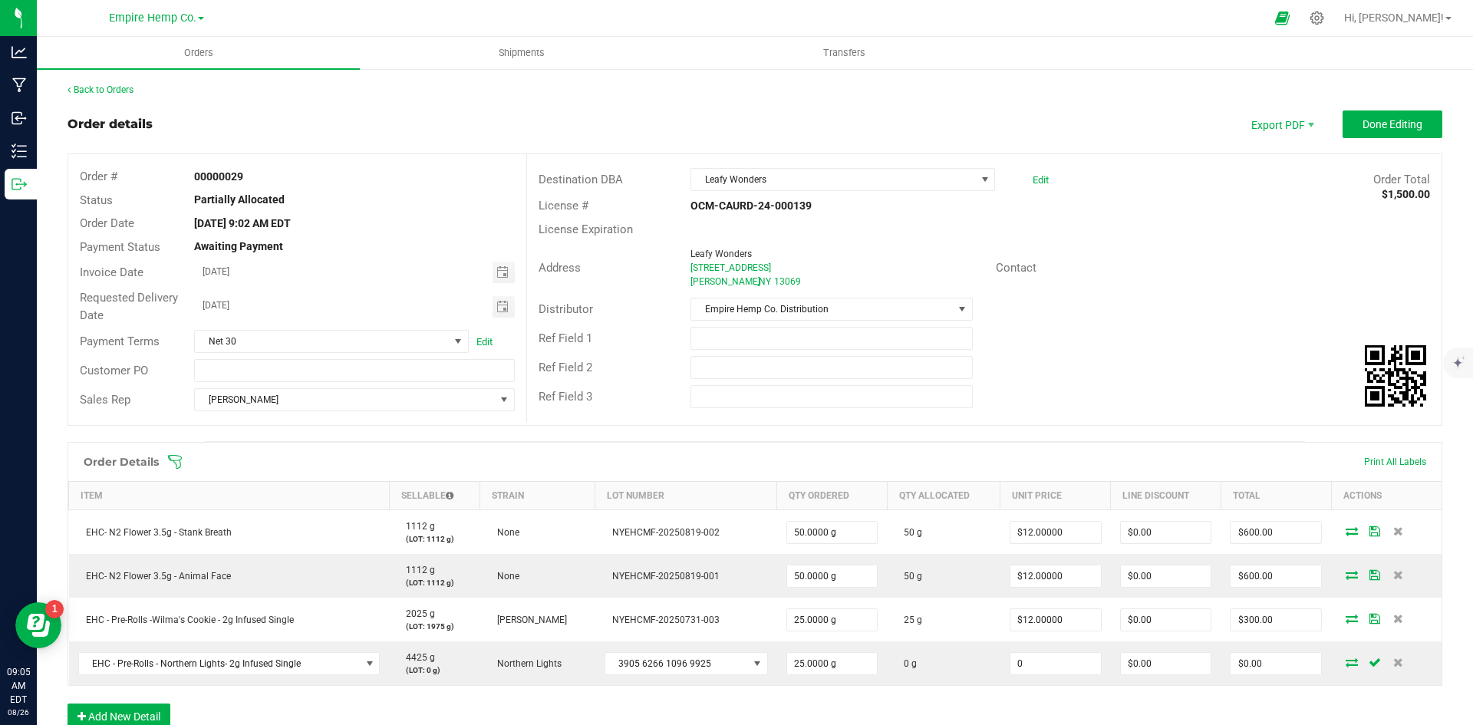
click at [1027, 662] on input "0" at bounding box center [1056, 663] width 91 height 21
type input "$12.00000"
type input "$300.00"
click at [1011, 703] on div "Order Details Print All Labels Item Sellable Strain Lot Number Qty Ordered Qty …" at bounding box center [755, 593] width 1375 height 303
click at [1371, 130] on span "Done Editing" at bounding box center [1393, 124] width 60 height 12
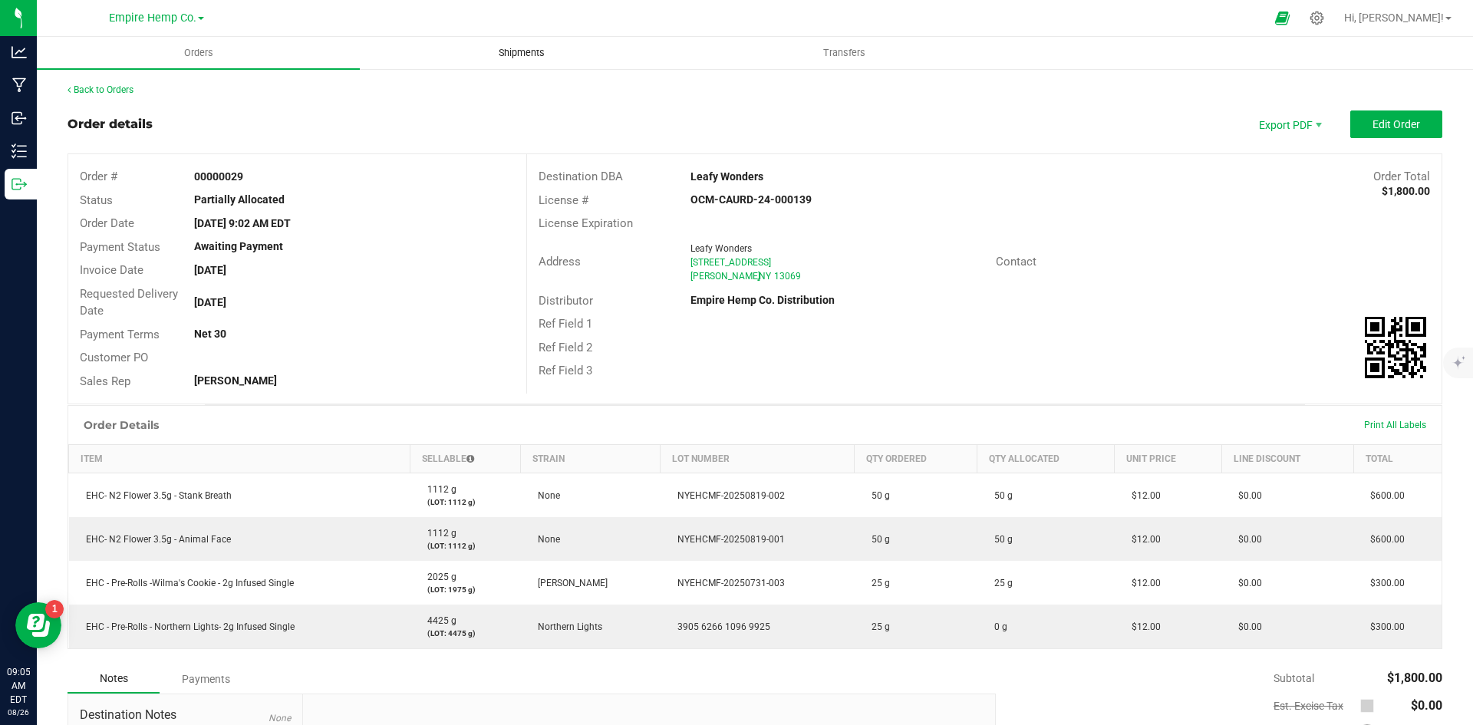
click at [500, 56] on span "Shipments" at bounding box center [521, 53] width 87 height 14
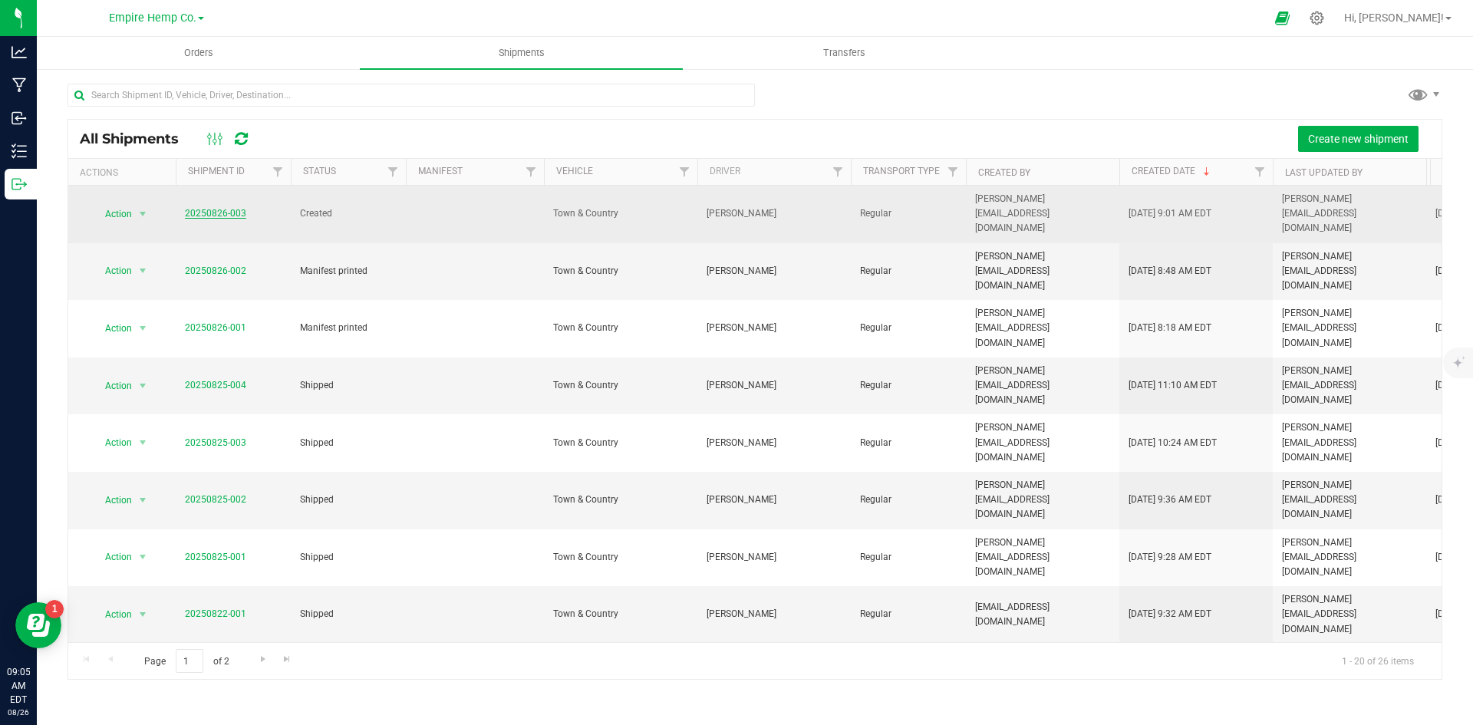
click at [229, 208] on link "20250826-003" at bounding box center [215, 213] width 61 height 11
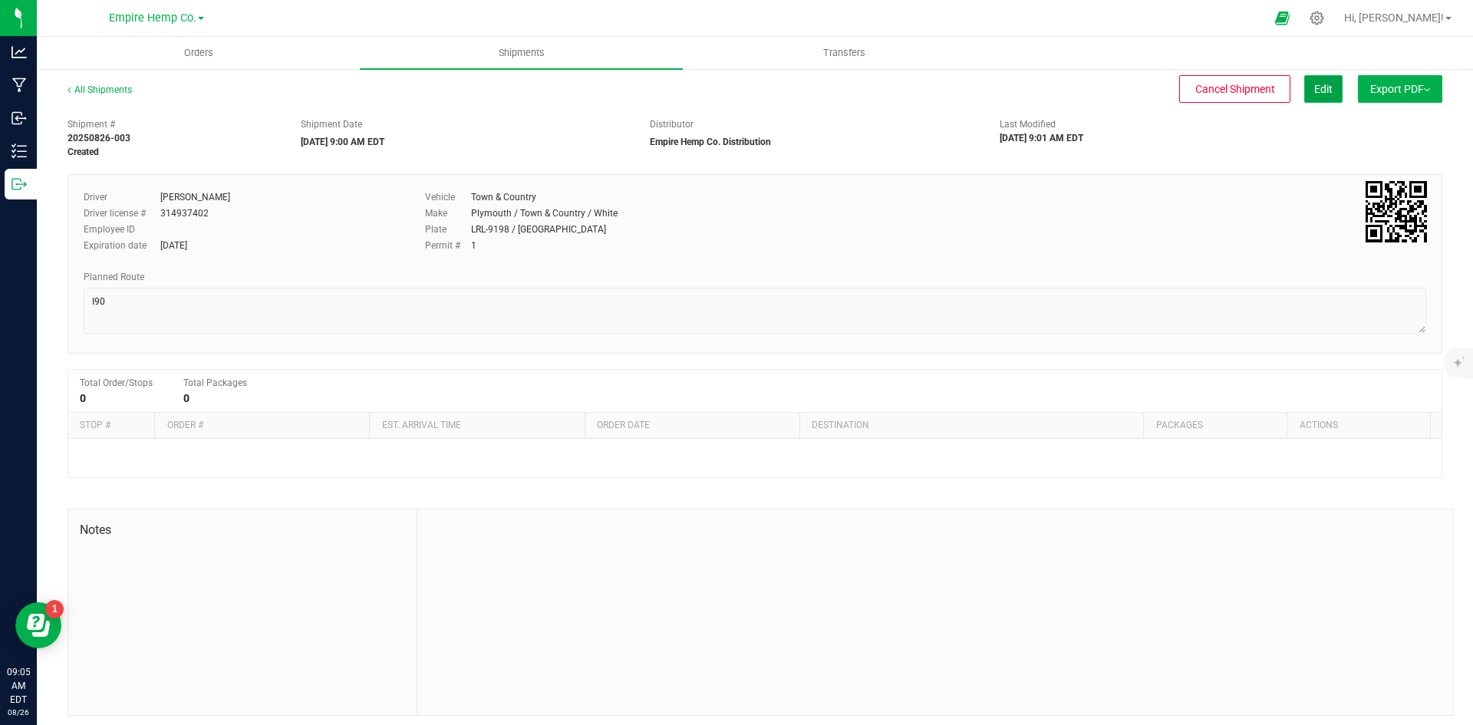
click at [1325, 95] on button "Edit" at bounding box center [1323, 89] width 38 height 28
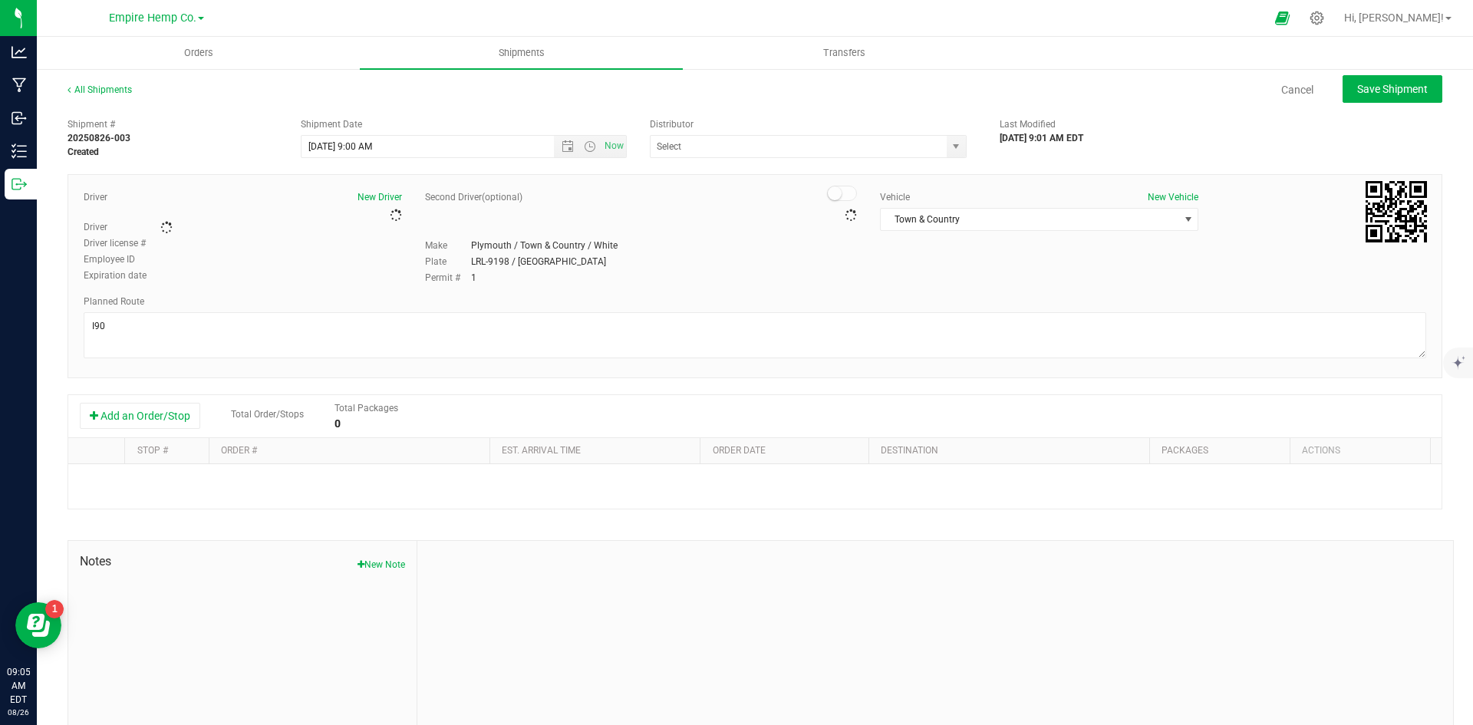
type input "Empire Hemp Co. Distribution"
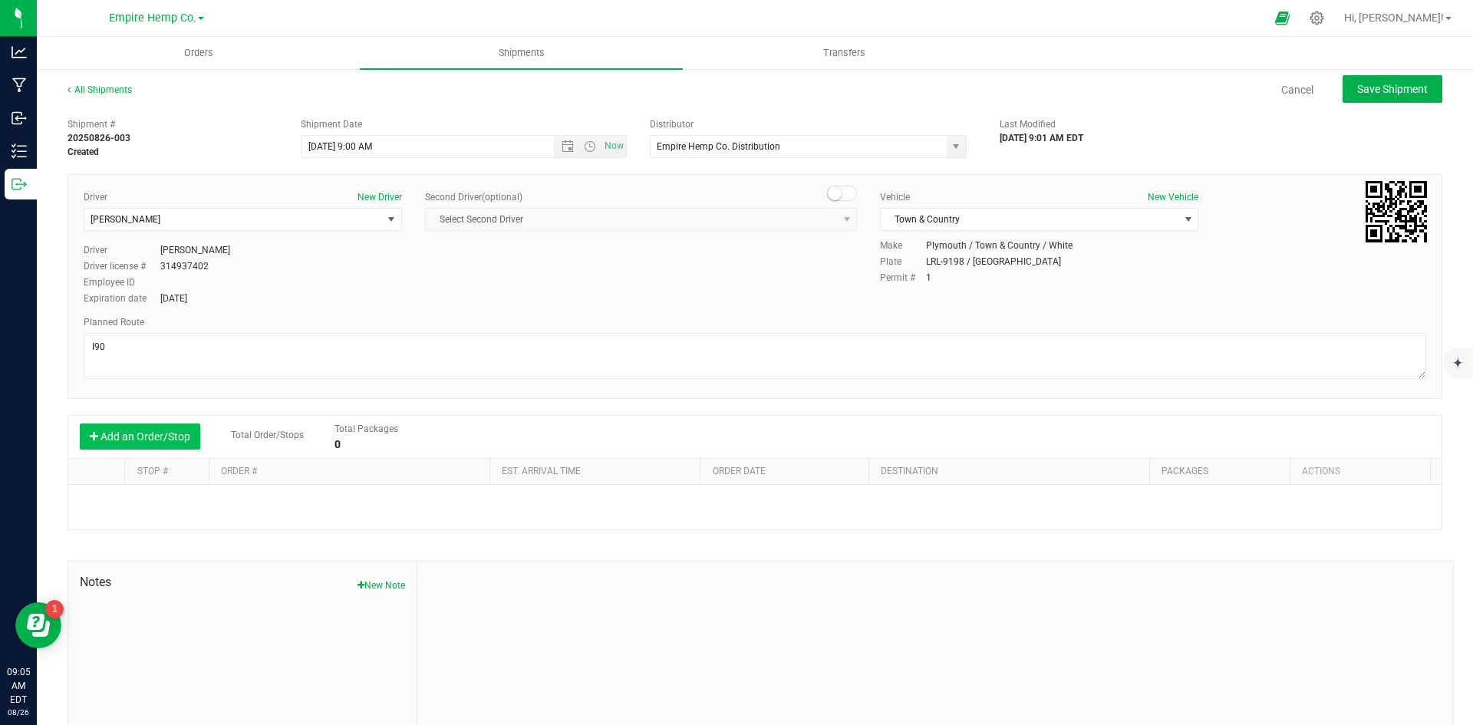
click at [150, 447] on button "Add an Order/Stop" at bounding box center [140, 437] width 120 height 26
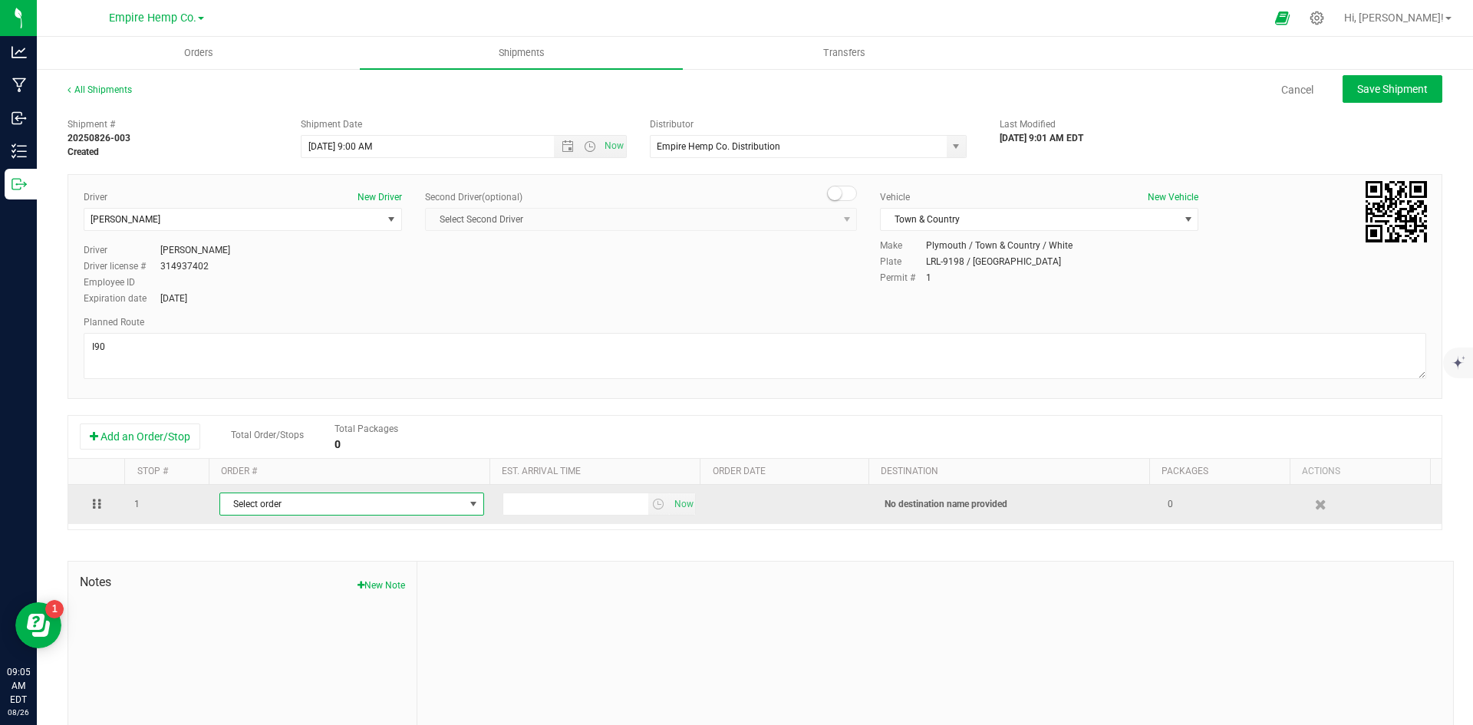
click at [325, 513] on span "Select order" at bounding box center [342, 503] width 244 height 21
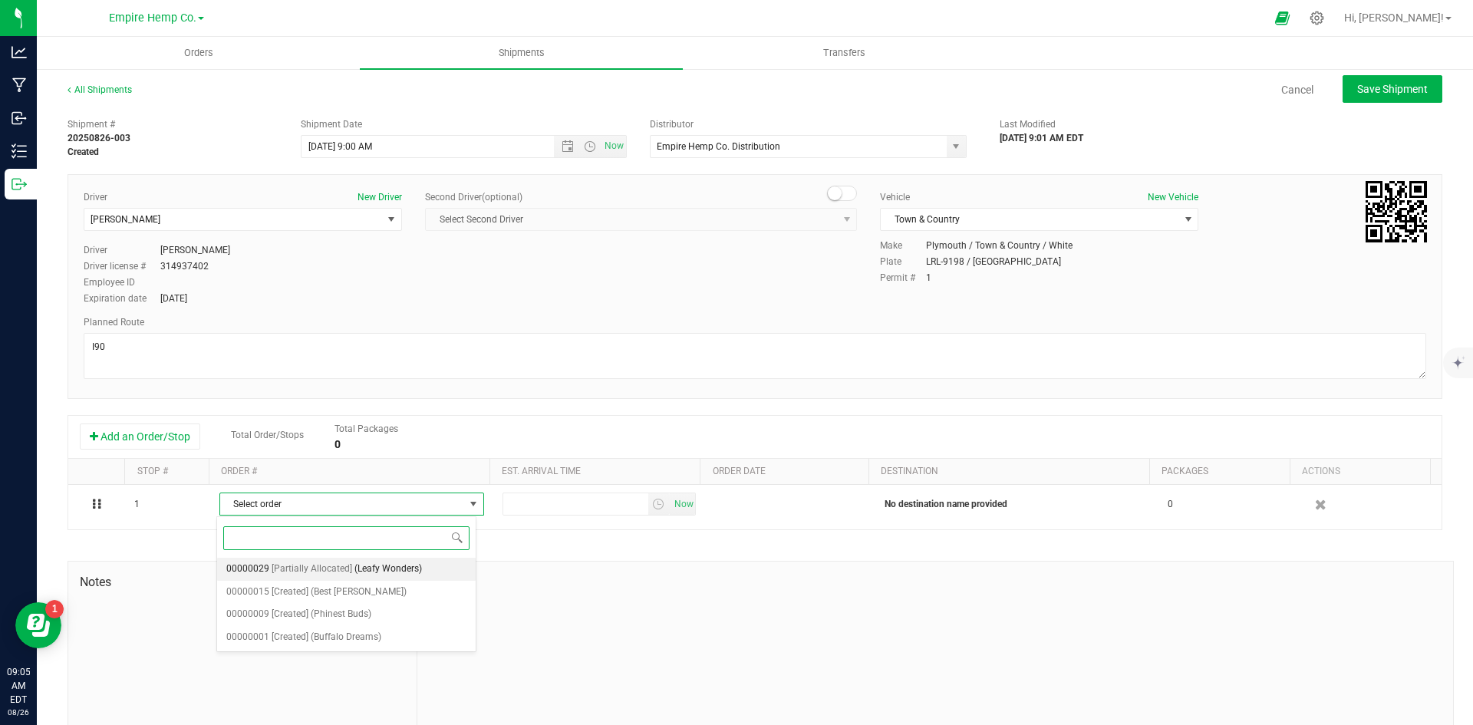
click at [358, 569] on span "(Leafy Wonders)" at bounding box center [389, 569] width 68 height 20
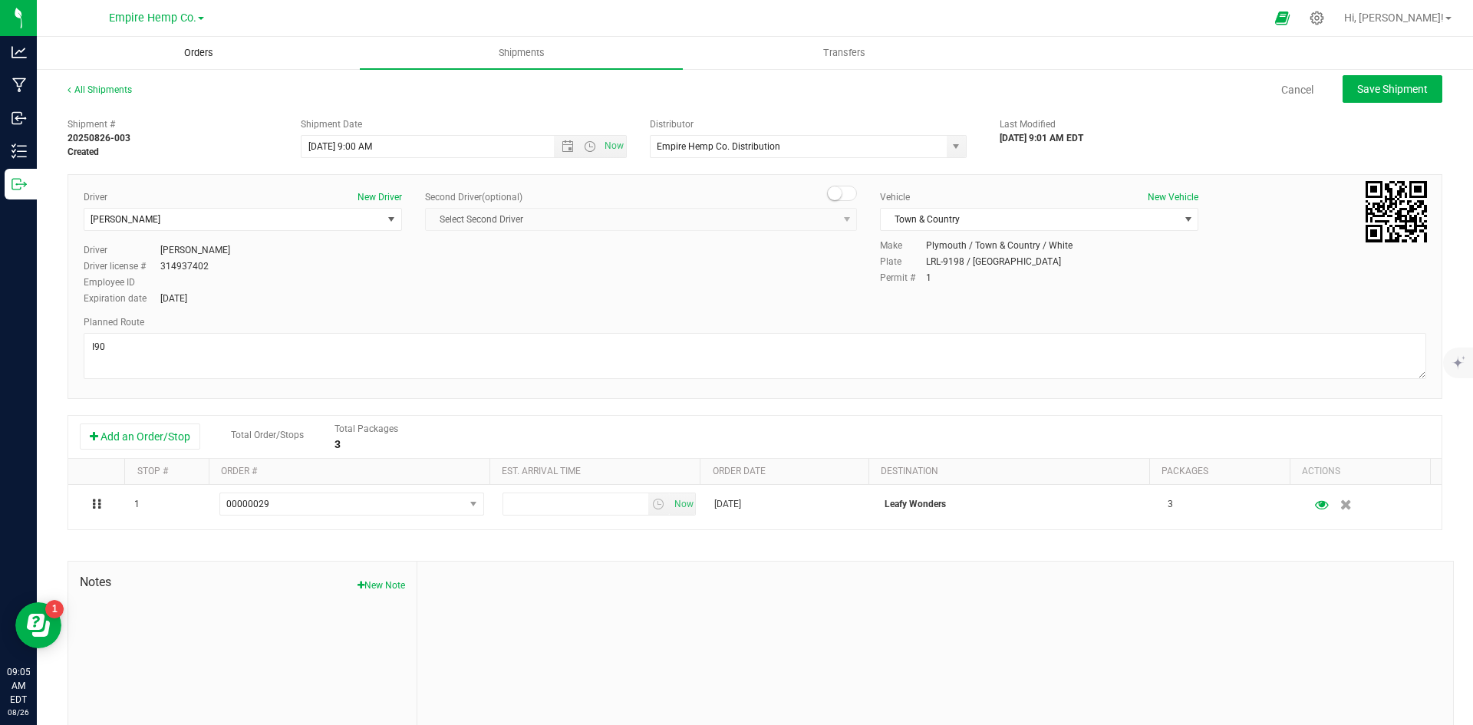
click at [213, 57] on span "Orders" at bounding box center [198, 53] width 71 height 14
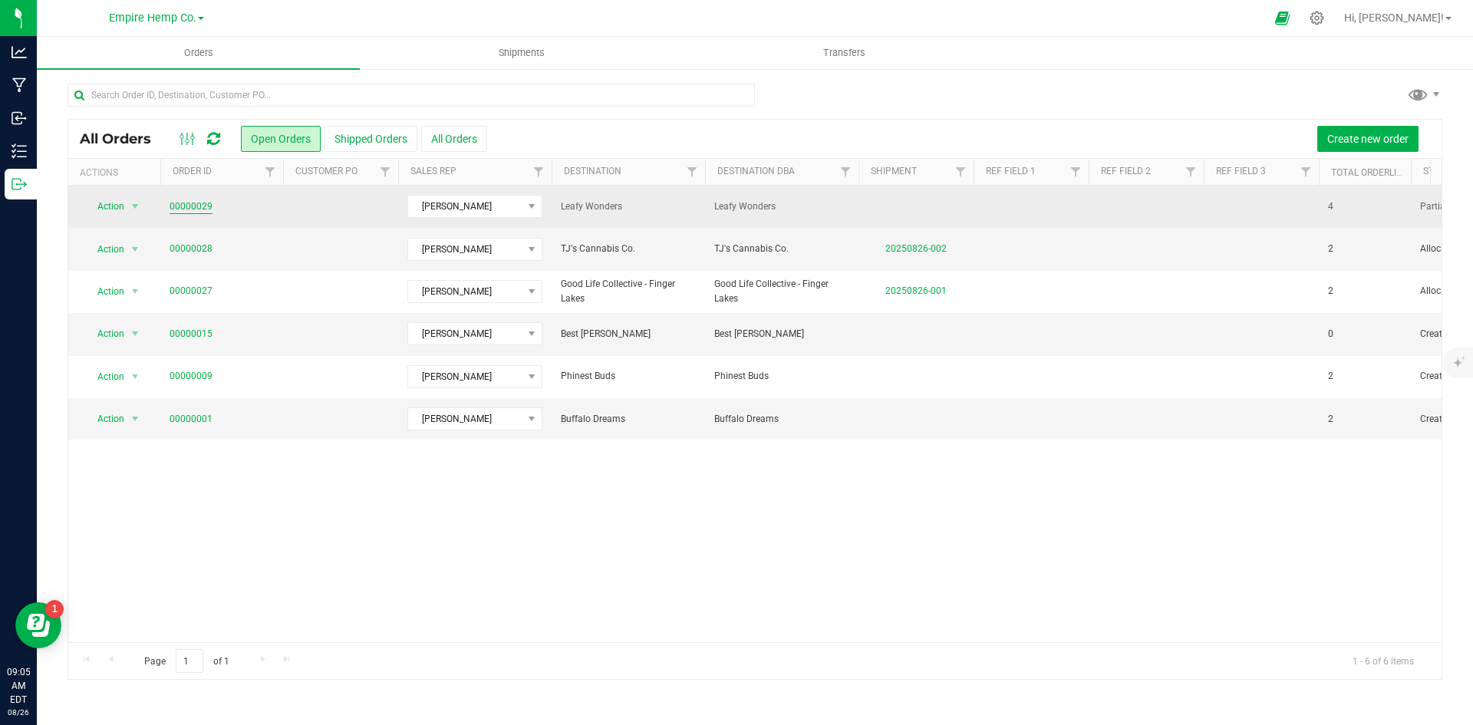
click at [197, 204] on link "00000029" at bounding box center [191, 207] width 43 height 15
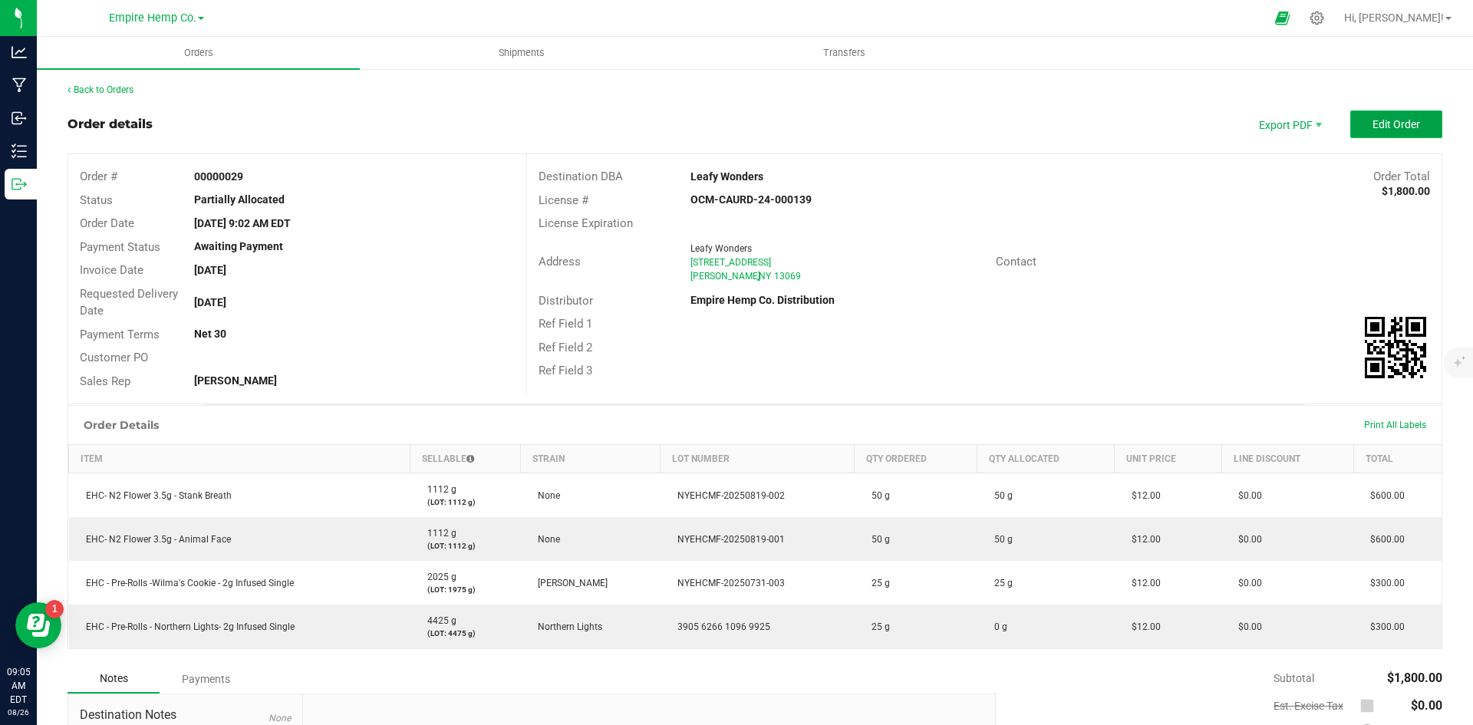
click at [1384, 120] on span "Edit Order" at bounding box center [1397, 124] width 48 height 12
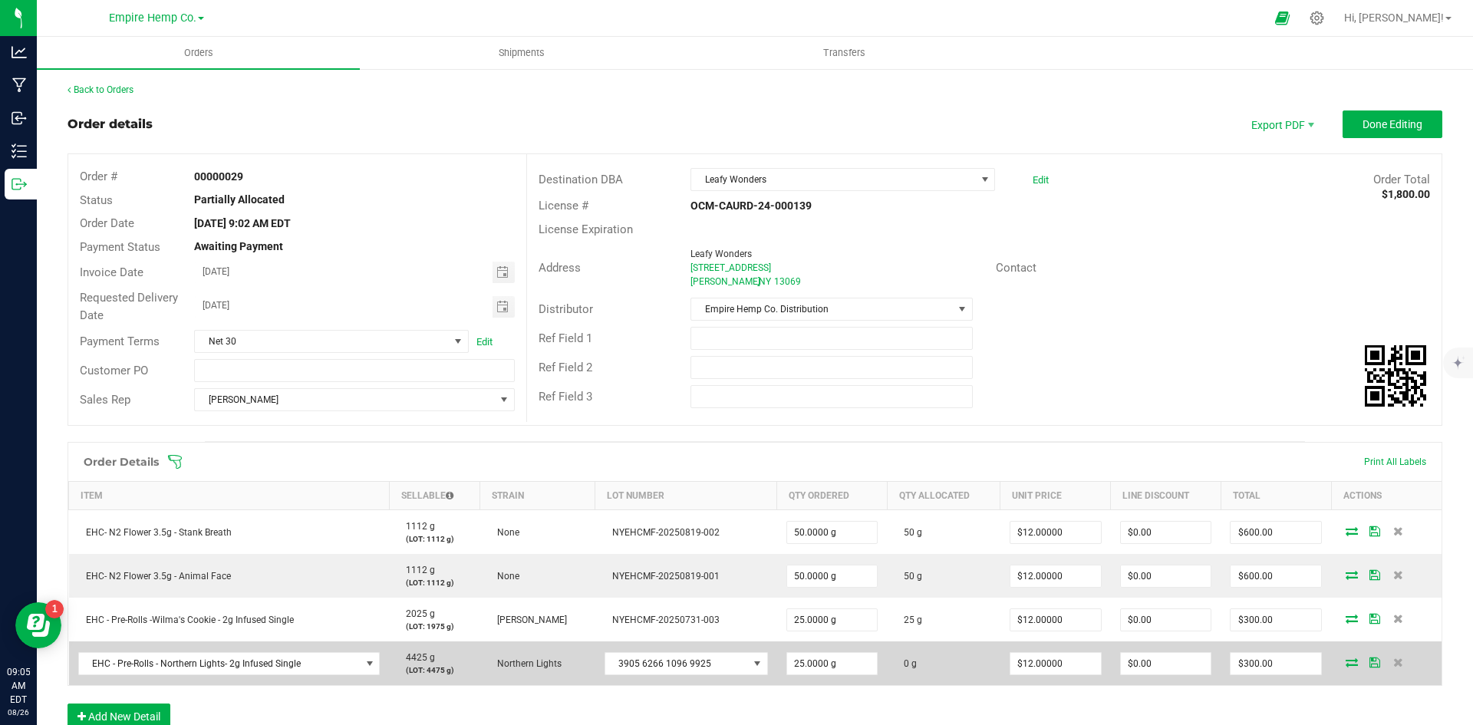
click at [1346, 662] on icon at bounding box center [1352, 662] width 12 height 9
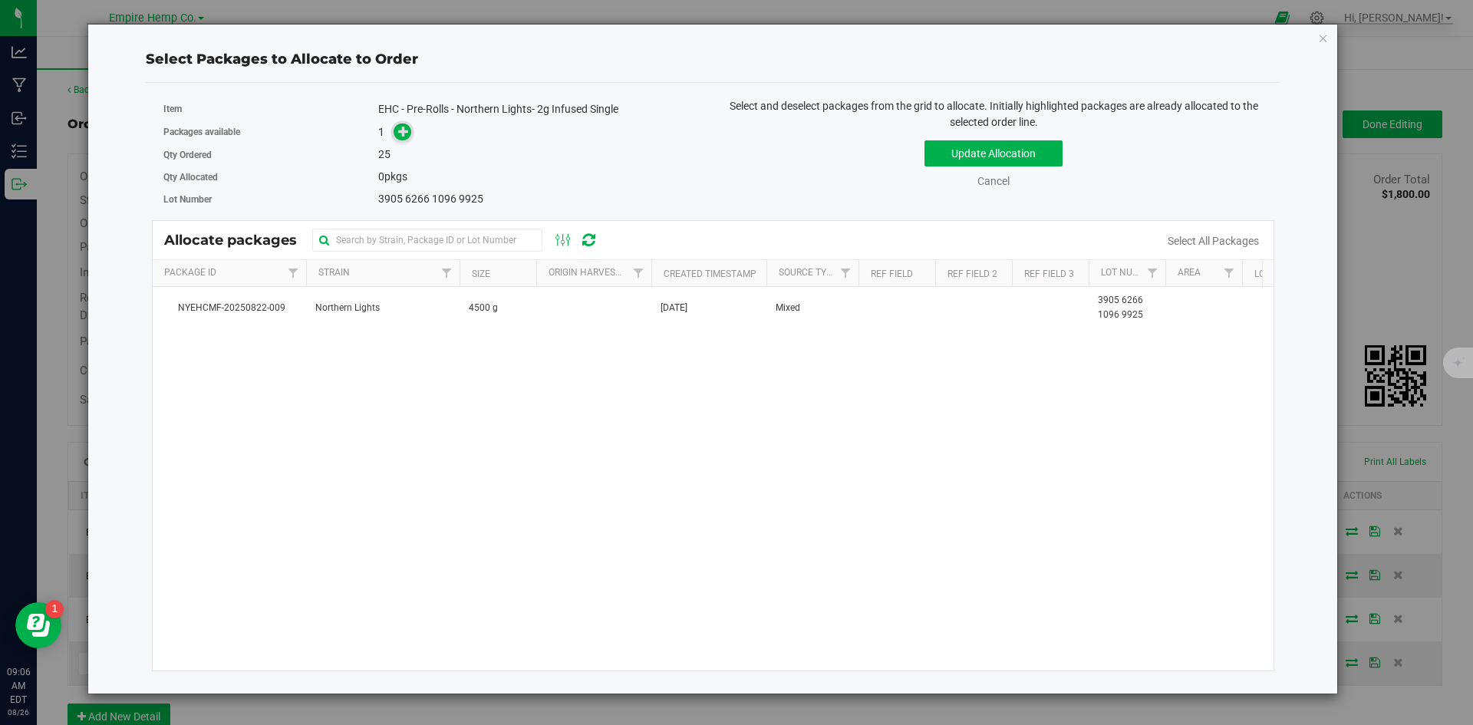
click at [407, 131] on icon at bounding box center [403, 131] width 11 height 11
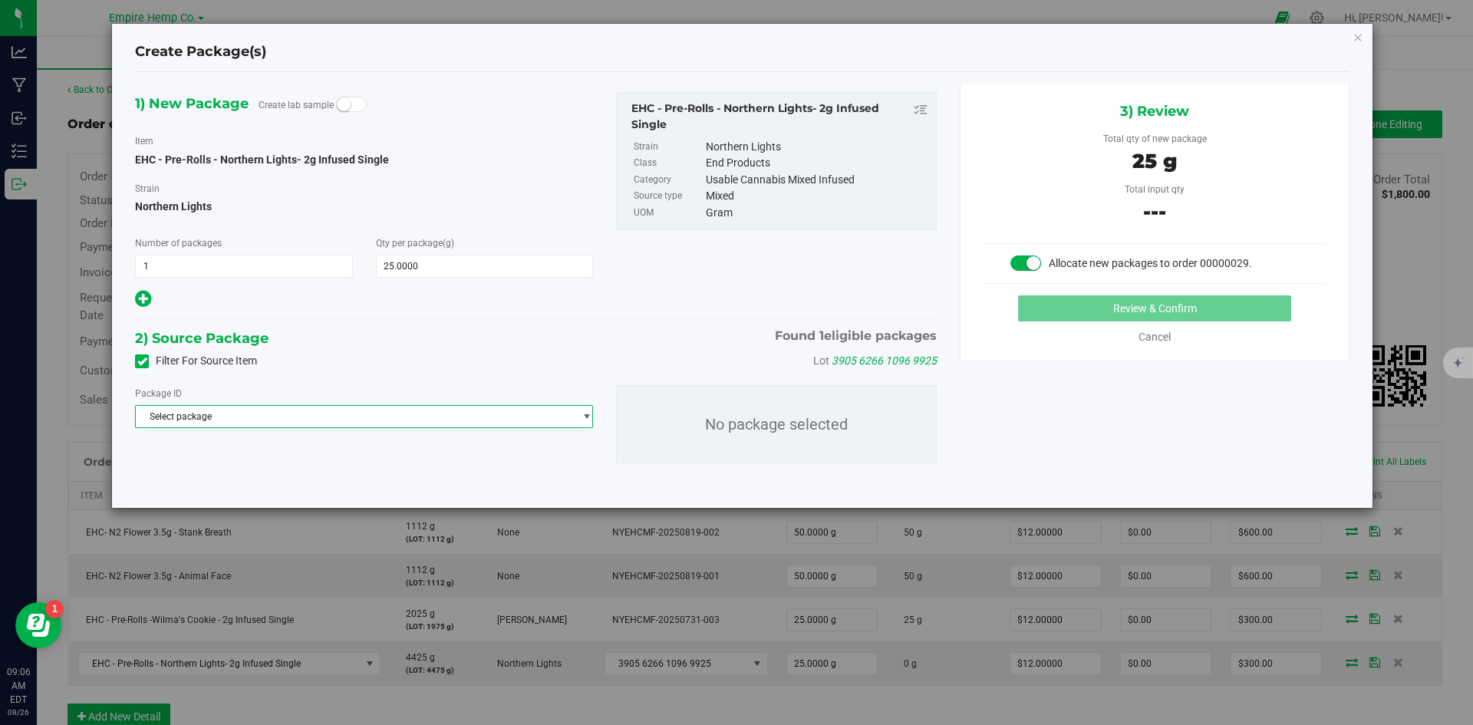
click at [447, 406] on span "Select package" at bounding box center [354, 416] width 437 height 21
click at [432, 480] on span "( EHC - Pre-Rolls - Northern Lights- 2g Infused Single )" at bounding box center [364, 479] width 219 height 11
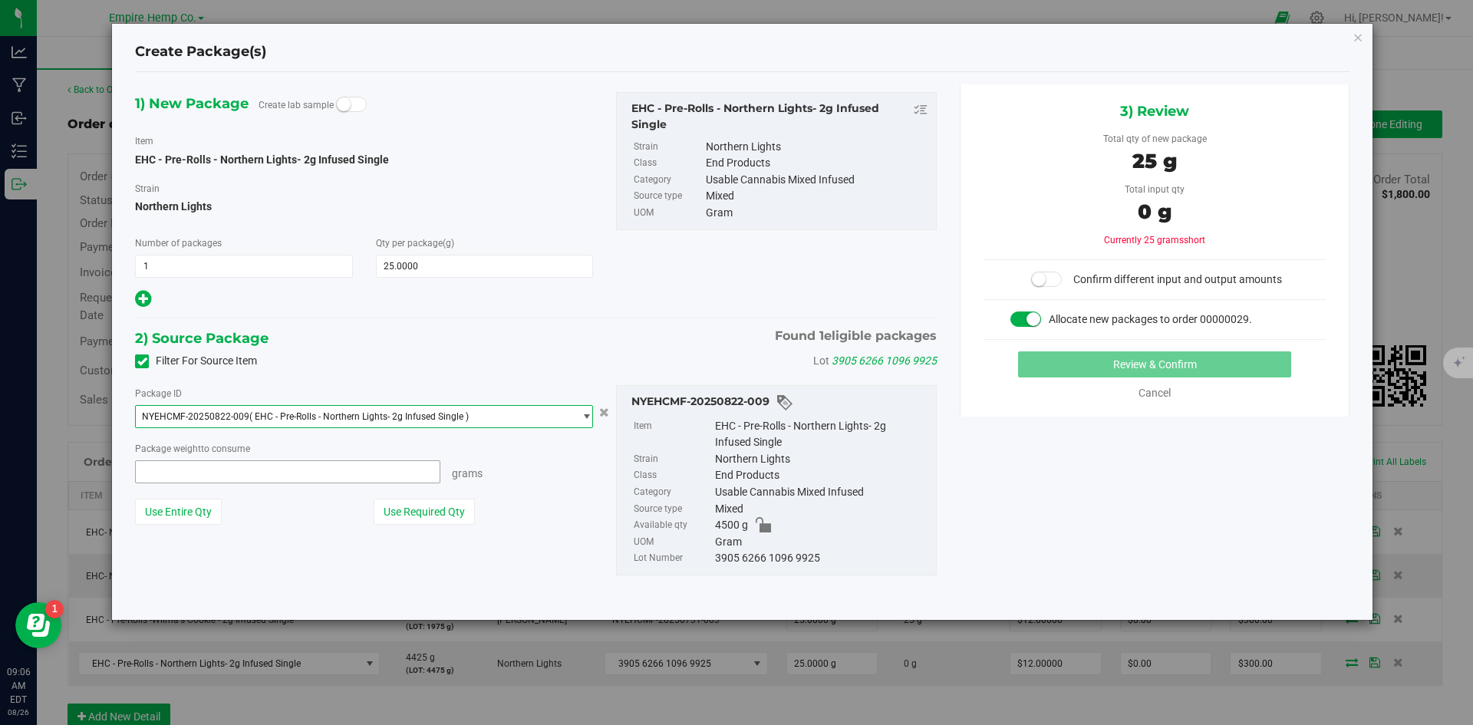
click at [415, 472] on span at bounding box center [287, 471] width 305 height 23
type input "25"
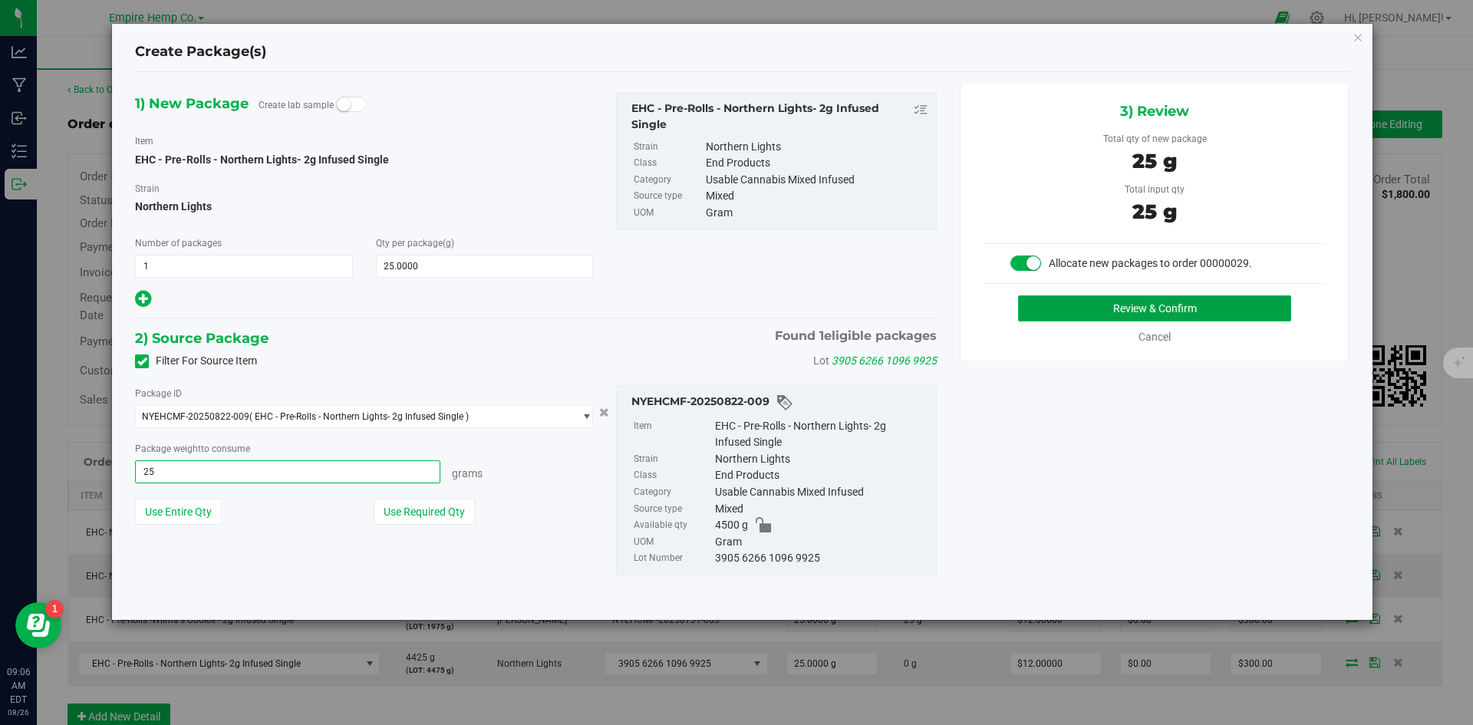
type input "25.0000 g"
click at [1077, 315] on button "Review & Confirm" at bounding box center [1154, 308] width 273 height 26
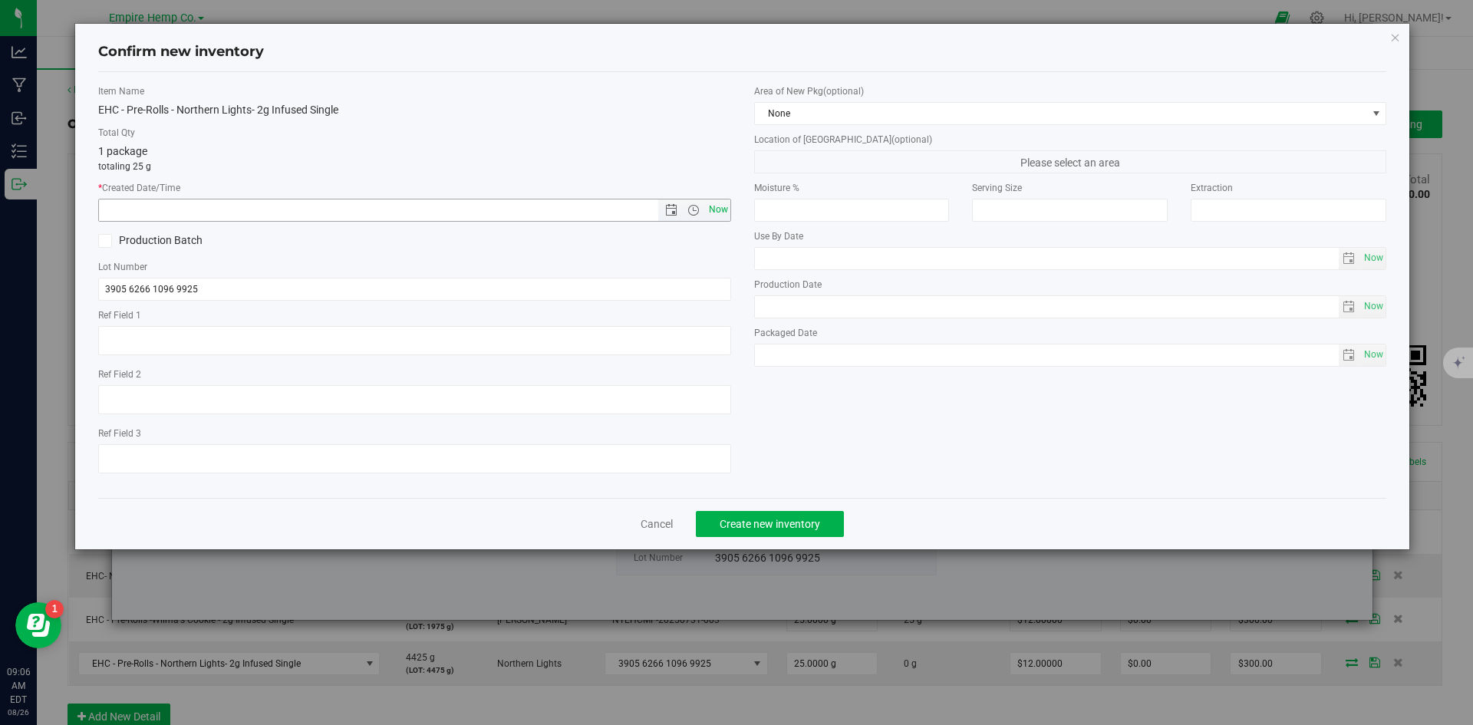
click at [717, 203] on span "Now" at bounding box center [718, 210] width 26 height 22
type input "8/26/2025 9:06 AM"
click at [818, 522] on span "Create new inventory" at bounding box center [770, 524] width 101 height 12
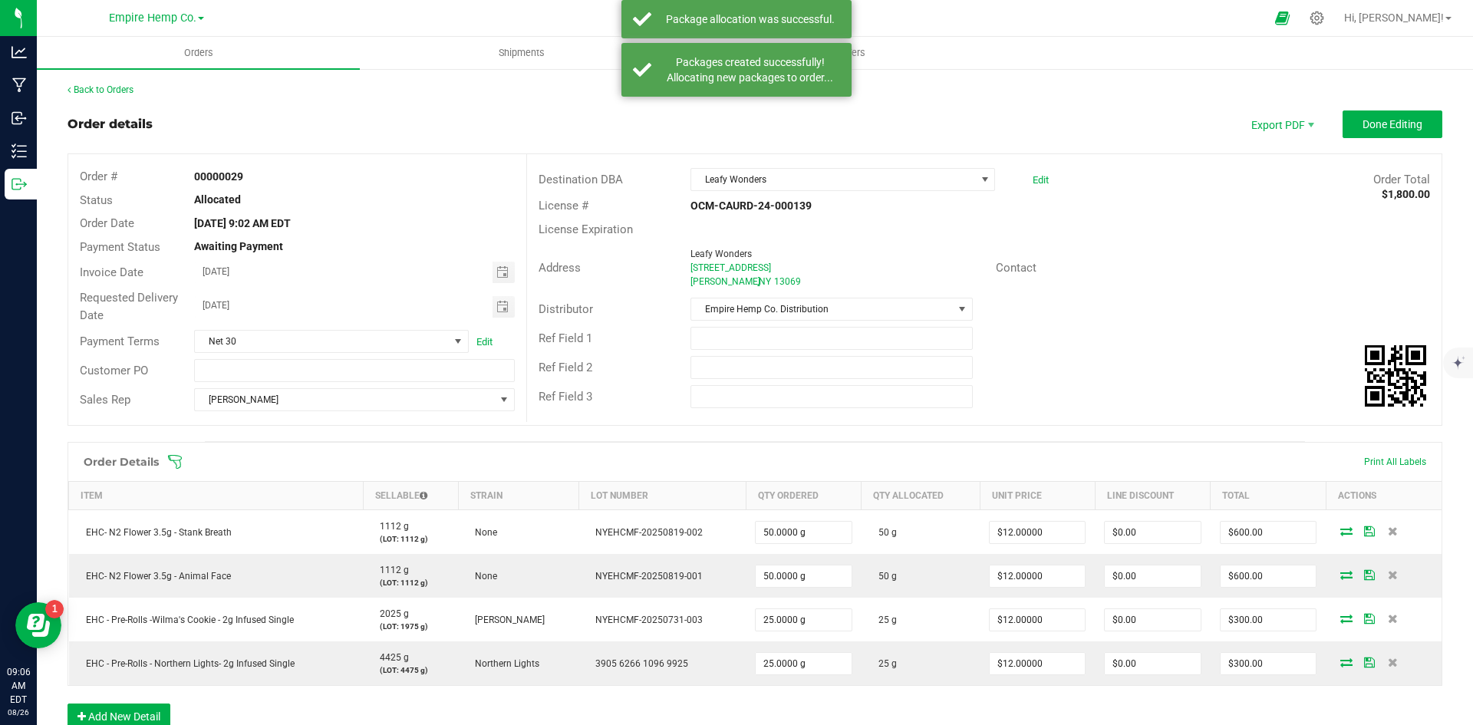
click at [1212, 361] on div "Ref Field 2" at bounding box center [984, 367] width 915 height 29
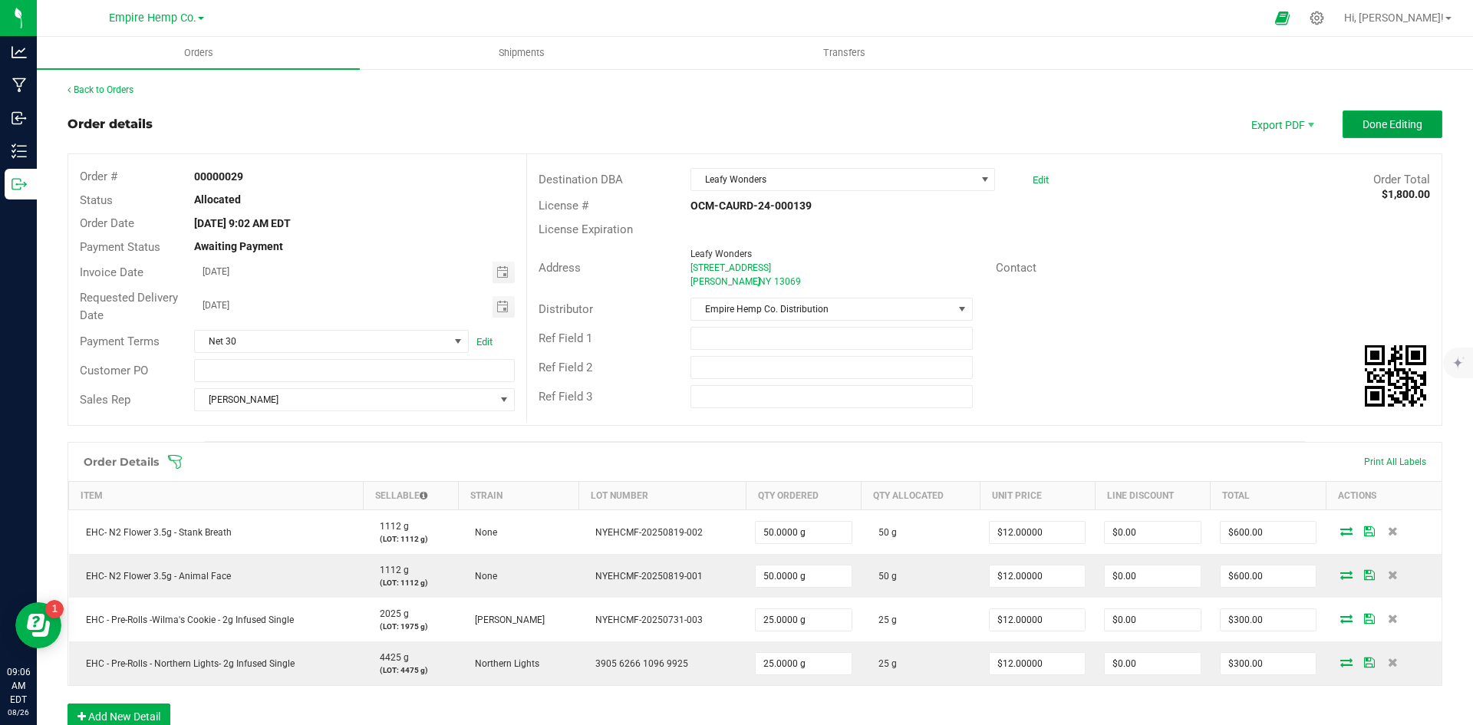
click at [1400, 118] on span "Done Editing" at bounding box center [1393, 124] width 60 height 12
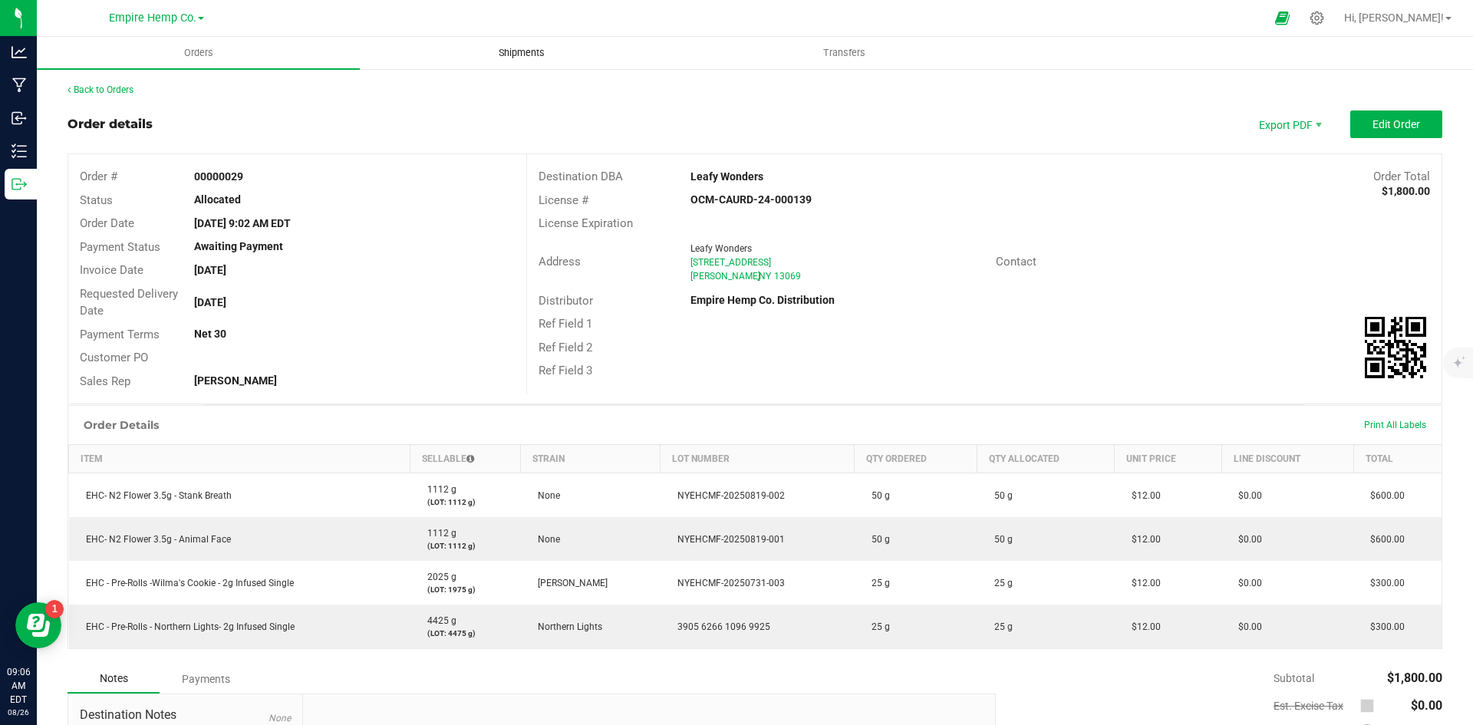
click at [512, 52] on span "Shipments" at bounding box center [521, 53] width 87 height 14
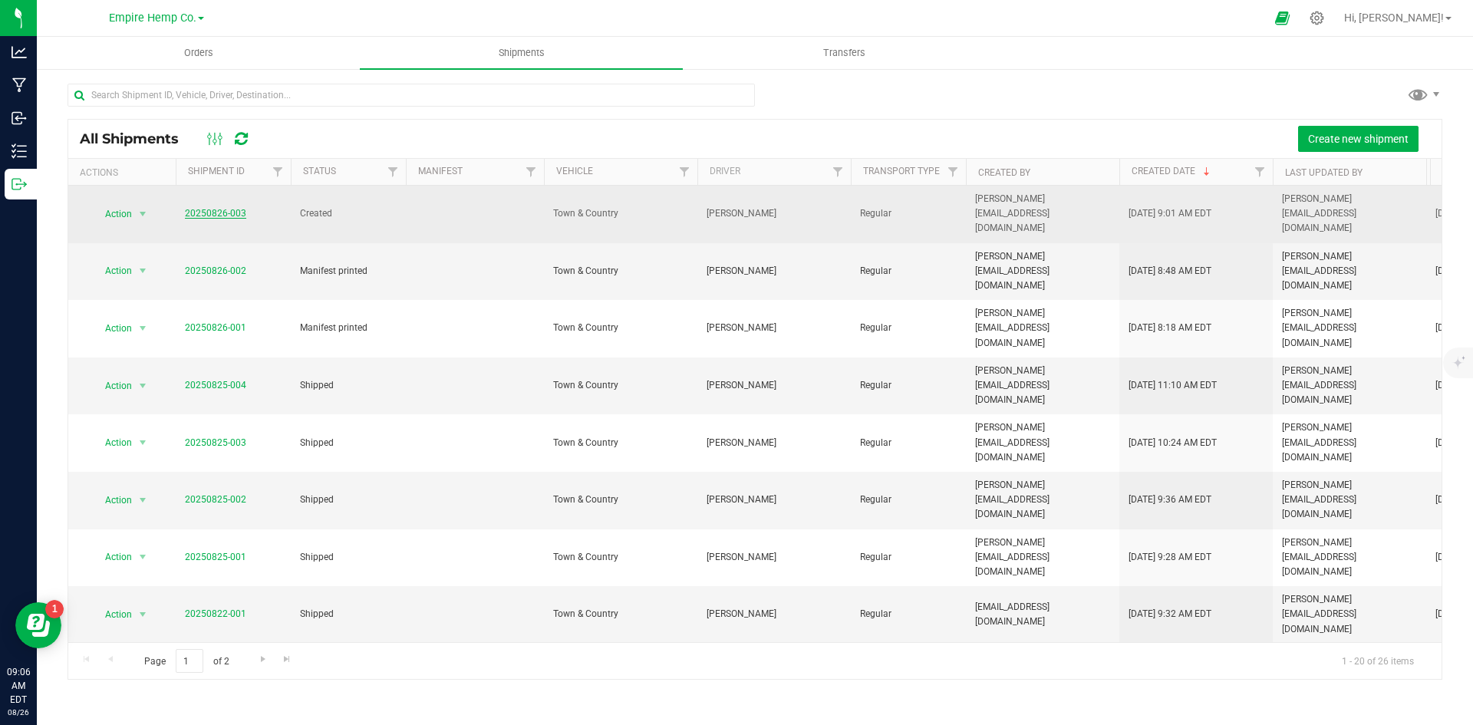
click at [209, 208] on link "20250826-003" at bounding box center [215, 213] width 61 height 11
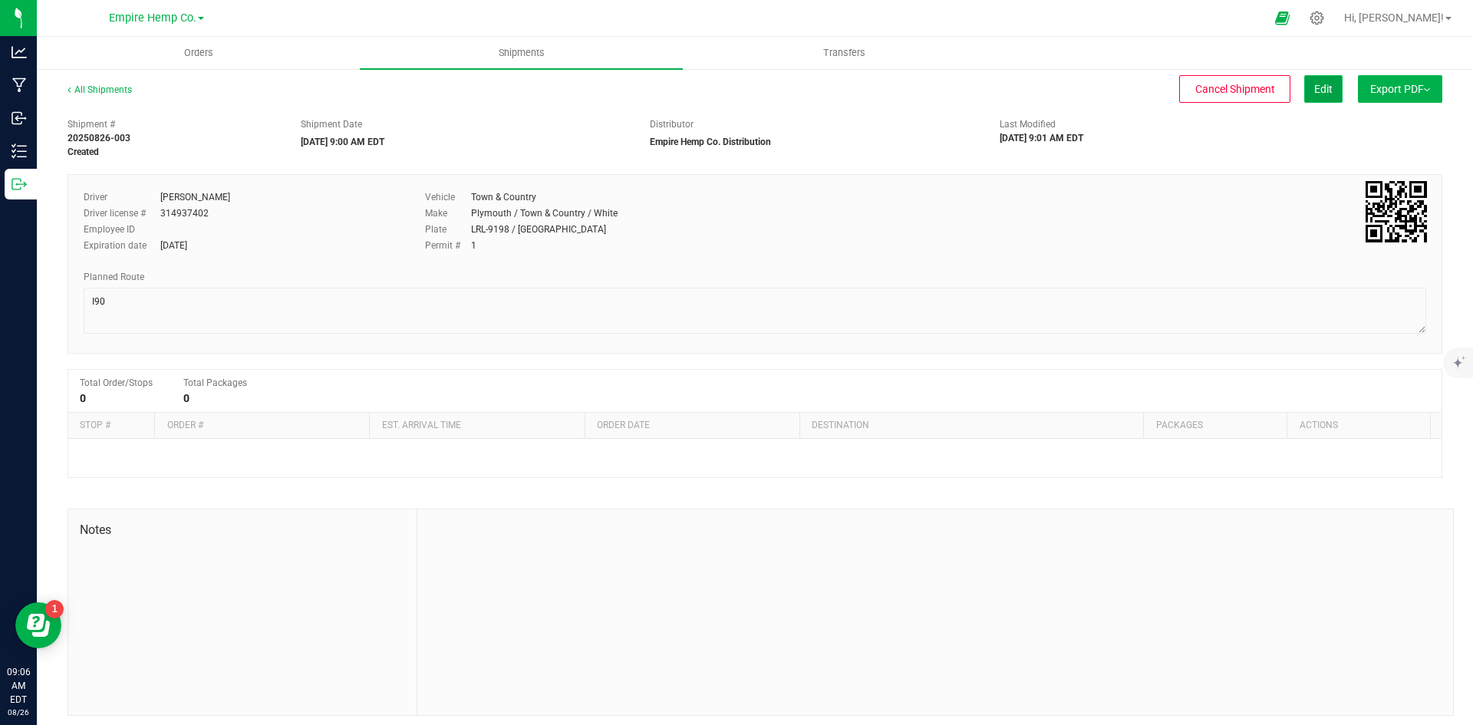
click at [1318, 99] on button "Edit" at bounding box center [1323, 89] width 38 height 28
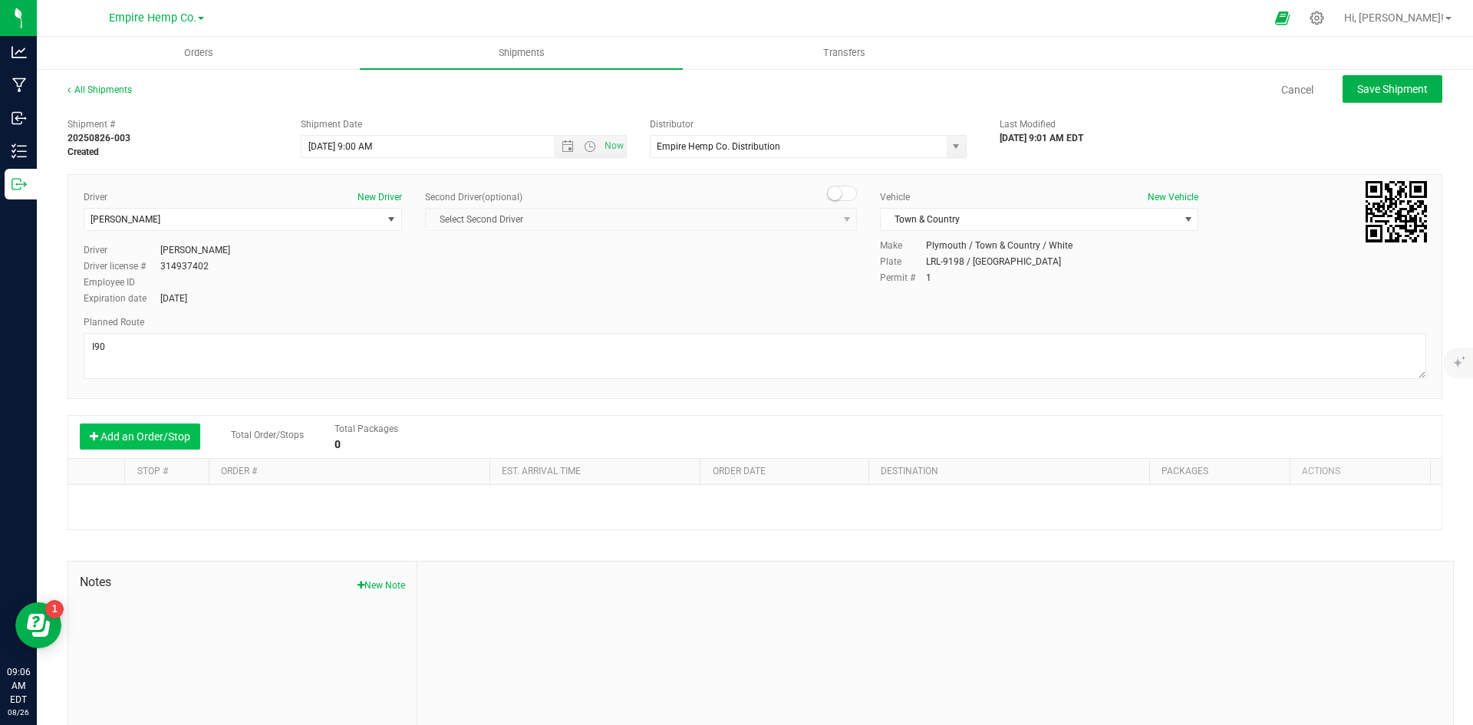
click at [160, 439] on button "Add an Order/Stop" at bounding box center [140, 437] width 120 height 26
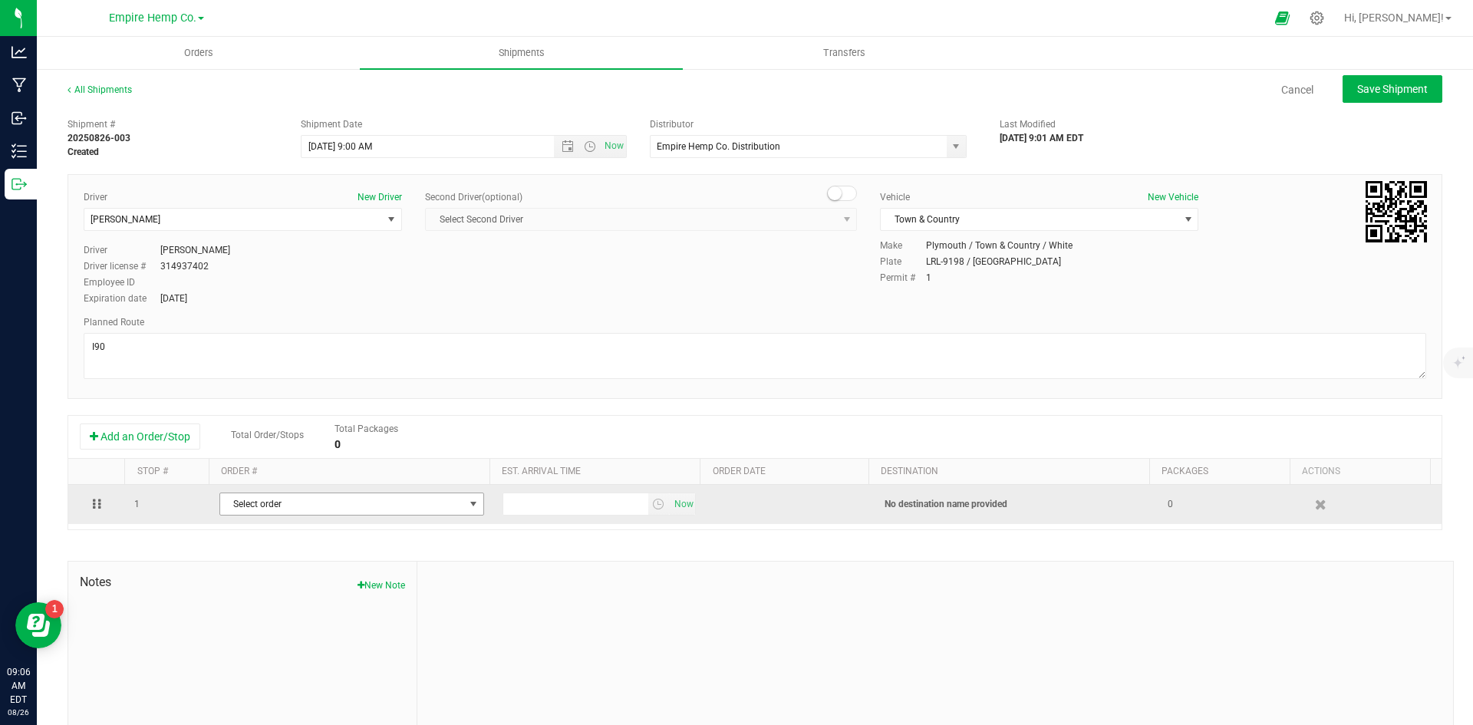
click at [340, 511] on span "Select order" at bounding box center [342, 503] width 244 height 21
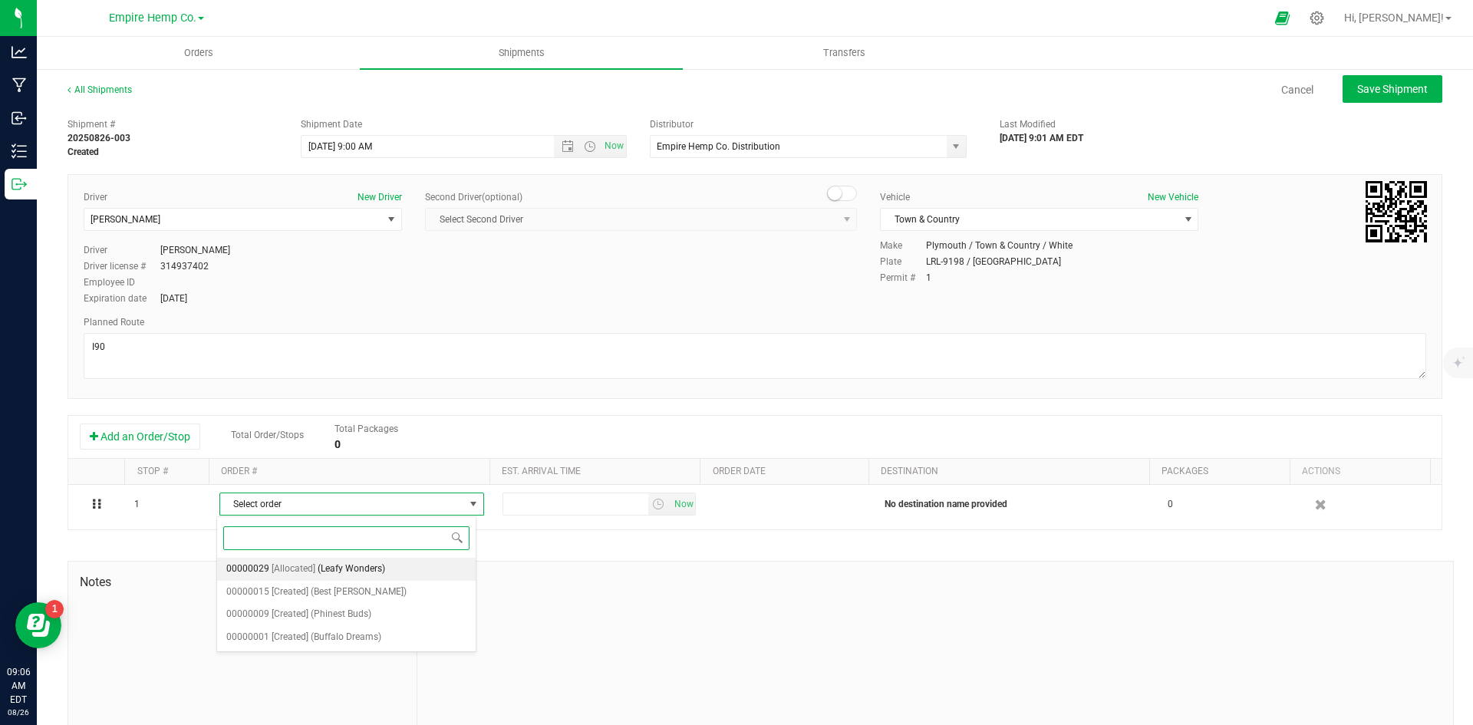
click at [358, 567] on span "(Leafy Wonders)" at bounding box center [352, 569] width 68 height 20
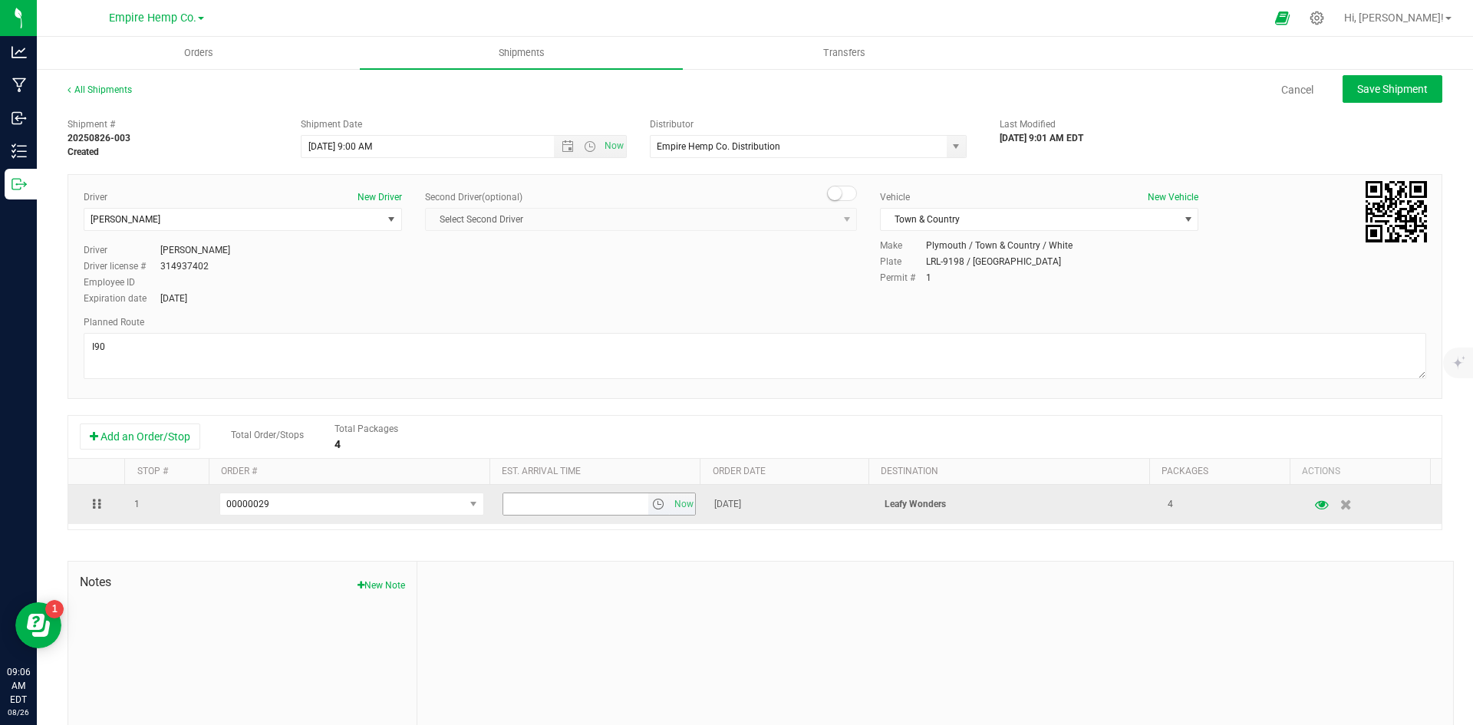
click at [652, 505] on span "select" at bounding box center [658, 504] width 12 height 12
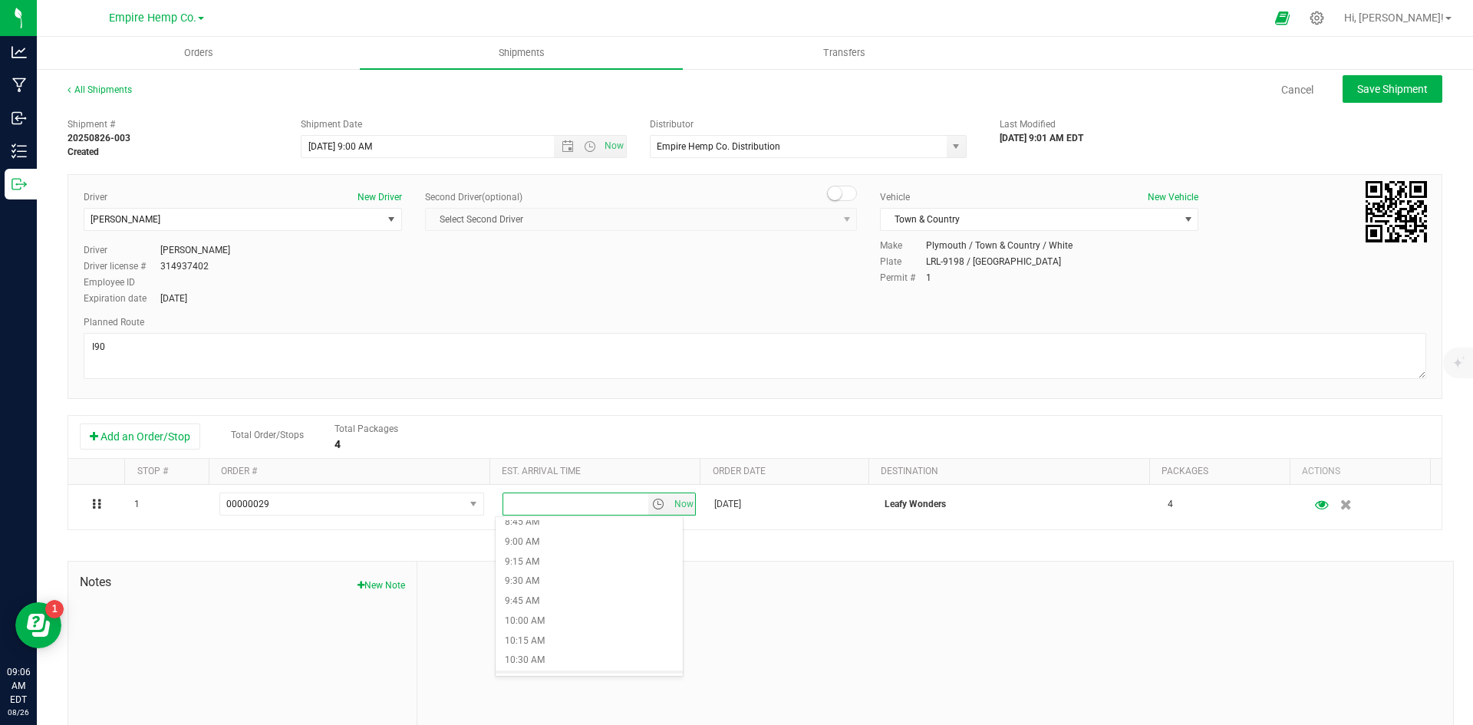
scroll to position [844, 0]
click at [556, 635] on li "12:00 PM" at bounding box center [589, 632] width 187 height 20
click at [1384, 91] on span "Save Shipment" at bounding box center [1392, 89] width 71 height 12
type input "8/26/2025 1:00 PM"
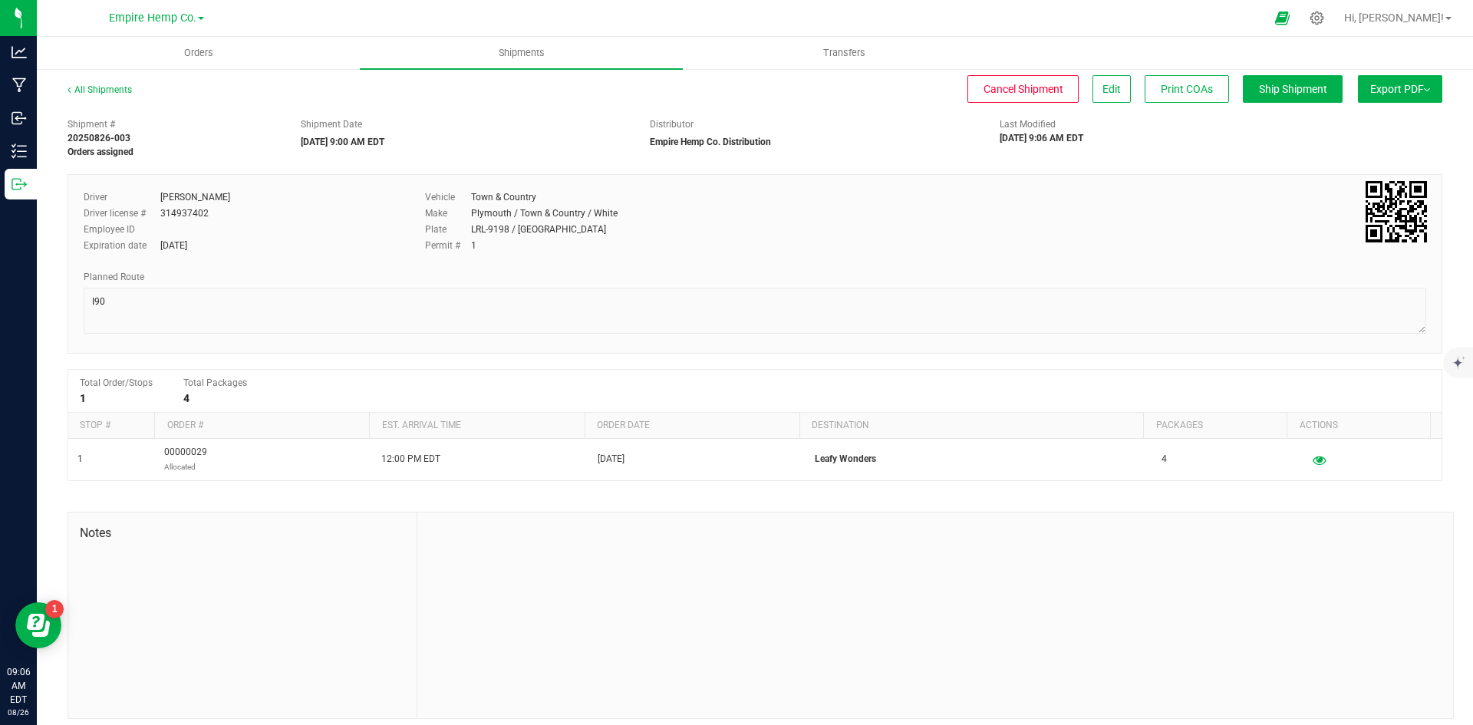
click at [1417, 85] on span "Export PDF" at bounding box center [1400, 89] width 60 height 12
click at [1281, 198] on div "Driver Zach Snyder Driver license # 314937402 Employee ID Expiration date Jun 1…" at bounding box center [755, 226] width 1366 height 72
click at [480, 60] on uib-tab-heading "Shipments" at bounding box center [521, 53] width 323 height 32
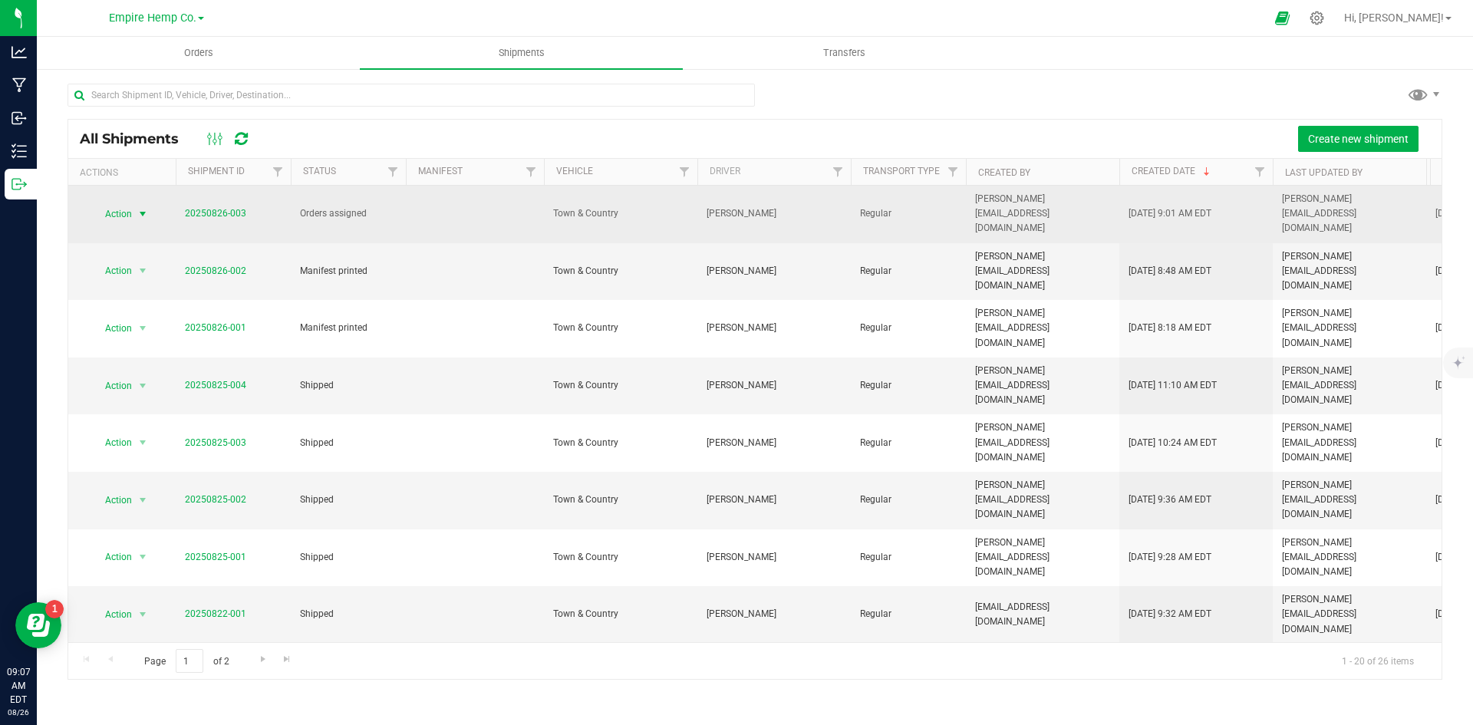
click at [143, 208] on span "select" at bounding box center [143, 214] width 12 height 12
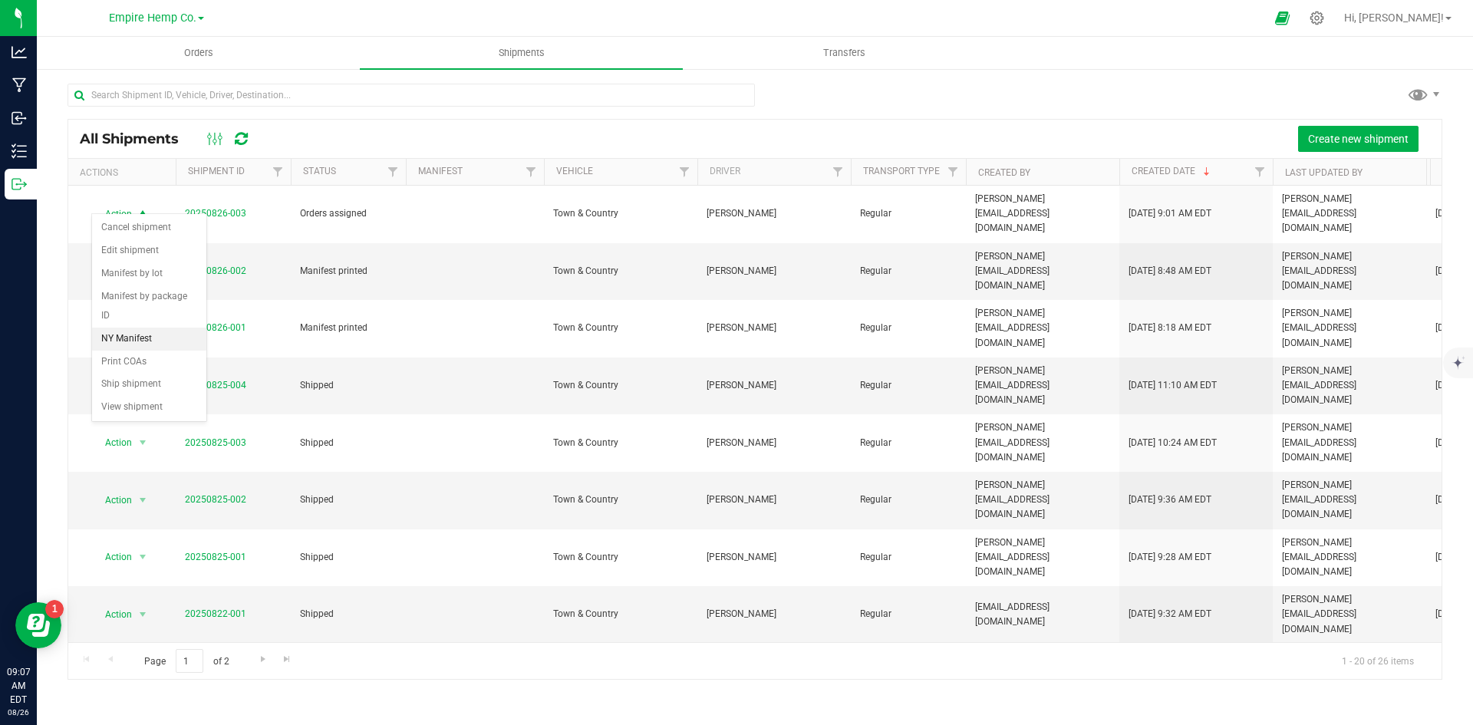
click at [142, 328] on li "NY Manifest" at bounding box center [149, 339] width 114 height 23
click at [198, 52] on span "Orders" at bounding box center [198, 53] width 71 height 14
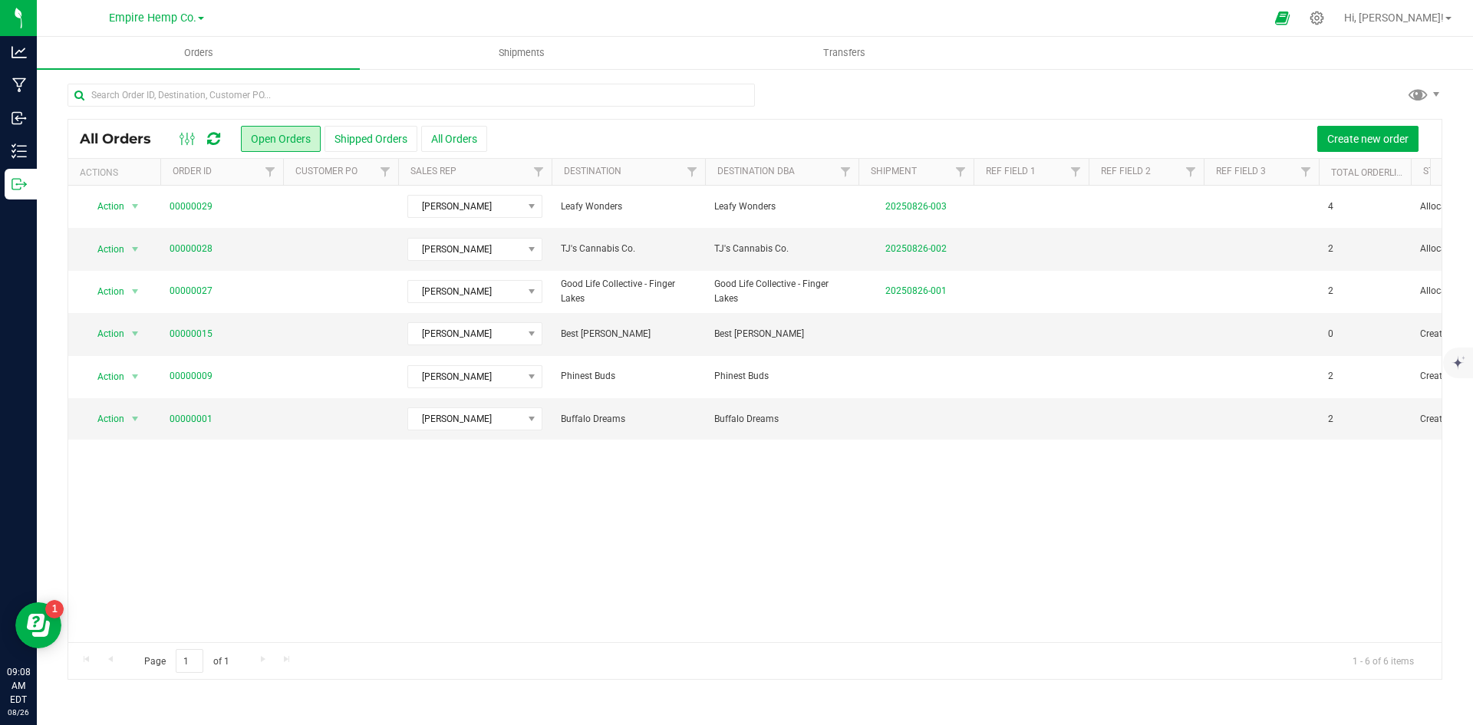
click at [1033, 96] on div at bounding box center [755, 101] width 1375 height 35
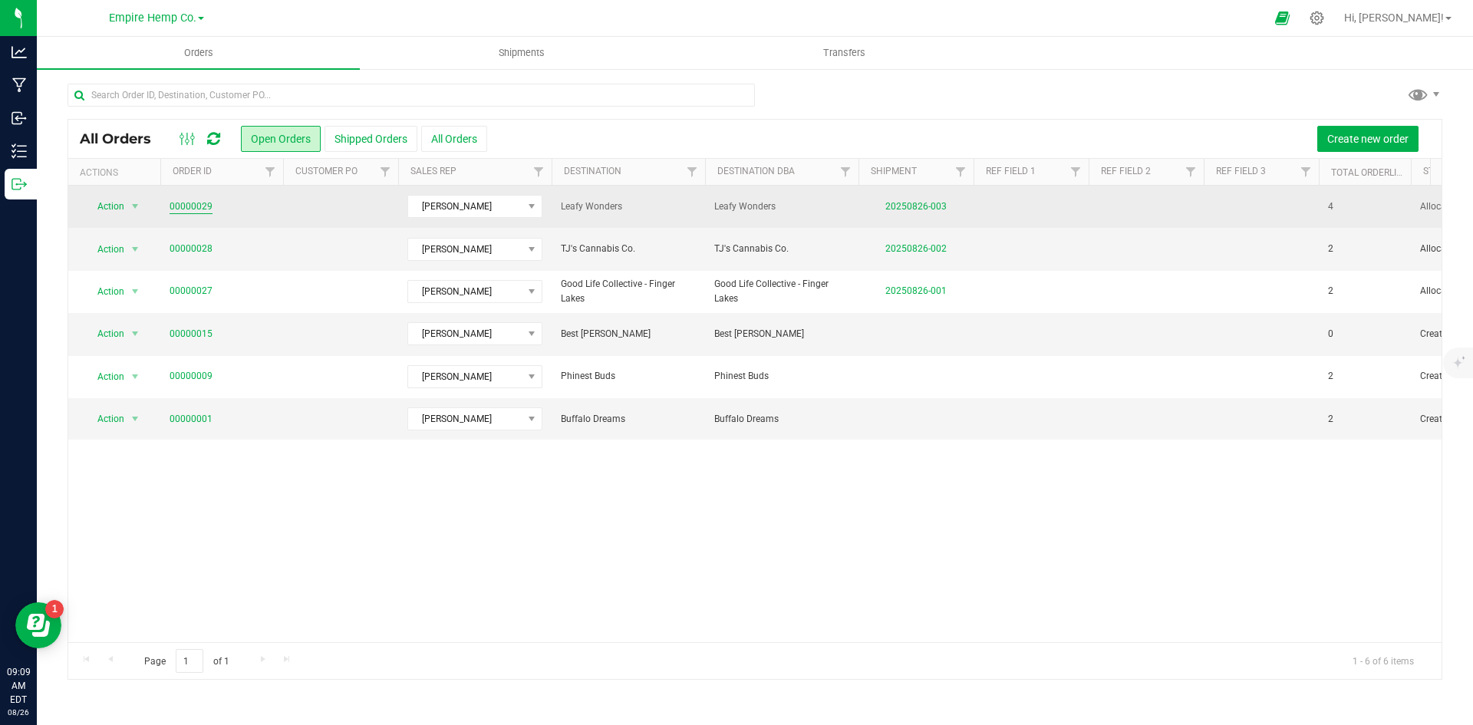
click at [197, 207] on link "00000029" at bounding box center [191, 207] width 43 height 15
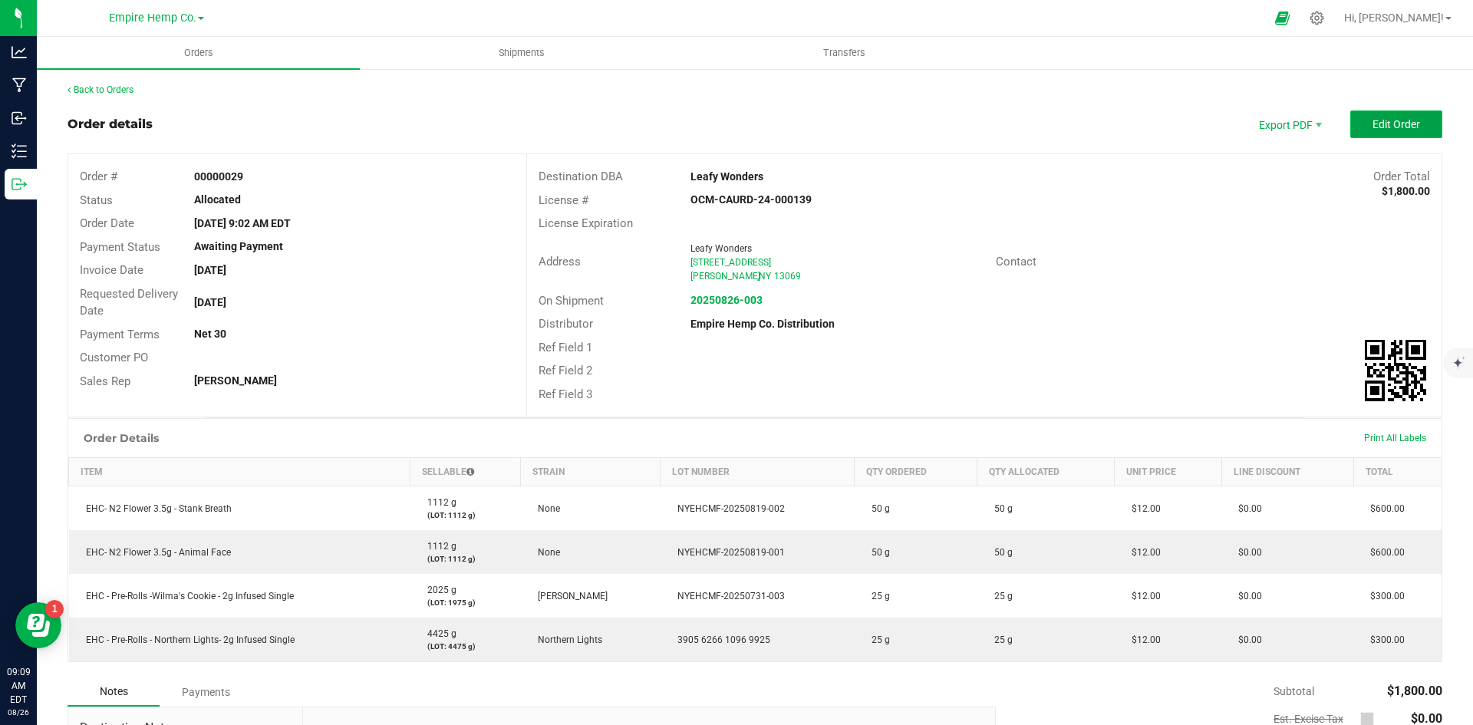
click at [1391, 125] on span "Edit Order" at bounding box center [1397, 124] width 48 height 12
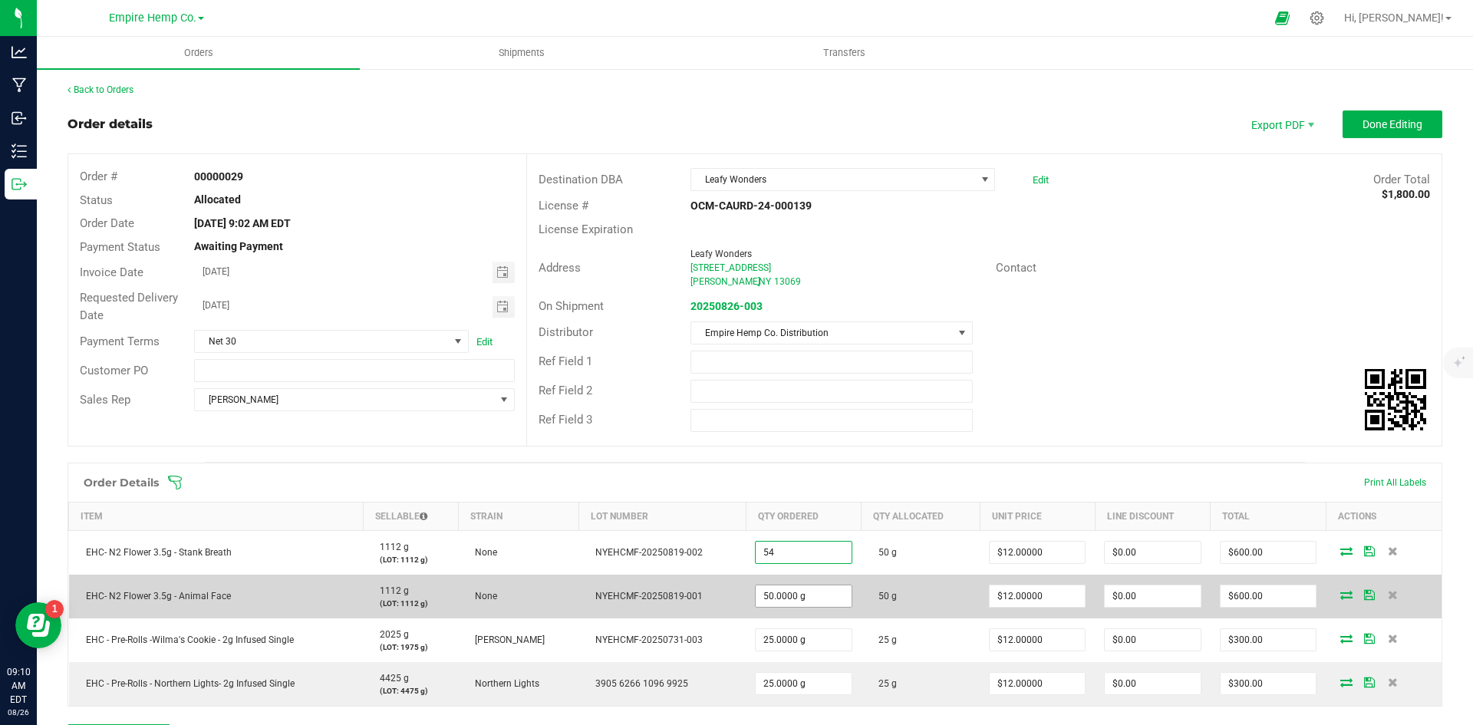
type input "54.0000 g"
type input "$648.00"
click at [767, 595] on input "50" at bounding box center [803, 595] width 95 height 21
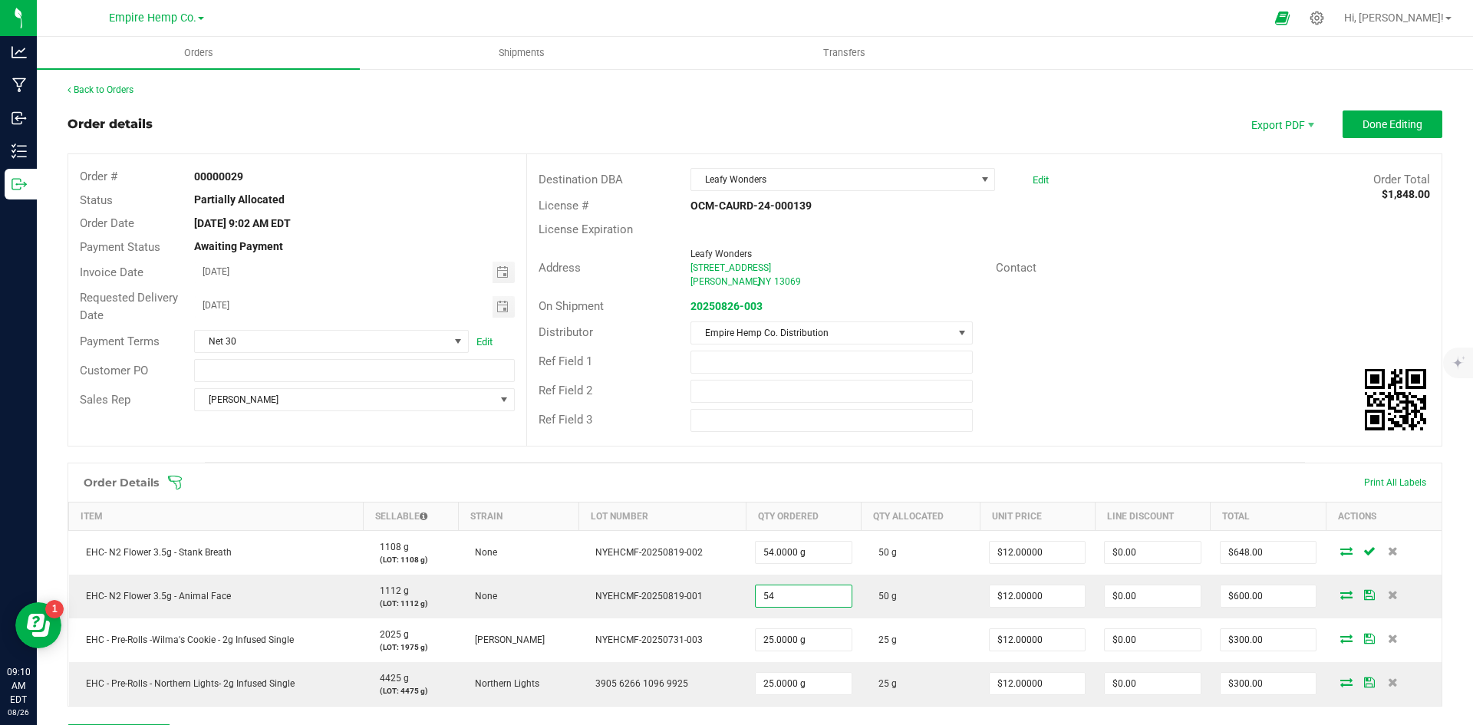
type input "54.0000 g"
type input "$648.00"
click at [1123, 369] on div "Ref Field 1" at bounding box center [984, 362] width 915 height 29
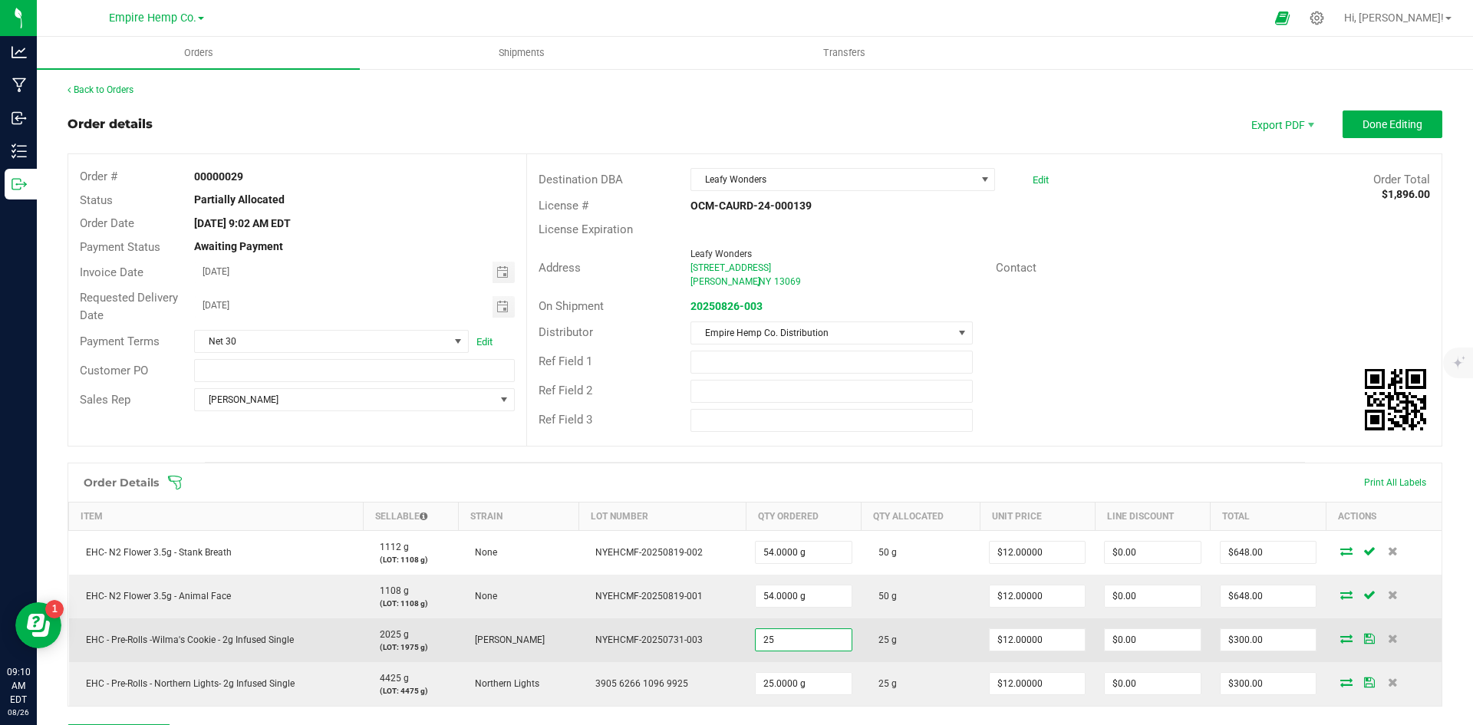
click at [766, 638] on input "25" at bounding box center [803, 639] width 95 height 21
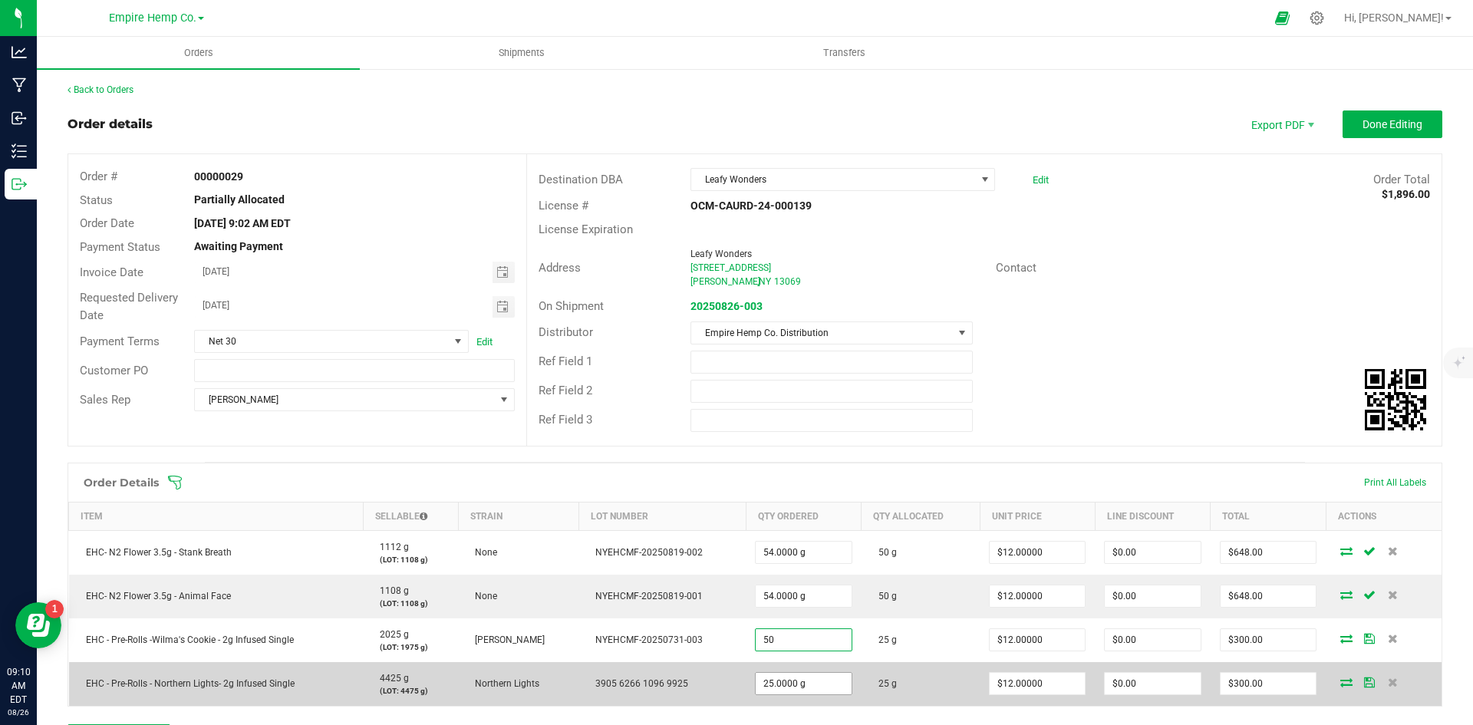
type input "50.0000 g"
type input "$600.00"
click at [762, 686] on input "25" at bounding box center [803, 683] width 95 height 21
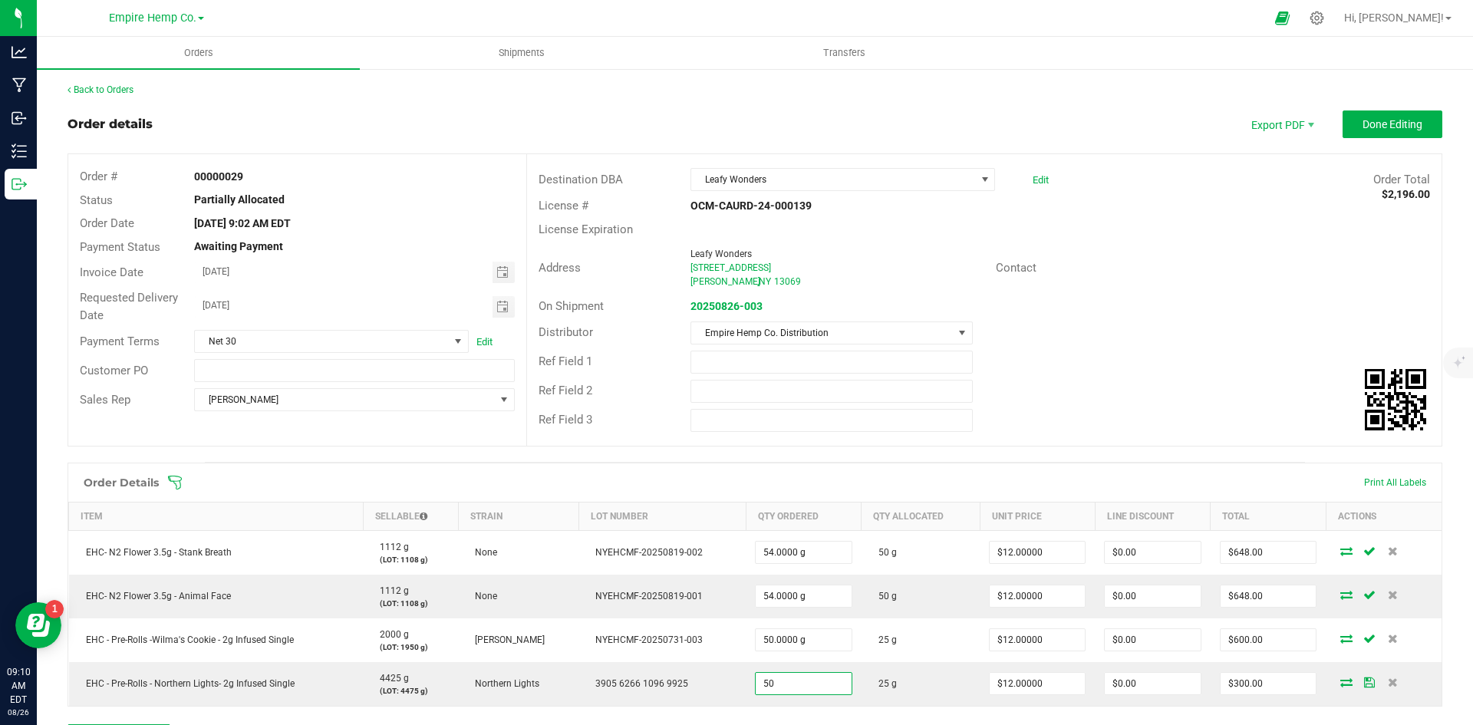
type input "50.0000 g"
type input "$600.00"
click at [1190, 389] on div "Ref Field 2" at bounding box center [984, 391] width 915 height 29
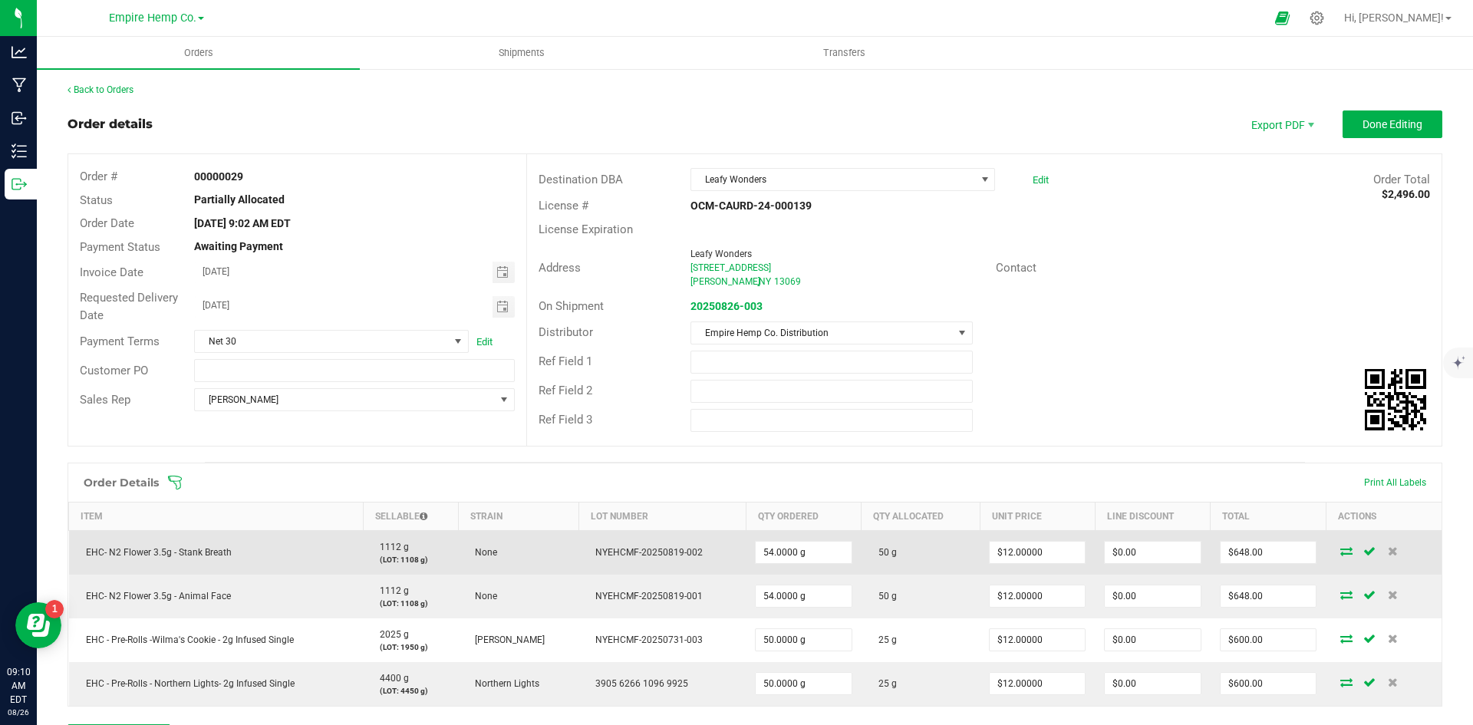
click at [1341, 551] on icon at bounding box center [1347, 550] width 12 height 9
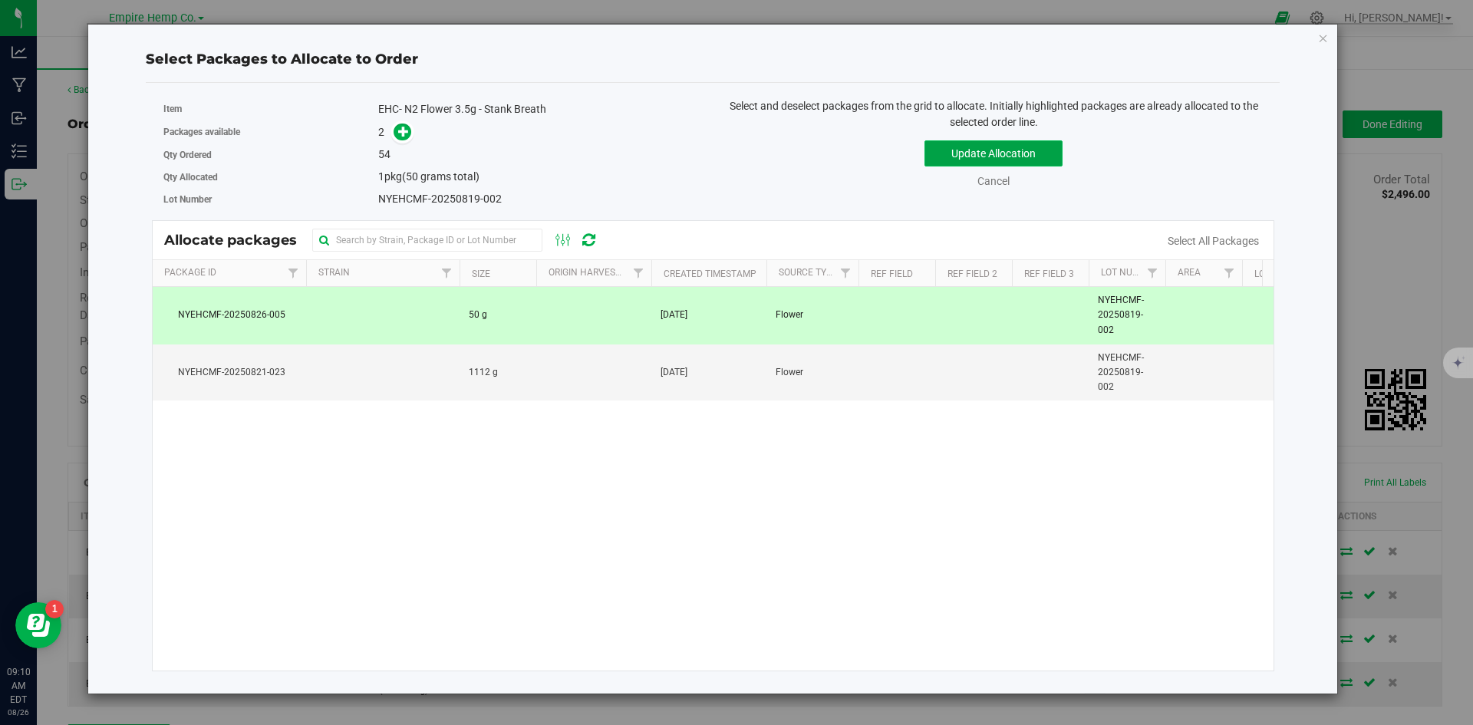
click at [949, 150] on button "Update Allocation" at bounding box center [994, 153] width 138 height 26
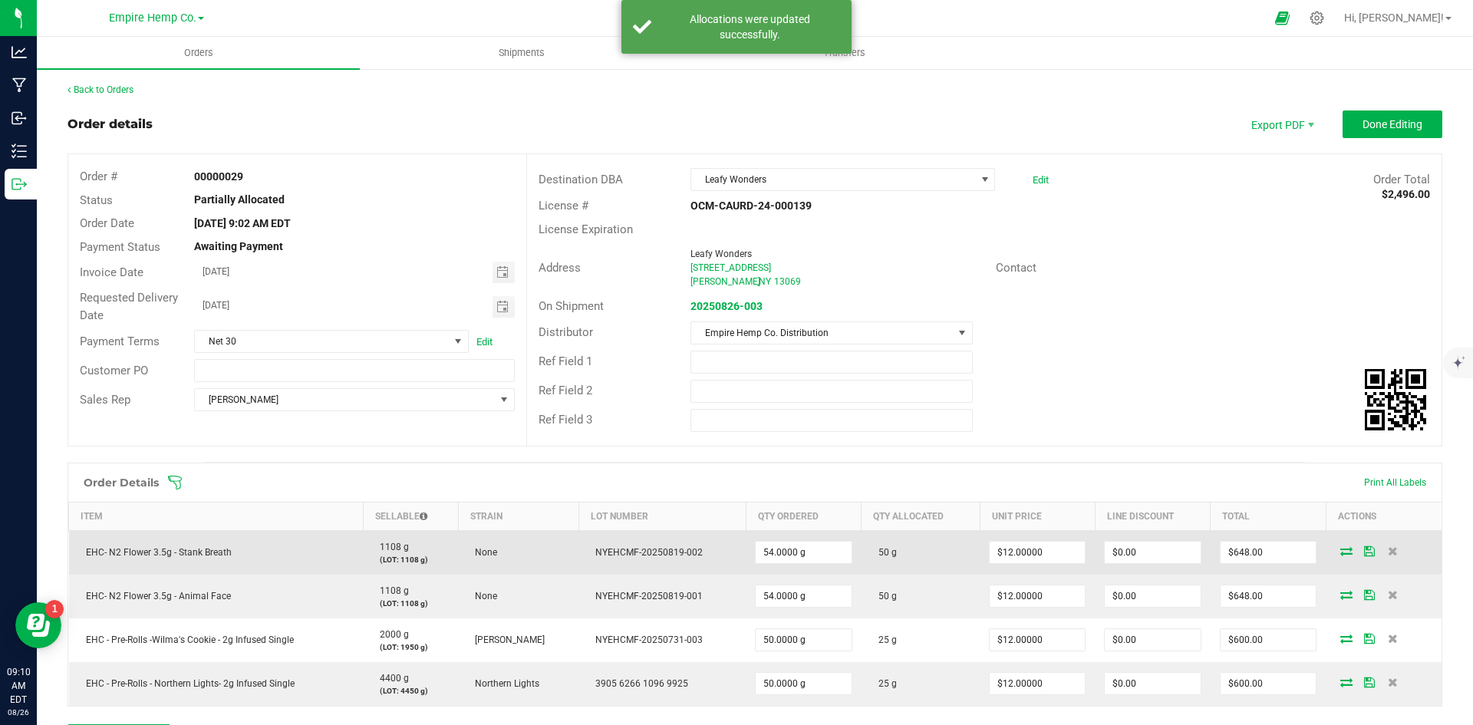
click at [1341, 549] on icon at bounding box center [1347, 550] width 12 height 9
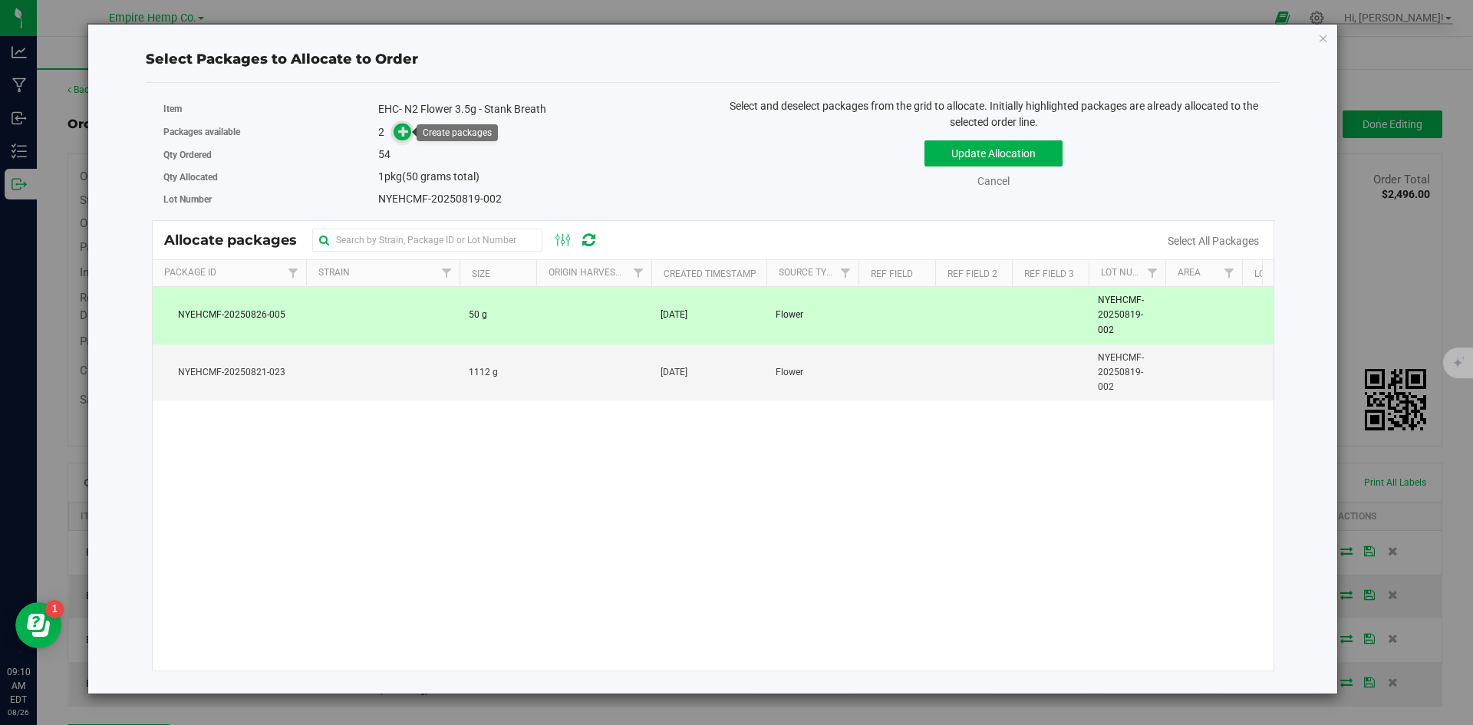
click at [410, 129] on span at bounding box center [403, 133] width 18 height 18
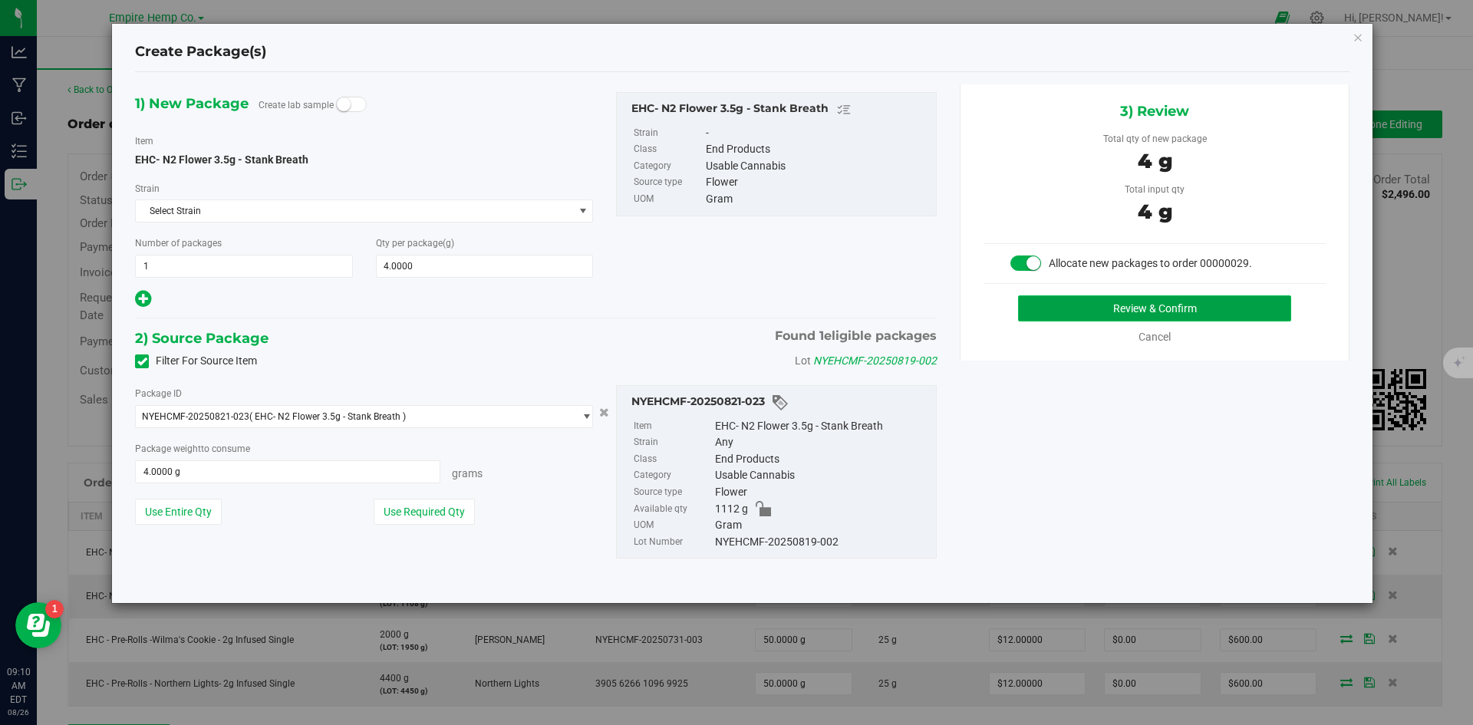
click at [1173, 305] on button "Review & Confirm" at bounding box center [1154, 308] width 273 height 26
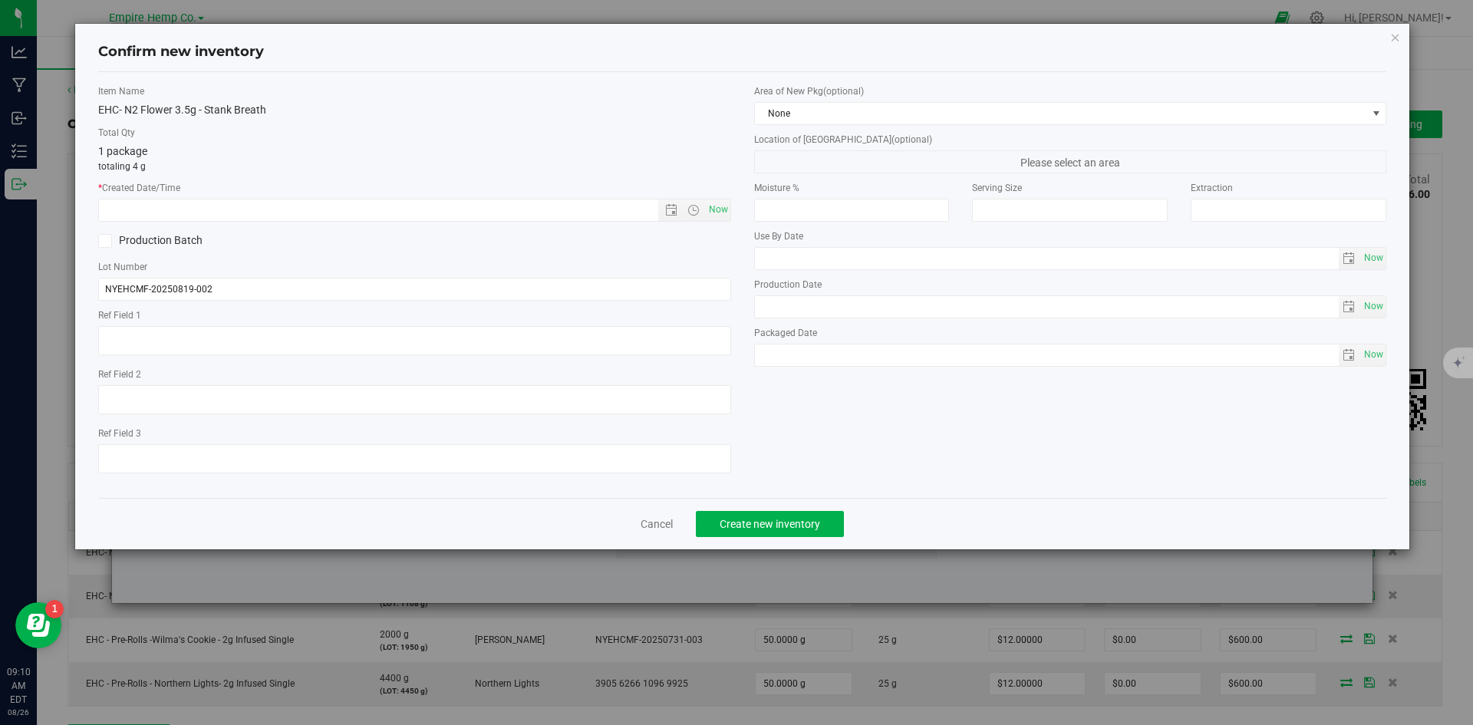
click at [702, 195] on div "* Created Date/Time Now" at bounding box center [414, 201] width 633 height 41
click at [707, 204] on span "Now" at bounding box center [718, 210] width 26 height 22
type input "8/26/2025 9:10 AM"
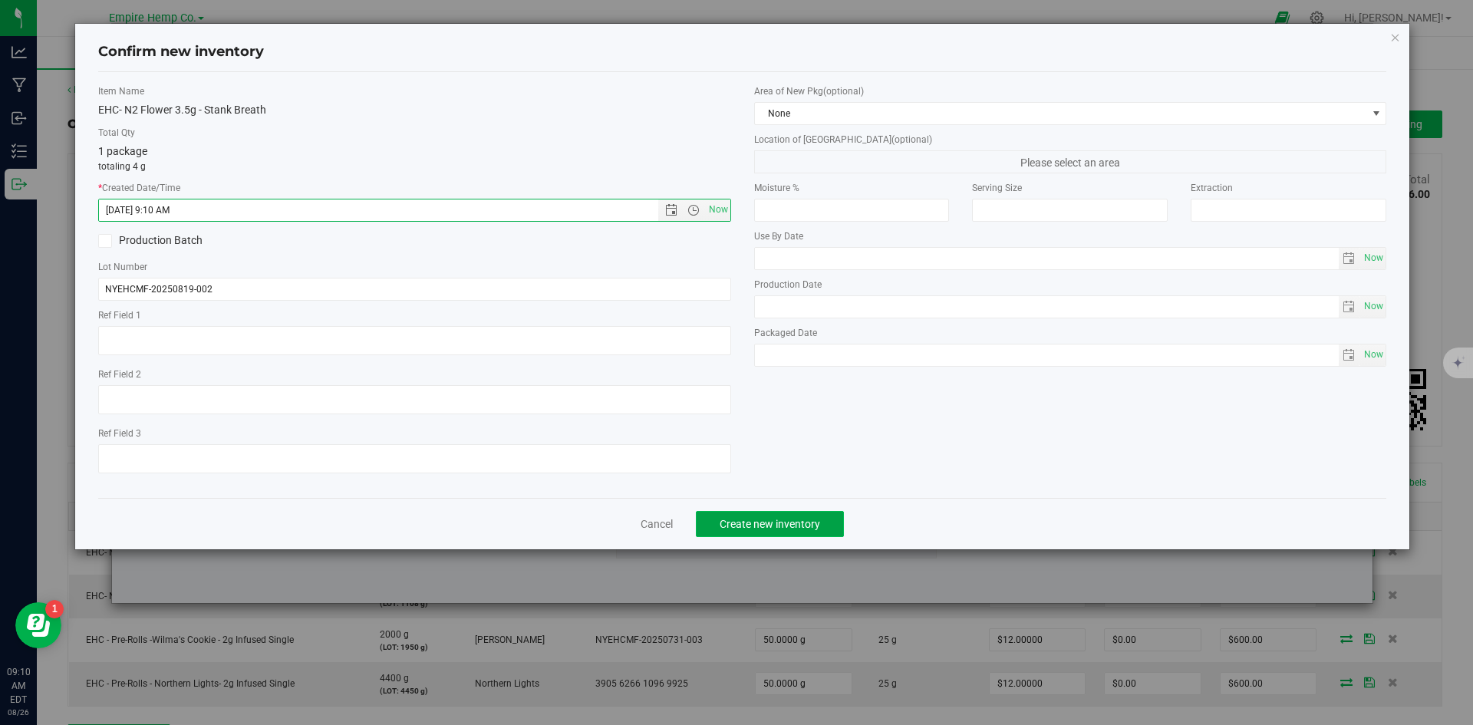
click at [802, 518] on span "Create new inventory" at bounding box center [770, 524] width 101 height 12
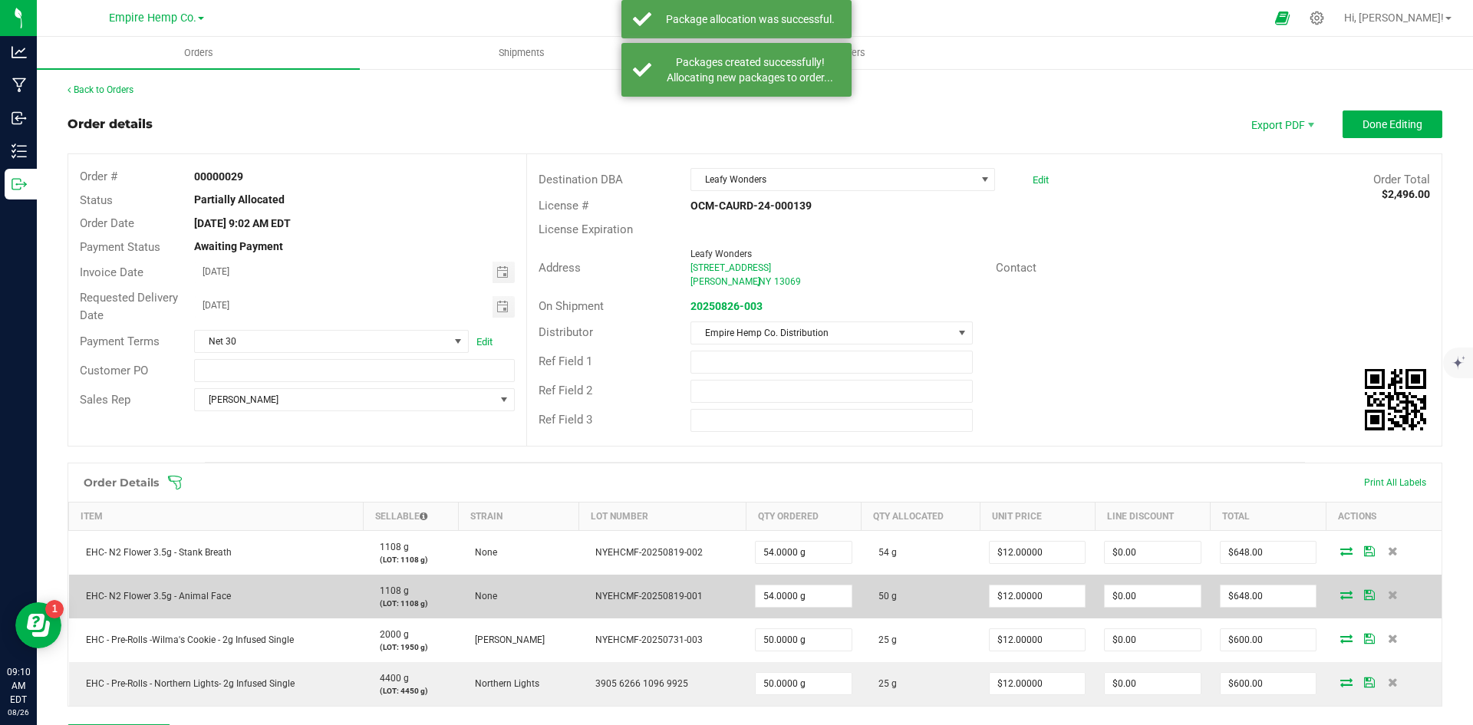
click at [1341, 597] on icon at bounding box center [1347, 594] width 12 height 9
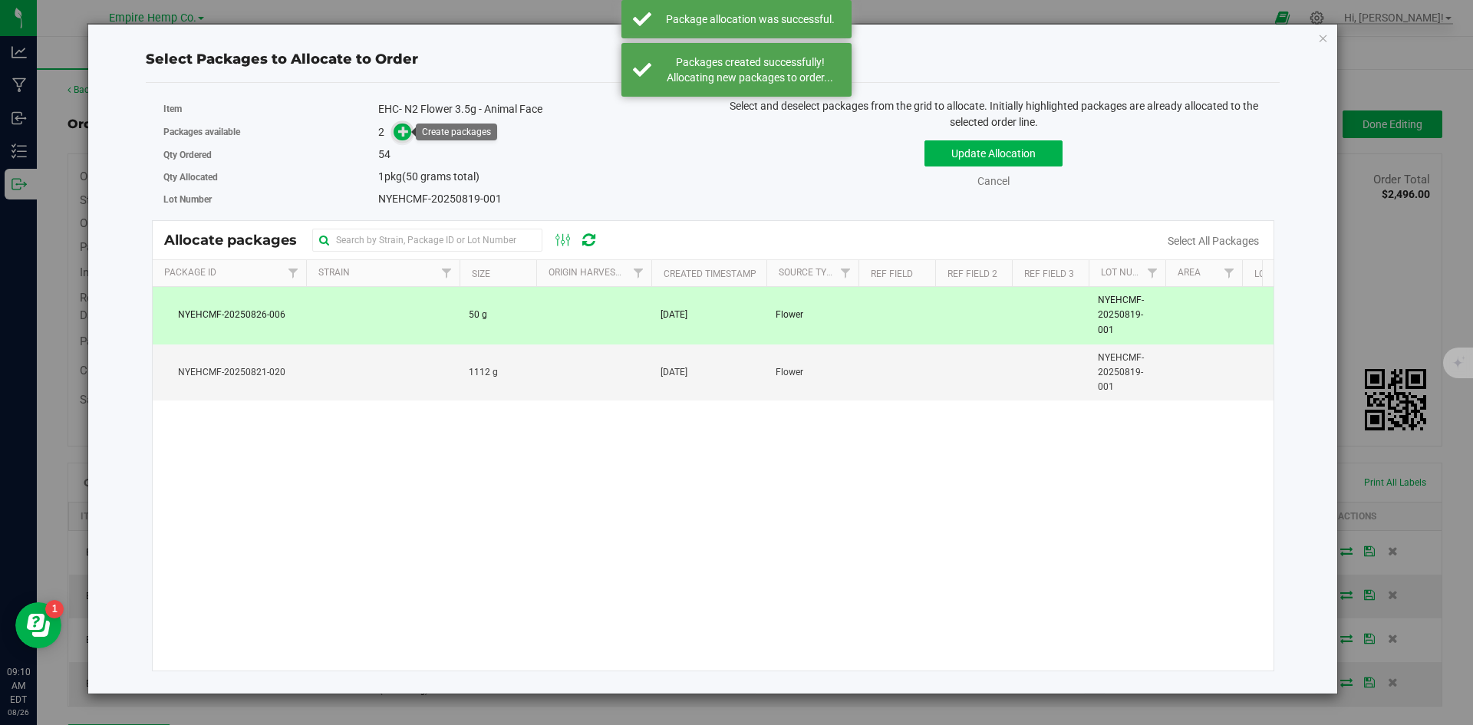
click at [401, 134] on icon at bounding box center [403, 131] width 11 height 11
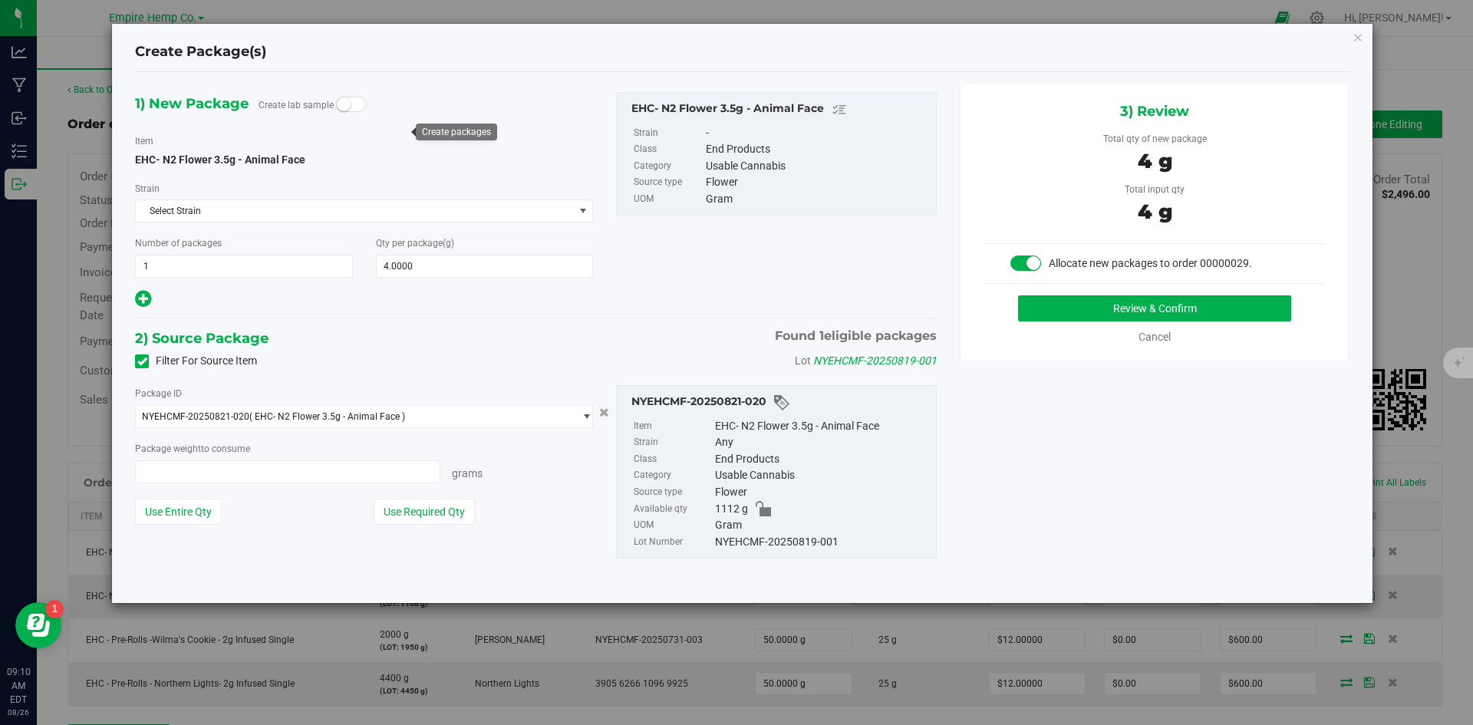
type input "4.0000 g"
click at [1183, 310] on button "Review & Confirm" at bounding box center [1154, 308] width 273 height 26
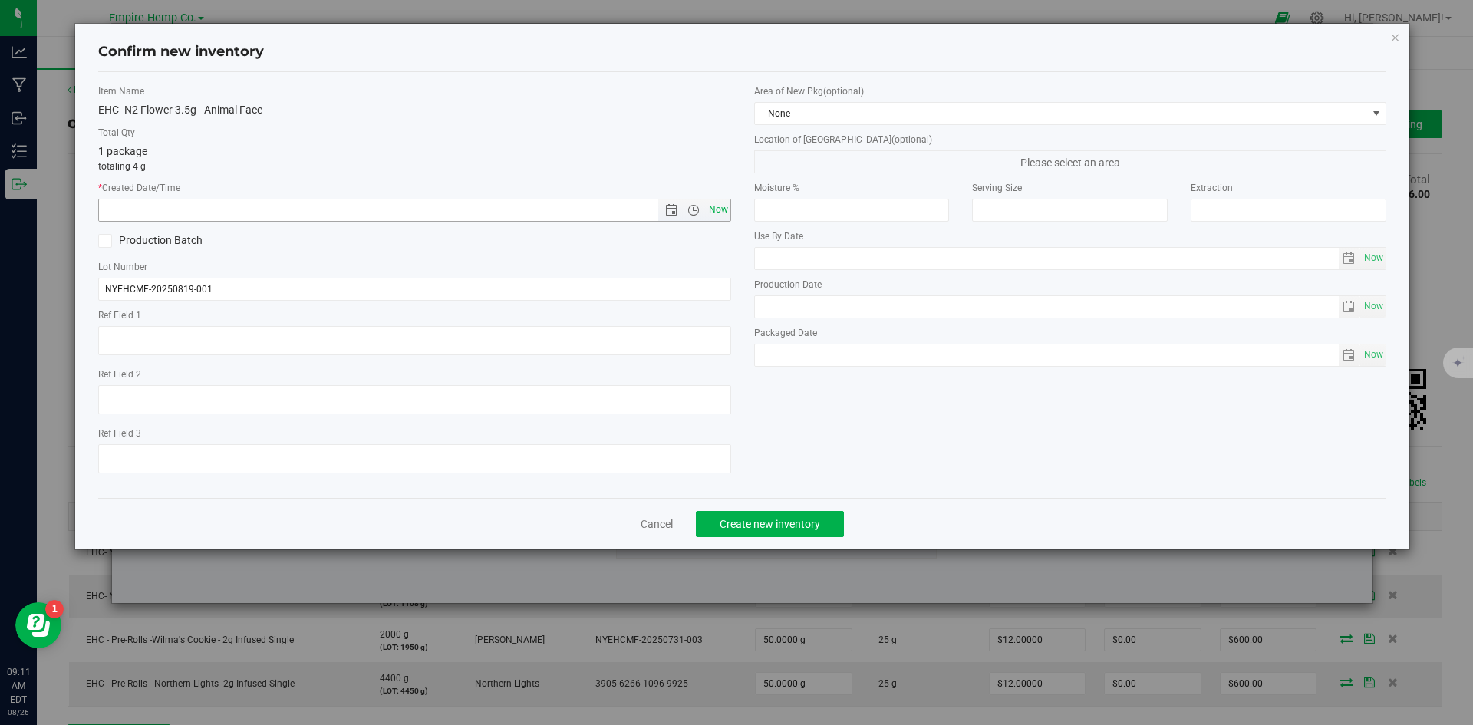
click at [718, 214] on span "Now" at bounding box center [718, 210] width 26 height 22
type input "8/26/2025 9:11 AM"
click at [799, 516] on button "Create new inventory" at bounding box center [770, 524] width 148 height 26
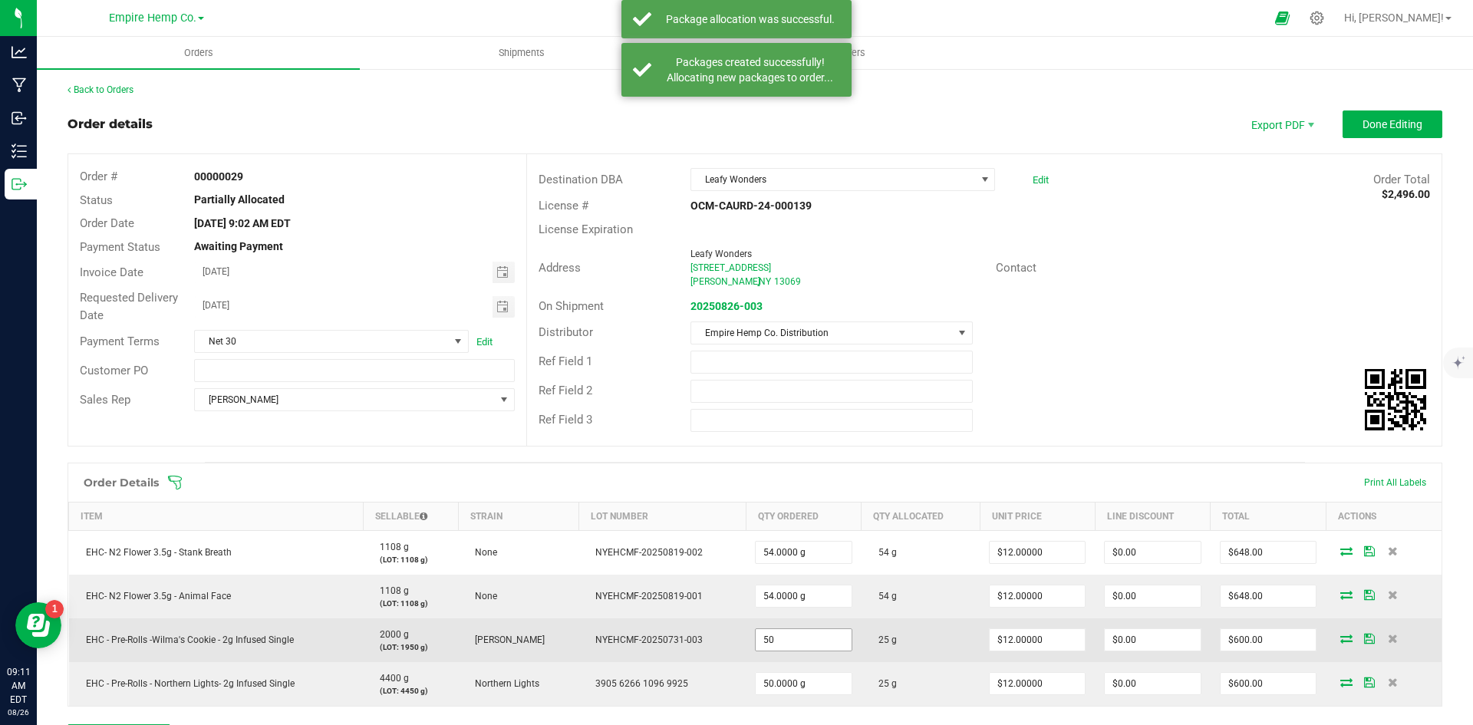
click at [813, 643] on input "50" at bounding box center [803, 639] width 95 height 21
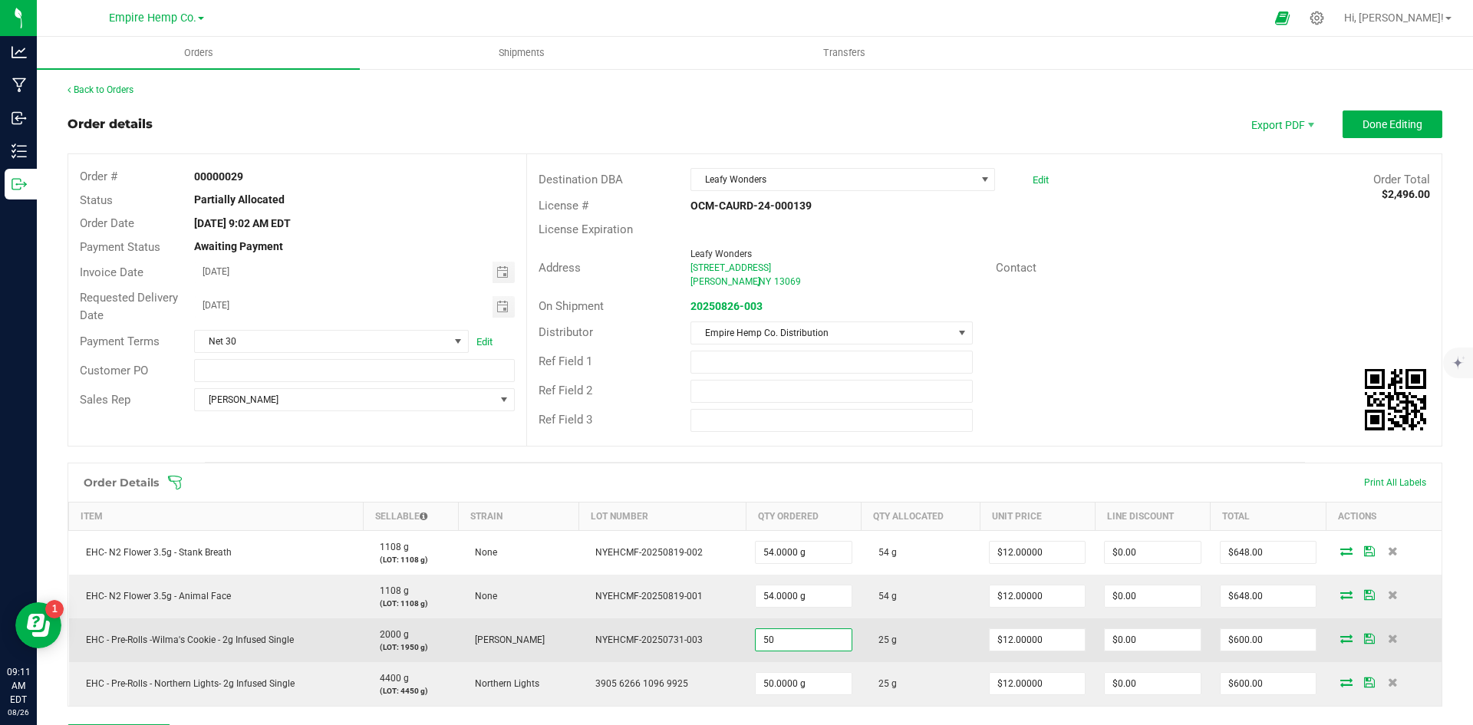
type input "50.0000 g"
click at [1341, 635] on icon at bounding box center [1347, 638] width 12 height 9
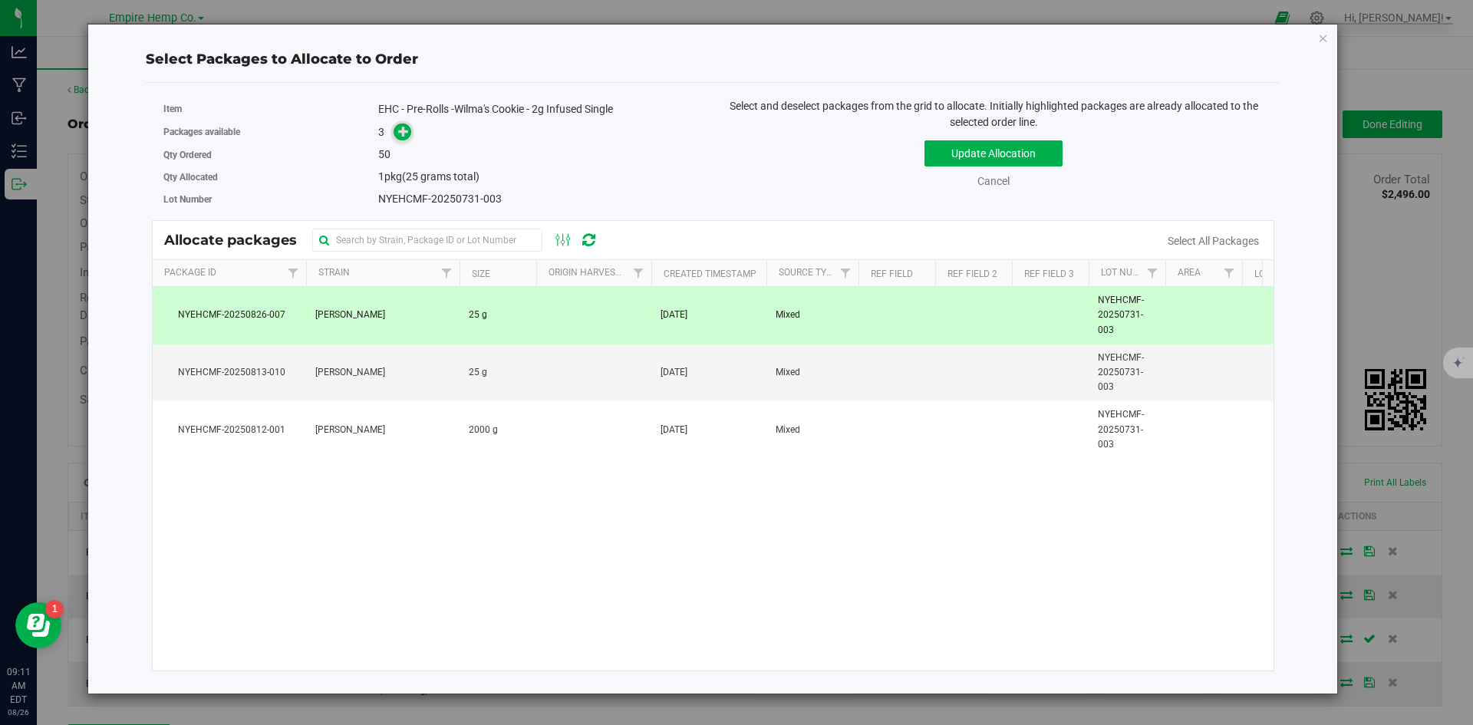
click at [404, 128] on icon at bounding box center [403, 131] width 11 height 11
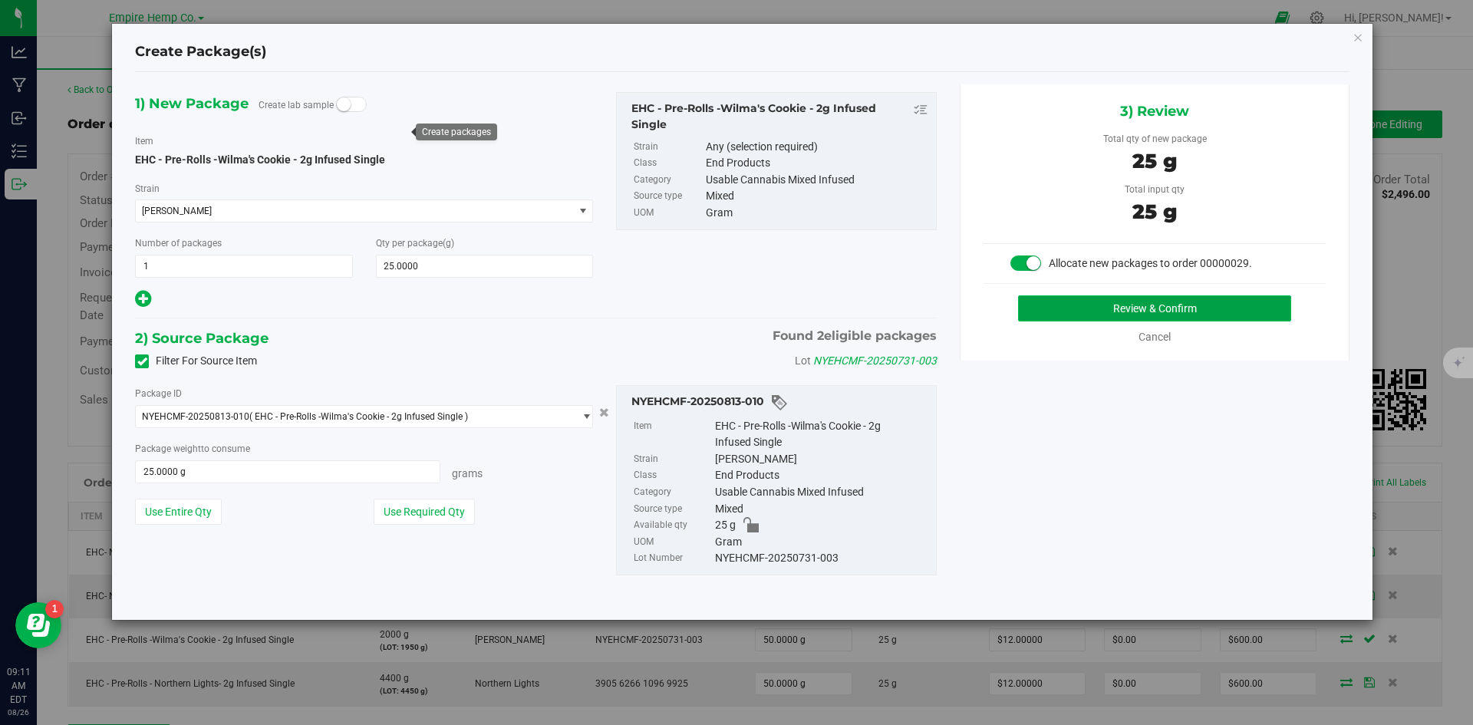
click at [1182, 302] on button "Review & Confirm" at bounding box center [1154, 308] width 273 height 26
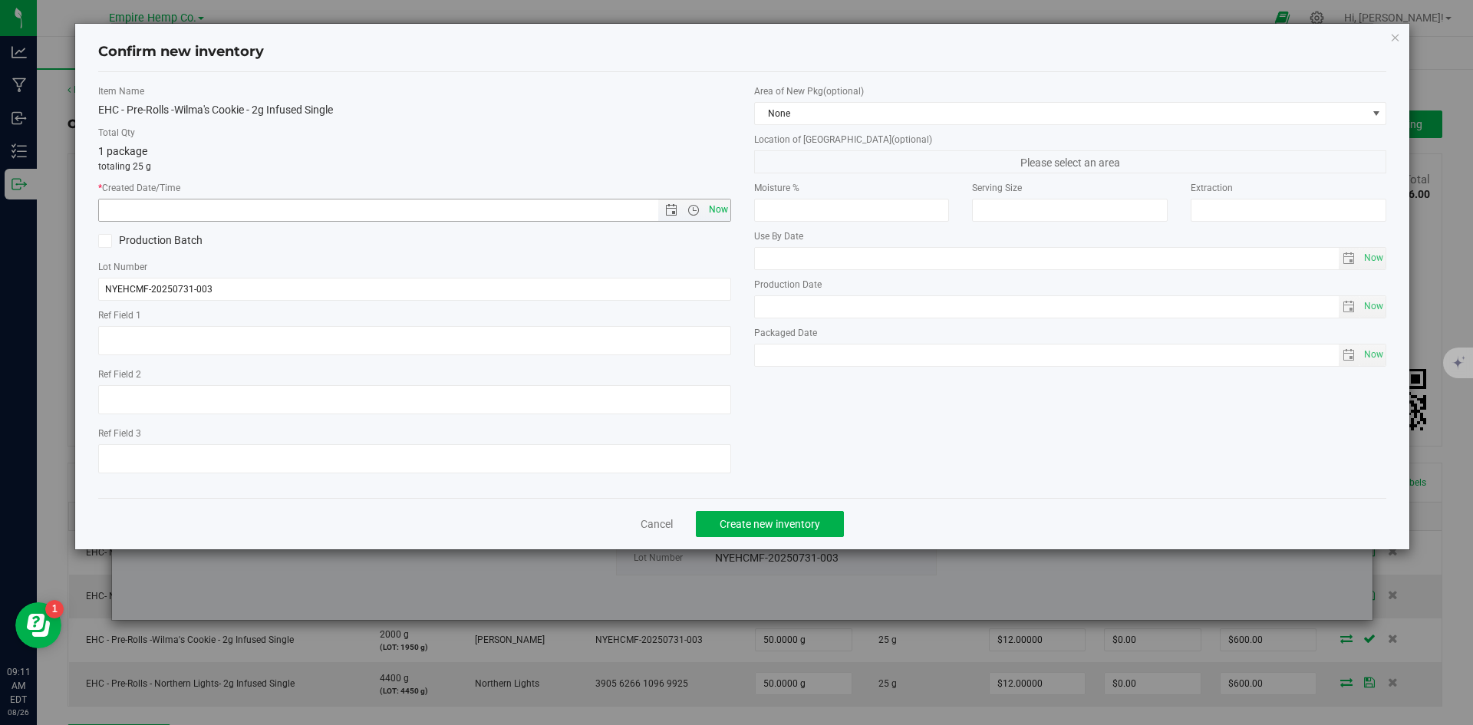
click at [714, 206] on span "Now" at bounding box center [718, 210] width 26 height 22
type input "8/26/2025 9:11 AM"
click at [826, 521] on button "Create new inventory" at bounding box center [770, 524] width 148 height 26
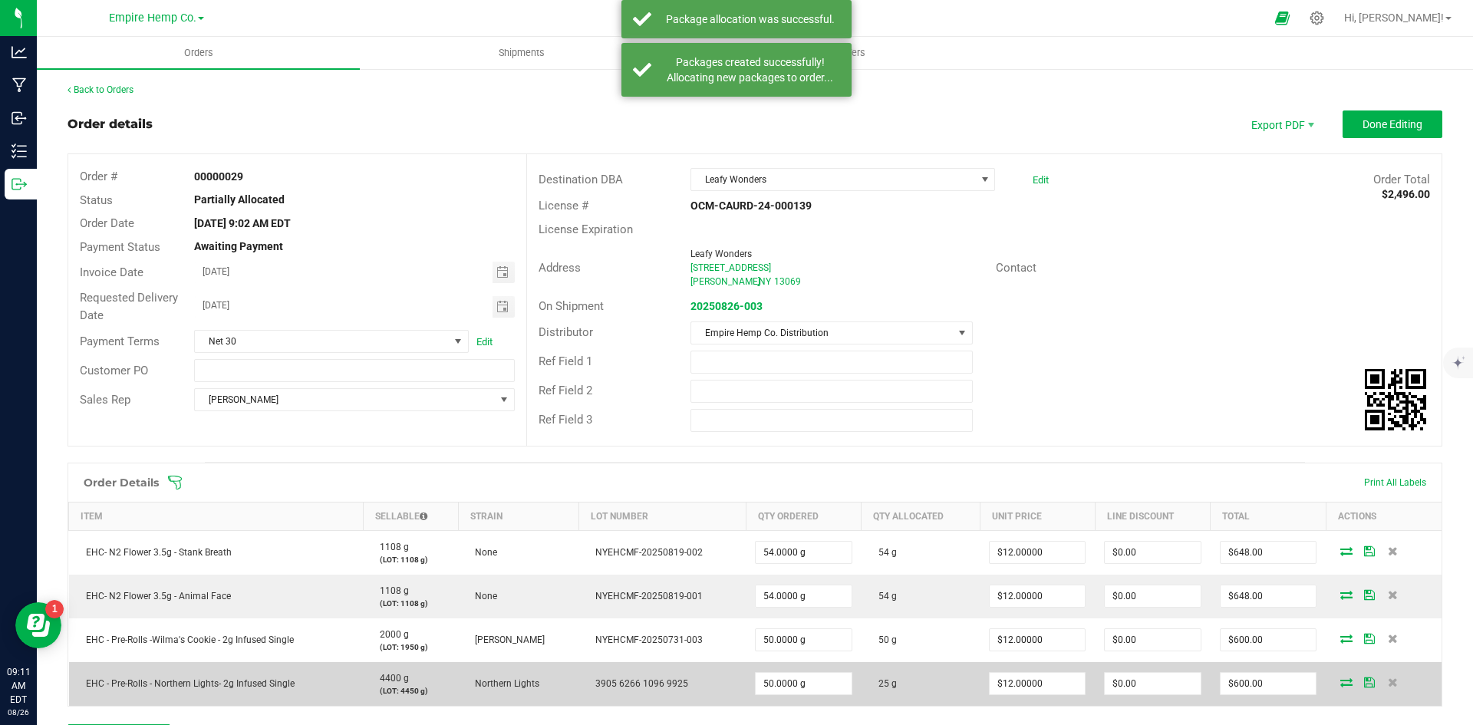
click at [1341, 686] on icon at bounding box center [1347, 682] width 12 height 9
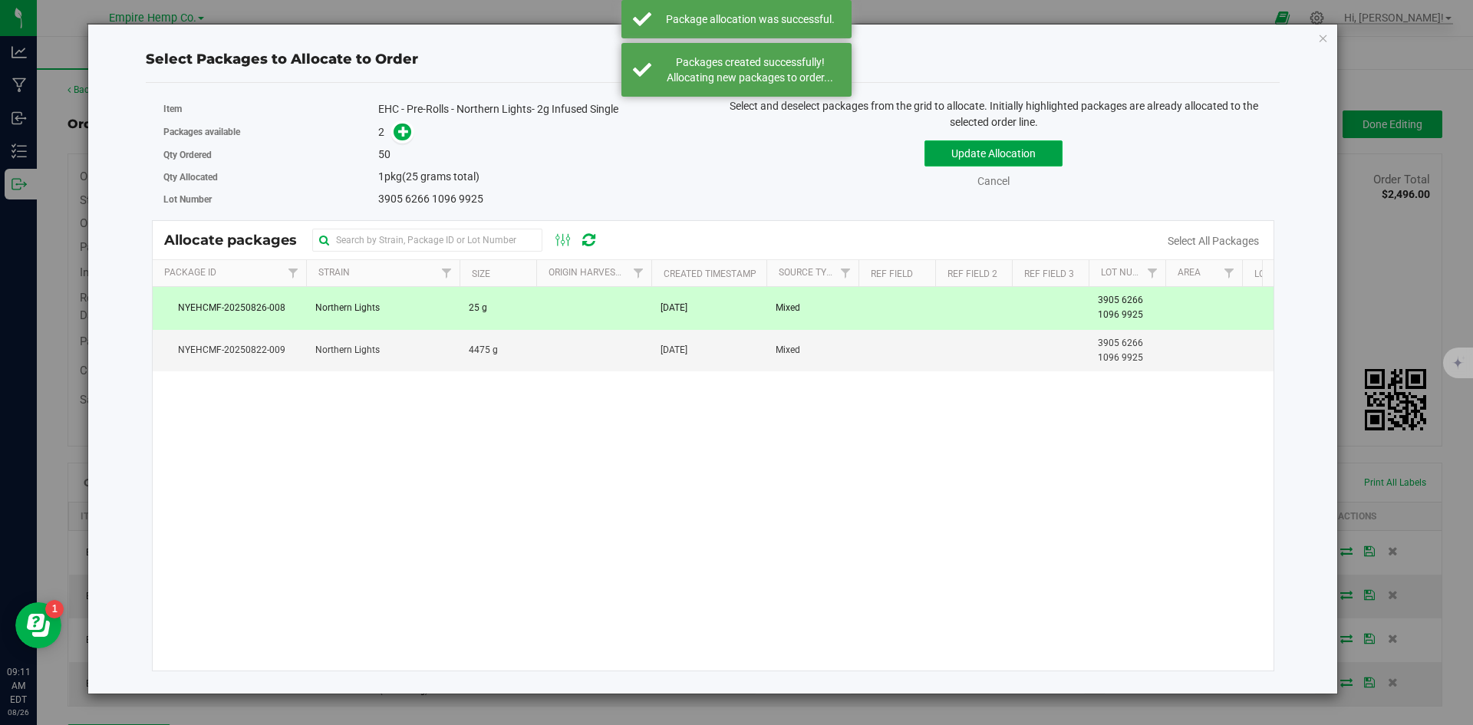
click at [958, 151] on button "Update Allocation" at bounding box center [994, 153] width 138 height 26
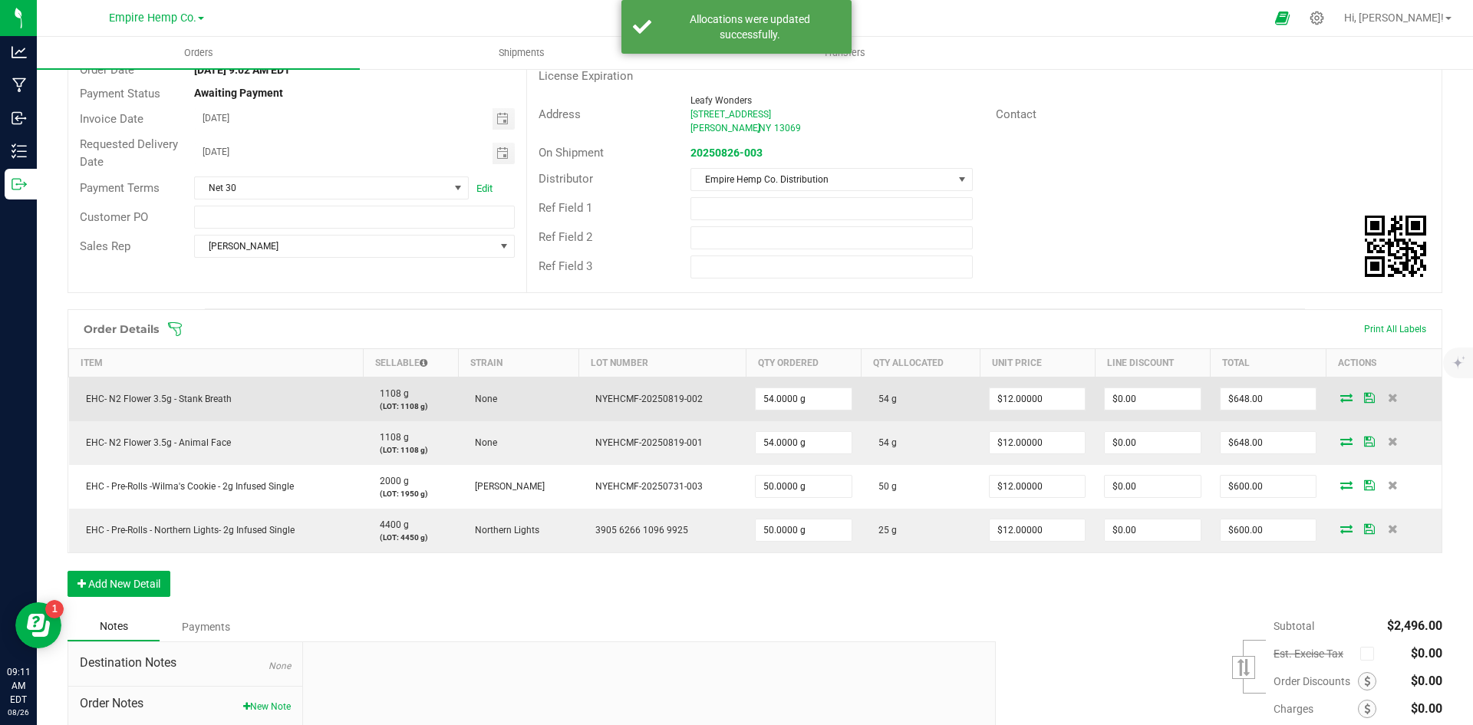
scroll to position [77, 0]
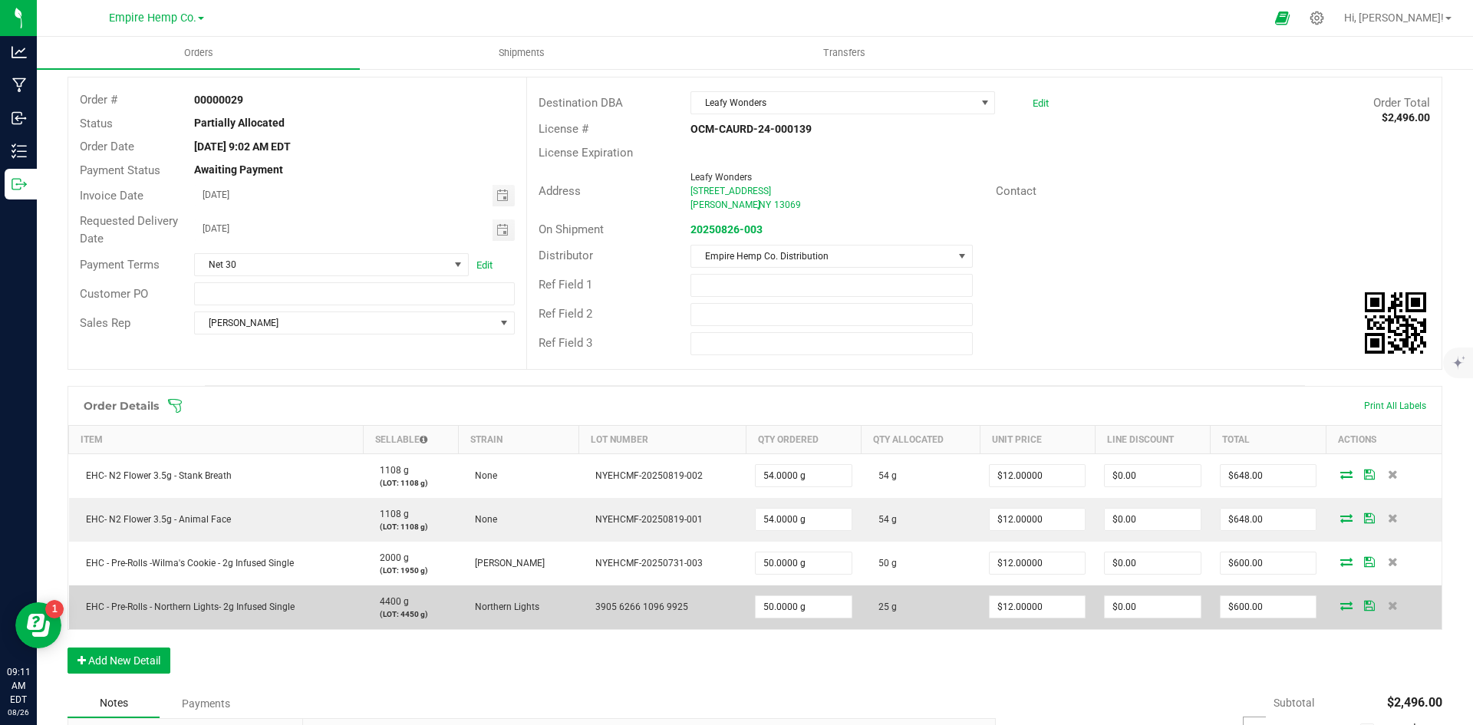
click at [1341, 605] on icon at bounding box center [1347, 605] width 12 height 9
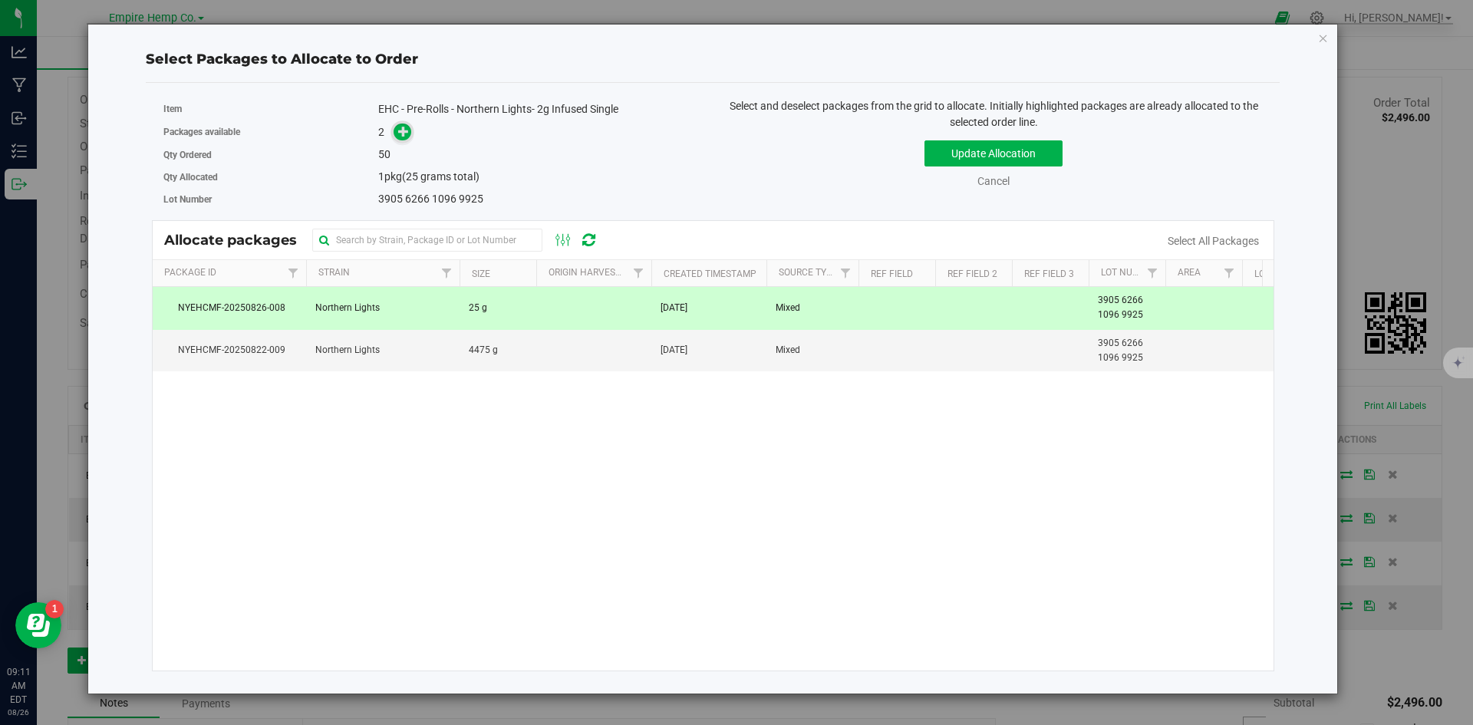
click at [398, 130] on icon at bounding box center [403, 131] width 11 height 11
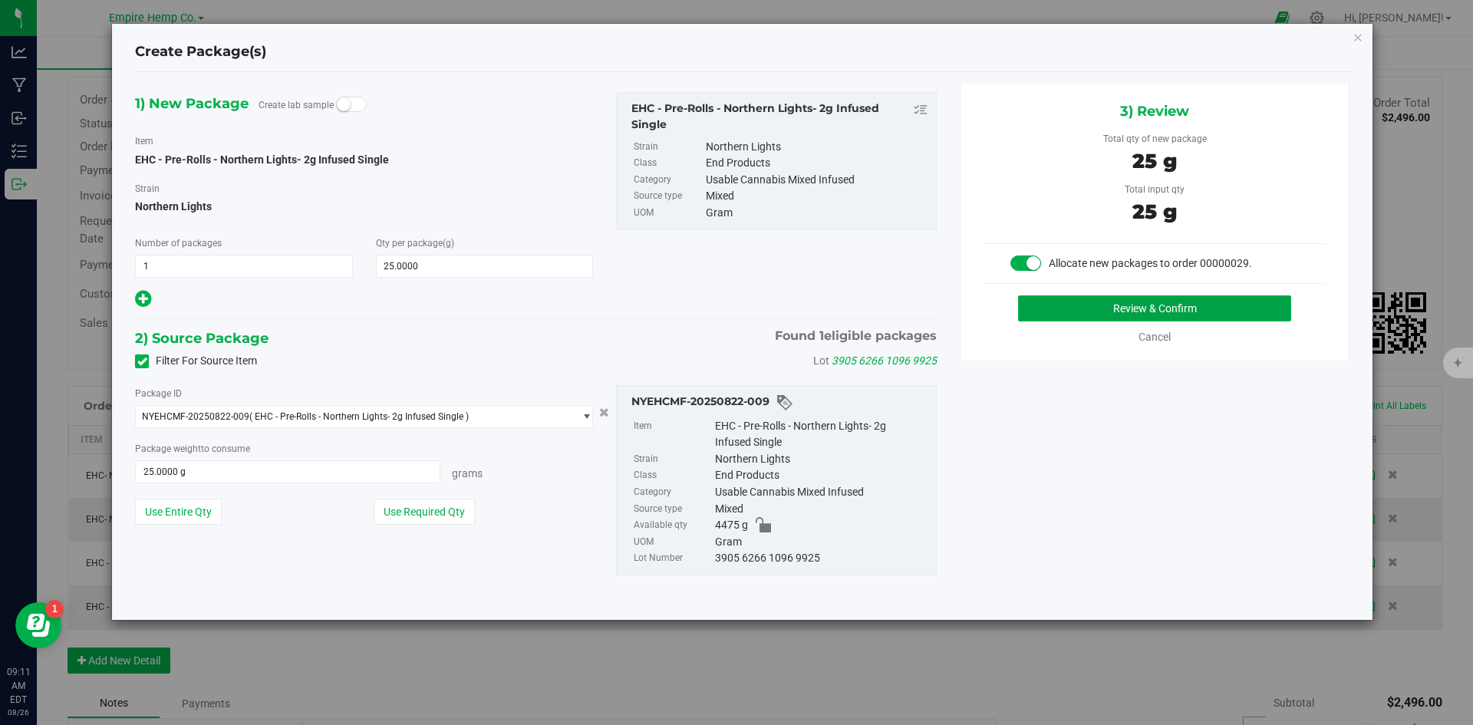
click at [1226, 307] on button "Review & Confirm" at bounding box center [1154, 308] width 273 height 26
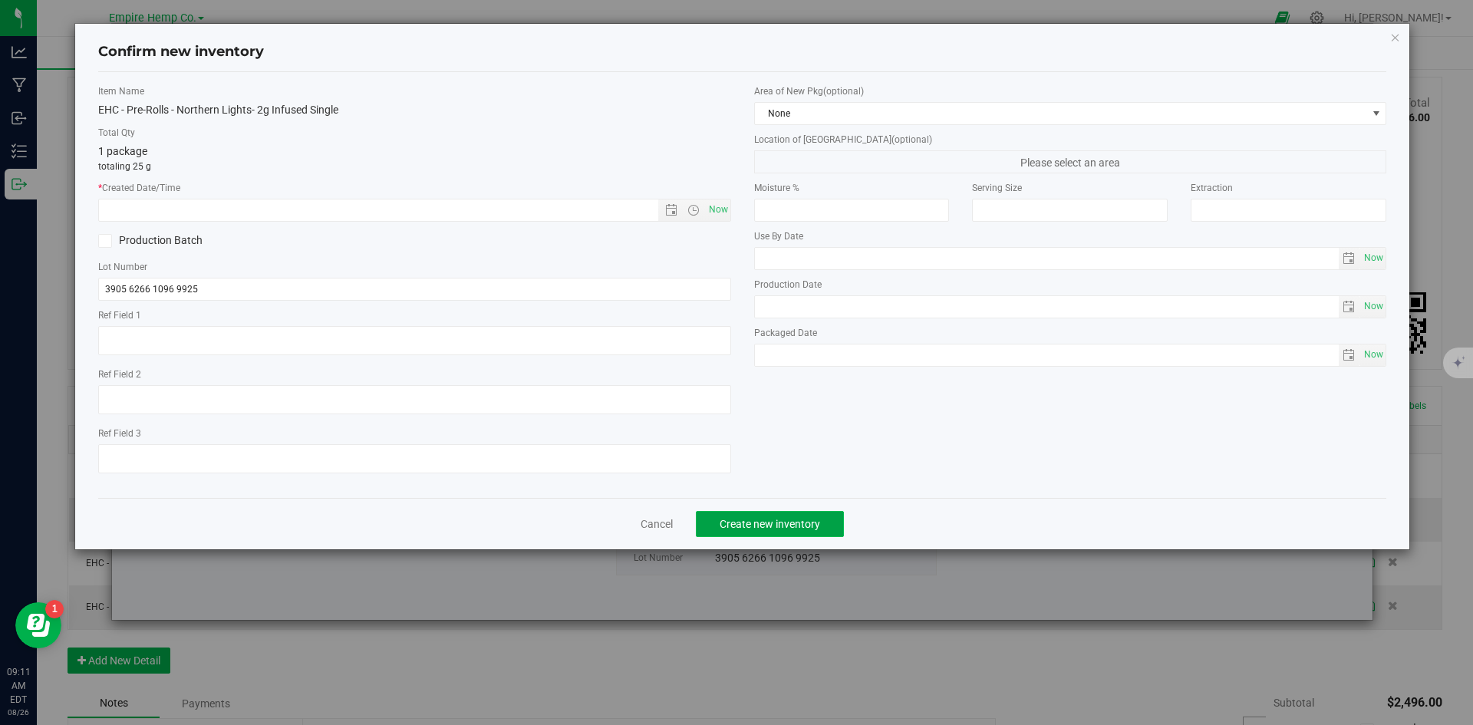
click at [780, 514] on button "Create new inventory" at bounding box center [770, 524] width 148 height 26
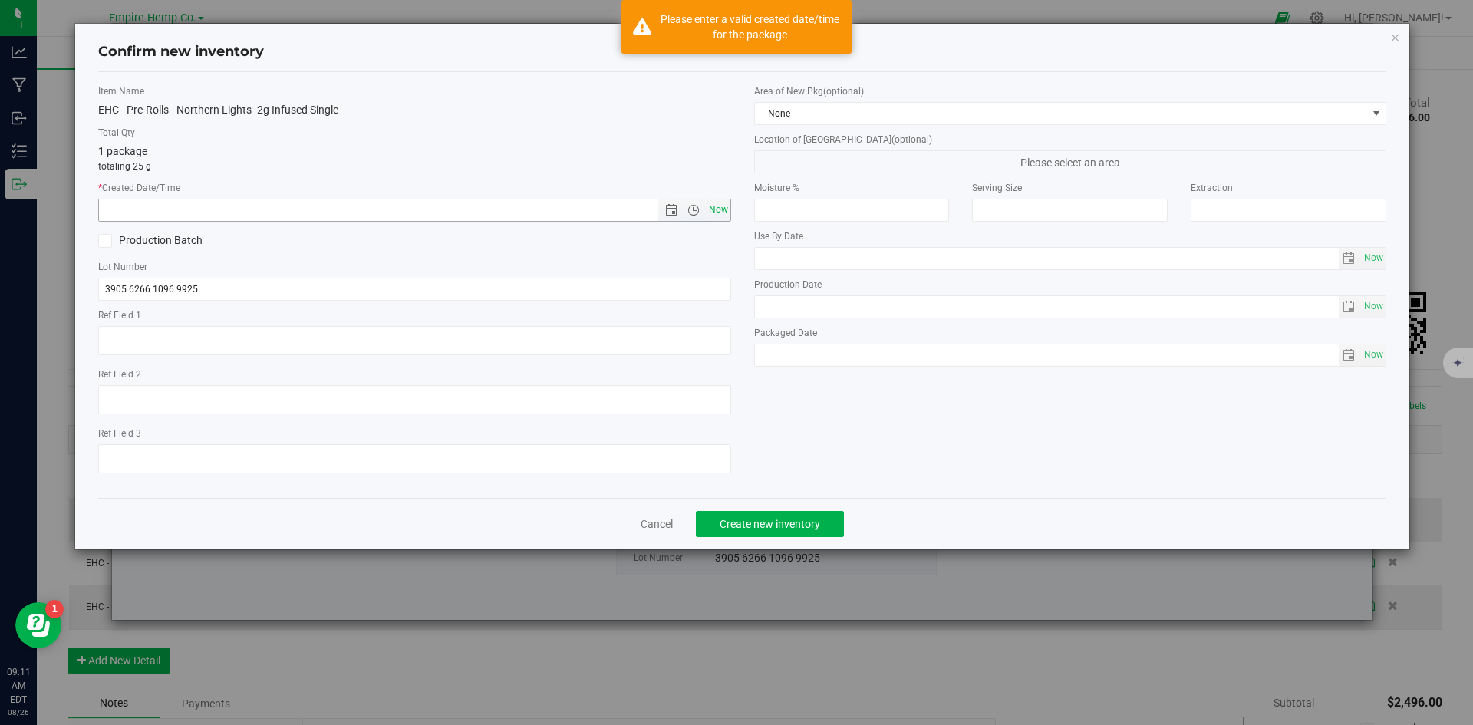
click at [708, 216] on span "Now" at bounding box center [718, 210] width 26 height 22
type input "8/26/2025 9:11 AM"
click at [829, 528] on button "Create new inventory" at bounding box center [770, 524] width 148 height 26
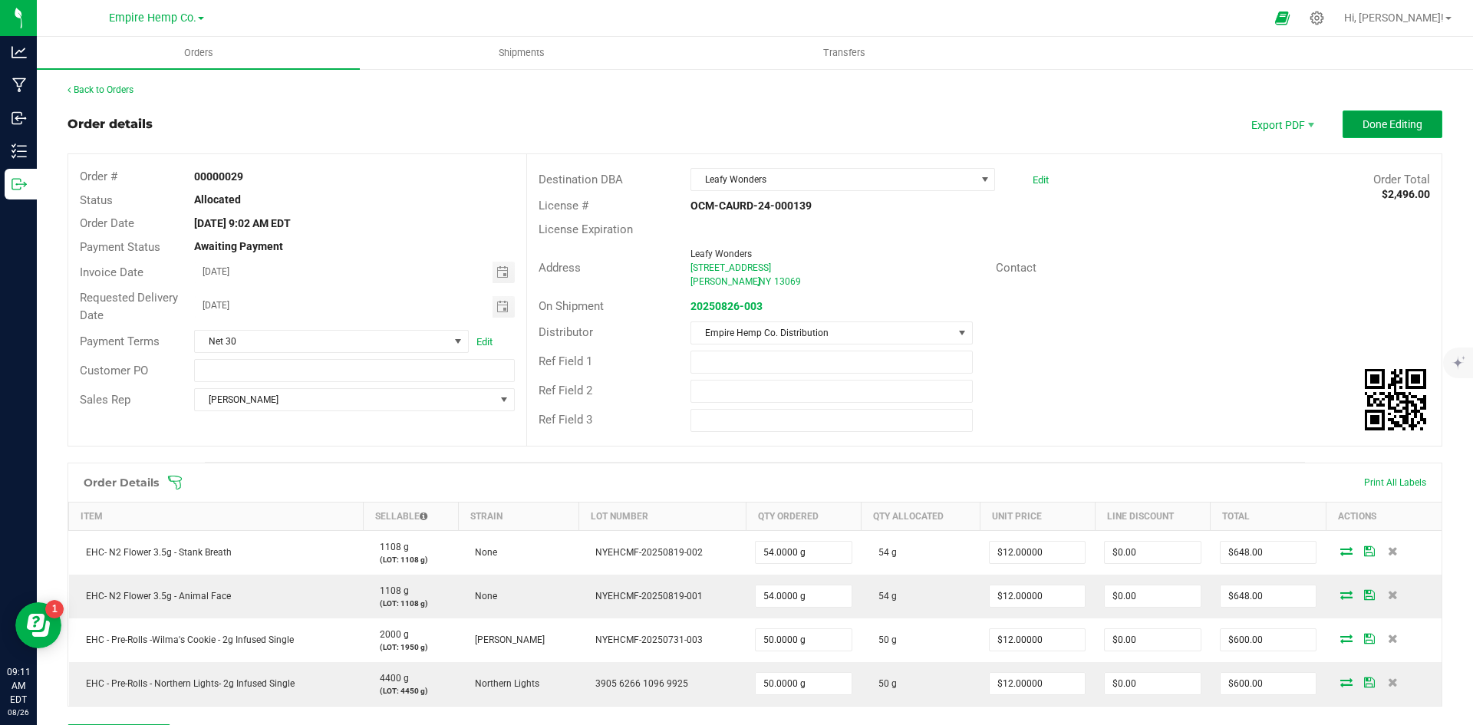
click at [1399, 131] on button "Done Editing" at bounding box center [1393, 124] width 100 height 28
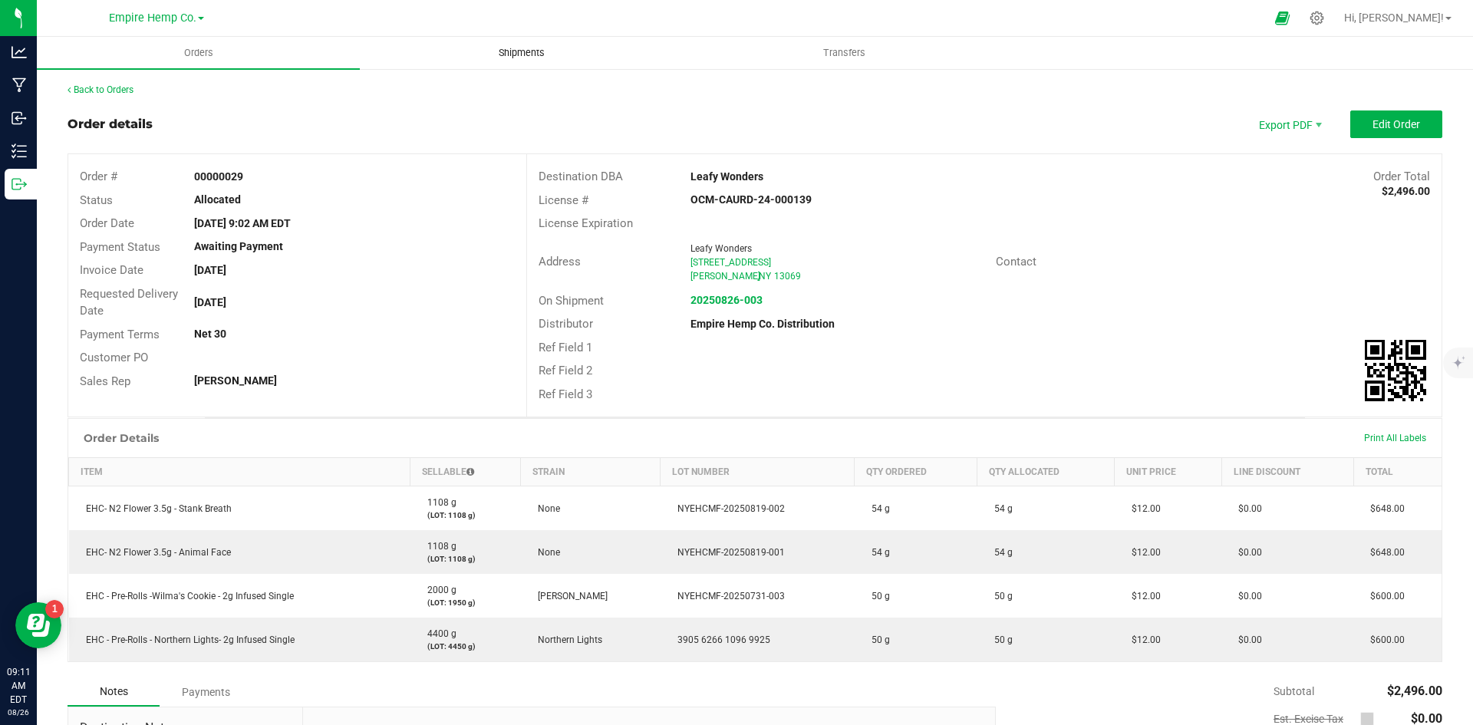
click at [534, 53] on span "Shipments" at bounding box center [521, 53] width 87 height 14
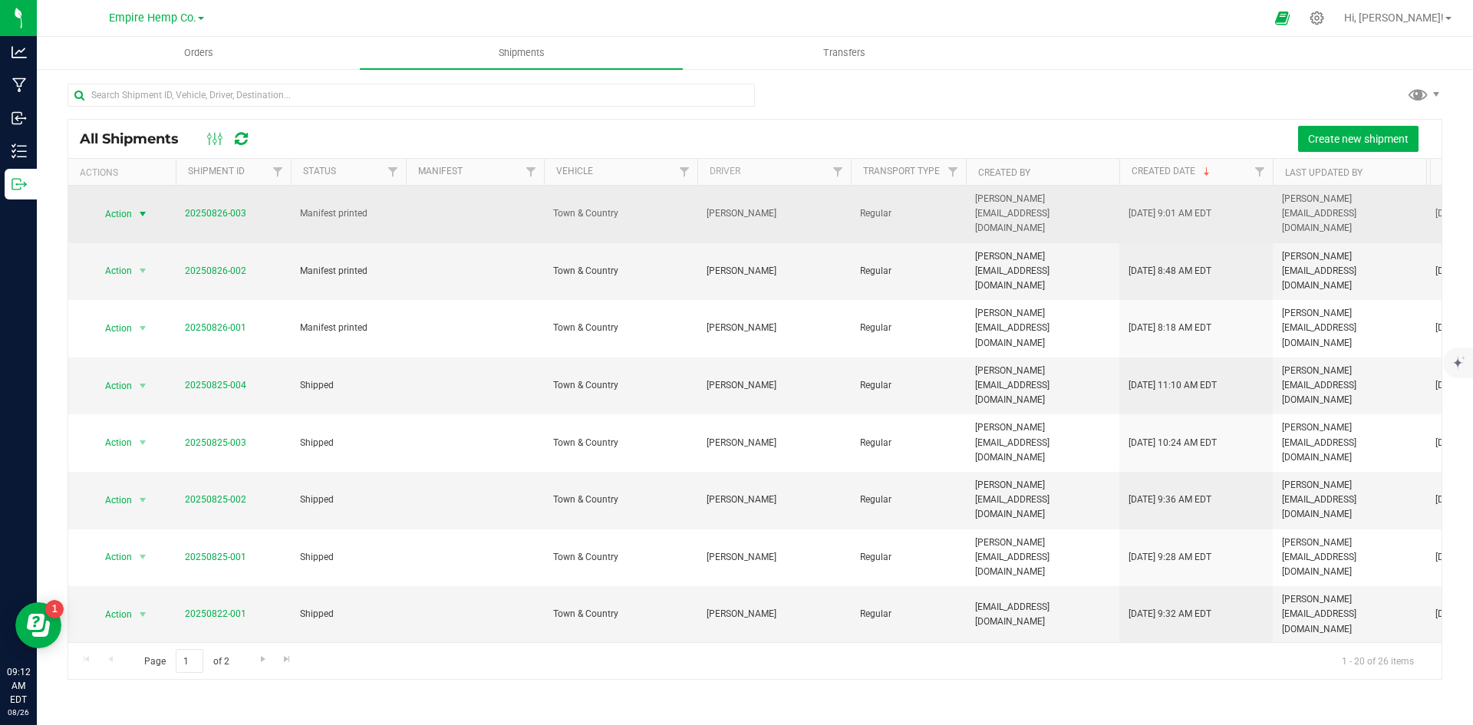
click at [143, 208] on span "select" at bounding box center [143, 214] width 12 height 12
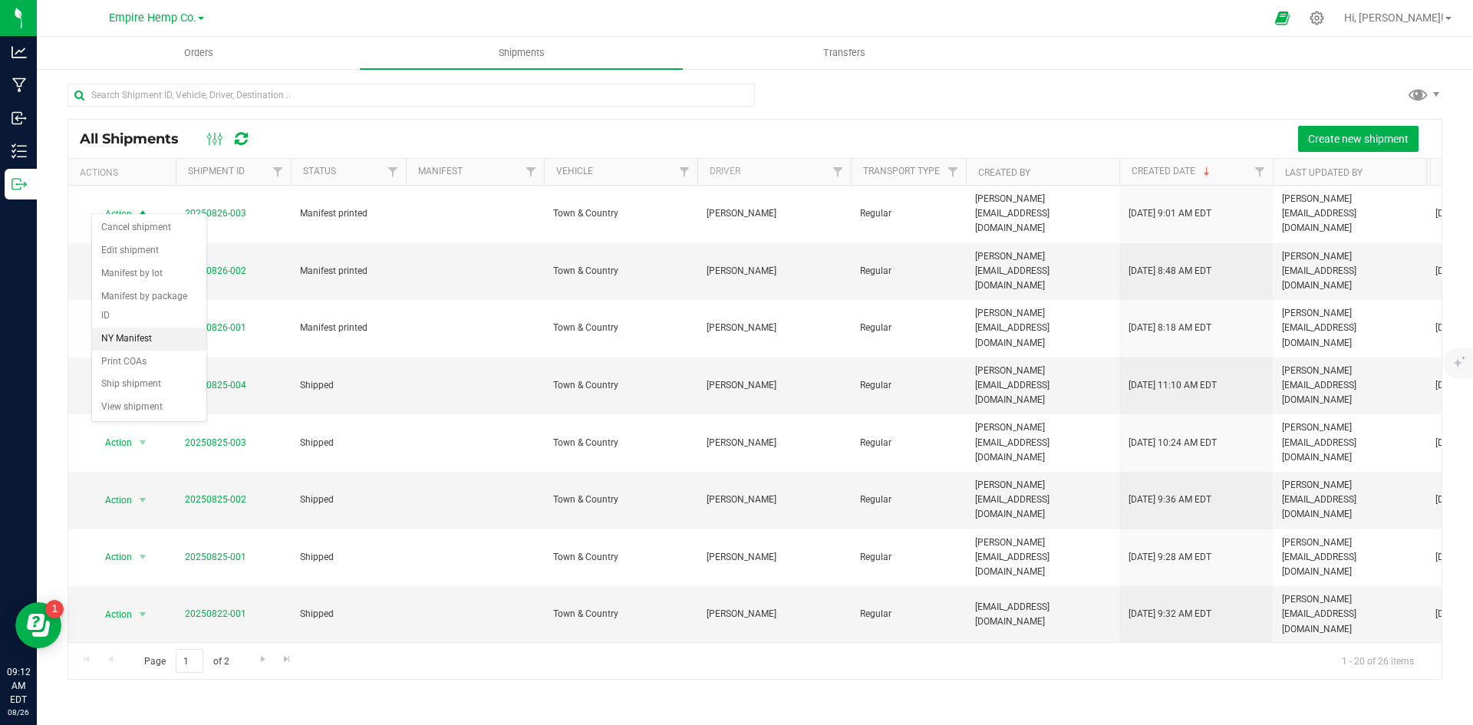
click at [169, 328] on li "NY Manifest" at bounding box center [149, 339] width 114 height 23
click at [1392, 138] on span "Create new shipment" at bounding box center [1358, 139] width 101 height 12
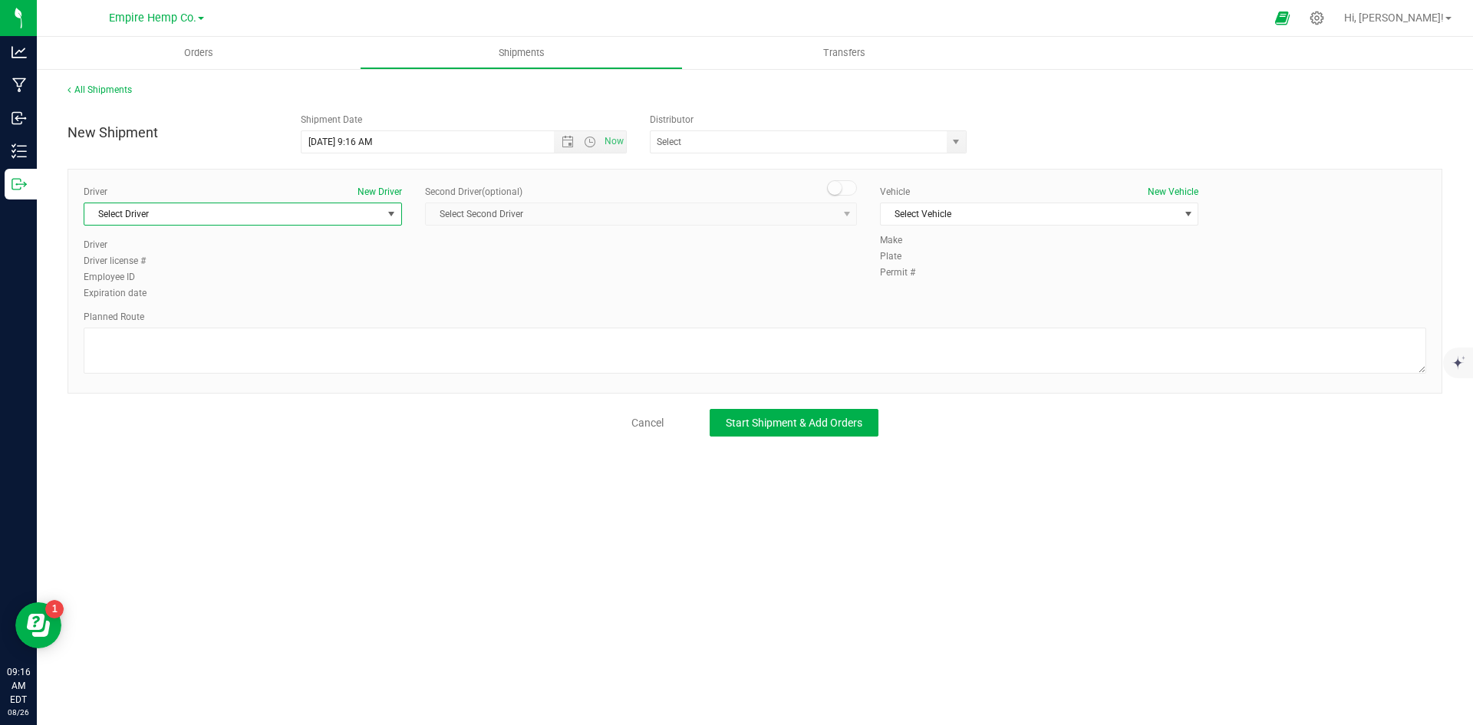
click at [381, 215] on span "Select Driver" at bounding box center [233, 213] width 298 height 21
click at [219, 53] on span "Orders" at bounding box center [198, 53] width 71 height 14
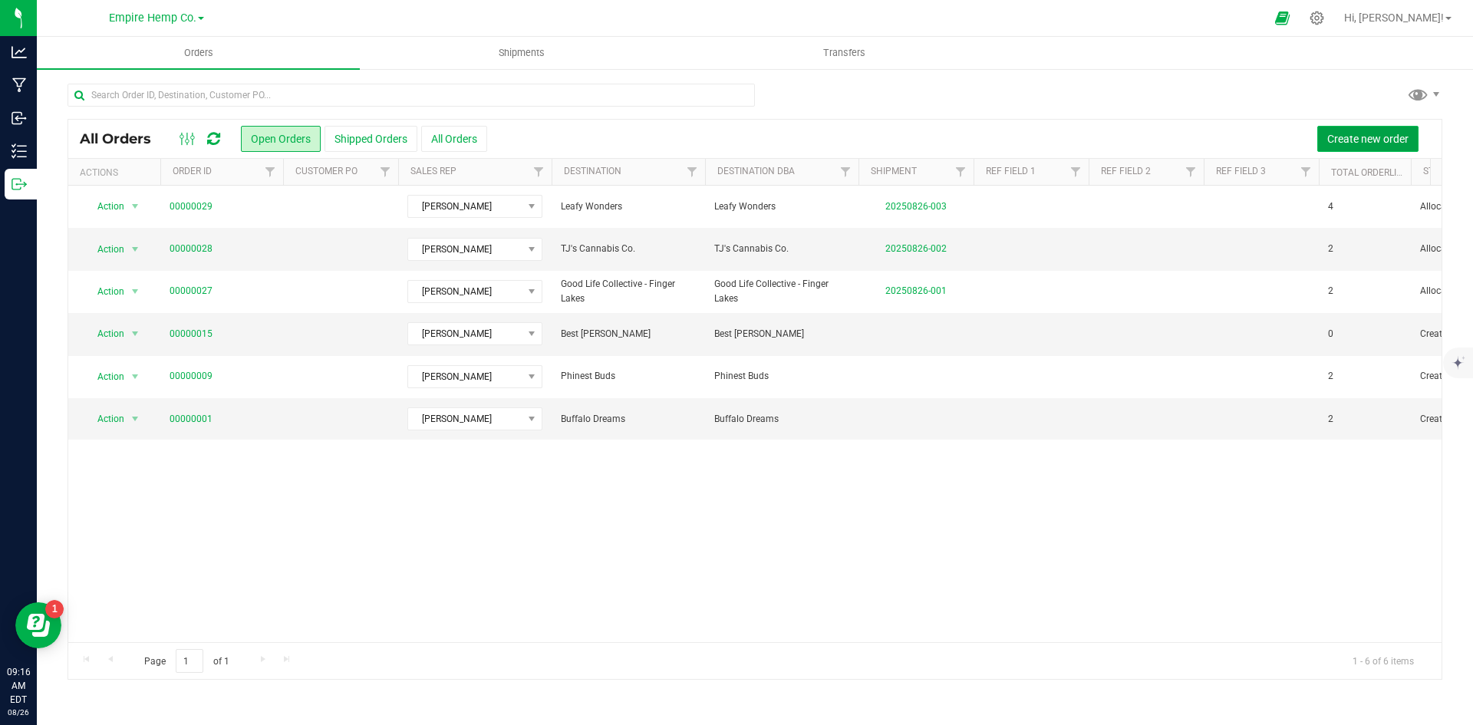
click at [1370, 133] on span "Create new order" at bounding box center [1368, 139] width 81 height 12
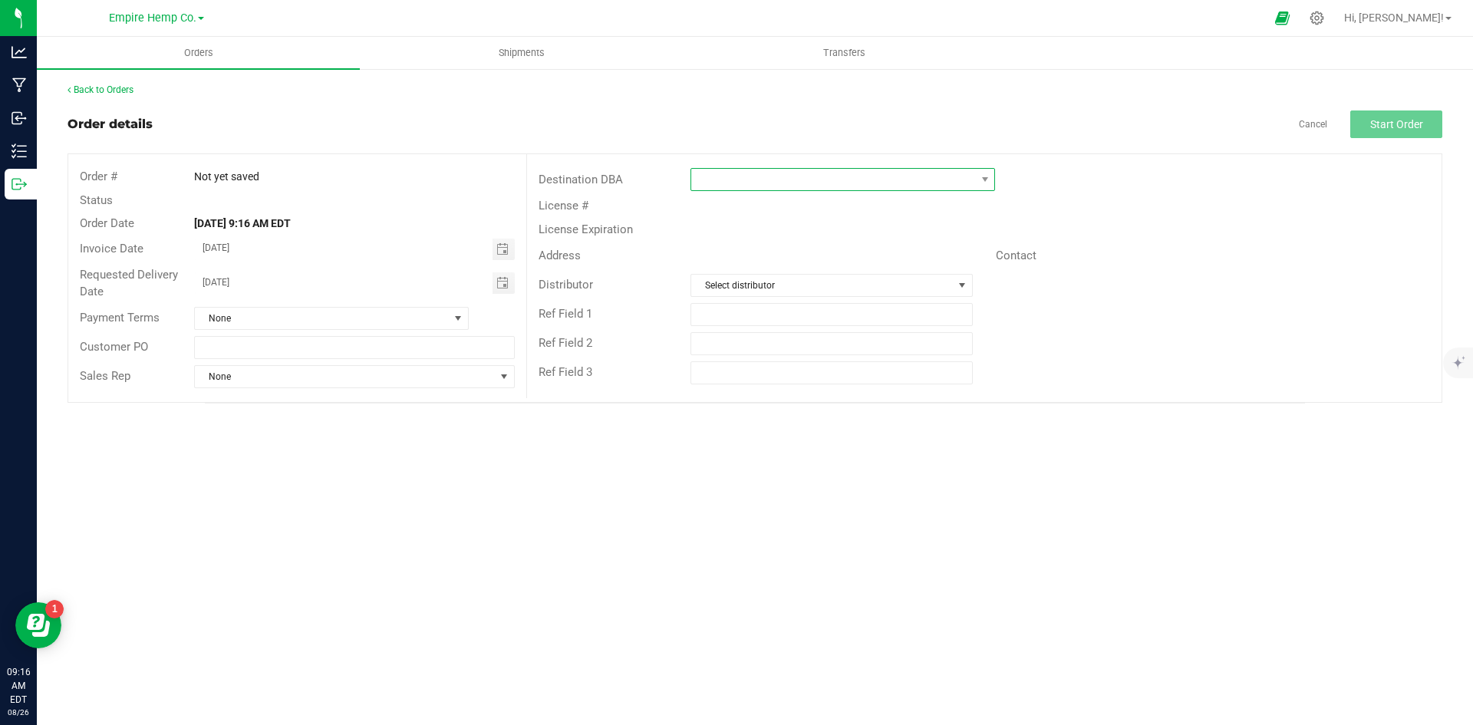
click at [942, 174] on span at bounding box center [833, 179] width 284 height 21
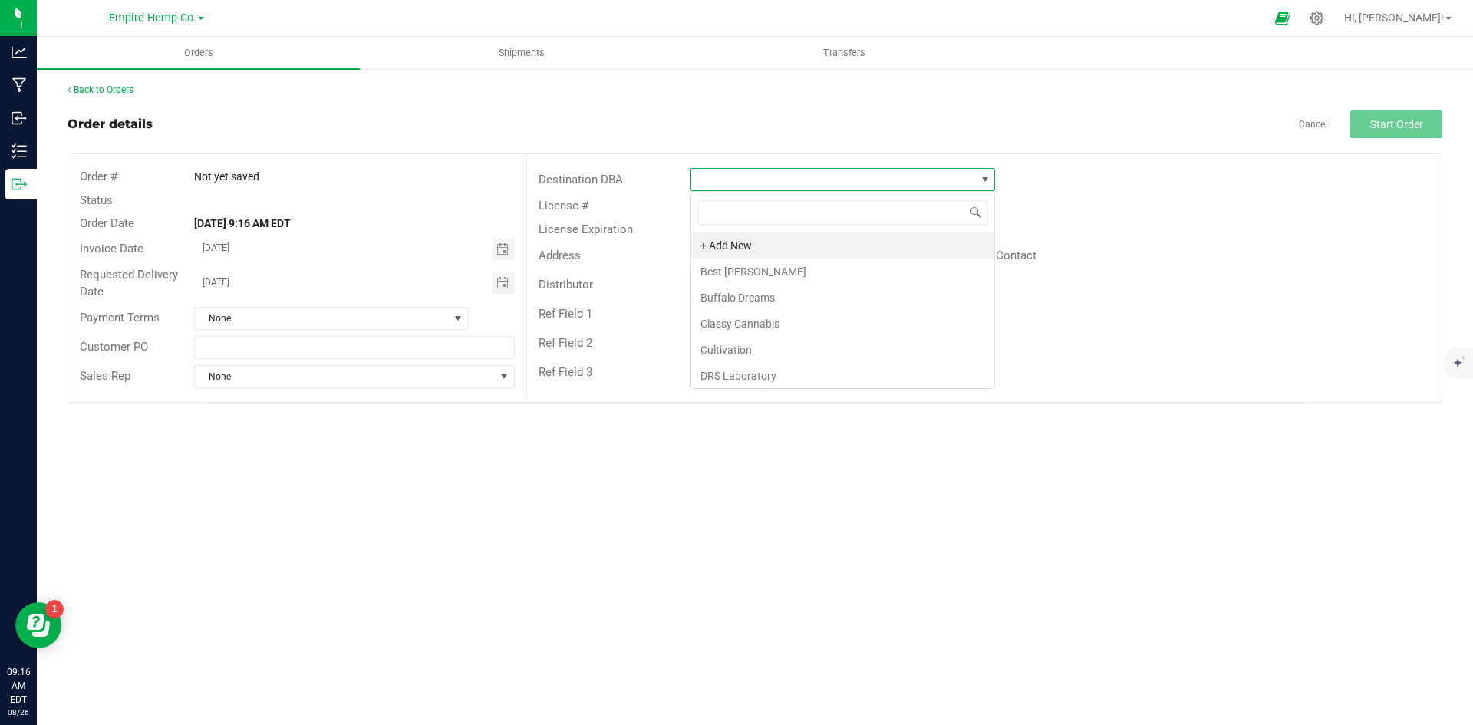
scroll to position [23, 305]
type input "rave"
click at [912, 234] on li "Raven's Joint" at bounding box center [842, 246] width 303 height 26
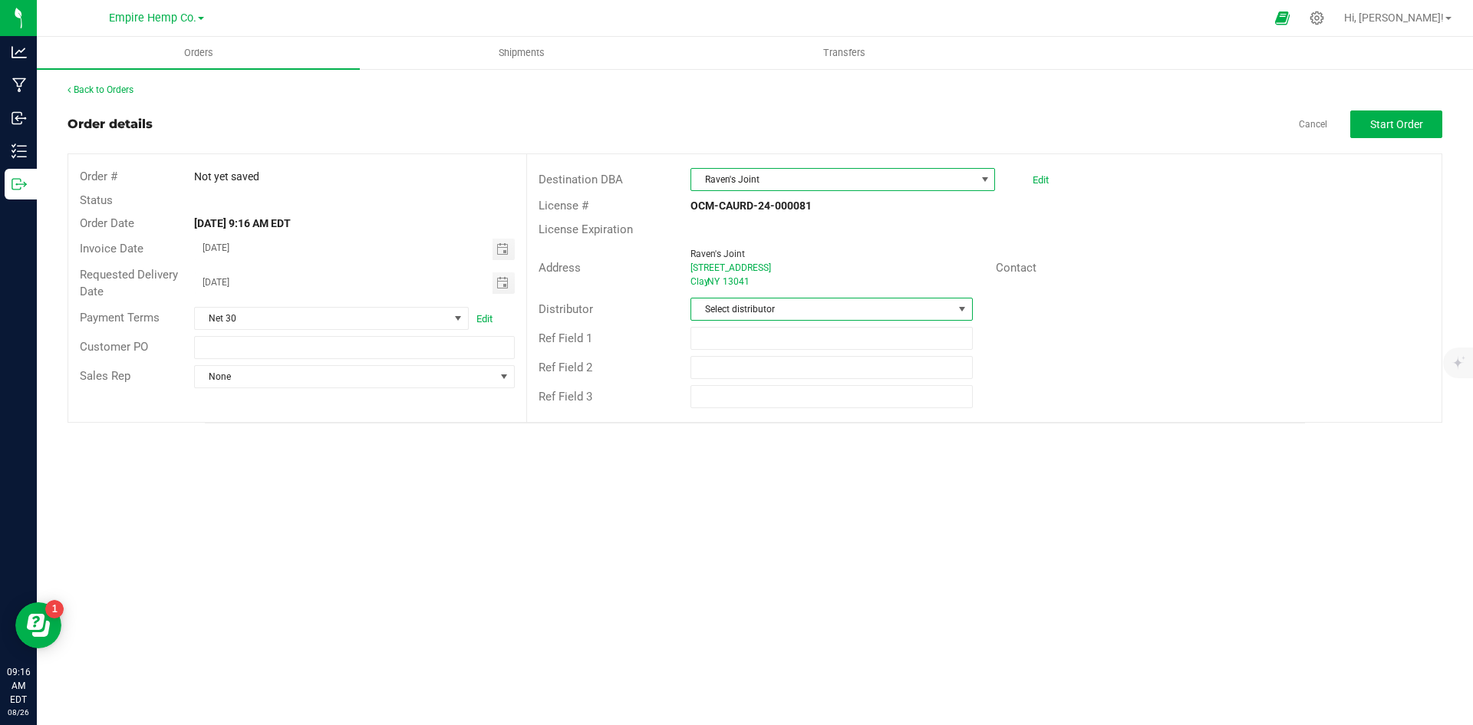
click at [929, 308] on span "Select distributor" at bounding box center [821, 308] width 261 height 21
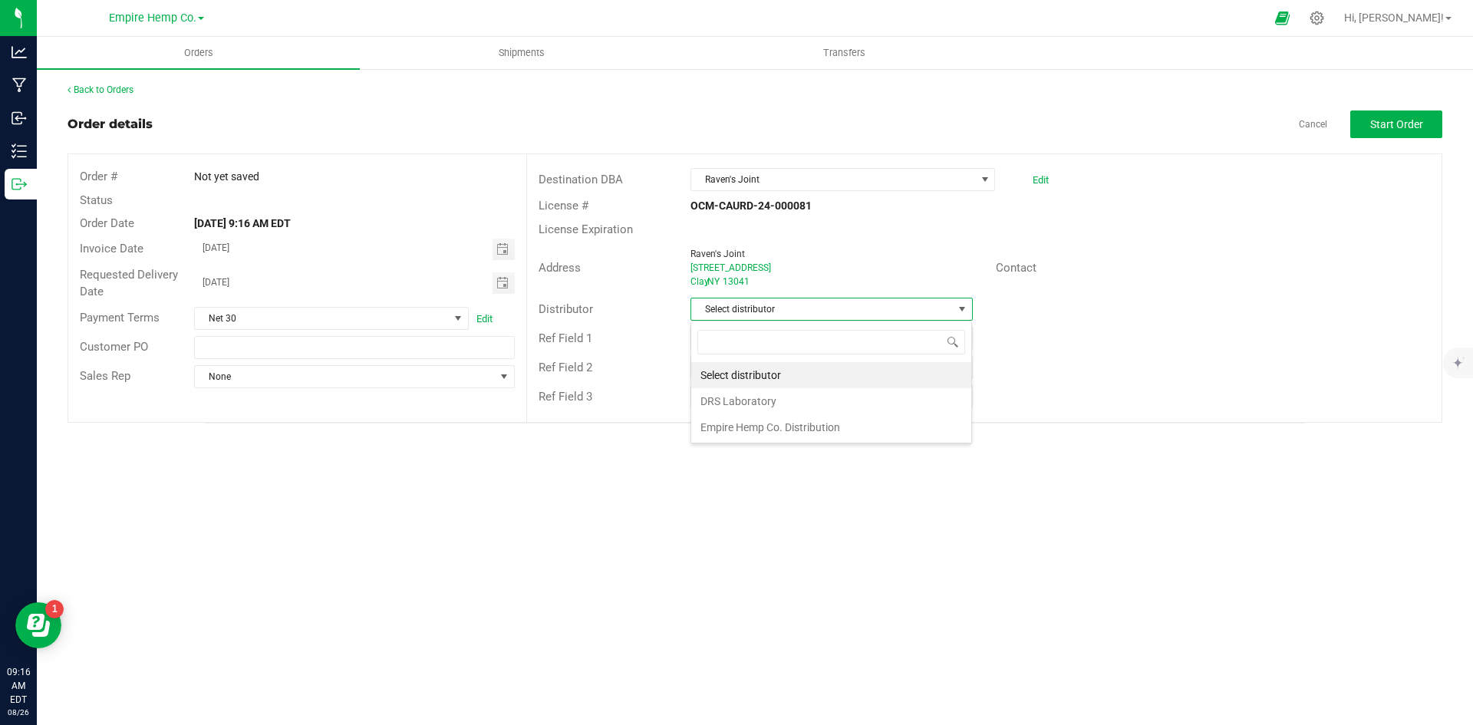
scroll to position [23, 282]
click at [889, 422] on li "Empire Hemp Co. Distribution" at bounding box center [831, 427] width 280 height 26
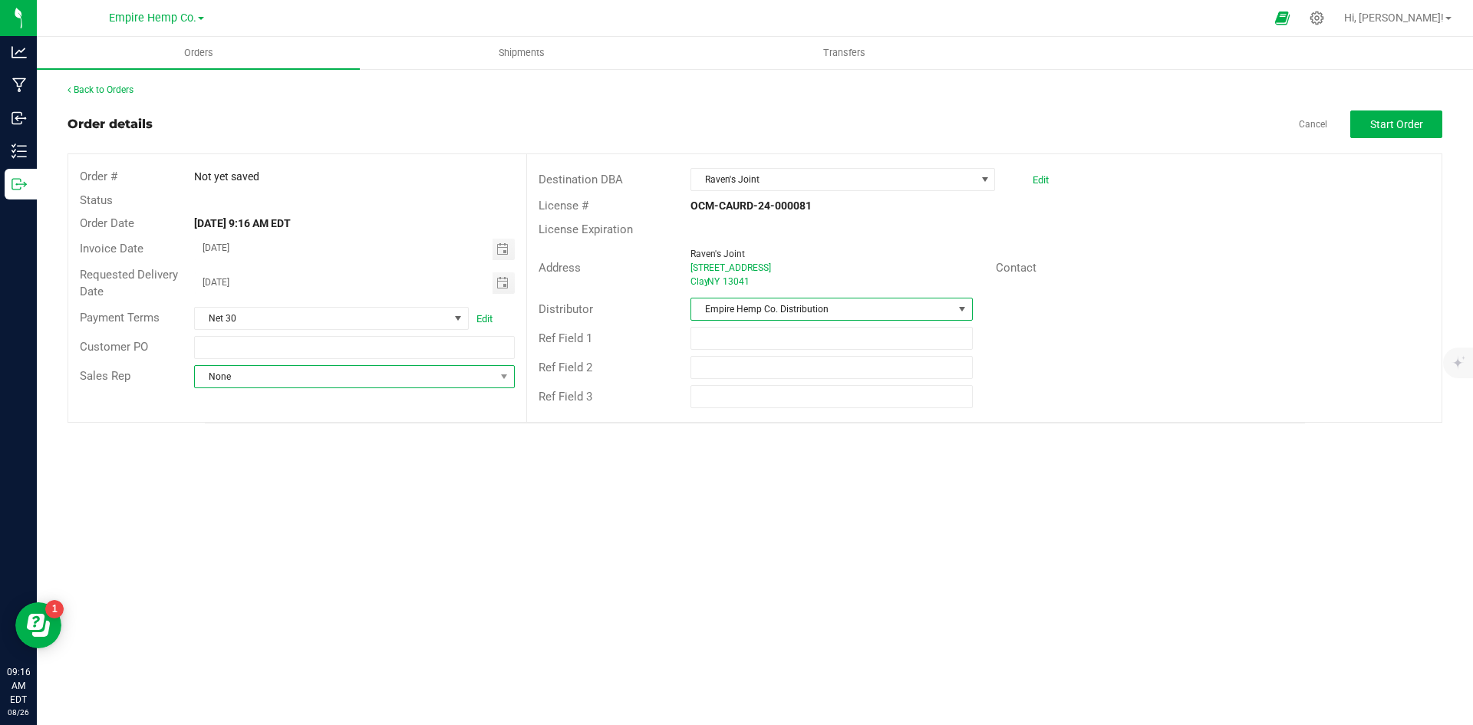
click at [423, 381] on span "None" at bounding box center [344, 376] width 299 height 21
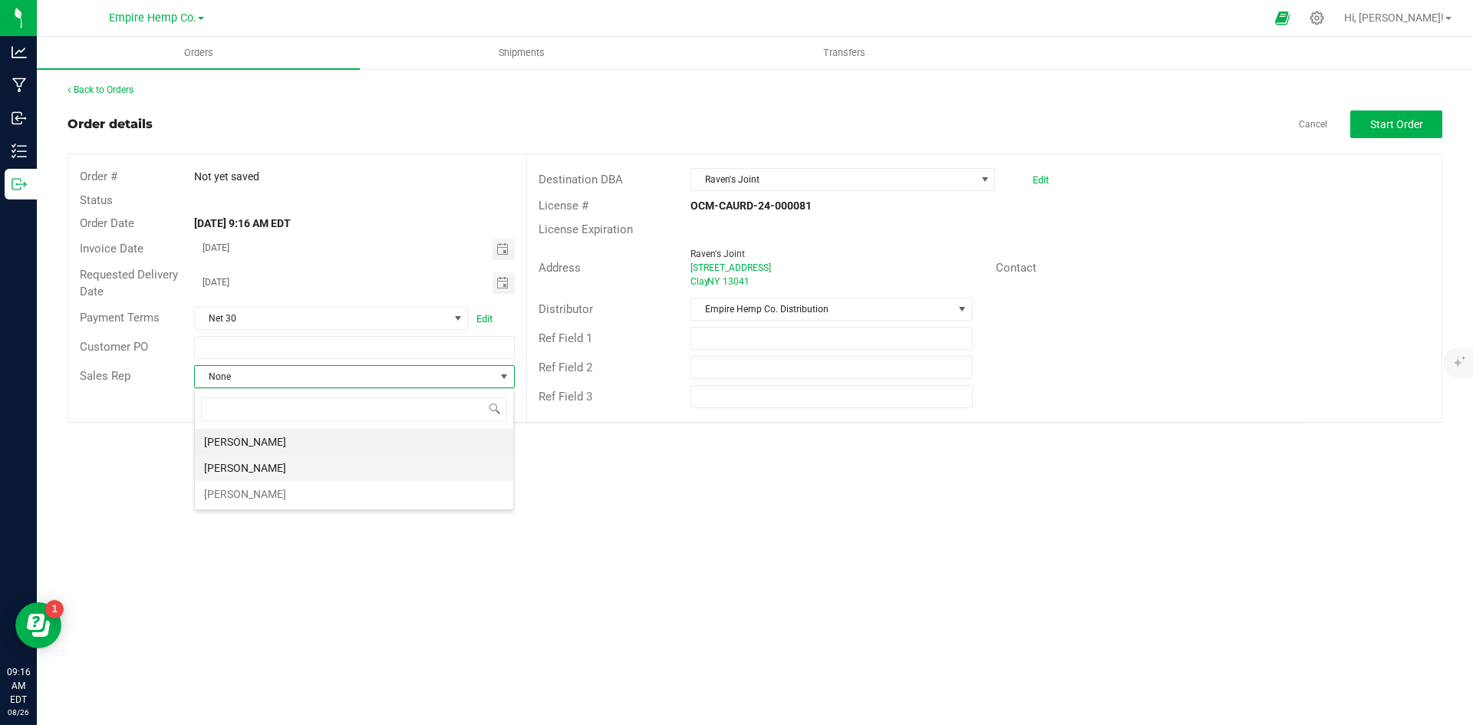
click at [359, 461] on li "[PERSON_NAME]" at bounding box center [354, 468] width 318 height 26
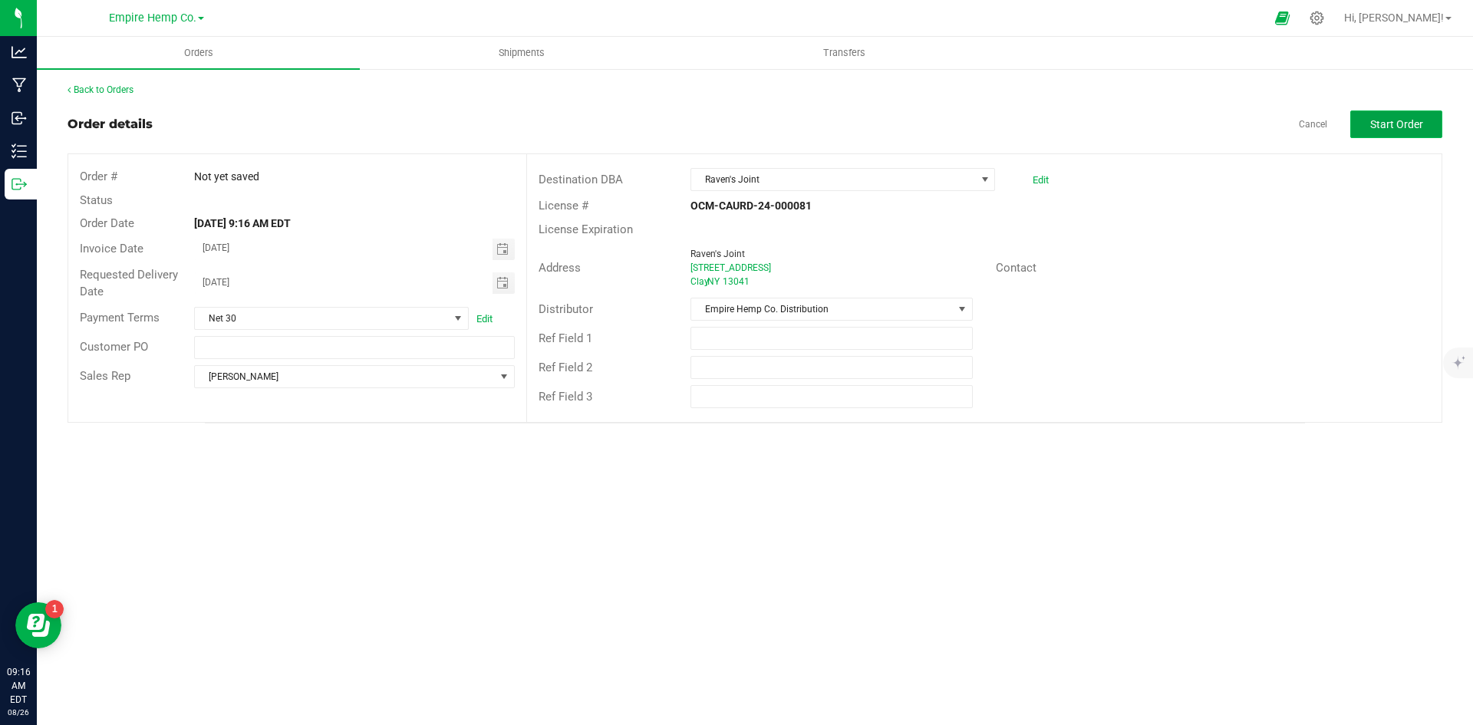
click at [1420, 132] on button "Start Order" at bounding box center [1397, 124] width 92 height 28
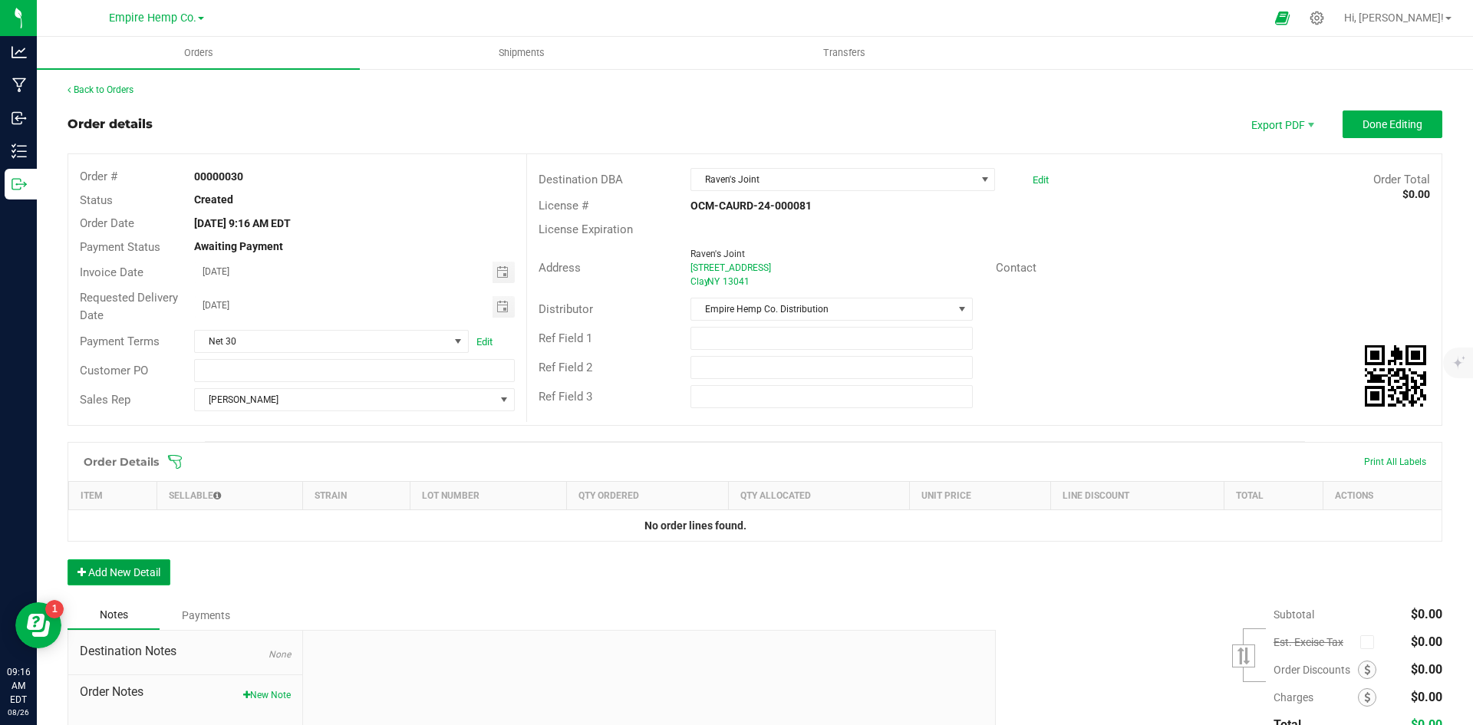
click at [128, 580] on button "Add New Detail" at bounding box center [119, 572] width 103 height 26
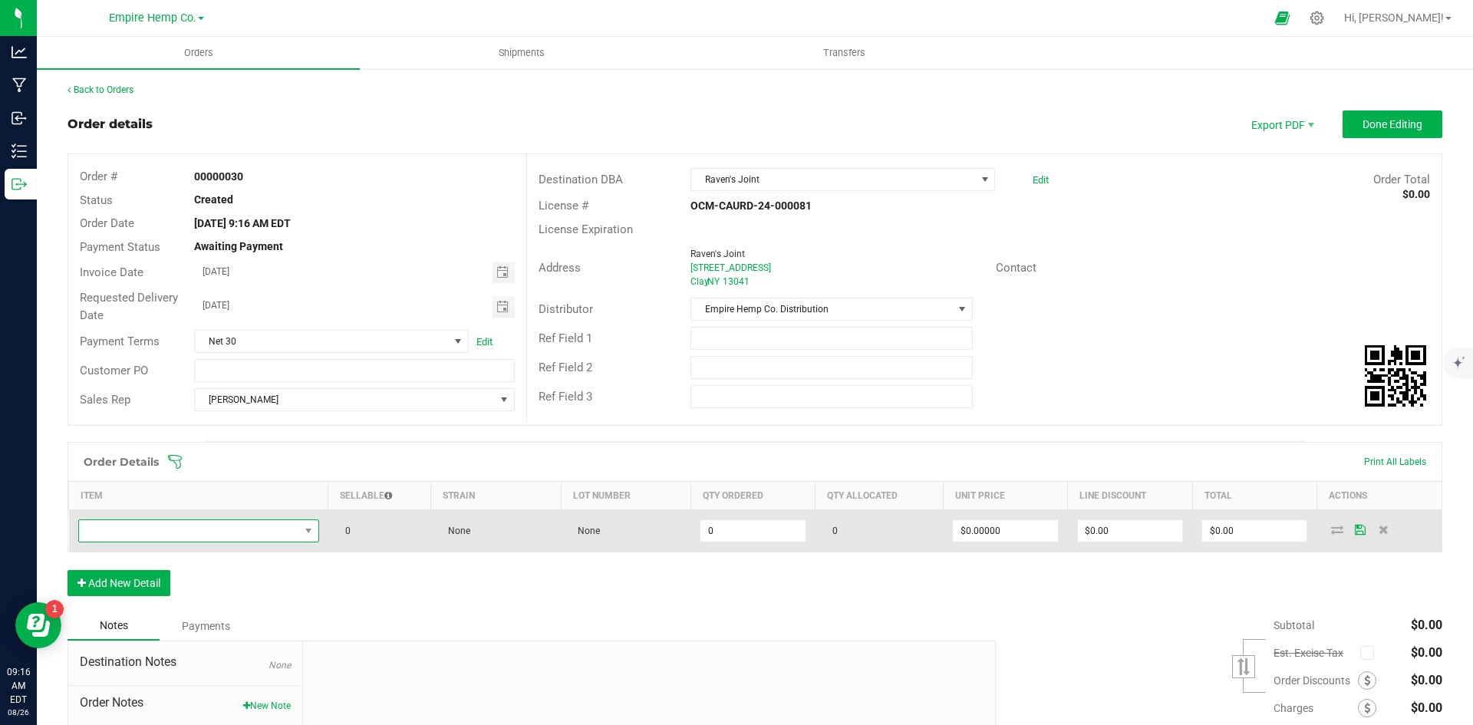
click at [202, 533] on span "NO DATA FOUND" at bounding box center [189, 530] width 220 height 21
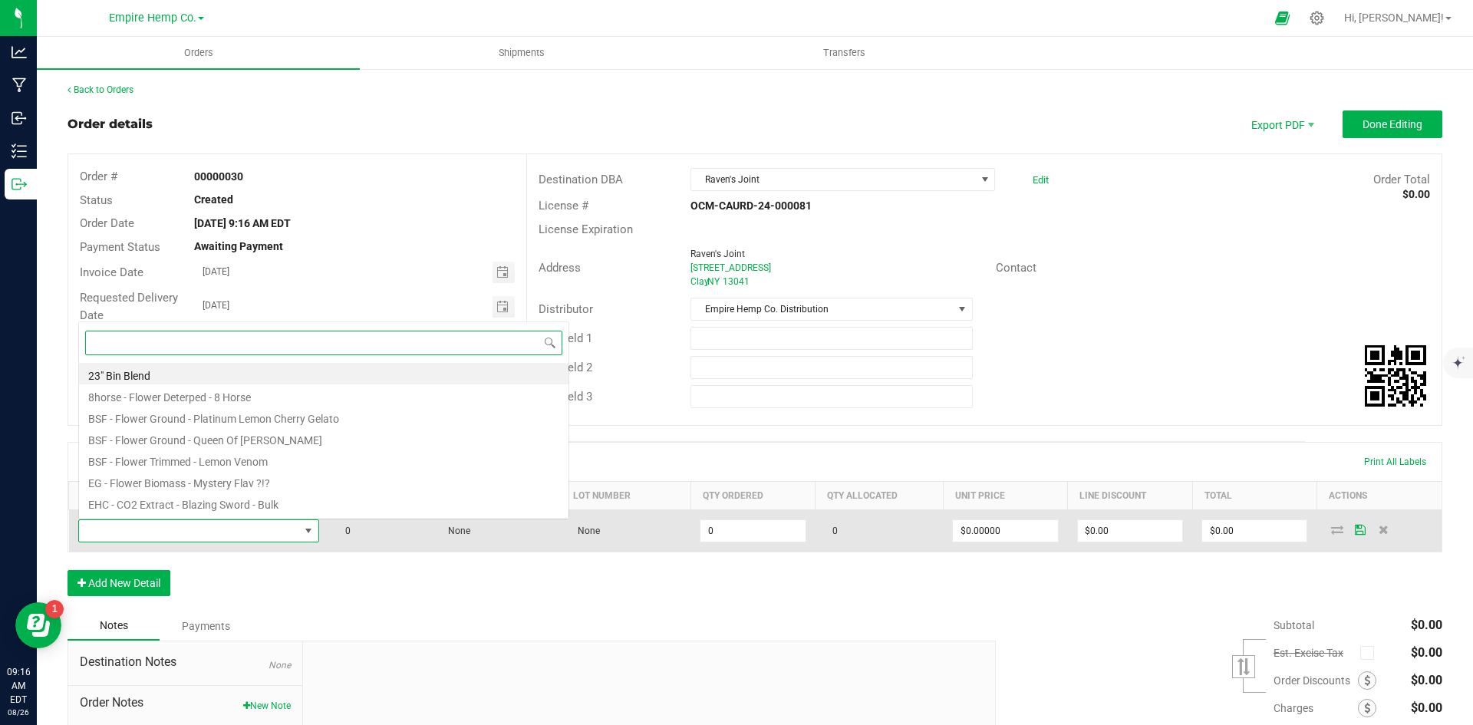
scroll to position [23, 237]
type input "northern"
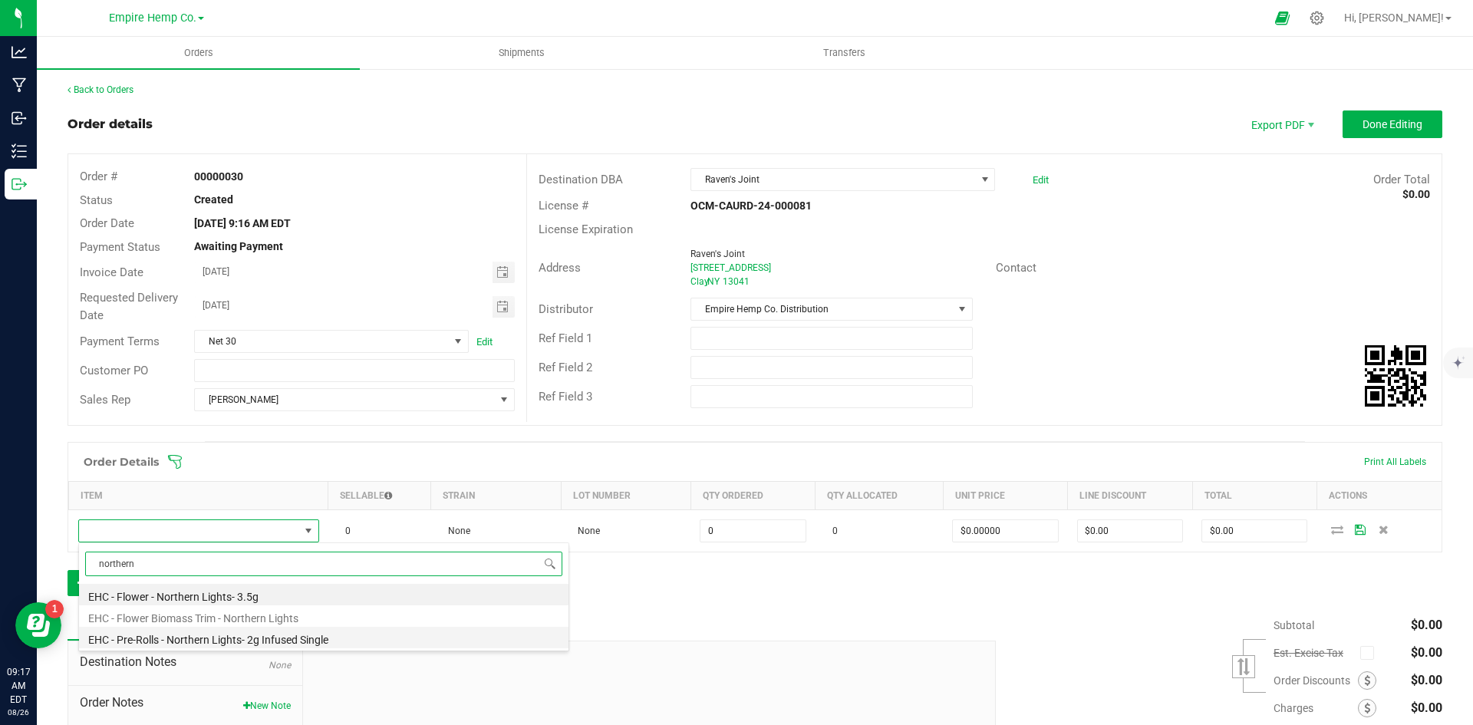
click at [340, 647] on li "EHC - Pre-Rolls - Northern Lights- 2g Infused Single" at bounding box center [324, 637] width 490 height 21
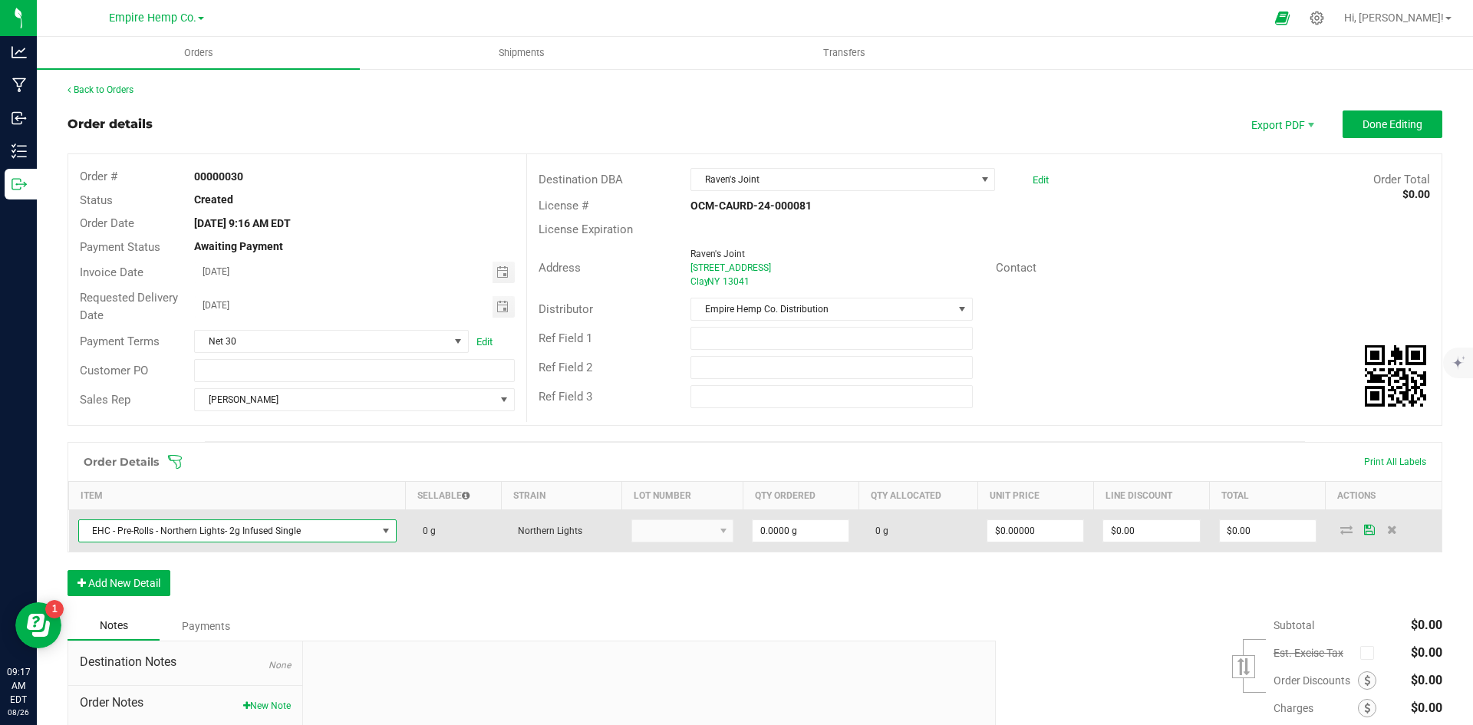
click at [695, 536] on kendo-dropdownlist at bounding box center [683, 530] width 102 height 23
click at [717, 533] on span at bounding box center [723, 531] width 12 height 12
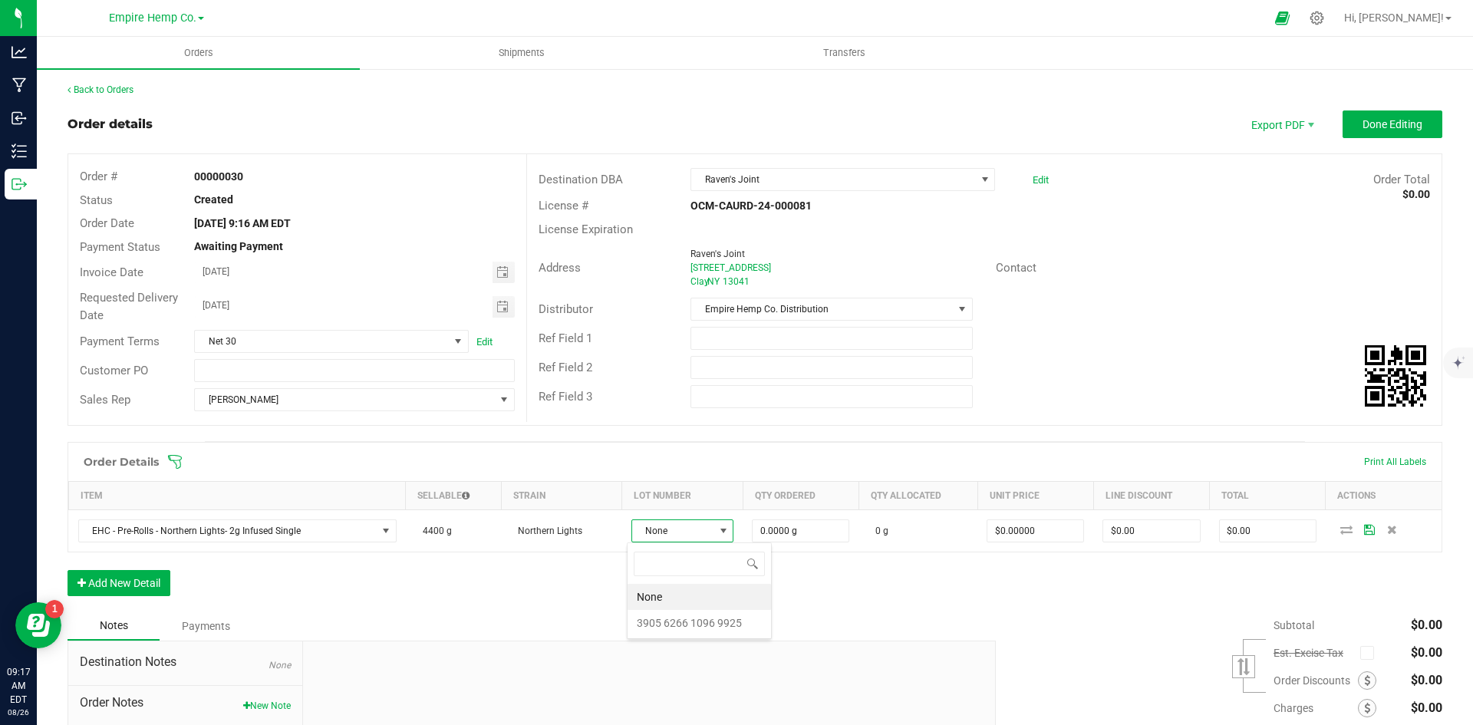
scroll to position [23, 101]
click at [709, 623] on 9925 "3905 6266 1096 9925" at bounding box center [699, 623] width 143 height 26
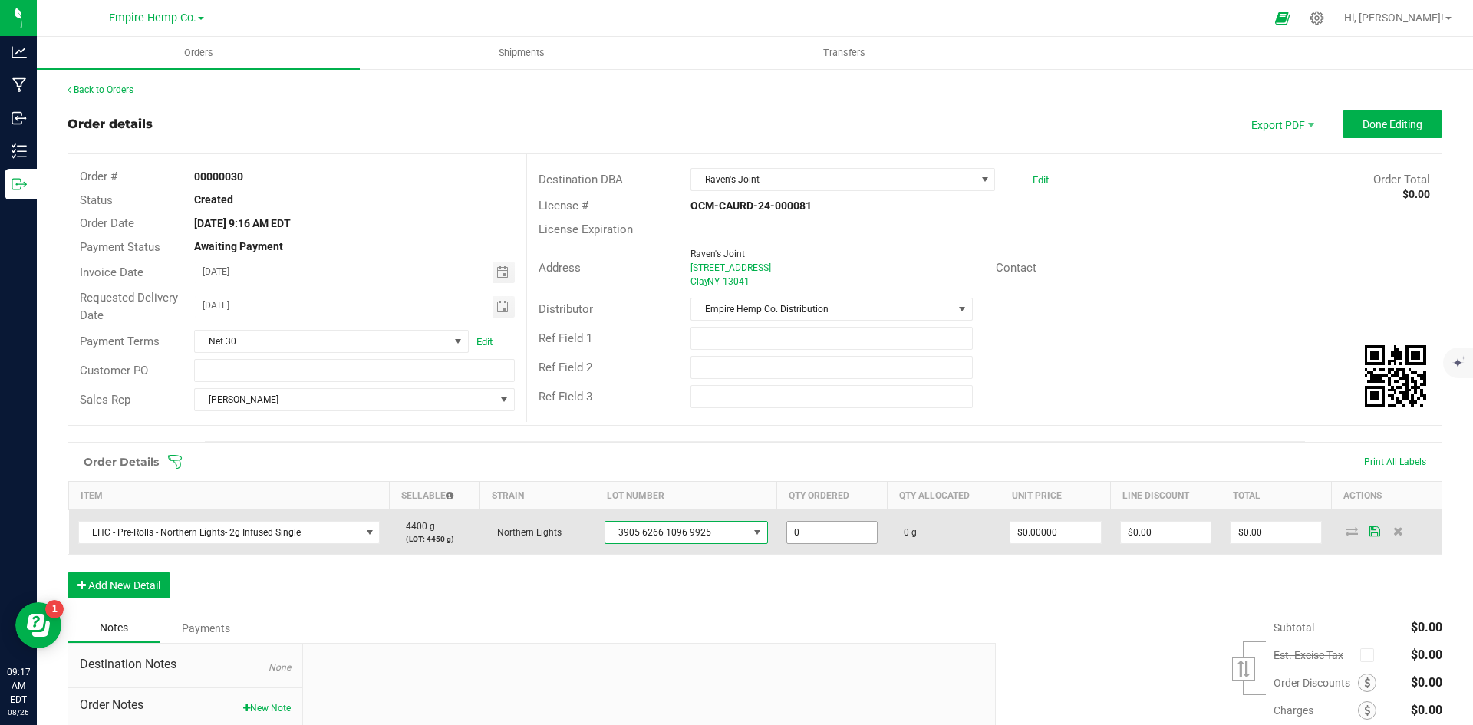
click at [842, 527] on input "0" at bounding box center [832, 532] width 91 height 21
click at [844, 536] on input "0" at bounding box center [832, 532] width 91 height 21
click at [845, 536] on input "0" at bounding box center [832, 532] width 91 height 21
type input "50.0000 g"
type input "0"
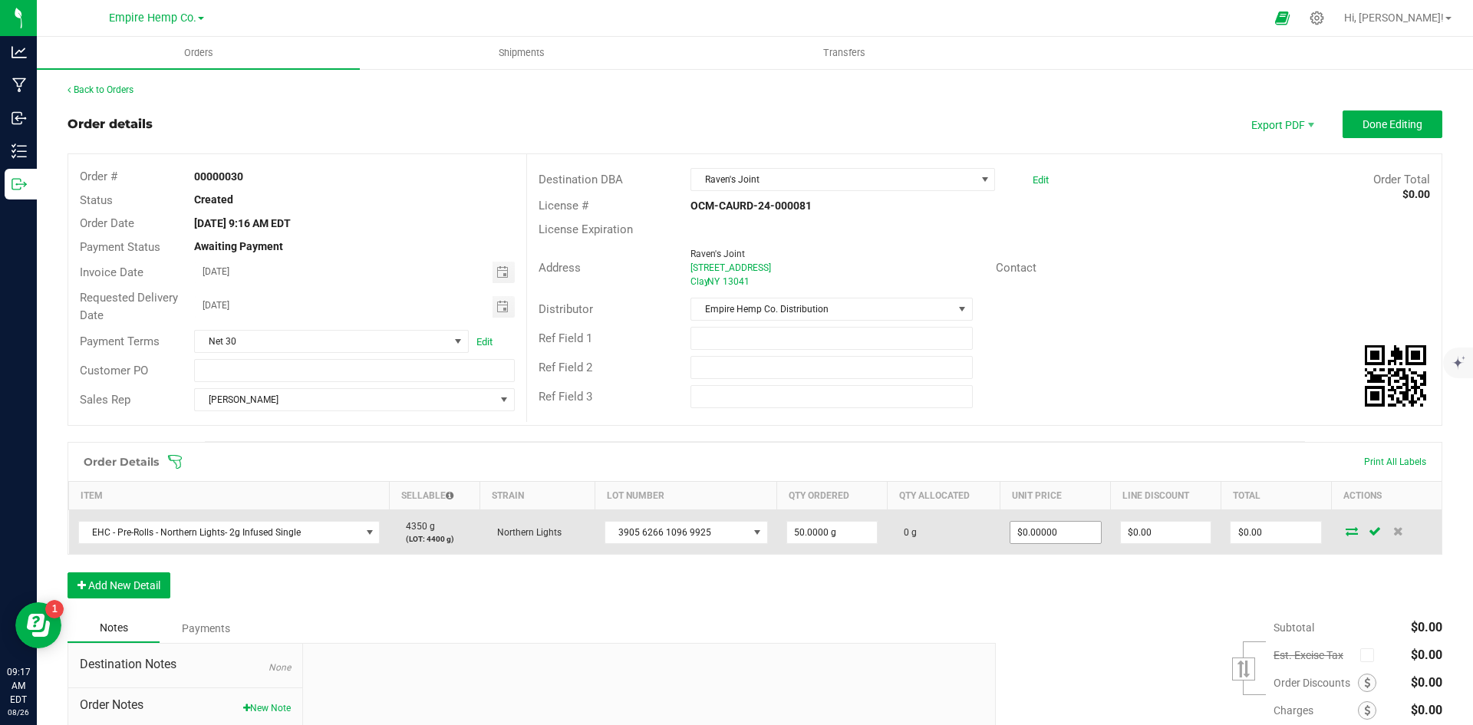
click at [1092, 534] on span "$0.00000" at bounding box center [1056, 532] width 92 height 23
click at [1041, 533] on input "0" at bounding box center [1056, 532] width 91 height 21
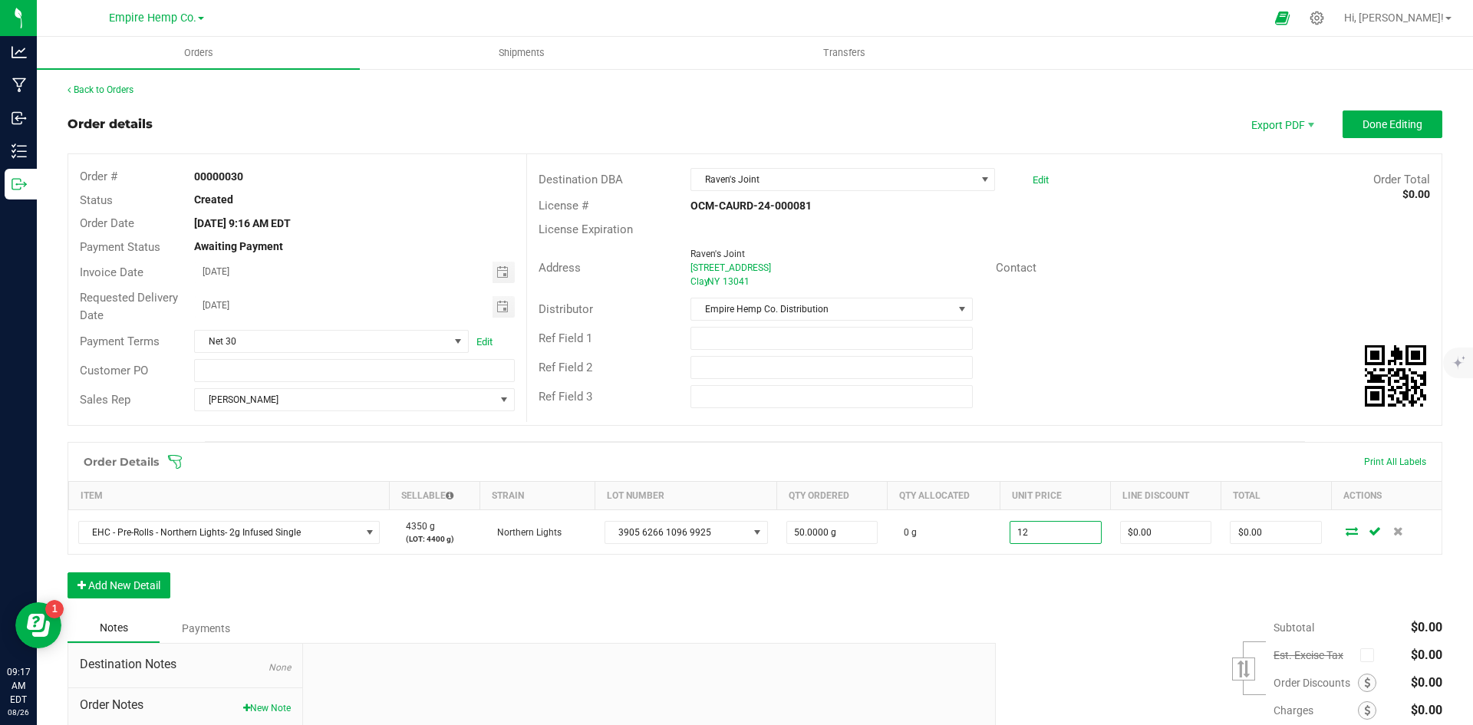
type input "$12.00000"
type input "$600.00"
click at [1082, 592] on div "Order Details Print All Labels Item Sellable Strain Lot Number Qty Ordered Qty …" at bounding box center [755, 528] width 1375 height 172
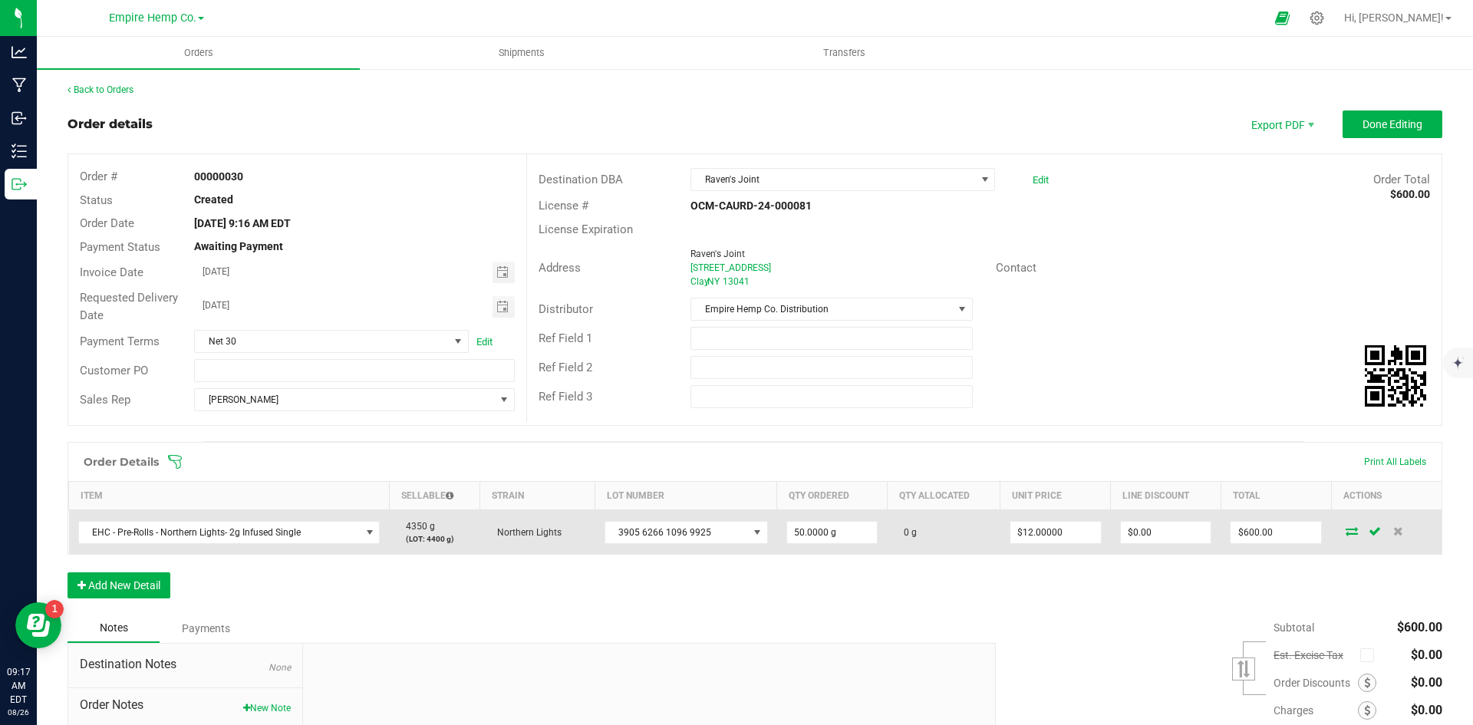
click at [1346, 532] on icon at bounding box center [1352, 530] width 12 height 9
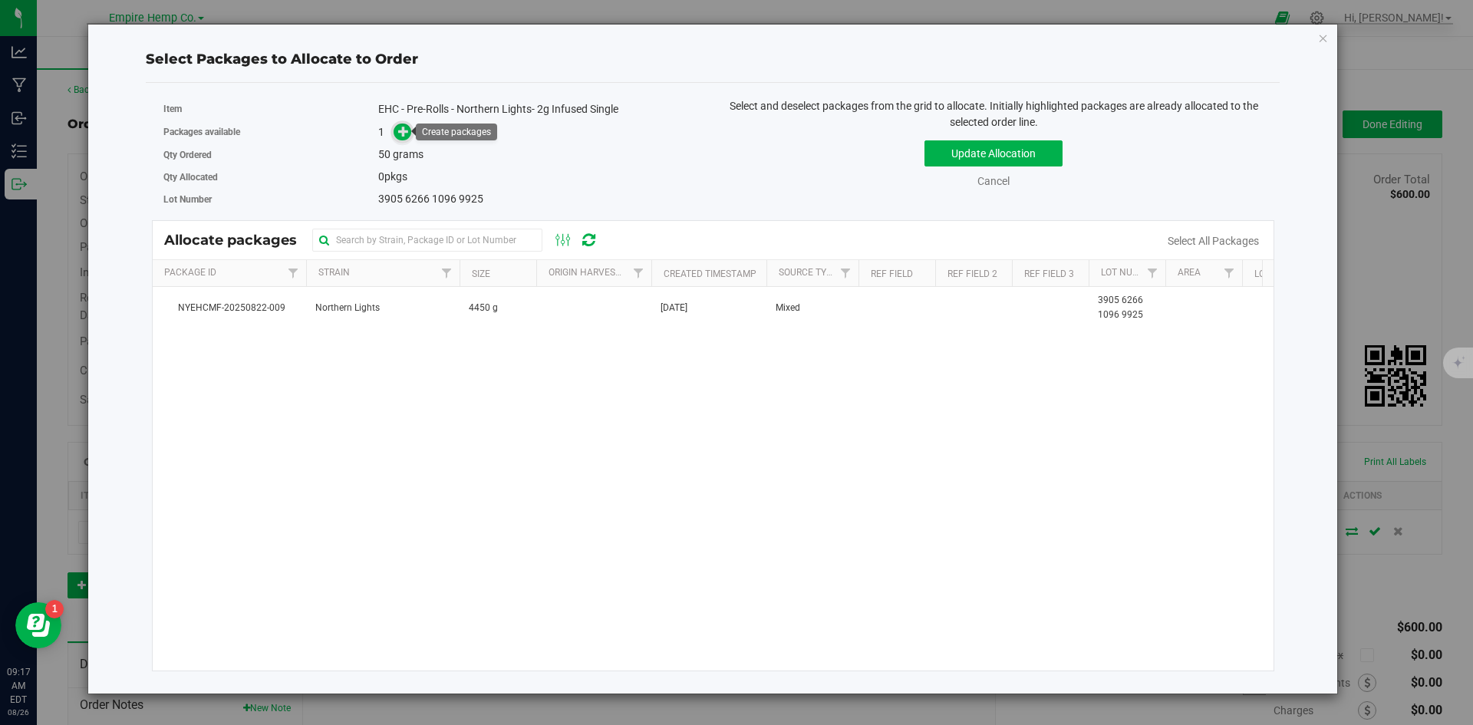
click at [407, 133] on icon at bounding box center [403, 131] width 11 height 11
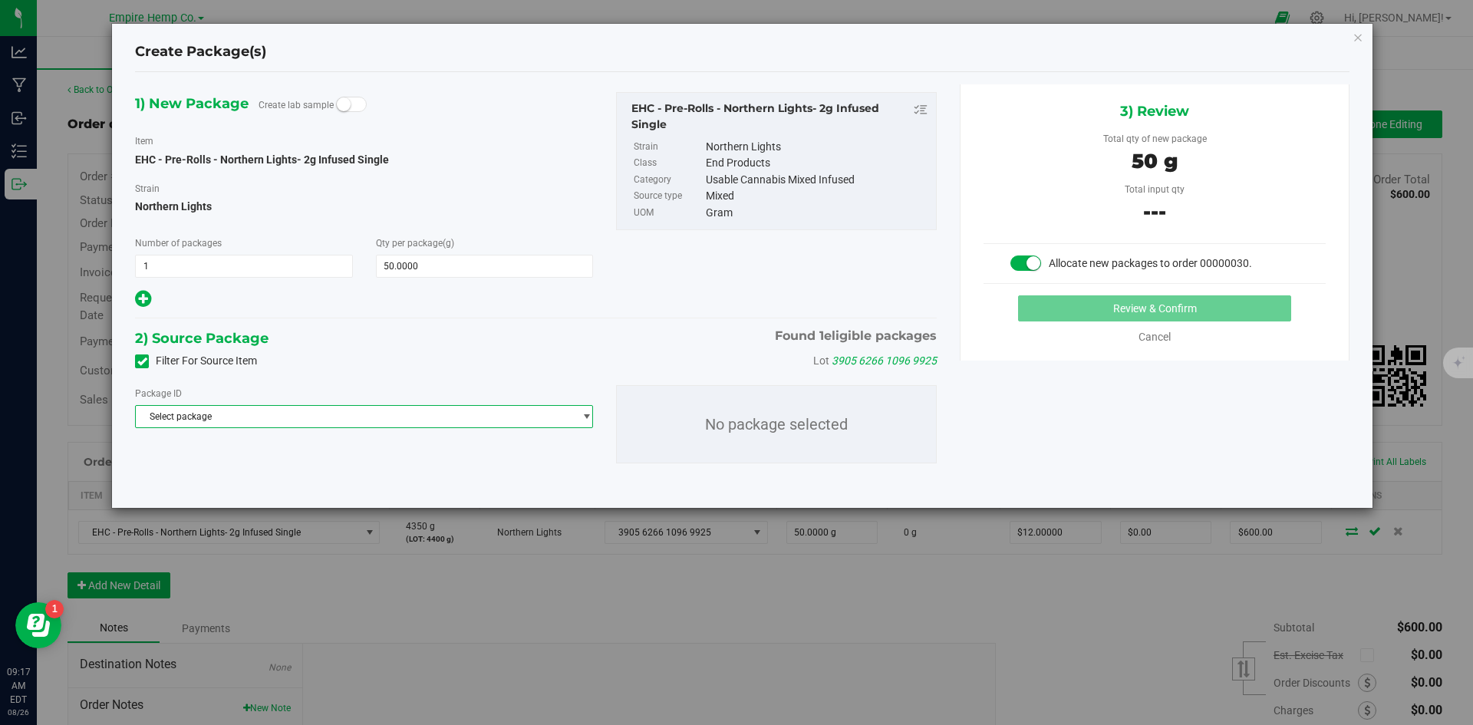
click at [569, 410] on span "Select package" at bounding box center [354, 416] width 437 height 21
click at [463, 486] on li "NYEHCMF-20250822-009 ( EHC - Pre-Rolls - Northern Lights- 2g Infused Single )" at bounding box center [364, 479] width 457 height 21
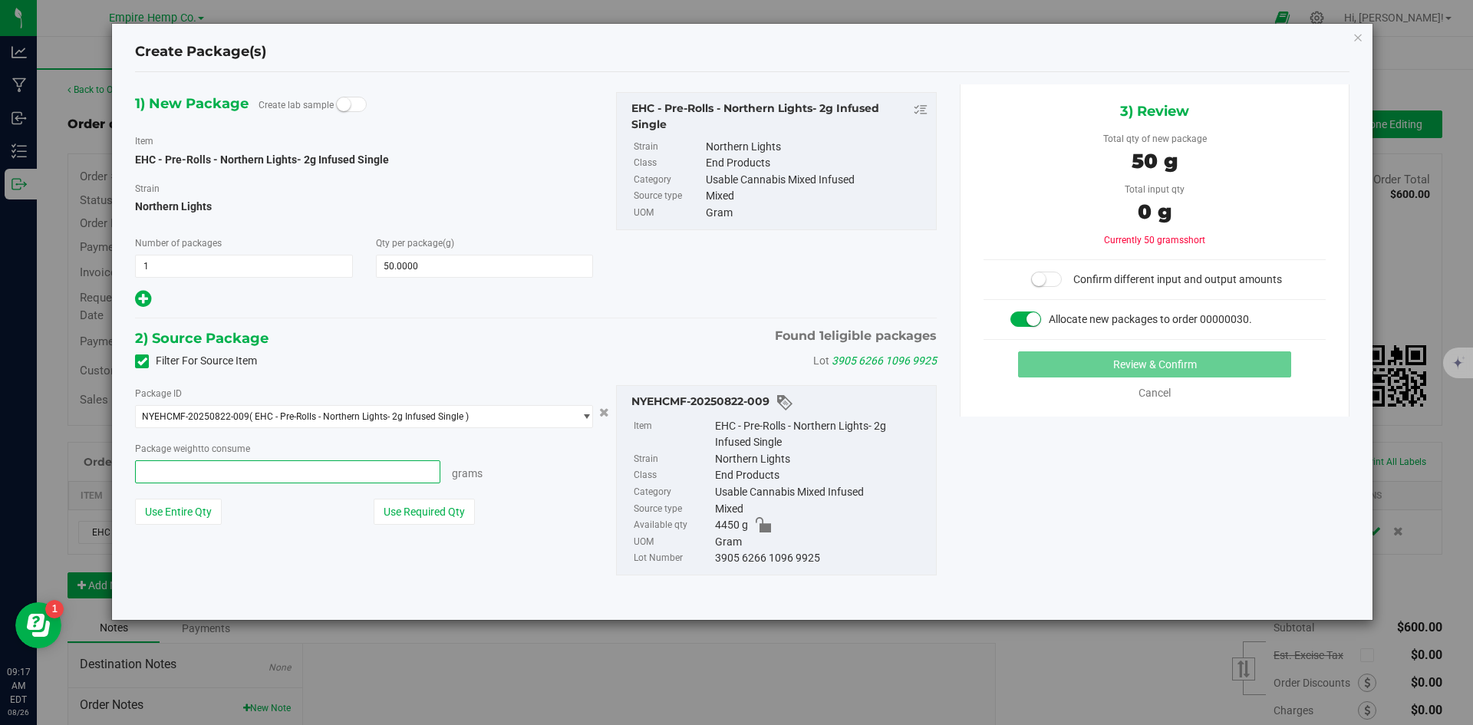
click at [216, 470] on span at bounding box center [287, 471] width 305 height 23
type input "50"
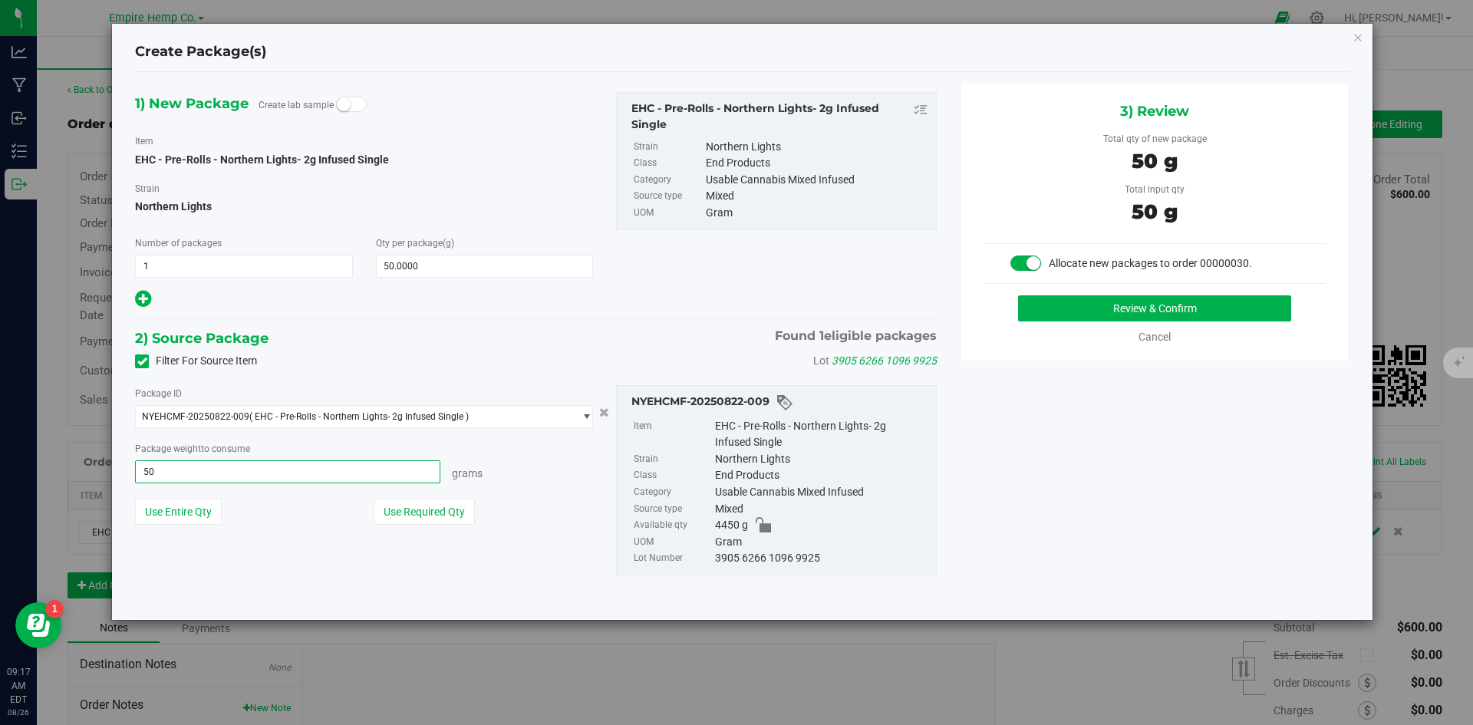
type input "50.0000 g"
click at [476, 318] on hr at bounding box center [536, 319] width 802 height 2
click at [1110, 317] on button "Review & Confirm" at bounding box center [1154, 308] width 273 height 26
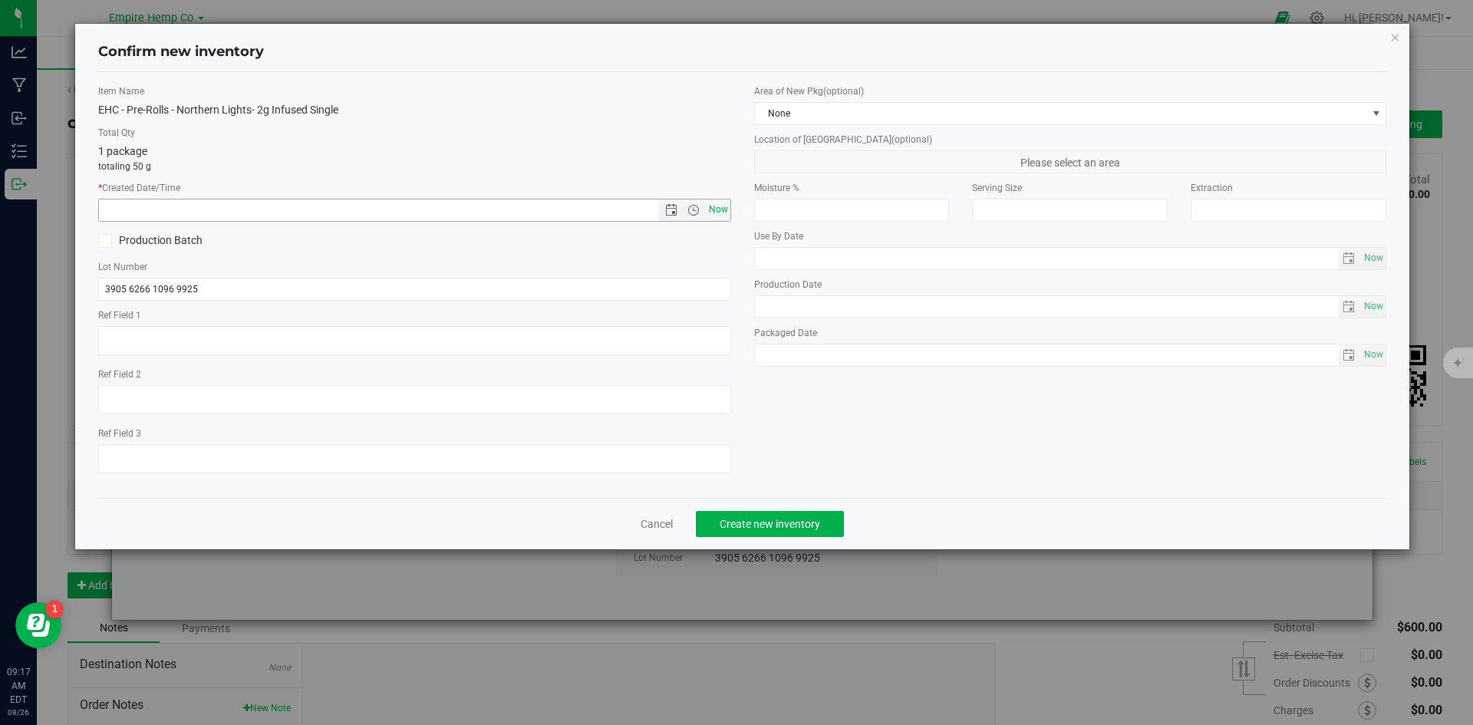
click at [712, 204] on span "Now" at bounding box center [718, 210] width 26 height 22
type input "[DATE] 9:17 AM"
click at [938, 472] on div "Item Name EHC - Pre-Rolls - Northern Lights- 2g Infused Single Total Qty 1 pack…" at bounding box center [743, 284] width 1312 height 401
click at [803, 521] on span "Create new inventory" at bounding box center [770, 524] width 101 height 12
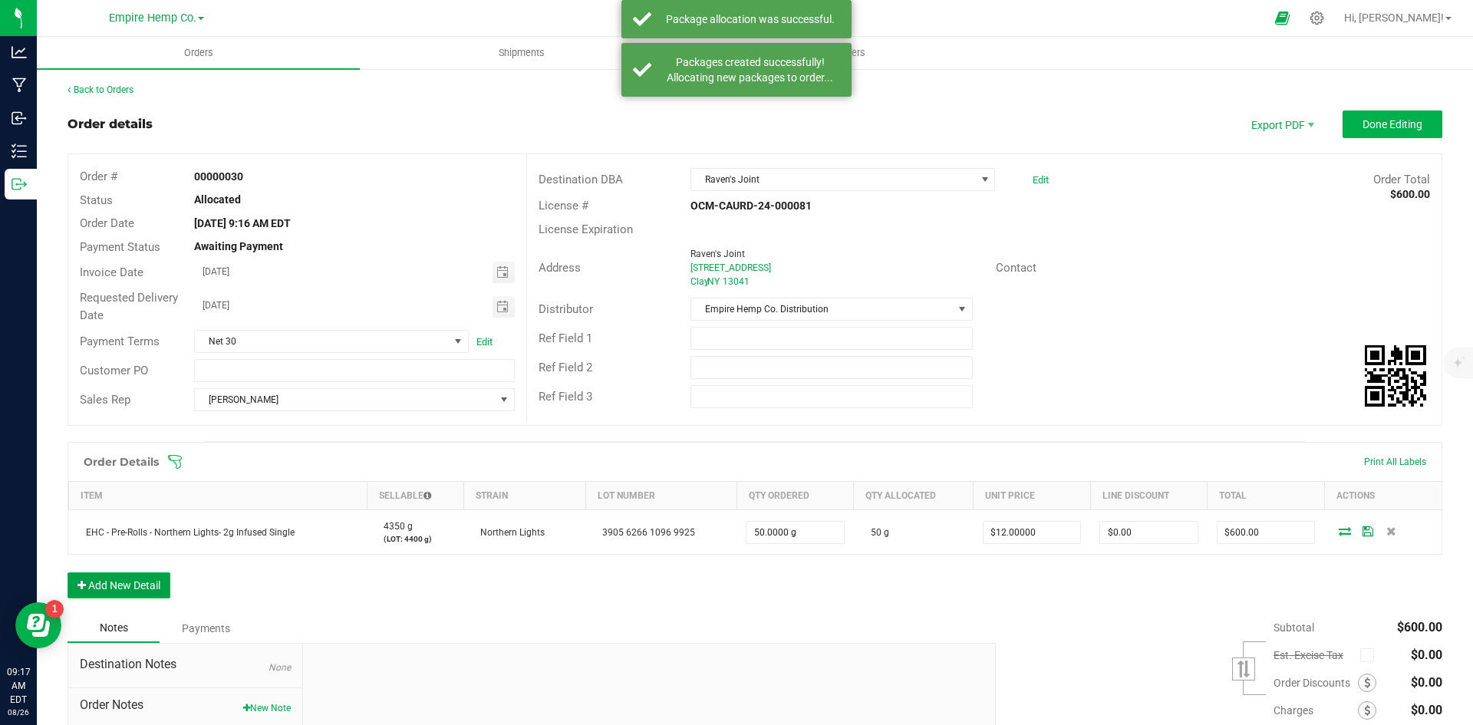
click at [117, 585] on button "Add New Detail" at bounding box center [119, 585] width 103 height 26
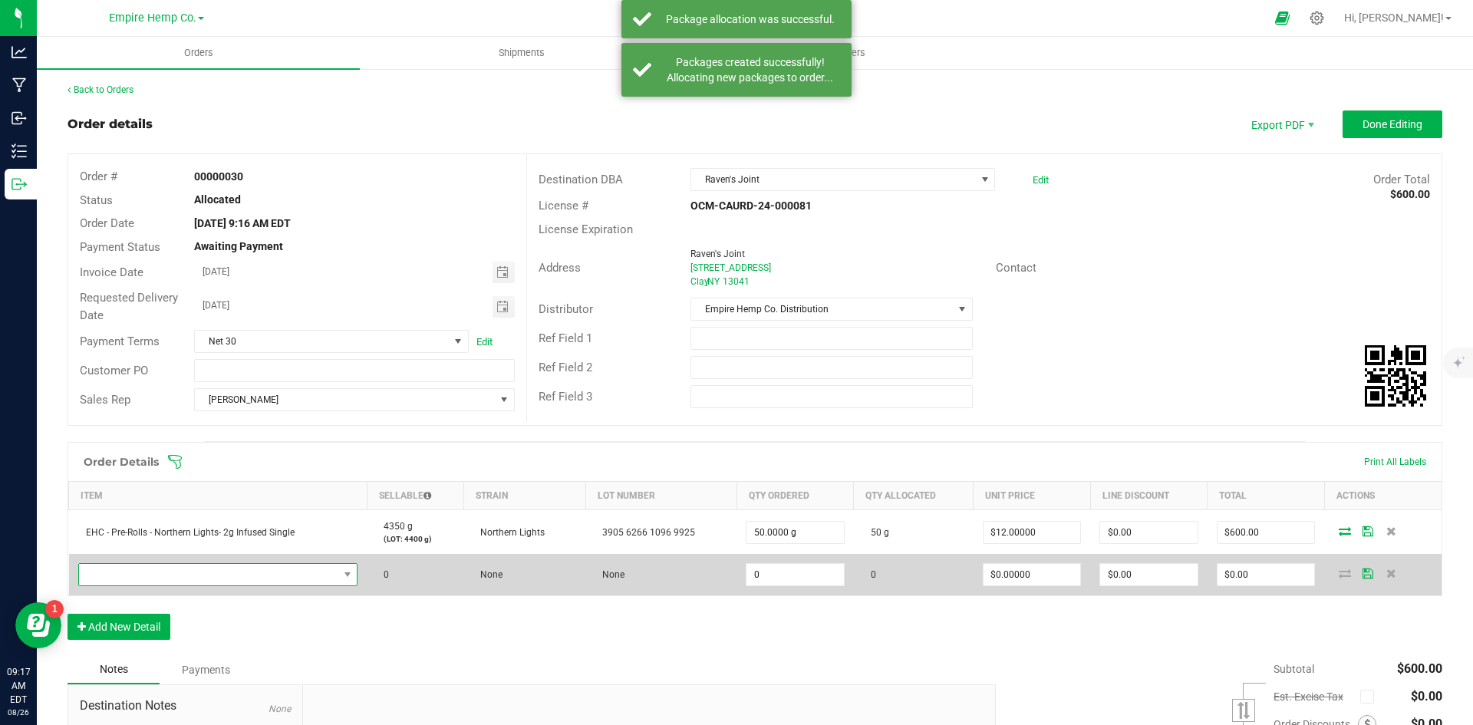
click at [120, 571] on span "NO DATA FOUND" at bounding box center [208, 574] width 259 height 21
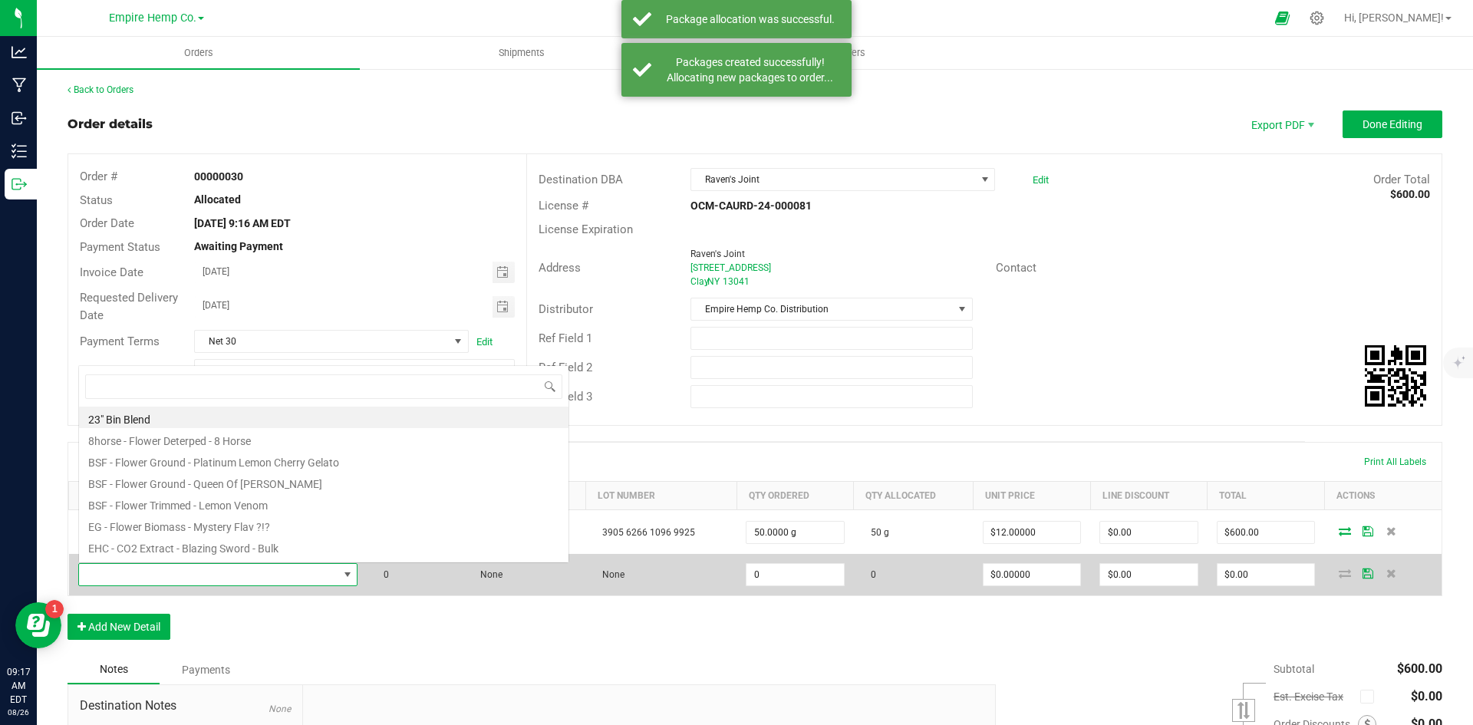
scroll to position [23, 275]
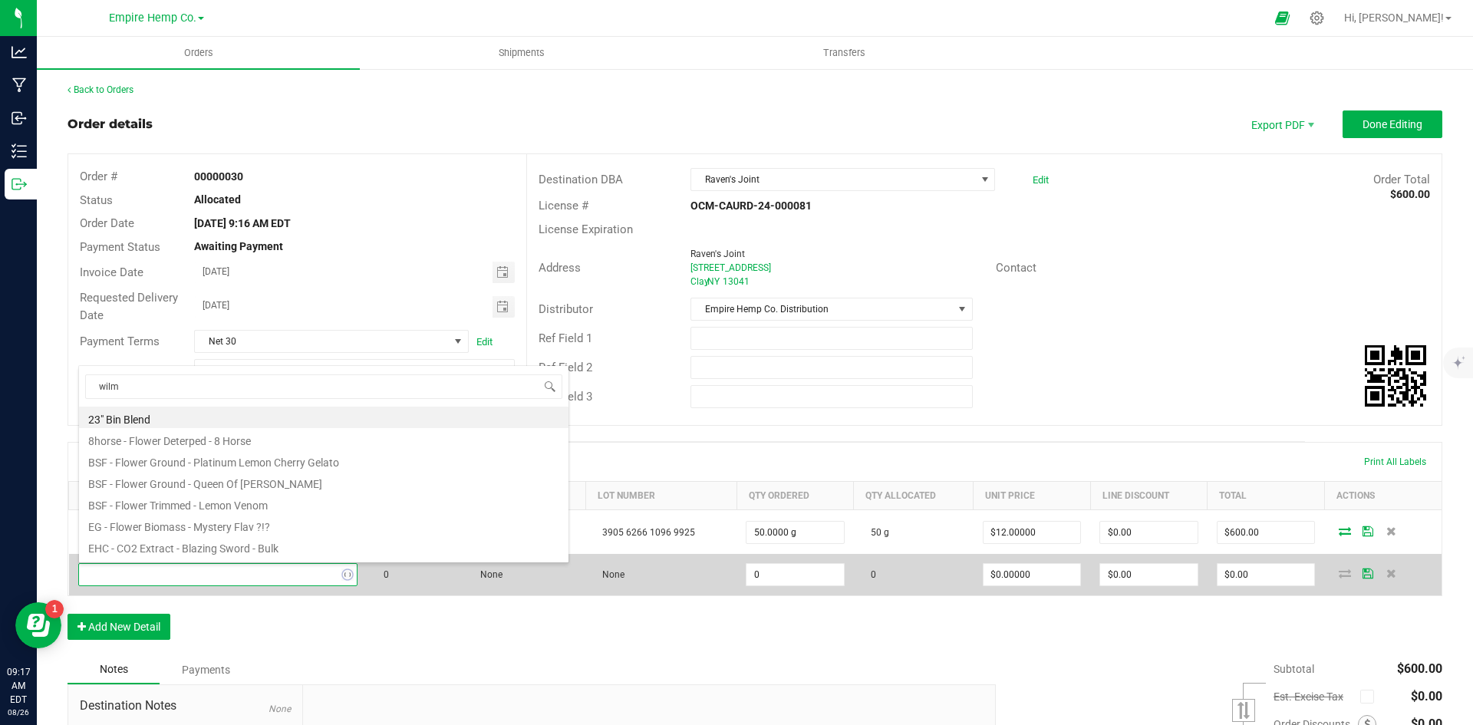
type input "[PERSON_NAME]"
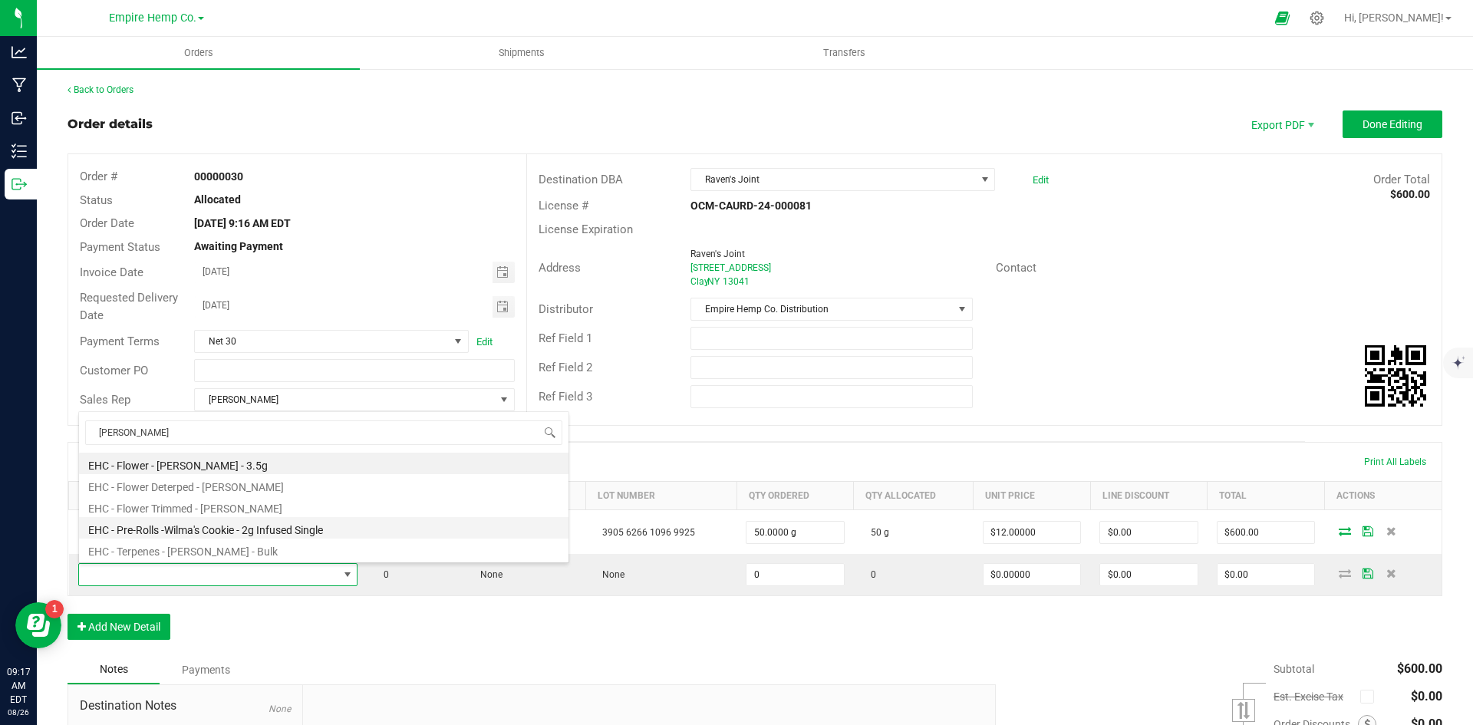
click at [285, 523] on li "EHC - Pre-Rolls -Wilma's Cookie - 2g Infused Single" at bounding box center [324, 527] width 490 height 21
type input "0.0000 g"
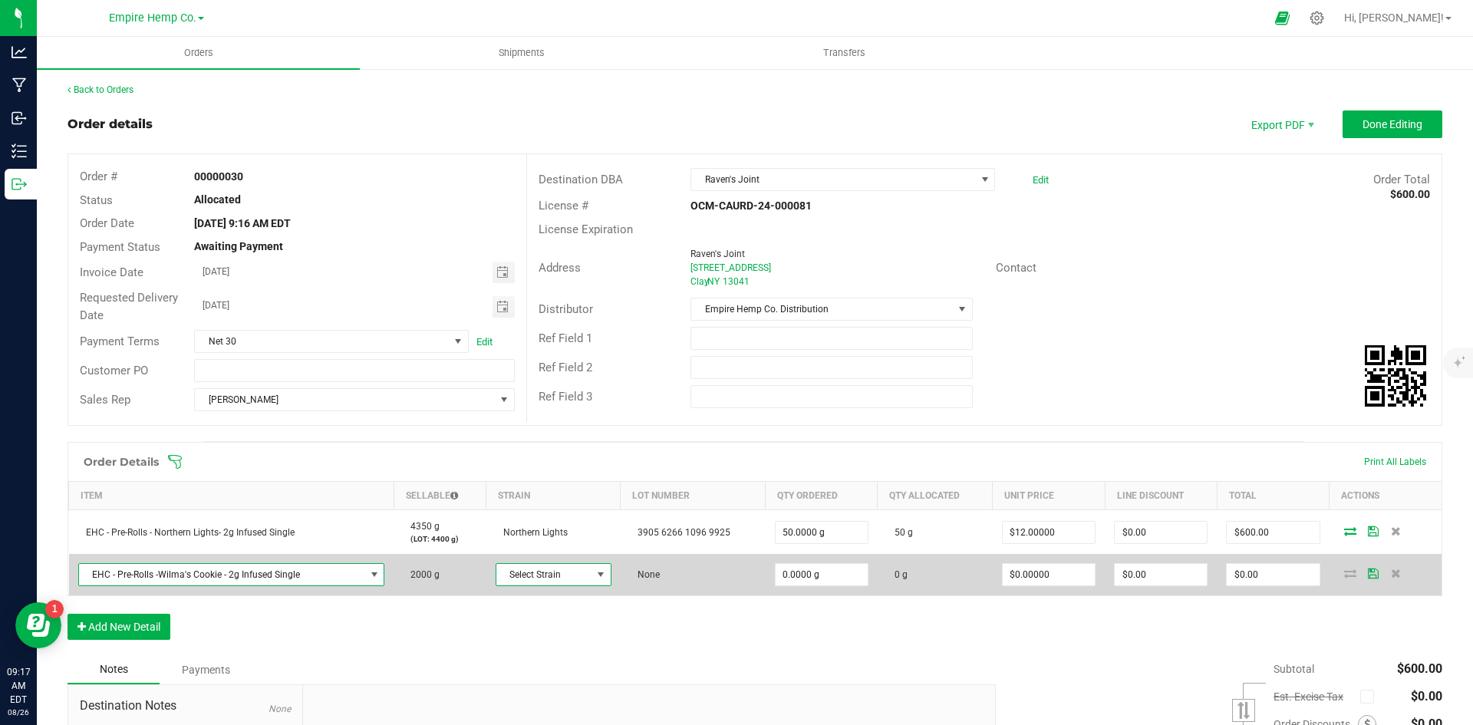
click at [595, 577] on span at bounding box center [601, 575] width 12 height 12
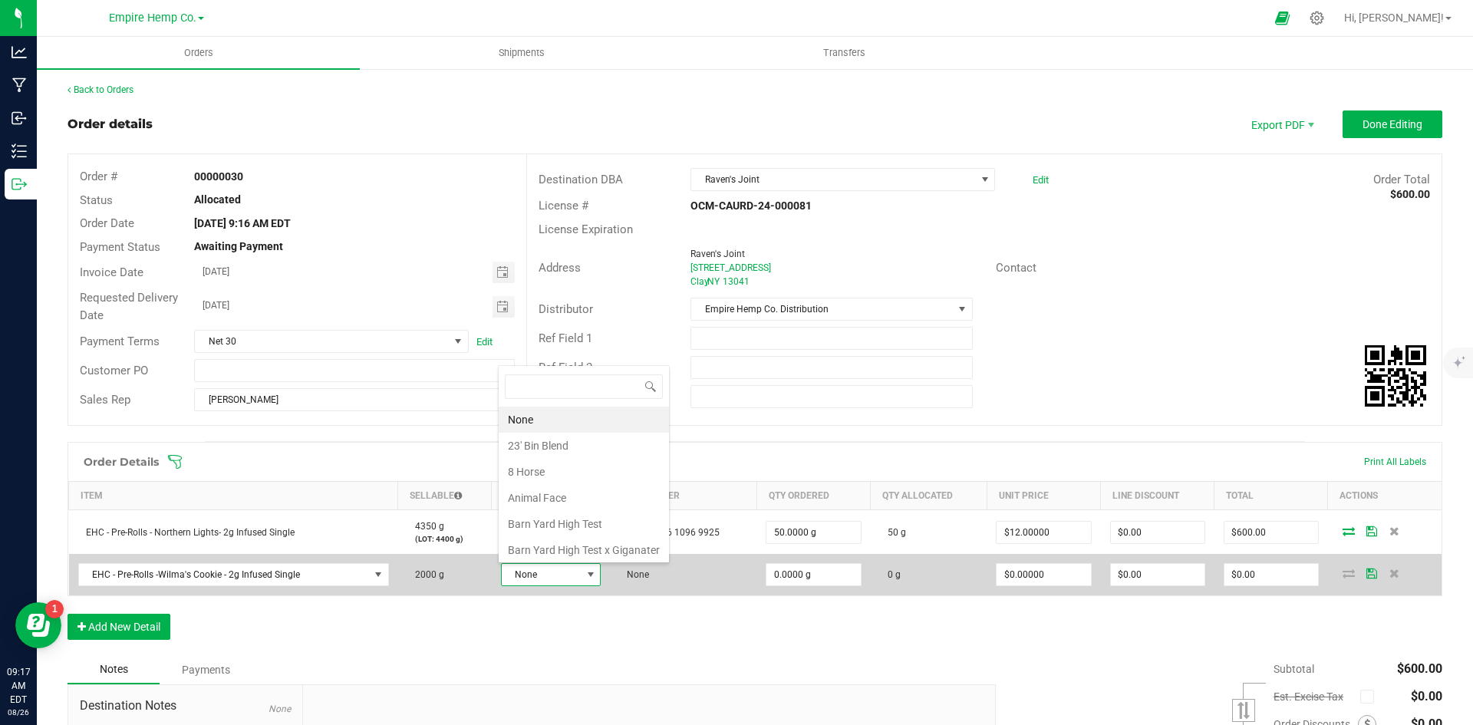
scroll to position [23, 99]
type input "wil"
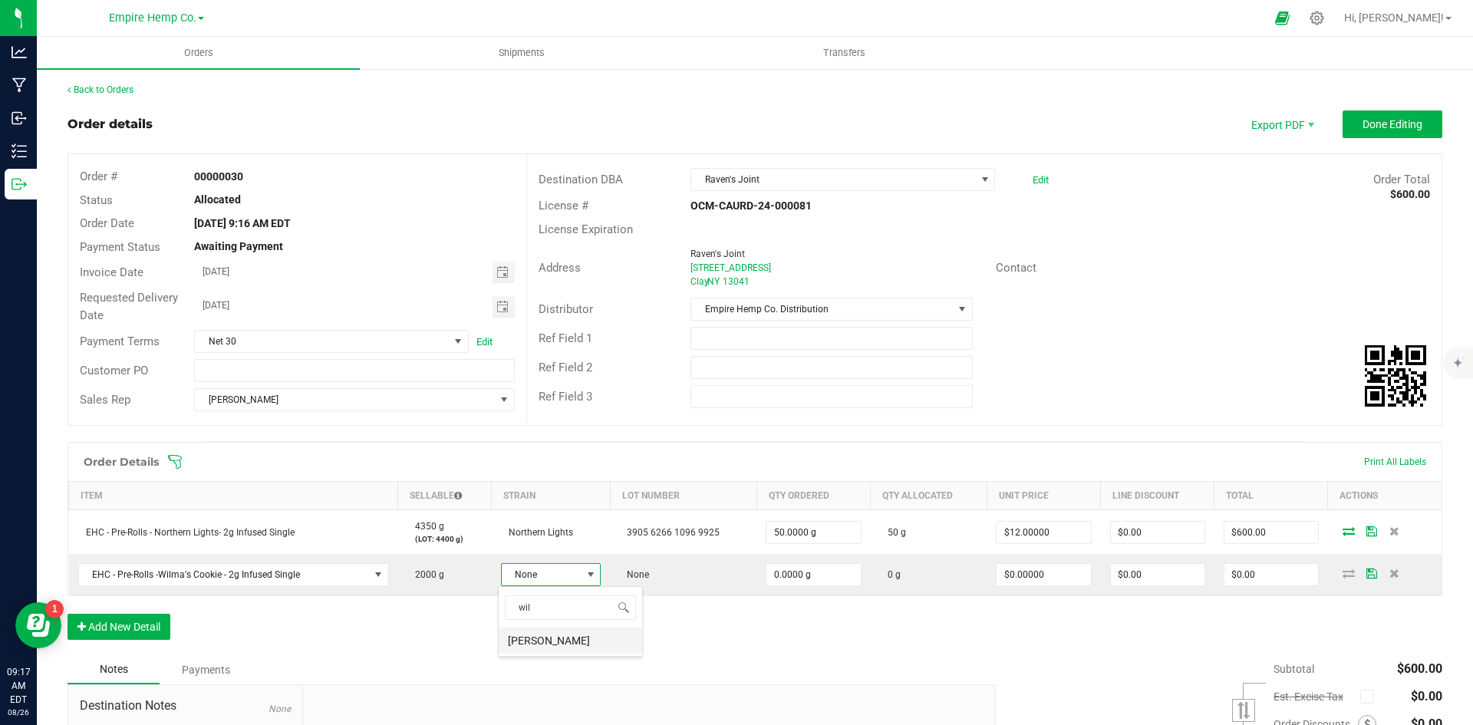
click at [589, 638] on li "[PERSON_NAME]" at bounding box center [570, 641] width 143 height 26
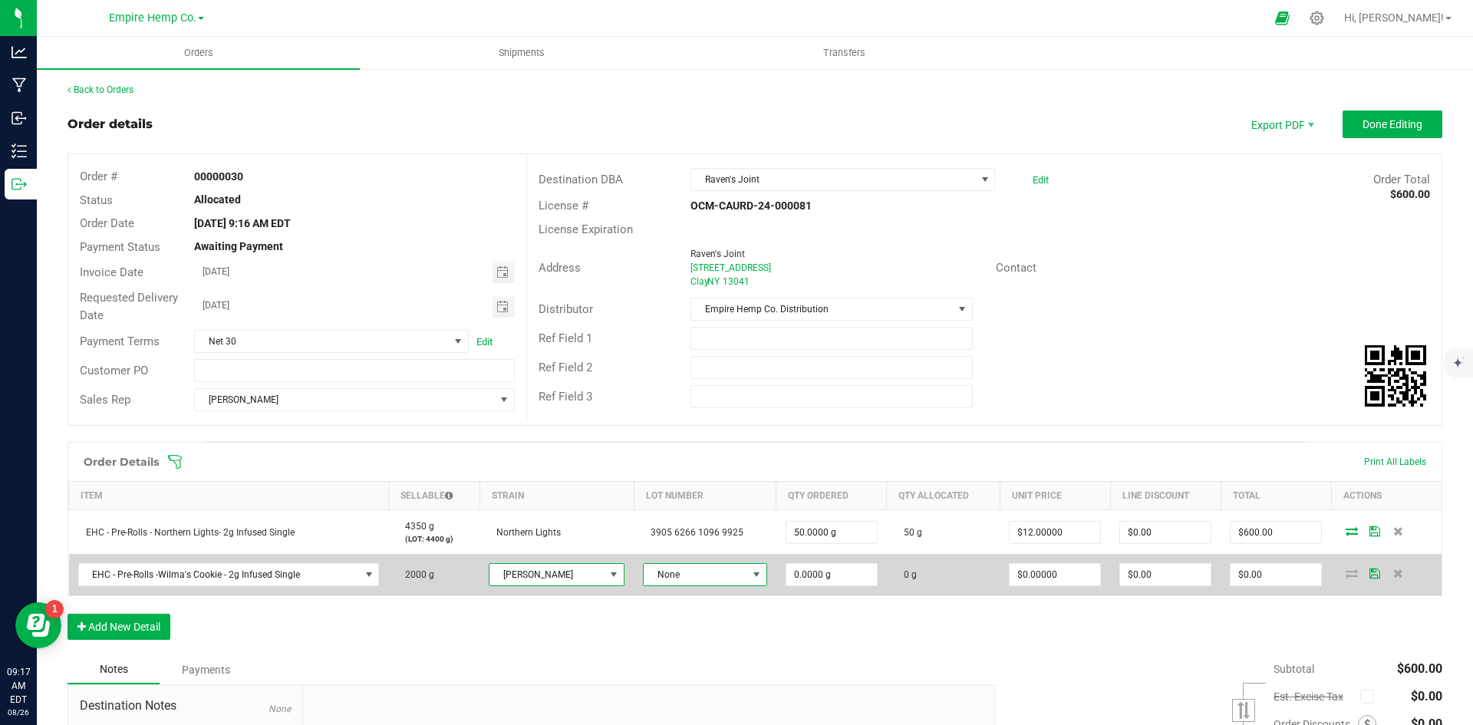
click at [750, 571] on span at bounding box center [756, 575] width 12 height 12
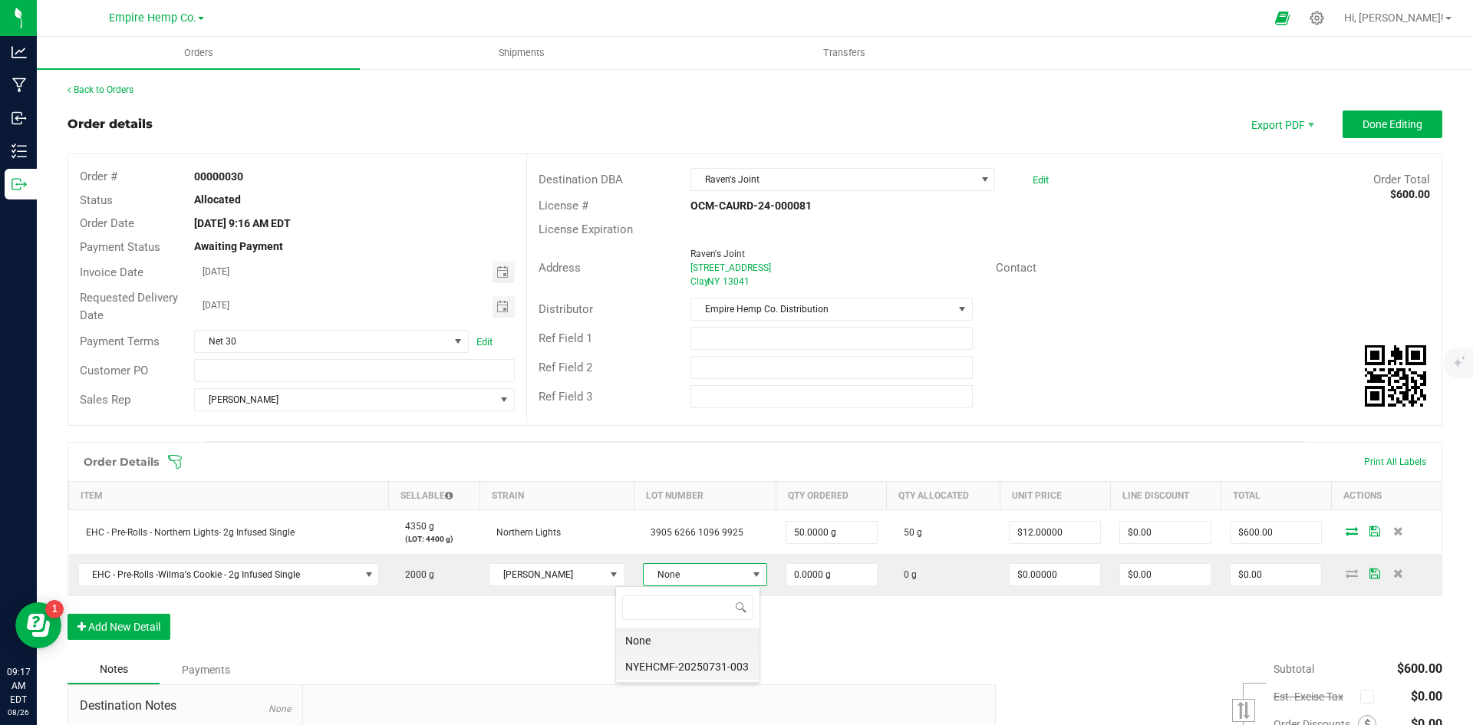
click at [711, 663] on li "NYEHCMF-20250731-003" at bounding box center [687, 667] width 143 height 26
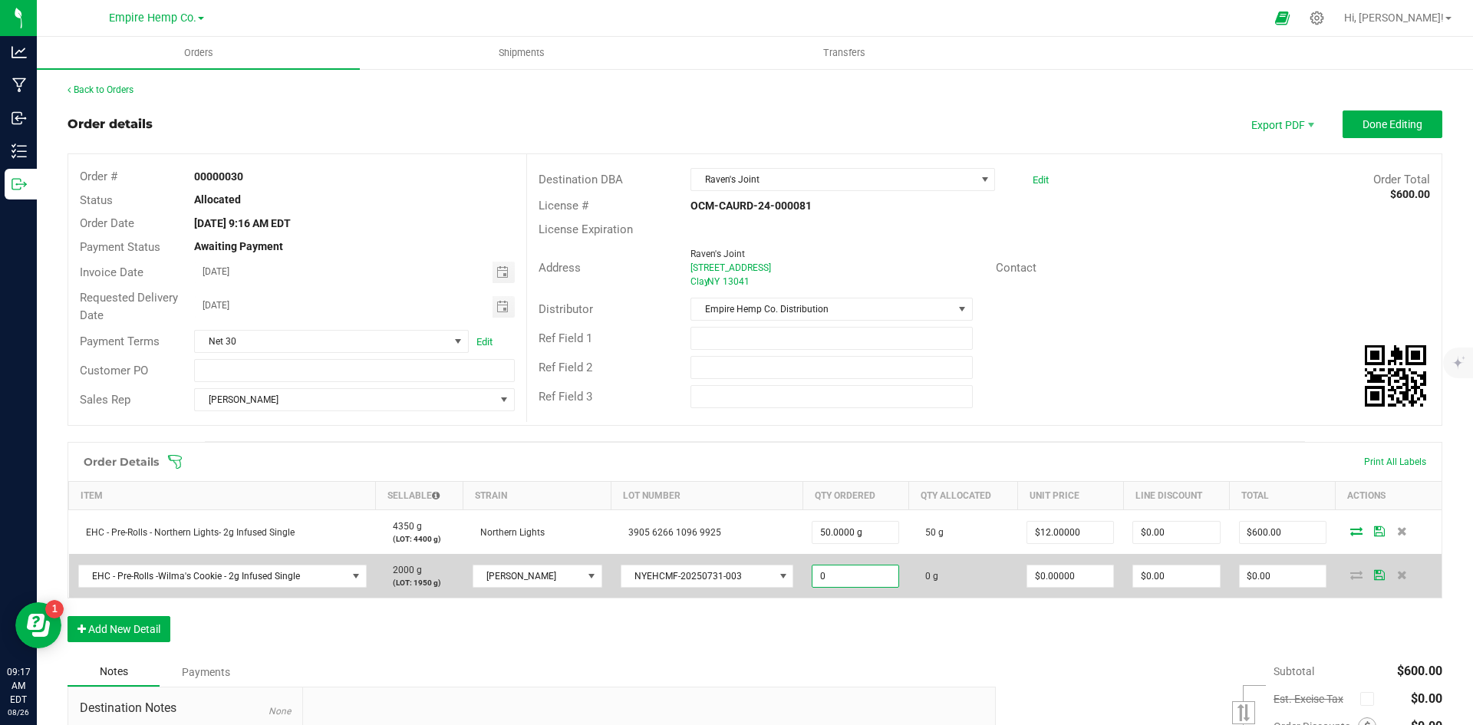
click at [843, 574] on input "0" at bounding box center [856, 576] width 86 height 21
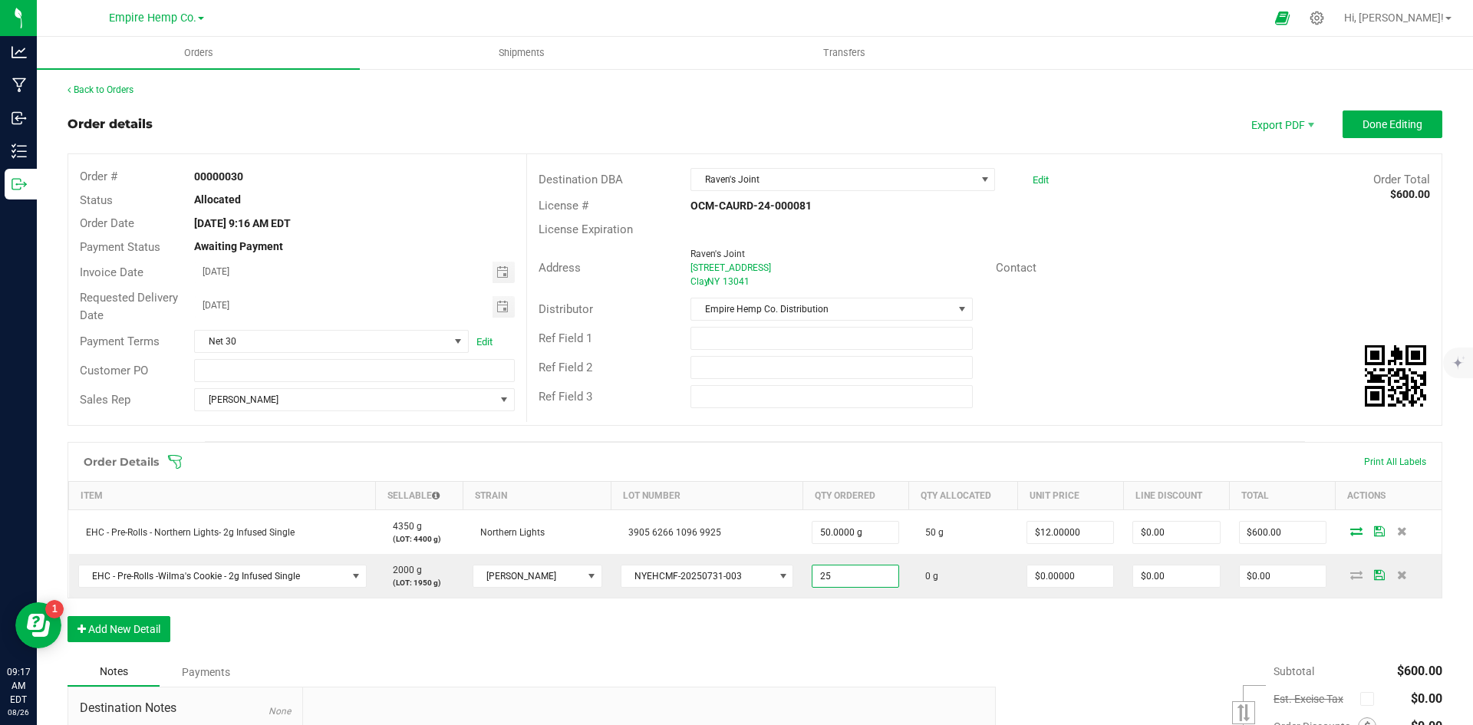
type input "25.0000 g"
click at [833, 606] on div "Order Details Print All Labels Item Sellable Strain Lot Number Qty Ordered Qty …" at bounding box center [755, 550] width 1375 height 216
click at [1034, 575] on input "0" at bounding box center [1070, 576] width 86 height 21
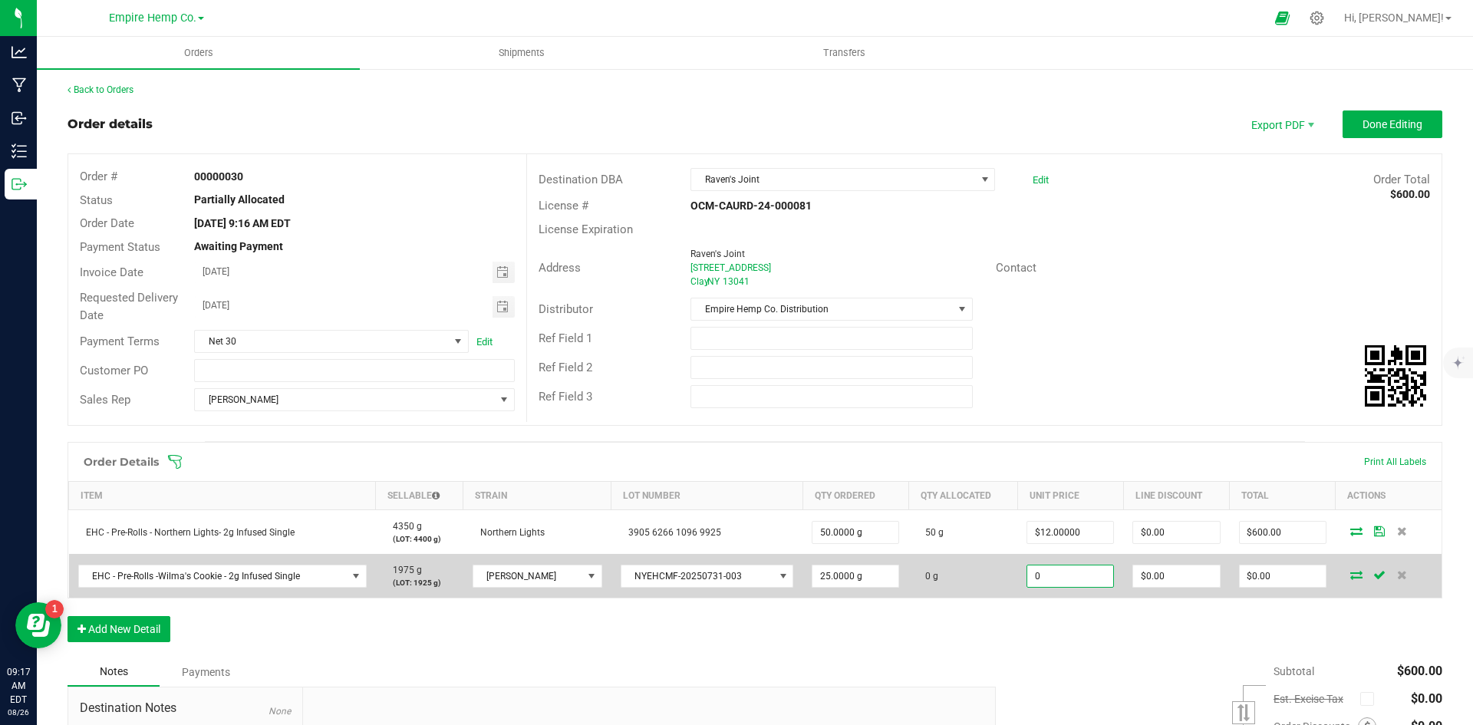
click at [1037, 576] on input "0" at bounding box center [1070, 576] width 86 height 21
drag, startPoint x: 964, startPoint y: 573, endPoint x: 956, endPoint y: 578, distance: 8.9
click at [956, 578] on outbound-order-line-row "EHC - Pre-Rolls -Wilma's Cookie - 2g Infused Single 1975 g (LOT: 1925 g) [PERSO…" at bounding box center [756, 576] width 1374 height 44
type input "$12.00000"
type input "0"
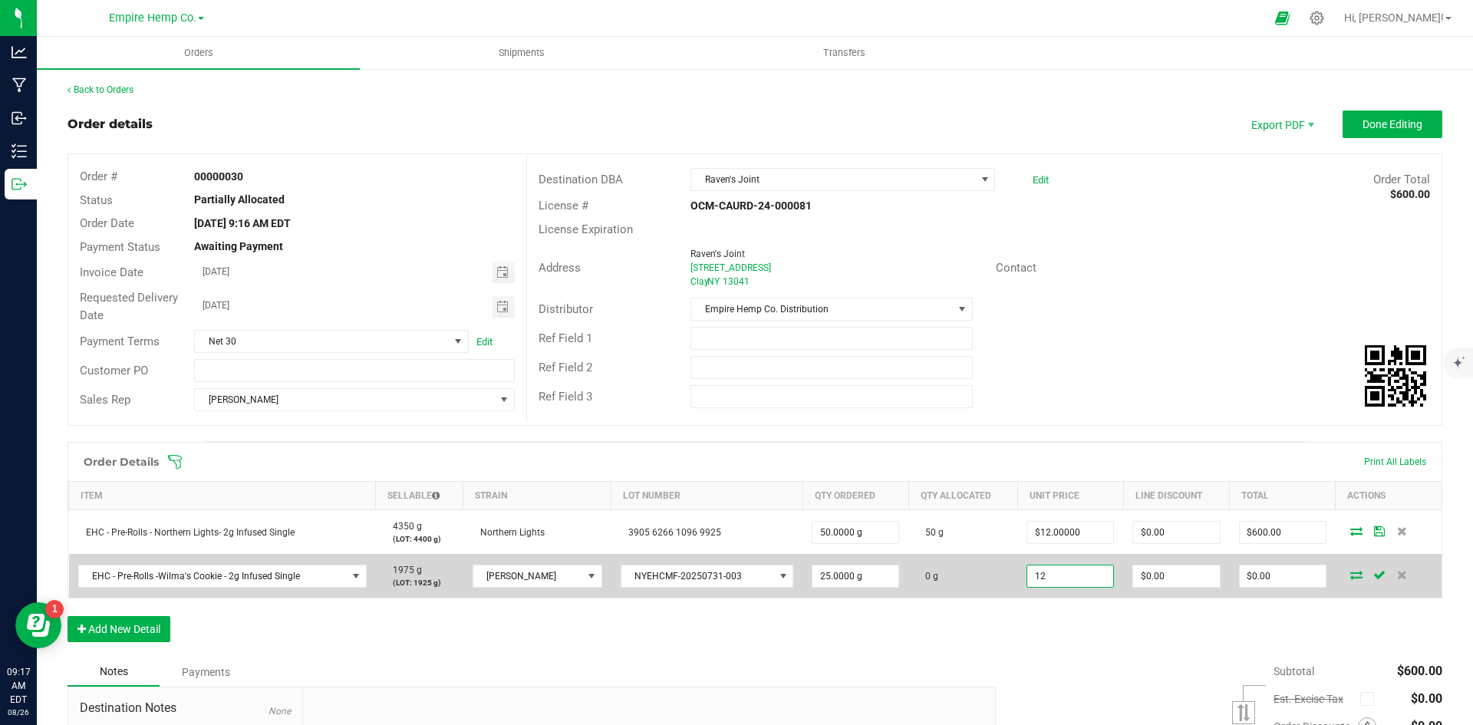
type input "$300.00"
click at [1351, 575] on icon at bounding box center [1357, 574] width 12 height 9
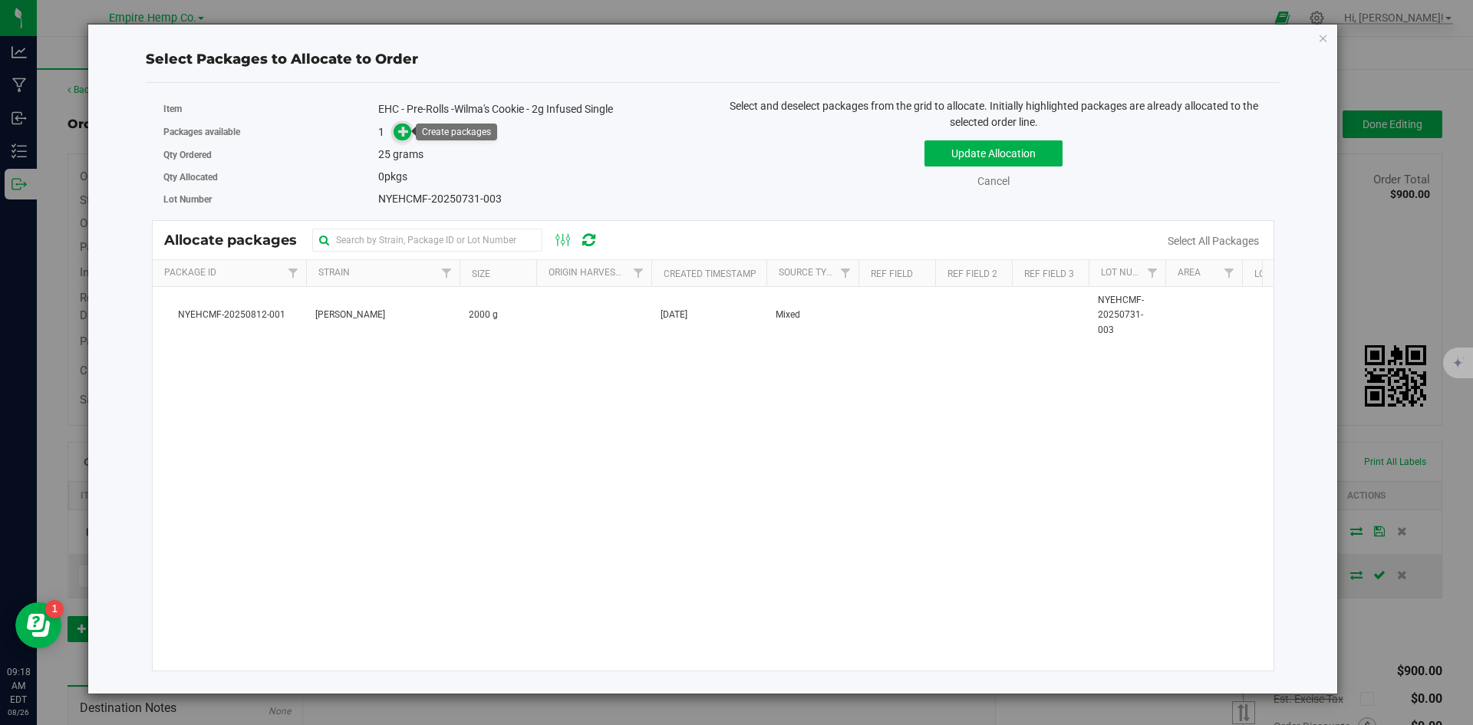
click at [401, 133] on icon at bounding box center [403, 130] width 11 height 11
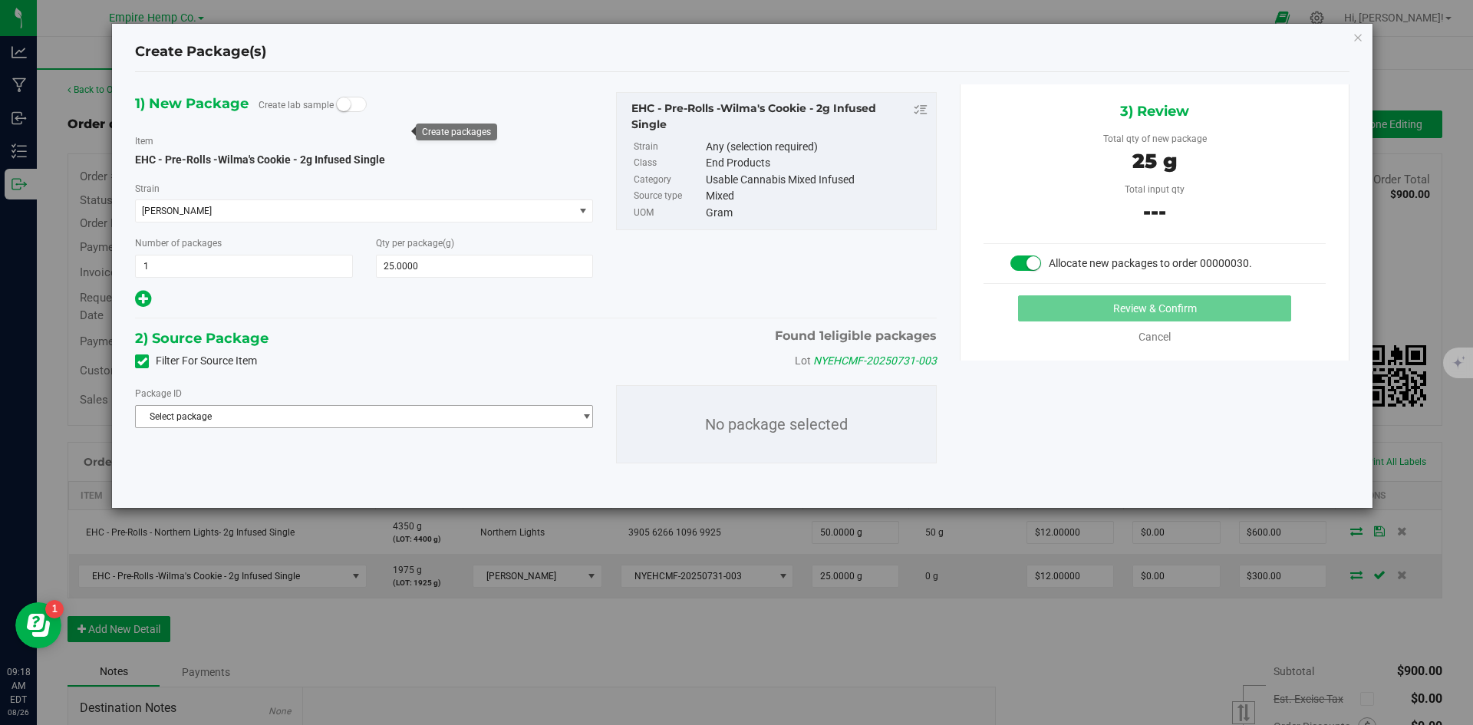
click at [374, 423] on span "Select package" at bounding box center [354, 416] width 437 height 21
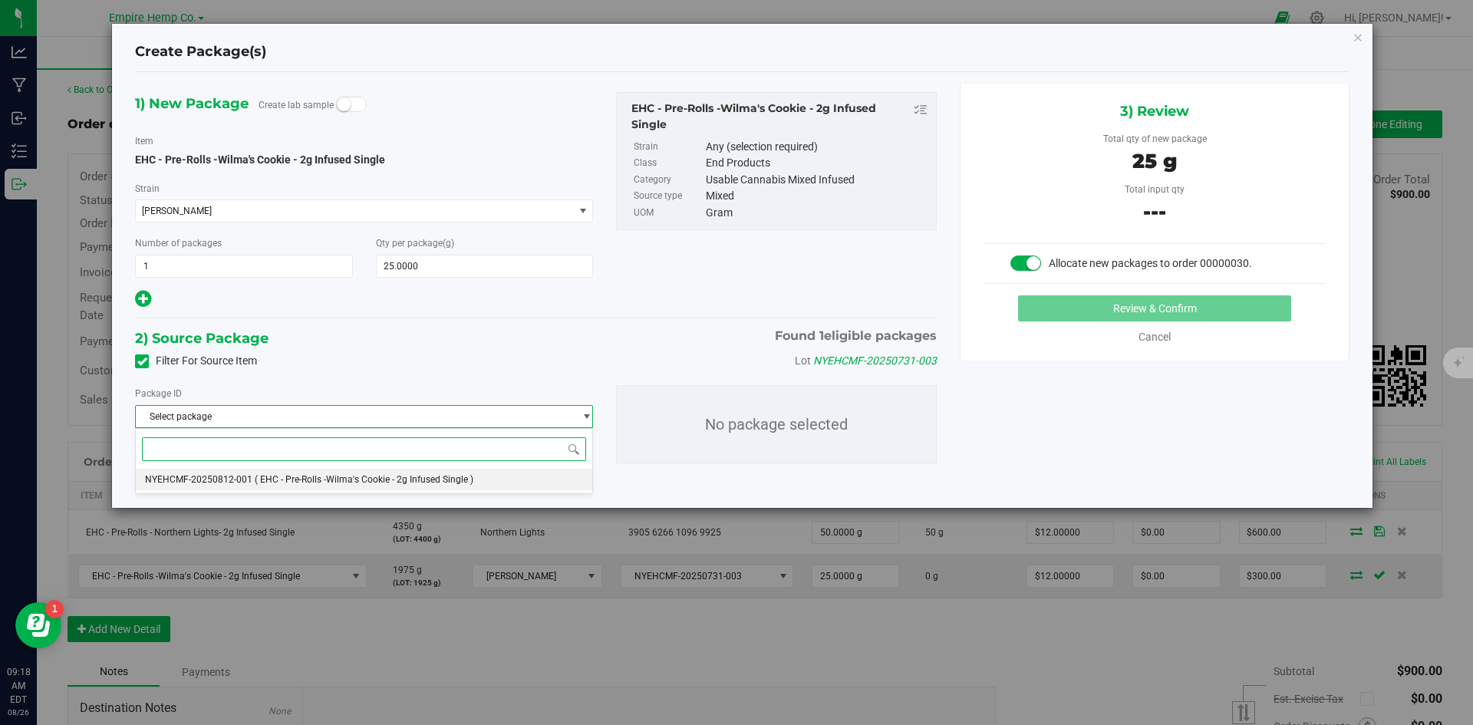
click at [390, 477] on span "( EHC - Pre-Rolls -Wilma's Cookie - 2g Infused Single )" at bounding box center [364, 479] width 219 height 11
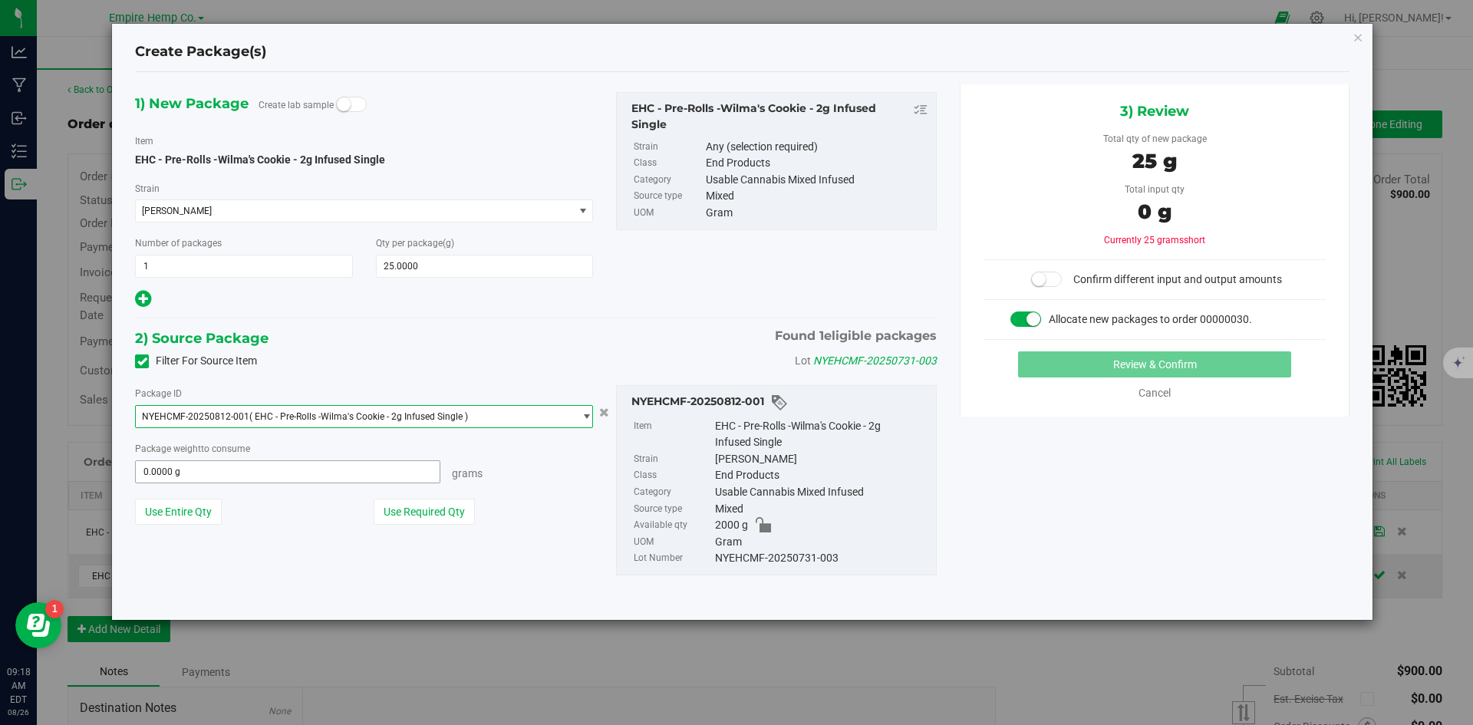
click at [295, 473] on span "0.0000 g 0" at bounding box center [287, 471] width 305 height 23
type input "25"
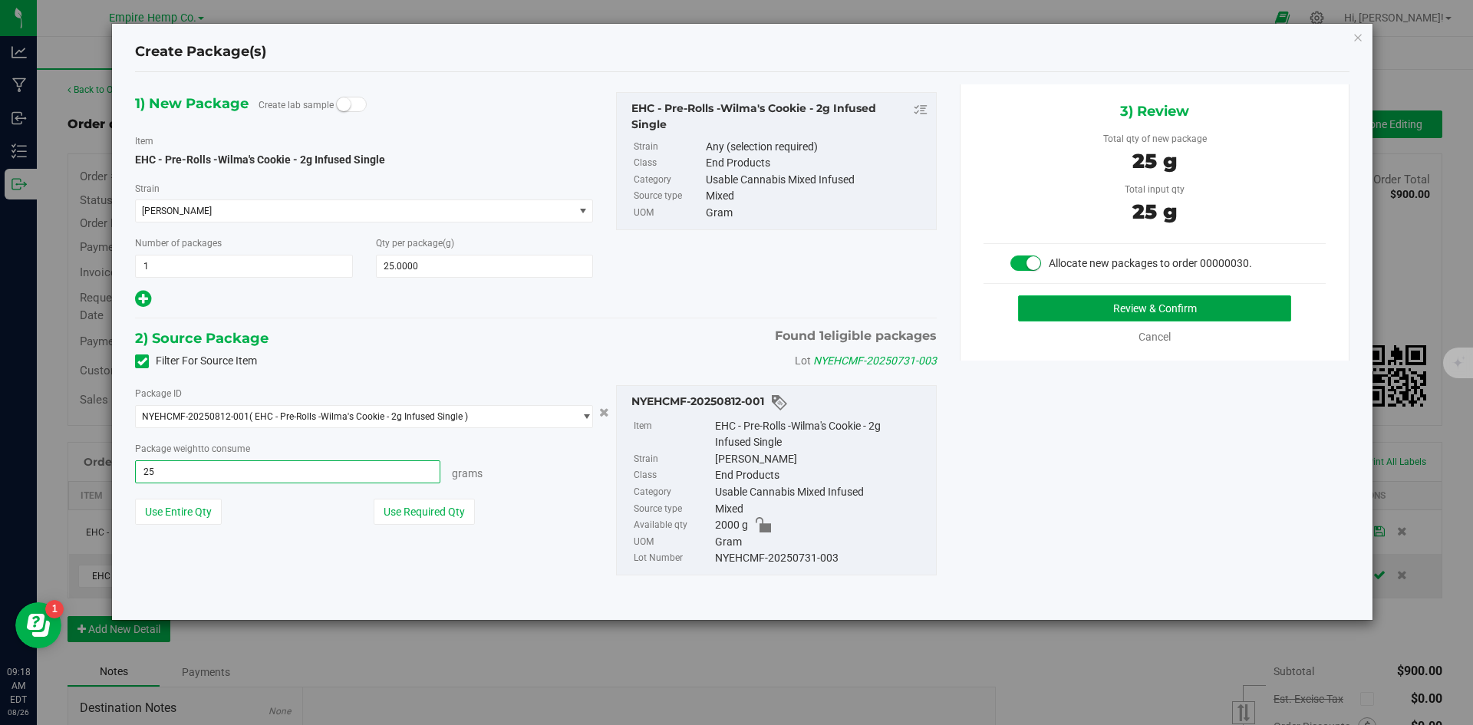
type input "25.0000 g"
click at [1116, 318] on button "Review & Confirm" at bounding box center [1154, 308] width 273 height 26
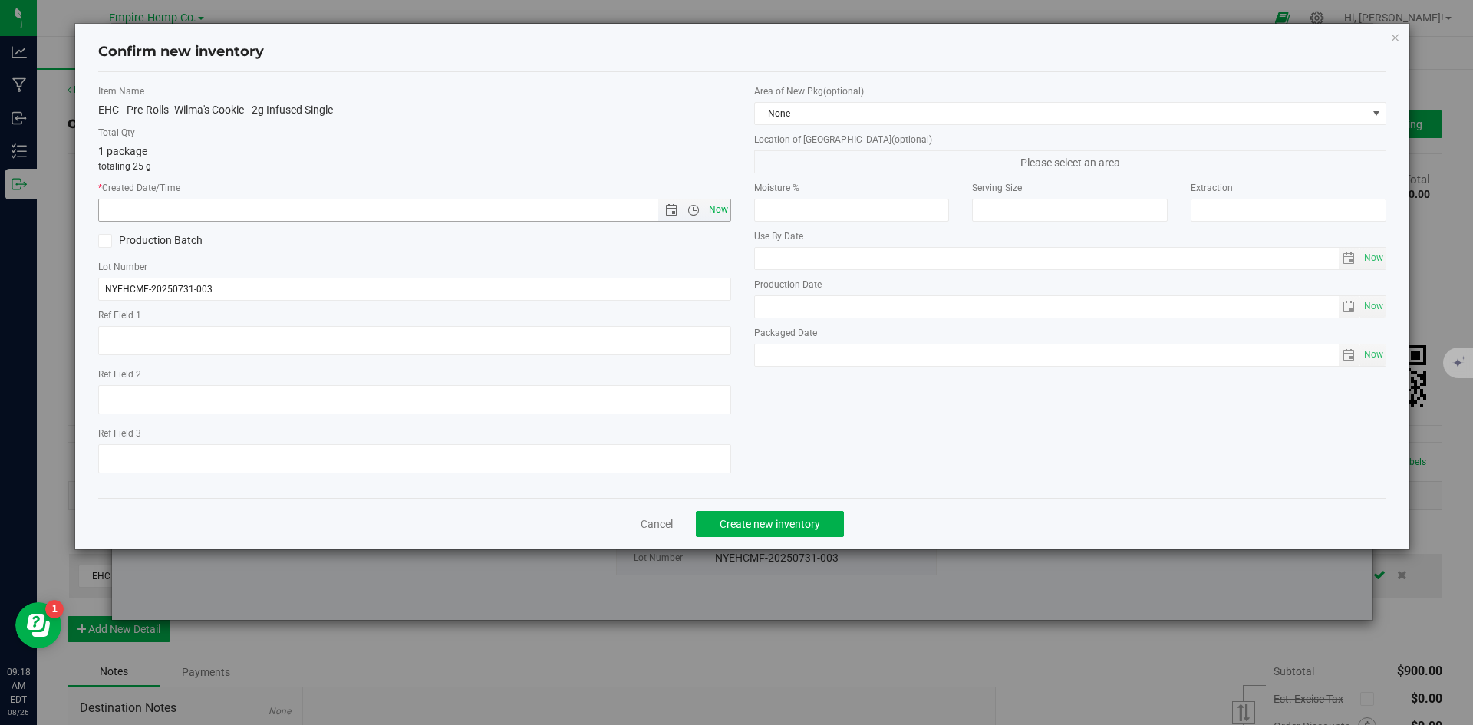
click at [709, 206] on span "Now" at bounding box center [718, 210] width 26 height 22
type input "[DATE] 9:18 AM"
click at [803, 529] on span "Create new inventory" at bounding box center [770, 524] width 101 height 12
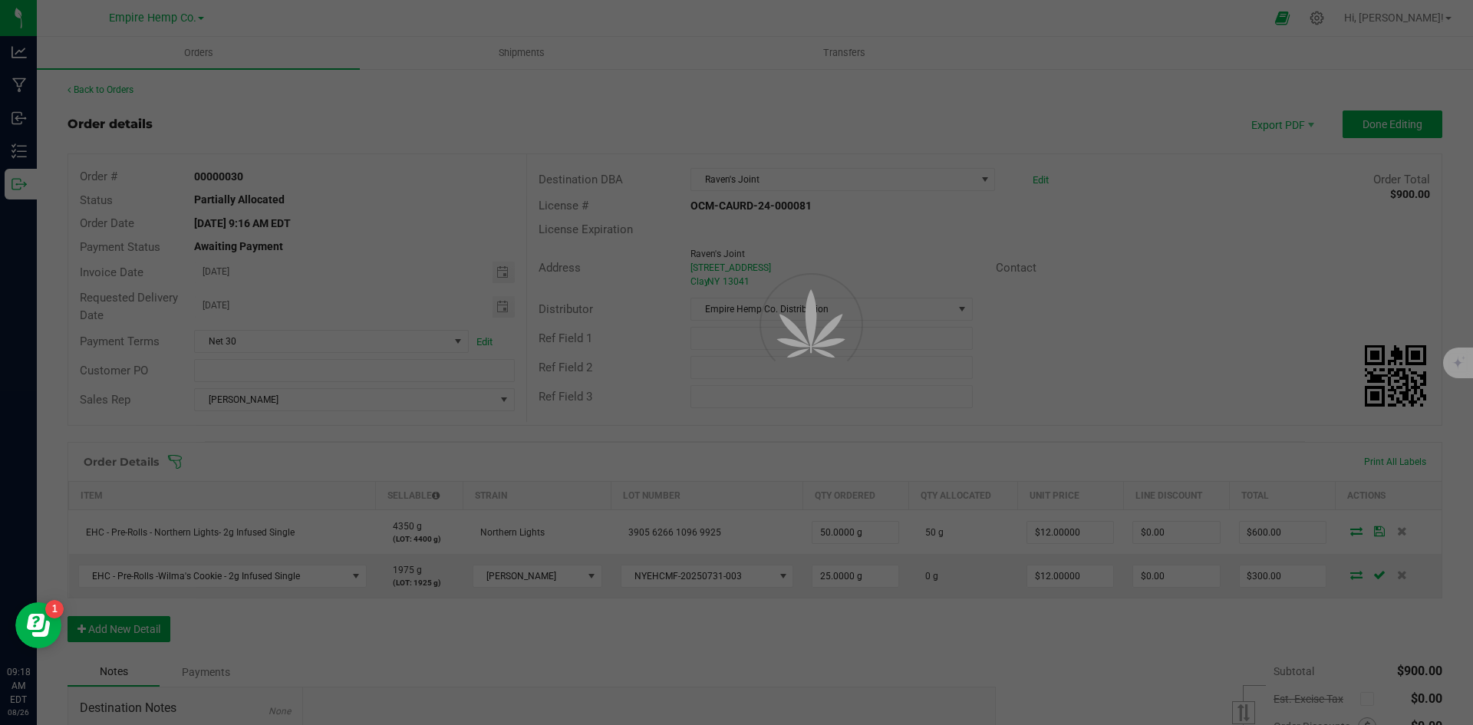
click at [437, 645] on div at bounding box center [736, 362] width 1473 height 725
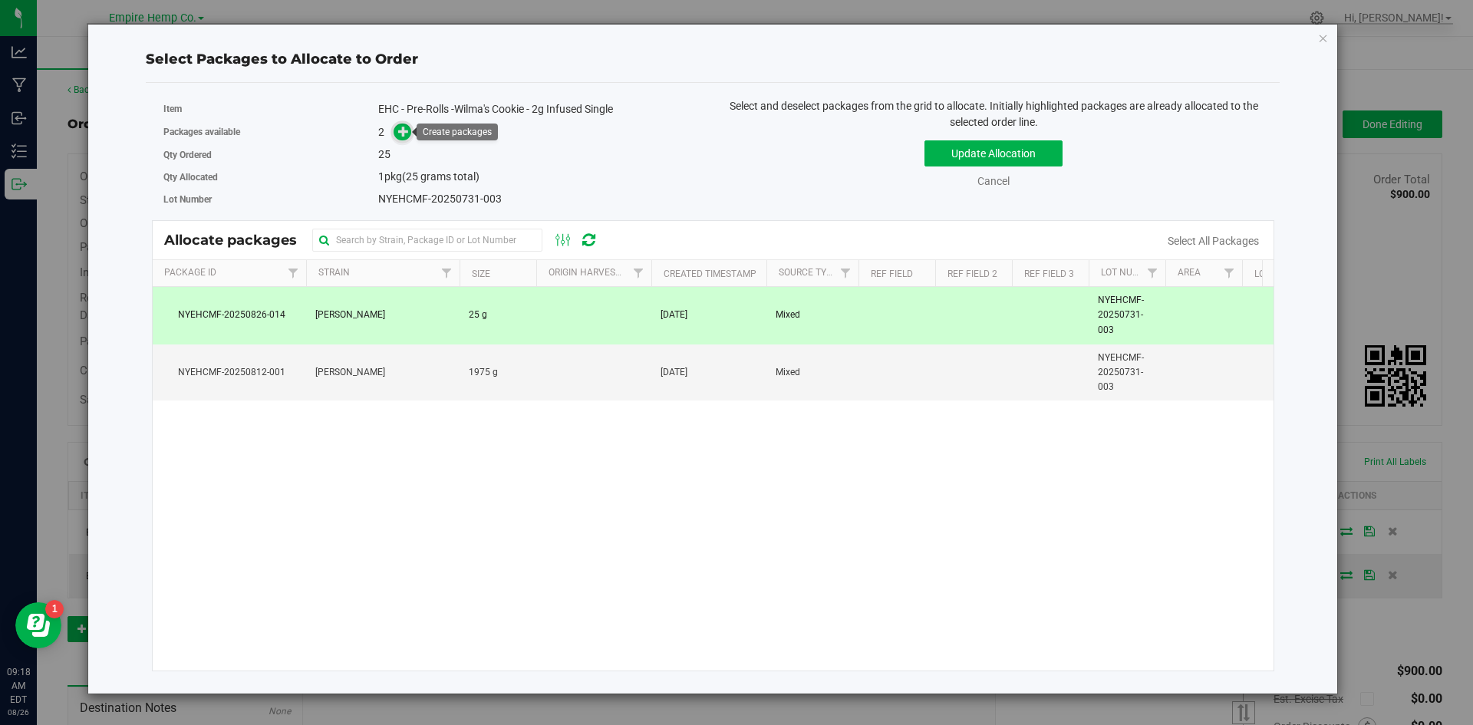
click at [405, 137] on icon at bounding box center [403, 131] width 11 height 11
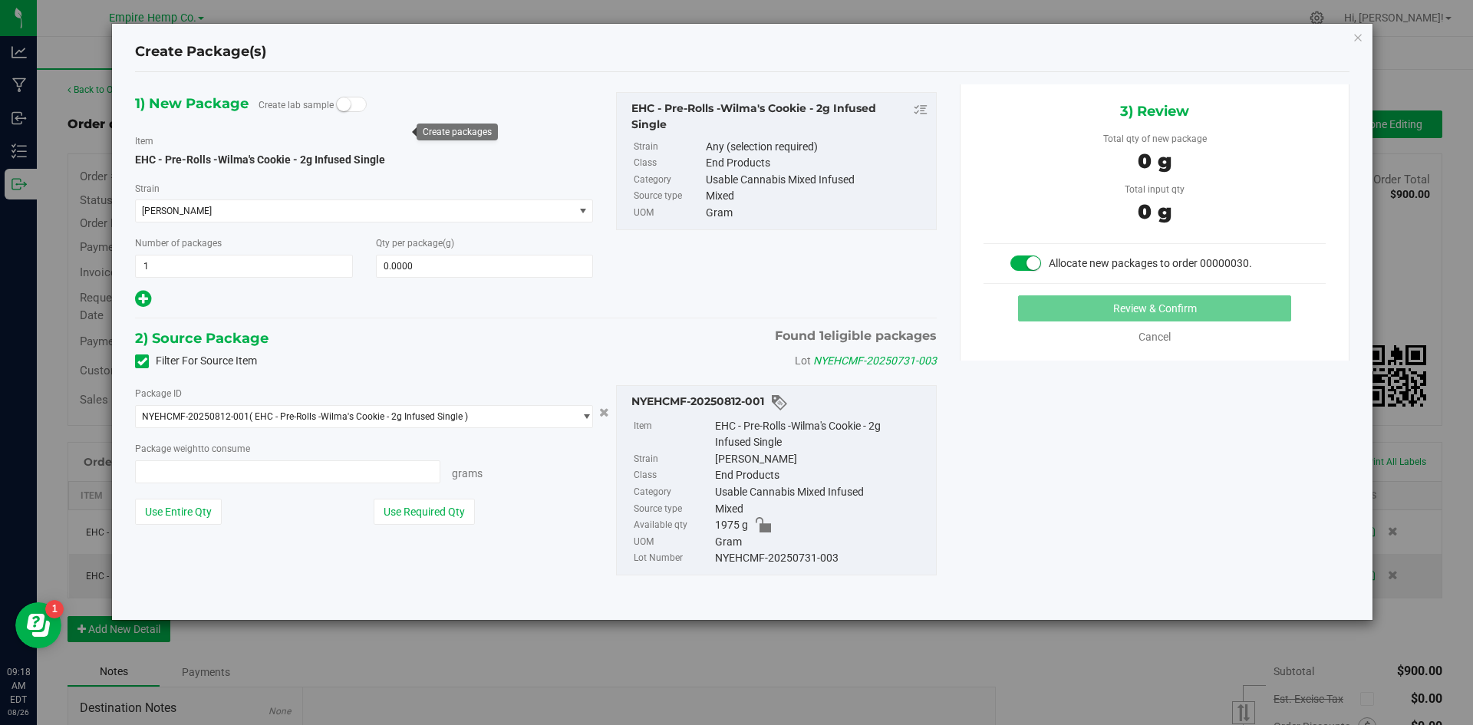
type input "0.0000 g"
click at [315, 473] on span at bounding box center [287, 471] width 305 height 23
click at [1355, 32] on icon "button" at bounding box center [1358, 37] width 11 height 18
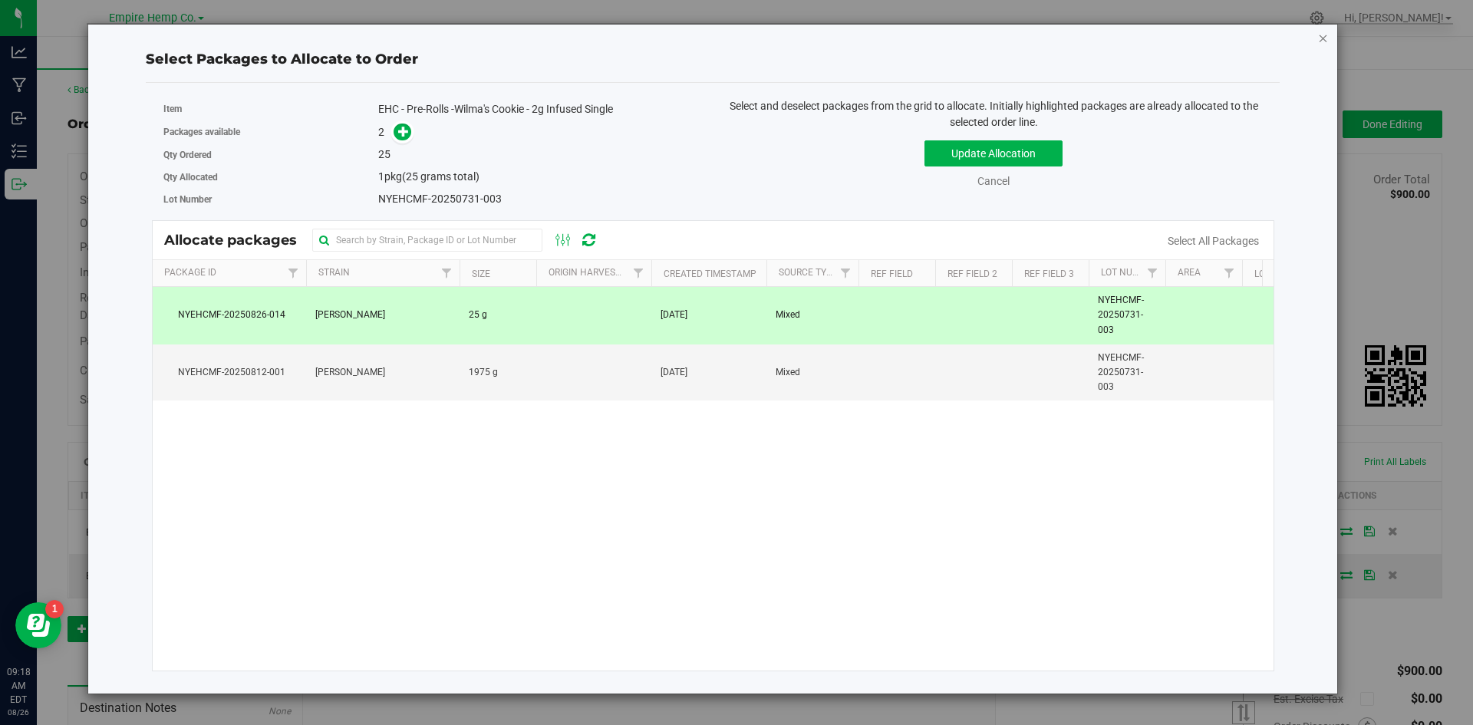
click at [1322, 35] on icon "button" at bounding box center [1323, 37] width 11 height 18
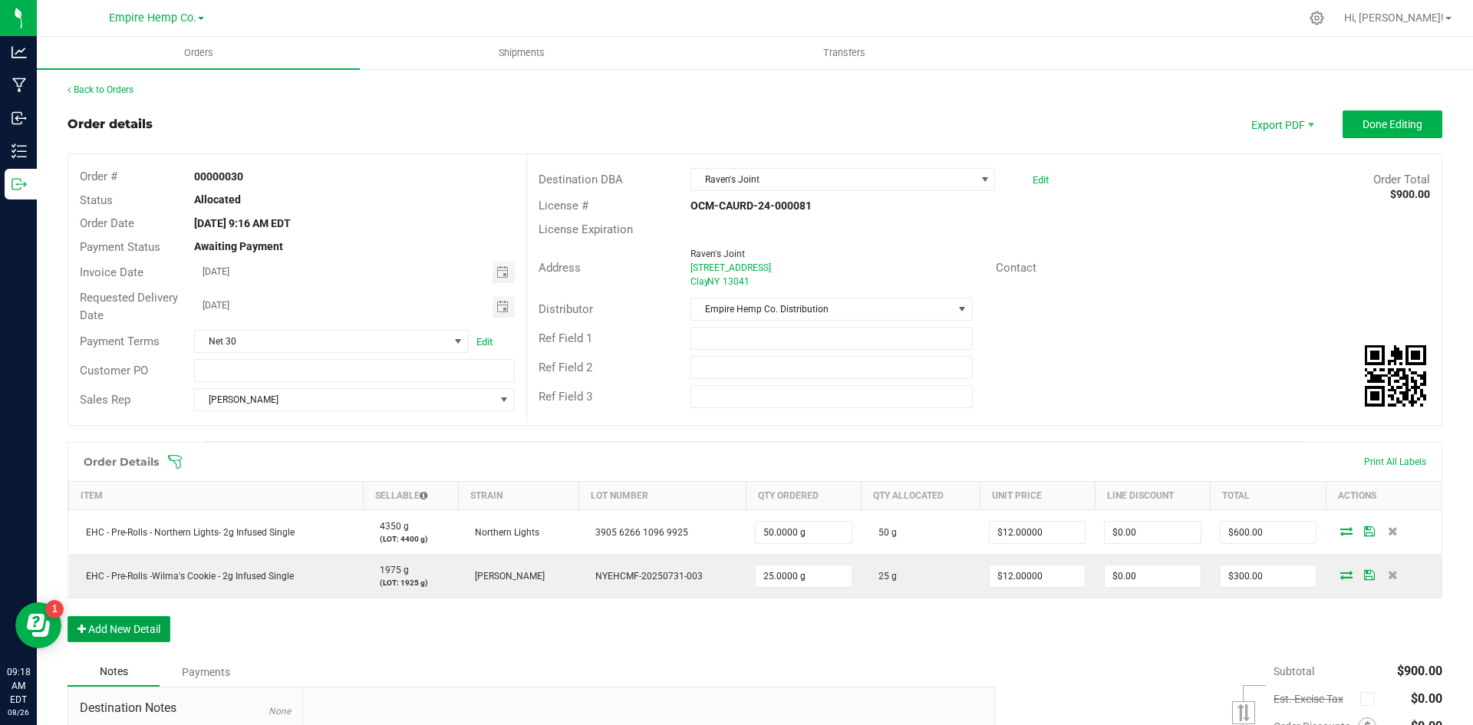
click at [121, 636] on button "Add New Detail" at bounding box center [119, 629] width 103 height 26
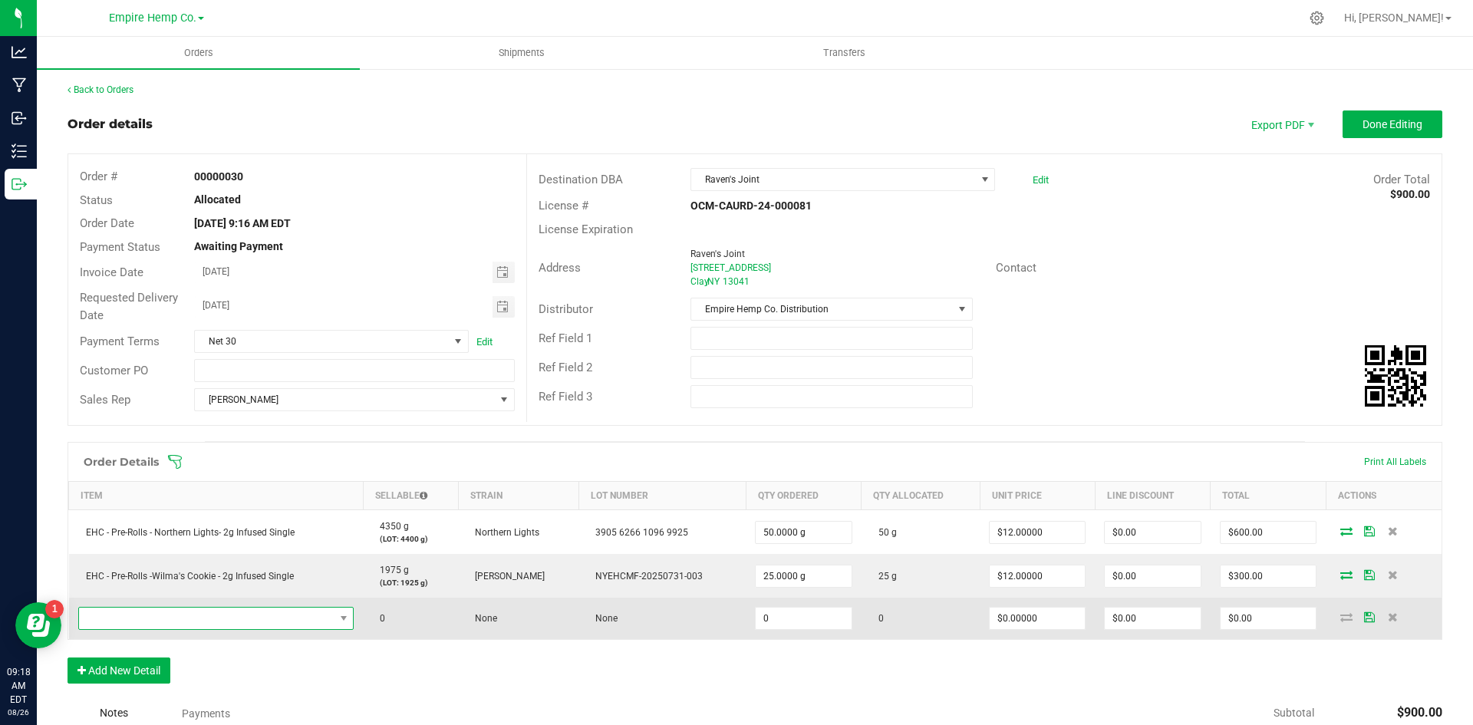
click at [171, 624] on span "NO DATA FOUND" at bounding box center [207, 618] width 256 height 21
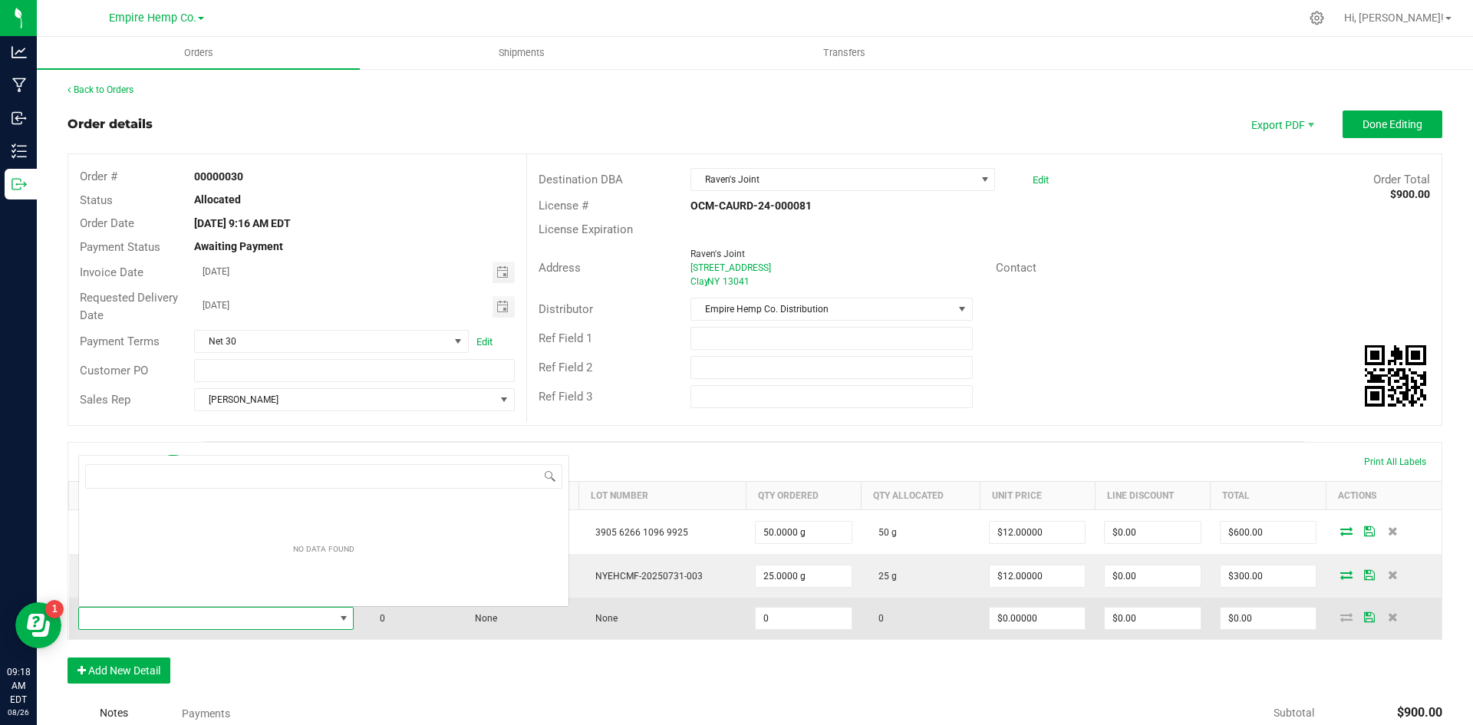
scroll to position [23, 270]
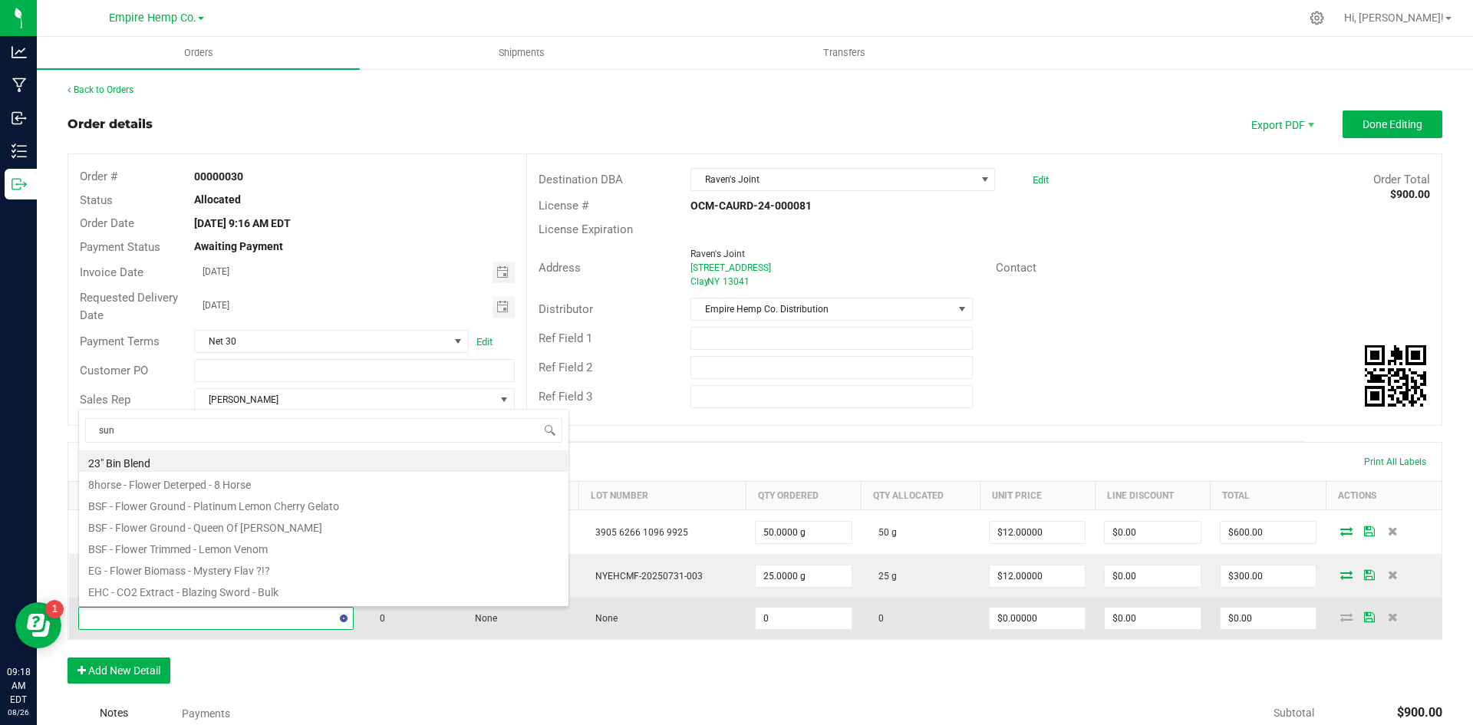
type input "suns"
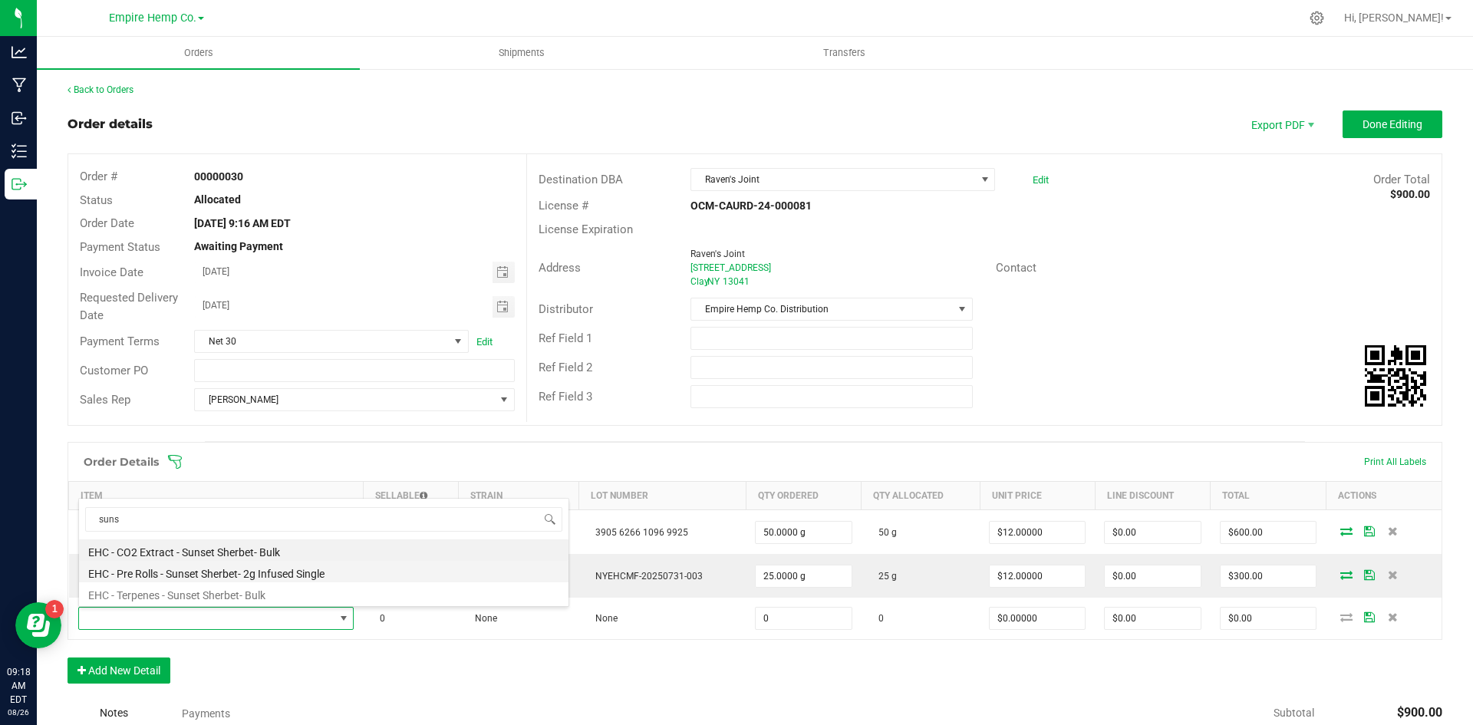
click at [279, 575] on li "EHC - Pre Rolls - Sunset Sherbet- 2g Infused Single" at bounding box center [324, 571] width 490 height 21
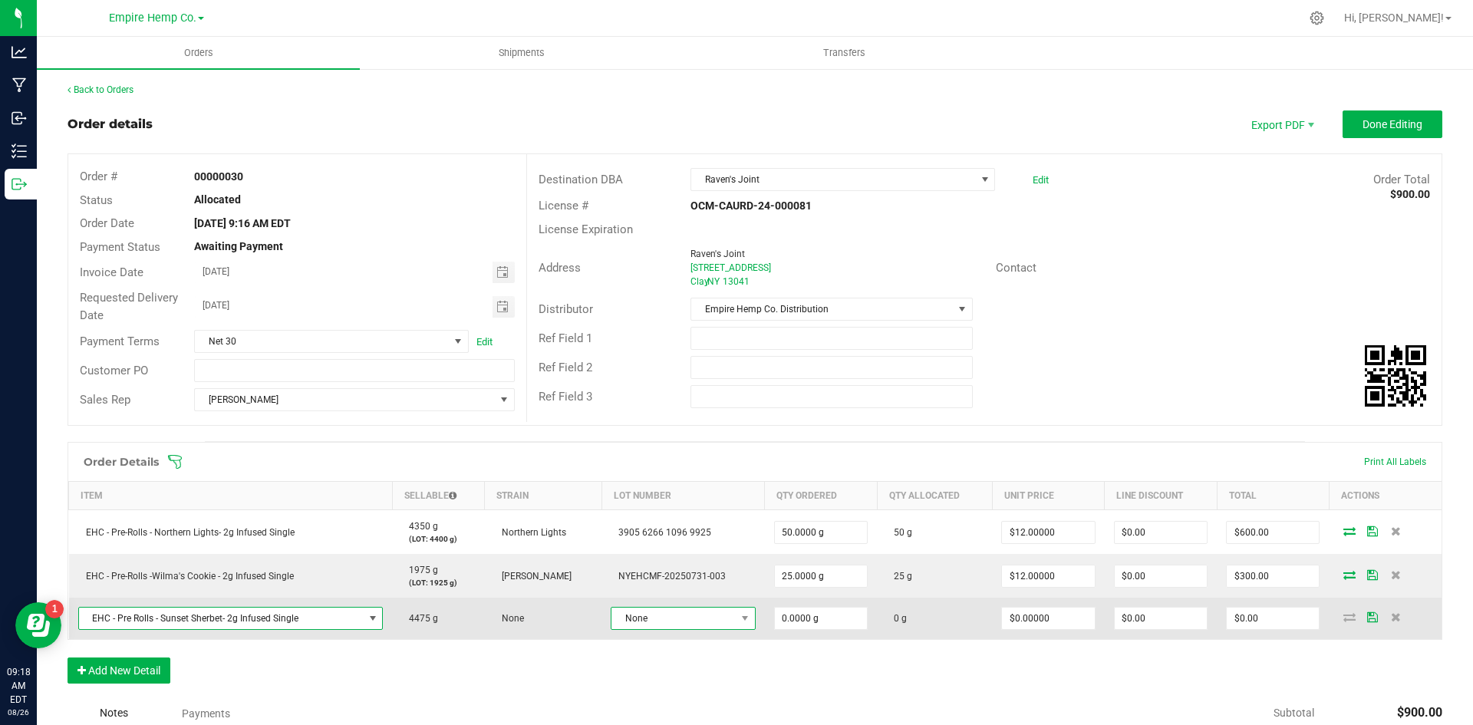
click at [704, 619] on span "None" at bounding box center [674, 618] width 124 height 21
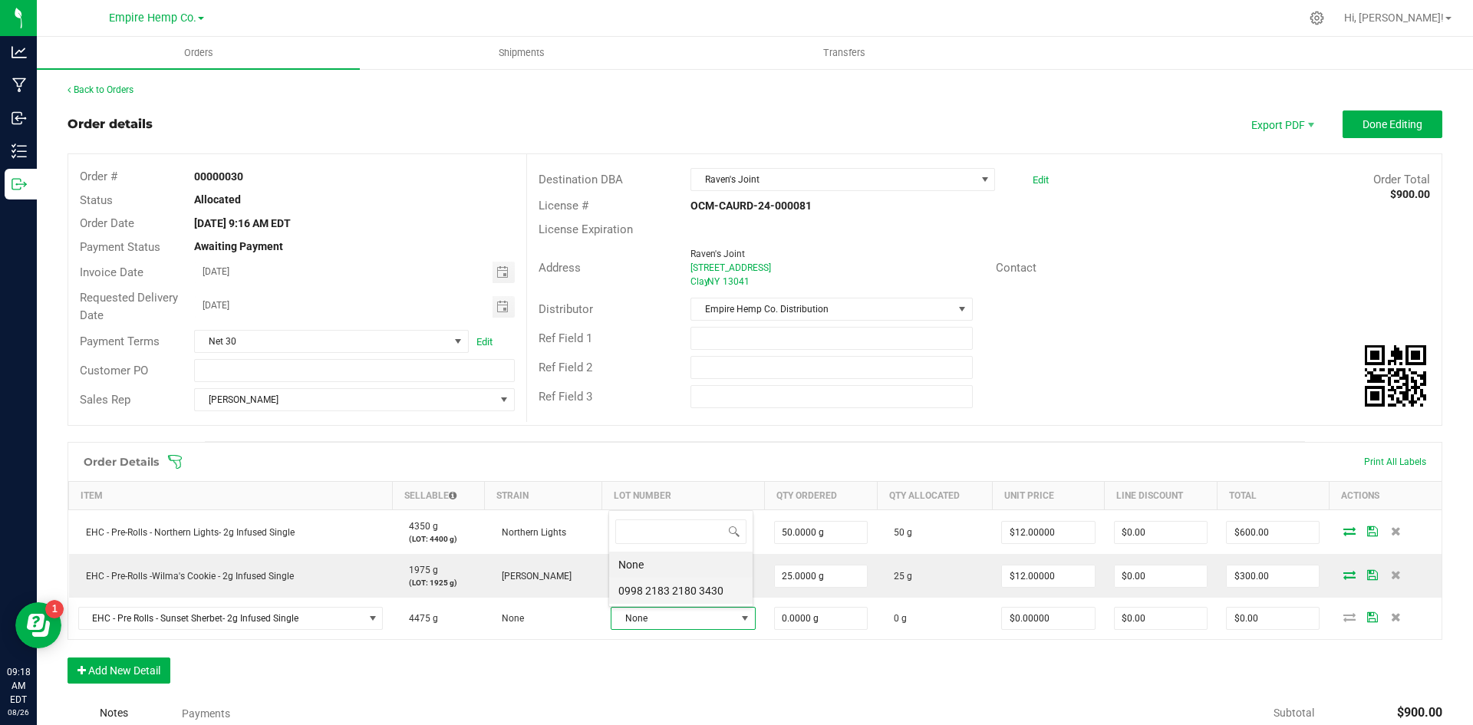
click at [717, 592] on 3430 "0998 2183 2180 3430" at bounding box center [680, 591] width 143 height 26
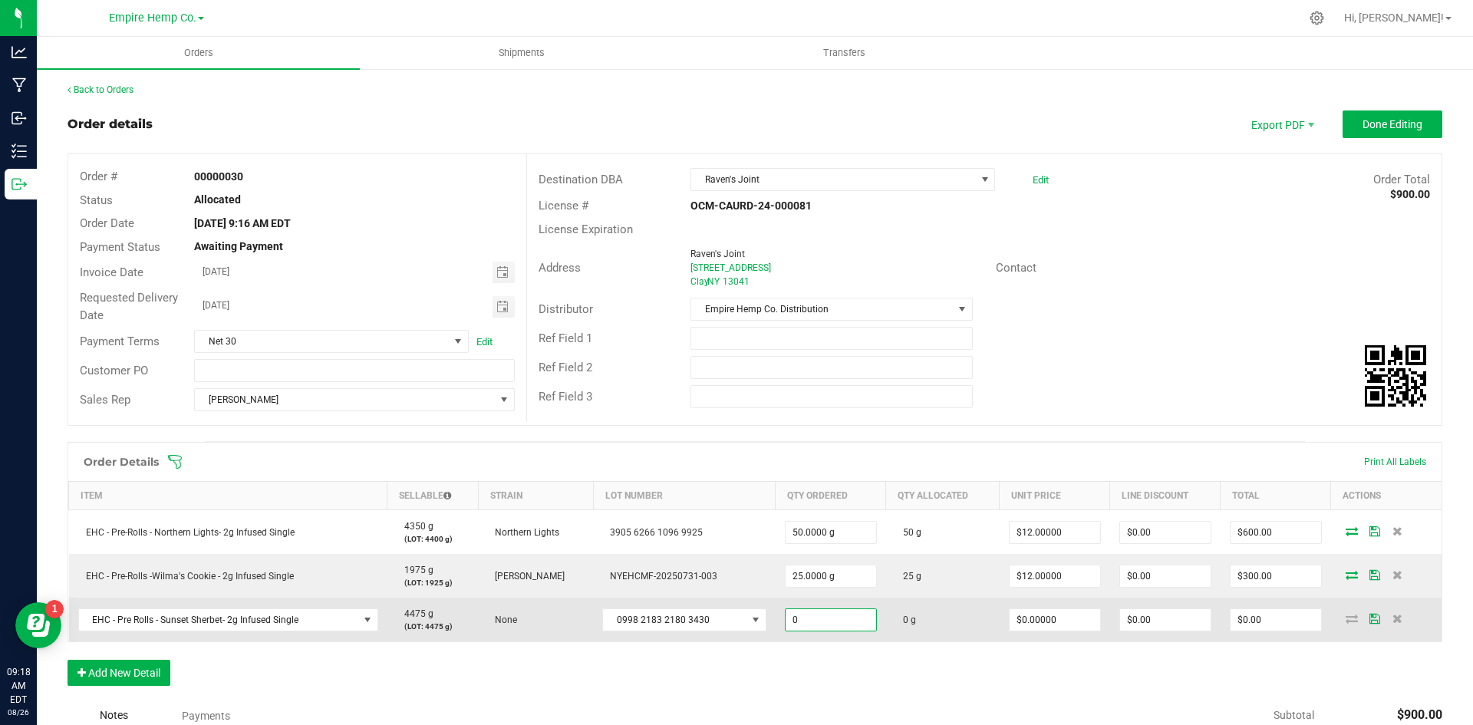
click at [805, 626] on input "0" at bounding box center [831, 619] width 91 height 21
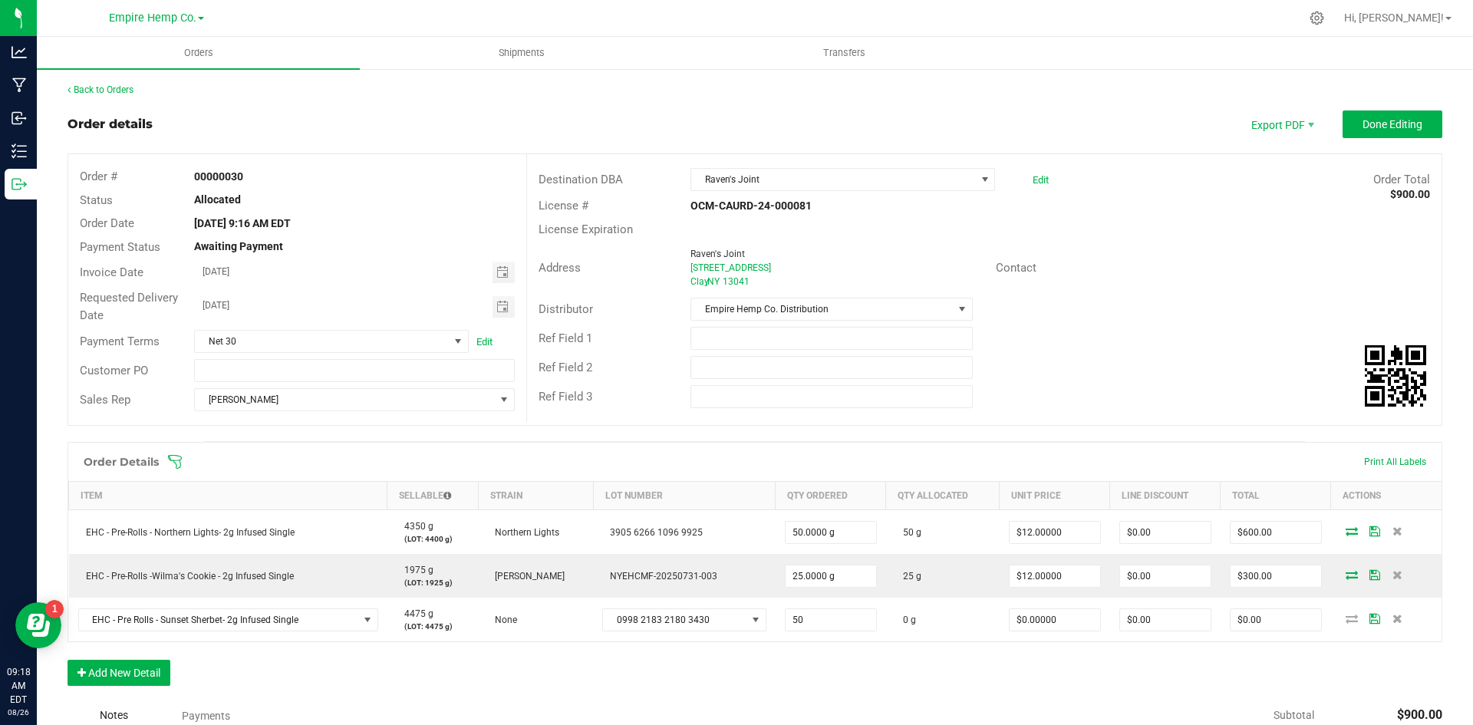
type input "50.0000 g"
click at [951, 655] on div "Order Details Print All Labels Item Sellable Strain Lot Number Qty Ordered Qty …" at bounding box center [755, 571] width 1375 height 259
click at [1041, 618] on input "0" at bounding box center [1055, 619] width 91 height 21
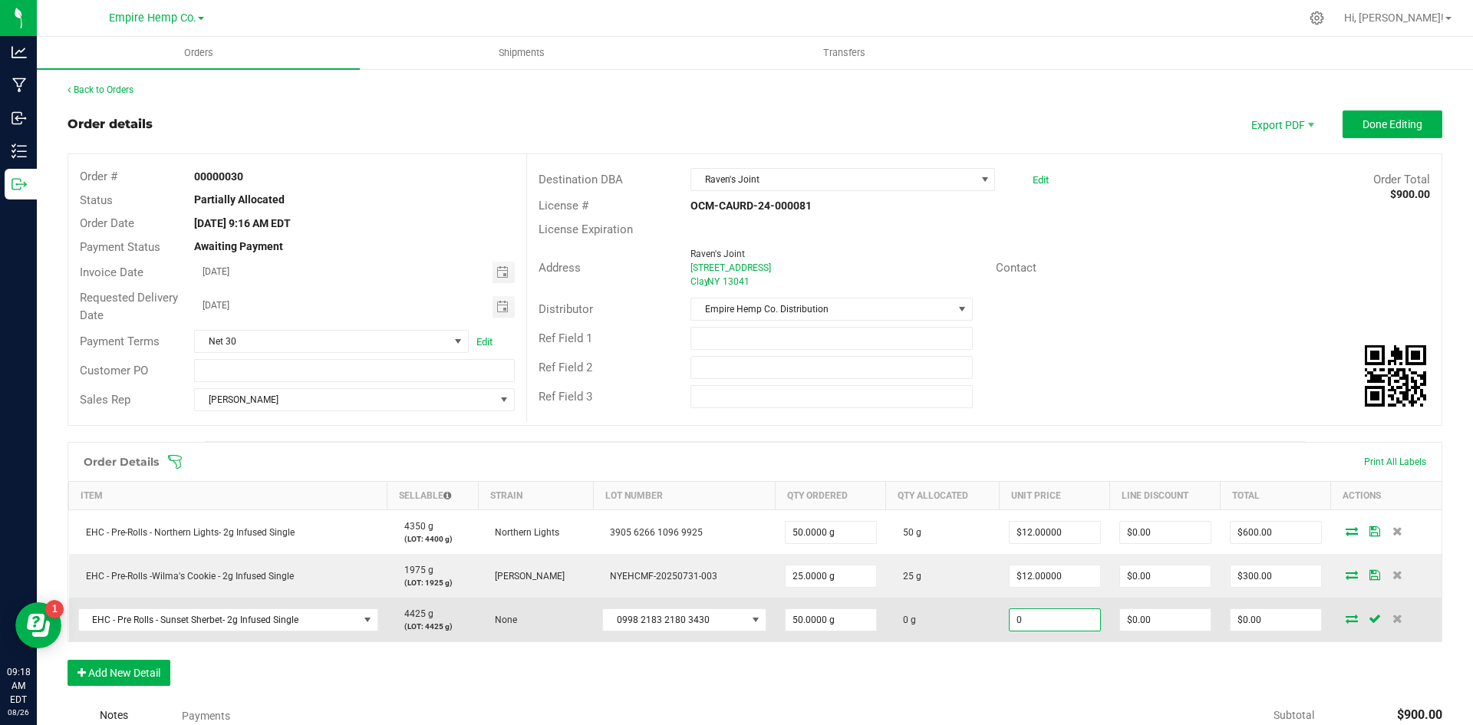
click at [1045, 618] on input "0" at bounding box center [1055, 619] width 91 height 21
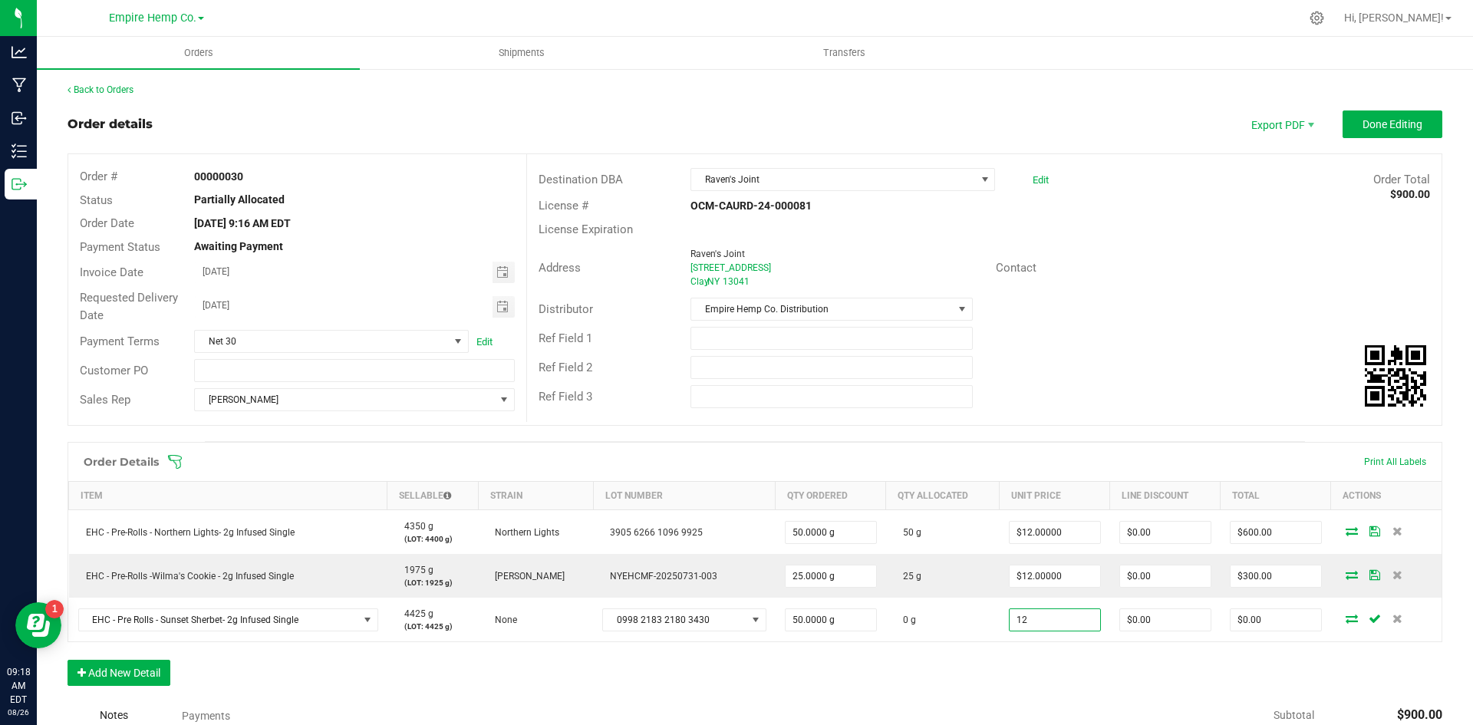
type input "$12.00000"
type input "$600.00"
click at [1166, 665] on div "Order Details Print All Labels Item Sellable Strain Lot Number Qty Ordered Qty …" at bounding box center [755, 571] width 1375 height 259
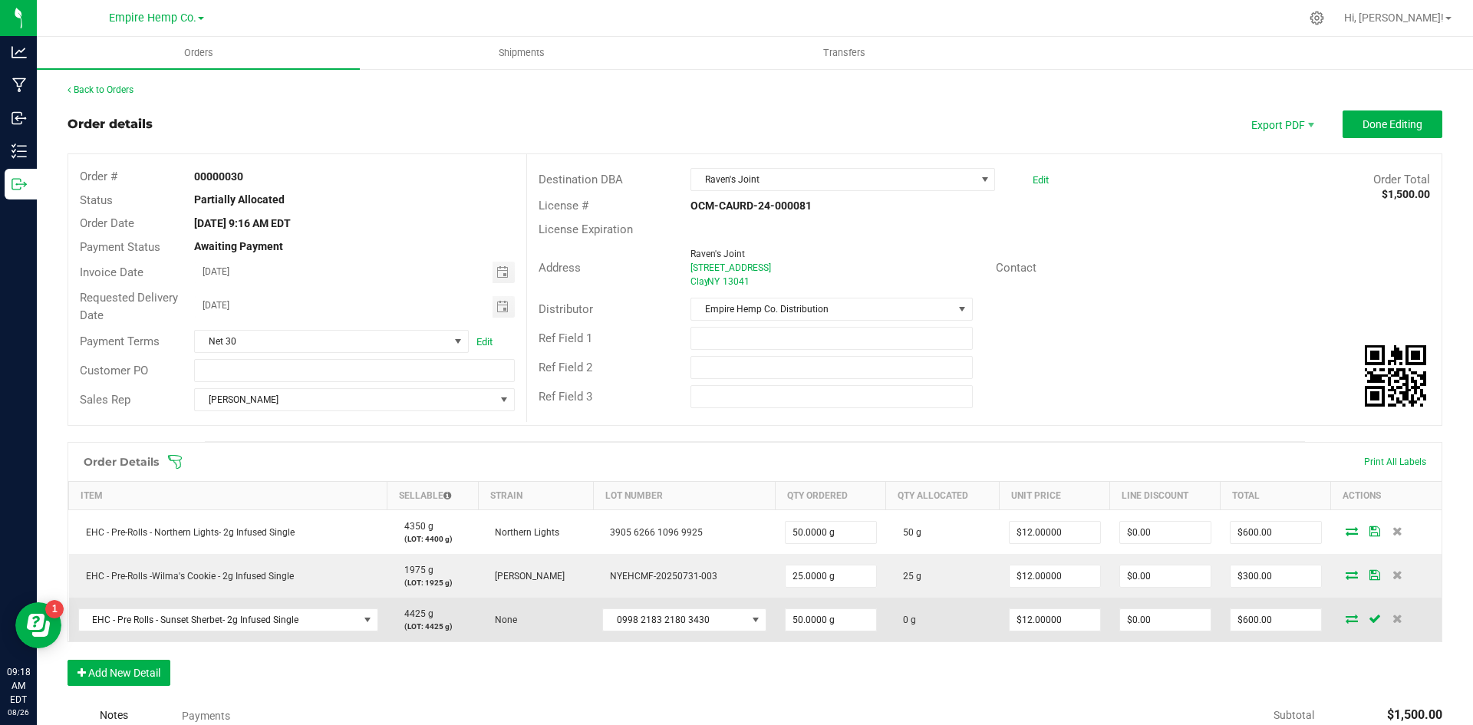
click at [1346, 622] on icon at bounding box center [1352, 618] width 12 height 9
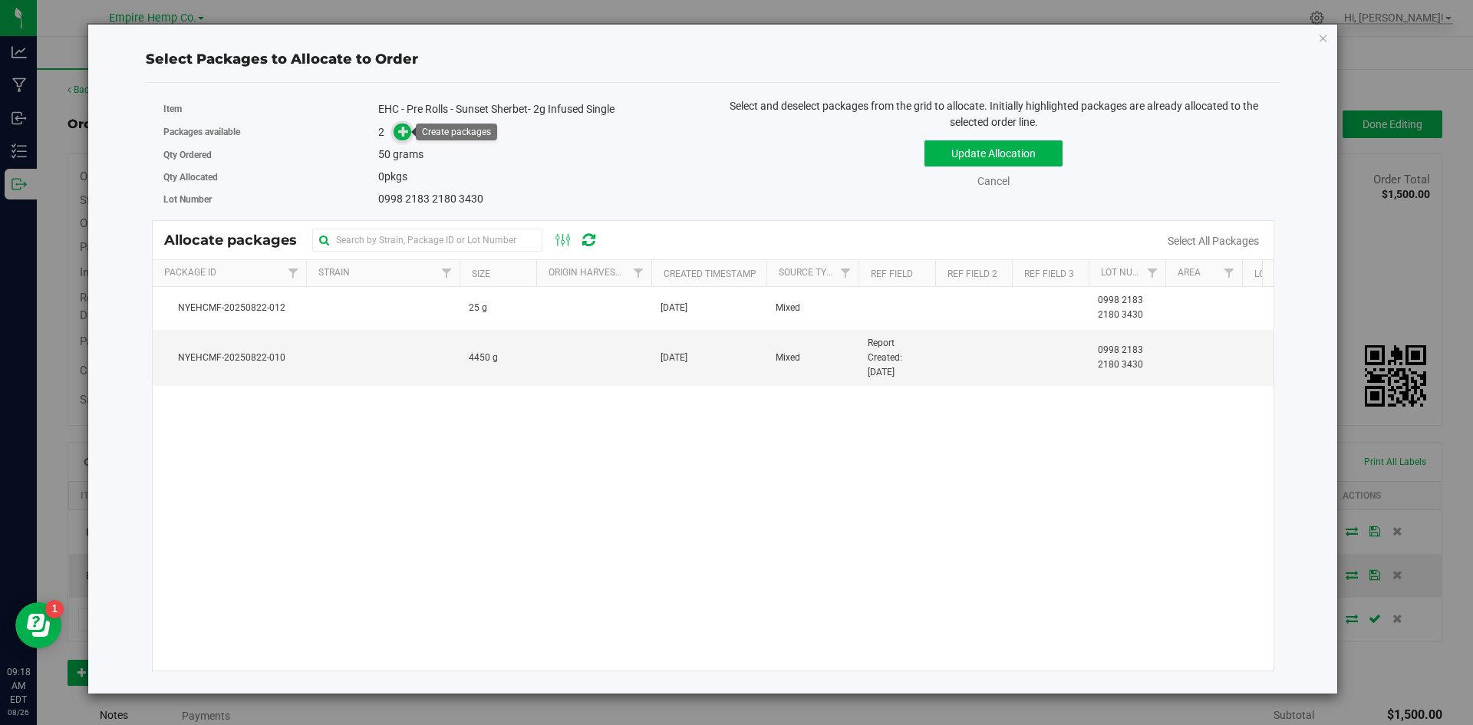
click at [407, 130] on icon at bounding box center [403, 131] width 11 height 11
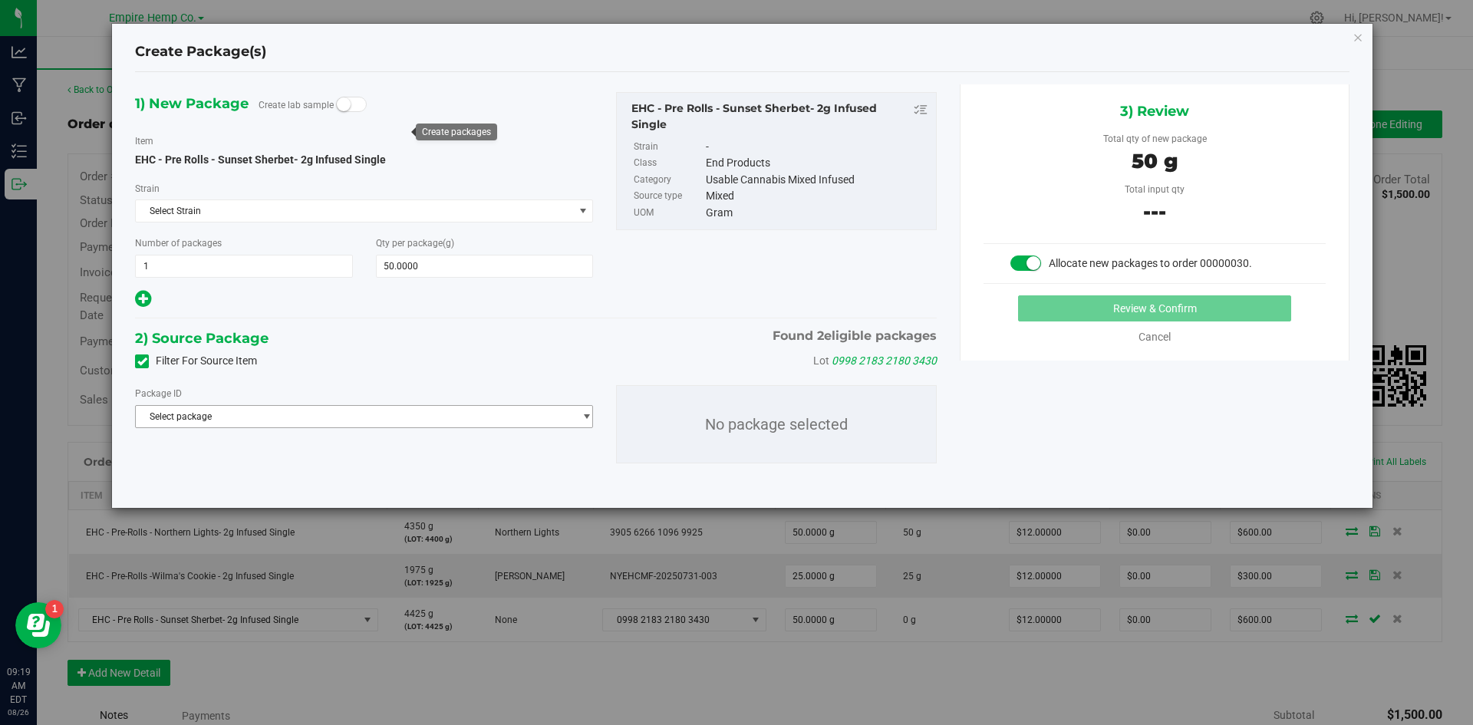
click at [515, 412] on span "Select package" at bounding box center [354, 416] width 437 height 21
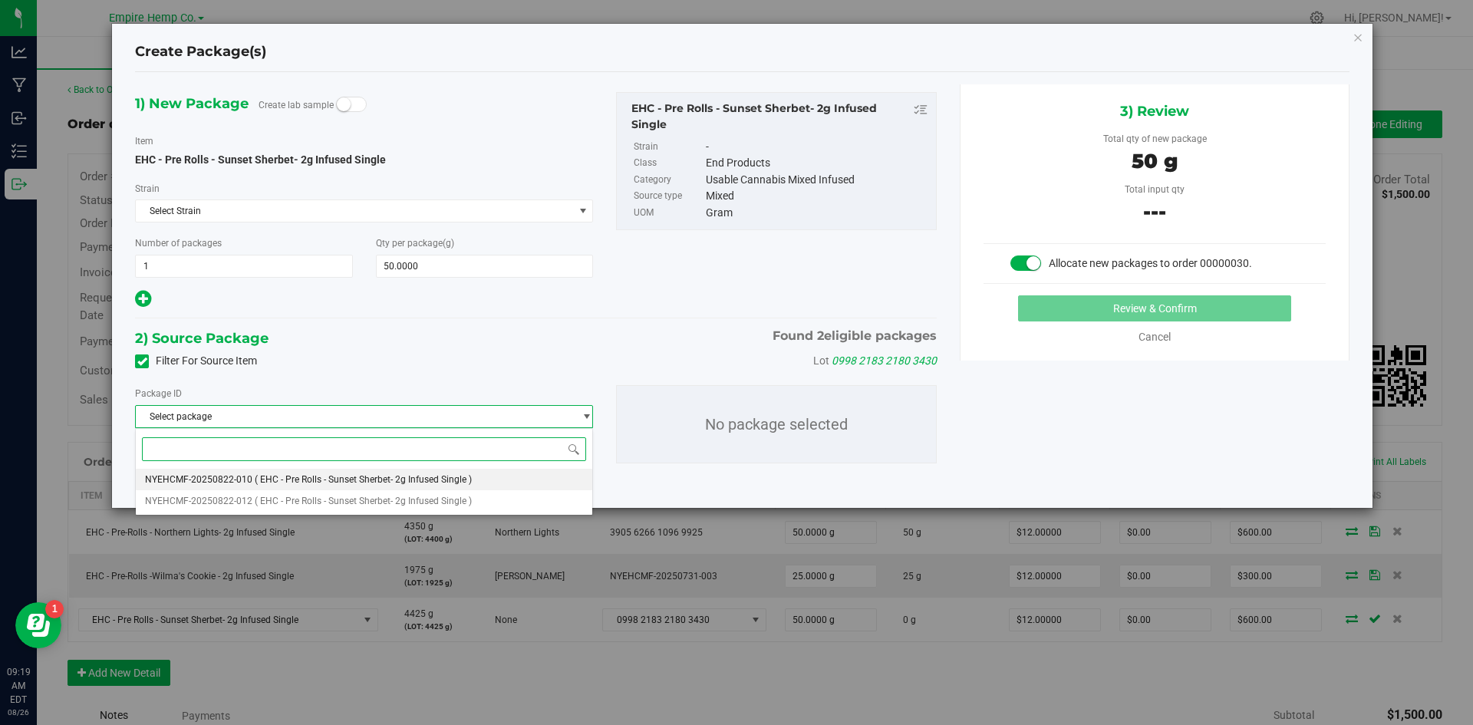
click at [483, 476] on li "NYEHCMF-20250822-010 ( EHC - Pre Rolls - Sunset Sherbet- 2g Infused Single )" at bounding box center [364, 479] width 457 height 21
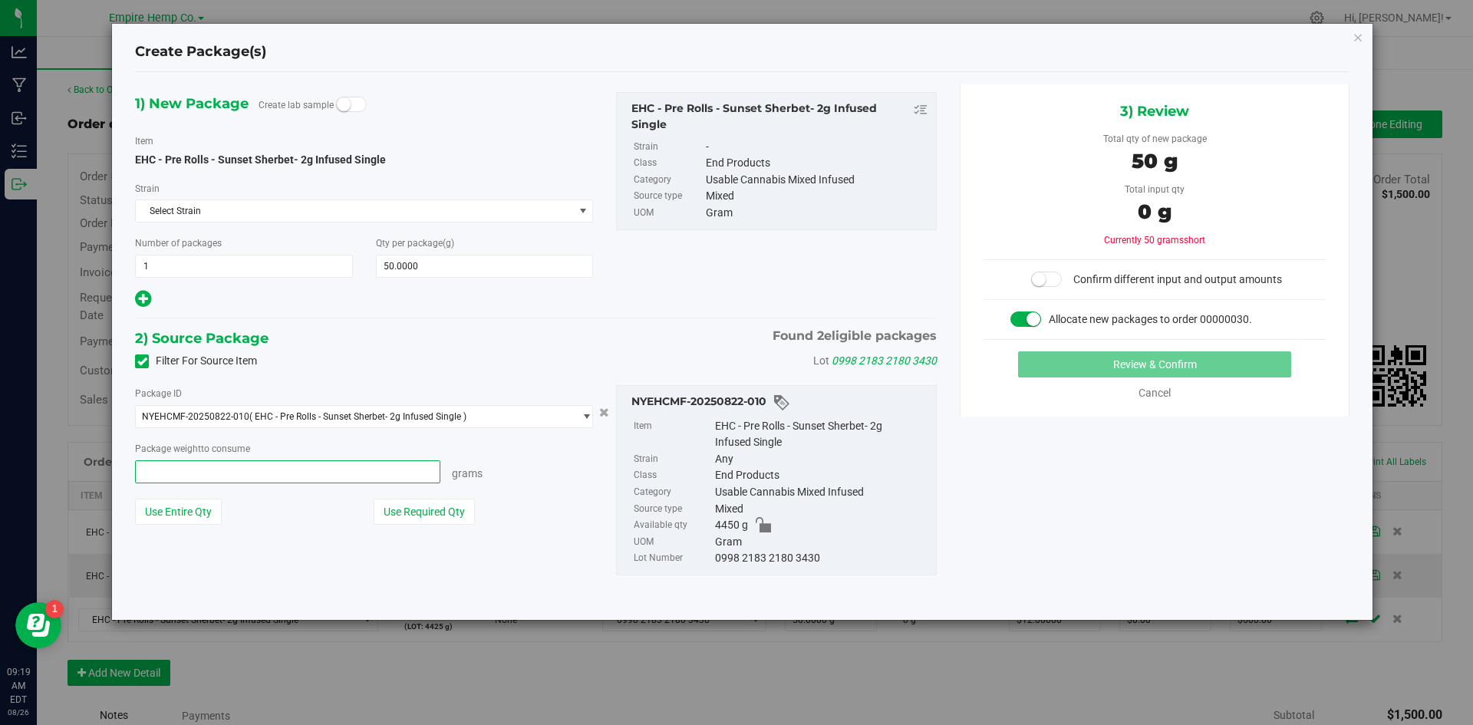
click at [401, 470] on span at bounding box center [287, 471] width 305 height 23
type input "50"
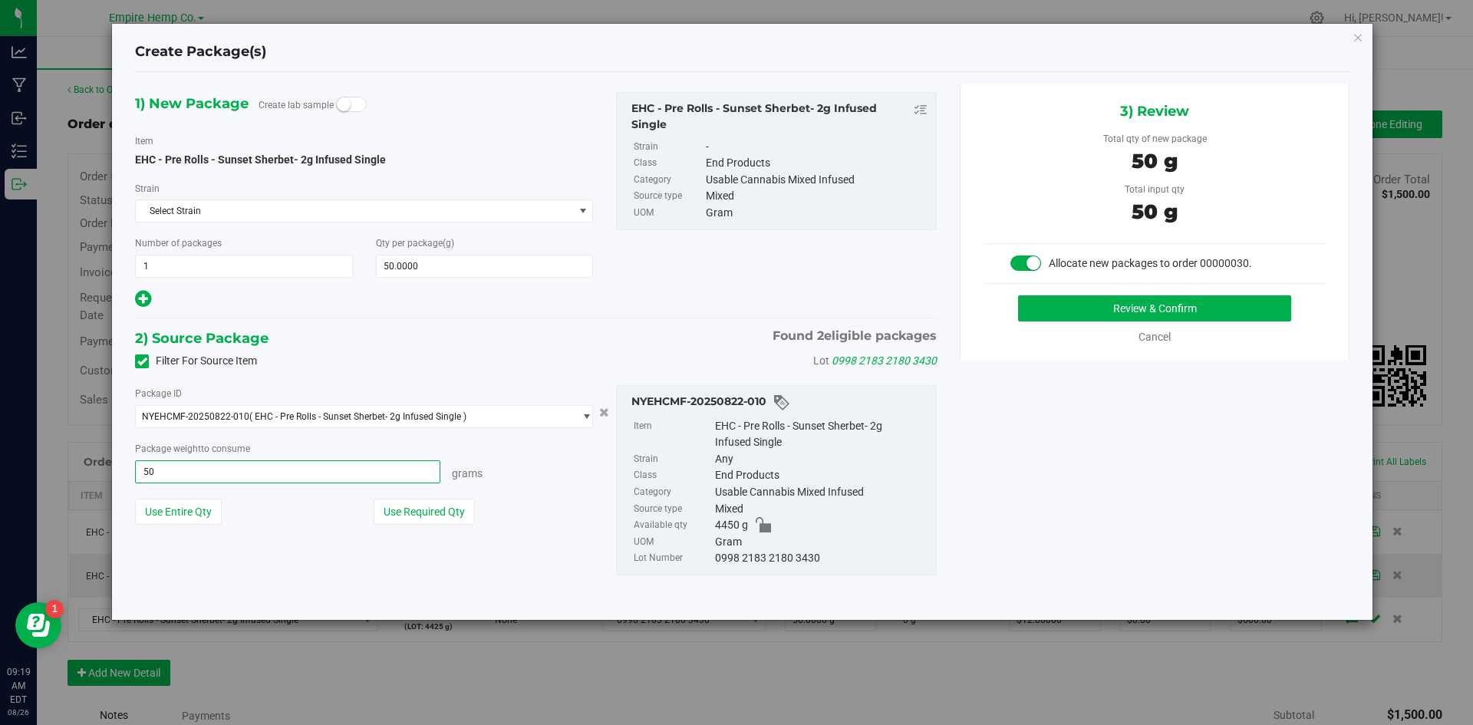
type input "50.0000 g"
click at [583, 516] on div "Use Required Qty" at bounding box center [484, 512] width 220 height 26
click at [1167, 308] on button "Review & Confirm" at bounding box center [1154, 308] width 273 height 26
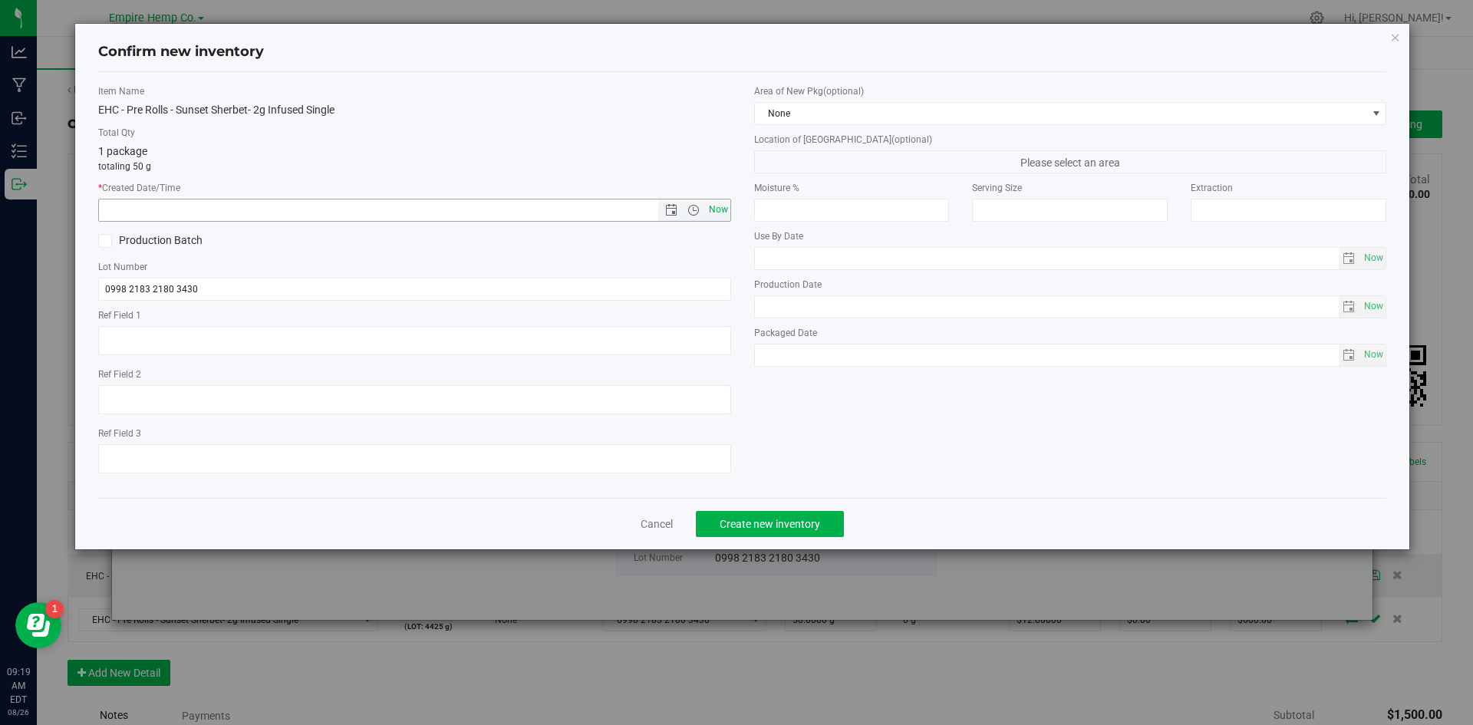
click at [712, 213] on span "Now" at bounding box center [718, 210] width 26 height 22
type input "8/26/2025 9:19 AM"
click at [800, 523] on span "Create new inventory" at bounding box center [770, 524] width 101 height 12
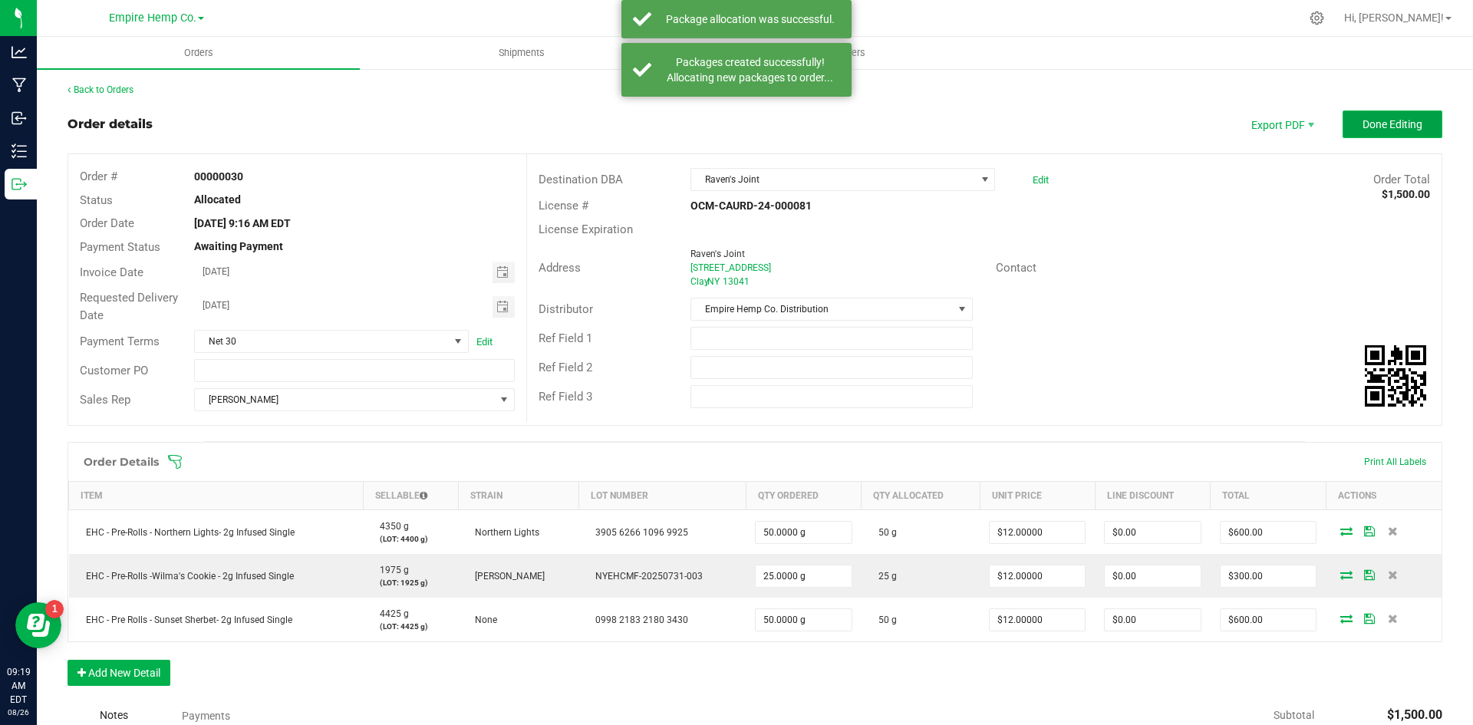
click at [1370, 122] on span "Done Editing" at bounding box center [1393, 124] width 60 height 12
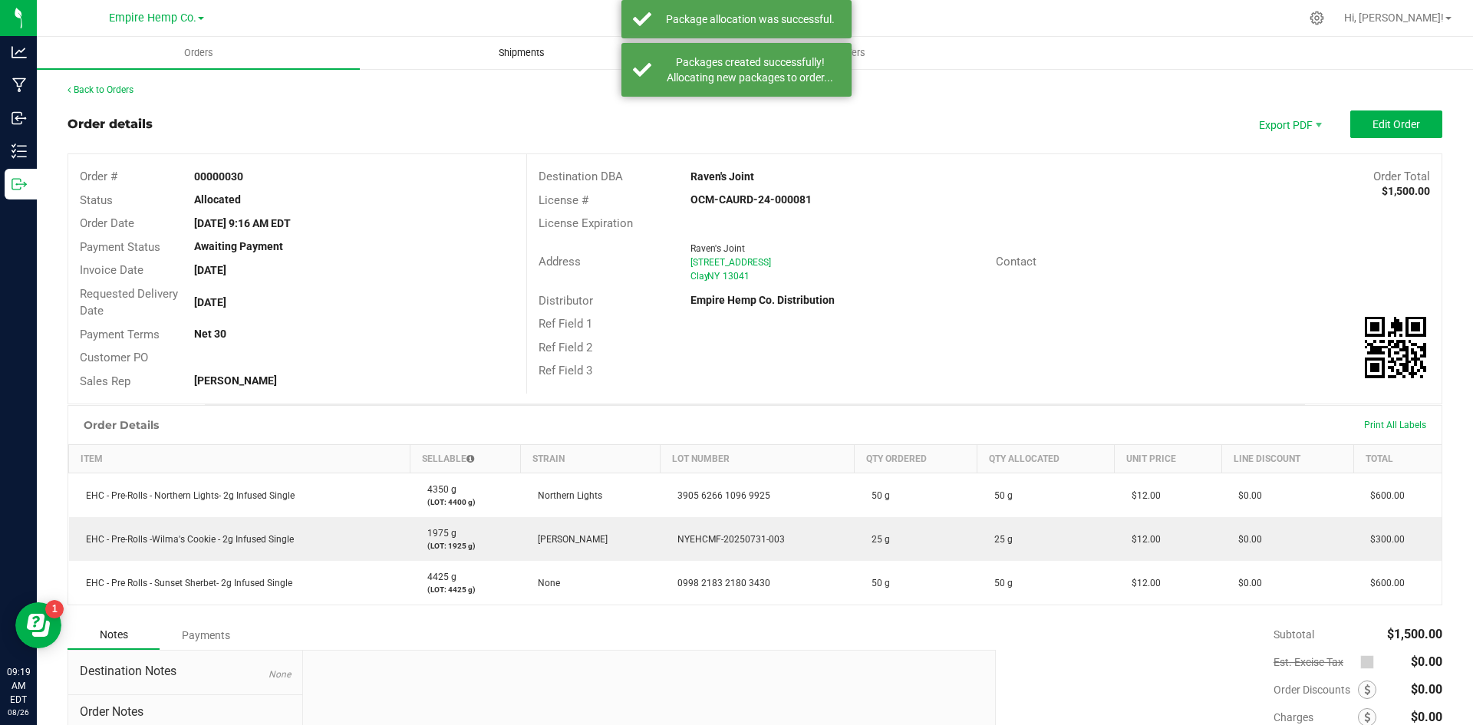
click at [514, 50] on span "Shipments" at bounding box center [521, 53] width 87 height 14
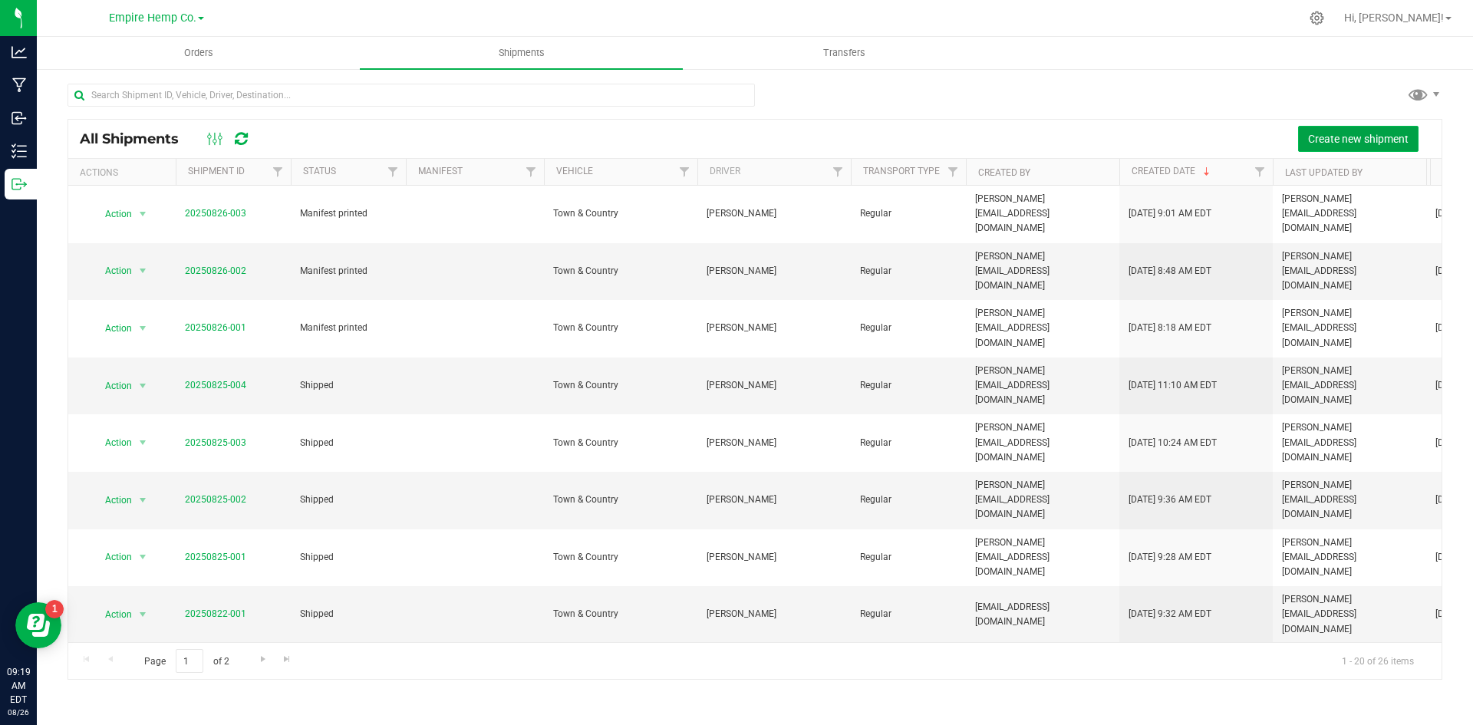
click at [1356, 137] on span "Create new shipment" at bounding box center [1358, 139] width 101 height 12
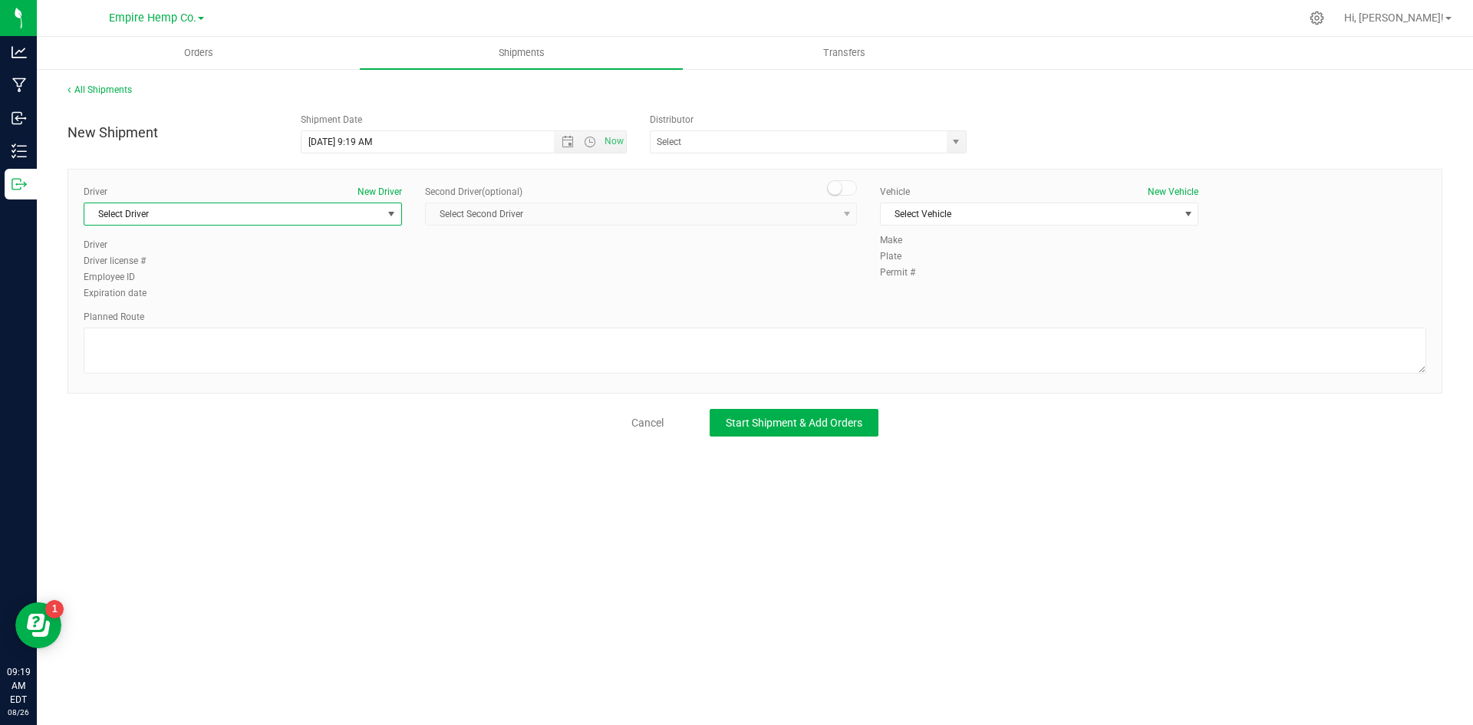
click at [382, 211] on span "select" at bounding box center [391, 213] width 19 height 21
click at [331, 298] on li "[PERSON_NAME]" at bounding box center [242, 300] width 317 height 23
click at [1008, 205] on span "Select Vehicle" at bounding box center [1030, 213] width 298 height 21
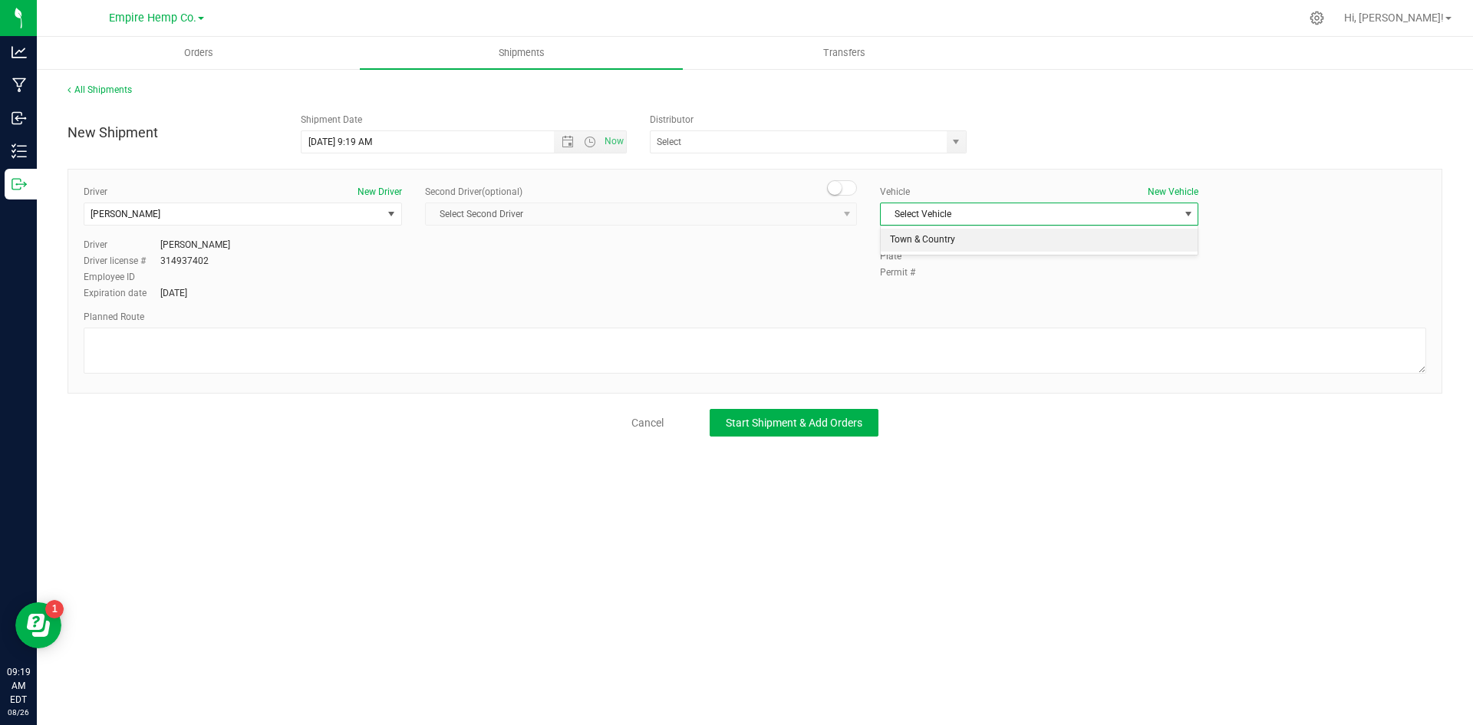
click at [989, 236] on li "Town & Country" at bounding box center [1039, 240] width 317 height 23
click at [411, 348] on textarea at bounding box center [755, 351] width 1343 height 46
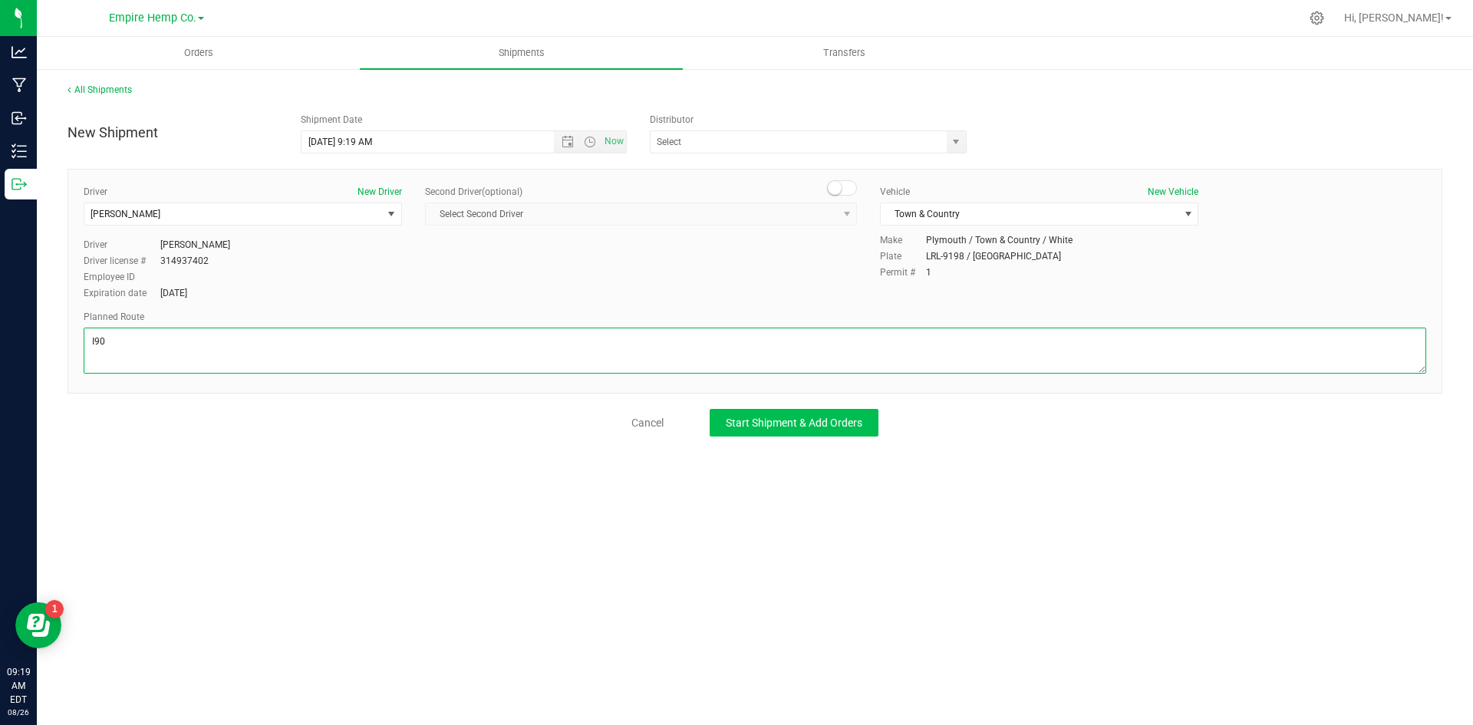
type textarea "I90"
click at [816, 423] on span "Start Shipment & Add Orders" at bounding box center [794, 423] width 137 height 12
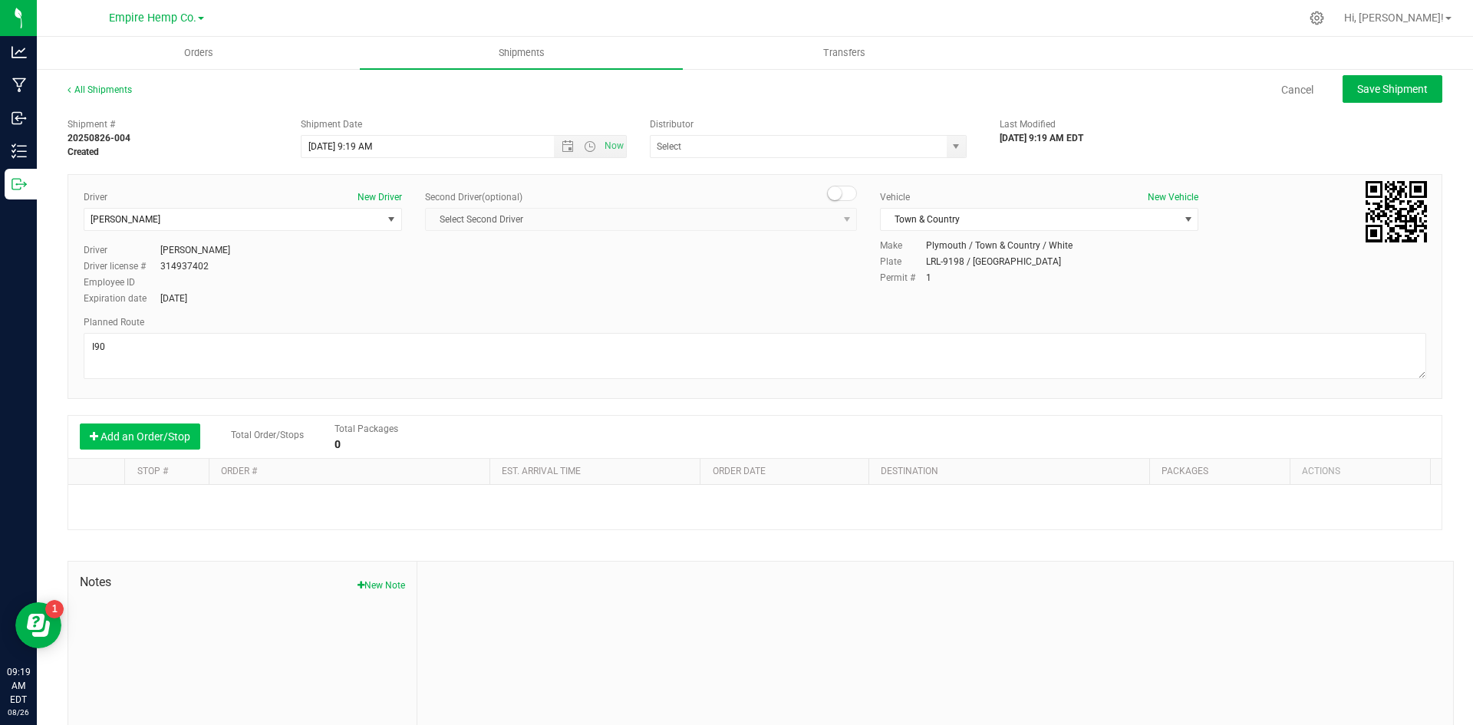
click at [142, 443] on button "Add an Order/Stop" at bounding box center [140, 437] width 120 height 26
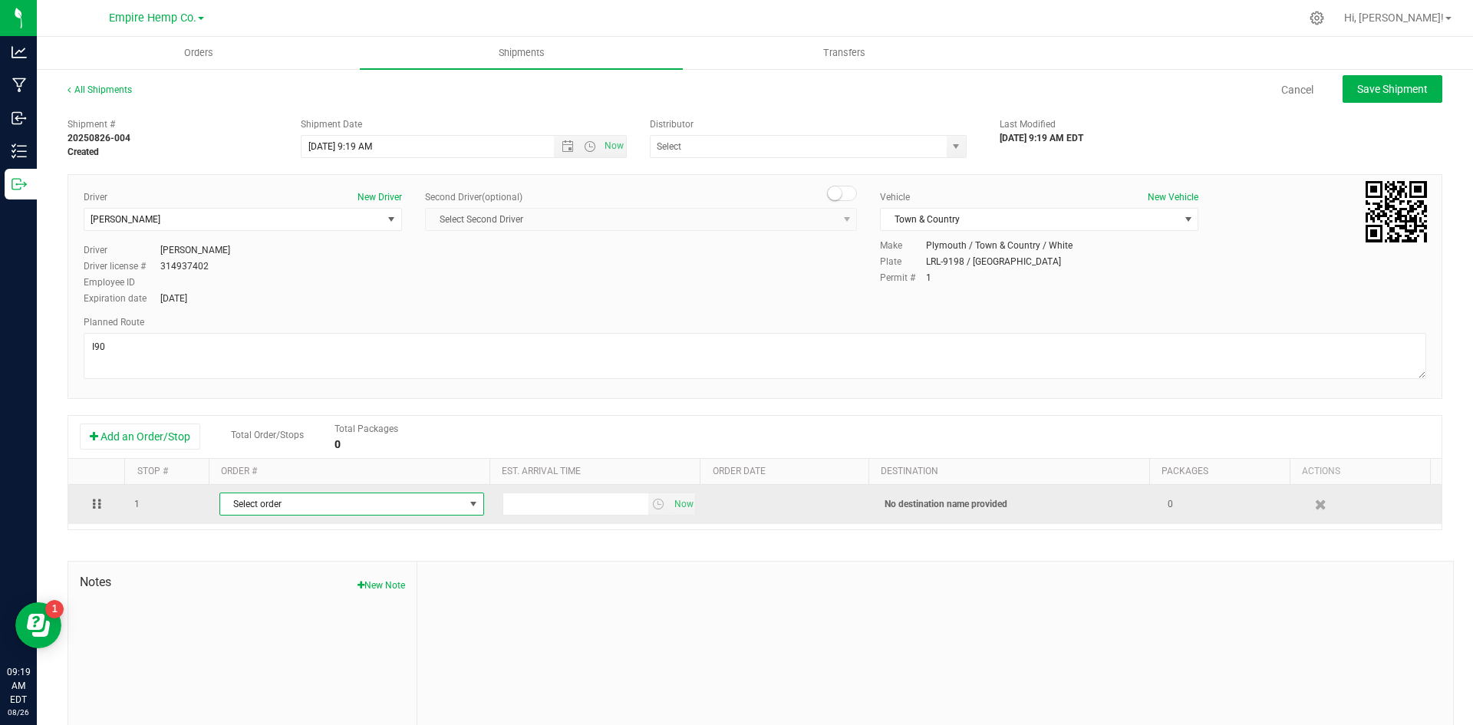
click at [291, 505] on span "Select order" at bounding box center [342, 503] width 244 height 21
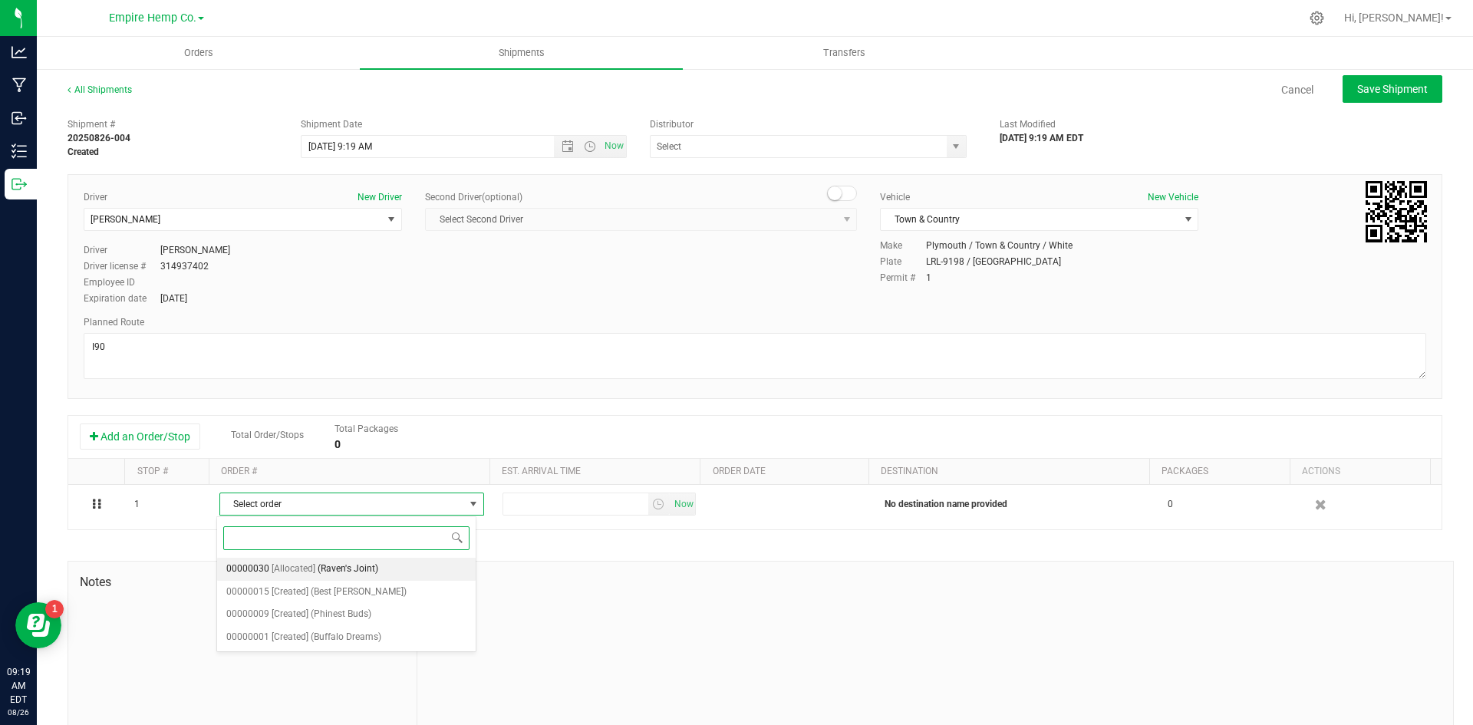
click at [326, 570] on span "(Raven's Joint)" at bounding box center [348, 569] width 61 height 20
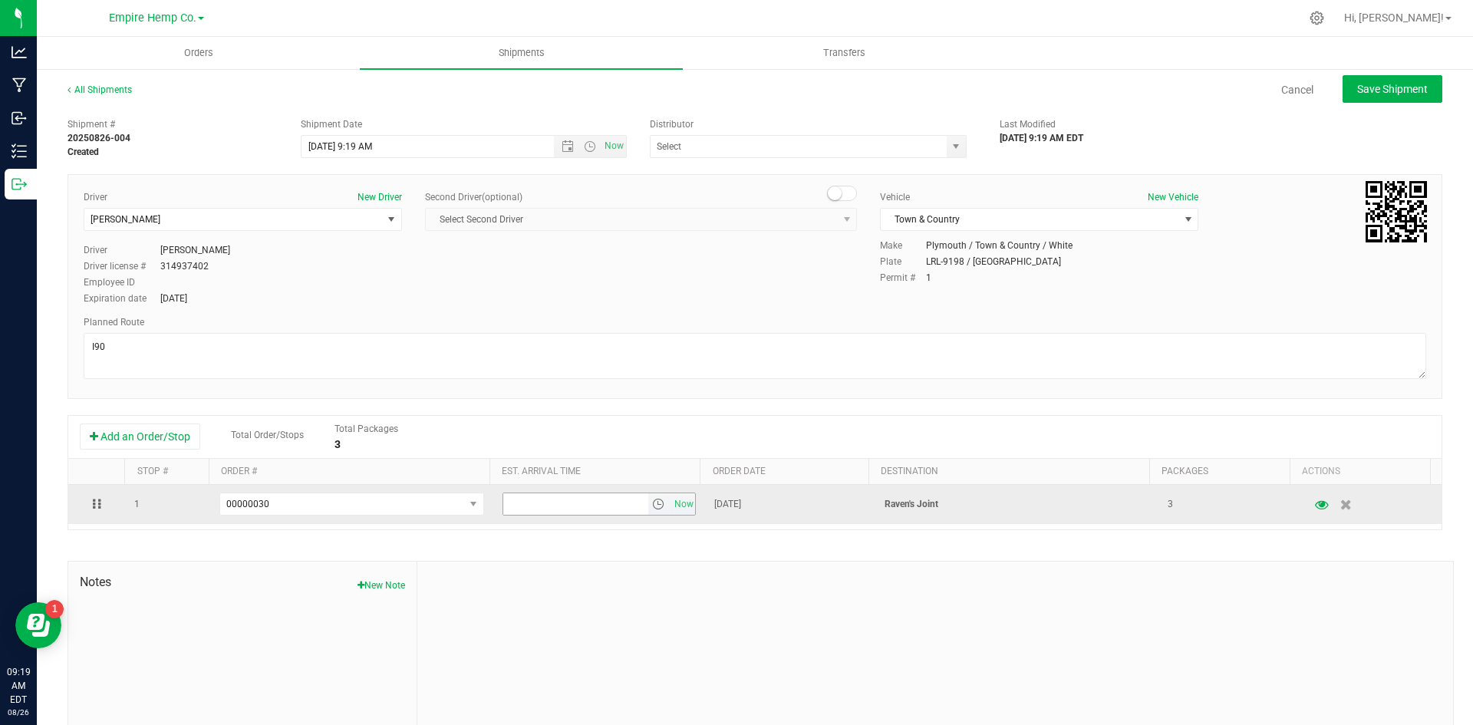
click at [652, 505] on span "select" at bounding box center [658, 504] width 12 height 12
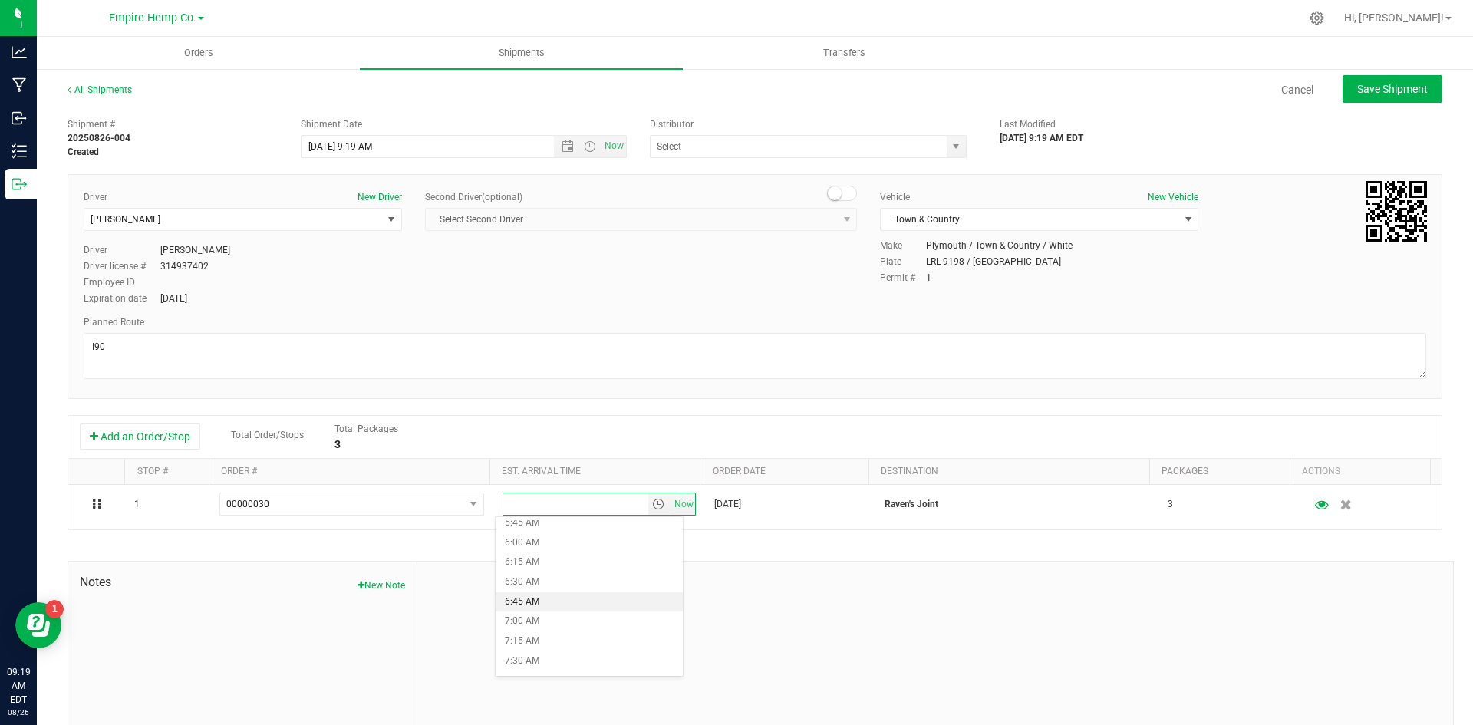
scroll to position [921, 0]
click at [604, 628] on li "1:00 PM" at bounding box center [589, 635] width 187 height 20
click at [1246, 271] on div "Permit # 1" at bounding box center [1153, 278] width 546 height 14
click at [1390, 84] on span "Save Shipment" at bounding box center [1392, 89] width 71 height 12
type input "8/26/2025 1:19 PM"
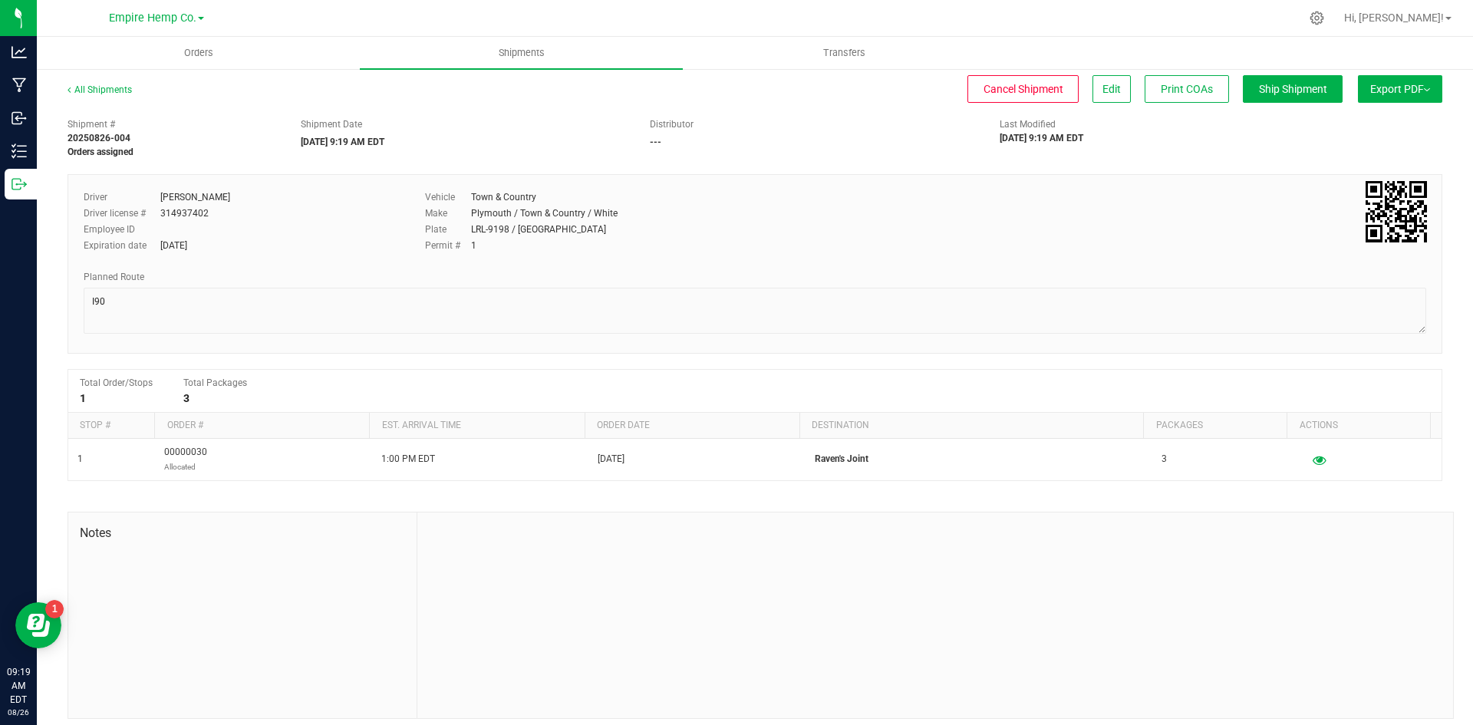
click at [1420, 91] on button "Export PDF" at bounding box center [1400, 89] width 84 height 28
click at [523, 54] on span "Shipments" at bounding box center [521, 53] width 87 height 14
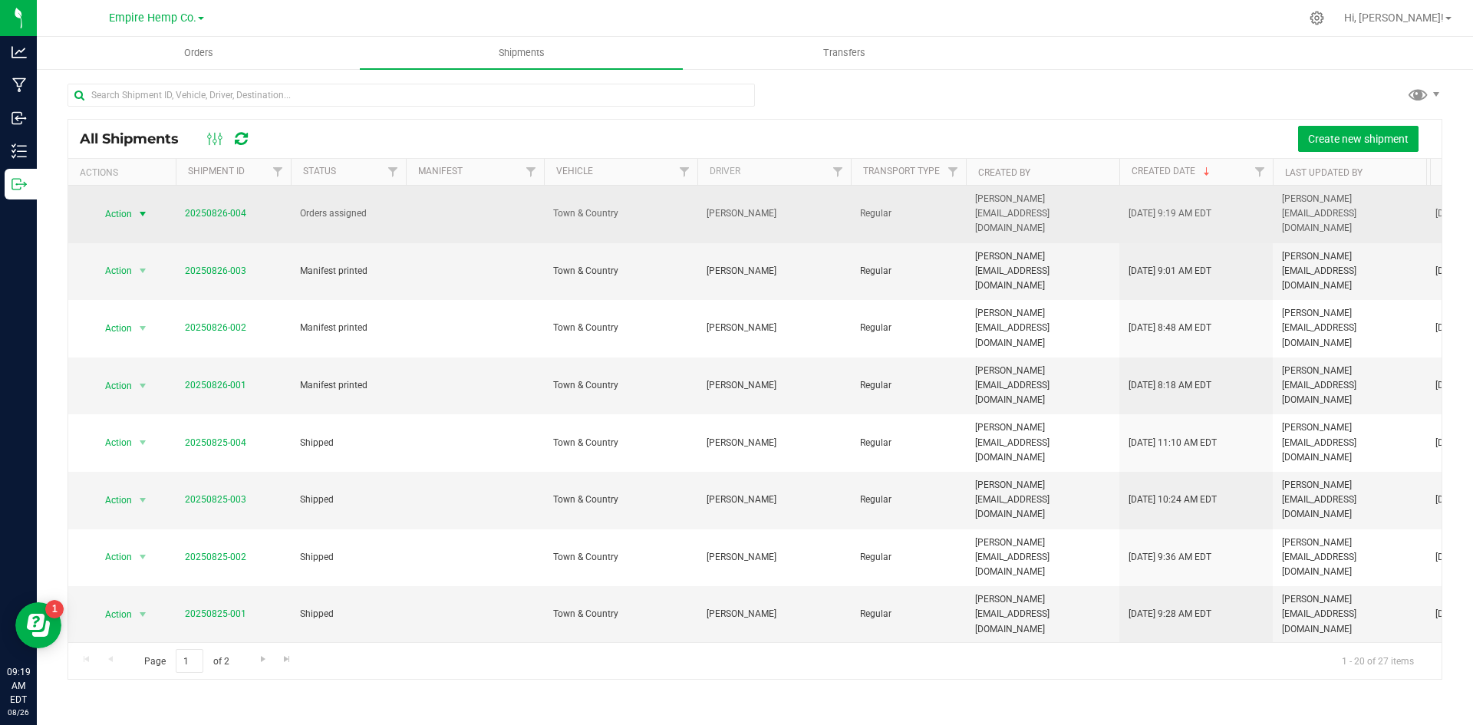
click at [142, 208] on span "select" at bounding box center [143, 214] width 12 height 12
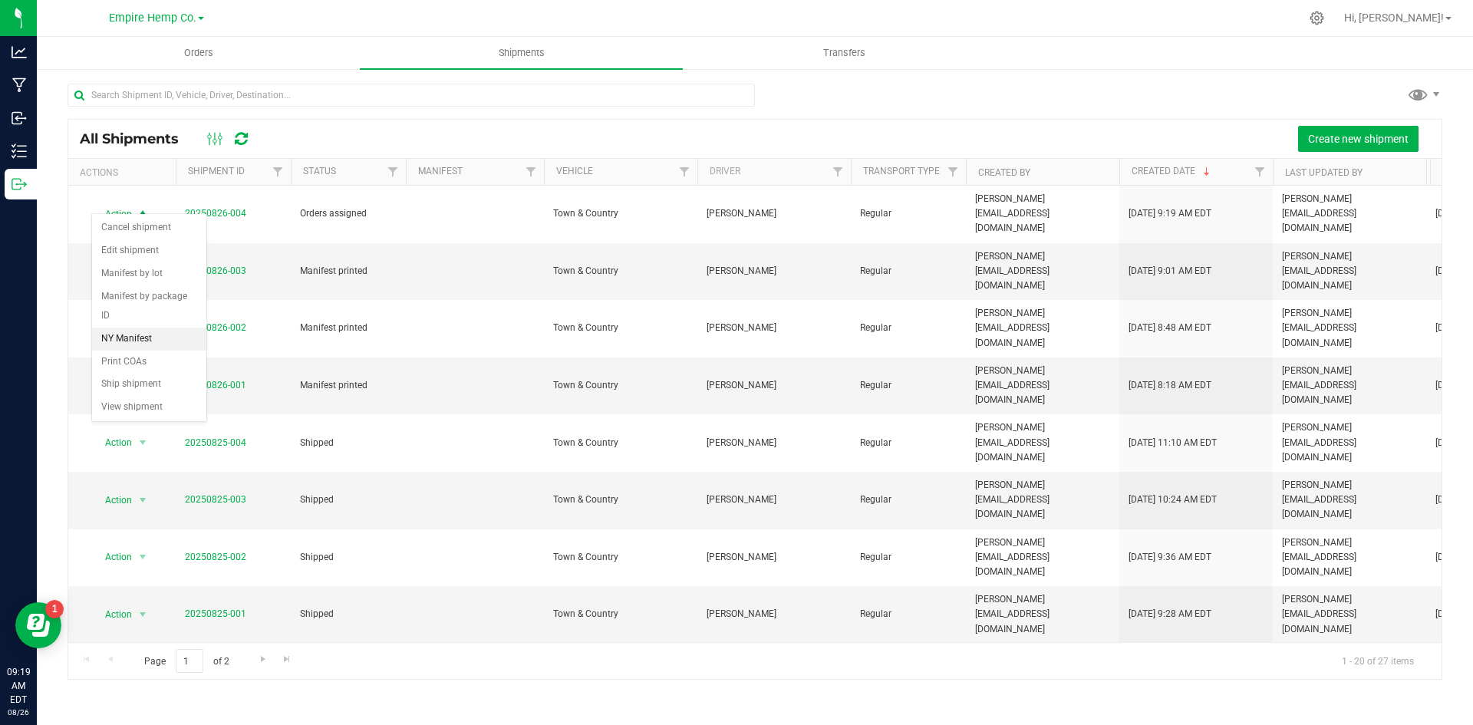
click at [150, 328] on li "NY Manifest" at bounding box center [149, 339] width 114 height 23
click at [214, 59] on span "Orders" at bounding box center [198, 53] width 71 height 14
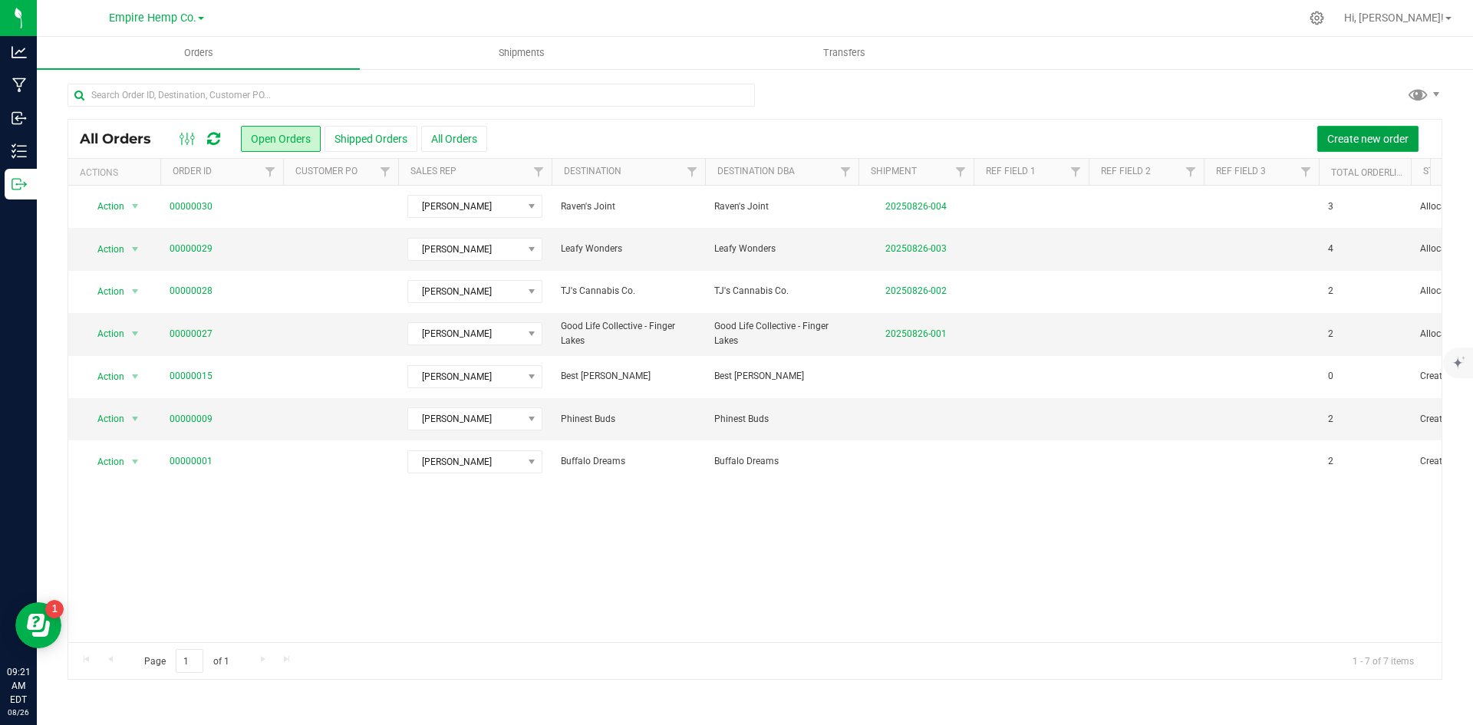
click at [1347, 139] on span "Create new order" at bounding box center [1368, 139] width 81 height 12
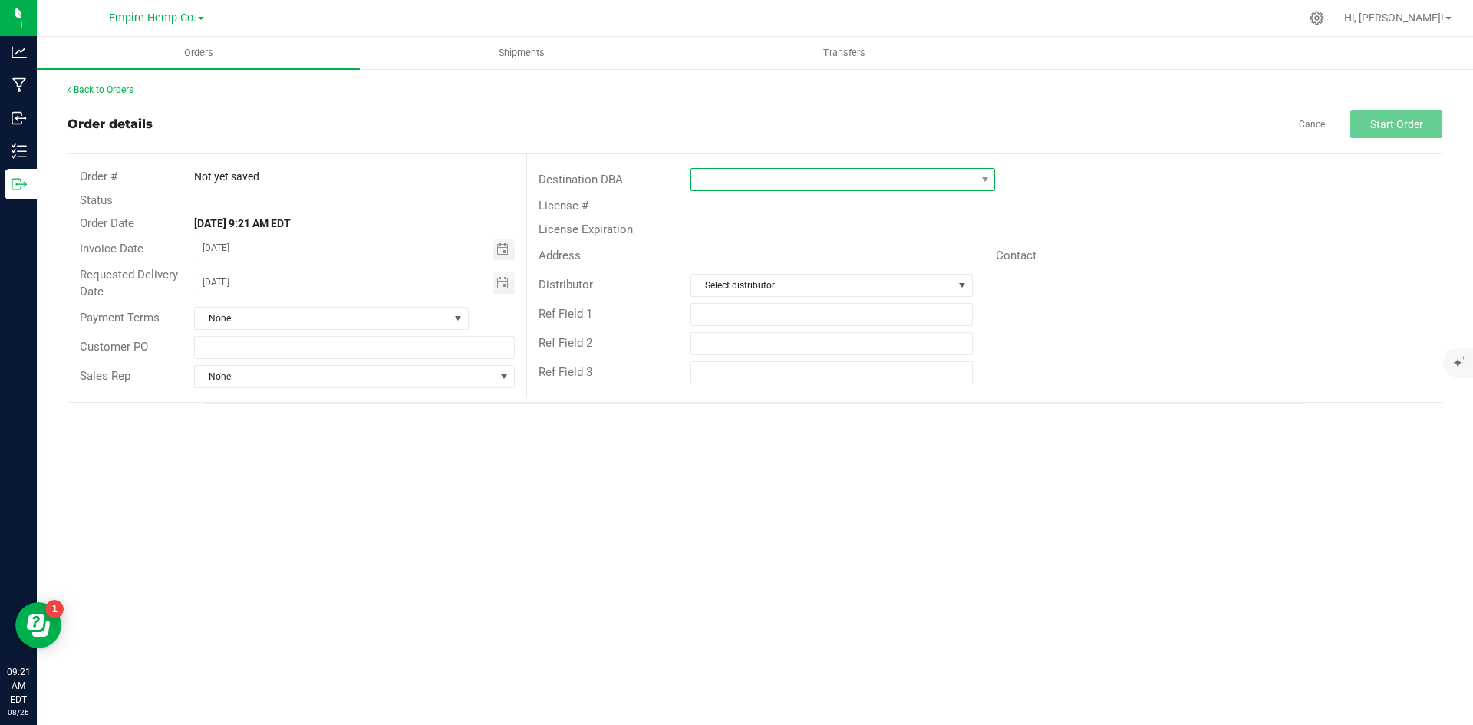
click at [886, 176] on span at bounding box center [833, 179] width 284 height 21
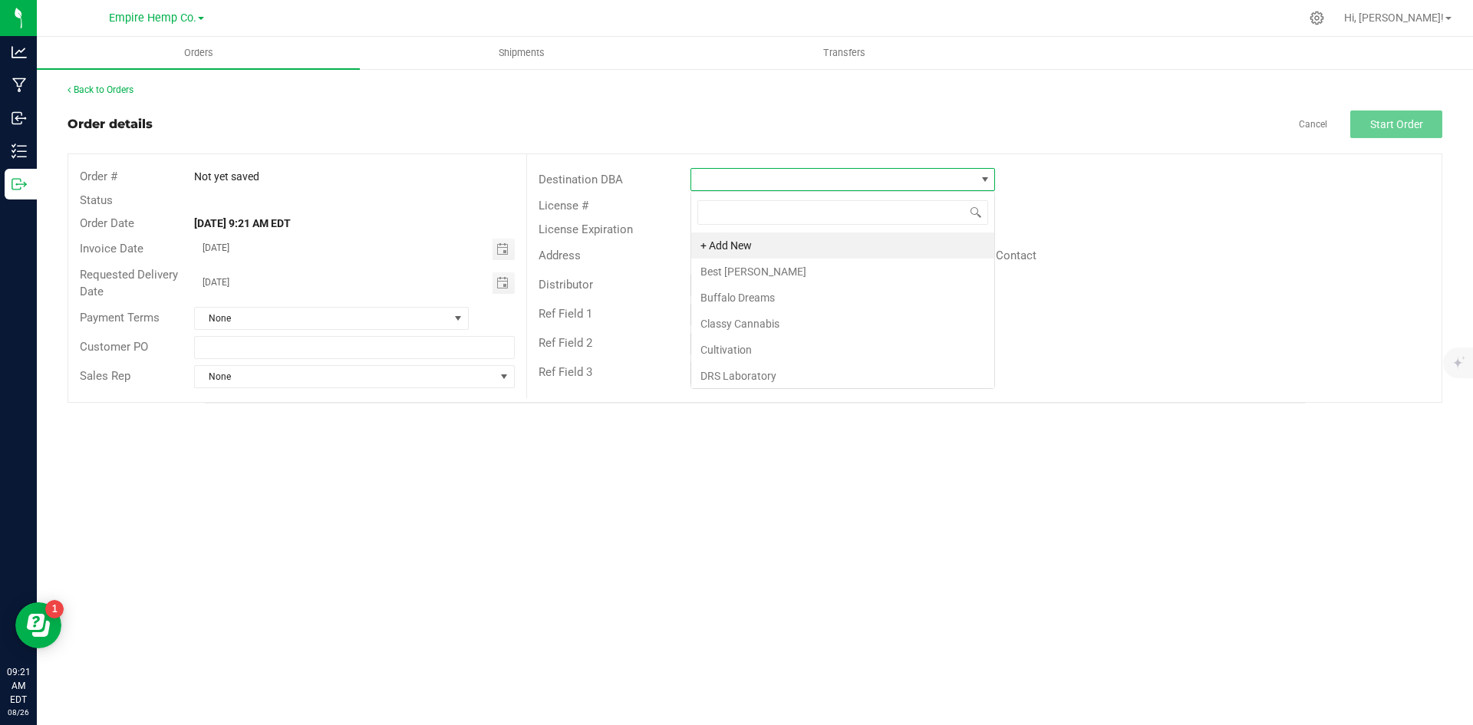
scroll to position [23, 305]
type input "da"
click at [1314, 126] on link "Cancel" at bounding box center [1313, 124] width 28 height 13
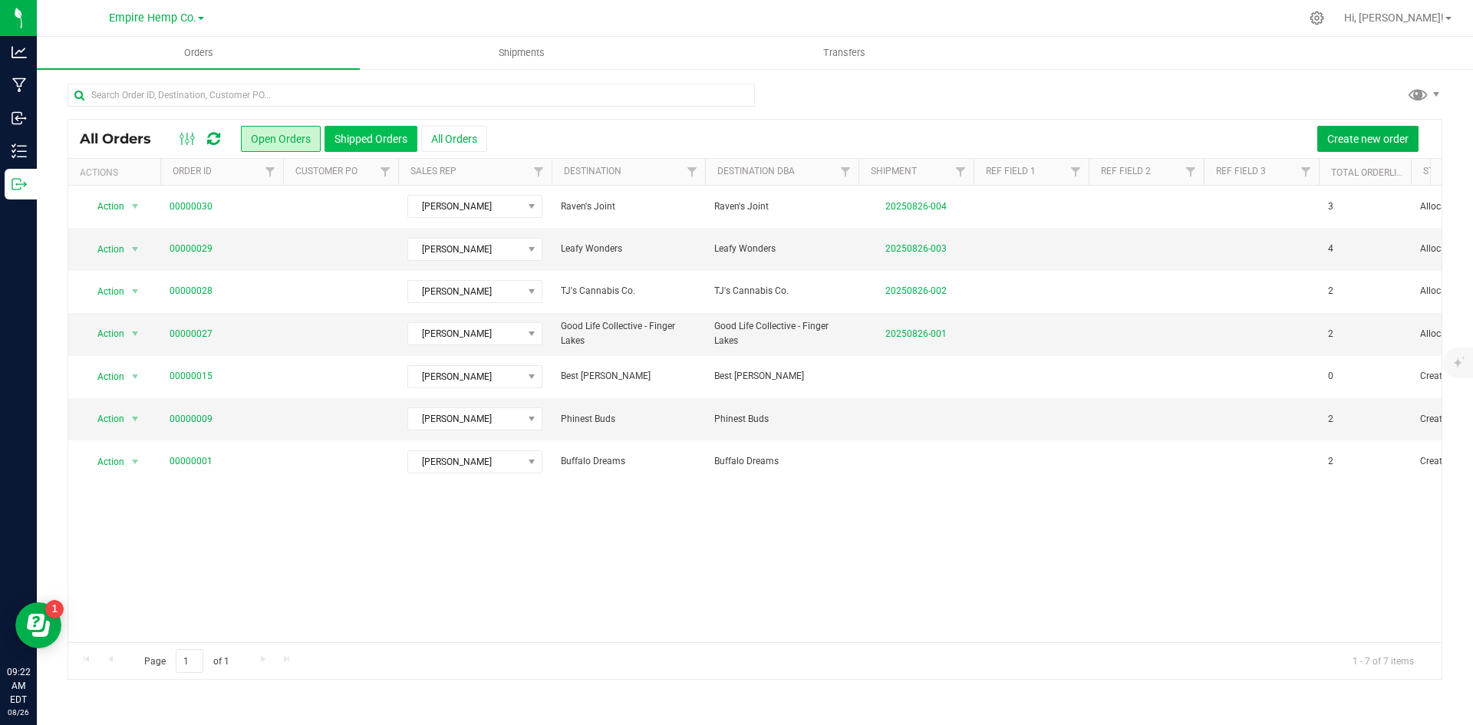
click at [350, 138] on button "Shipped Orders" at bounding box center [371, 139] width 93 height 26
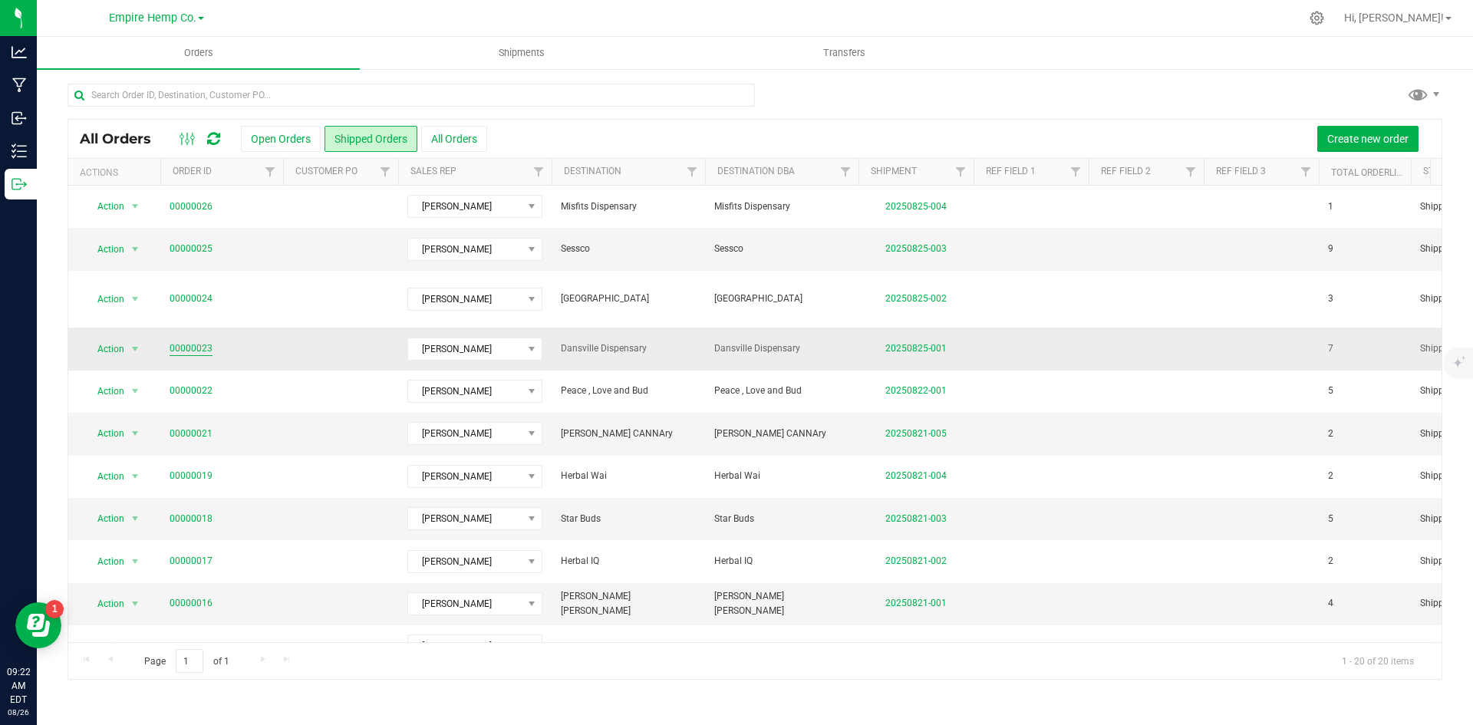
click at [186, 356] on link "00000023" at bounding box center [191, 348] width 43 height 15
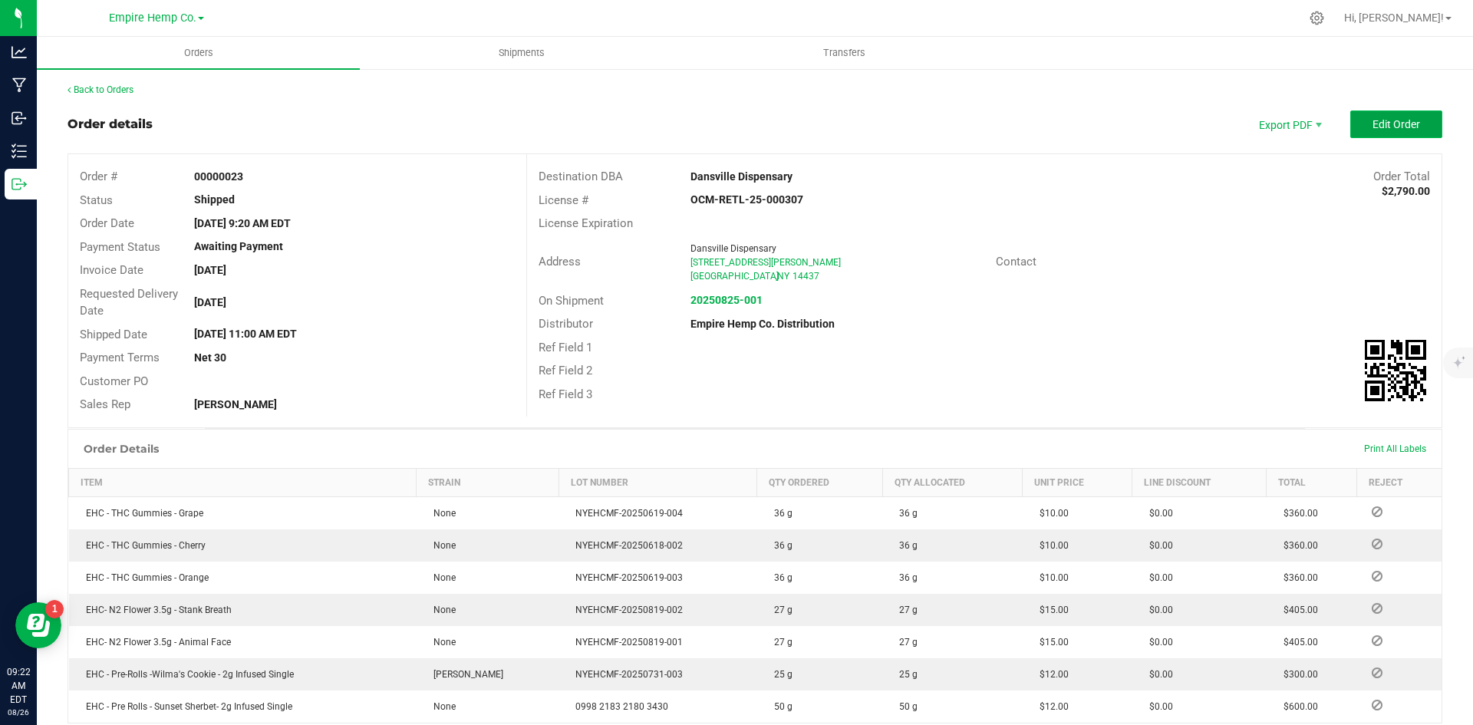
click at [1379, 117] on button "Edit Order" at bounding box center [1397, 124] width 92 height 28
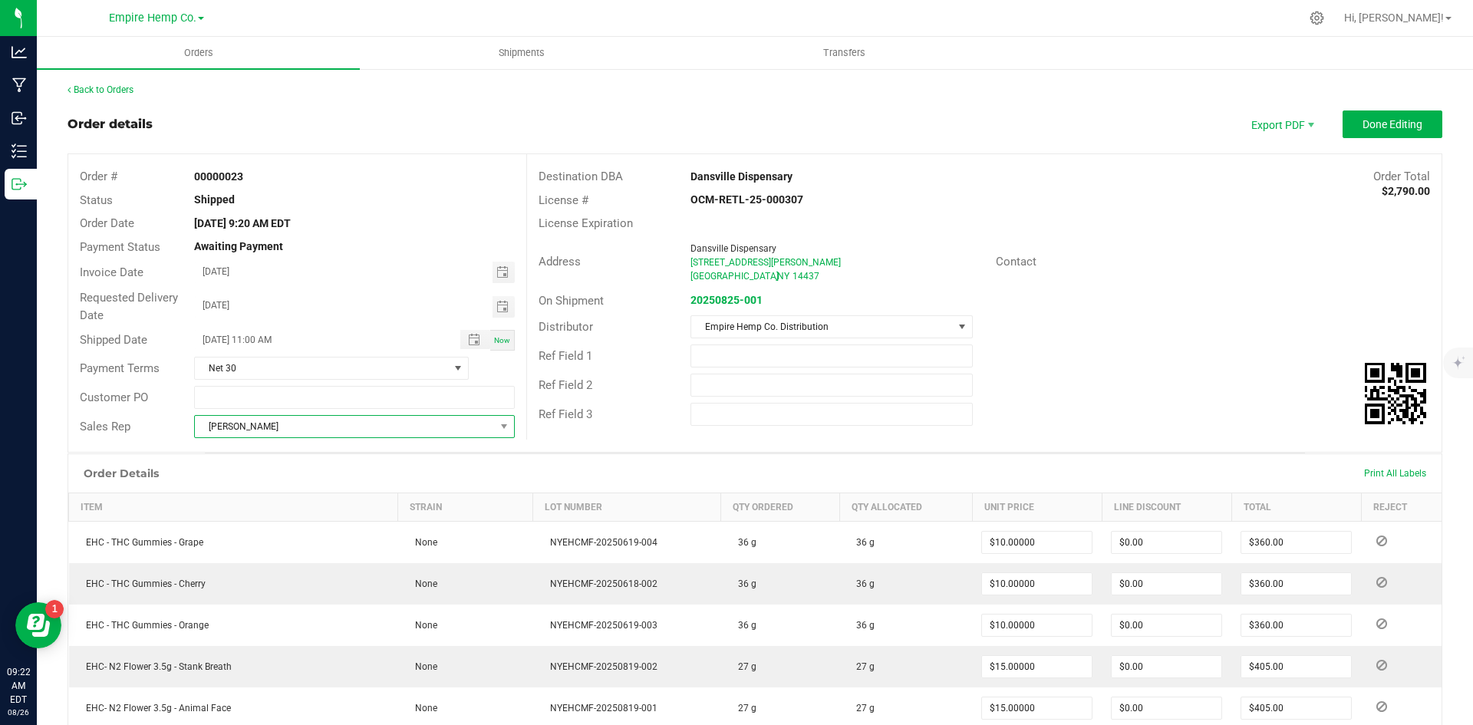
click at [495, 430] on span at bounding box center [504, 426] width 19 height 21
click at [391, 510] on li "[PERSON_NAME]" at bounding box center [352, 519] width 316 height 26
click at [1179, 266] on div "Contact" at bounding box center [1213, 262] width 457 height 24
click at [494, 341] on span "Now" at bounding box center [502, 340] width 16 height 8
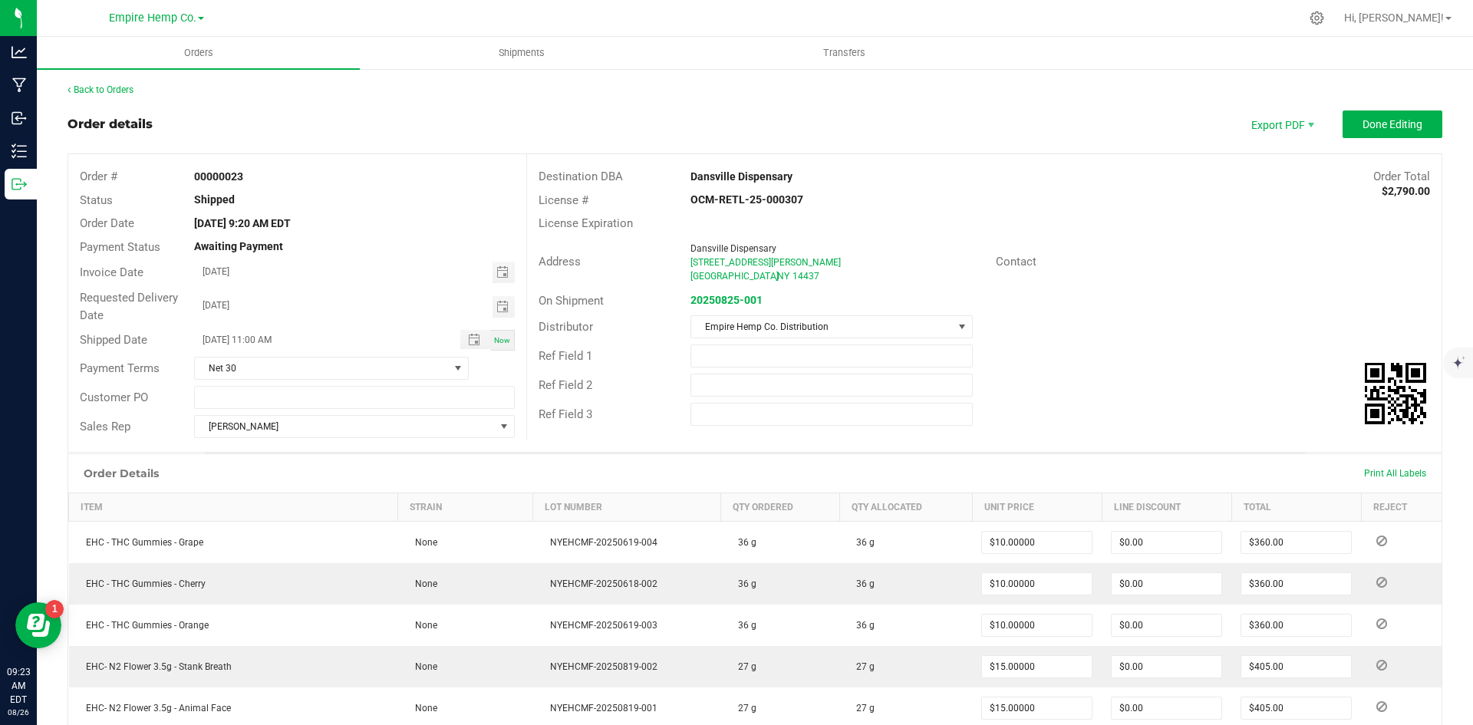
type input "08/26/2025 09:23 AM"
click at [1397, 119] on span "Done Editing" at bounding box center [1393, 124] width 60 height 12
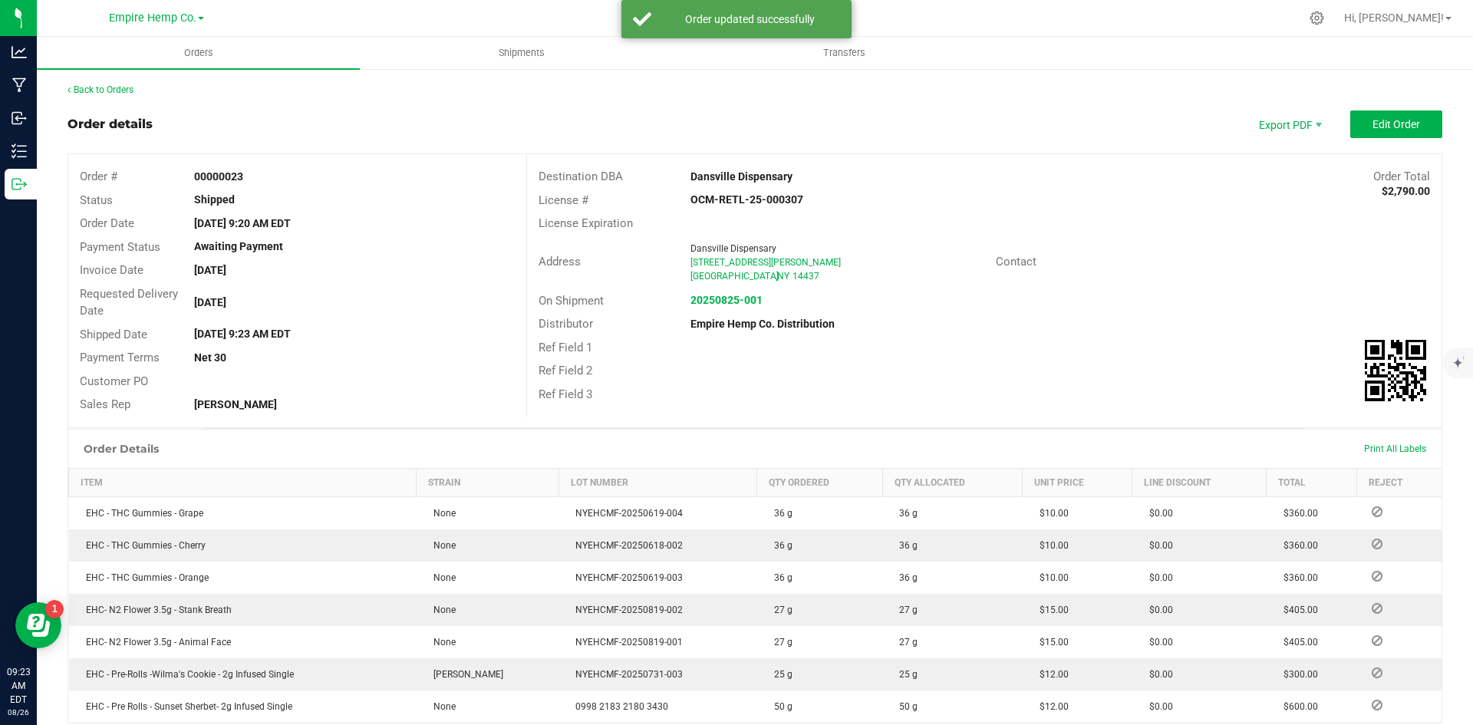
click at [1104, 97] on div "Back to Orders Order details Export PDF Edit Order Order # 00000023 Status Ship…" at bounding box center [755, 529] width 1375 height 892
click at [536, 48] on span "Shipments" at bounding box center [521, 53] width 87 height 14
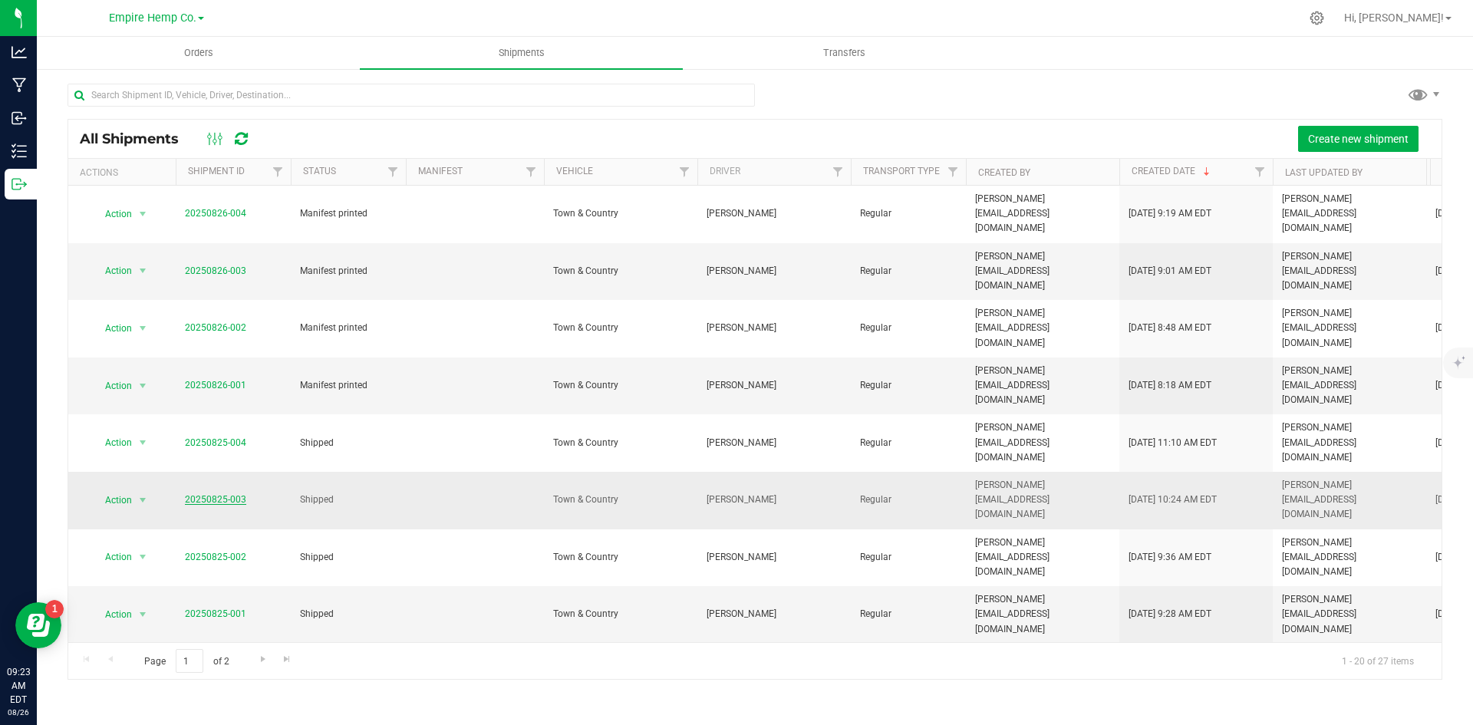
click at [224, 494] on link "20250825-003" at bounding box center [215, 499] width 61 height 11
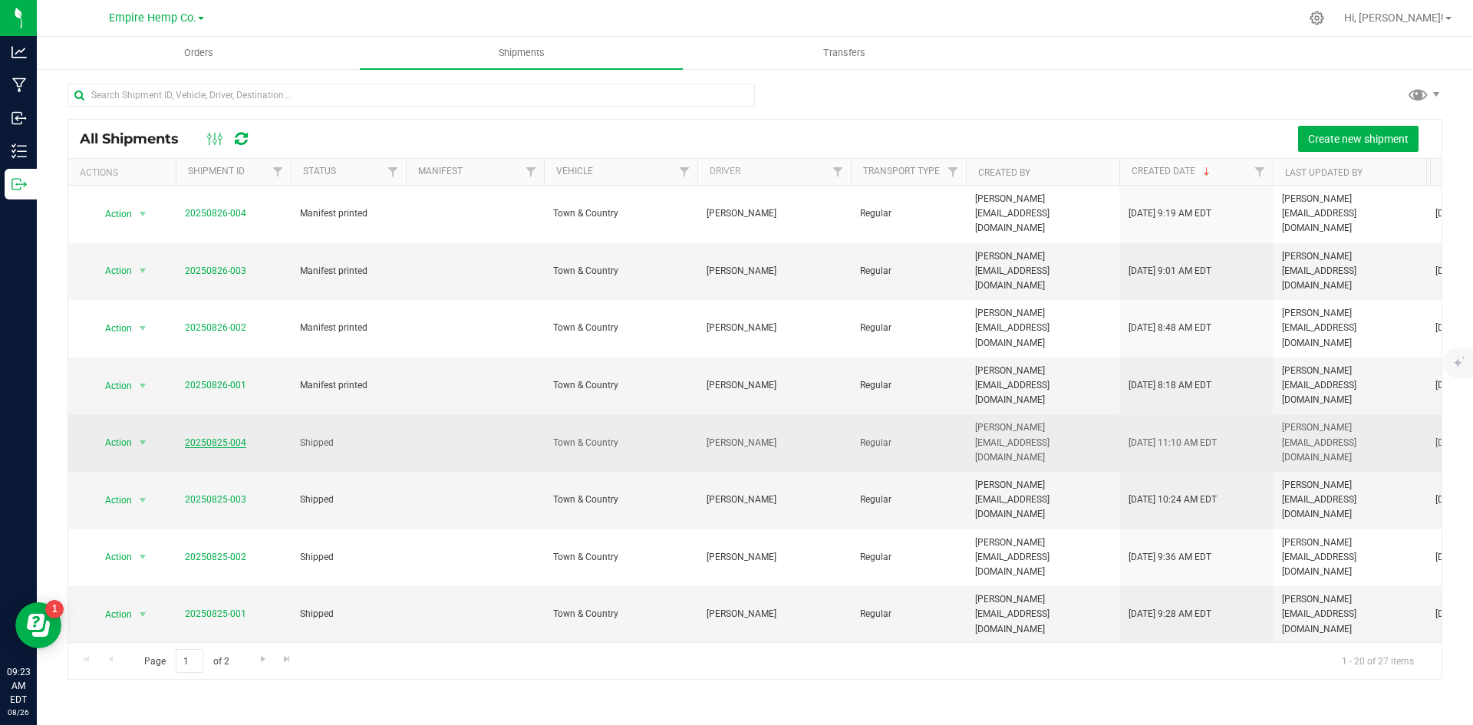
click at [220, 437] on link "20250825-004" at bounding box center [215, 442] width 61 height 11
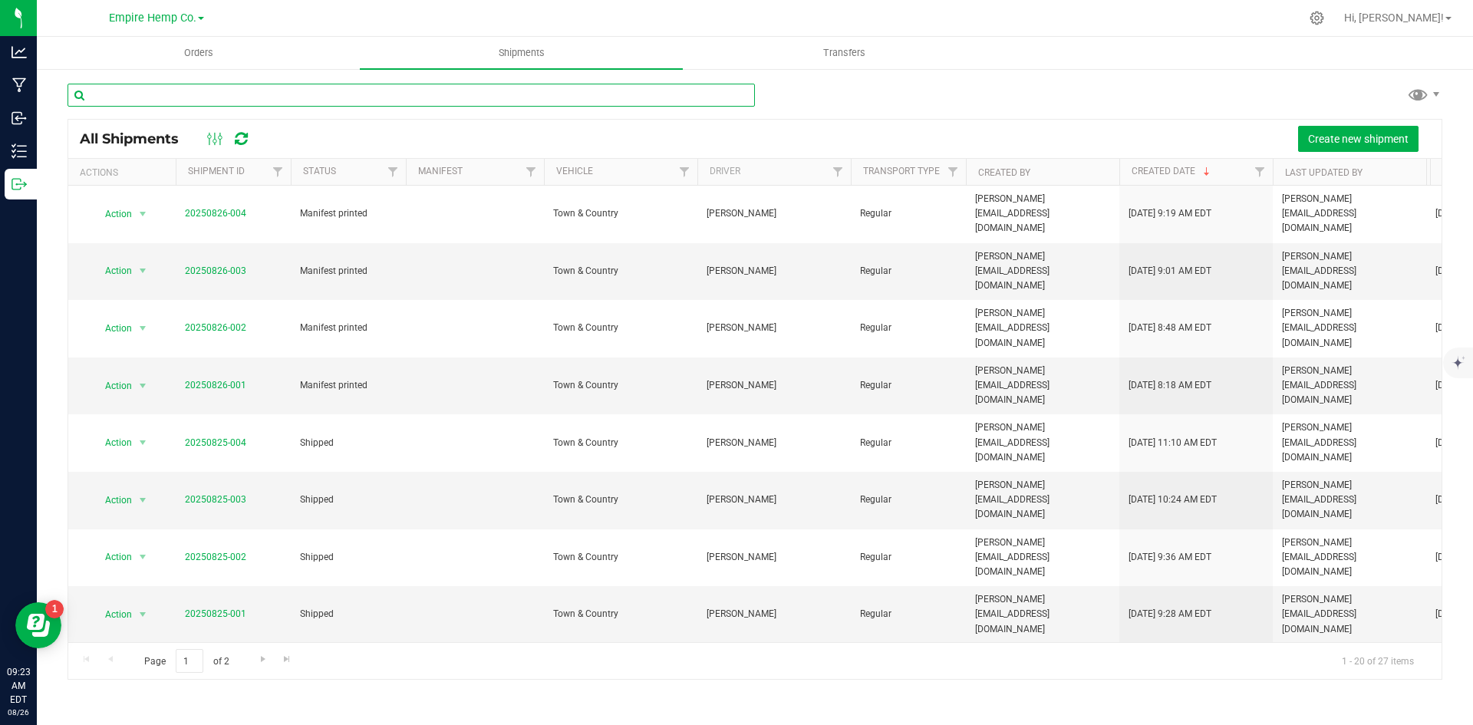
click at [213, 91] on input "text" at bounding box center [412, 95] width 688 height 23
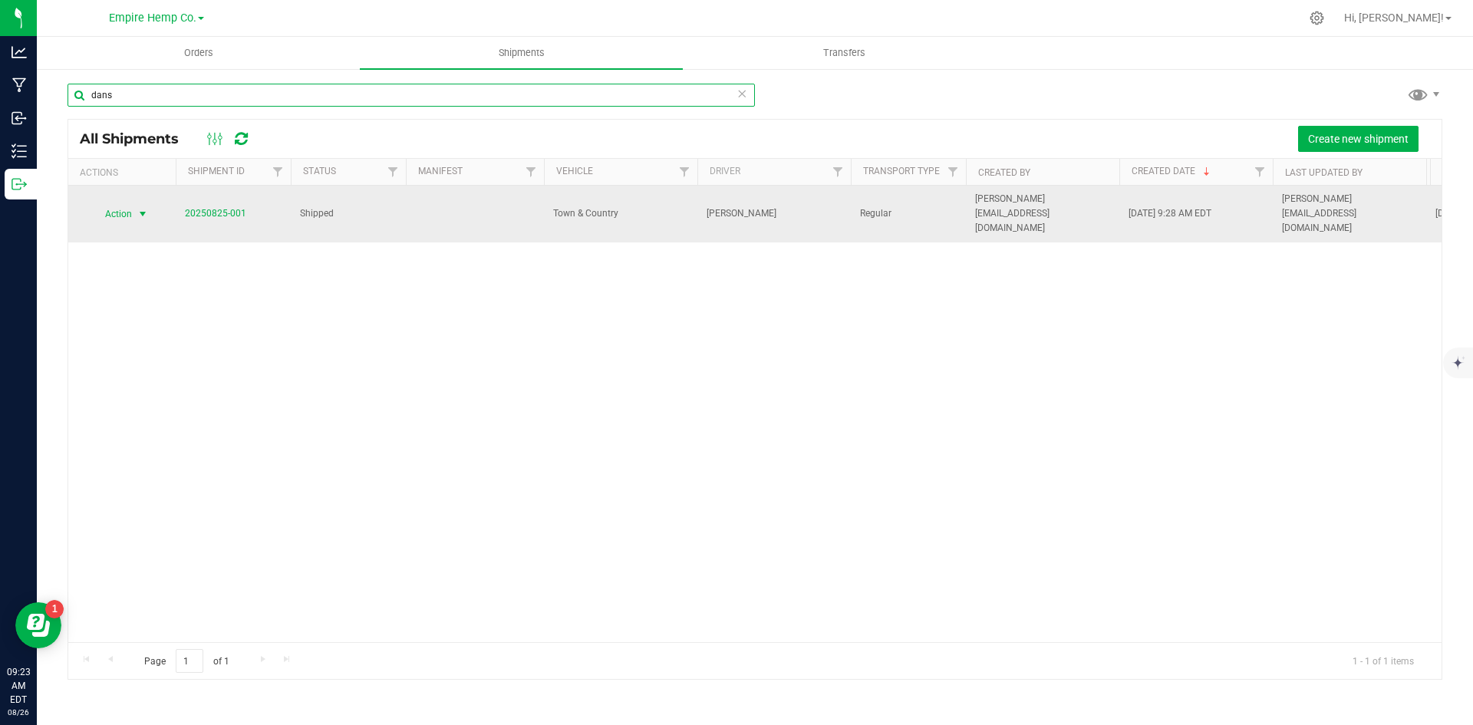
type input "dans"
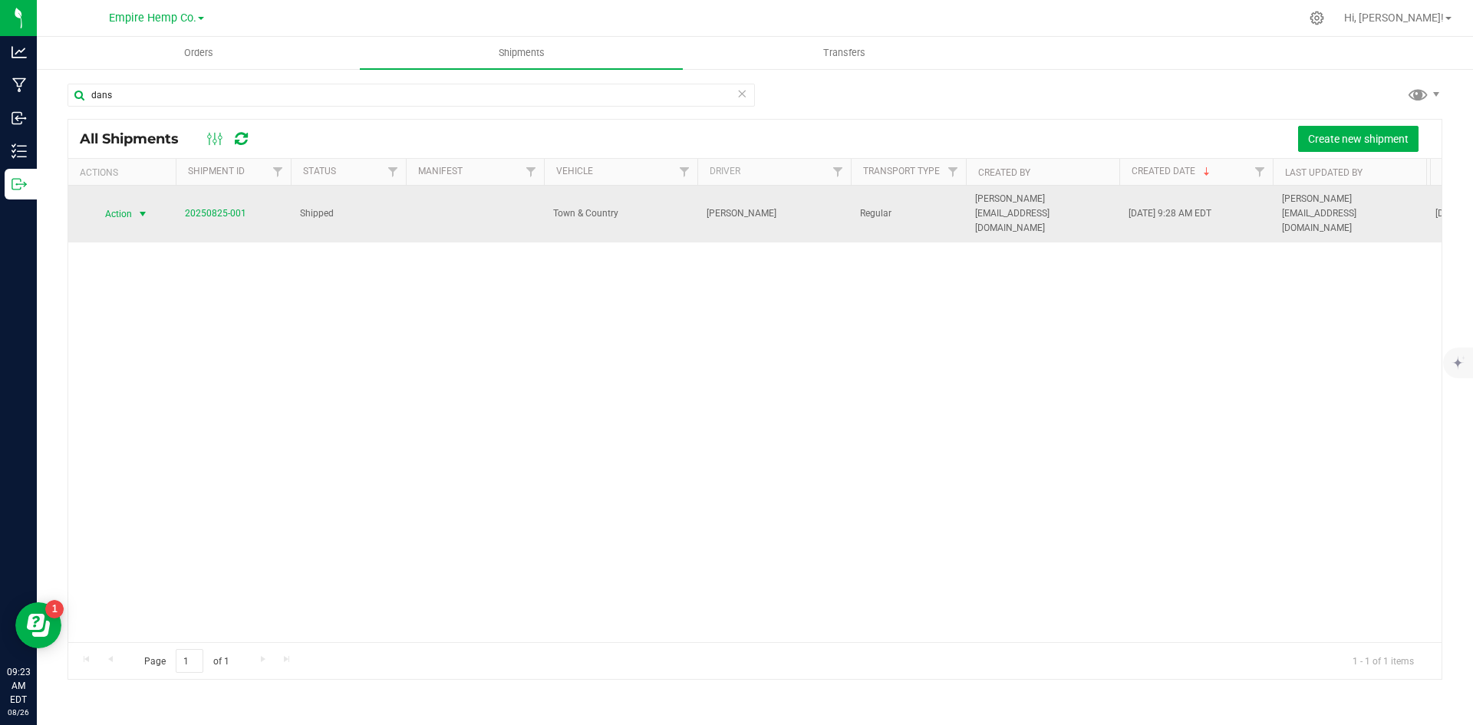
click at [148, 208] on span "select" at bounding box center [143, 214] width 12 height 12
click at [208, 208] on link "20250825-001" at bounding box center [215, 213] width 61 height 11
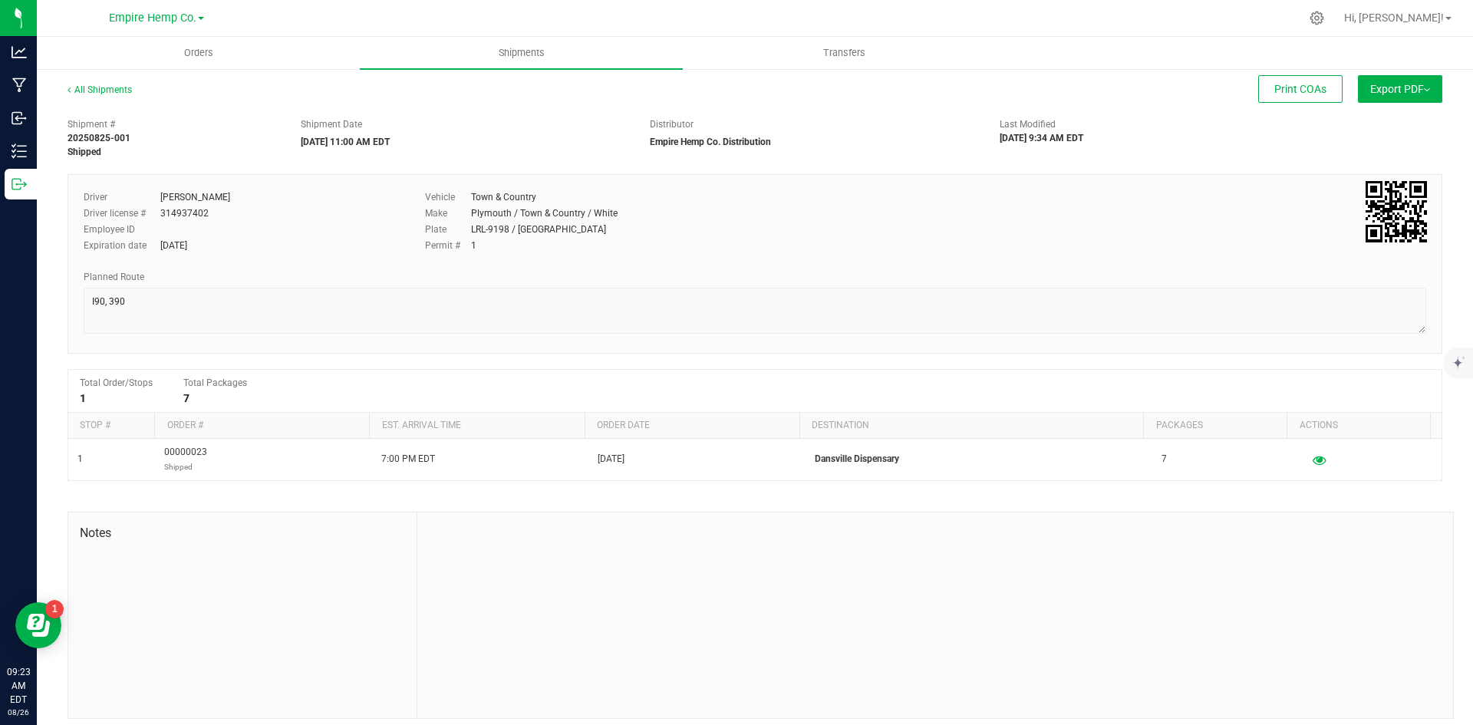
click at [1409, 90] on span "Export PDF" at bounding box center [1400, 89] width 60 height 12
click at [1241, 124] on div "Shipment # 20250825-001 Shipped Shipment Date 08/25/2025 11:00 AM EDT Distribut…" at bounding box center [755, 134] width 1398 height 48
click at [1064, 354] on div "Shipment # 20250825-001 Shipped Shipment Date 08/25/2025 11:00 AM EDT Distribut…" at bounding box center [755, 414] width 1375 height 609
click at [90, 89] on link "All Shipments" at bounding box center [100, 89] width 64 height 11
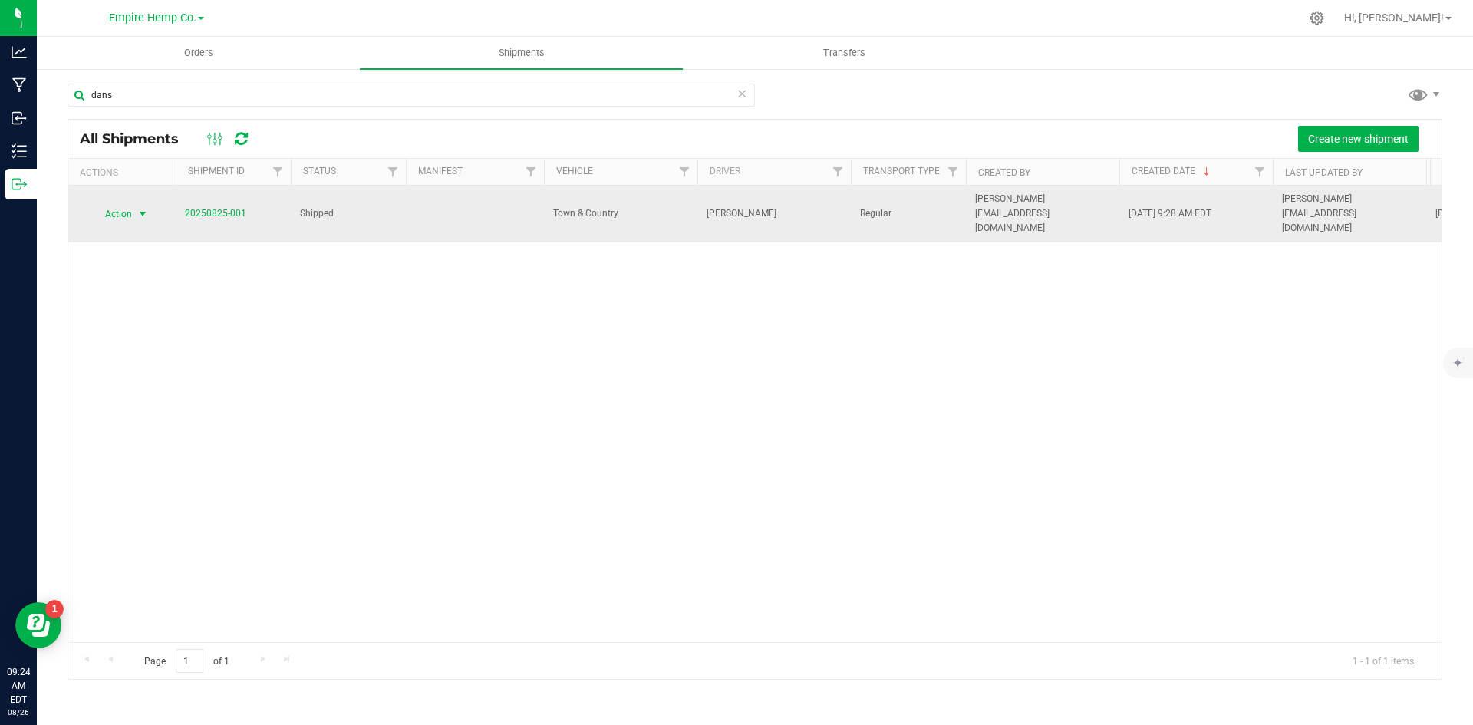
click at [143, 208] on span "select" at bounding box center [143, 214] width 12 height 12
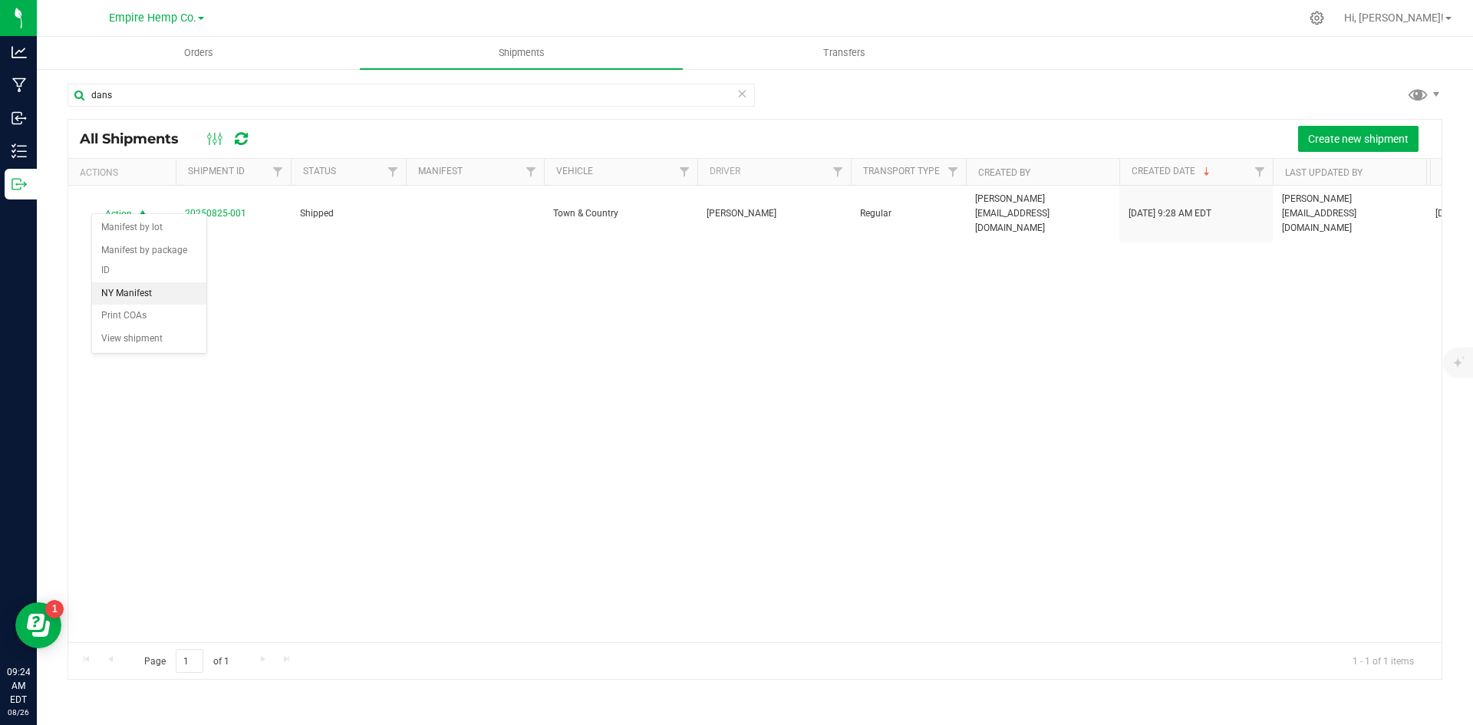
click at [158, 282] on li "NY Manifest" at bounding box center [149, 293] width 114 height 23
click at [203, 44] on uib-tab-heading "Orders" at bounding box center [198, 53] width 323 height 32
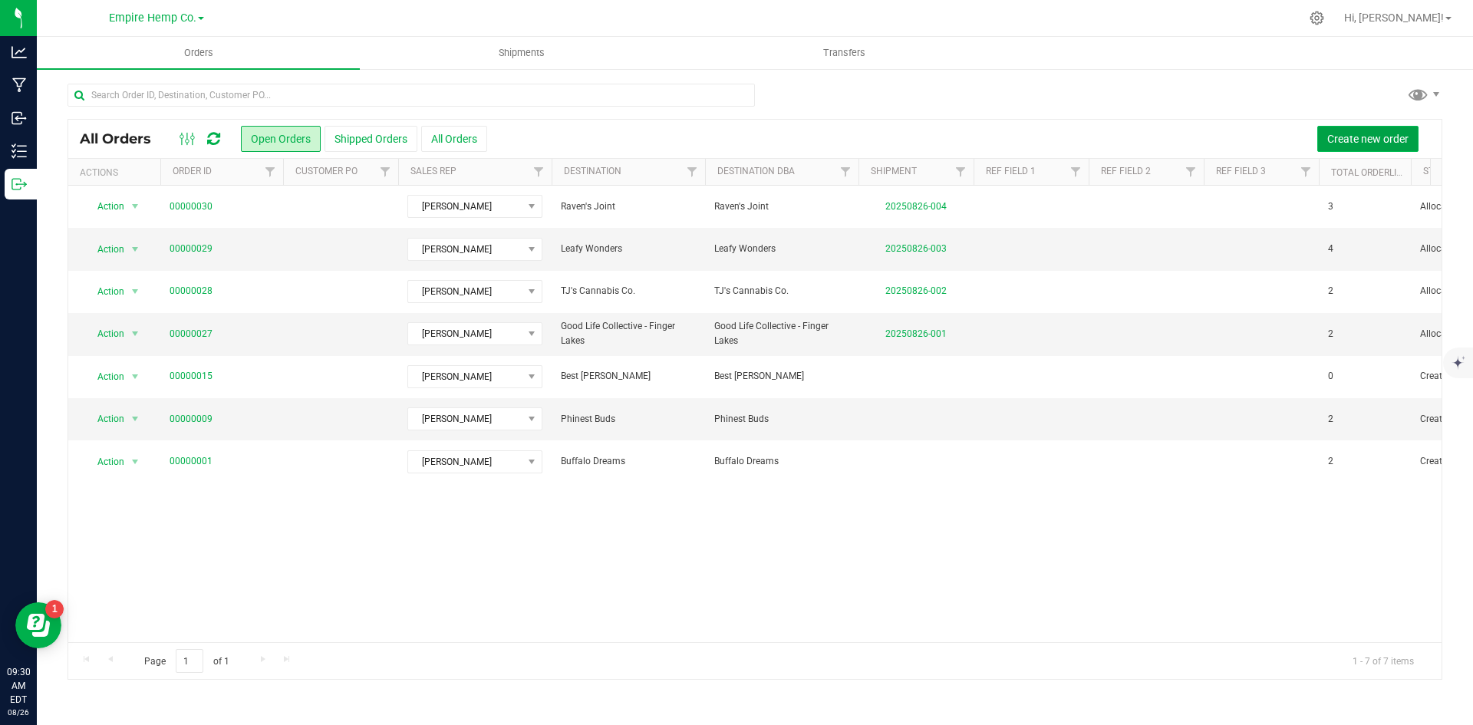
click at [1377, 146] on button "Create new order" at bounding box center [1368, 139] width 101 height 26
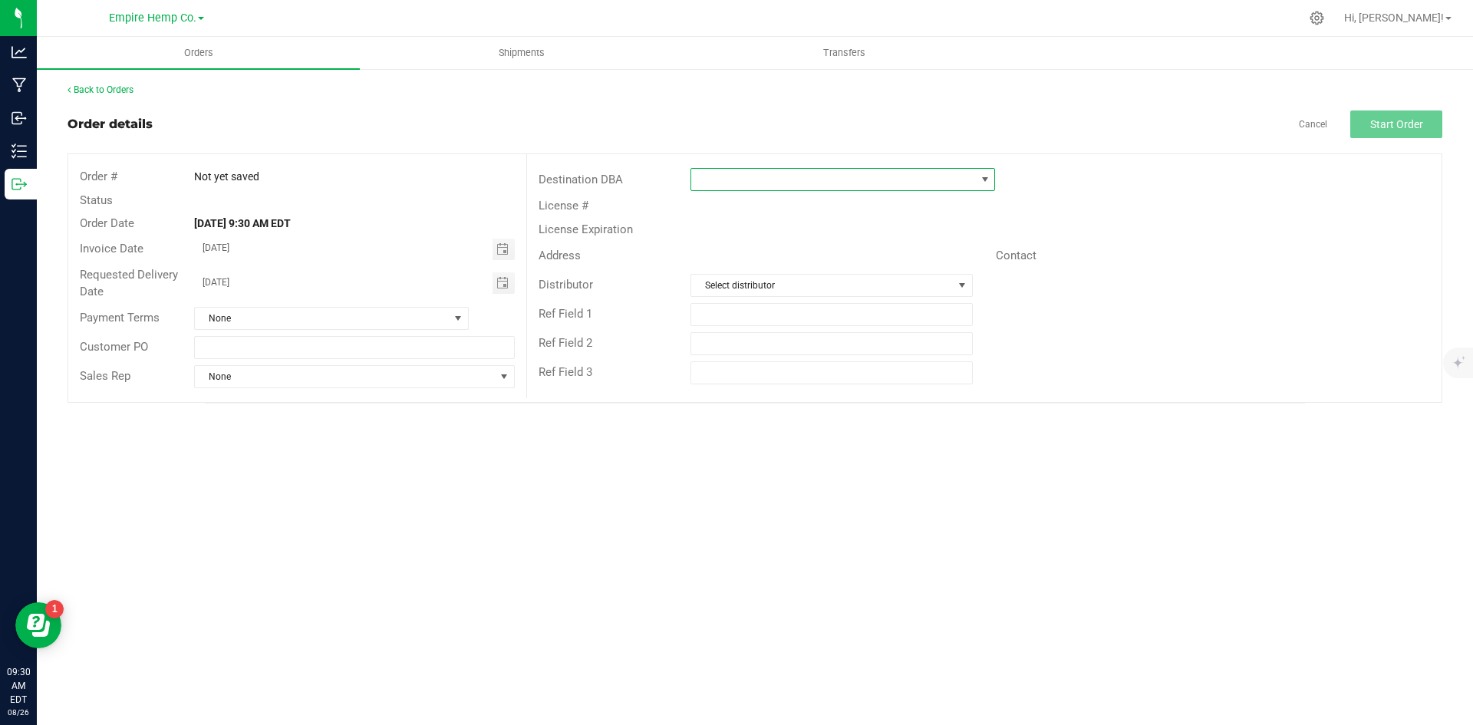
click at [820, 189] on span at bounding box center [833, 179] width 284 height 21
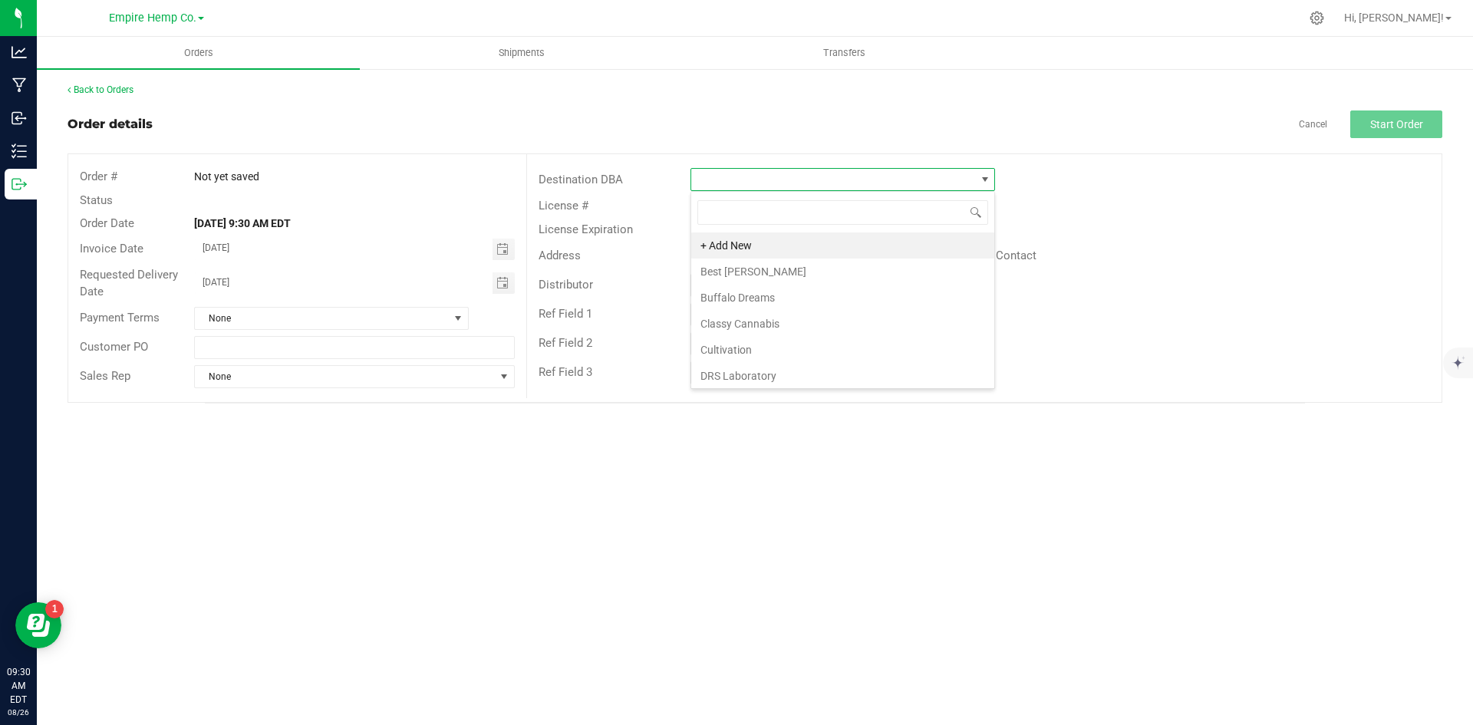
scroll to position [23, 305]
type input "high"
click at [814, 275] on li "High Tide" at bounding box center [842, 272] width 303 height 26
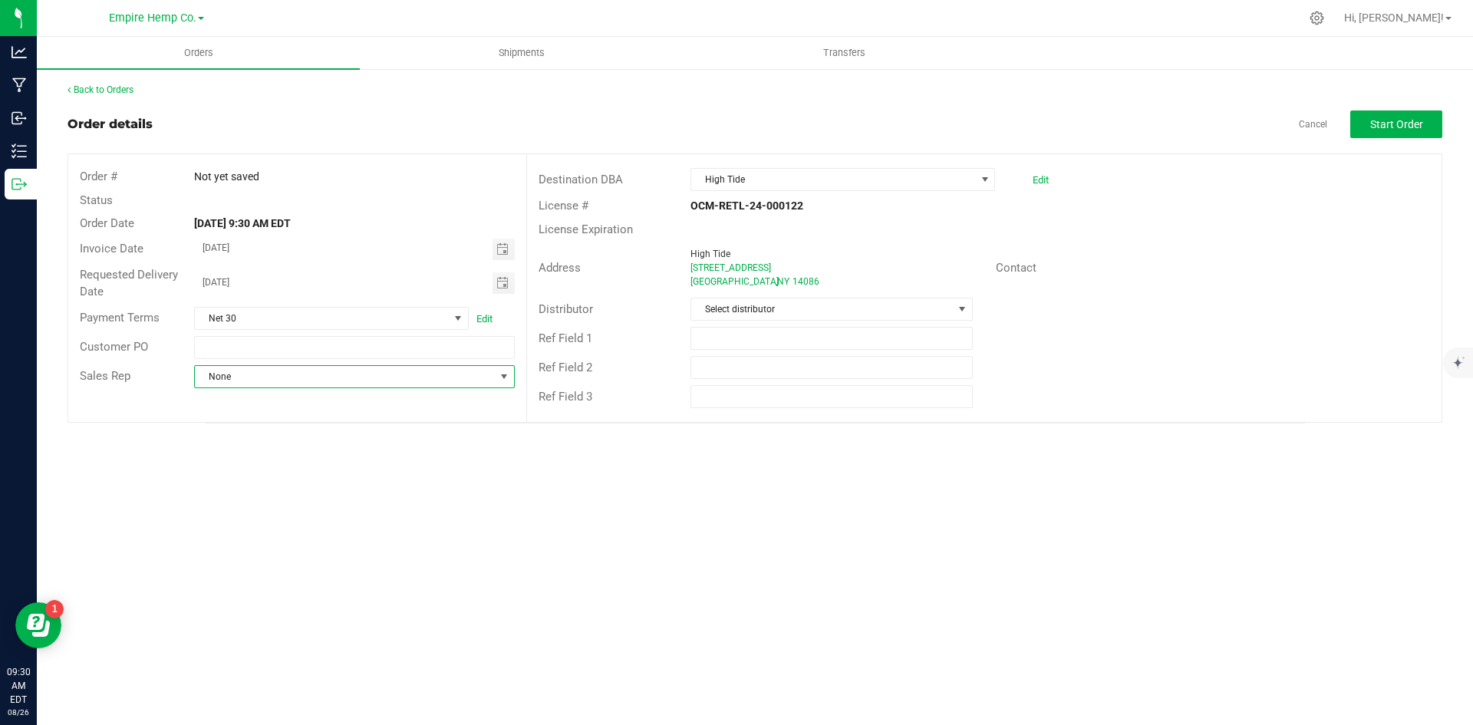
click at [500, 378] on span at bounding box center [504, 377] width 12 height 12
click at [459, 444] on li "[PERSON_NAME]" at bounding box center [354, 442] width 318 height 26
click at [869, 512] on div "Orders Shipments Transfers Back to Orders Order details Cancel Start Order Orde…" at bounding box center [755, 381] width 1436 height 688
click at [960, 302] on span at bounding box center [962, 308] width 19 height 21
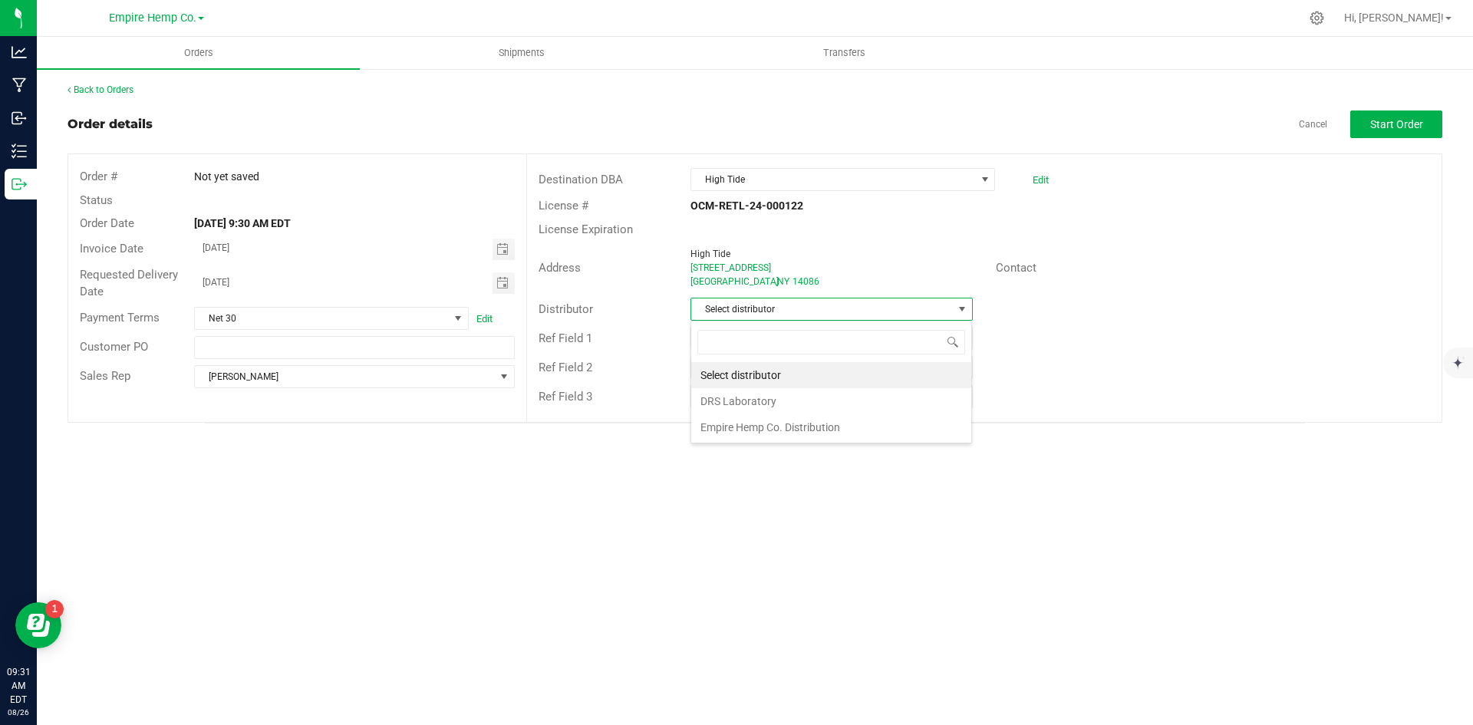
scroll to position [23, 282]
click at [860, 427] on li "Empire Hemp Co. Distribution" at bounding box center [831, 427] width 280 height 26
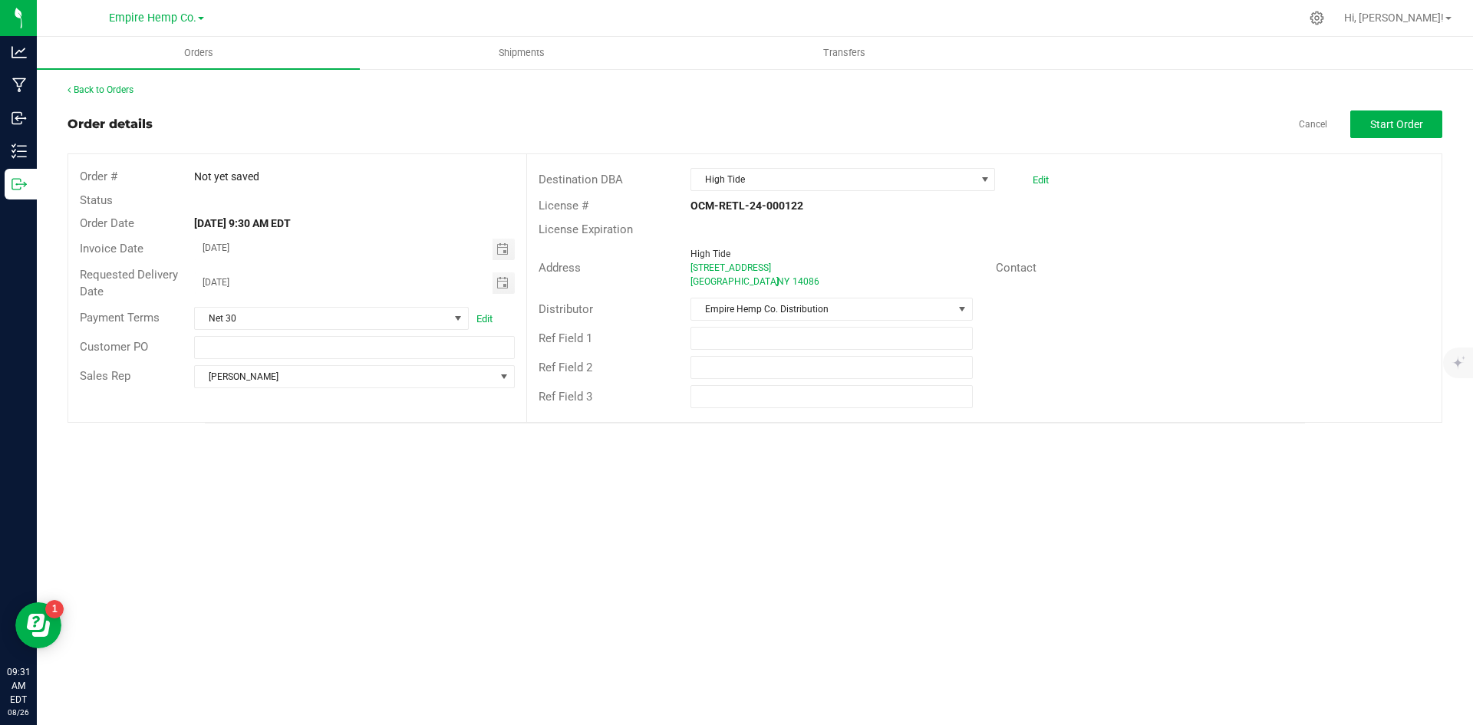
click at [1152, 370] on div "Ref Field 2" at bounding box center [984, 367] width 915 height 29
click at [1391, 123] on span "Start Order" at bounding box center [1396, 124] width 53 height 12
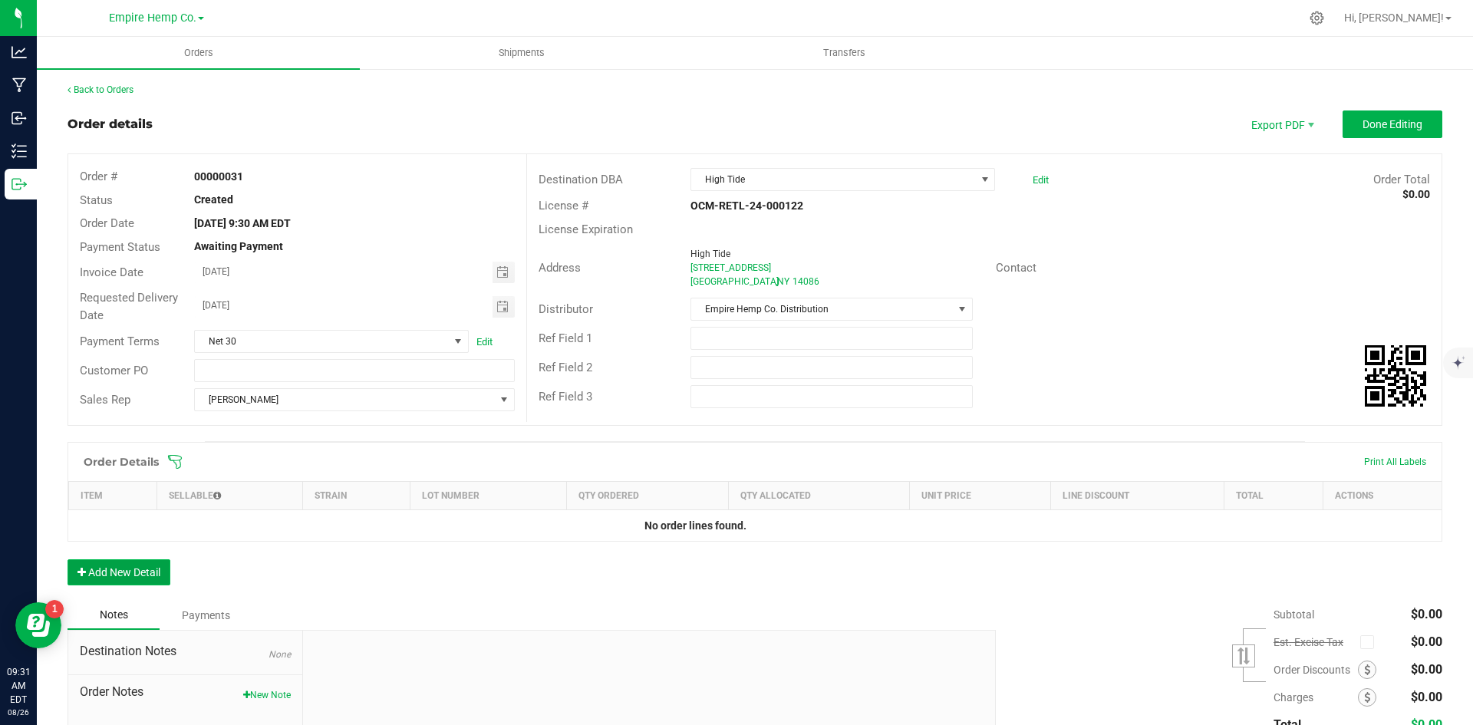
click at [127, 562] on button "Add New Detail" at bounding box center [119, 572] width 103 height 26
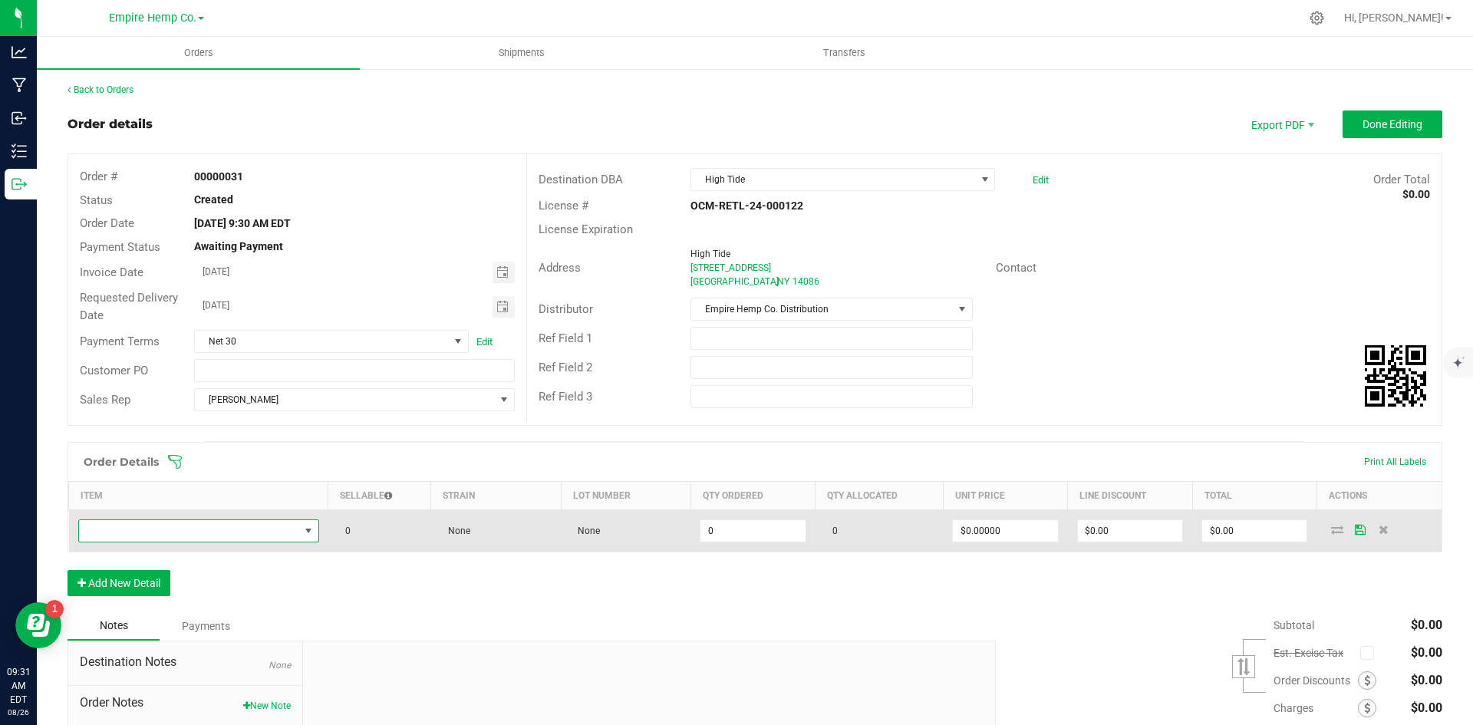
click at [230, 536] on span "NO DATA FOUND" at bounding box center [189, 530] width 220 height 21
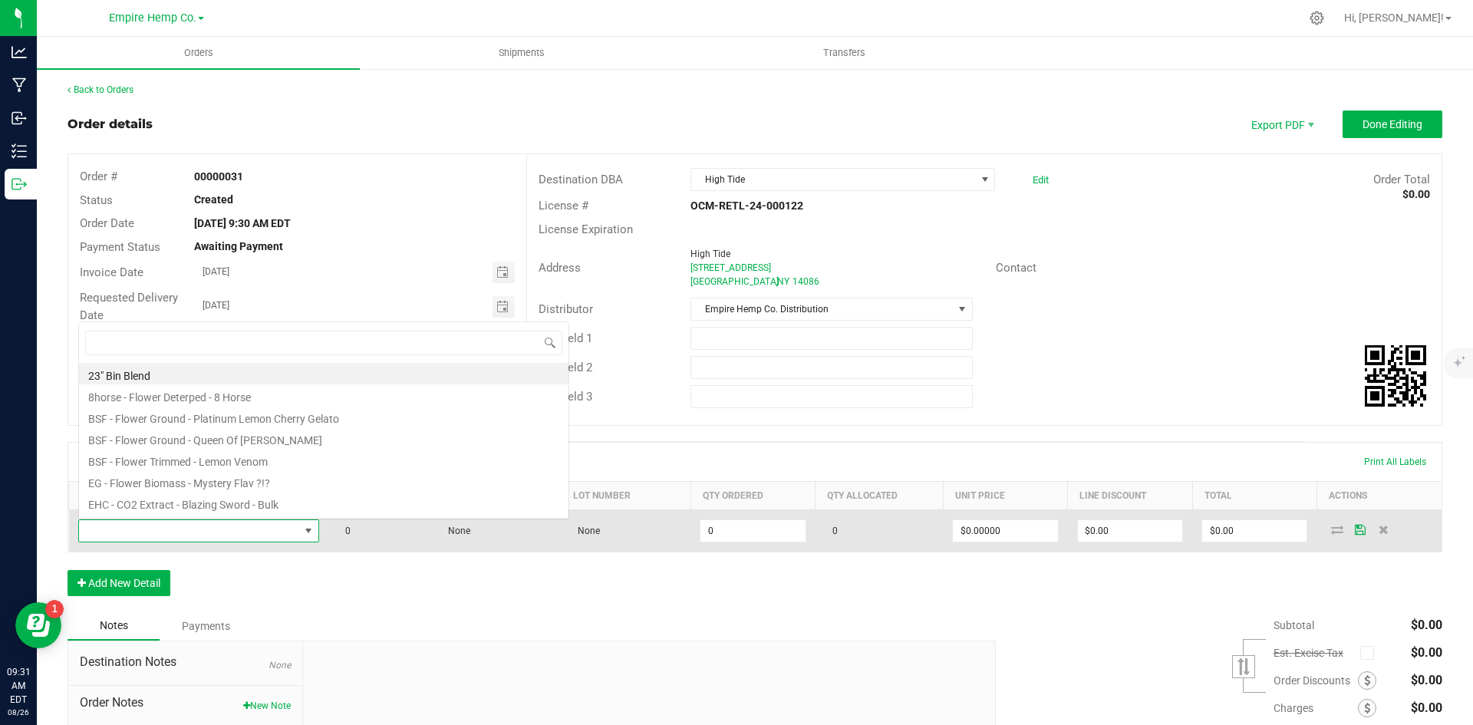
scroll to position [23, 237]
type input "stank"
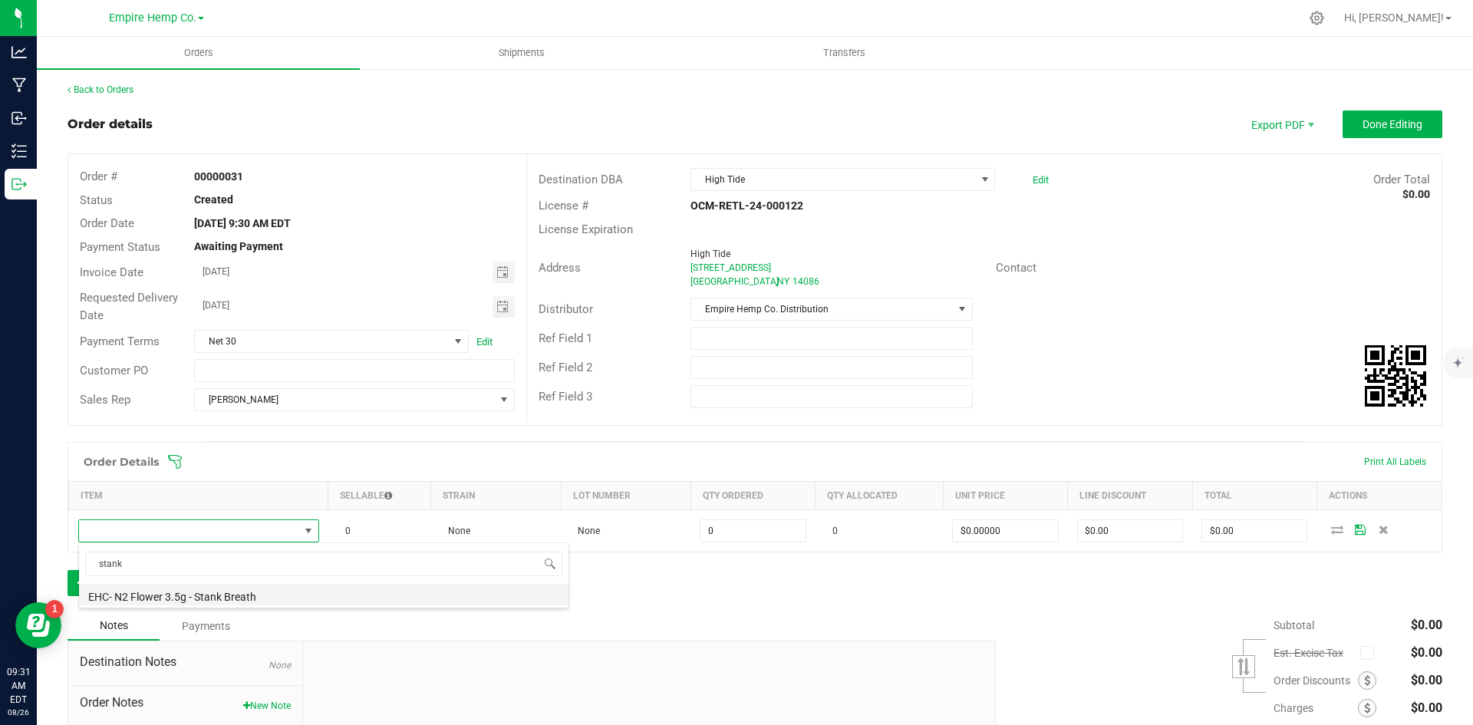
click at [260, 598] on li "EHC- N2 Flower 3.5g - Stank Breath" at bounding box center [324, 594] width 490 height 21
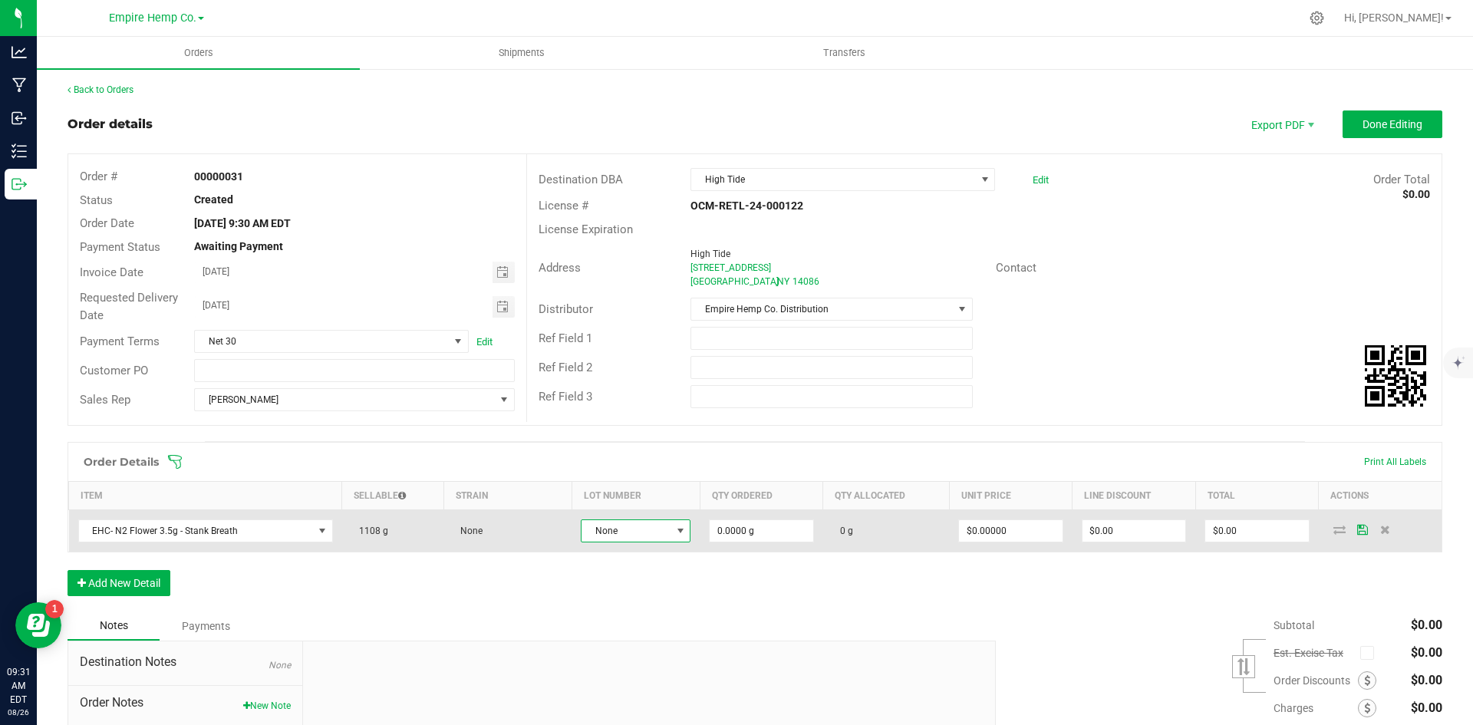
click at [648, 529] on span "None" at bounding box center [626, 530] width 89 height 21
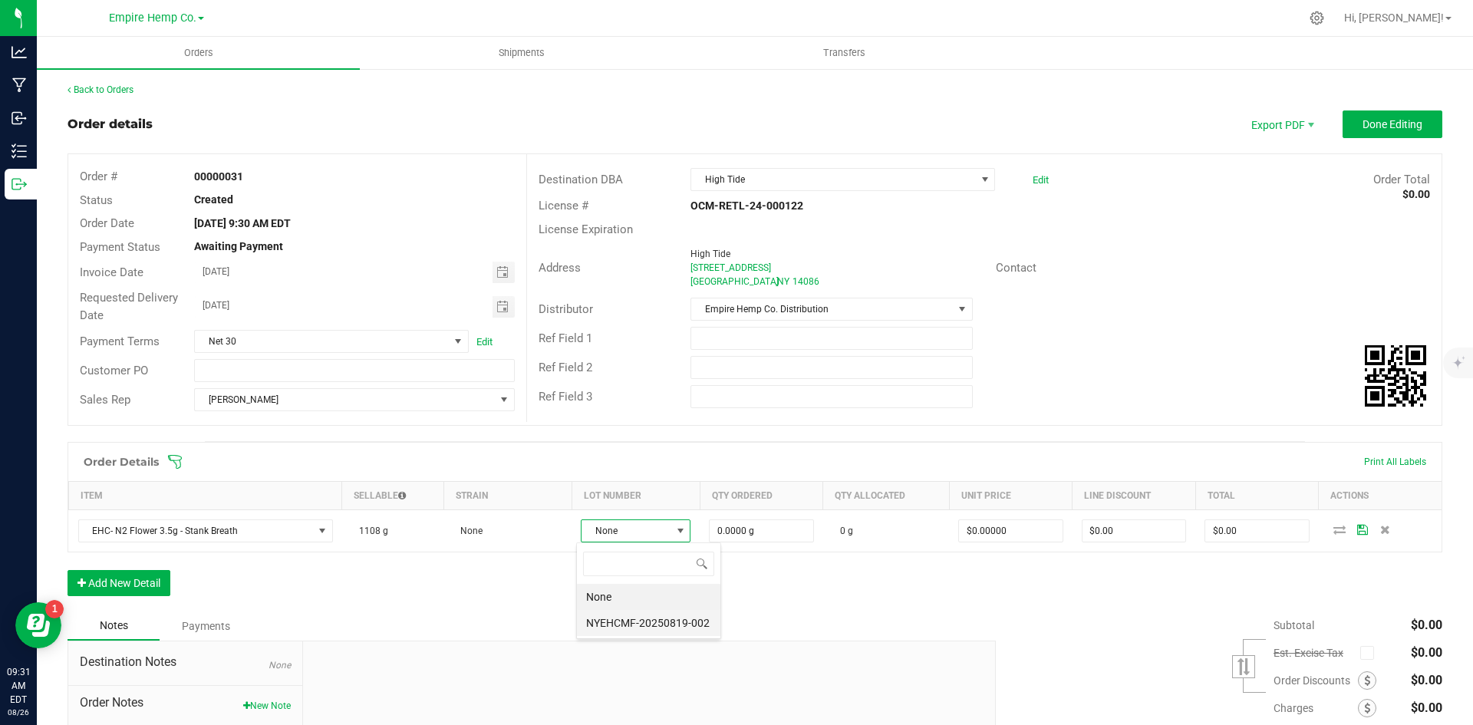
click at [651, 621] on li "NYEHCMF-20250819-002" at bounding box center [648, 623] width 143 height 26
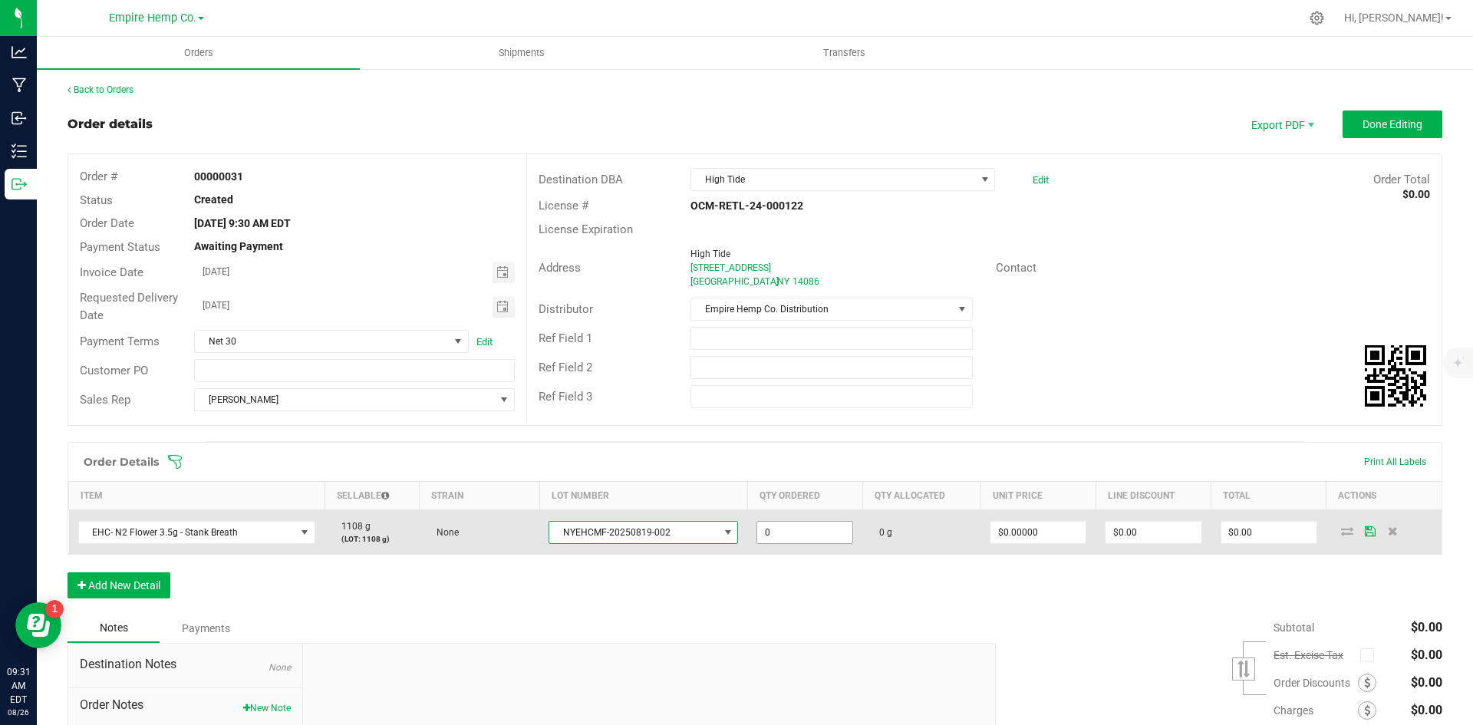
click at [806, 529] on input "0" at bounding box center [804, 532] width 95 height 21
type input "27.0000 g"
type input "0"
click at [1044, 533] on input "0" at bounding box center [1038, 532] width 95 height 21
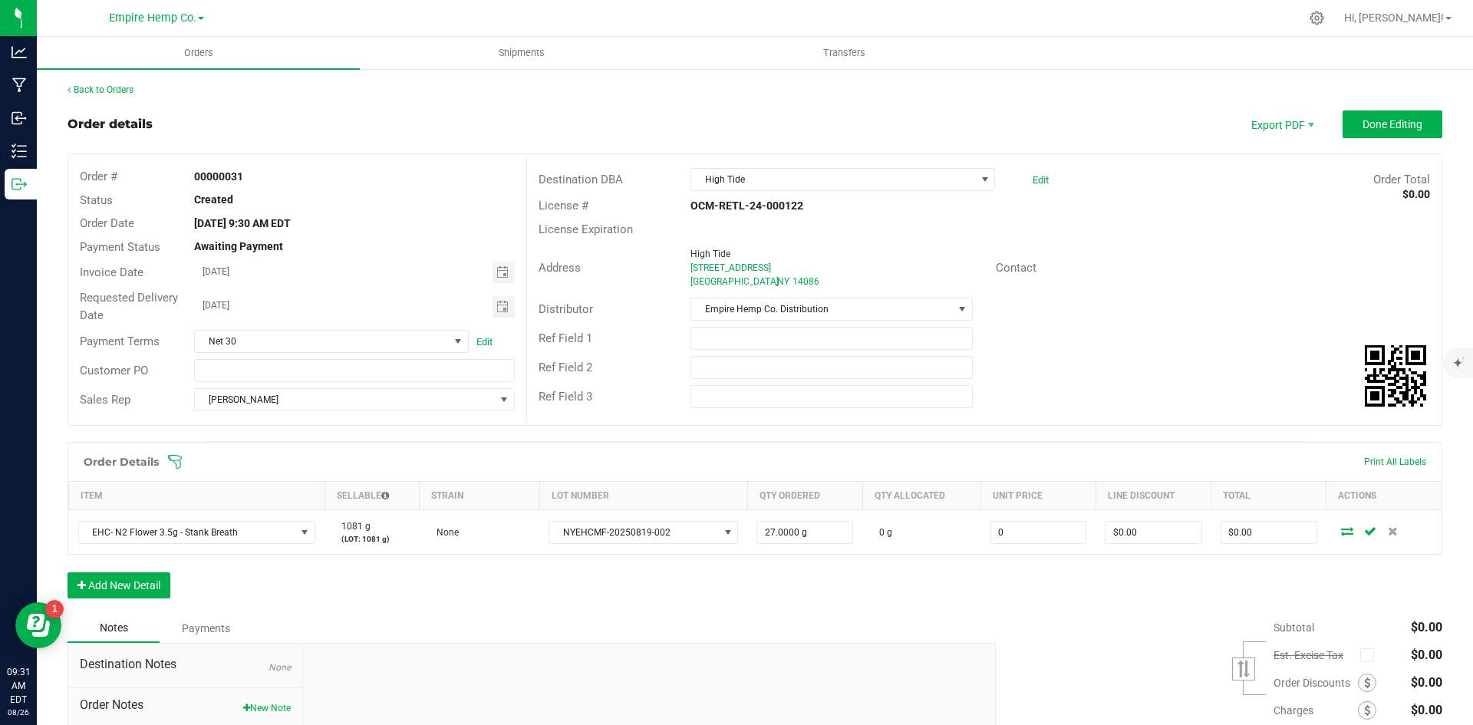
click at [1044, 531] on input "0" at bounding box center [1038, 532] width 95 height 21
type input "$12.00000"
type input "$324.00"
click at [1042, 566] on div "Order Details Print All Labels Item Sellable Strain Lot Number Qty Ordered Qty …" at bounding box center [755, 528] width 1375 height 172
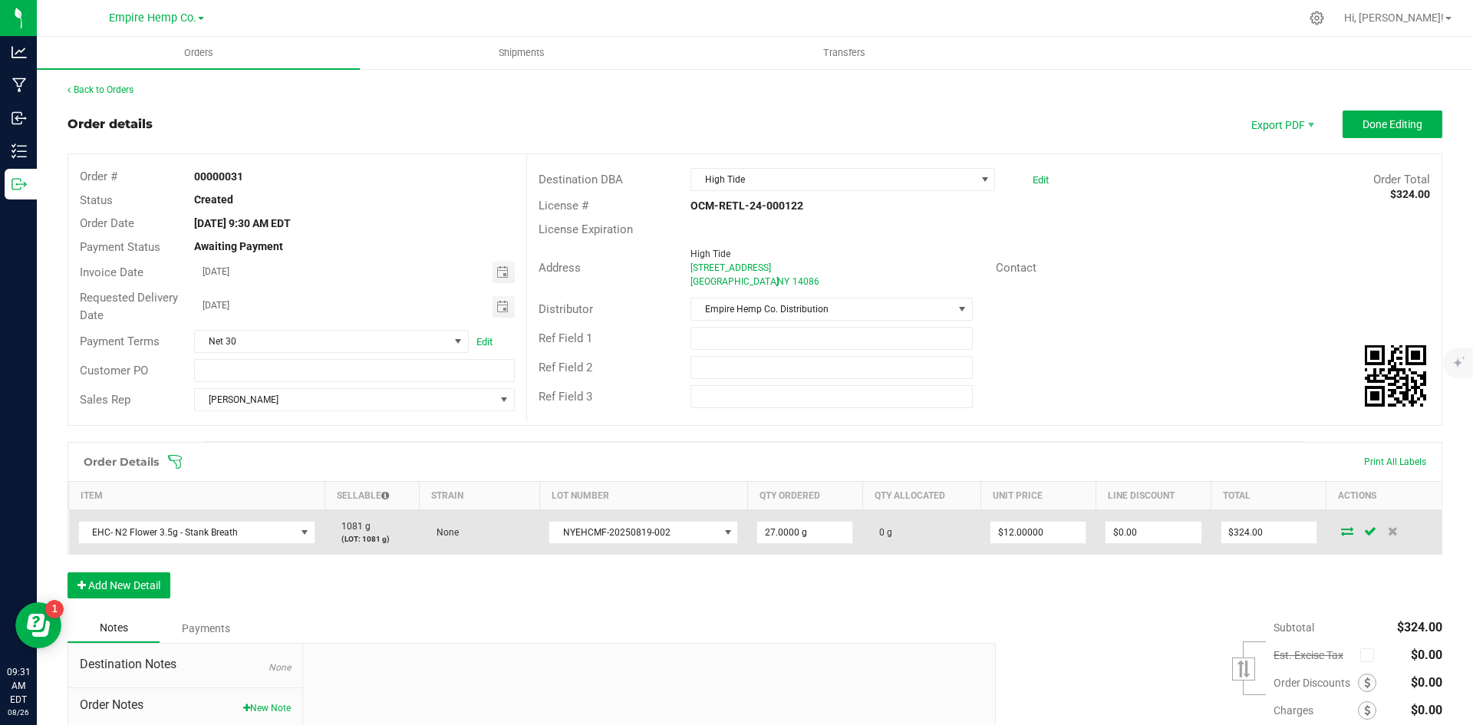
click at [1341, 533] on icon at bounding box center [1347, 530] width 12 height 9
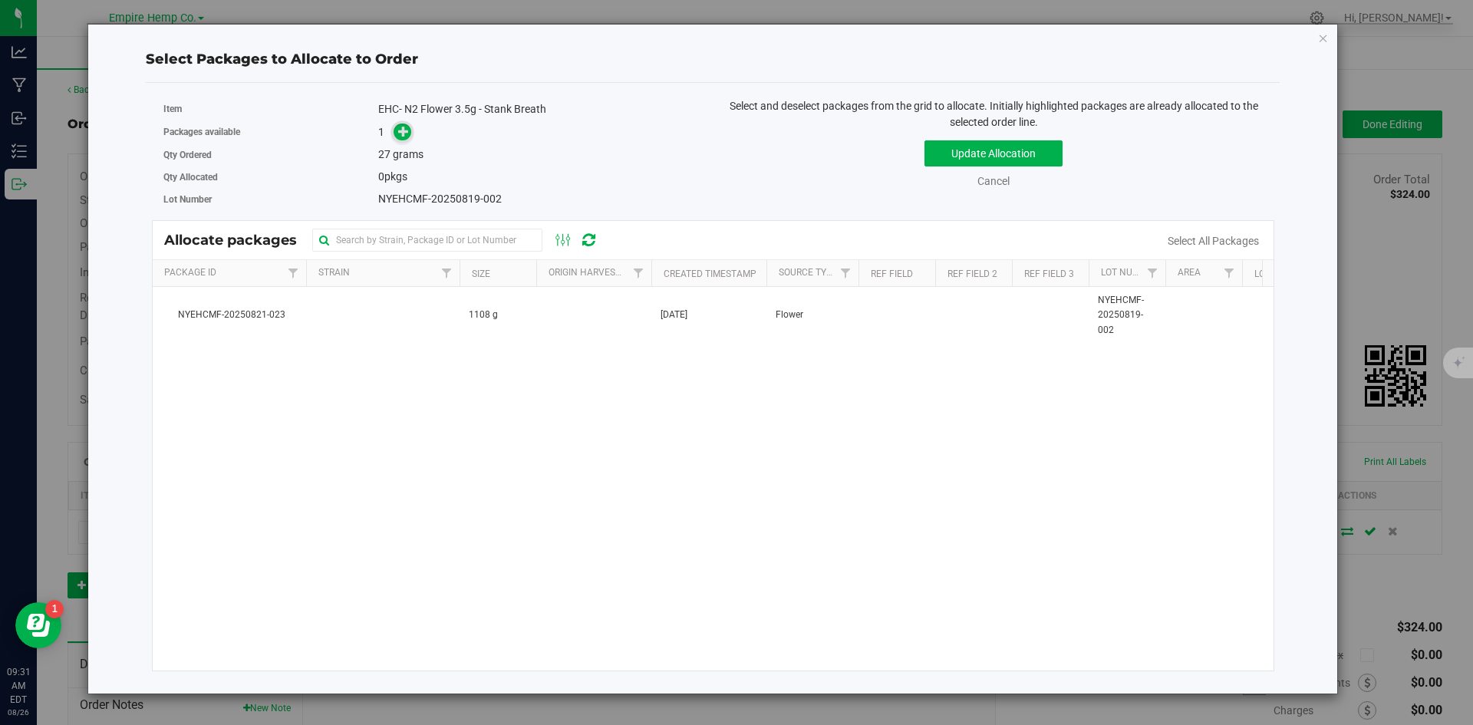
click at [405, 135] on icon at bounding box center [403, 131] width 11 height 11
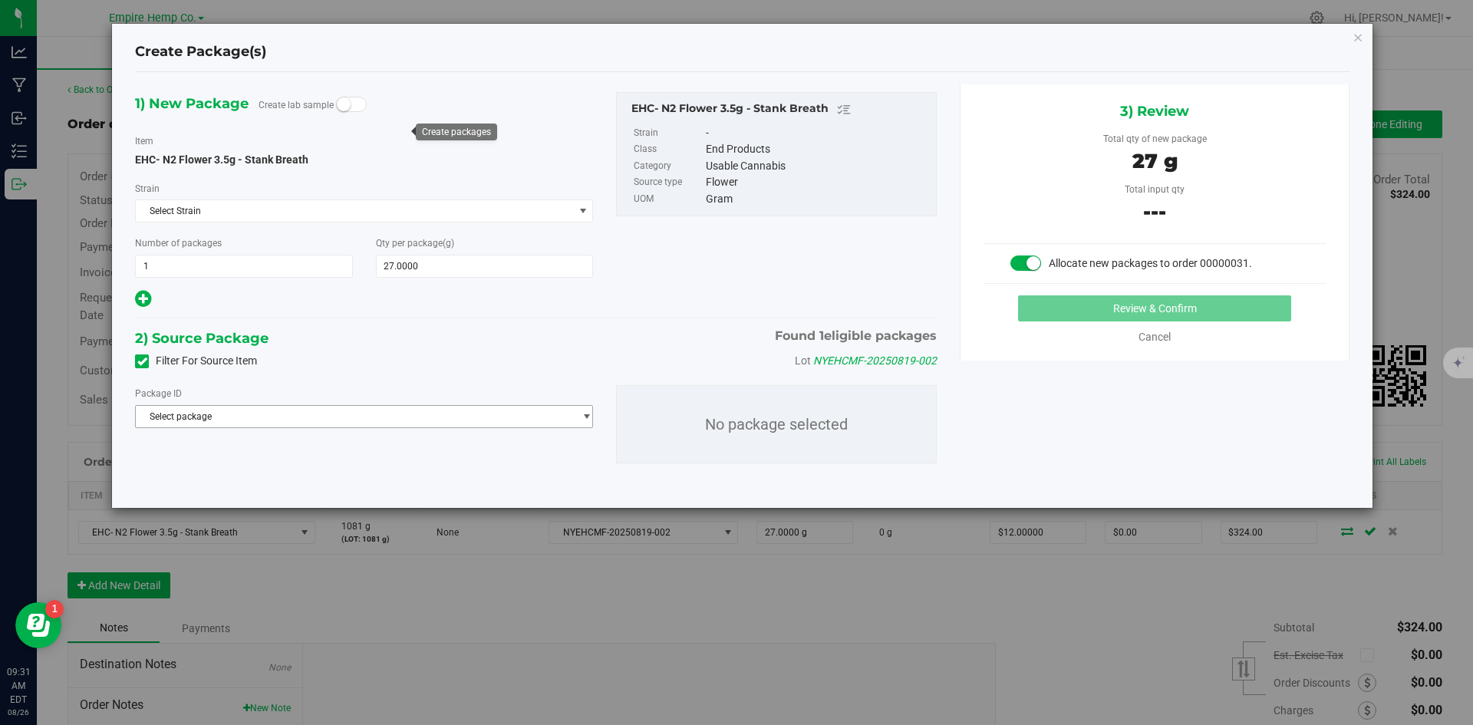
click at [355, 412] on span "Select package" at bounding box center [354, 416] width 437 height 21
click at [359, 480] on span "( EHC- N2 Flower 3.5g - Stank Breath )" at bounding box center [333, 479] width 157 height 11
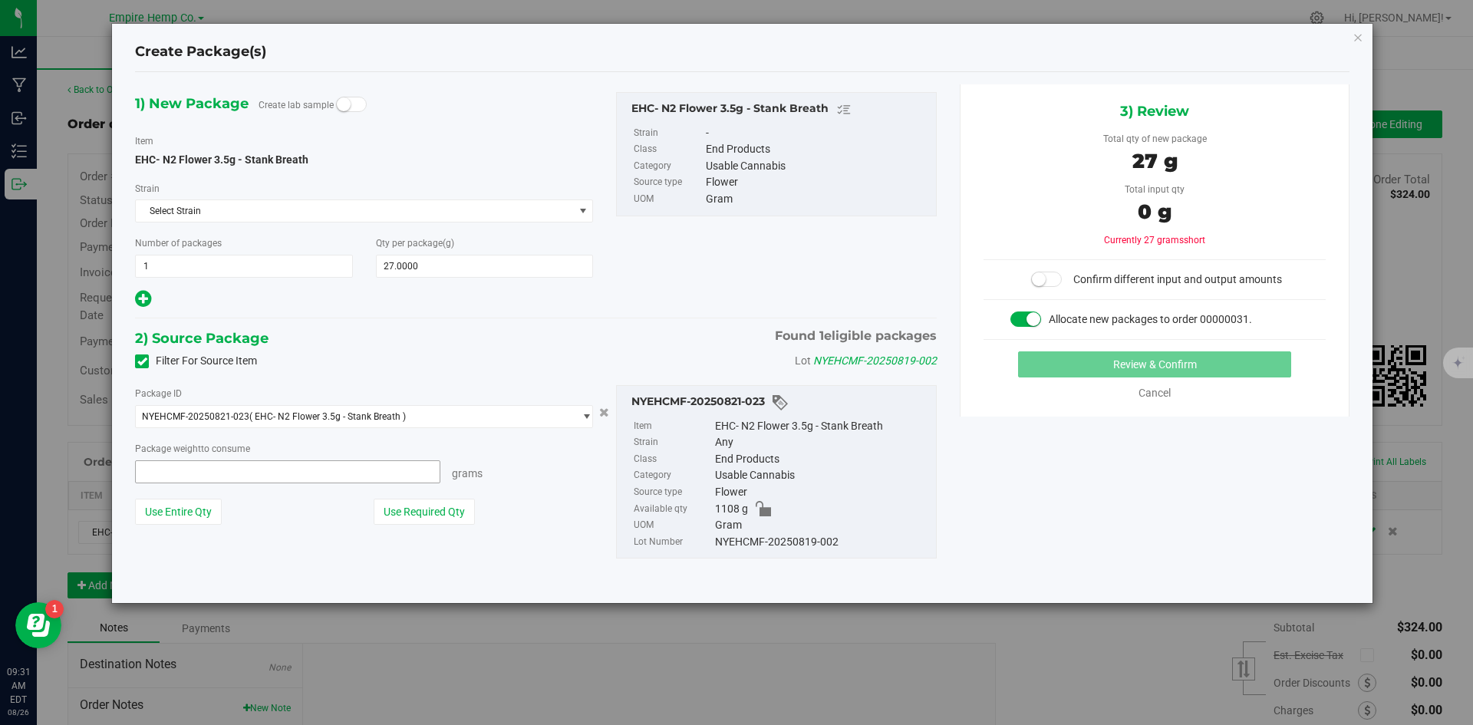
click at [355, 470] on span at bounding box center [287, 471] width 305 height 23
type input "27"
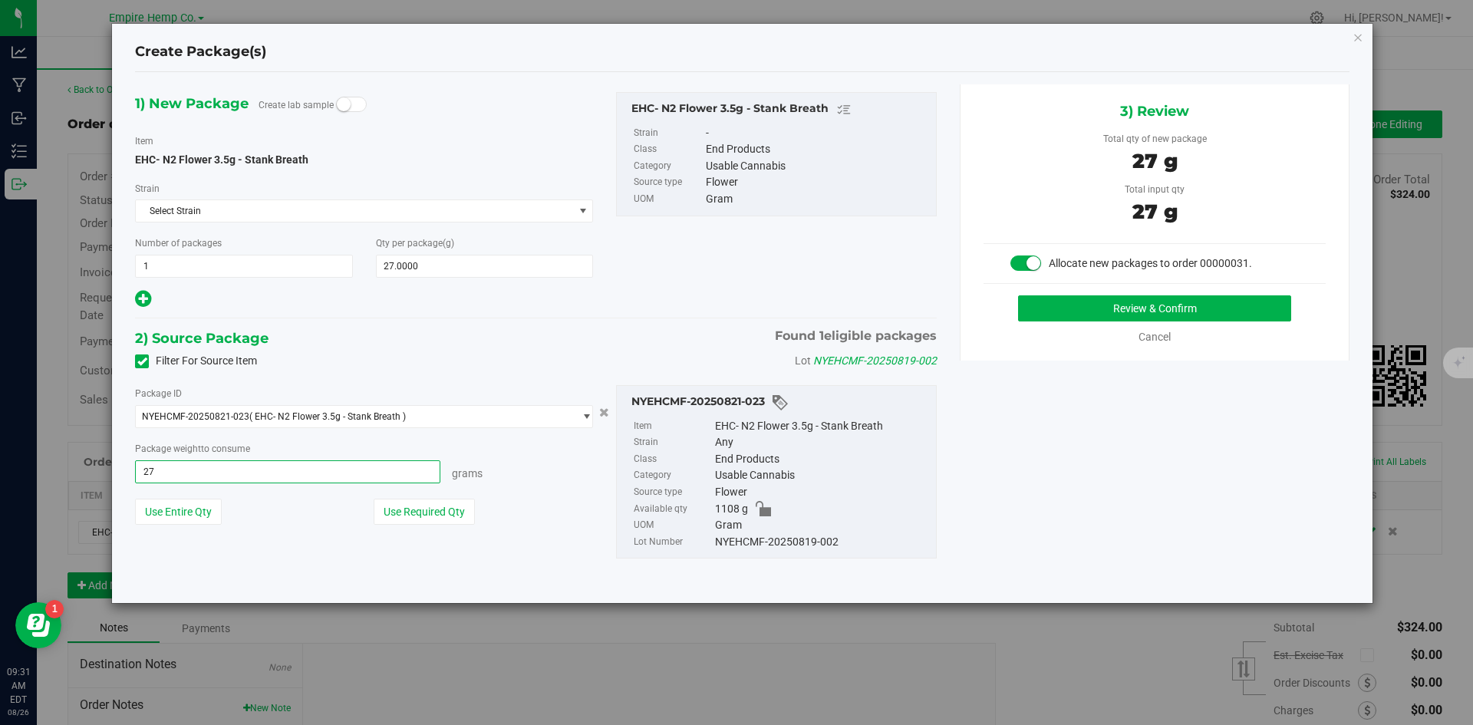
type input "27.0000 g"
drag, startPoint x: 1314, startPoint y: 519, endPoint x: 1322, endPoint y: 504, distance: 16.8
click at [1318, 515] on div "1) New Package Create lab sample Item EHC- N2 Flower 3.5g - Stank Breath Strain…" at bounding box center [743, 337] width 1238 height 507
click at [1259, 300] on button "Review & Confirm" at bounding box center [1154, 308] width 273 height 26
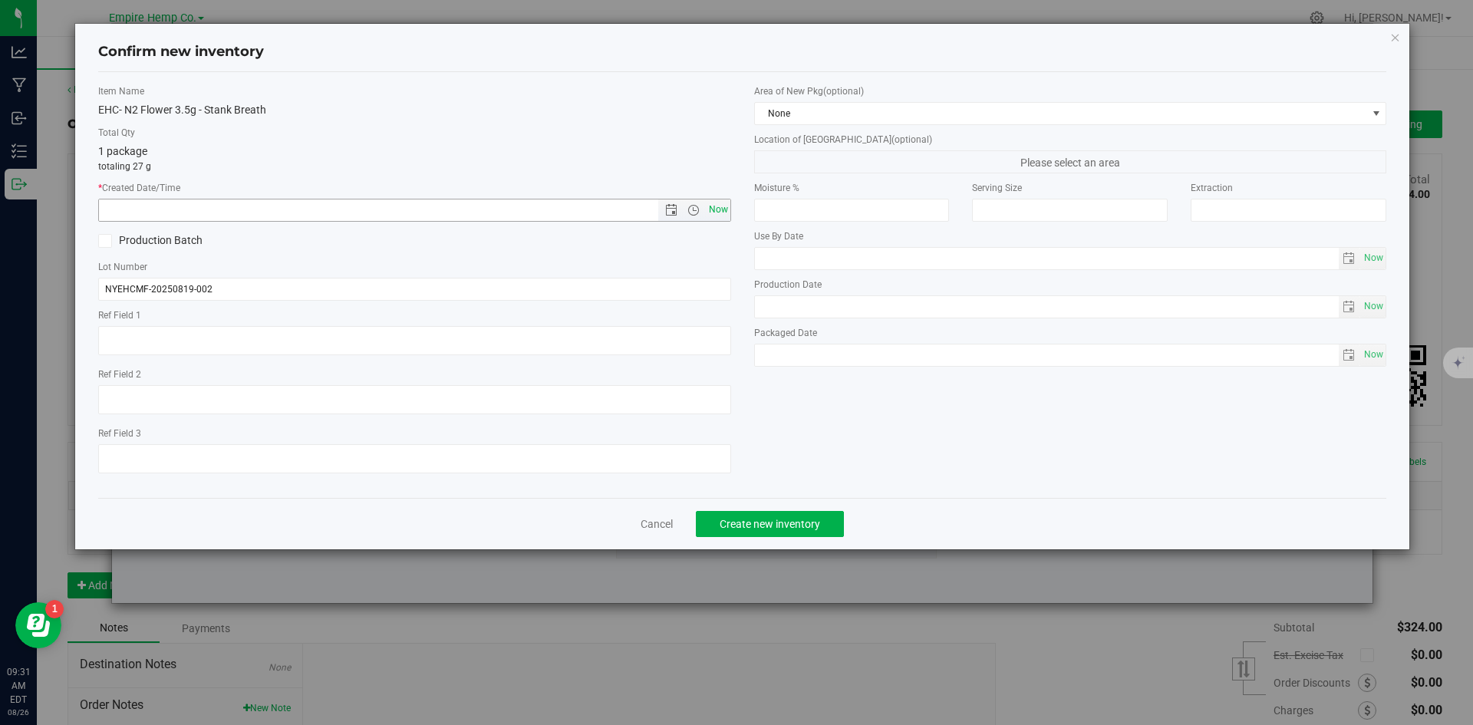
click at [705, 203] on span "Now" at bounding box center [718, 210] width 26 height 22
type input "8/26/2025 9:31 AM"
click at [810, 526] on span "Create new inventory" at bounding box center [770, 524] width 101 height 12
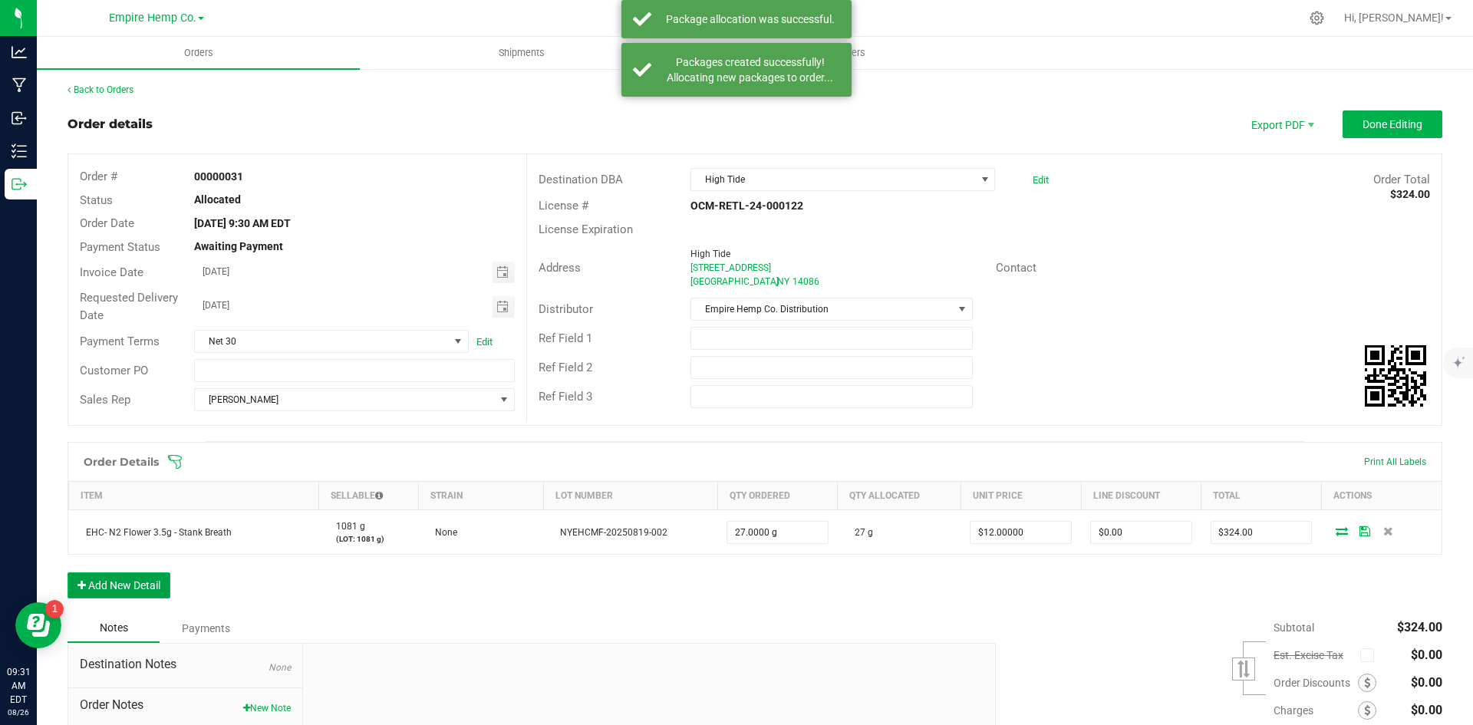
click at [143, 579] on button "Add New Detail" at bounding box center [119, 585] width 103 height 26
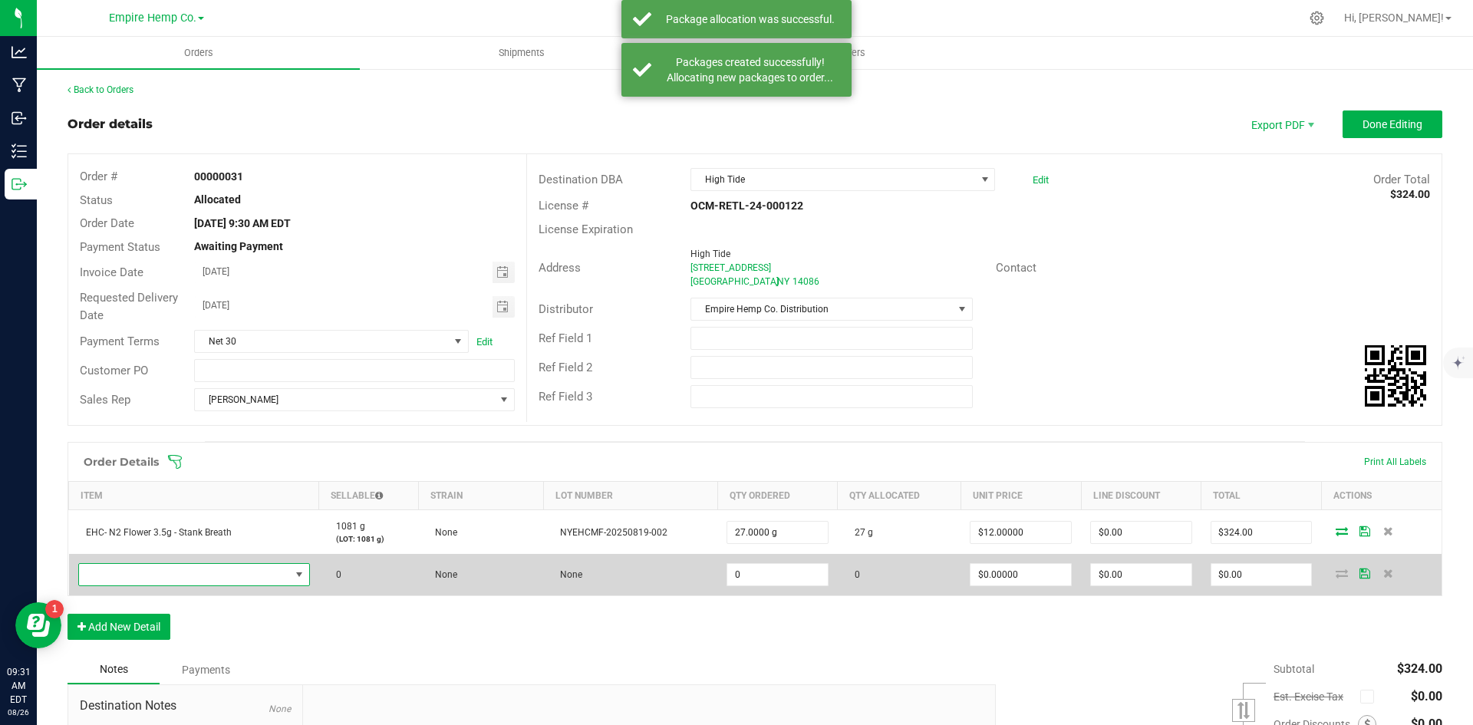
click at [148, 578] on span "NO DATA FOUND" at bounding box center [184, 574] width 211 height 21
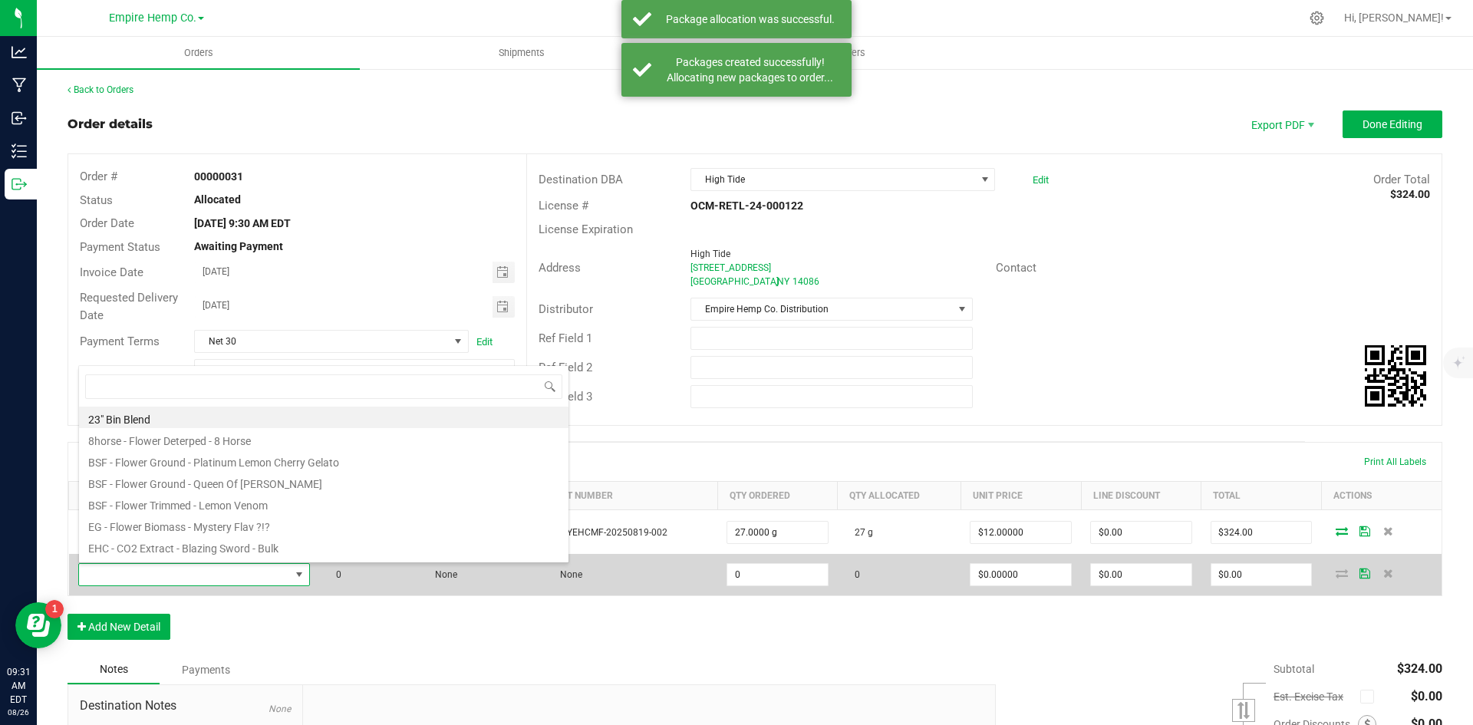
scroll to position [23, 228]
type input "q"
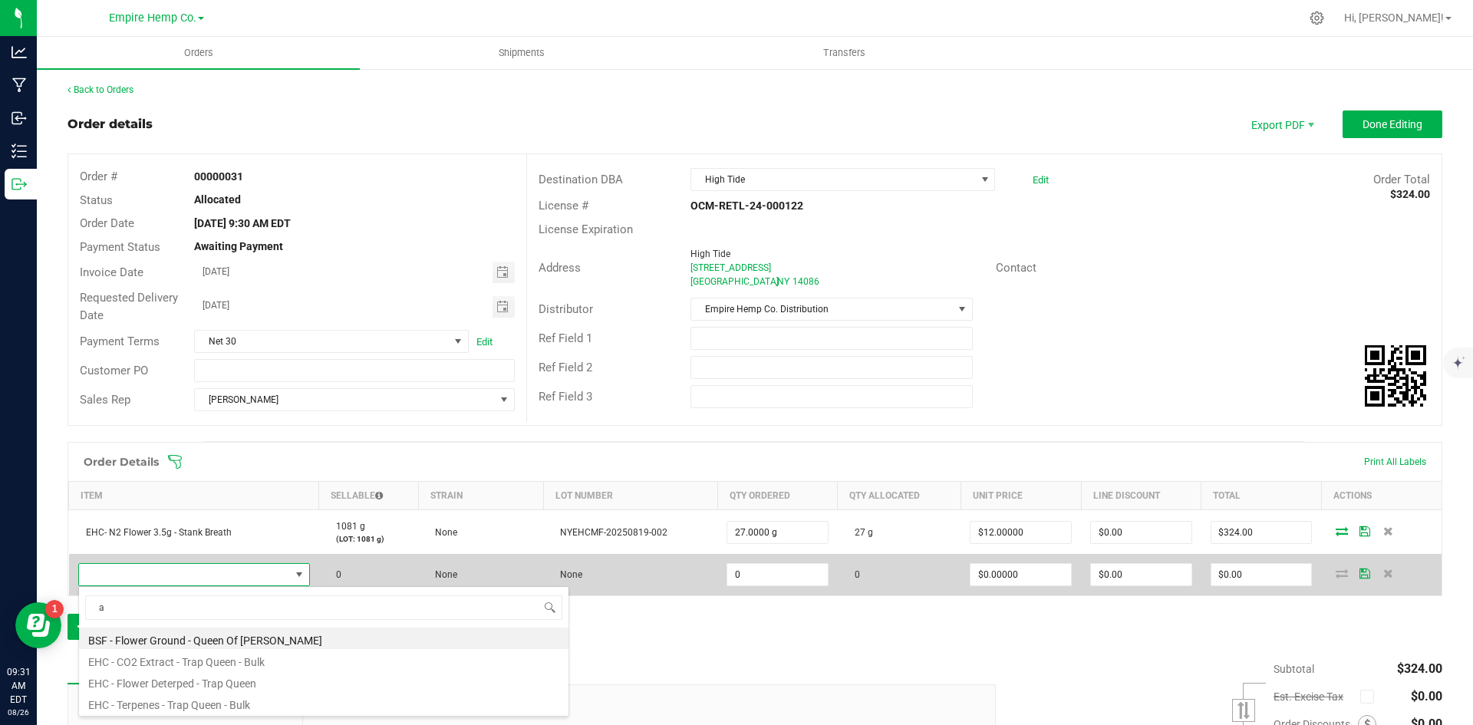
scroll to position [0, 0]
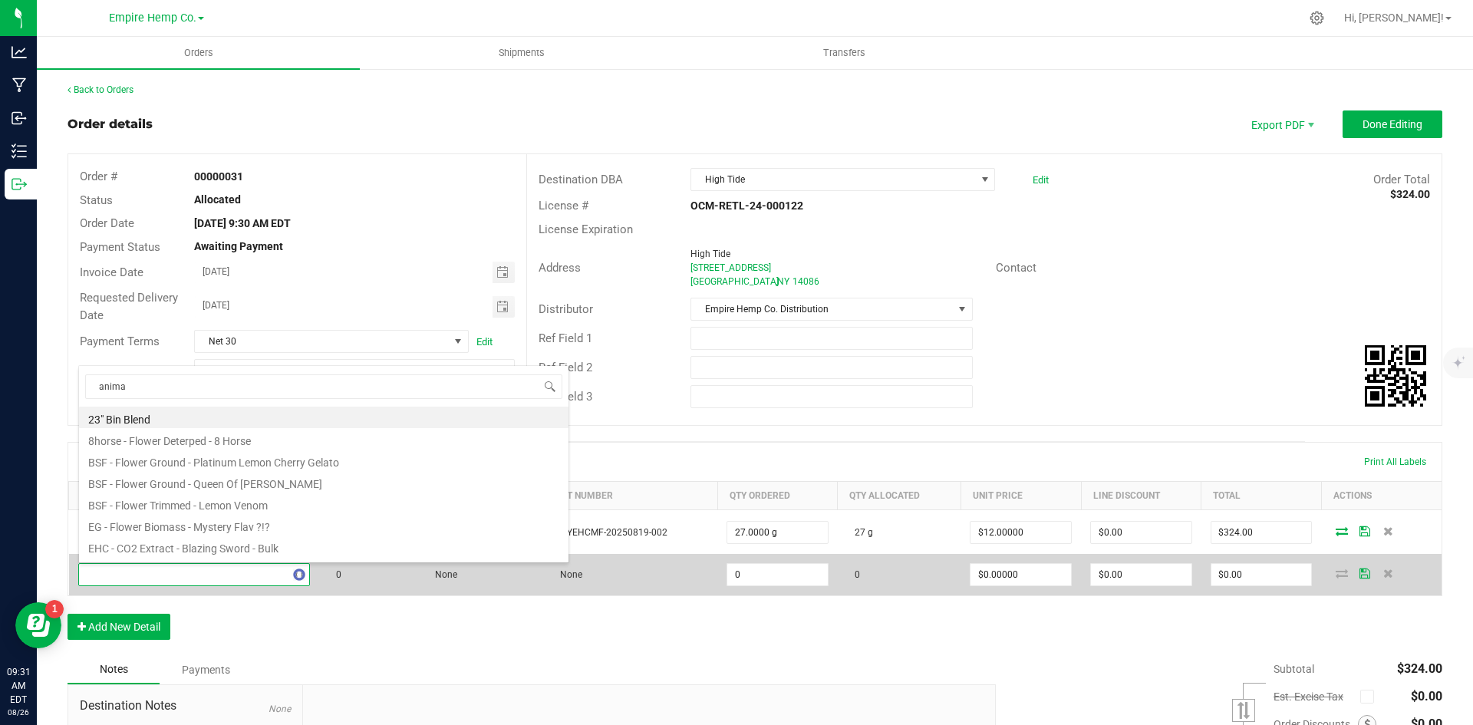
type input "animal"
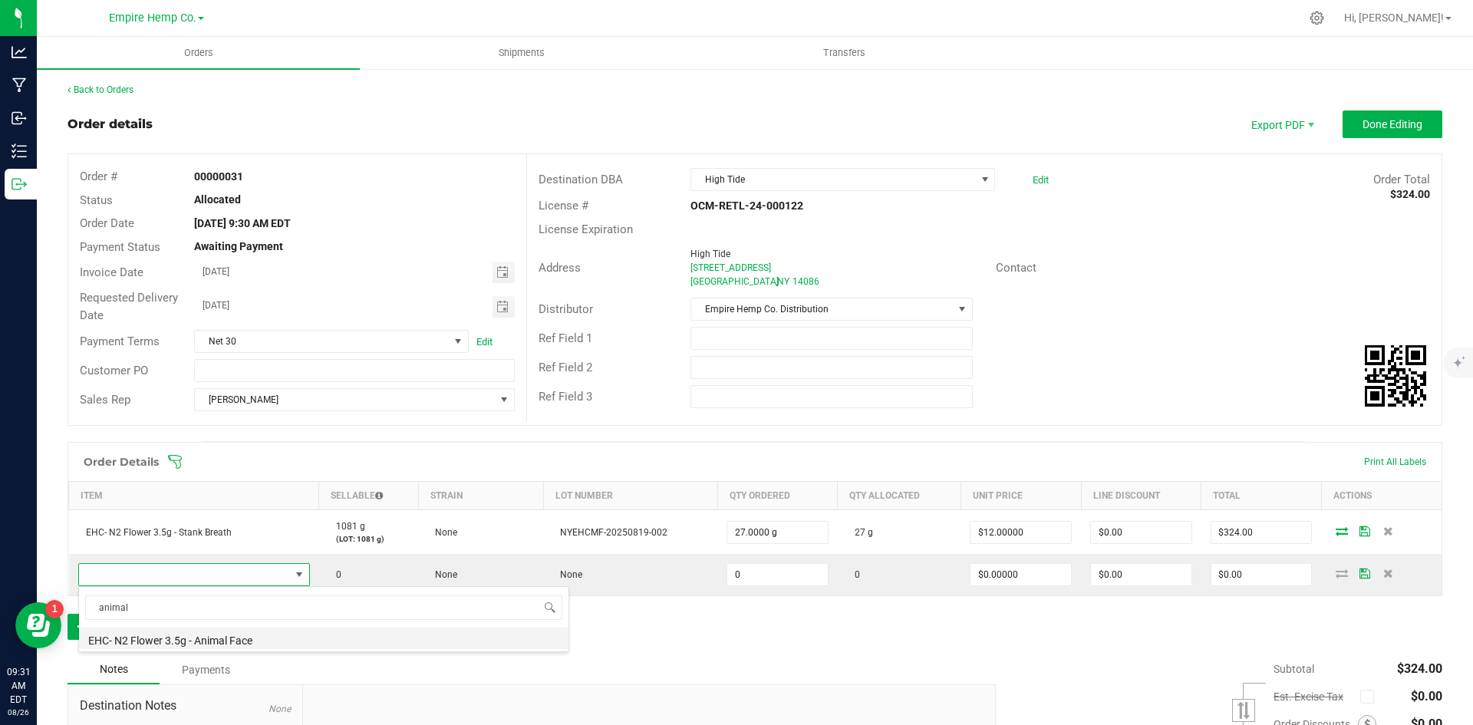
click at [200, 637] on li "EHC- N2 Flower 3.5g - Animal Face" at bounding box center [324, 638] width 490 height 21
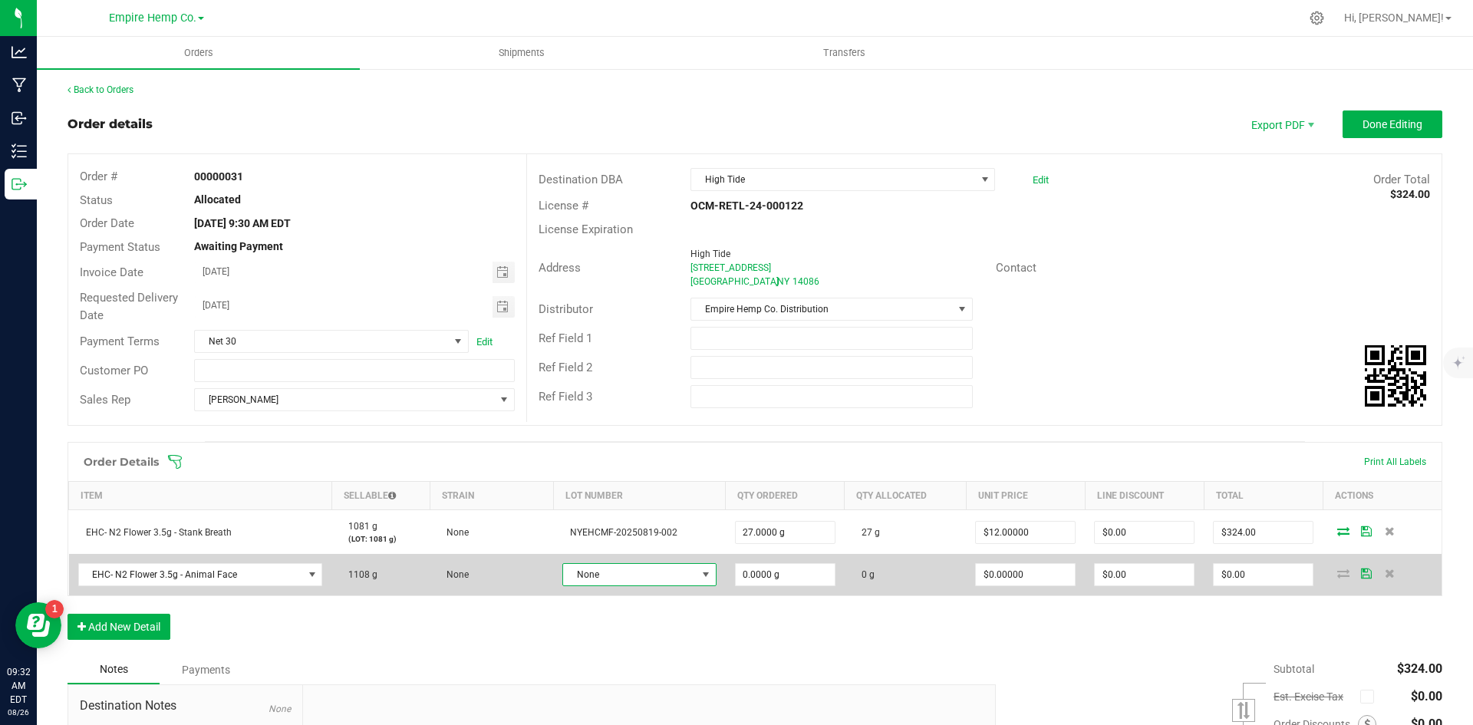
click at [697, 577] on span at bounding box center [706, 574] width 19 height 21
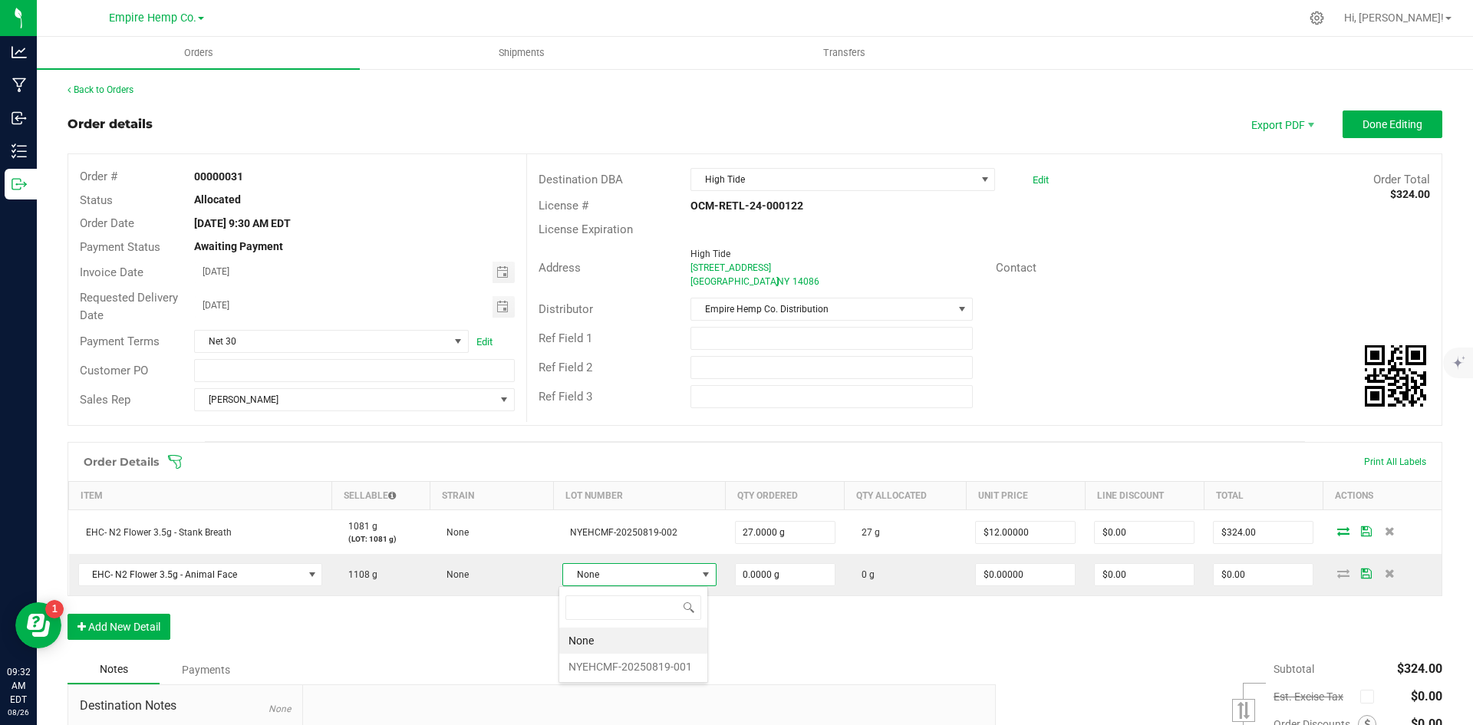
scroll to position [23, 150]
click at [676, 665] on li "NYEHCMF-20250819-001" at bounding box center [633, 667] width 148 height 26
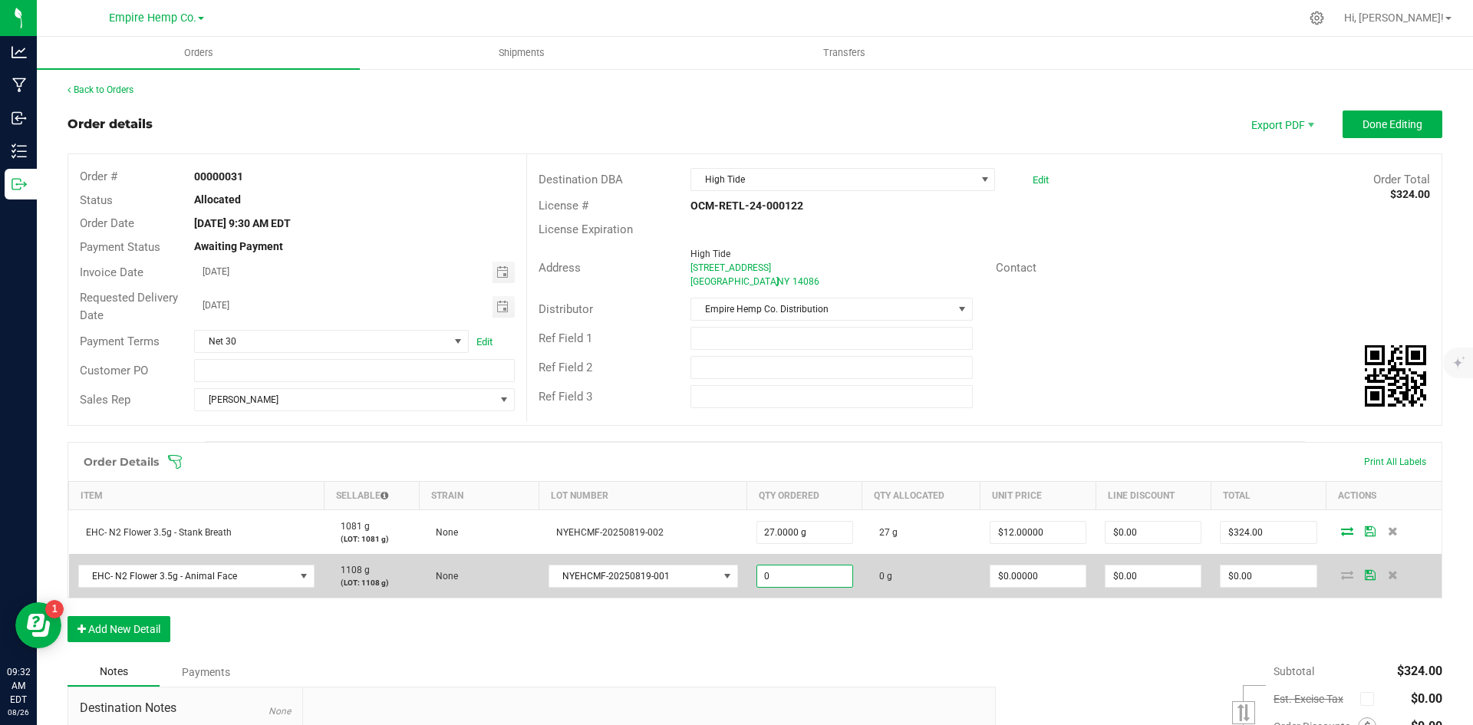
click at [813, 582] on input "0" at bounding box center [804, 576] width 95 height 21
type input "27.0000 g"
type input "0"
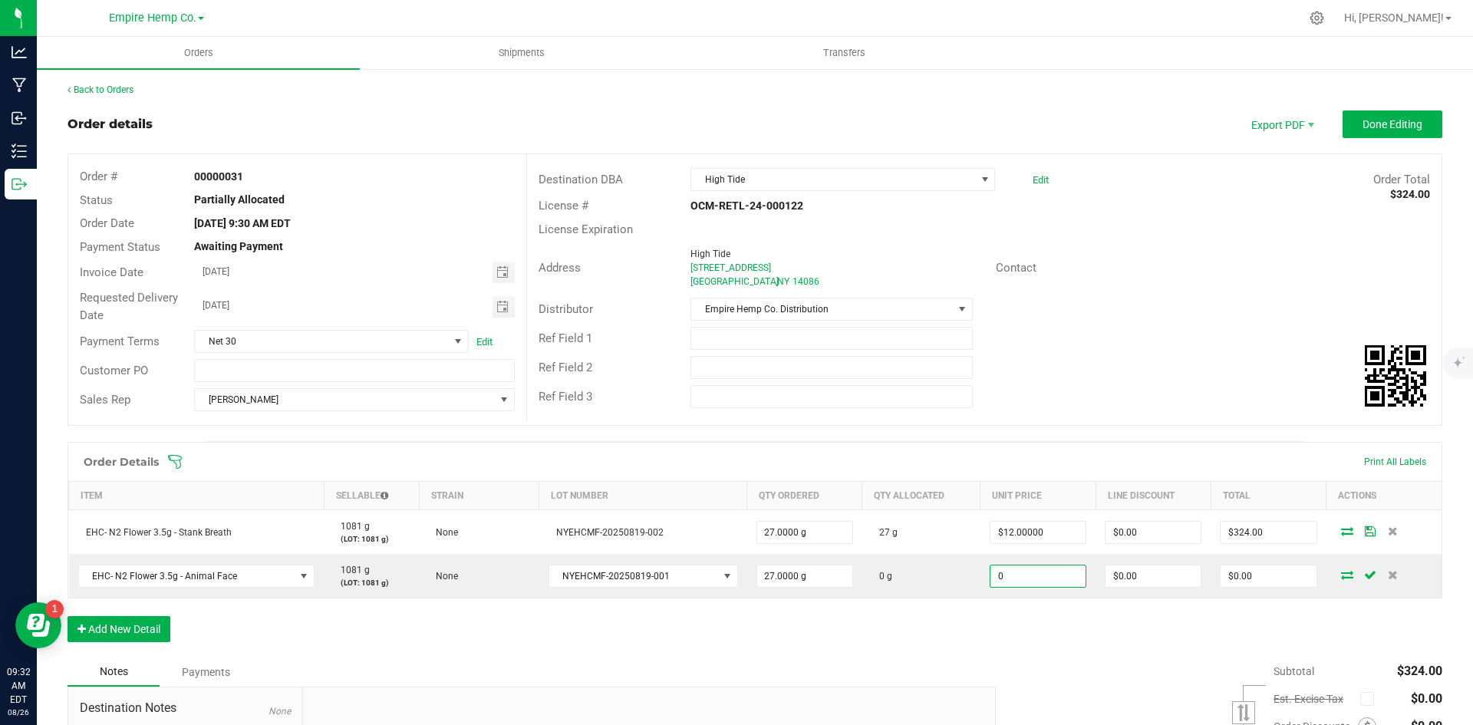
click at [1014, 571] on input "0" at bounding box center [1038, 576] width 95 height 21
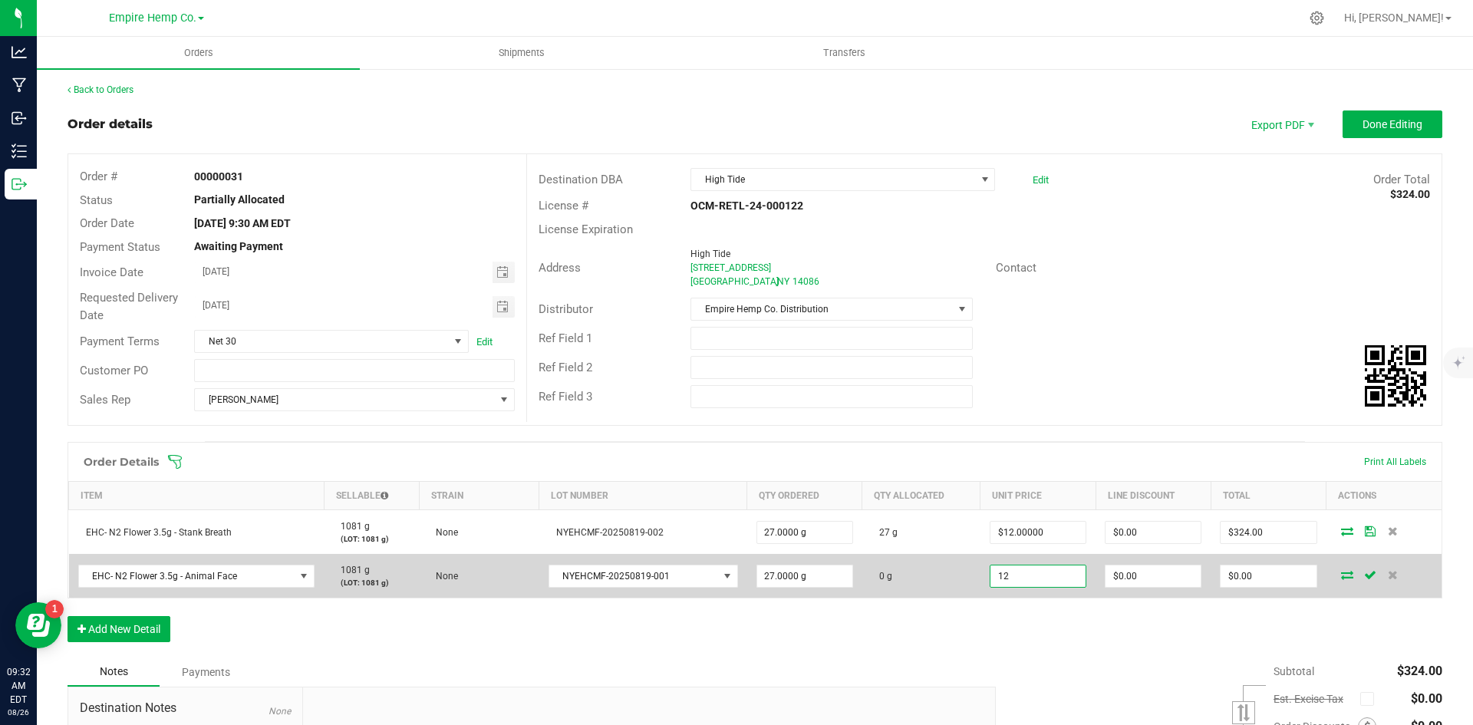
type input "$12.00000"
type input "$324.00"
click at [1341, 578] on icon at bounding box center [1347, 574] width 12 height 9
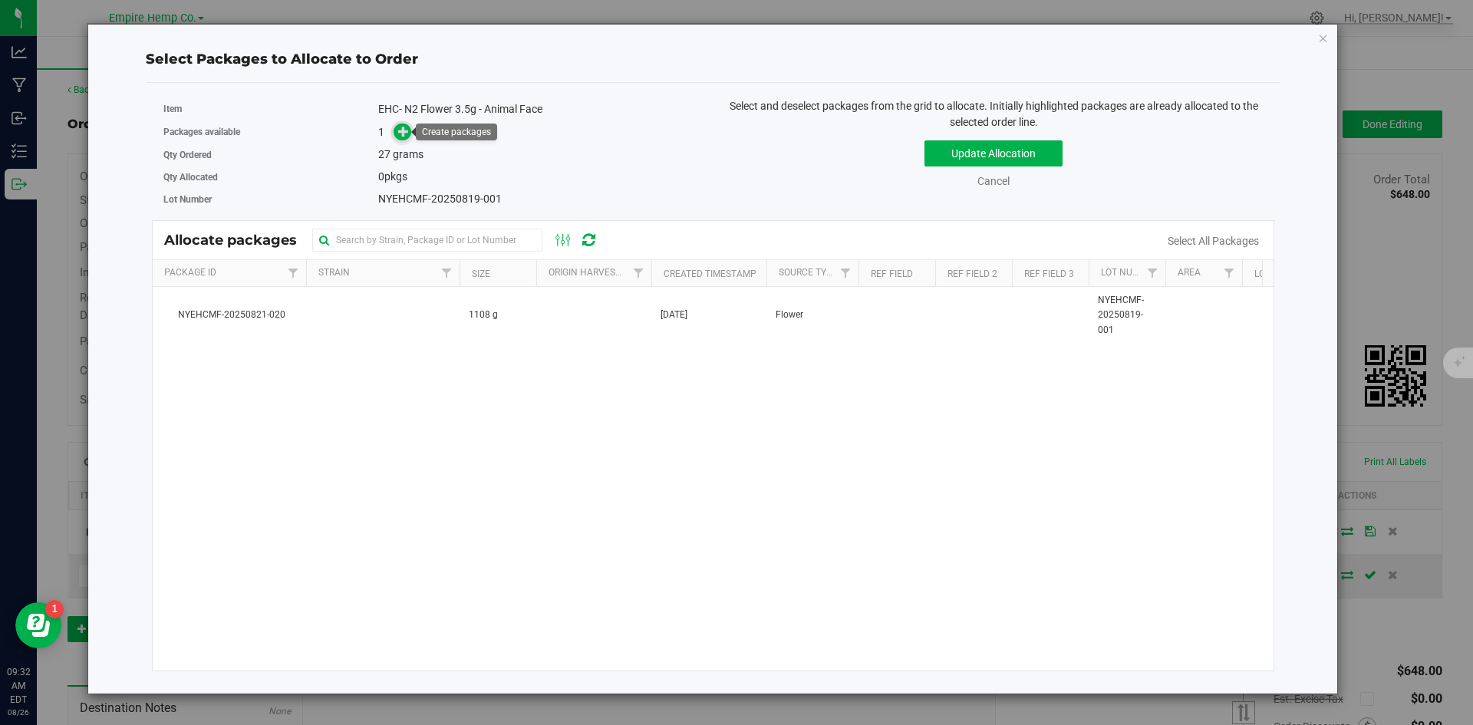
click at [398, 130] on icon at bounding box center [403, 131] width 11 height 11
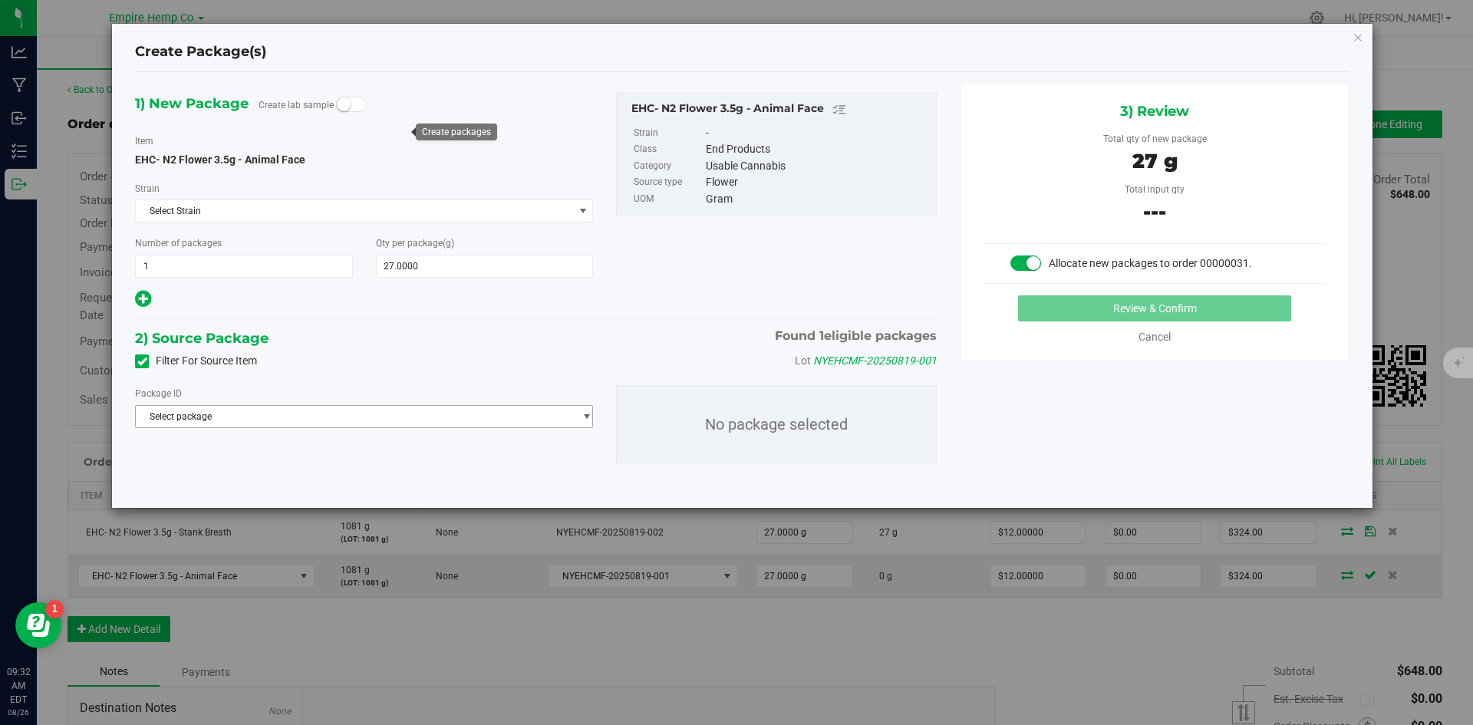
click at [374, 424] on span "Select package" at bounding box center [354, 416] width 437 height 21
click at [364, 473] on li "NYEHCMF-20250821-020 ( EHC- N2 Flower 3.5g - Animal Face )" at bounding box center [364, 479] width 457 height 21
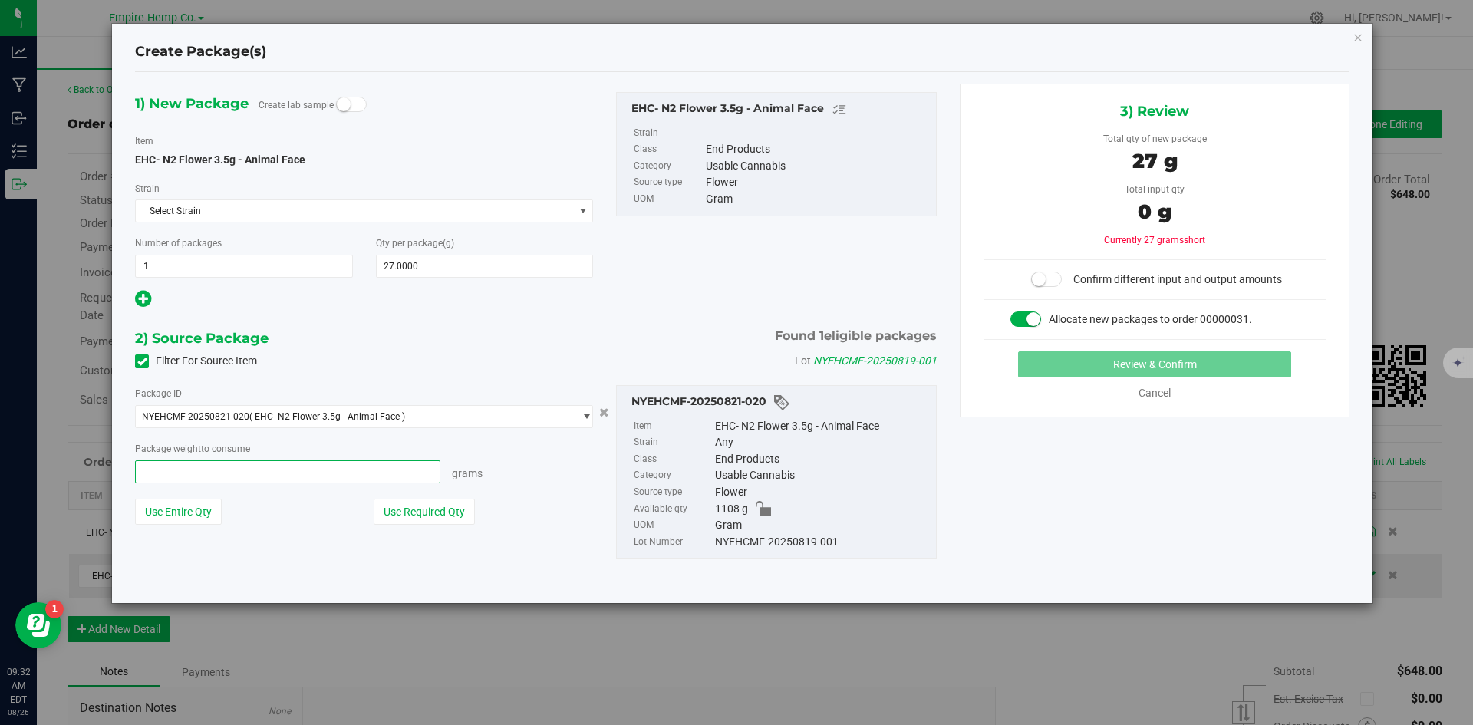
click at [381, 477] on span at bounding box center [287, 471] width 305 height 23
type input "27"
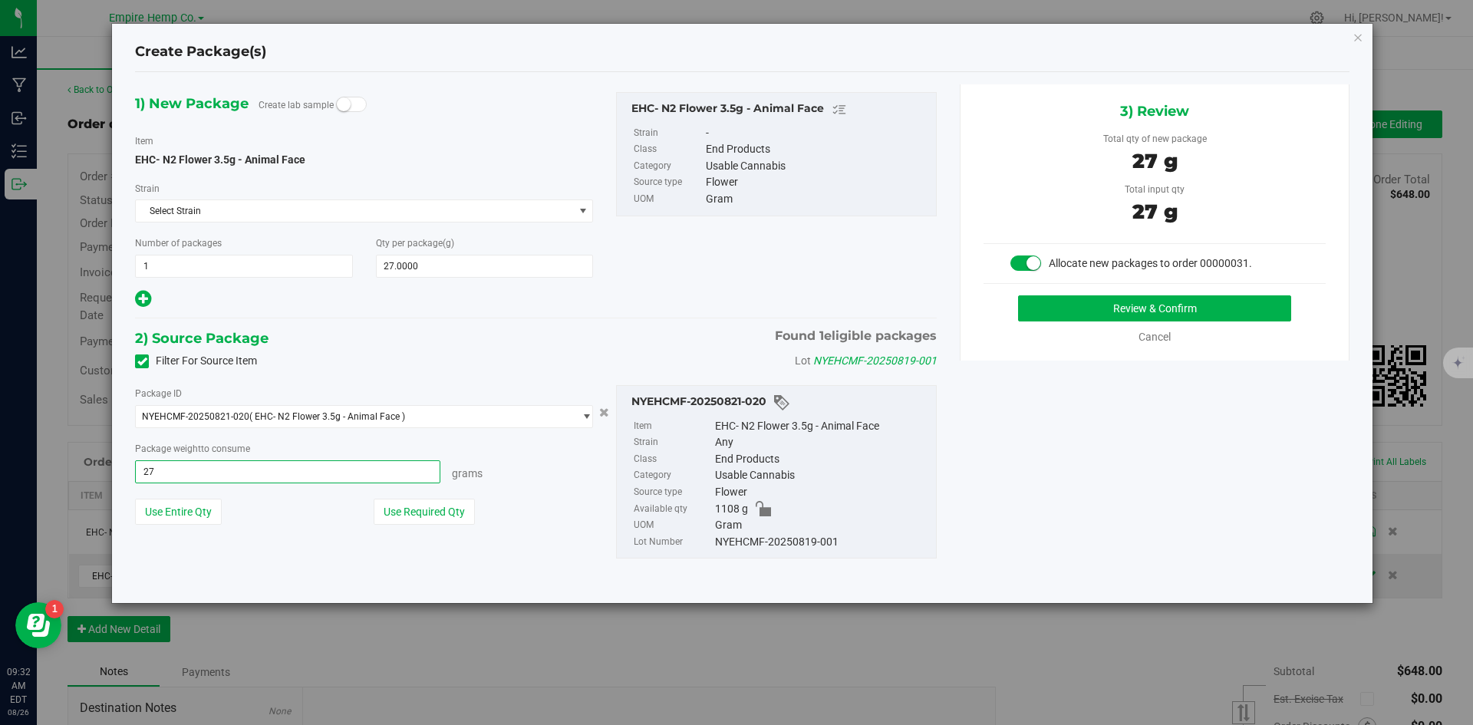
type input "27.0000 g"
click at [552, 480] on div "Grams" at bounding box center [516, 470] width 153 height 21
click at [1136, 309] on button "Review & Confirm" at bounding box center [1154, 308] width 273 height 26
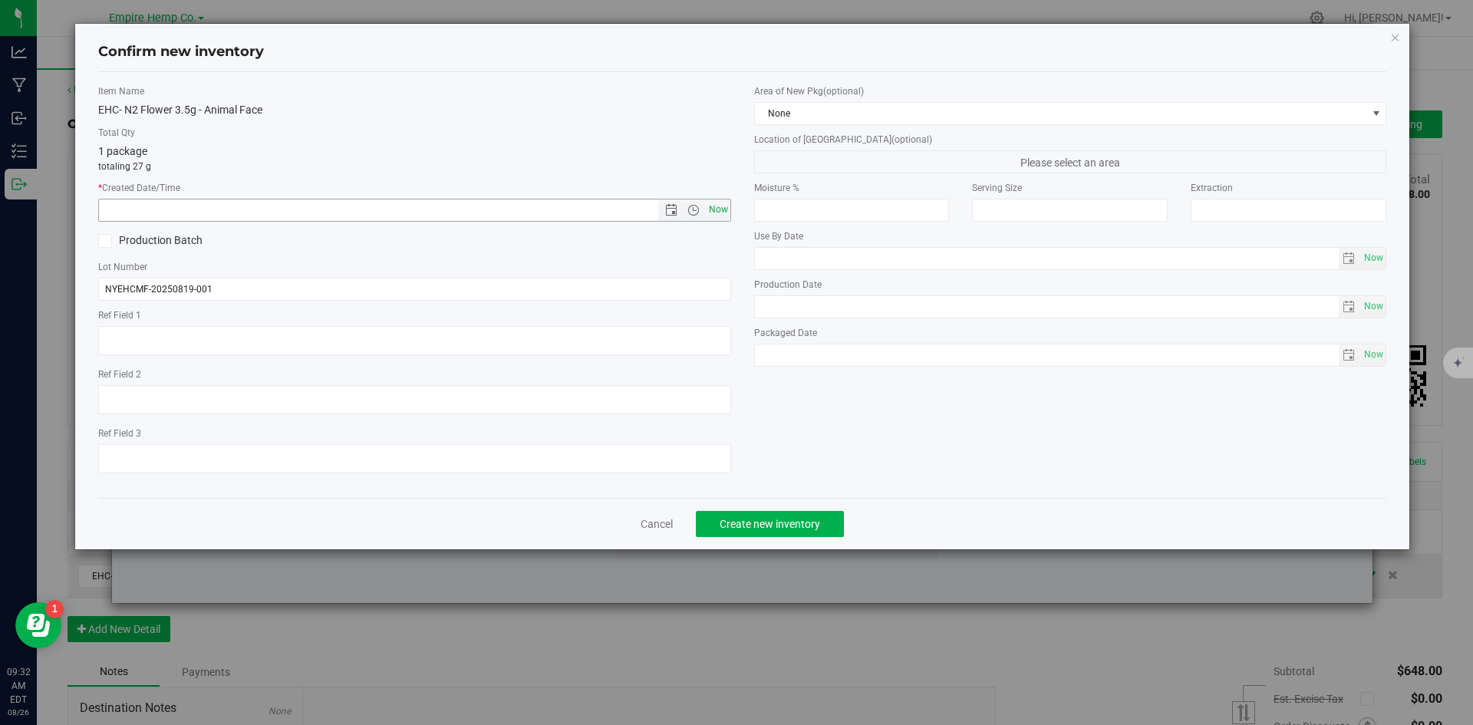
click at [721, 203] on span "Now" at bounding box center [718, 210] width 26 height 22
type input "8/26/2025 9:32 AM"
click at [776, 522] on span "Create new inventory" at bounding box center [770, 524] width 101 height 12
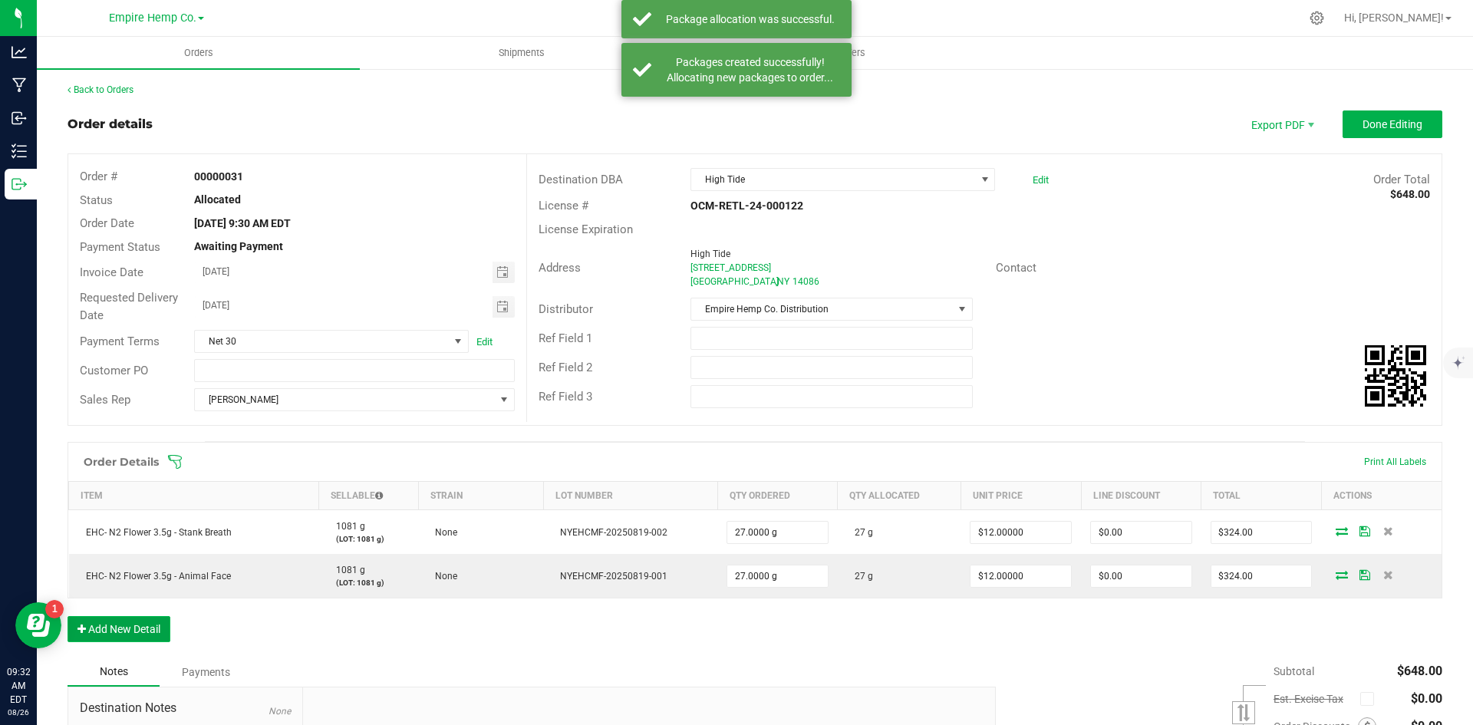
click at [82, 628] on icon "button" at bounding box center [82, 629] width 8 height 11
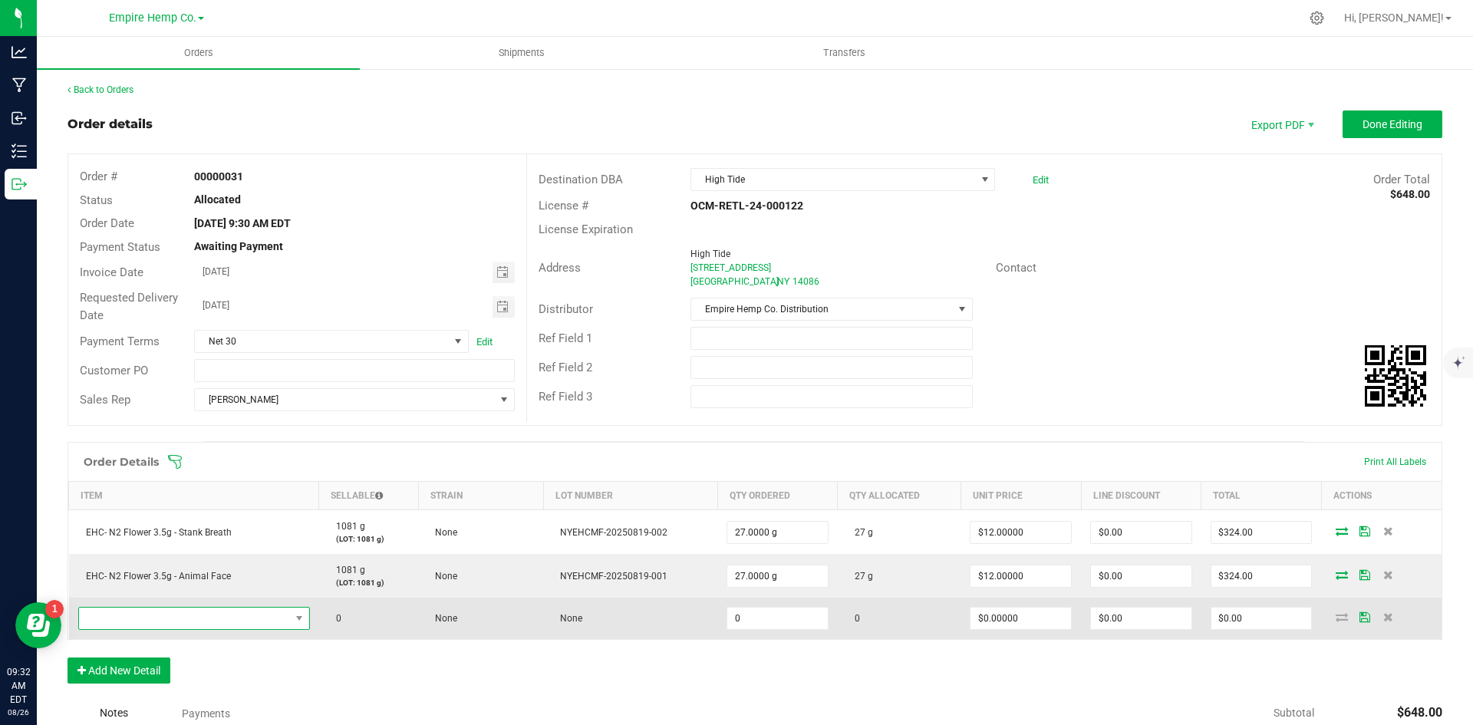
click at [106, 628] on span "NO DATA FOUND" at bounding box center [194, 618] width 232 height 23
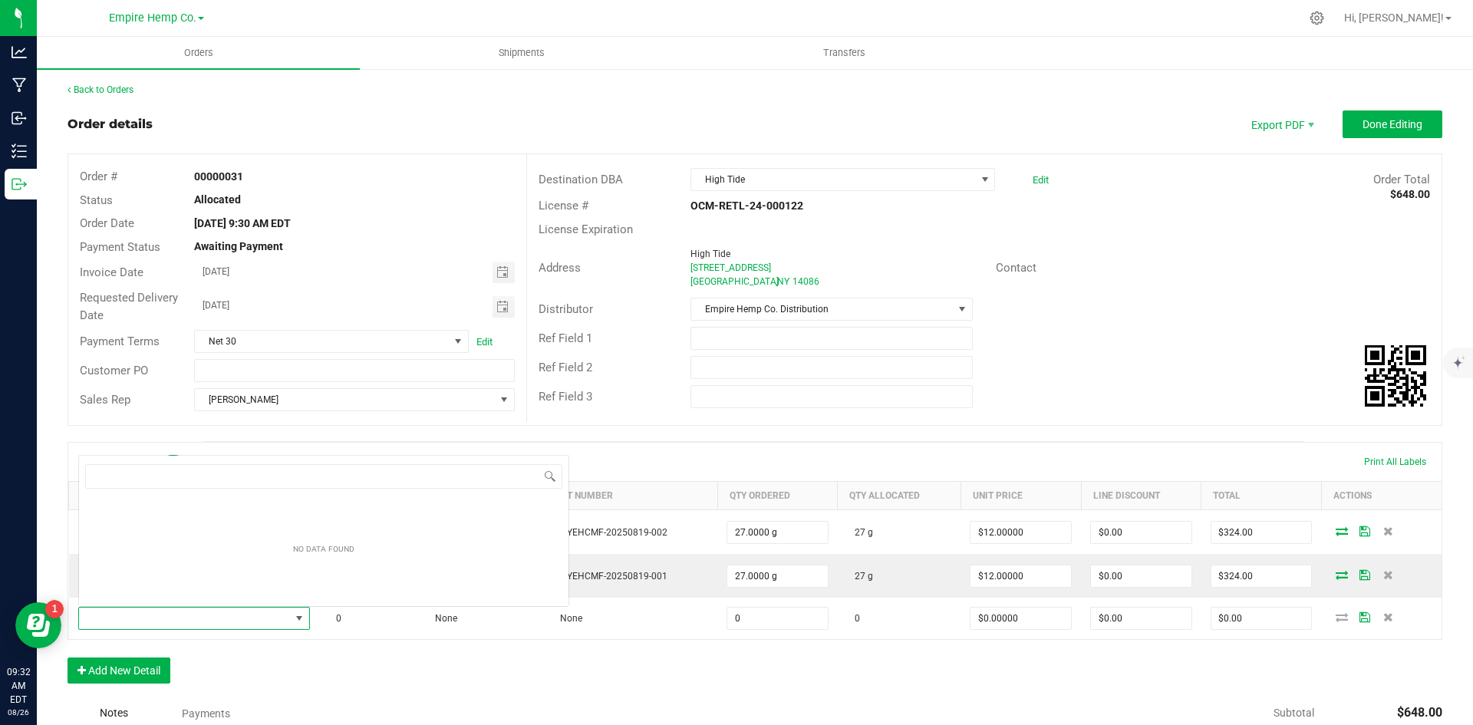
scroll to position [23, 228]
type input "[PERSON_NAME]"
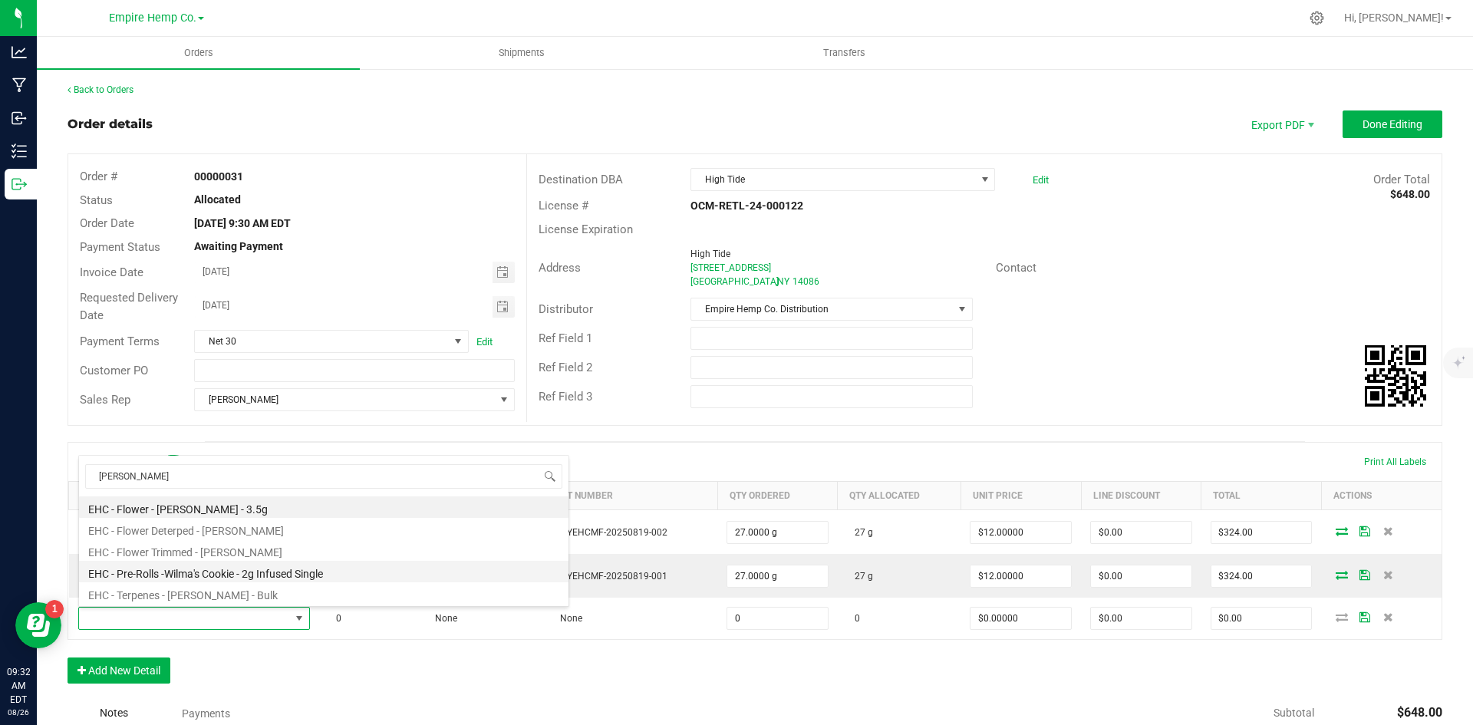
click at [272, 571] on li "EHC - Pre-Rolls -Wilma's Cookie - 2g Infused Single" at bounding box center [324, 571] width 490 height 21
type input "0.0000 g"
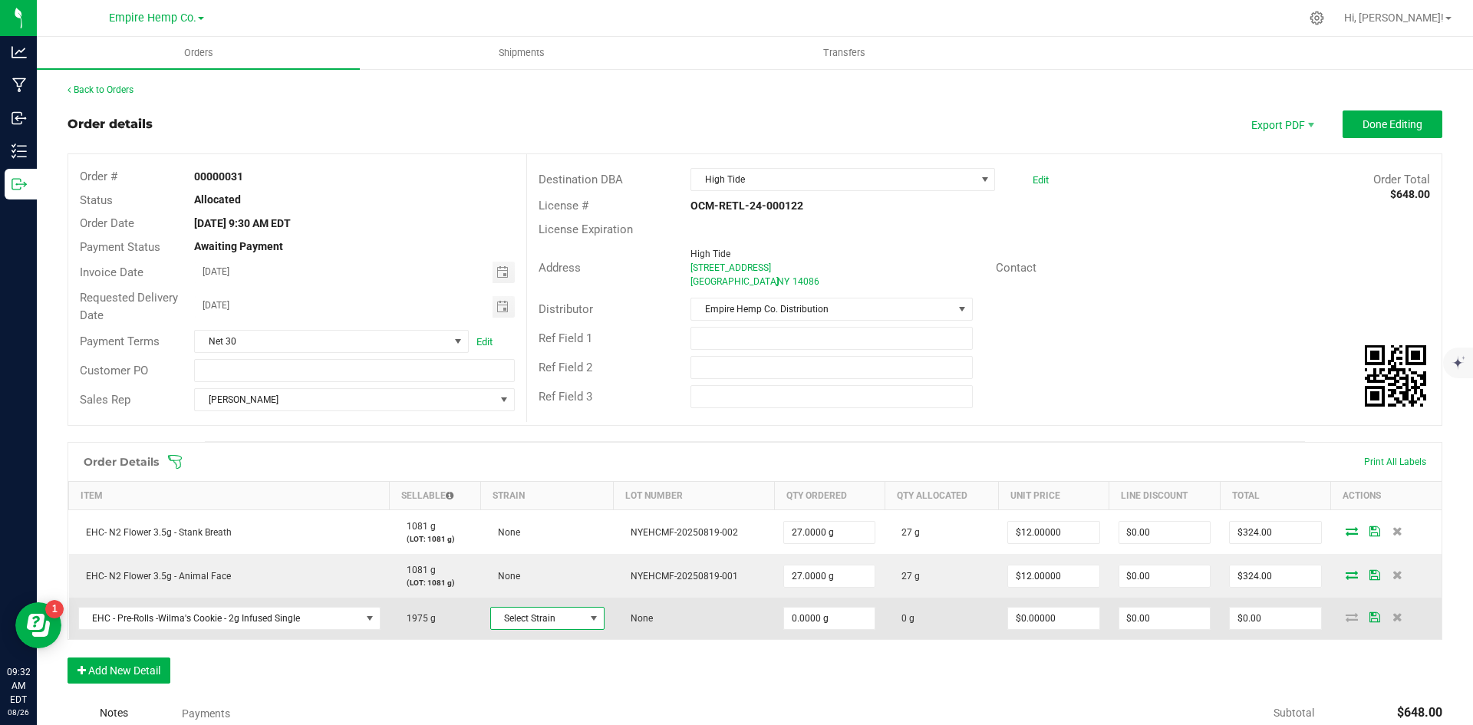
click at [588, 623] on span at bounding box center [594, 618] width 12 height 12
type input "wilm"
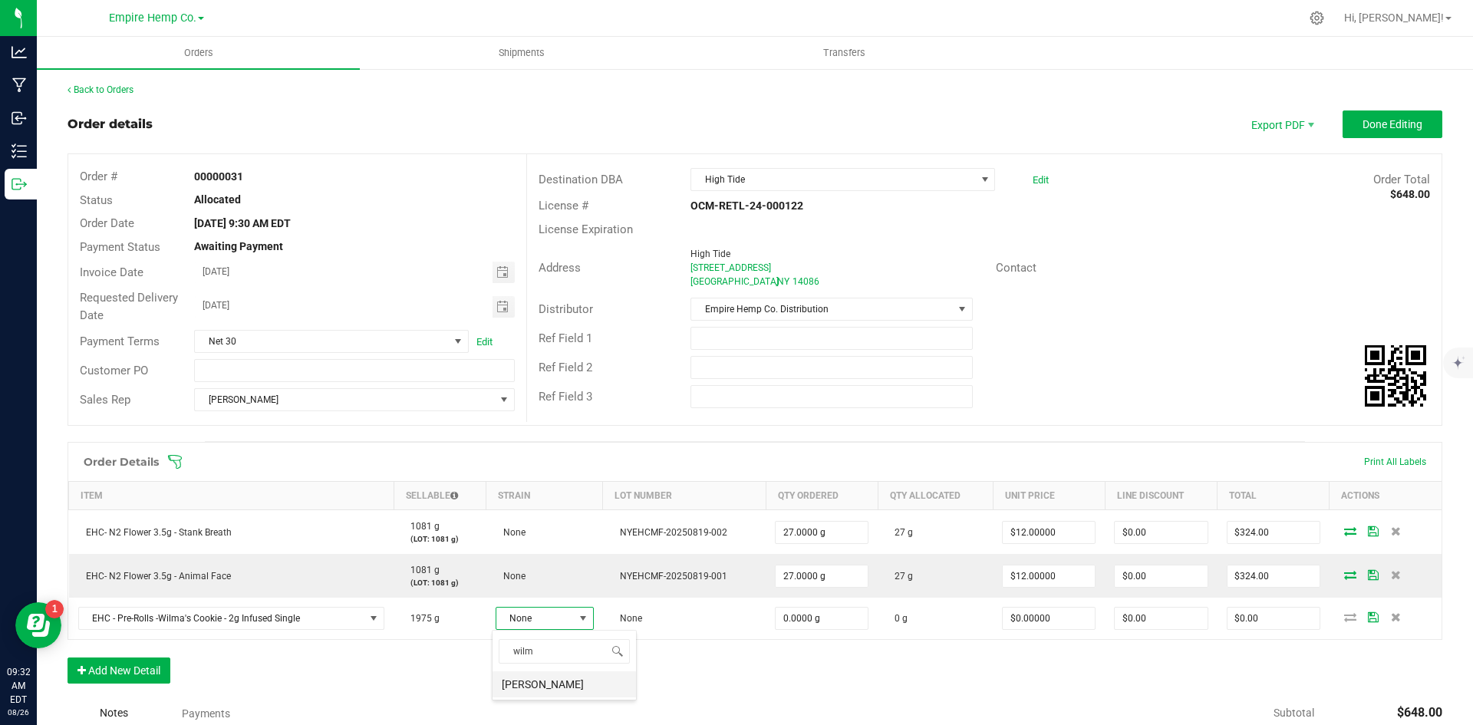
click at [564, 680] on li "[PERSON_NAME]" at bounding box center [564, 684] width 143 height 26
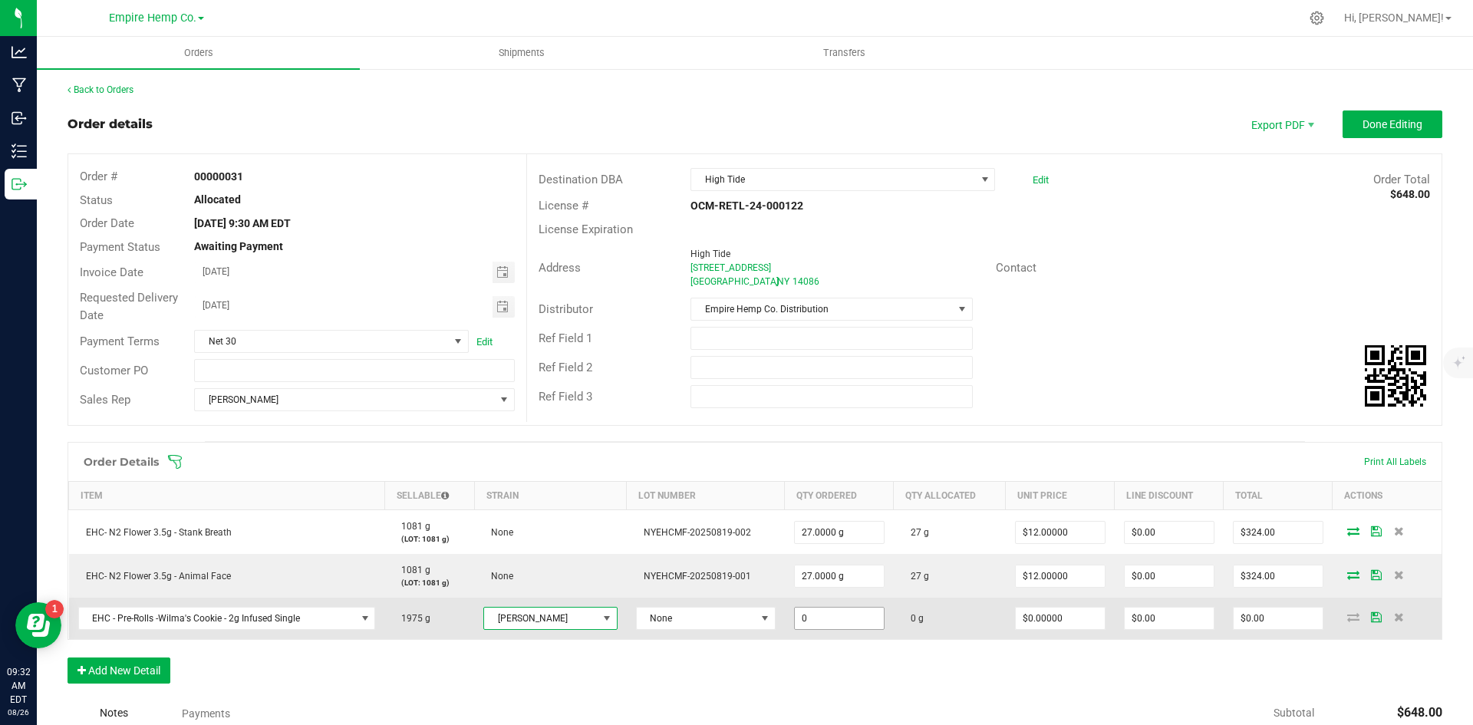
click at [833, 618] on input "0" at bounding box center [839, 618] width 89 height 21
type input "25.0000 g"
type input "0"
click at [1047, 622] on input "0" at bounding box center [1060, 618] width 89 height 21
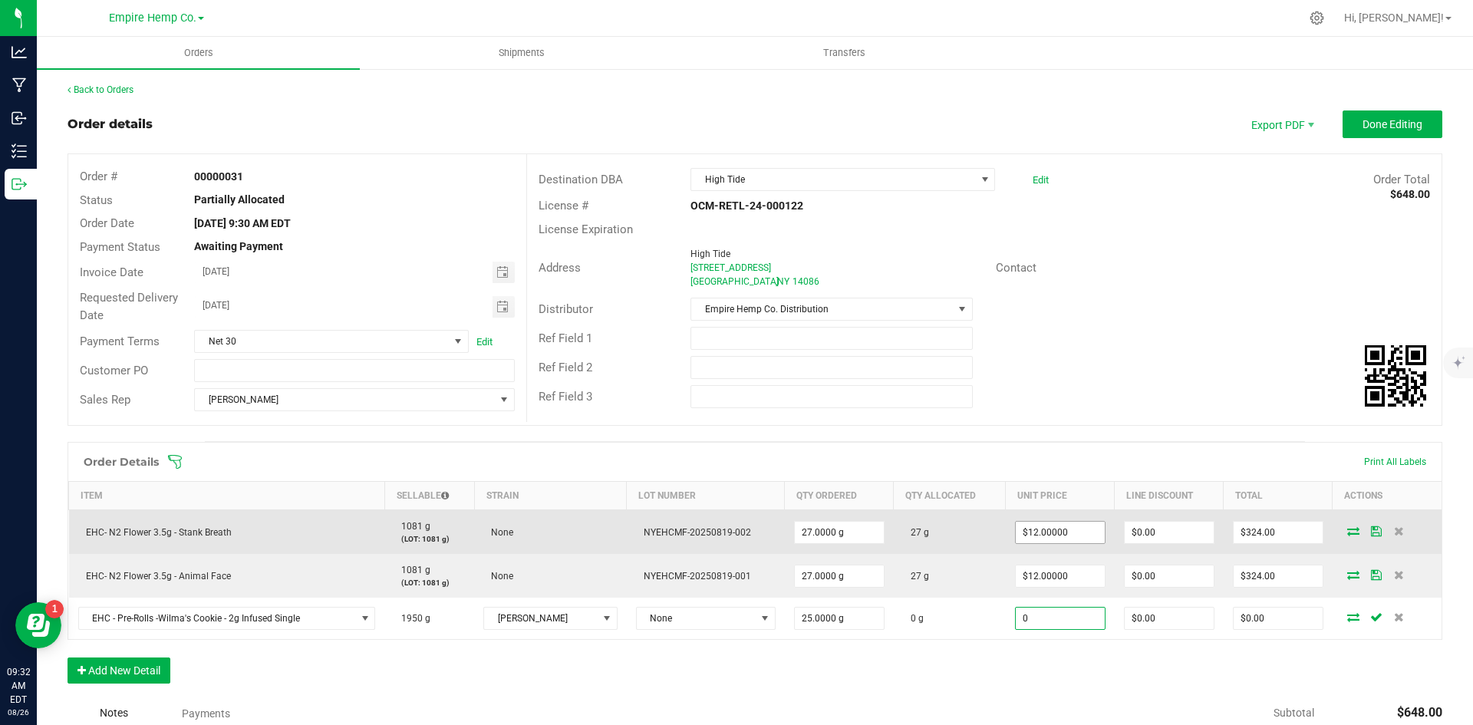
type input "12"
type input "$0.00000"
click at [1062, 533] on input "12" at bounding box center [1060, 532] width 89 height 21
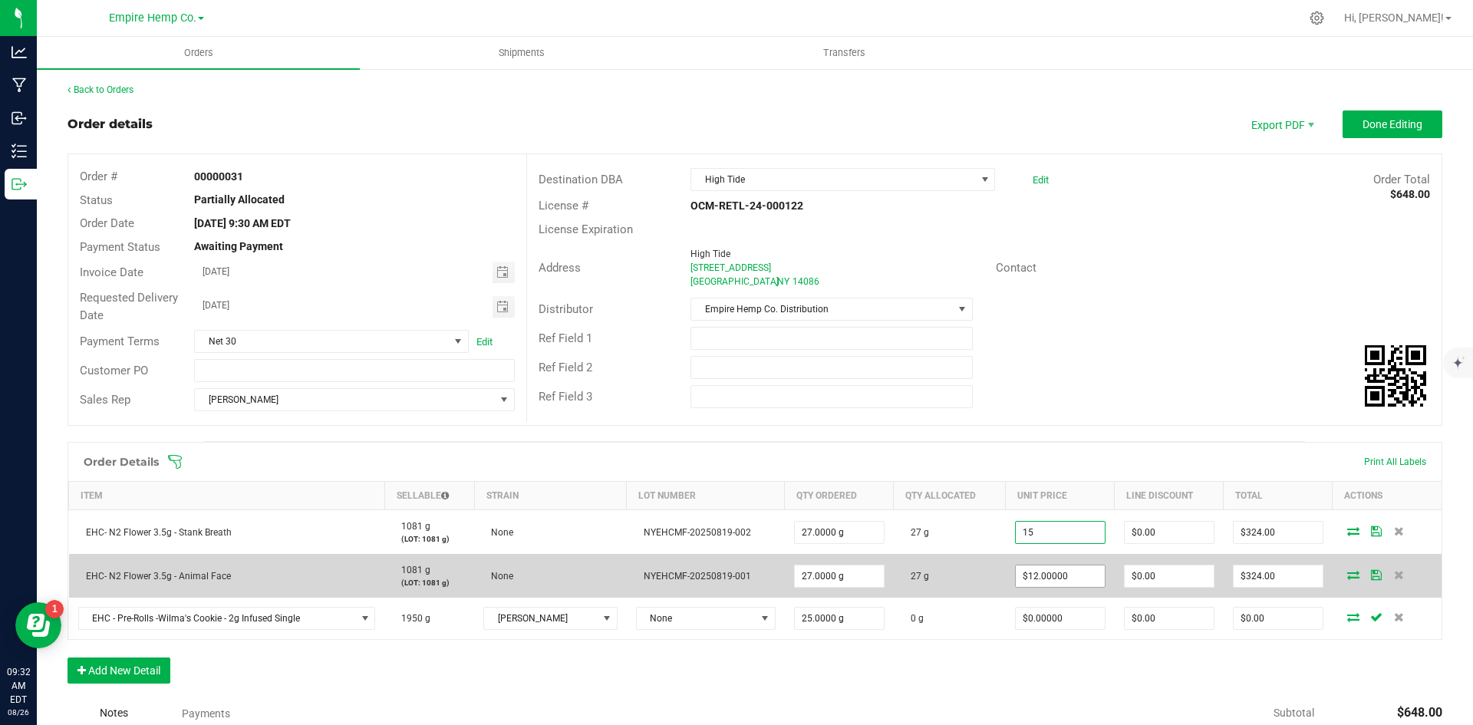
type input "$15.00000"
type input "$405.00"
click at [1052, 573] on input "12" at bounding box center [1060, 576] width 89 height 21
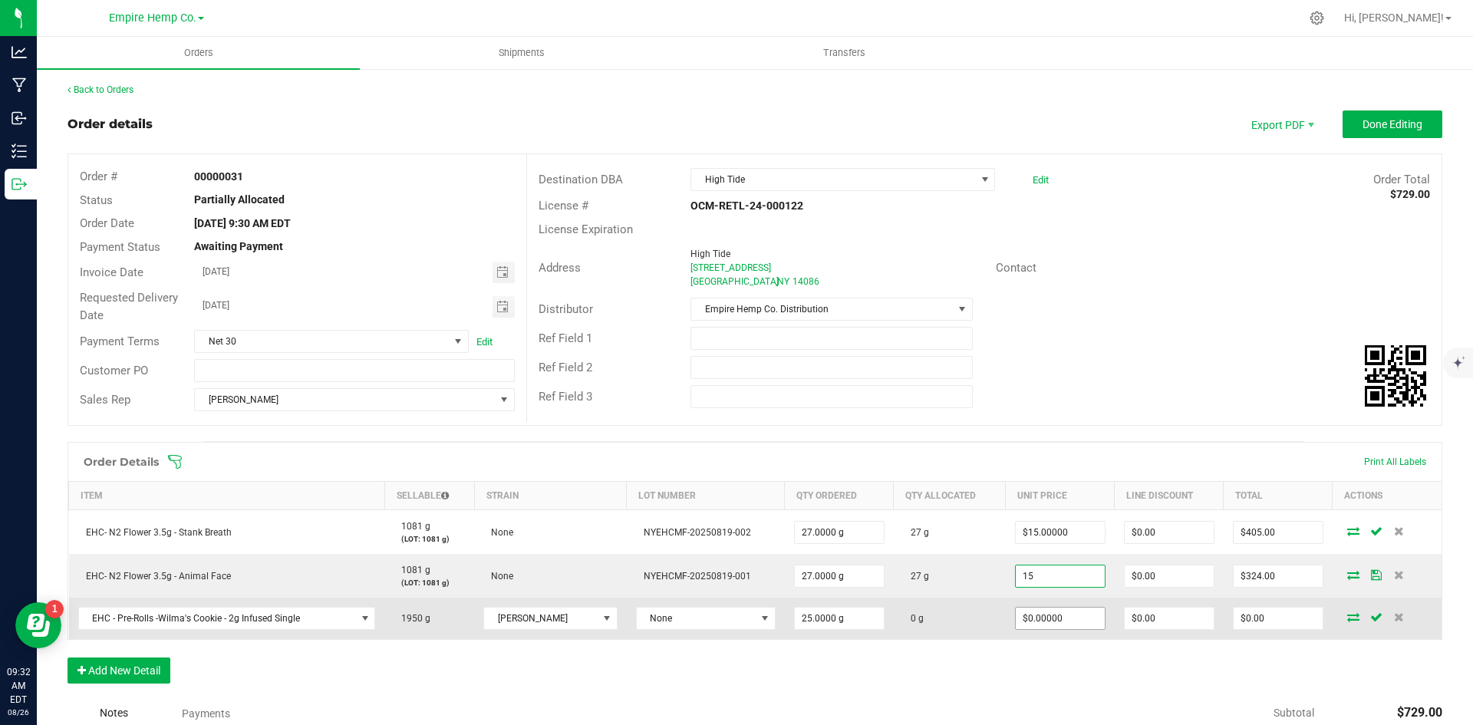
type input "$15.00000"
type input "$405.00"
click at [1031, 615] on input "0" at bounding box center [1060, 618] width 89 height 21
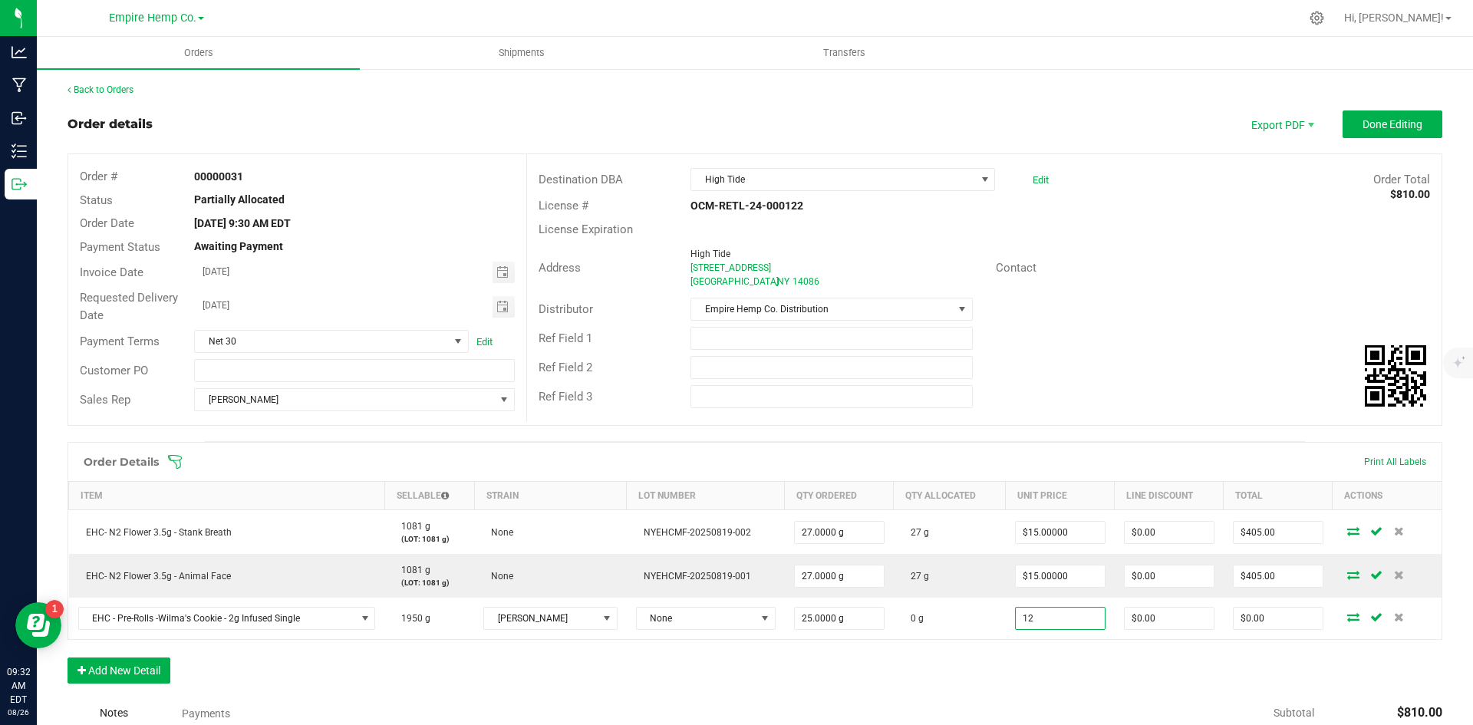
type input "$12.00000"
type input "$300.00"
click at [932, 678] on div "Order Details Print All Labels Item Sellable Strain Lot Number Qty Ordered Qty …" at bounding box center [755, 570] width 1375 height 257
click at [110, 671] on button "Add New Detail" at bounding box center [119, 671] width 103 height 26
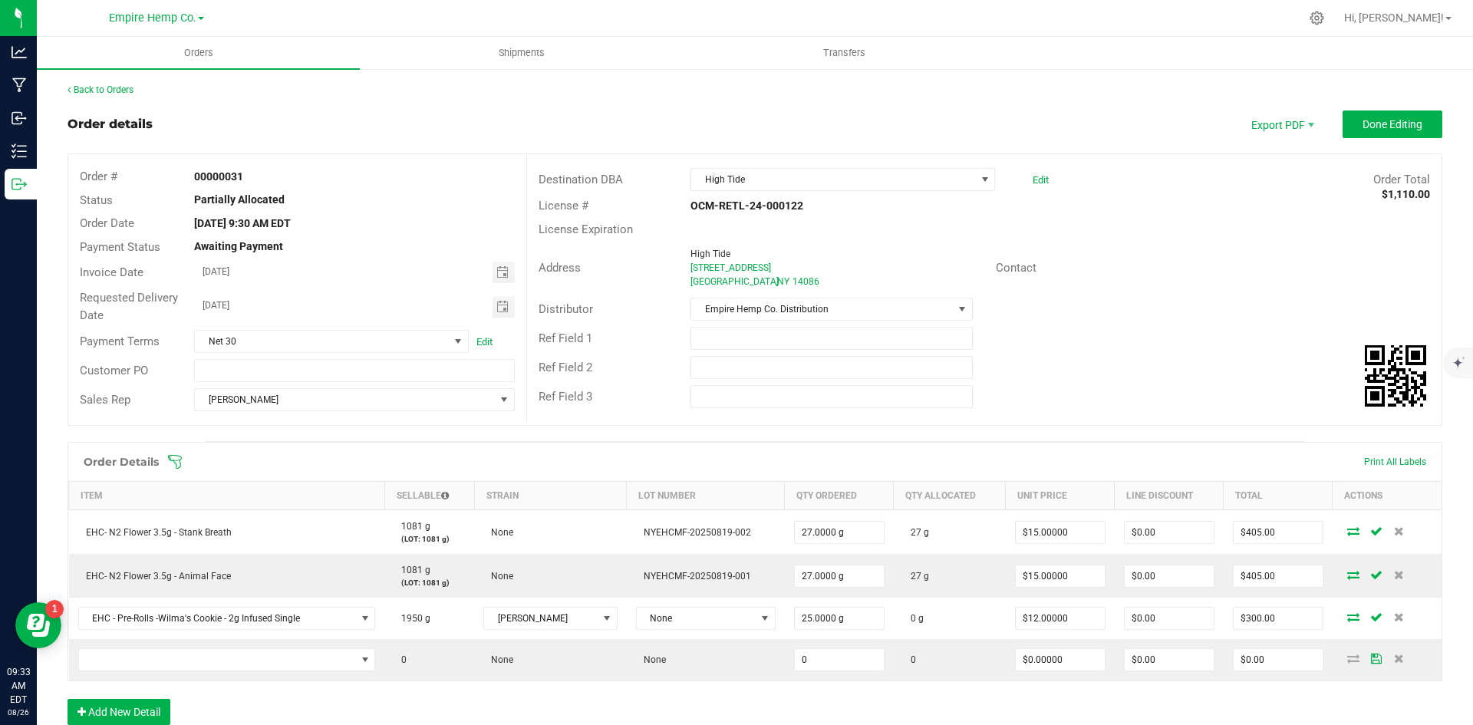
click at [342, 706] on div "Order Details Print All Labels Item Sellable Strain Lot Number Qty Ordered Qty …" at bounding box center [755, 591] width 1375 height 298
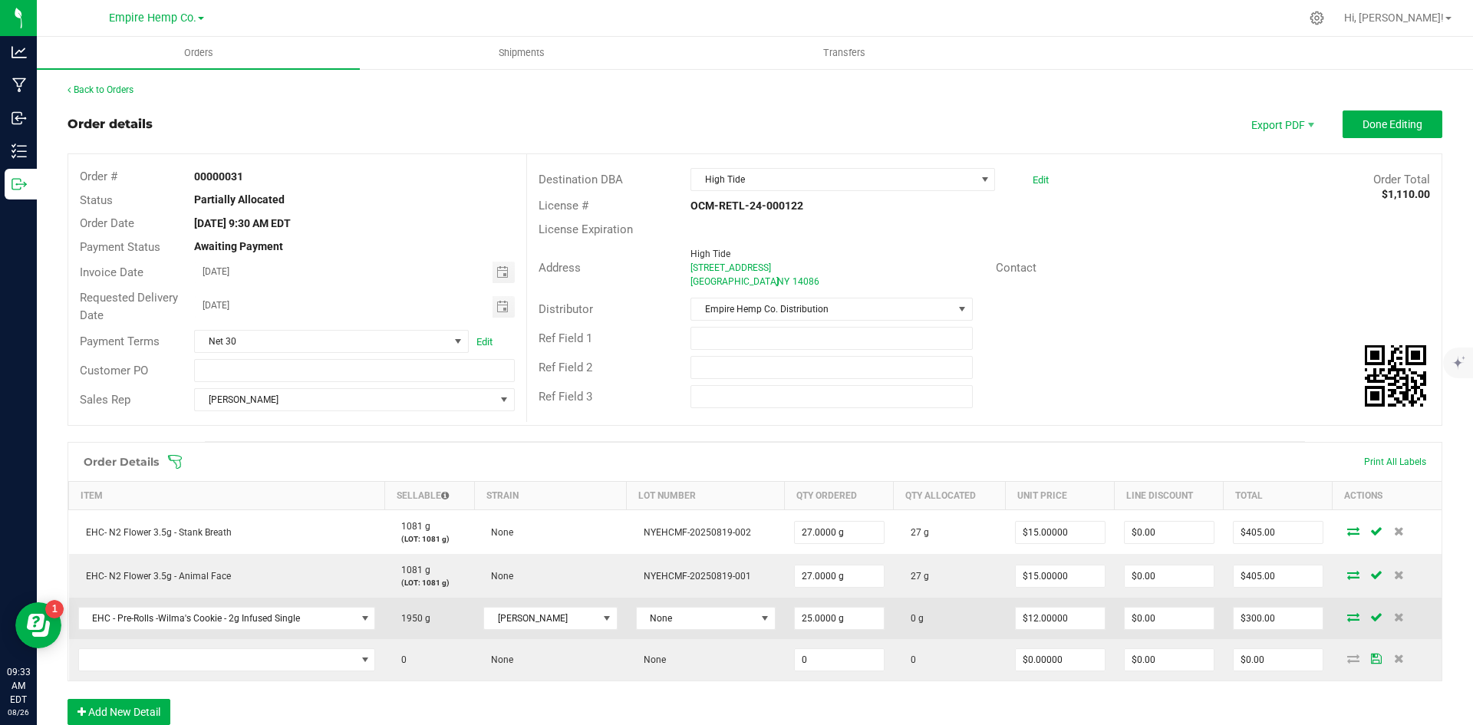
click at [1347, 617] on icon at bounding box center [1353, 616] width 12 height 9
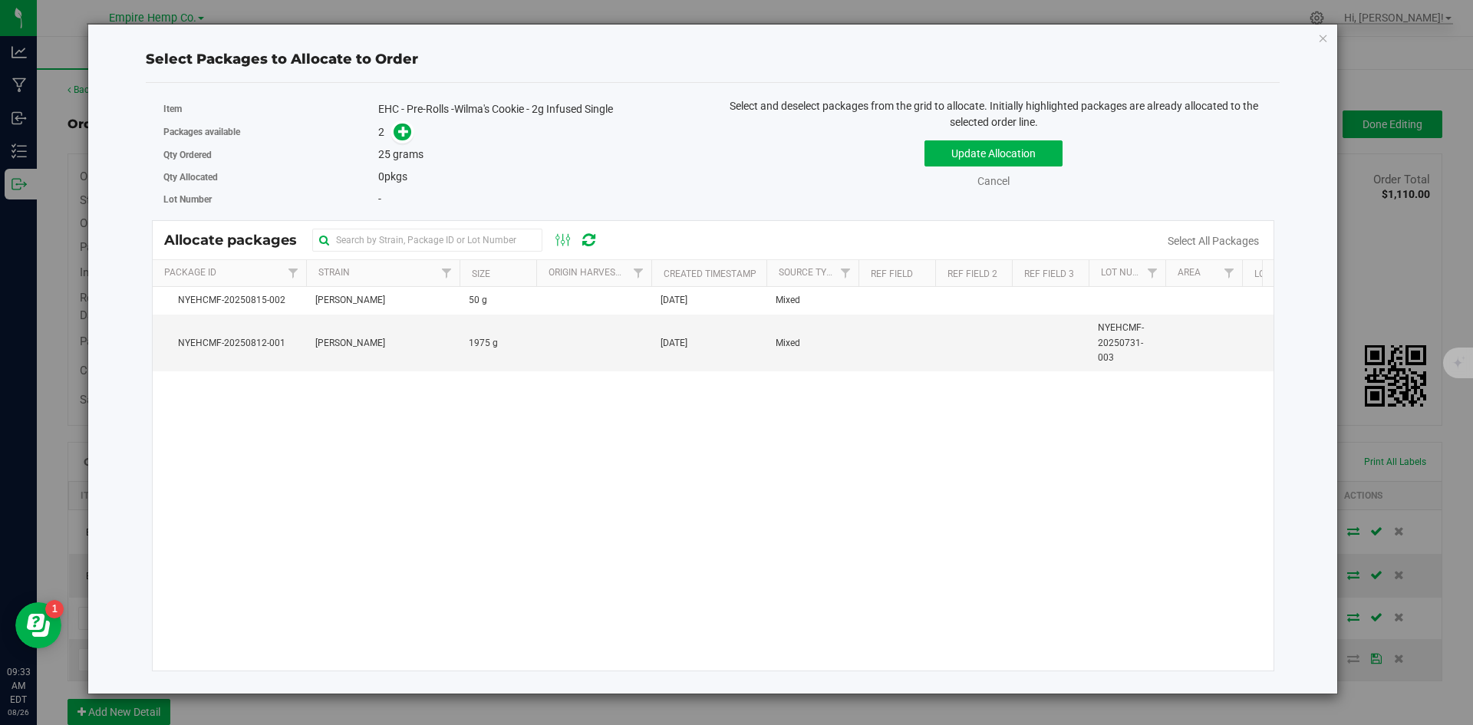
click at [414, 127] on div "2" at bounding box center [539, 133] width 323 height 18
click at [407, 127] on icon at bounding box center [403, 131] width 11 height 11
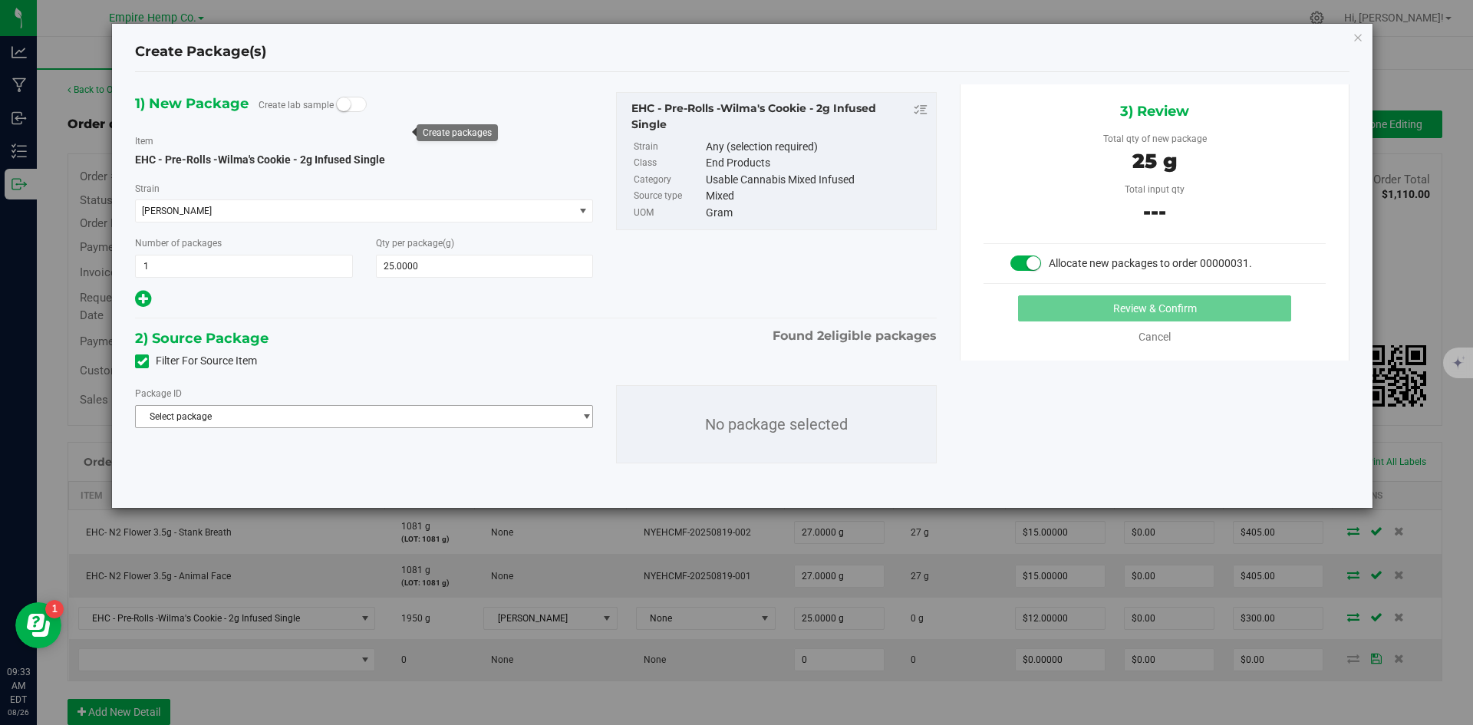
click at [267, 415] on span "Select package" at bounding box center [354, 416] width 437 height 21
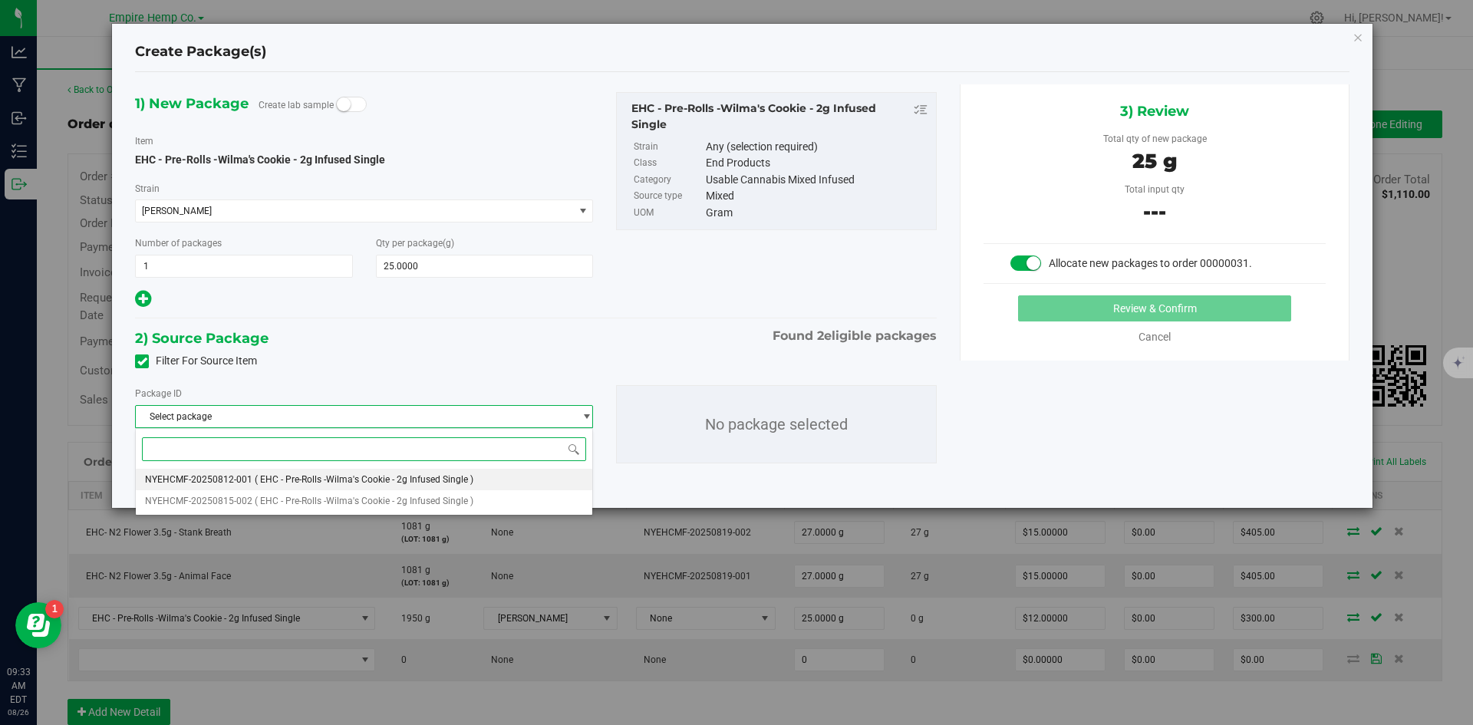
click at [292, 481] on span "( EHC - Pre-Rolls -Wilma's Cookie - 2g Infused Single )" at bounding box center [364, 479] width 219 height 11
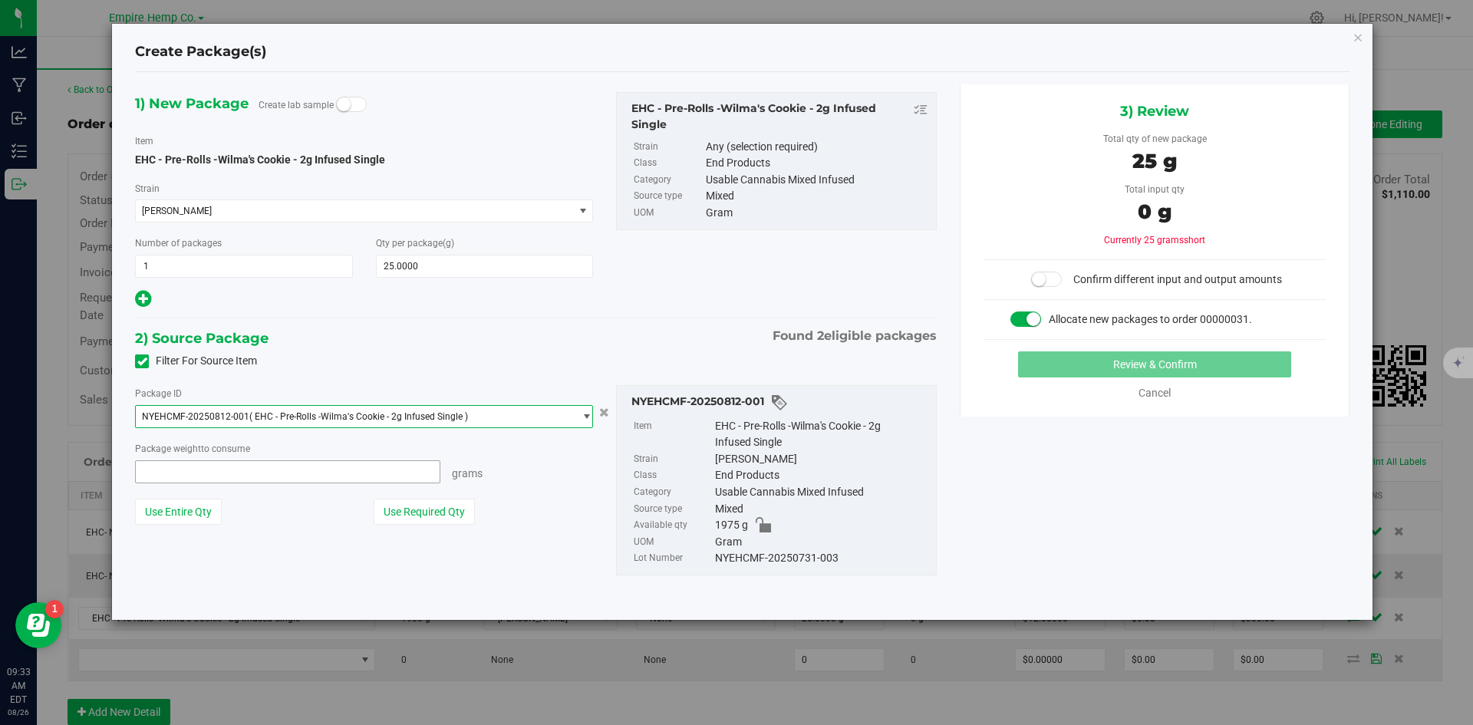
click at [292, 478] on span at bounding box center [287, 471] width 305 height 23
type input "25"
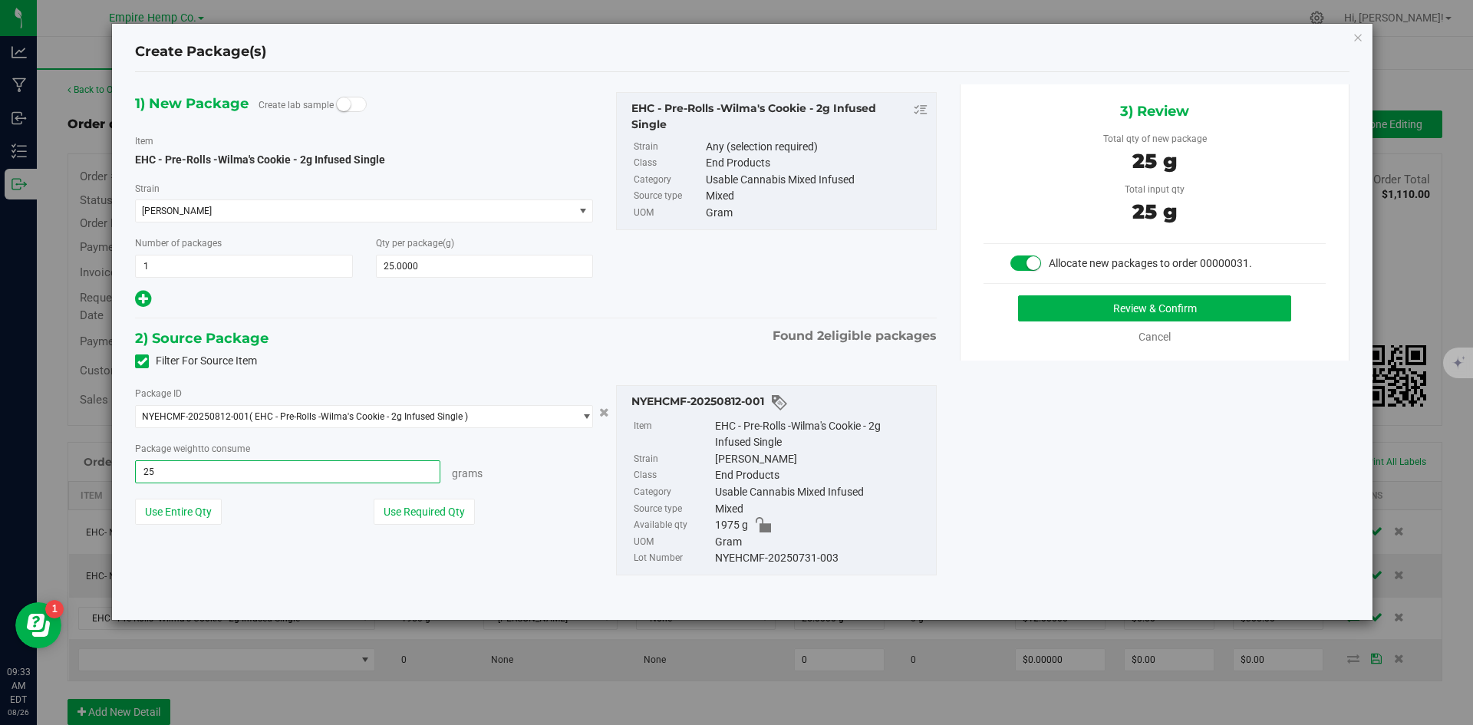
type input "25.0000 g"
drag, startPoint x: 1029, startPoint y: 490, endPoint x: 1045, endPoint y: 476, distance: 21.2
click at [1035, 486] on div "1) New Package Create lab sample Item EHC - Pre-Rolls -Wilma's Cookie - 2g Infu…" at bounding box center [743, 345] width 1238 height 523
click at [1159, 298] on button "Review & Confirm" at bounding box center [1154, 308] width 273 height 26
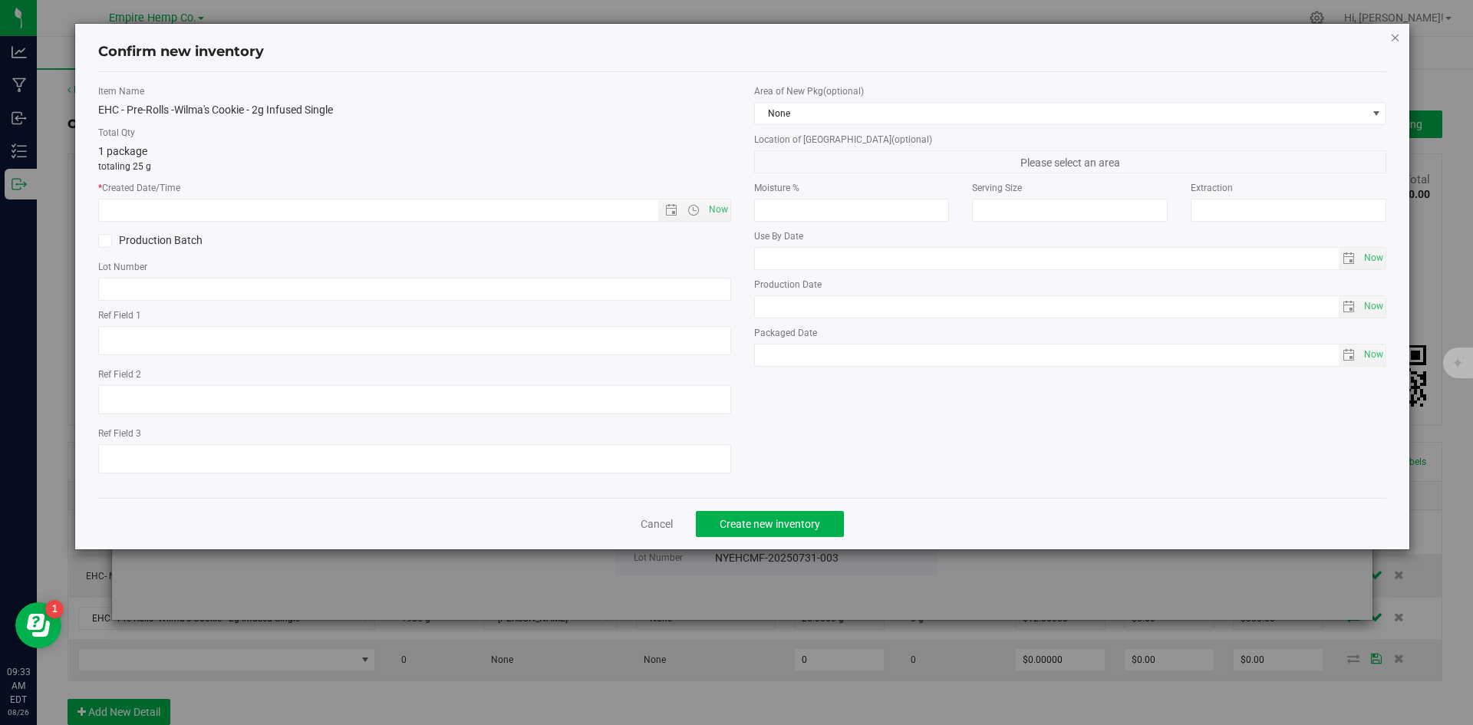
click at [1400, 39] on icon "button" at bounding box center [1395, 37] width 11 height 18
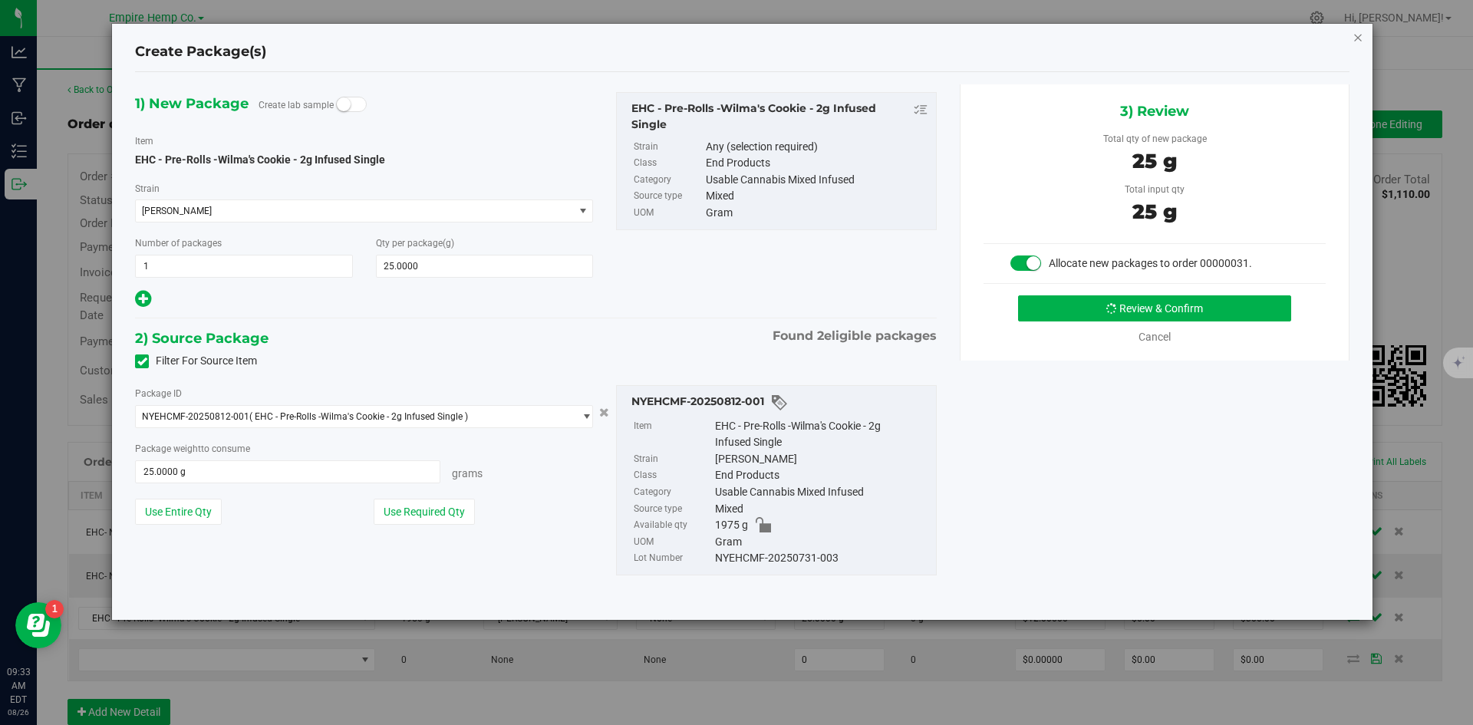
click at [1361, 32] on icon "button" at bounding box center [1358, 37] width 11 height 18
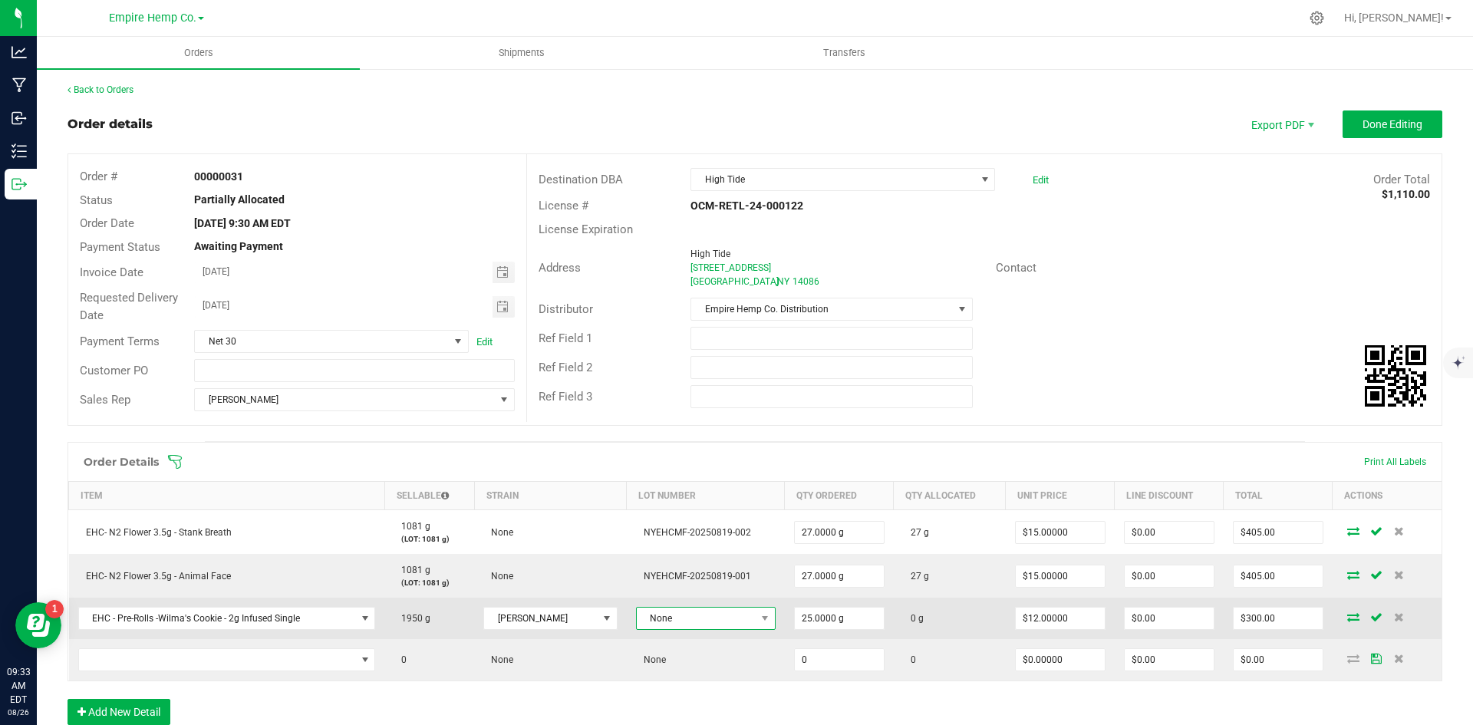
click at [756, 622] on span at bounding box center [765, 618] width 19 height 21
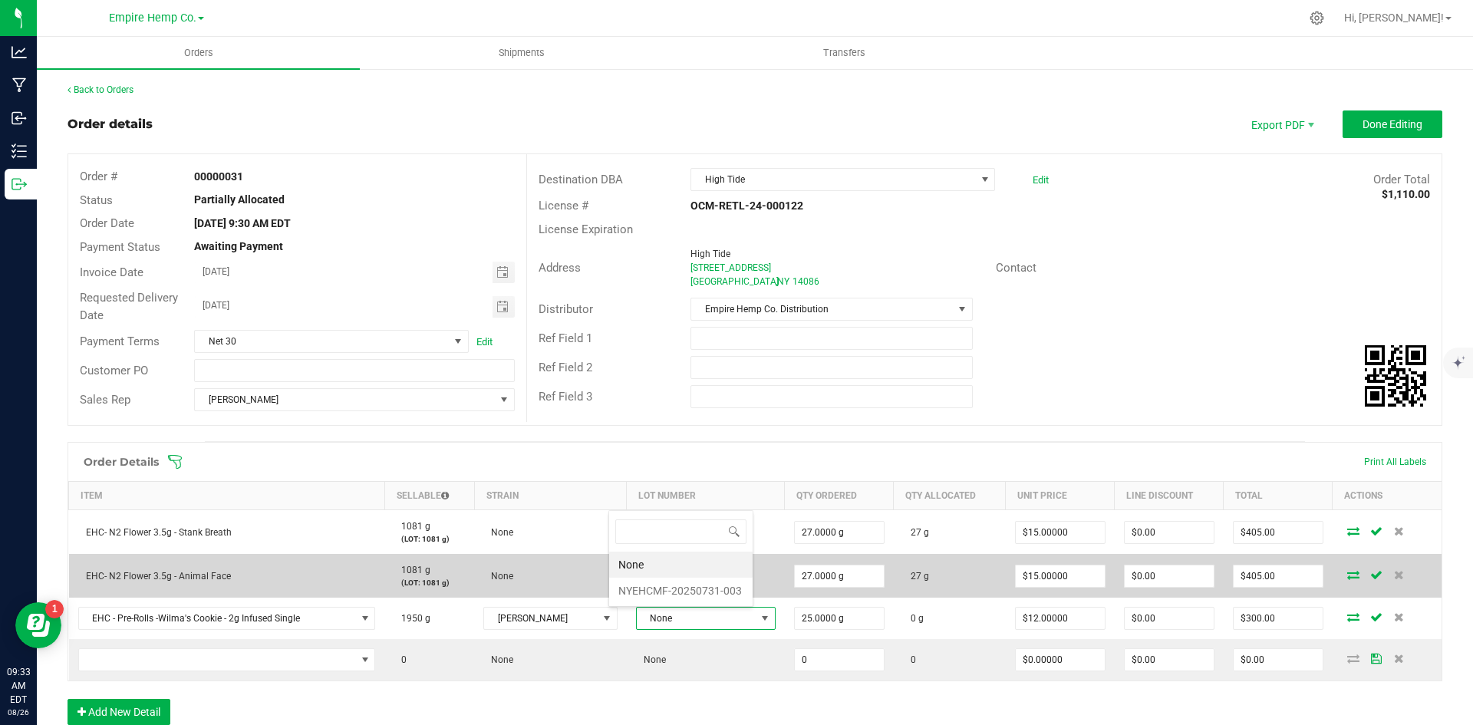
click at [721, 595] on li "NYEHCMF-20250731-003" at bounding box center [680, 591] width 143 height 26
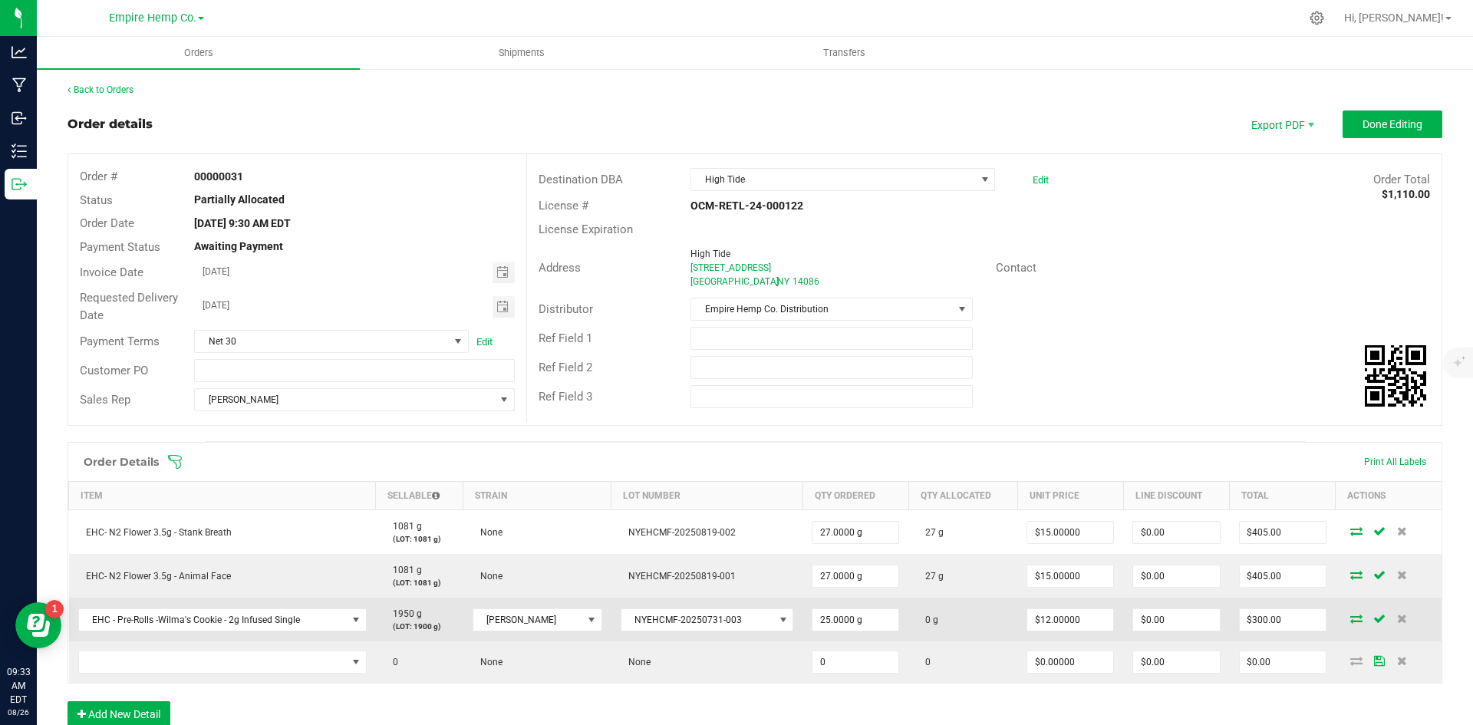
click at [1351, 623] on icon at bounding box center [1357, 618] width 12 height 9
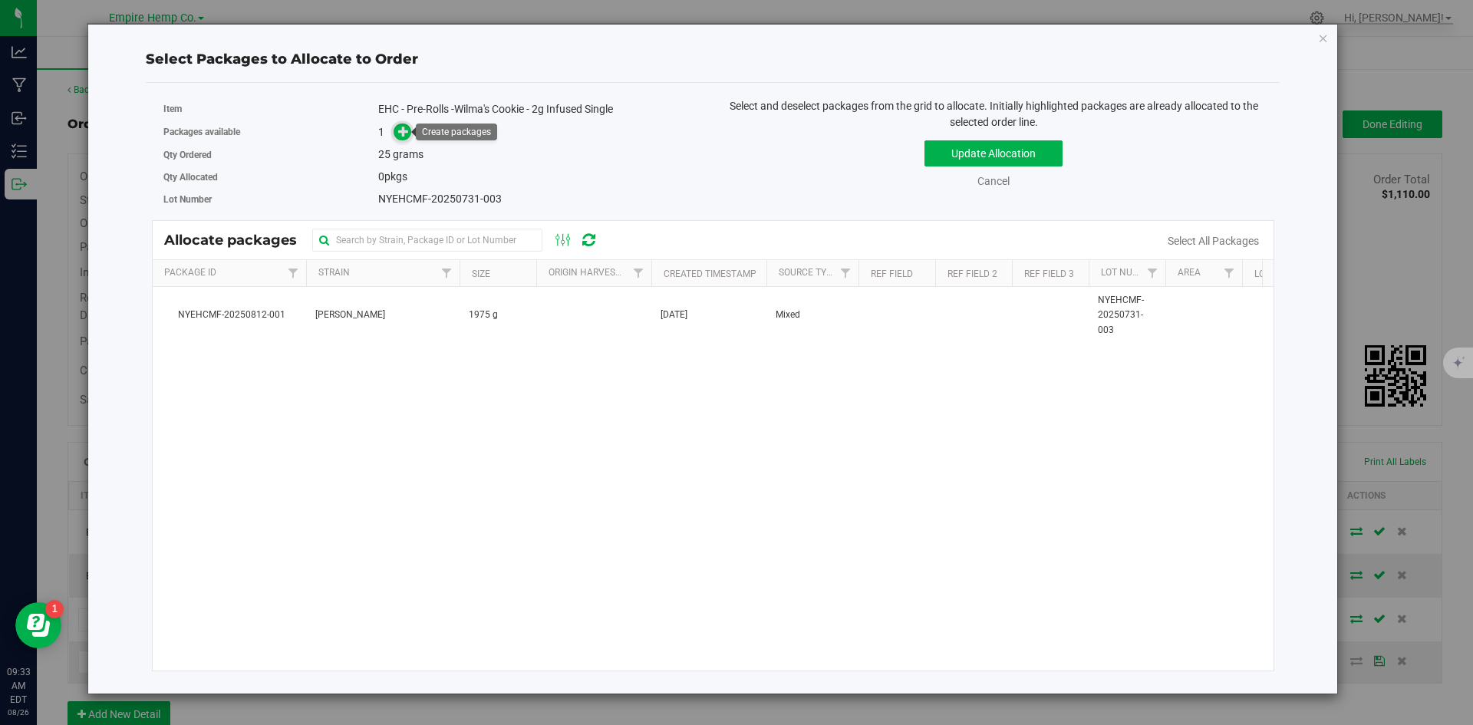
click at [406, 130] on icon at bounding box center [403, 131] width 11 height 11
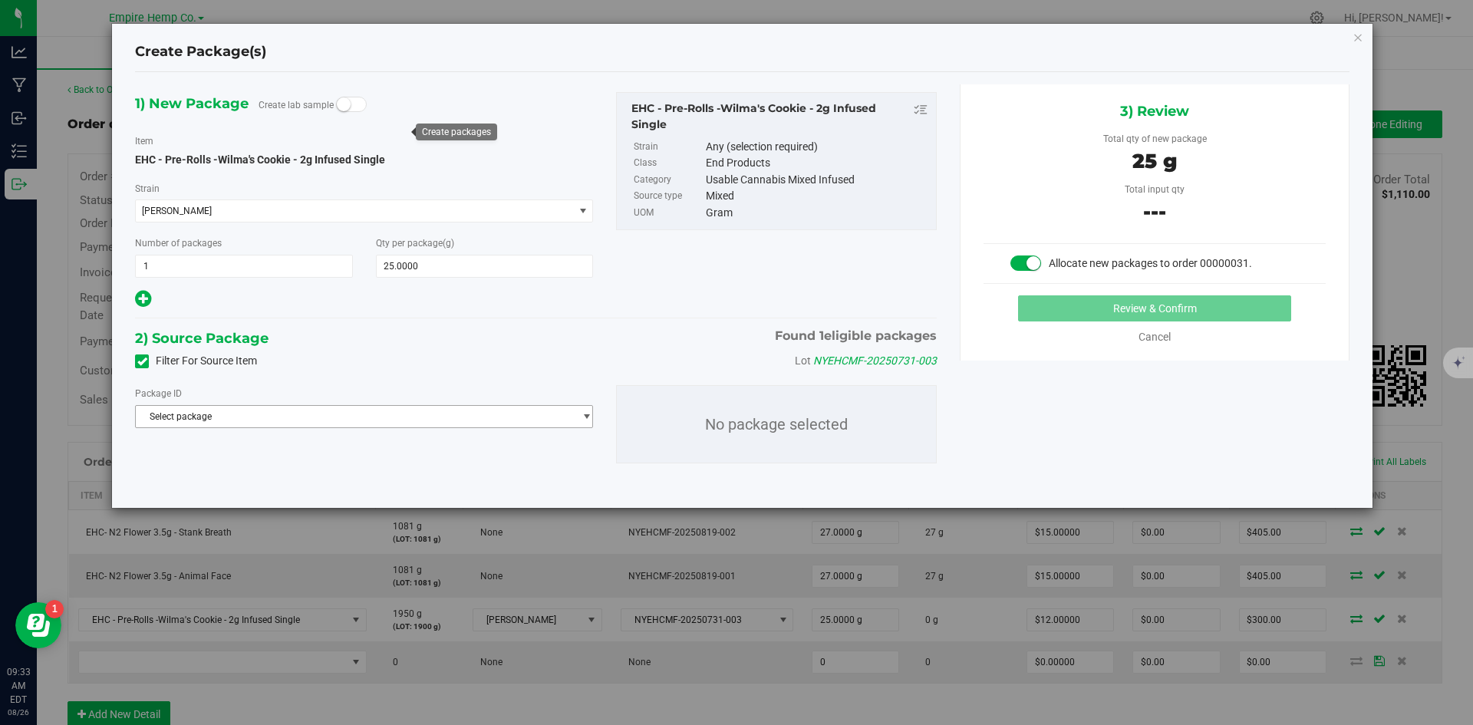
click at [483, 417] on span "Select package" at bounding box center [354, 416] width 437 height 21
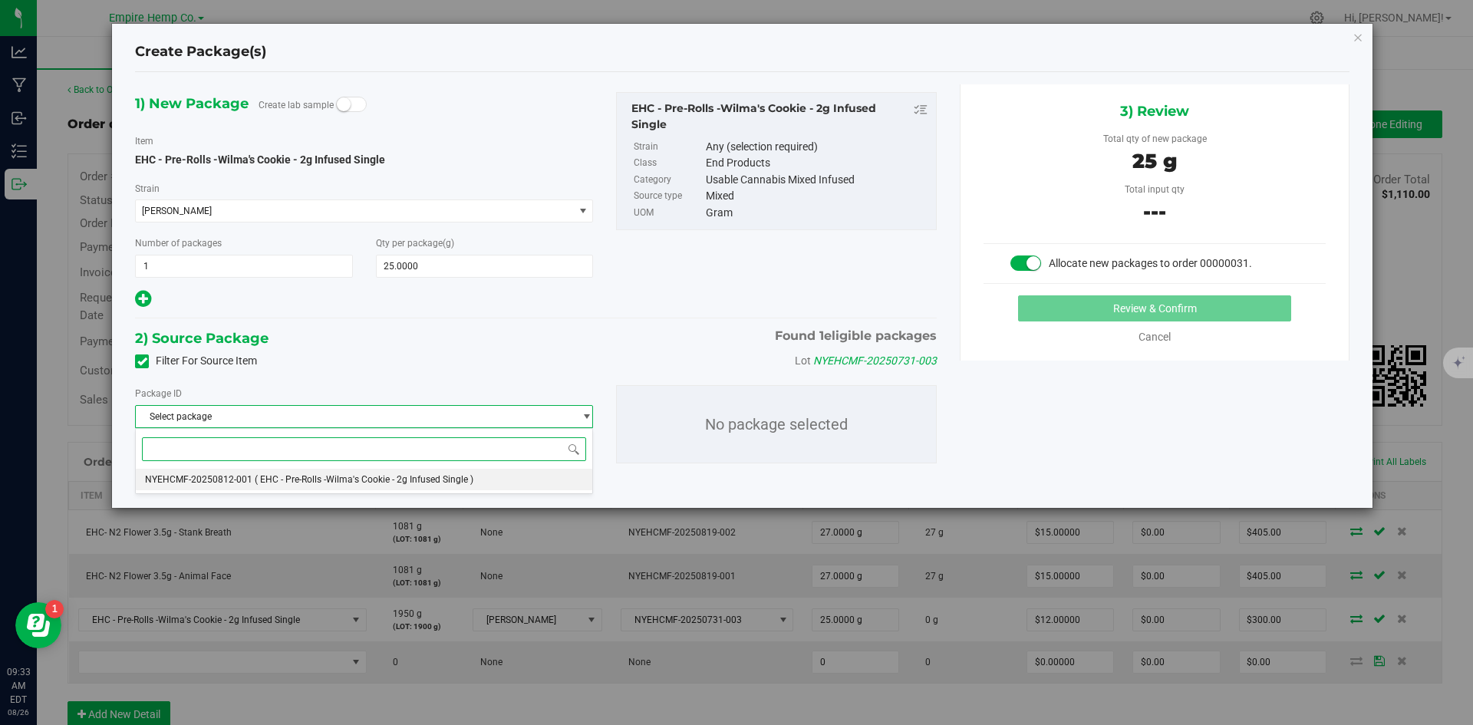
click at [454, 478] on span "( EHC - Pre-Rolls -Wilma's Cookie - 2g Infused Single )" at bounding box center [364, 479] width 219 height 11
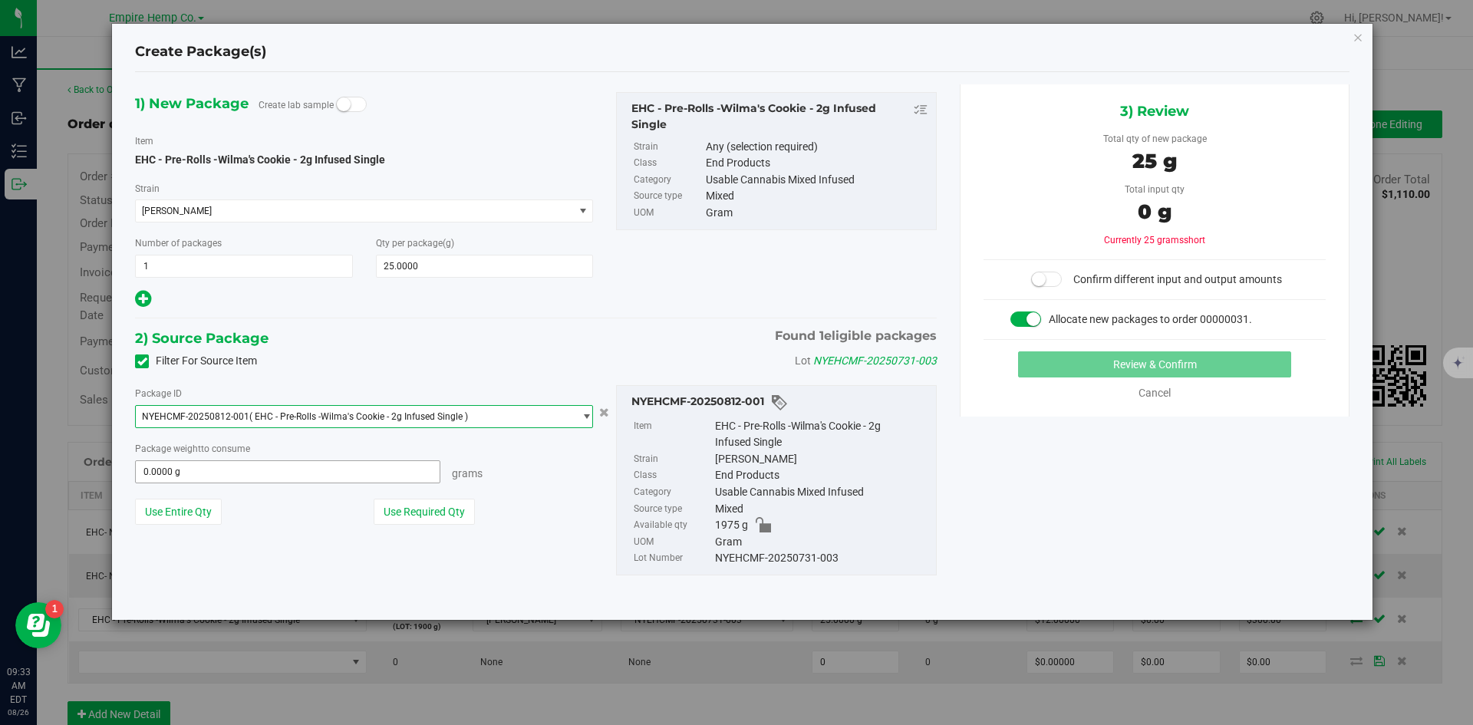
click at [327, 460] on span "0.0000 g 0" at bounding box center [287, 471] width 305 height 23
click at [330, 473] on span at bounding box center [287, 471] width 305 height 23
type input "25"
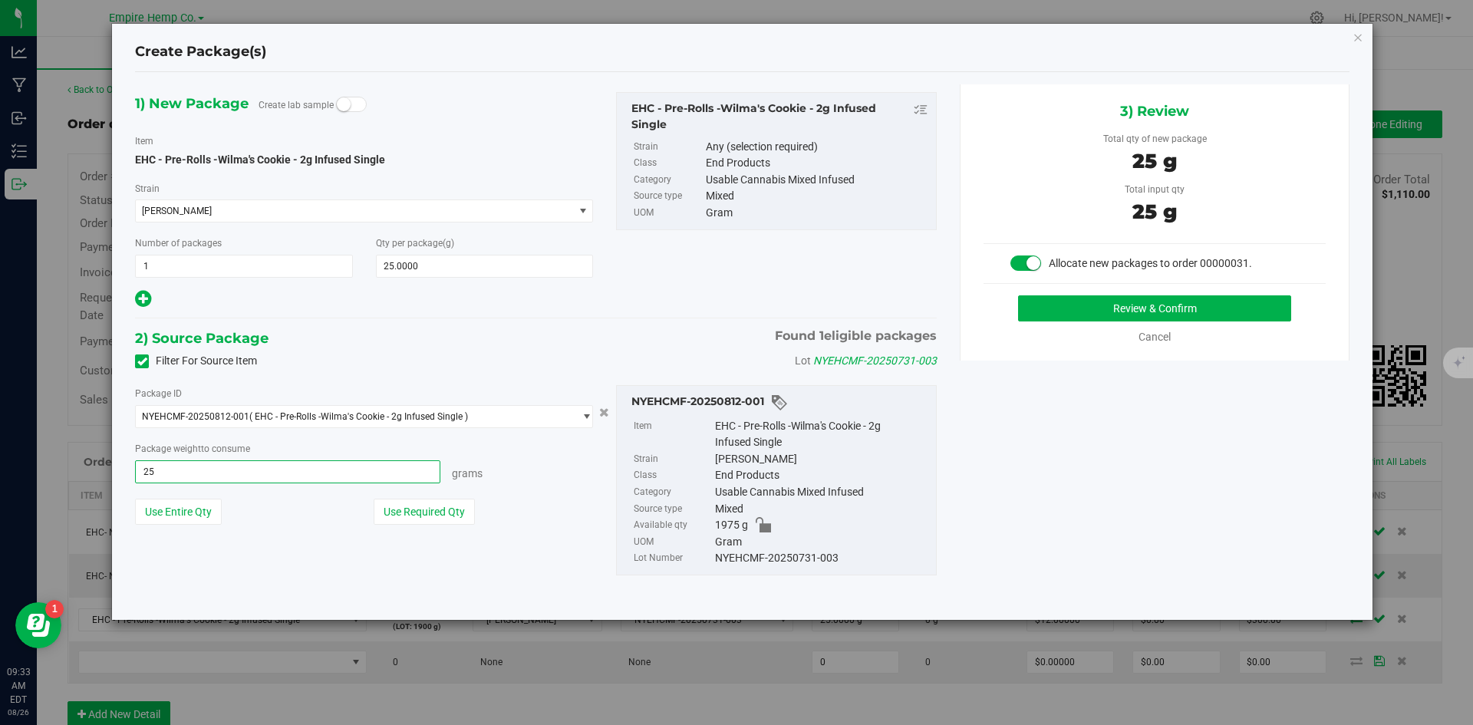
type input "25.0000 g"
click at [1118, 443] on div "1) New Package Create lab sample Item EHC - Pre-Rolls -Wilma's Cookie - 2g Infu…" at bounding box center [743, 345] width 1238 height 523
click at [1100, 303] on button "Review & Confirm" at bounding box center [1154, 308] width 273 height 26
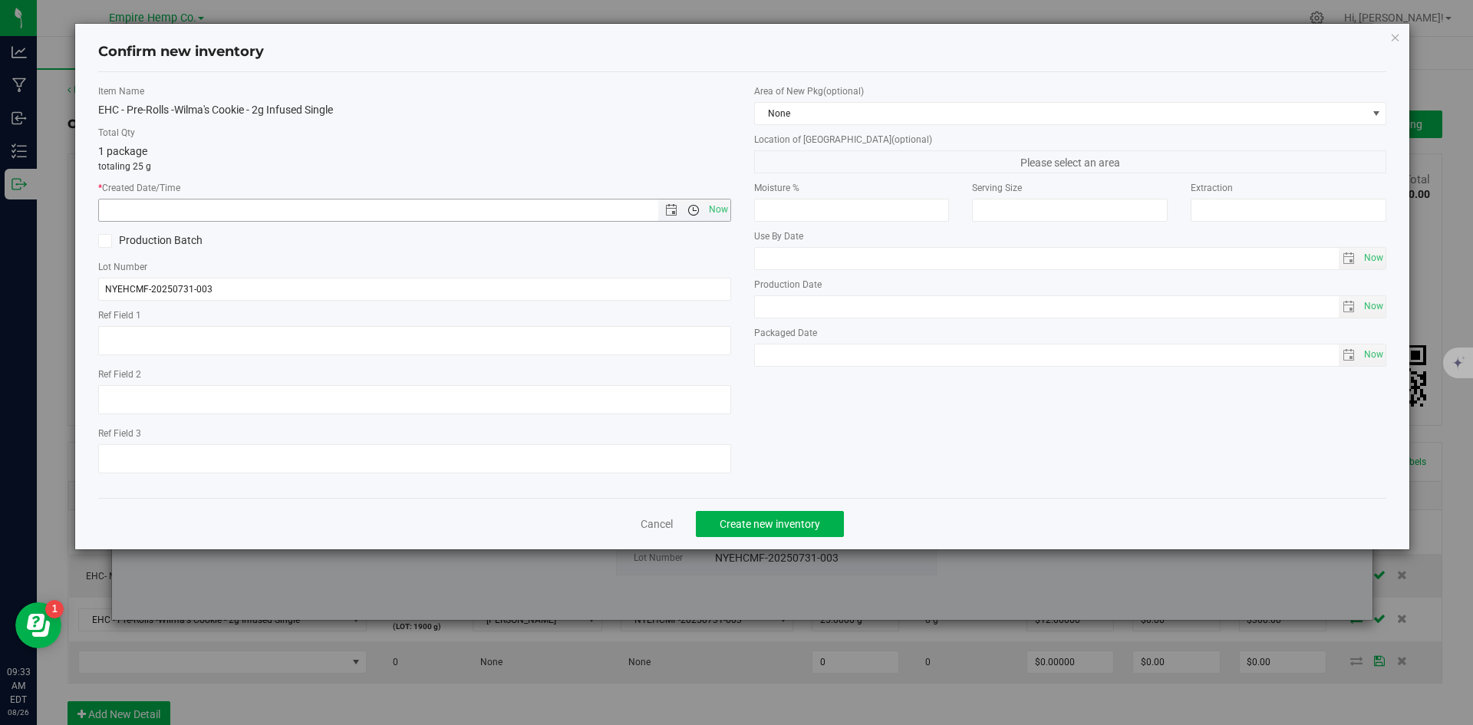
click at [702, 205] on span "Open the time view" at bounding box center [694, 210] width 26 height 12
click at [691, 139] on label "Total Qty" at bounding box center [414, 133] width 633 height 14
click at [721, 215] on span "Now" at bounding box center [718, 210] width 26 height 22
type input "8/26/2025 9:33 AM"
click at [956, 461] on div "Item Name EHC - Pre-Rolls -Wilma's Cookie - 2g Infused Single Total Qty 1 packa…" at bounding box center [743, 284] width 1312 height 401
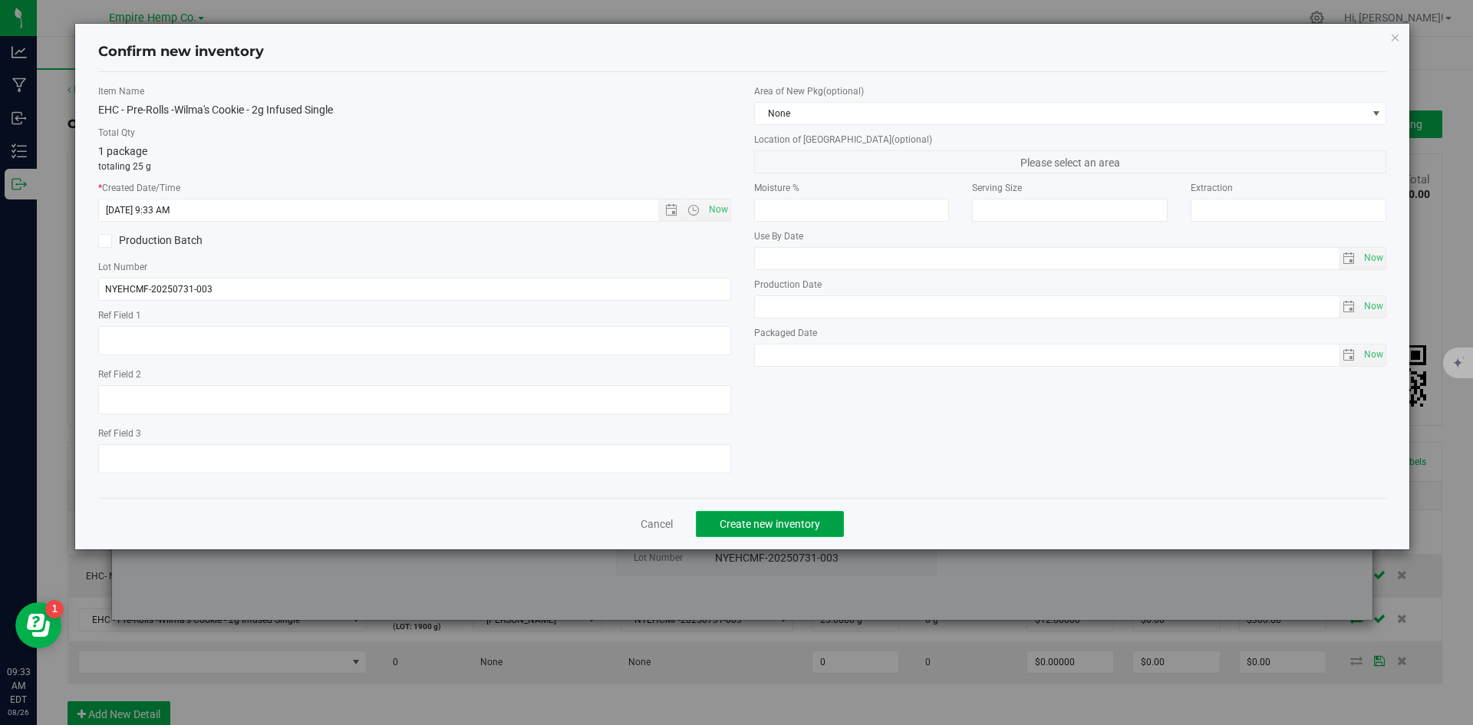
click at [760, 518] on span "Create new inventory" at bounding box center [770, 524] width 101 height 12
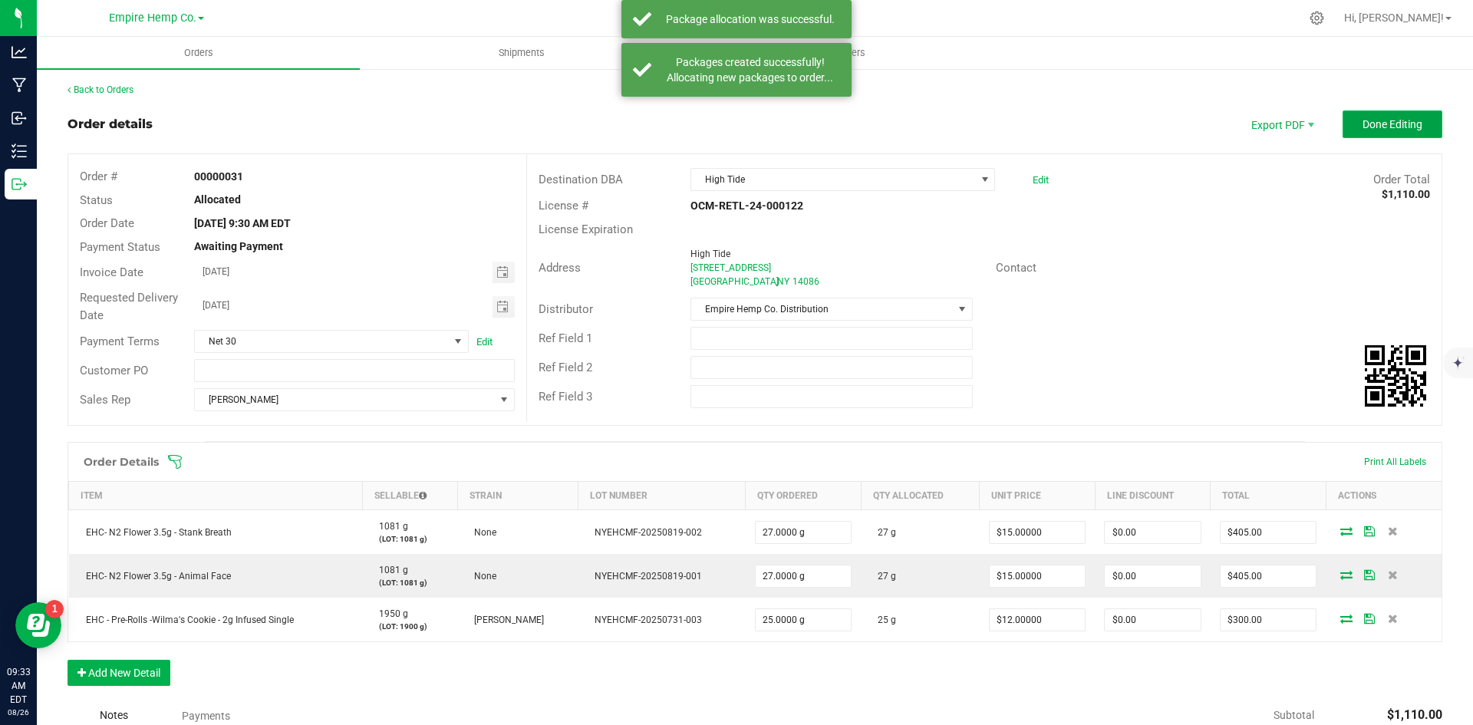
click at [1415, 117] on button "Done Editing" at bounding box center [1393, 124] width 100 height 28
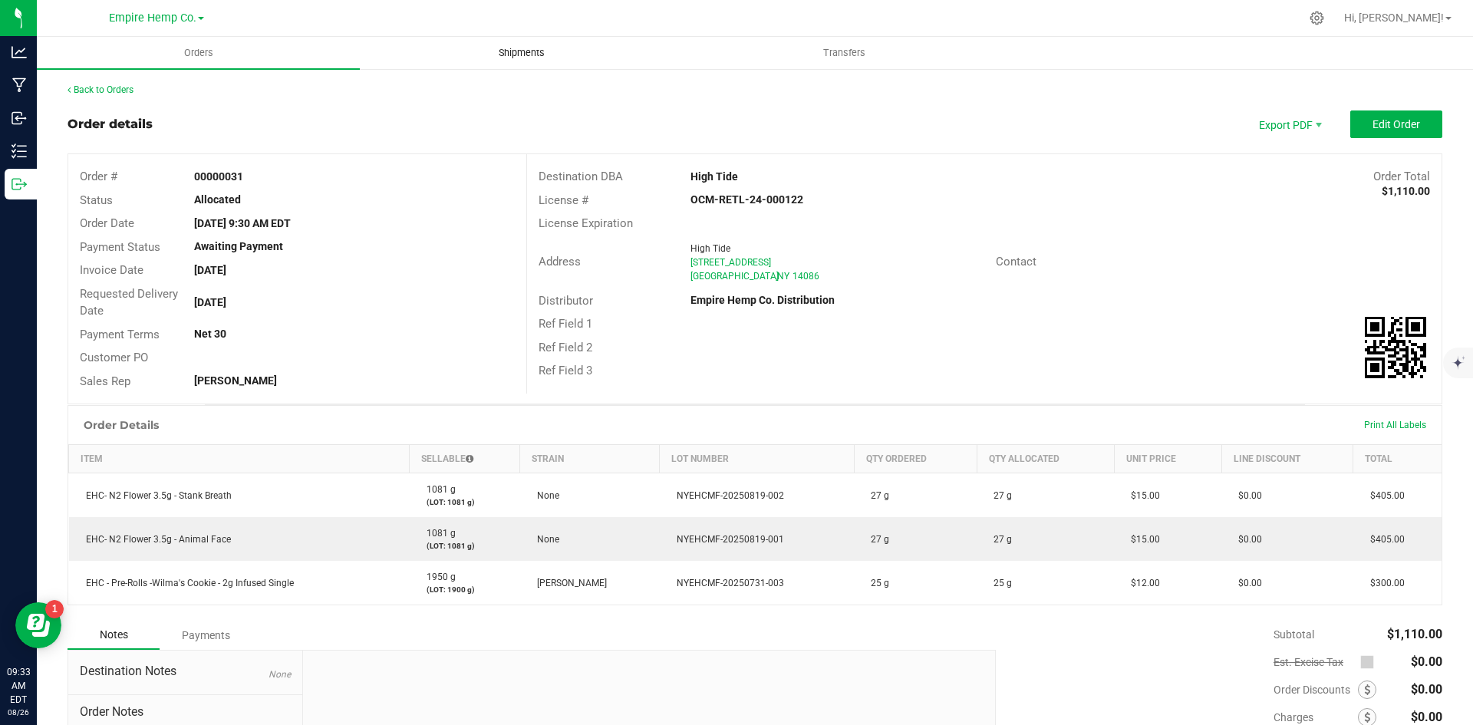
click at [517, 46] on span "Shipments" at bounding box center [521, 53] width 87 height 14
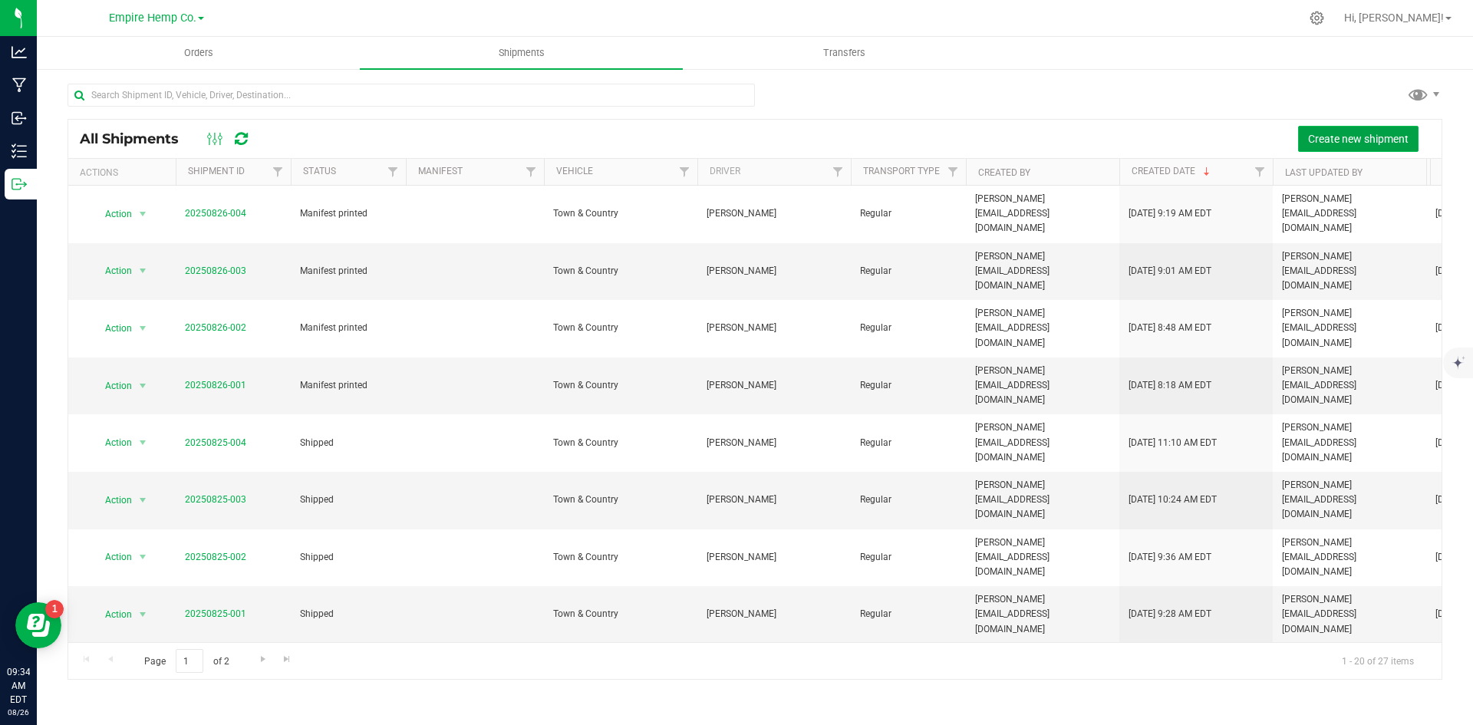
click at [1331, 136] on span "Create new shipment" at bounding box center [1358, 139] width 101 height 12
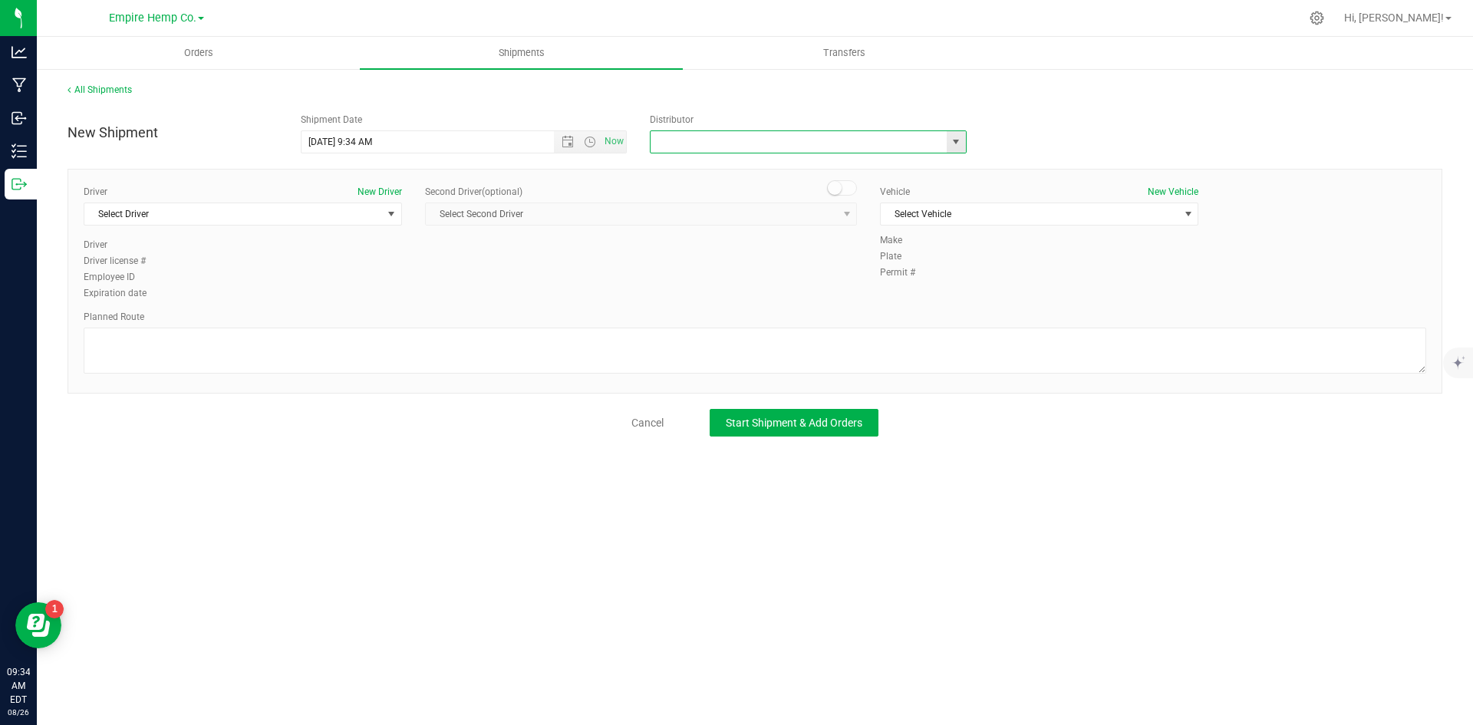
click at [744, 146] on input "text" at bounding box center [794, 141] width 287 height 21
click at [954, 143] on span "select" at bounding box center [956, 142] width 12 height 12
click at [900, 187] on li "Empire Hemp Co. Distribution" at bounding box center [808, 191] width 315 height 23
type input "Empire Hemp Co. Distribution"
click at [386, 214] on span "select" at bounding box center [391, 214] width 12 height 12
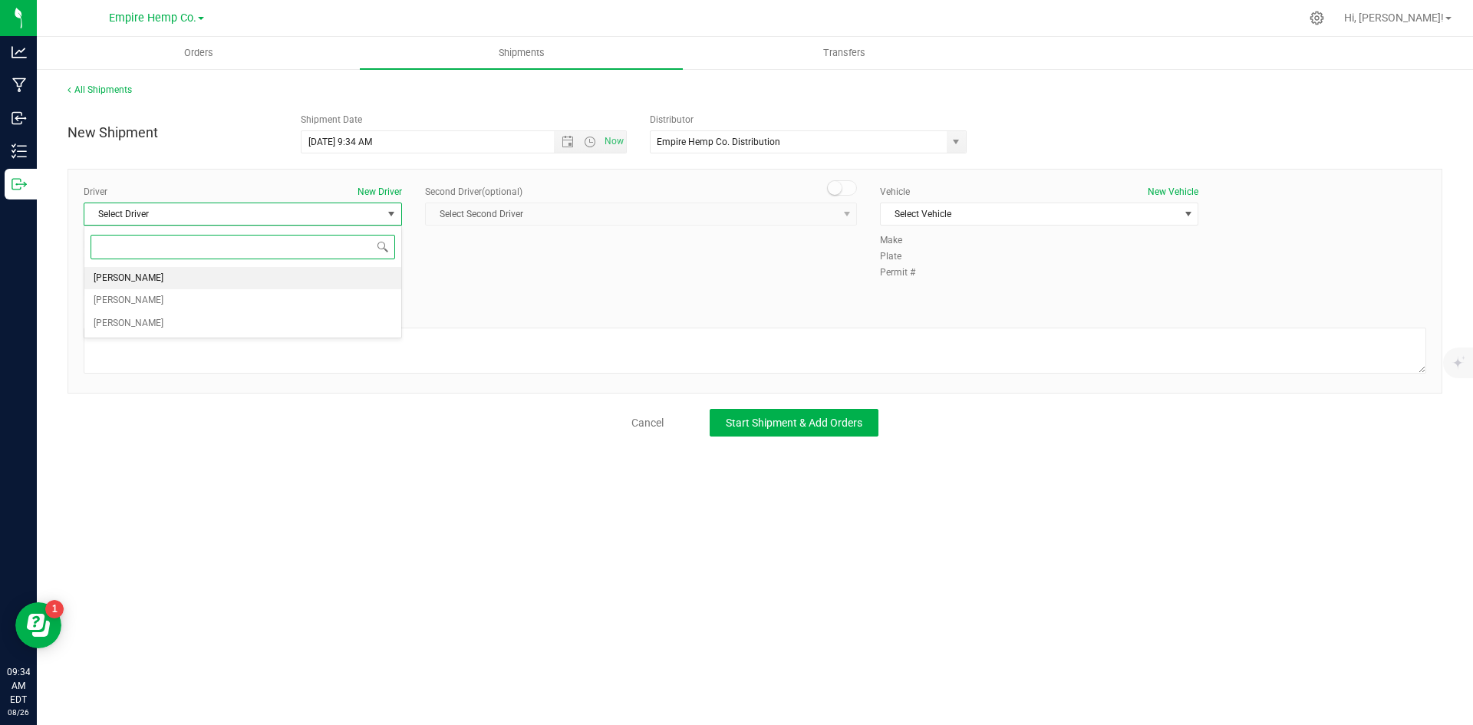
click at [255, 282] on li "[PERSON_NAME]" at bounding box center [242, 278] width 317 height 23
click at [1190, 217] on span "select" at bounding box center [1188, 214] width 12 height 12
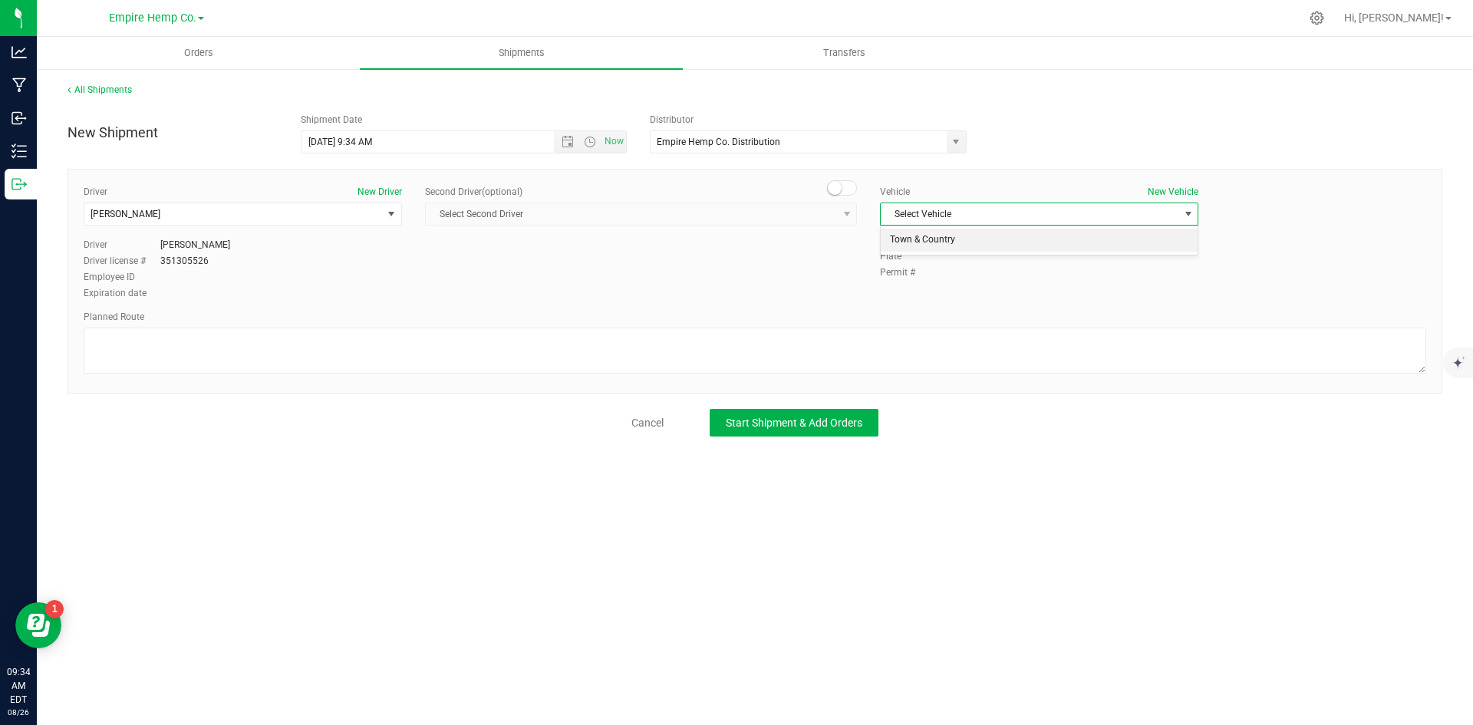
click at [1136, 237] on li "Town & Country" at bounding box center [1039, 240] width 317 height 23
click at [562, 335] on textarea at bounding box center [755, 351] width 1343 height 46
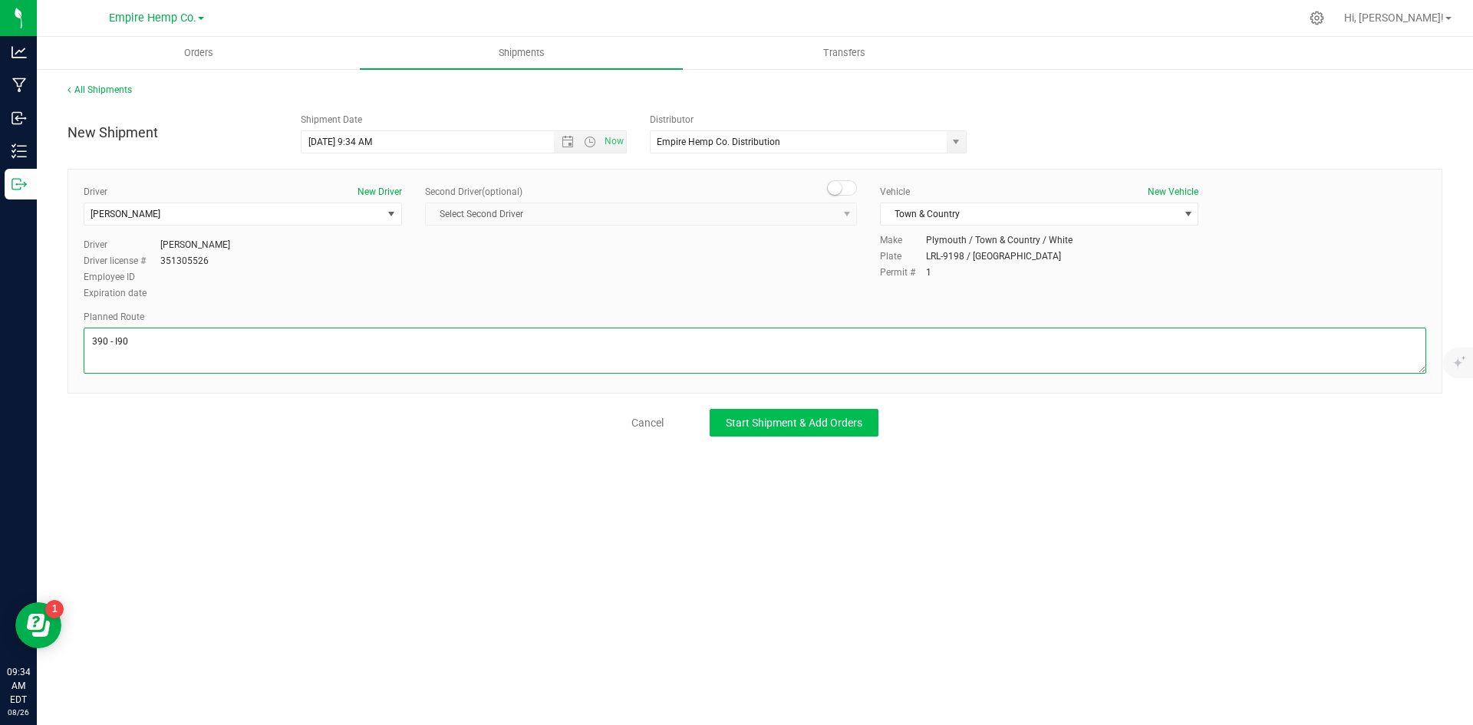
type textarea "390 - I90"
click at [841, 421] on span "Start Shipment & Add Orders" at bounding box center [794, 423] width 137 height 12
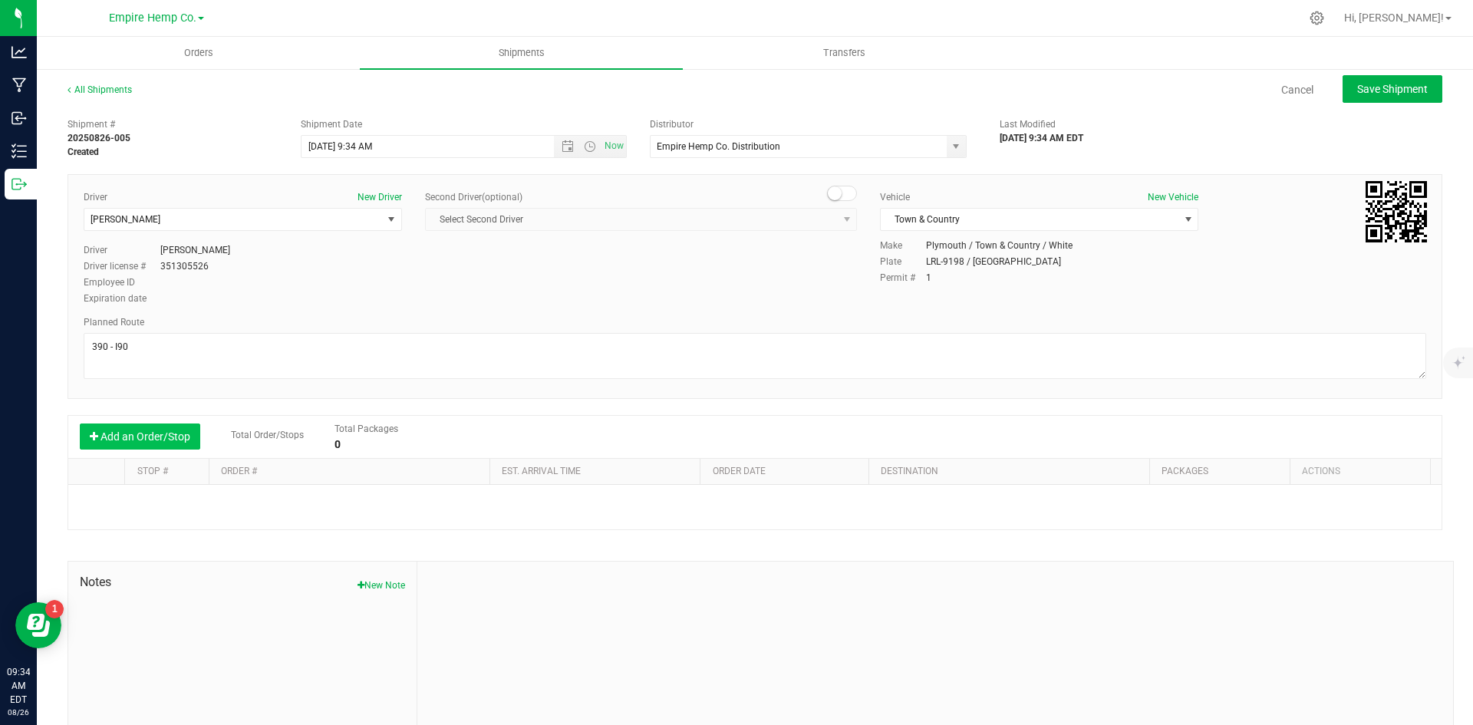
click at [144, 427] on button "Add an Order/Stop" at bounding box center [140, 437] width 120 height 26
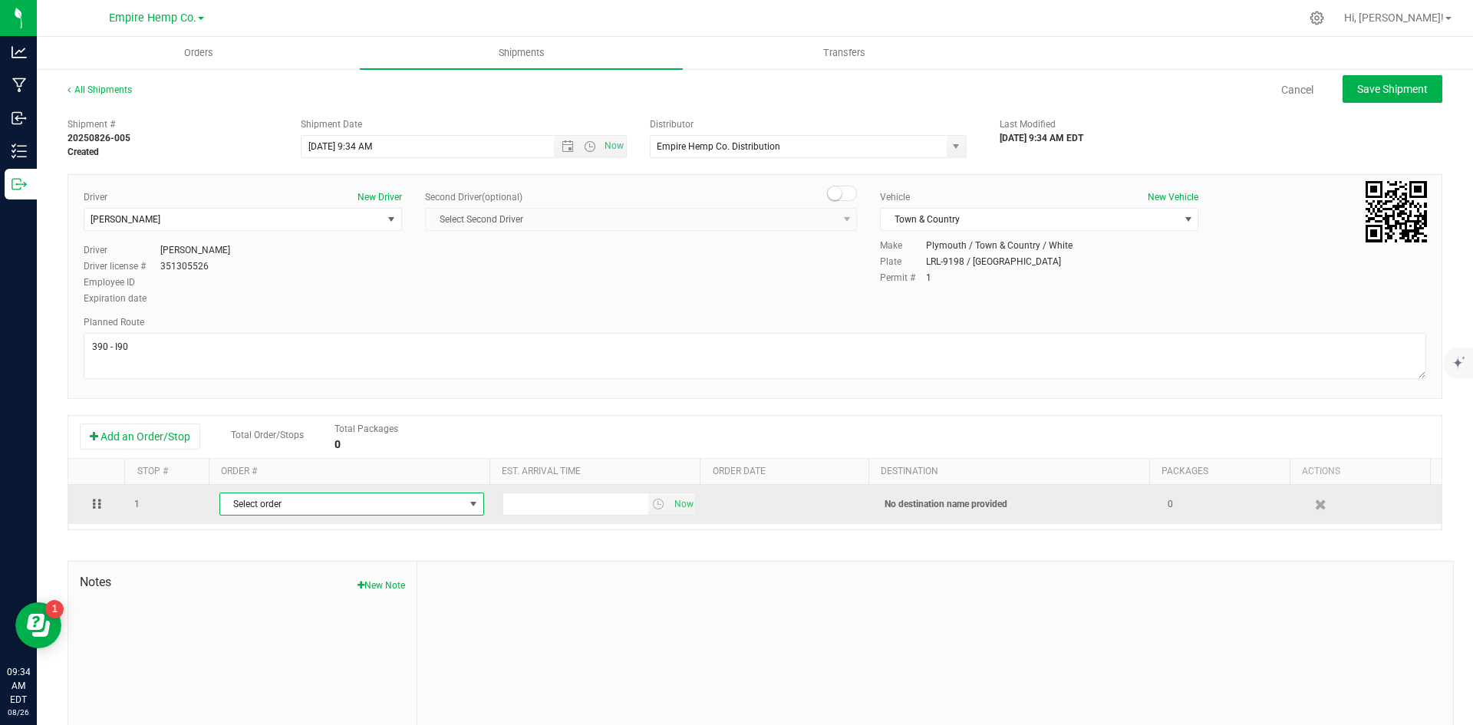
click at [274, 502] on span "Select order" at bounding box center [342, 503] width 244 height 21
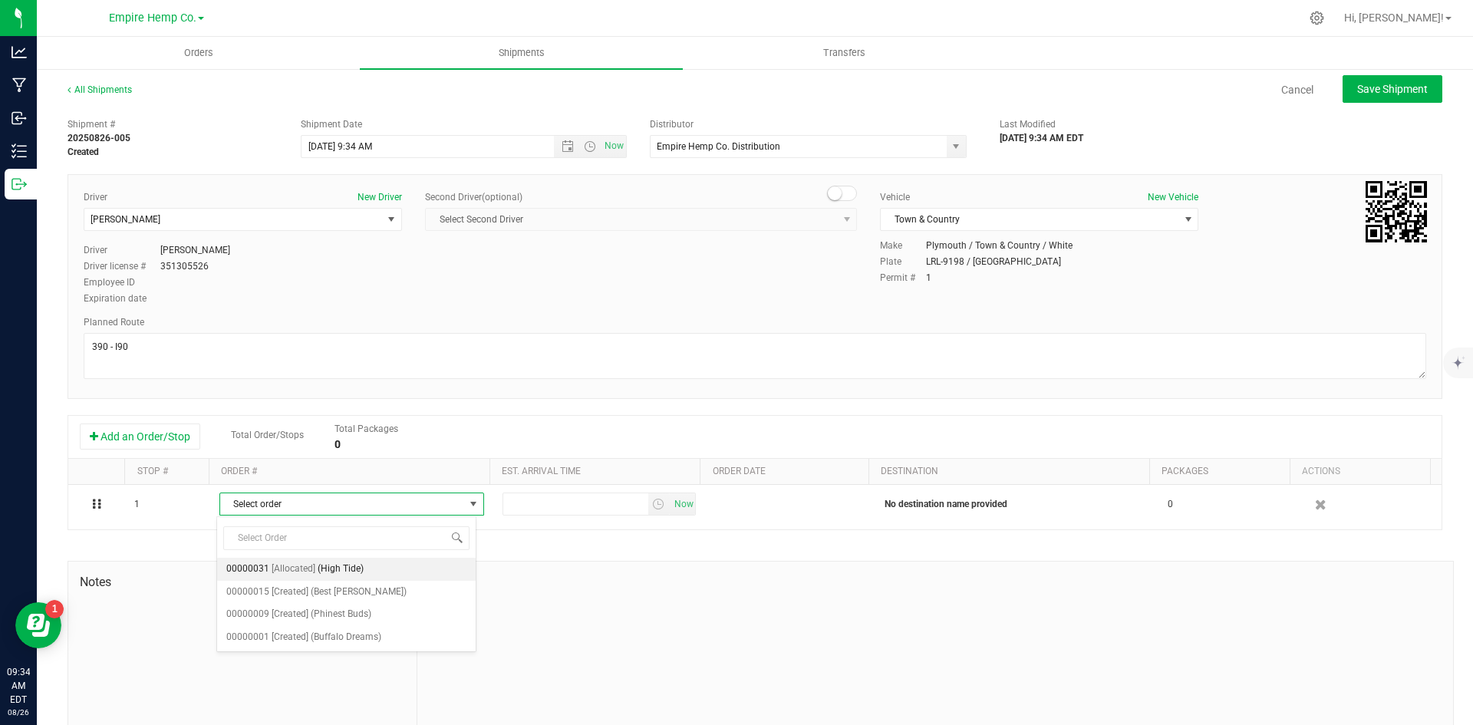
click at [338, 566] on span "(High Tide)" at bounding box center [341, 569] width 46 height 20
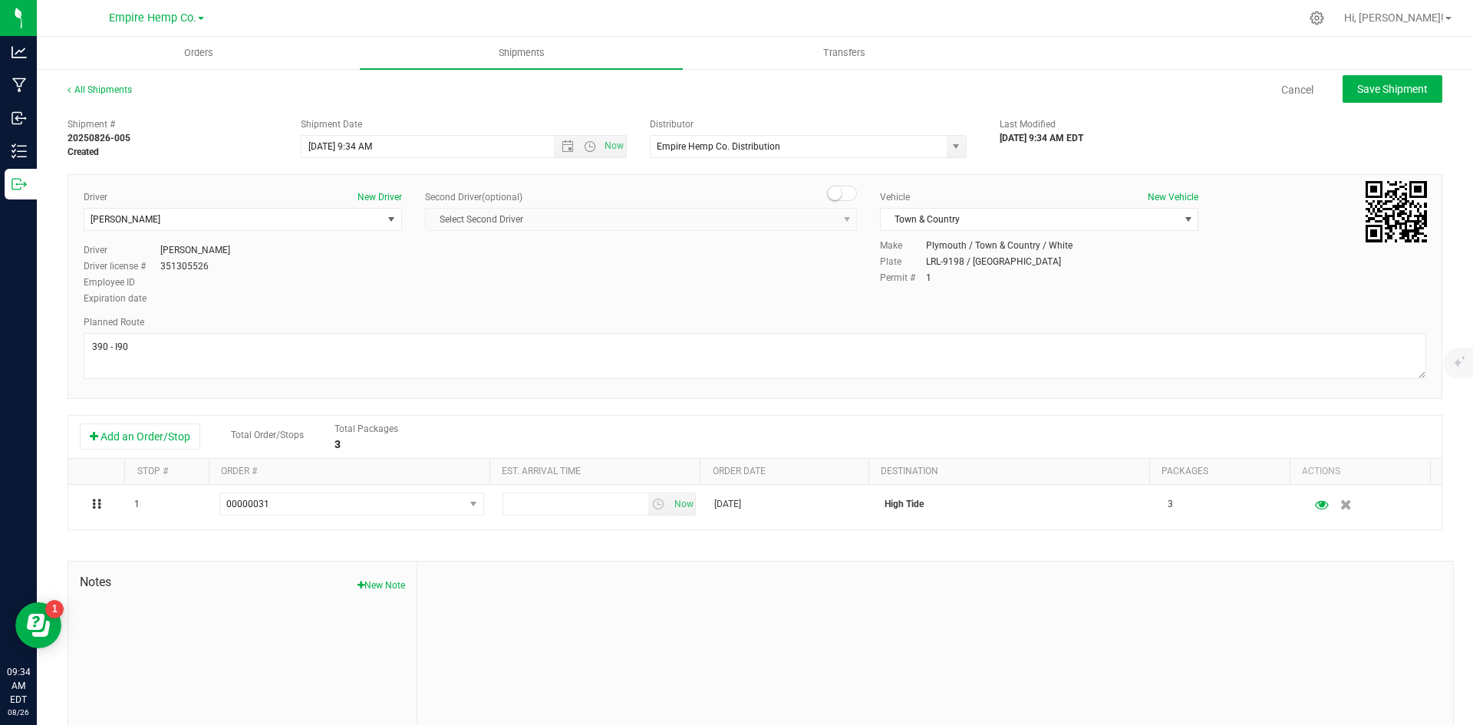
click at [770, 660] on div at bounding box center [935, 665] width 1036 height 206
click at [1403, 83] on span "Save Shipment" at bounding box center [1392, 89] width 71 height 12
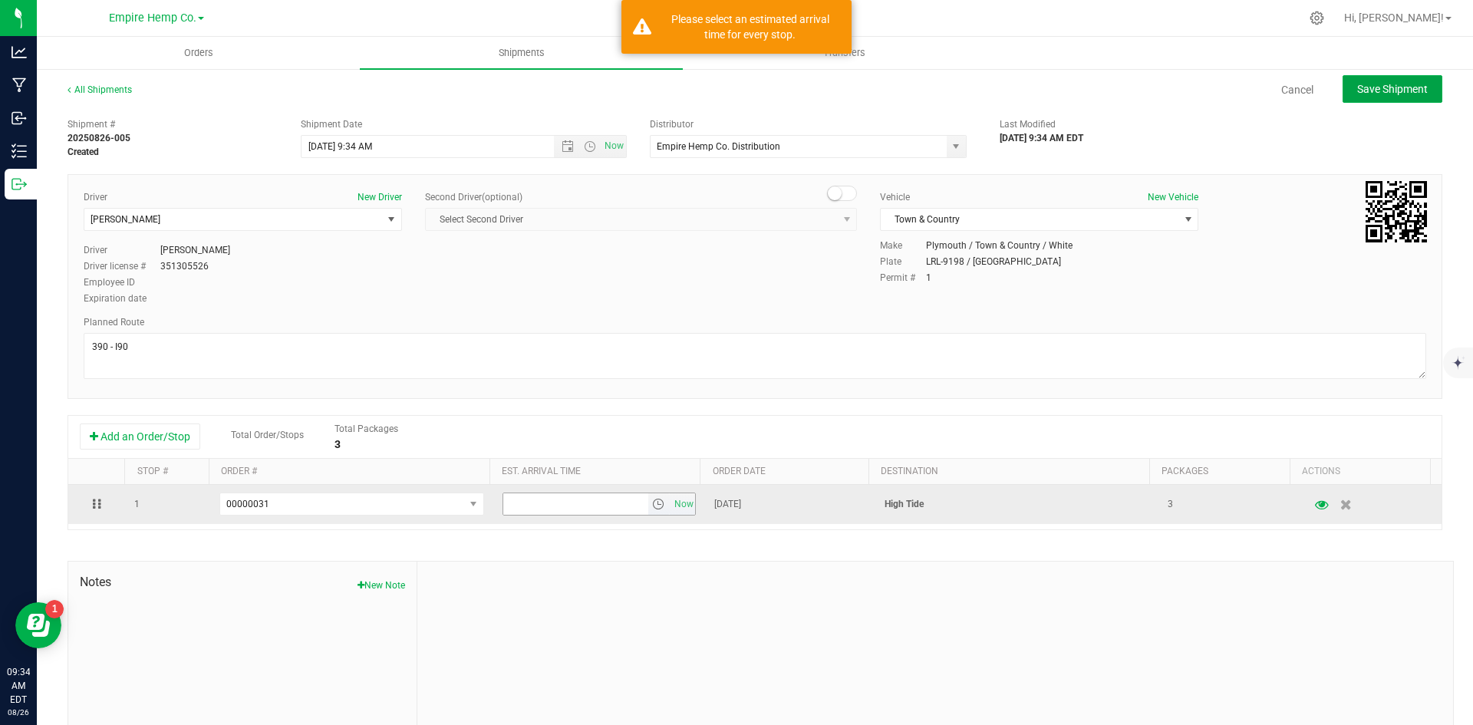
click at [652, 506] on span "select" at bounding box center [658, 504] width 12 height 12
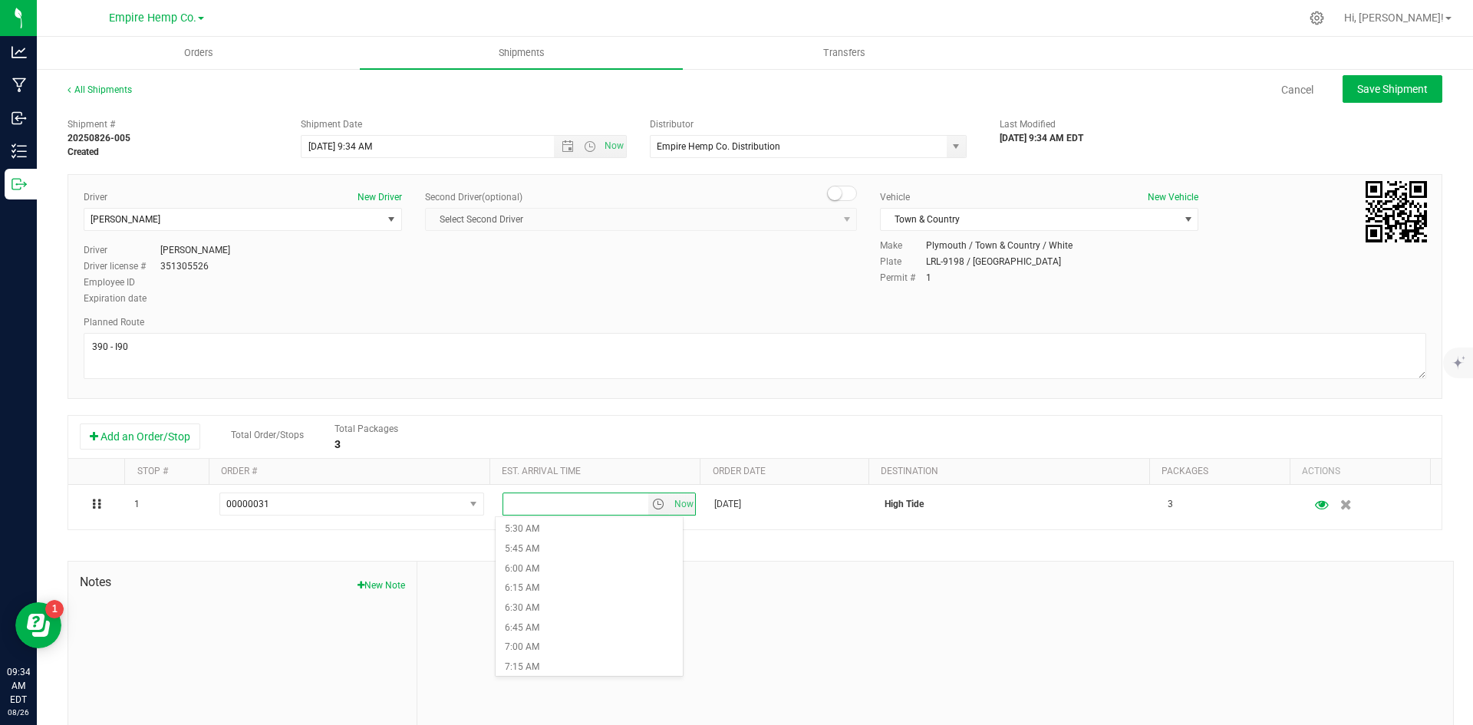
scroll to position [767, 0]
click at [543, 625] on li "11:00 AM" at bounding box center [589, 631] width 187 height 20
click at [588, 597] on div at bounding box center [935, 665] width 1036 height 206
click at [1370, 88] on span "Save Shipment" at bounding box center [1392, 89] width 71 height 12
type input "8/26/2025 1:34 PM"
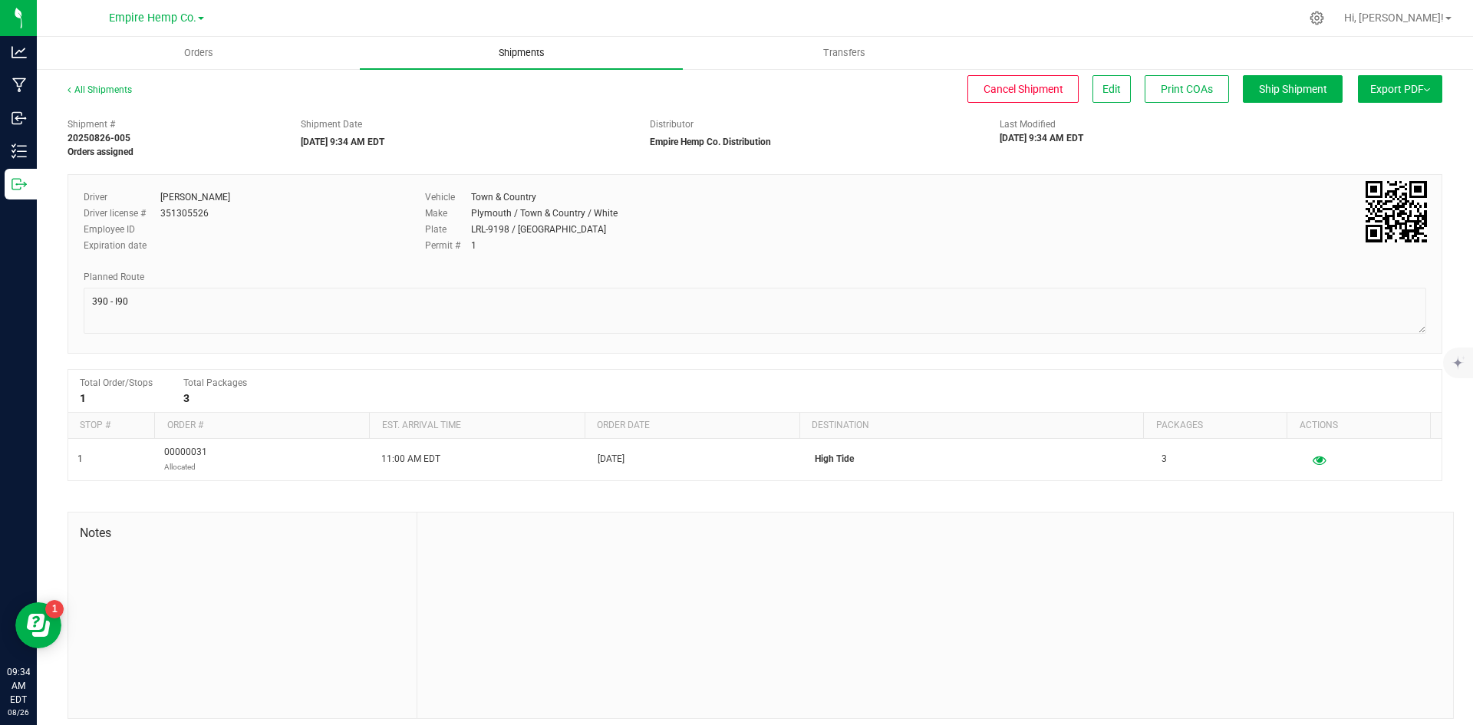
click at [568, 54] on uib-tab-heading "Shipments" at bounding box center [521, 53] width 323 height 32
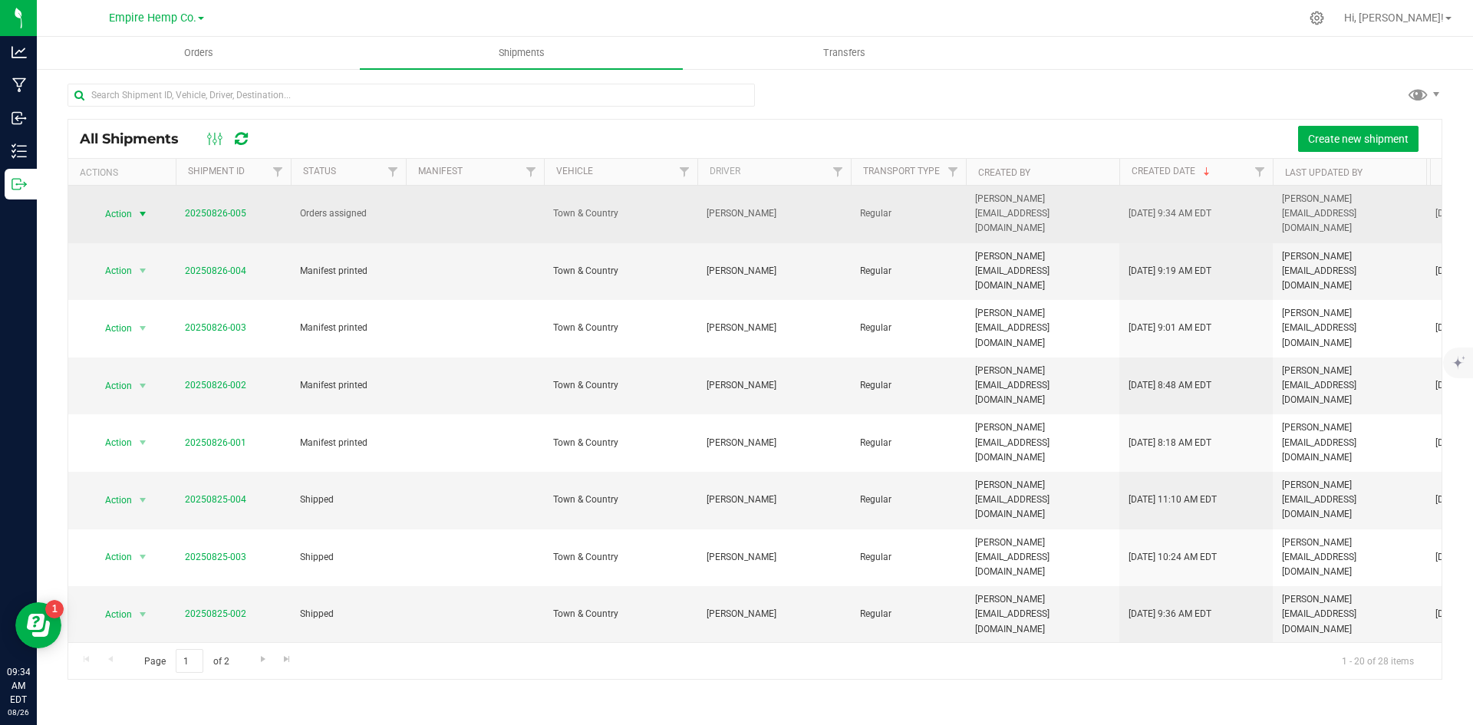
click at [140, 208] on span "select" at bounding box center [143, 214] width 12 height 12
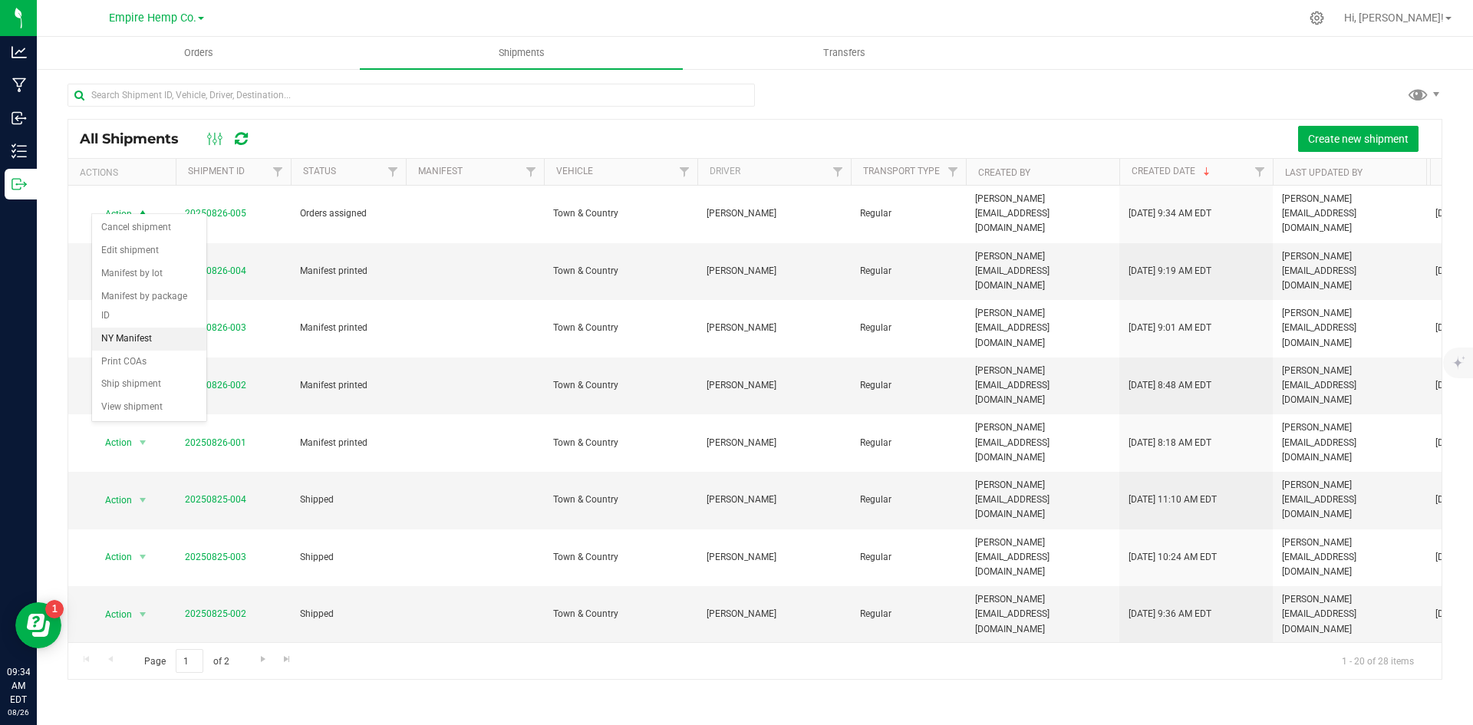
click at [141, 328] on li "NY Manifest" at bounding box center [149, 339] width 114 height 23
